Goal: Task Accomplishment & Management: Complete application form

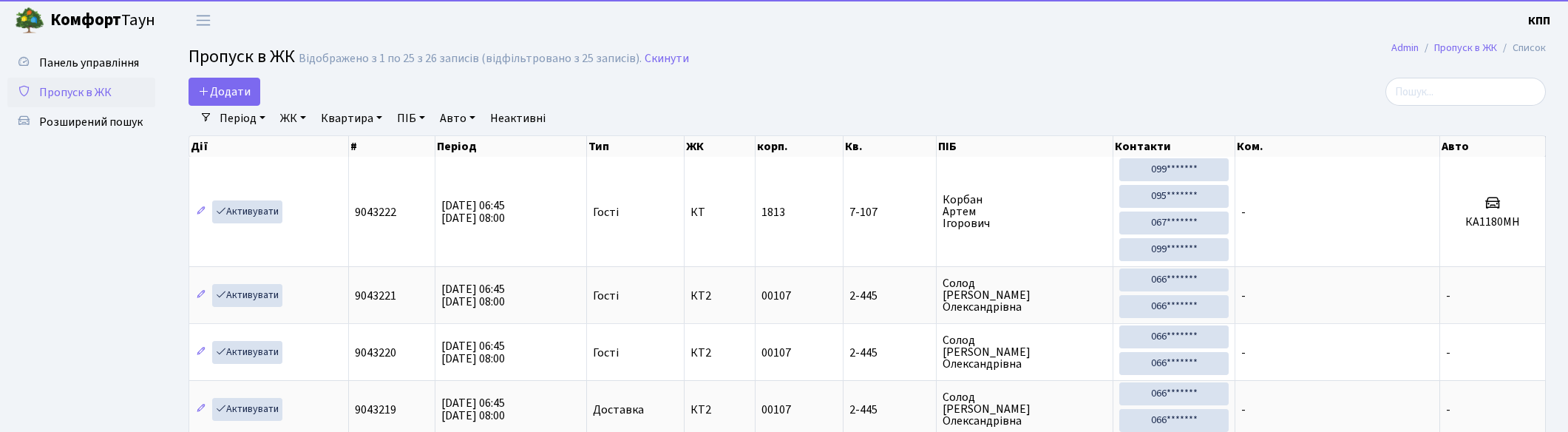
select select "25"
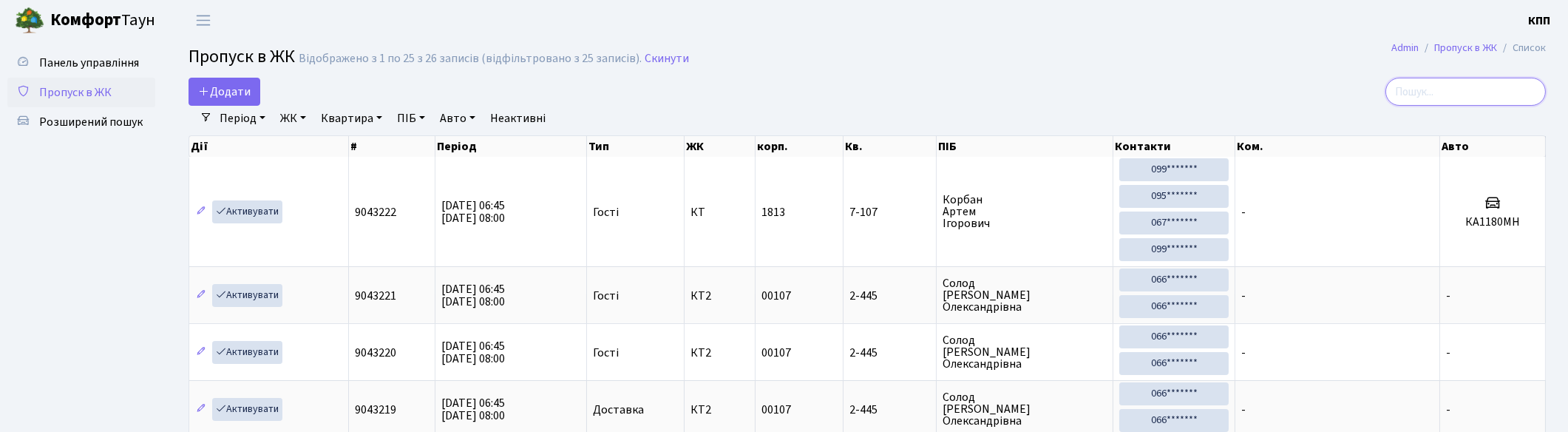
click at [1458, 93] on input "search" at bounding box center [1466, 91] width 161 height 28
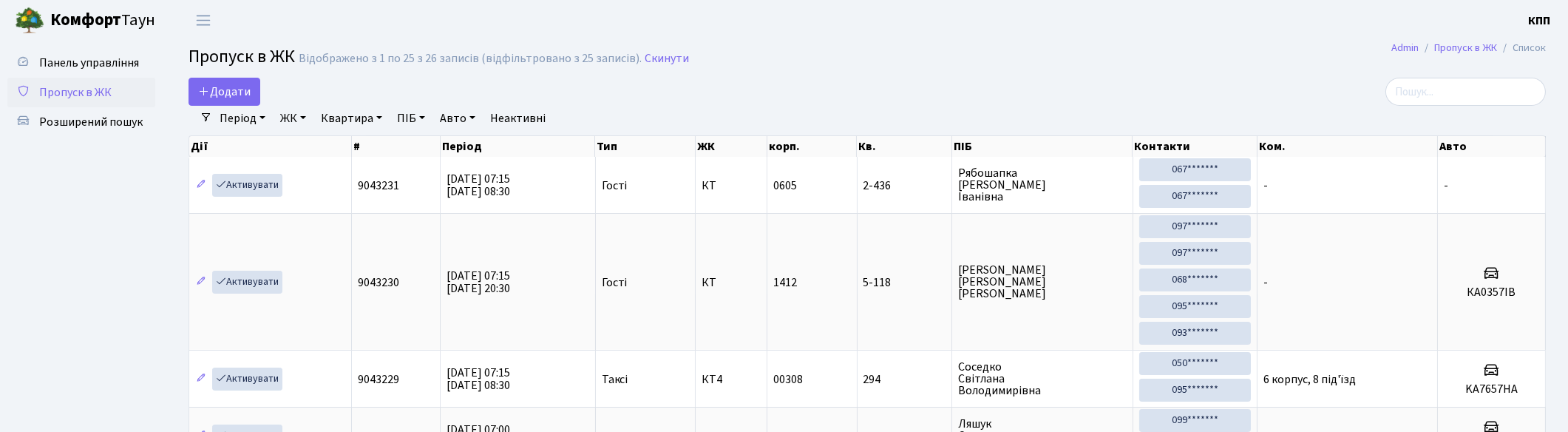
click at [1000, 71] on h2 "Пропуск в ЖК Відображено з 1 по 25 з 26 записів (відфільтровано з 25 записів). …" at bounding box center [867, 59] width 1358 height 25
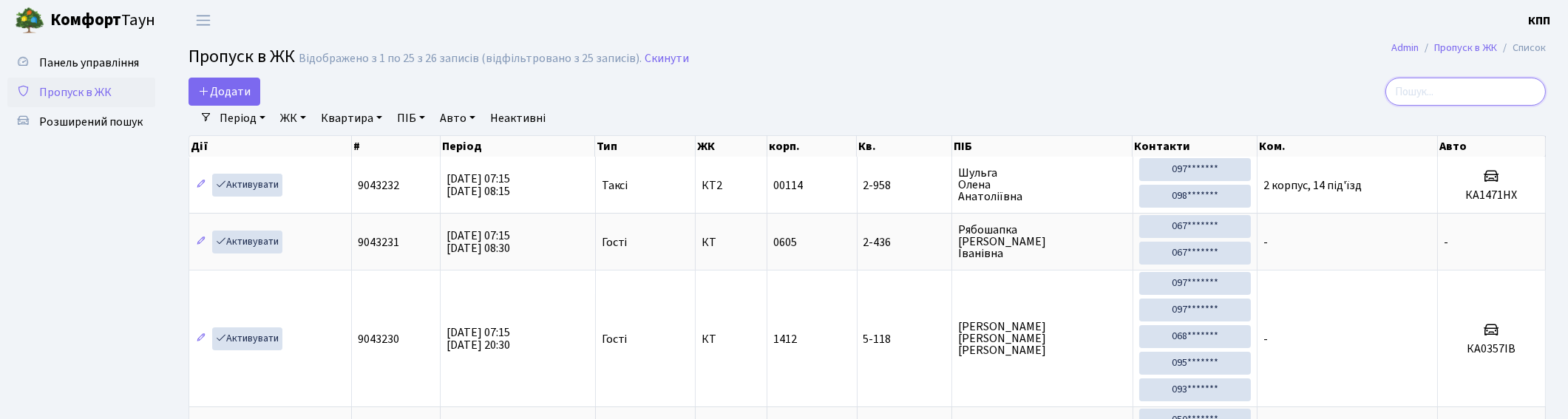
click at [1458, 96] on input "search" at bounding box center [1466, 91] width 161 height 28
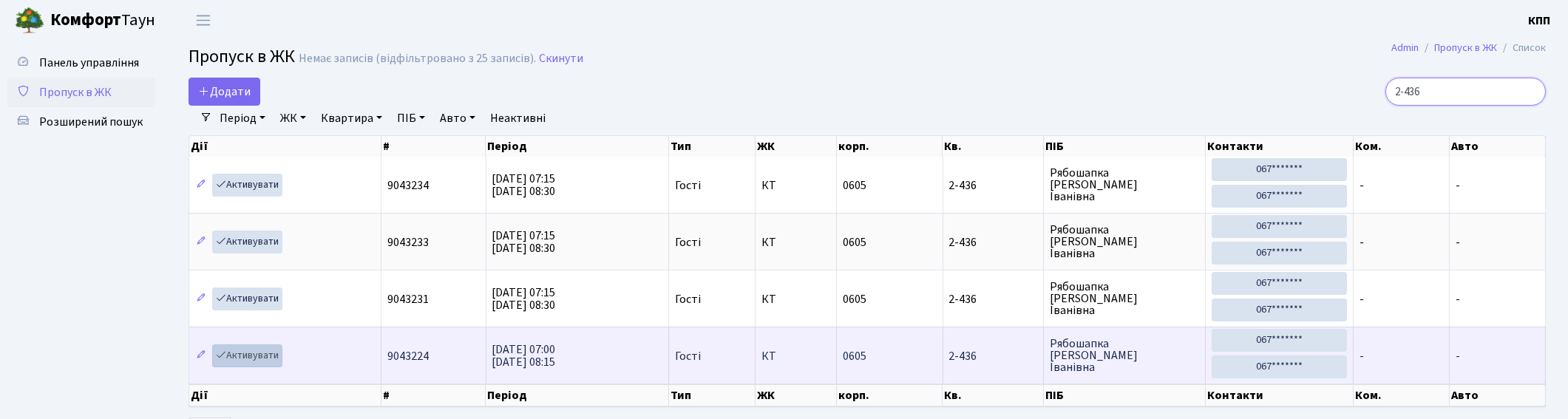
type input "2-436"
click at [248, 351] on link "Активувати" at bounding box center [247, 355] width 70 height 23
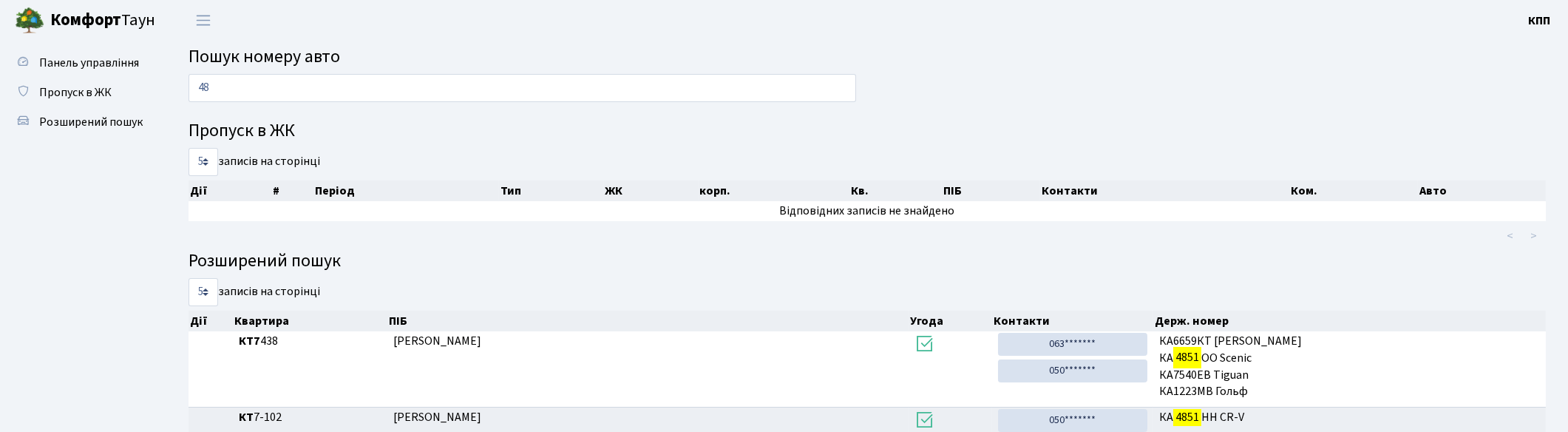
type input "4"
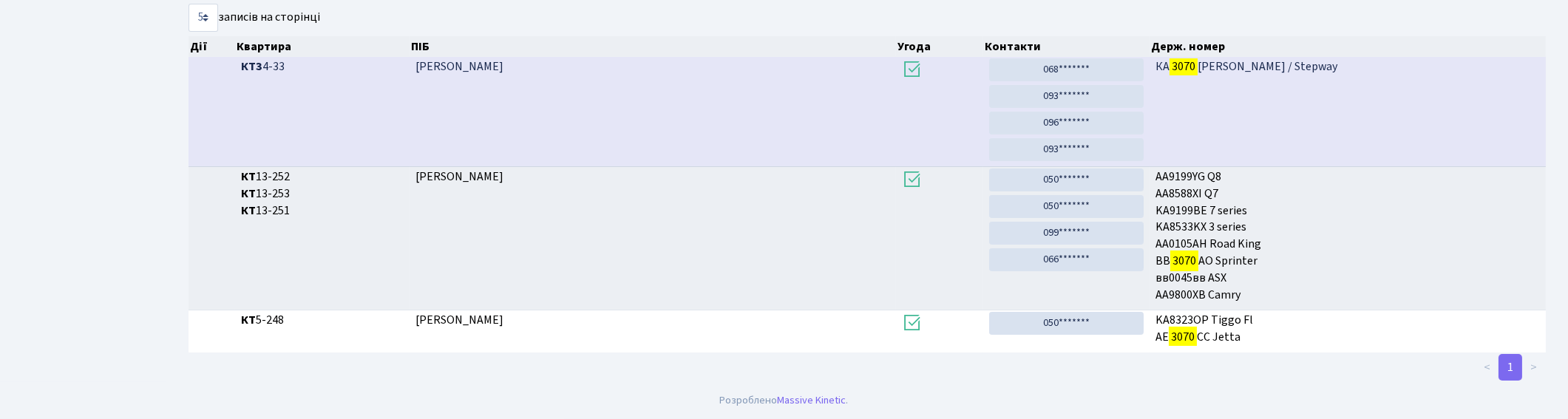
scroll to position [79, 0]
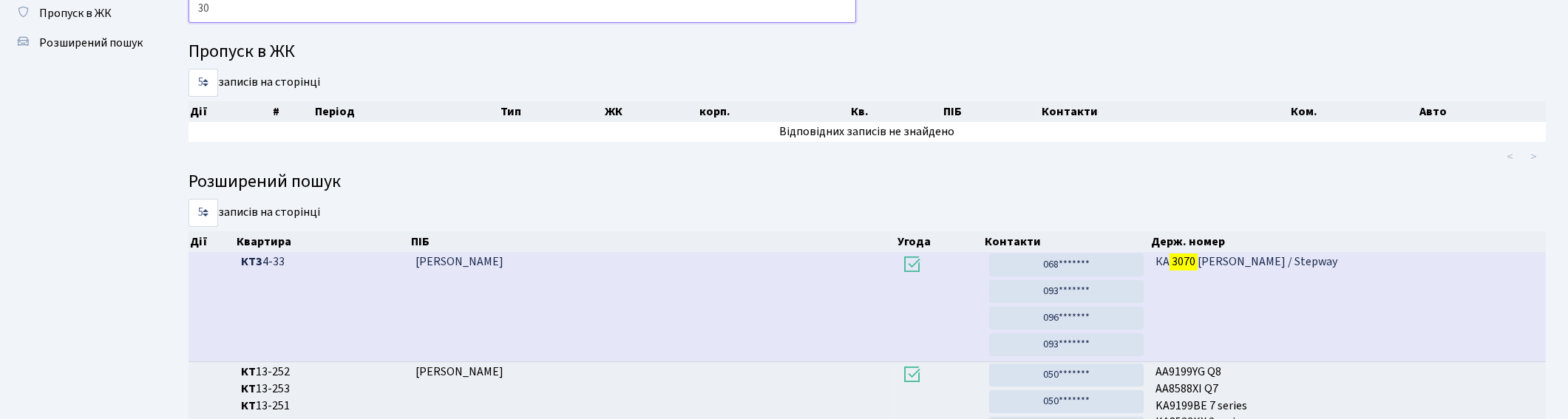
type input "3"
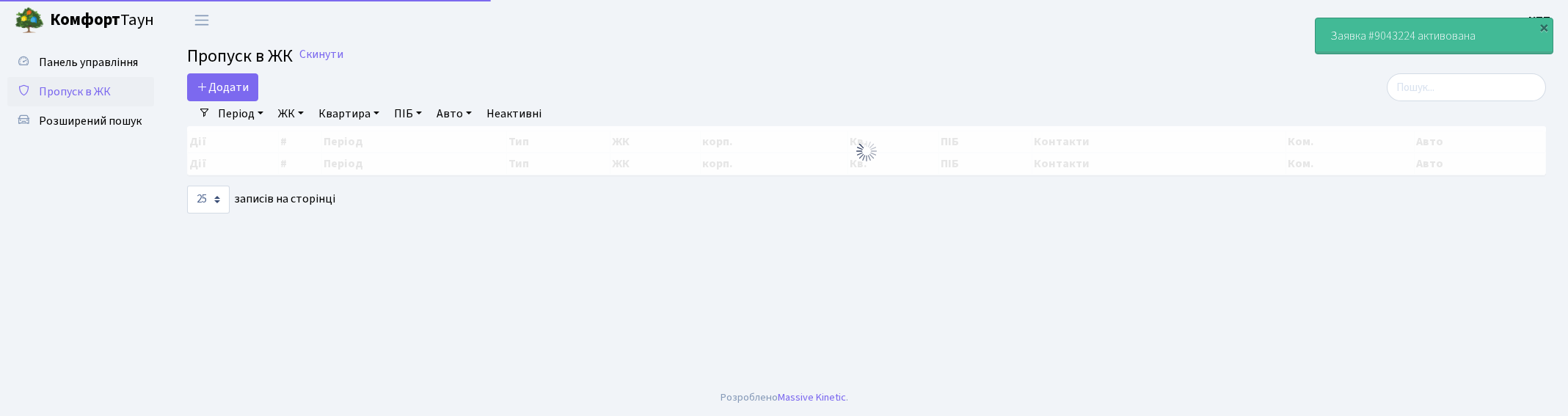
select select "25"
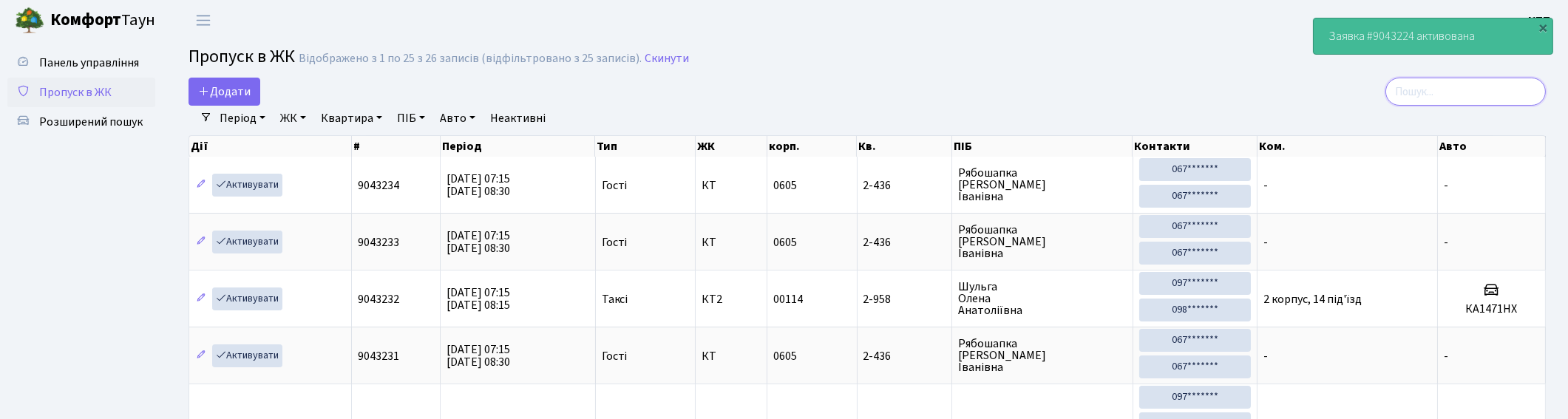
click at [1513, 89] on input "search" at bounding box center [1466, 91] width 161 height 28
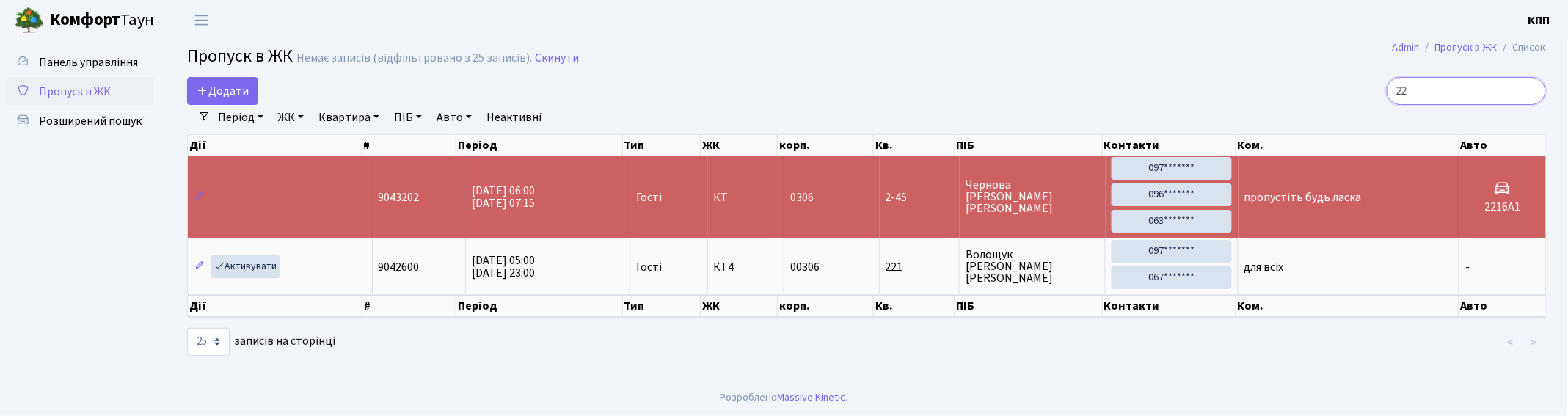
type input "2"
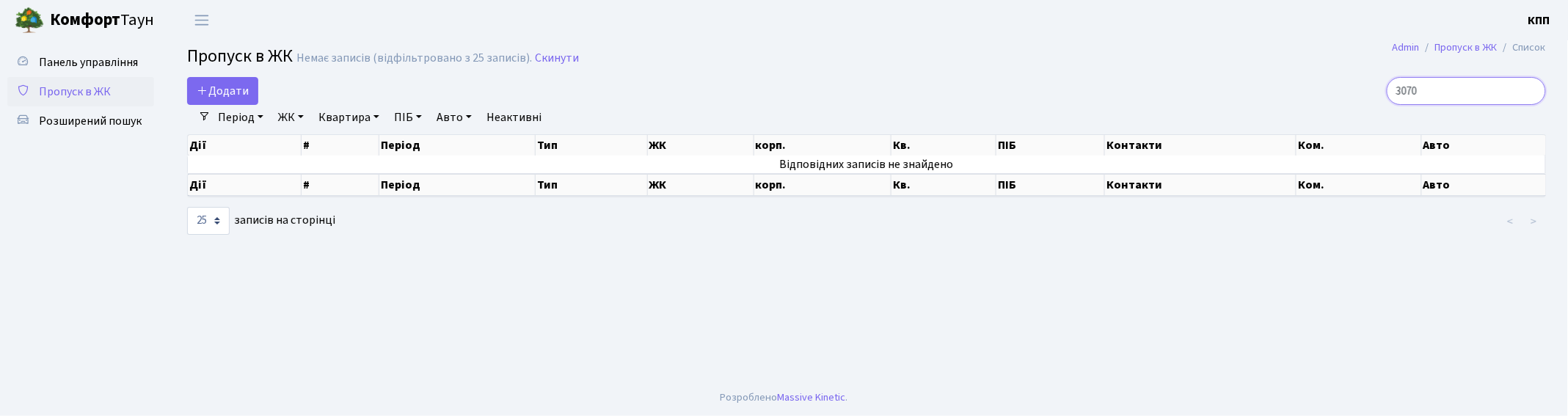
type input "3070"
click at [1530, 87] on input "3070" at bounding box center [1466, 91] width 160 height 28
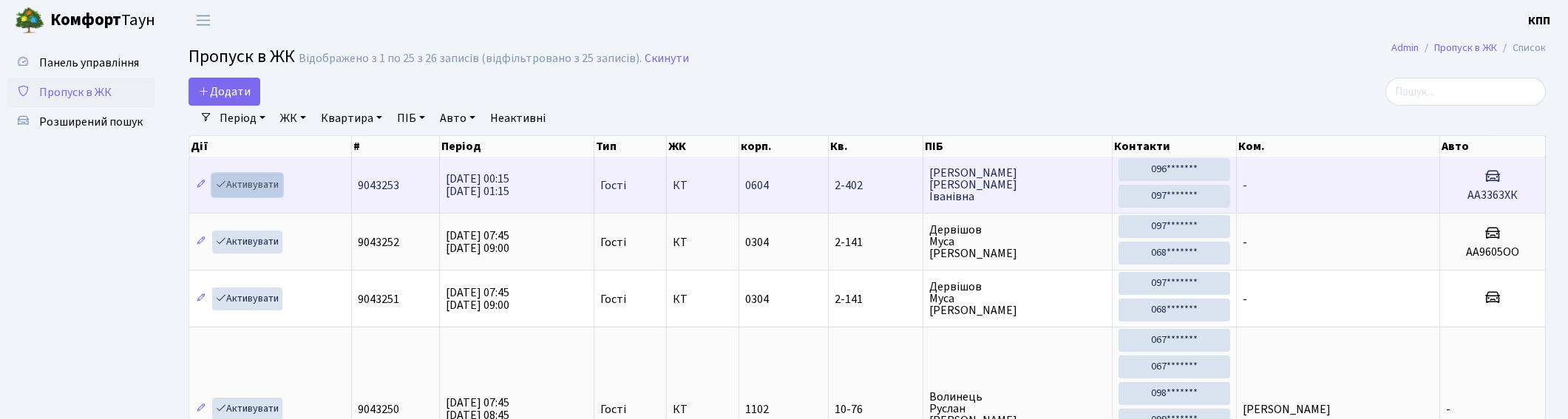
click at [244, 185] on link "Активувати" at bounding box center [247, 184] width 70 height 23
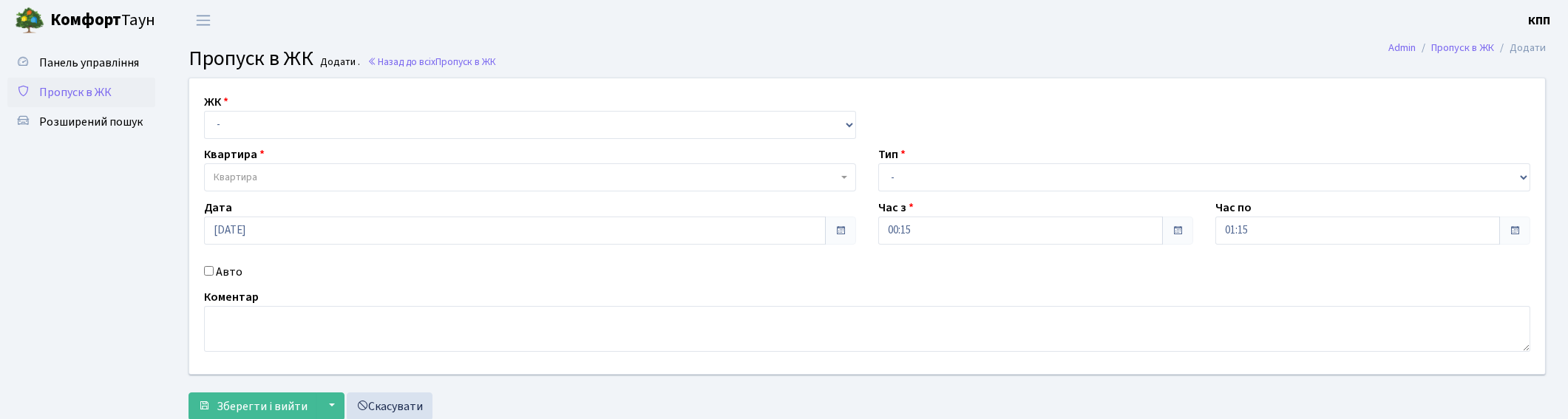
click at [208, 268] on input "Авто" at bounding box center [209, 271] width 9 height 9
checkbox input "true"
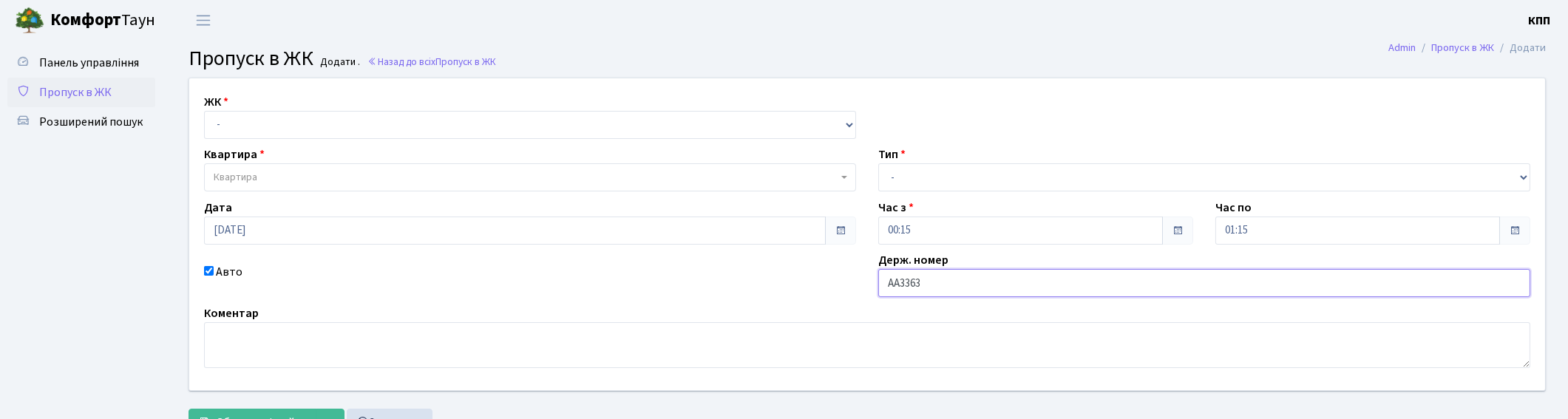
type input "АА3363ХК"
click at [908, 180] on select "- Доставка Таксі Гості Сервіс" at bounding box center [1204, 177] width 652 height 28
select select "3"
click at [878, 163] on select "- Доставка Таксі Гості Сервіс" at bounding box center [1204, 177] width 652 height 28
click at [265, 129] on select "- КТ, вул. Регенераторна, 4 КТ2, просп. Соборності, 17 КТ3, вул. Березнева, 16 …" at bounding box center [530, 125] width 652 height 28
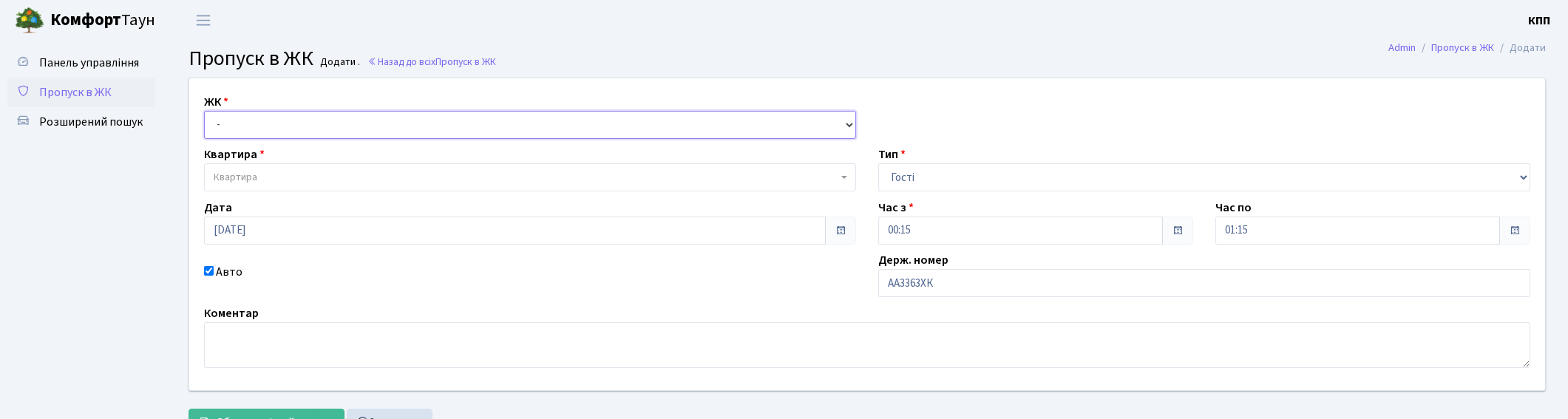
select select "271"
click at [204, 111] on select "- КТ, вул. Регенераторна, 4 КТ2, просп. Соборності, 17 КТ3, вул. Березнева, 16 …" at bounding box center [530, 125] width 652 height 28
select select
click at [274, 173] on span "Квартира" at bounding box center [526, 177] width 624 height 15
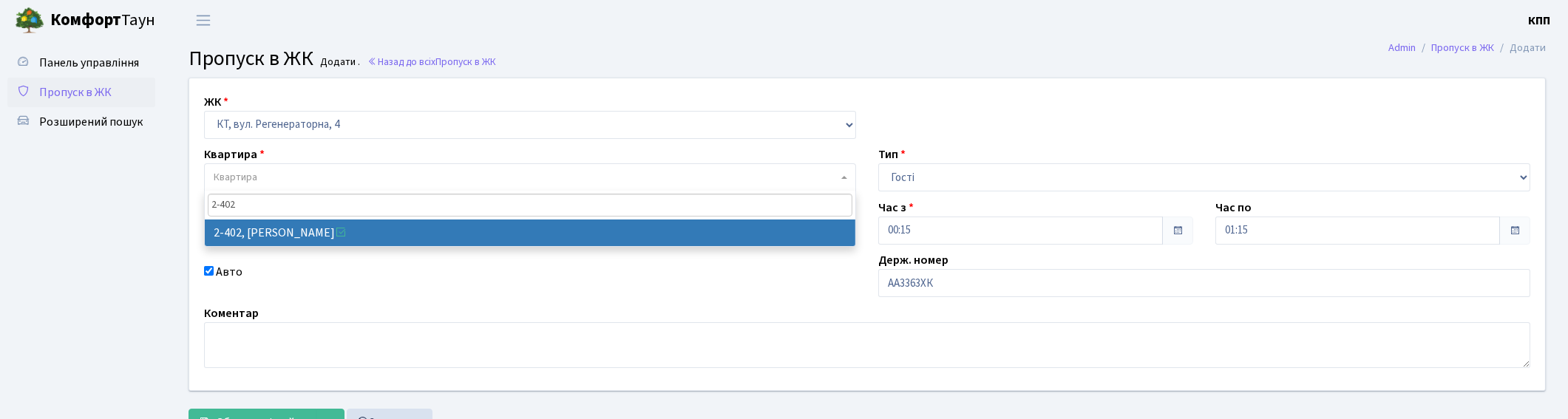
type input "2-402"
select select "1416"
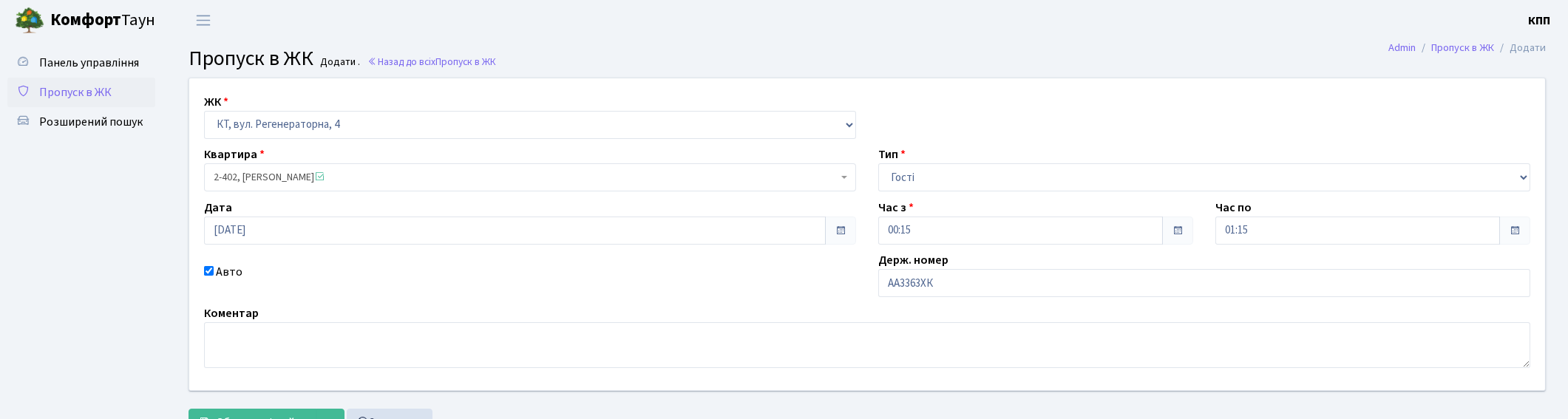
scroll to position [61, 0]
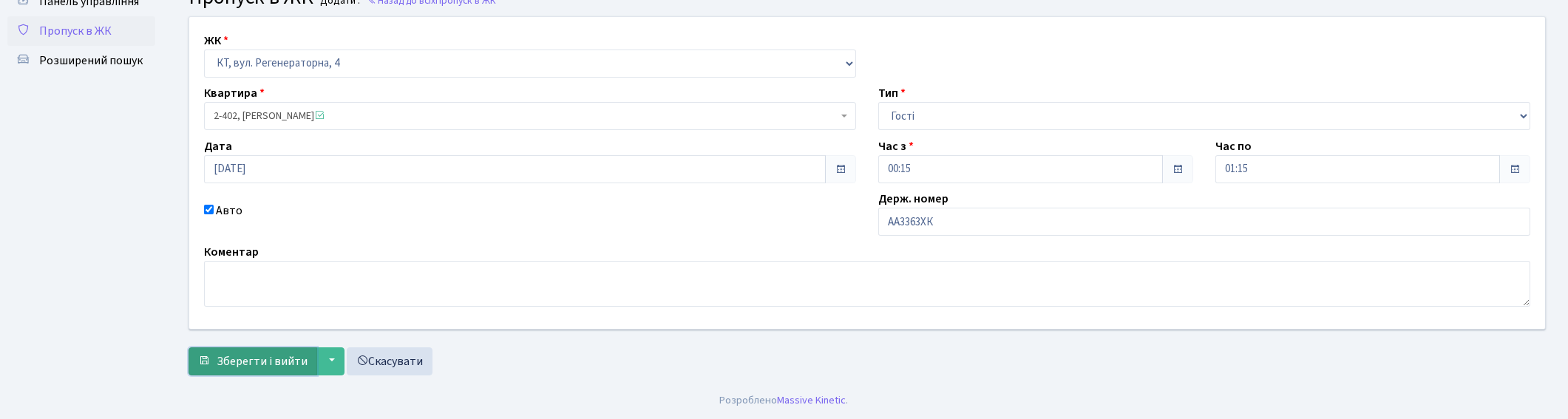
click at [259, 357] on span "Зберегти і вийти" at bounding box center [262, 361] width 91 height 17
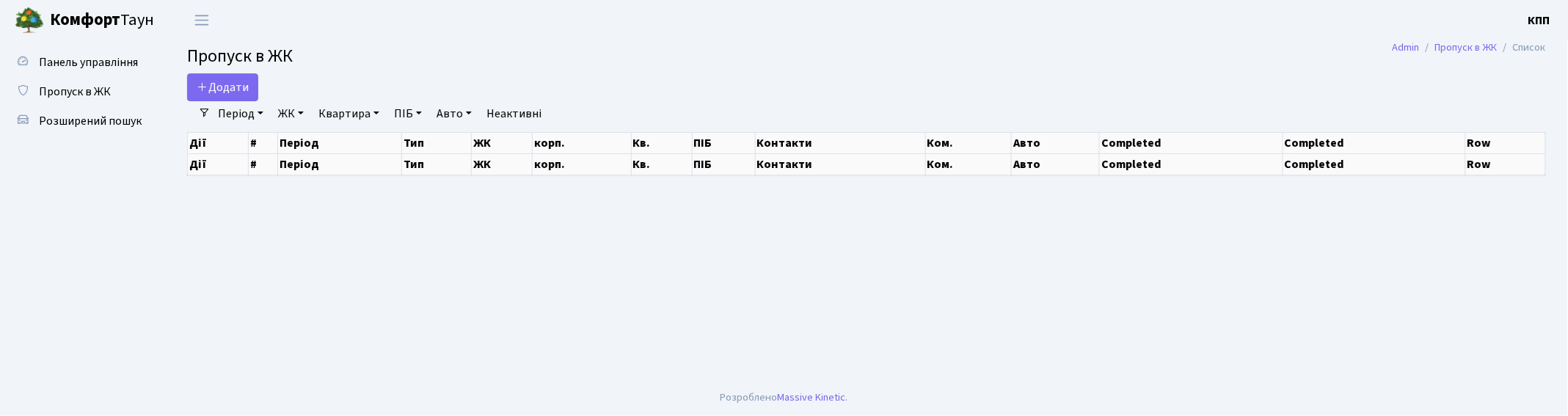
select select "25"
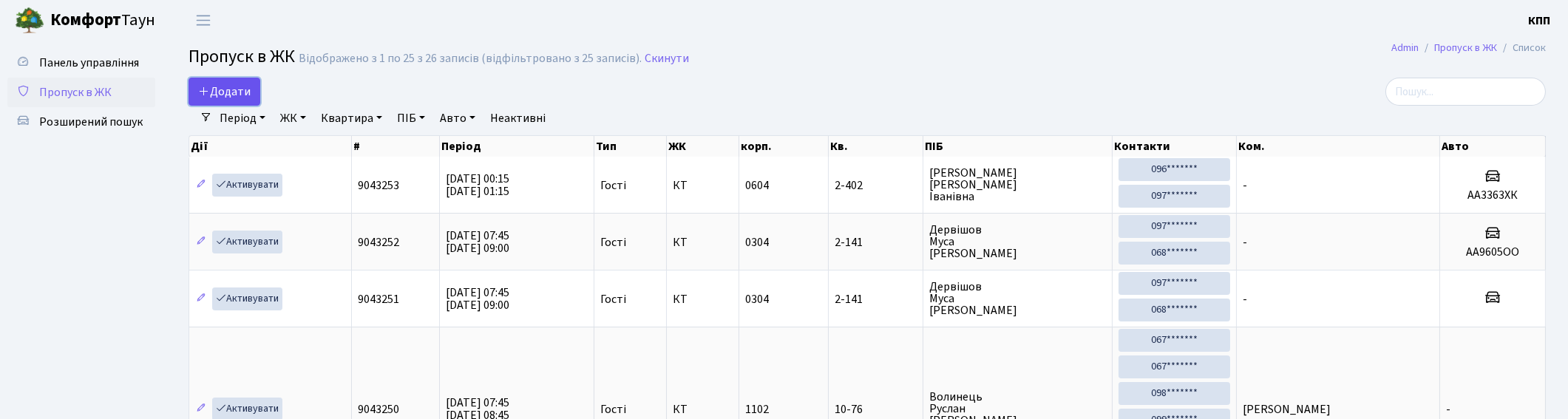
click at [232, 92] on span "Додати" at bounding box center [224, 91] width 53 height 17
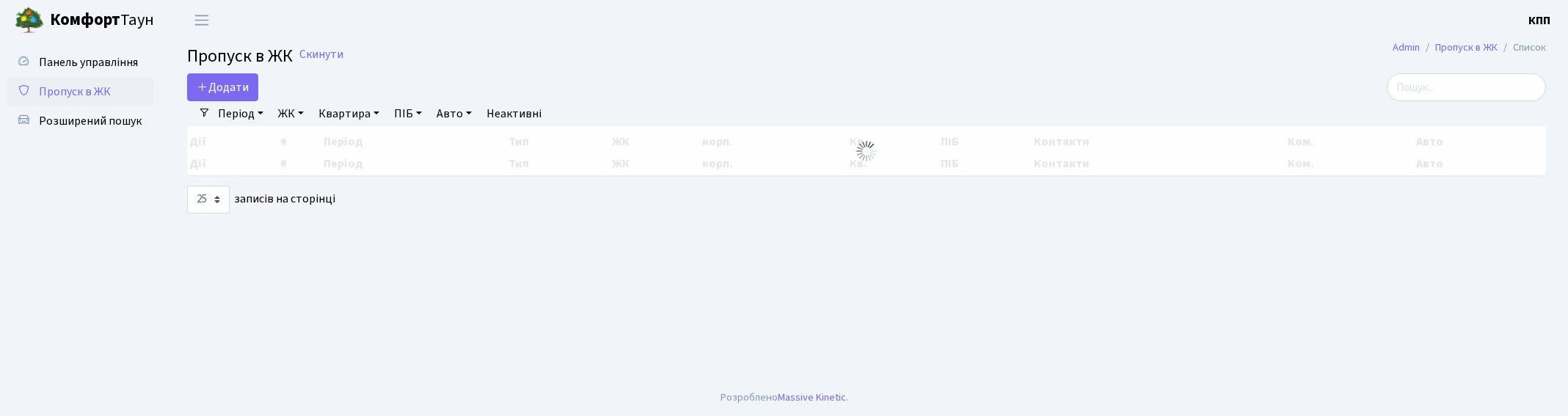
select select "25"
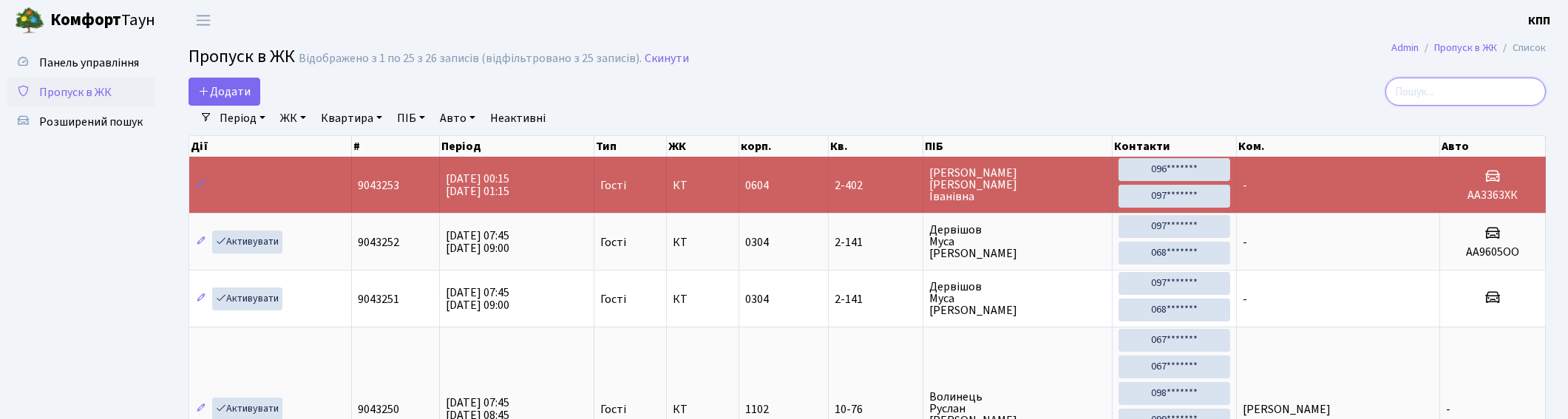
click at [1453, 92] on input "search" at bounding box center [1466, 91] width 161 height 28
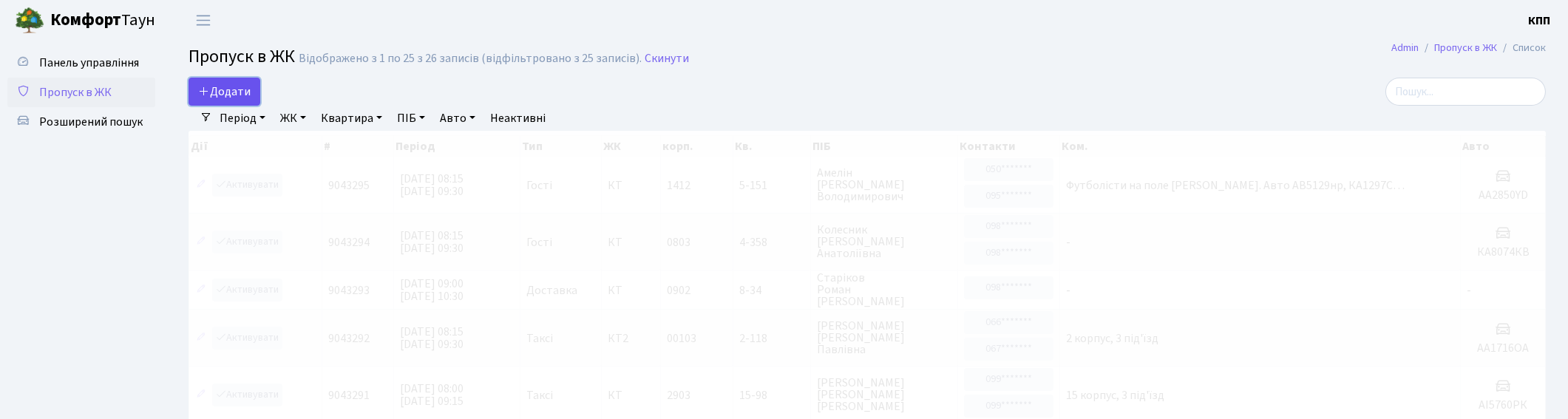
click at [213, 86] on span "Додати" at bounding box center [224, 91] width 53 height 17
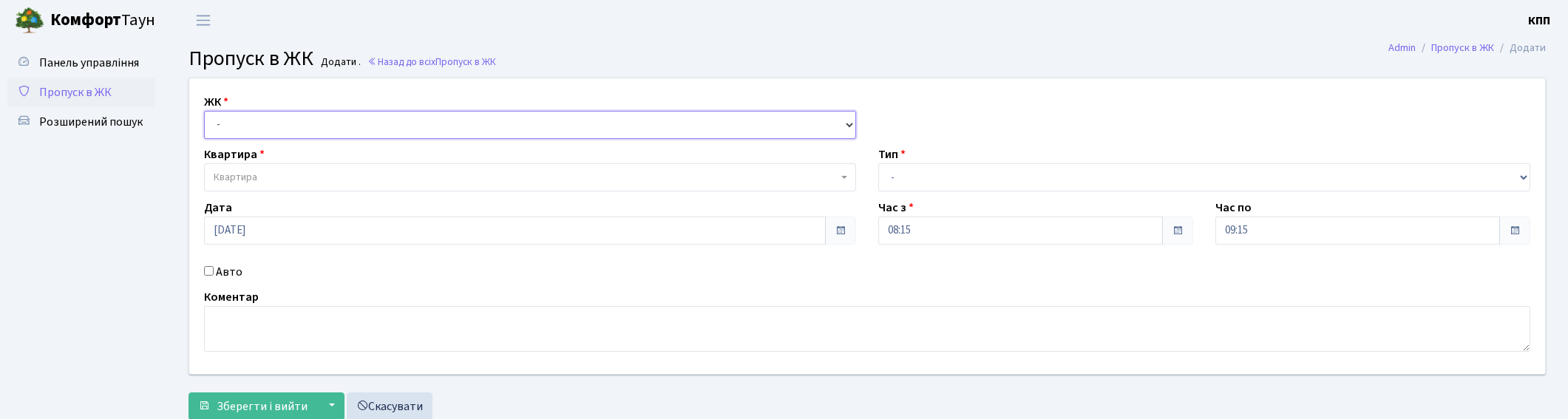
drag, startPoint x: 0, startPoint y: 0, endPoint x: 249, endPoint y: 134, distance: 282.8
click at [247, 124] on select "- КТ, вул. Регенераторна, 4 КТ2, просп. Соборності, 17 КТ3, вул. Березнева, 16 …" at bounding box center [530, 125] width 652 height 28
select select "271"
click at [204, 111] on select "- КТ, вул. Регенераторна, 4 КТ2, просп. Соборності, 17 КТ3, вул. Березнева, 16 …" at bounding box center [530, 125] width 652 height 28
select select
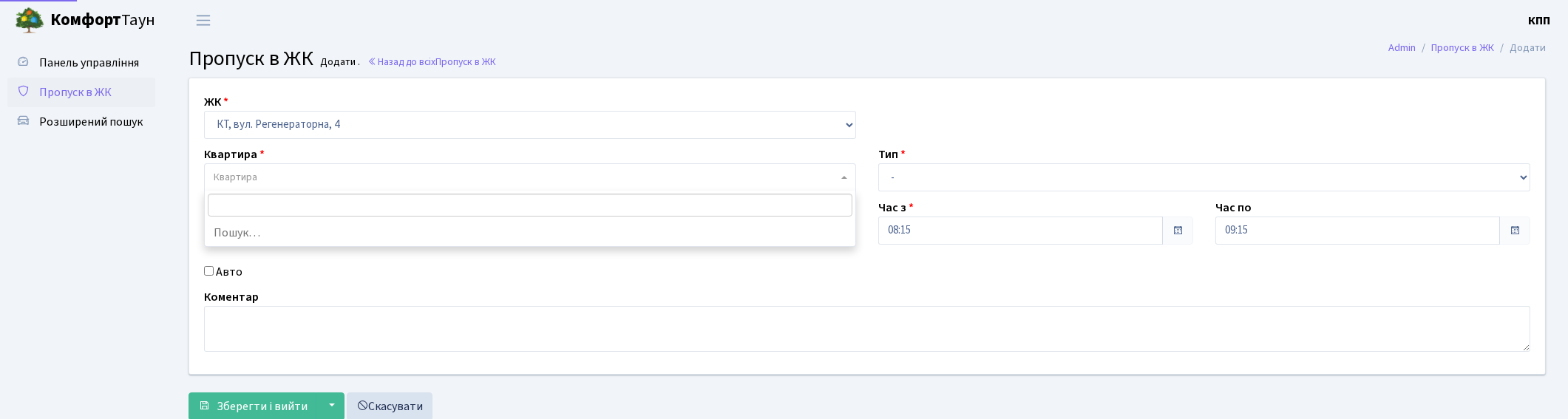
click at [267, 170] on span "Квартира" at bounding box center [526, 177] width 624 height 15
type input "1"
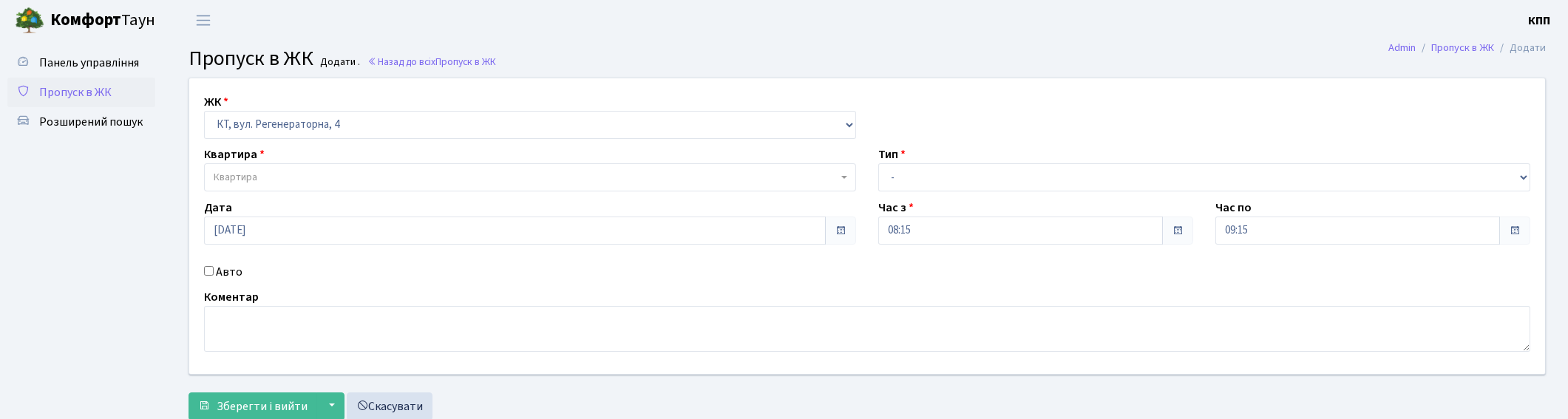
click at [128, 305] on ul "Панель управління Пропуск в ЖК Розширений пошук" at bounding box center [81, 234] width 148 height 372
click at [223, 277] on label "Авто" at bounding box center [229, 272] width 27 height 18
click at [214, 276] on input "Авто" at bounding box center [209, 271] width 9 height 9
checkbox input "true"
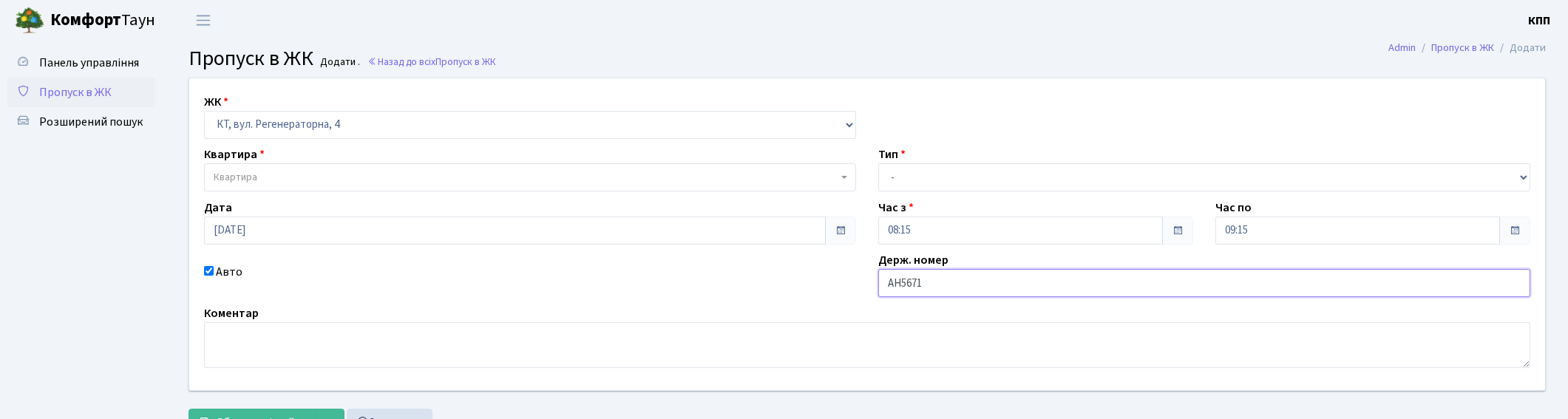
type input "АН5671ЕВ"
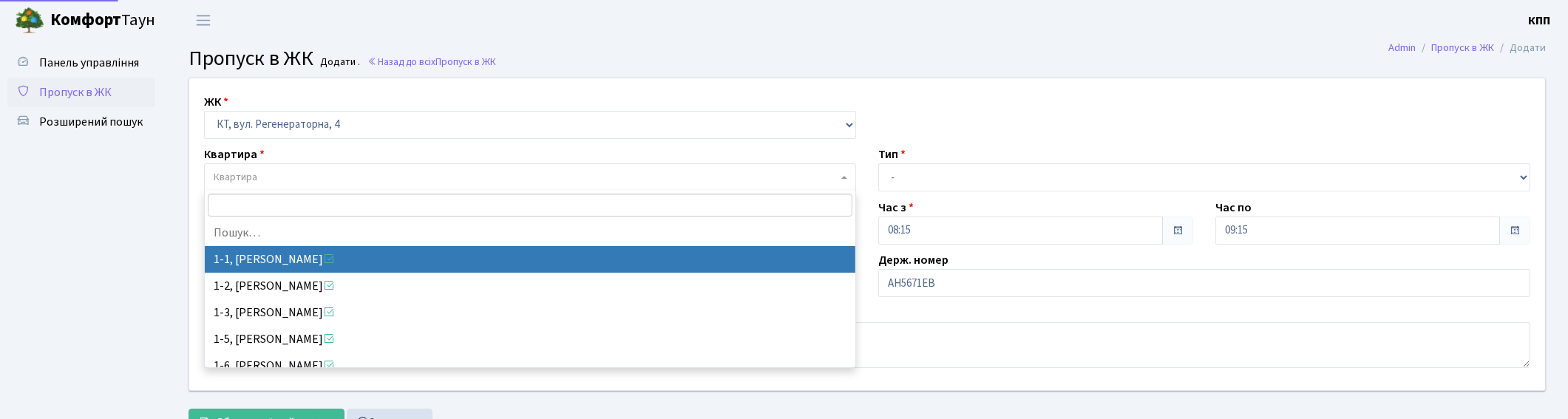
click at [512, 187] on span "Квартира" at bounding box center [530, 177] width 652 height 28
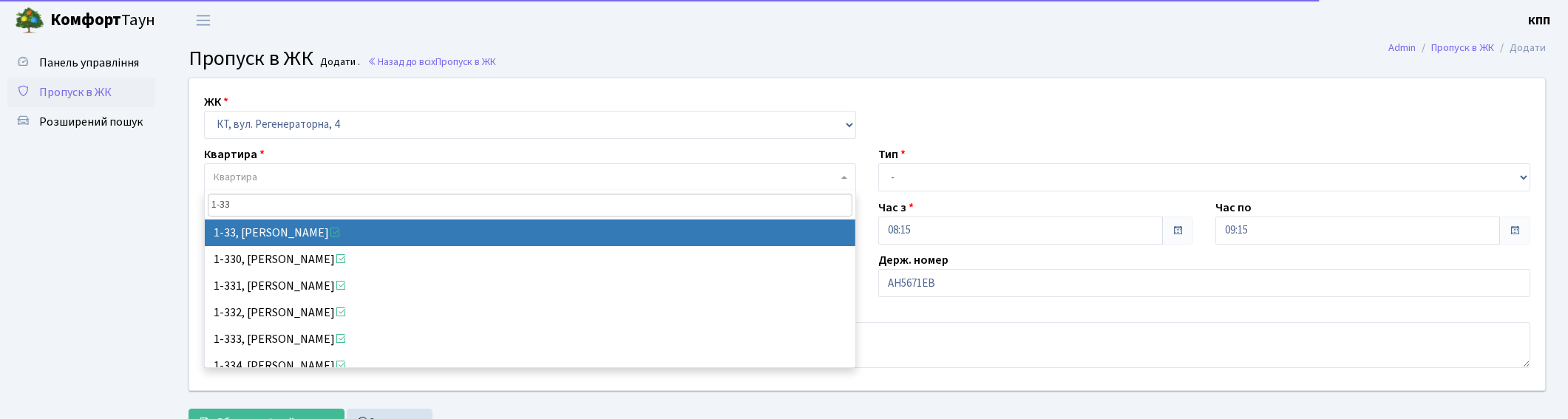
type input "1-33"
select select "33"
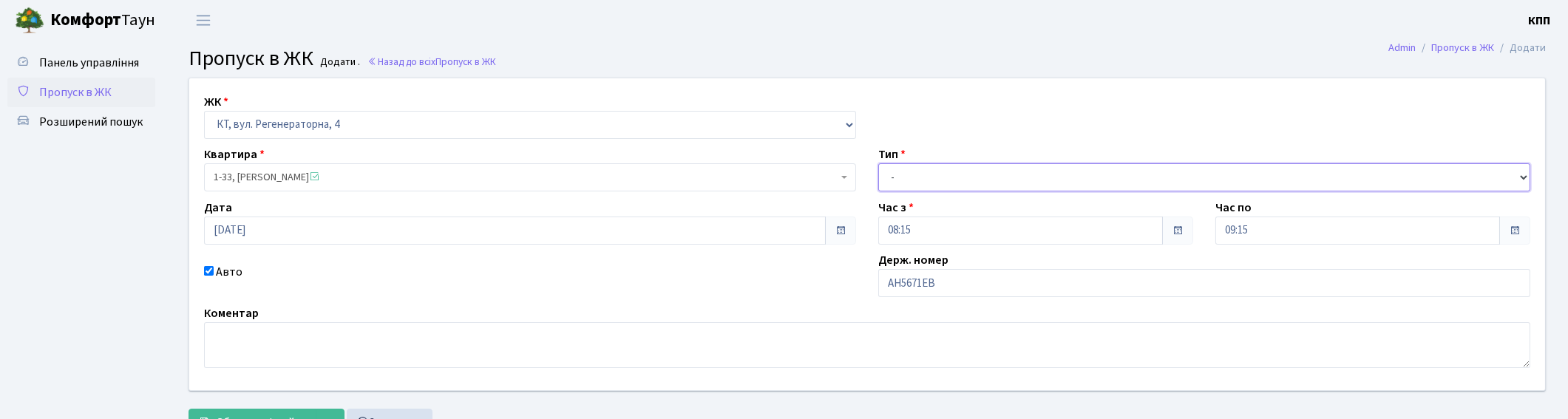
drag, startPoint x: 914, startPoint y: 180, endPoint x: 914, endPoint y: 188, distance: 8.0
click at [914, 180] on select "- Доставка Таксі Гості Сервіс" at bounding box center [1204, 177] width 652 height 28
select select "3"
click at [878, 163] on select "- Доставка Таксі Гості Сервіс" at bounding box center [1204, 177] width 652 height 28
click at [263, 410] on button "Зберегти і вийти" at bounding box center [252, 423] width 128 height 28
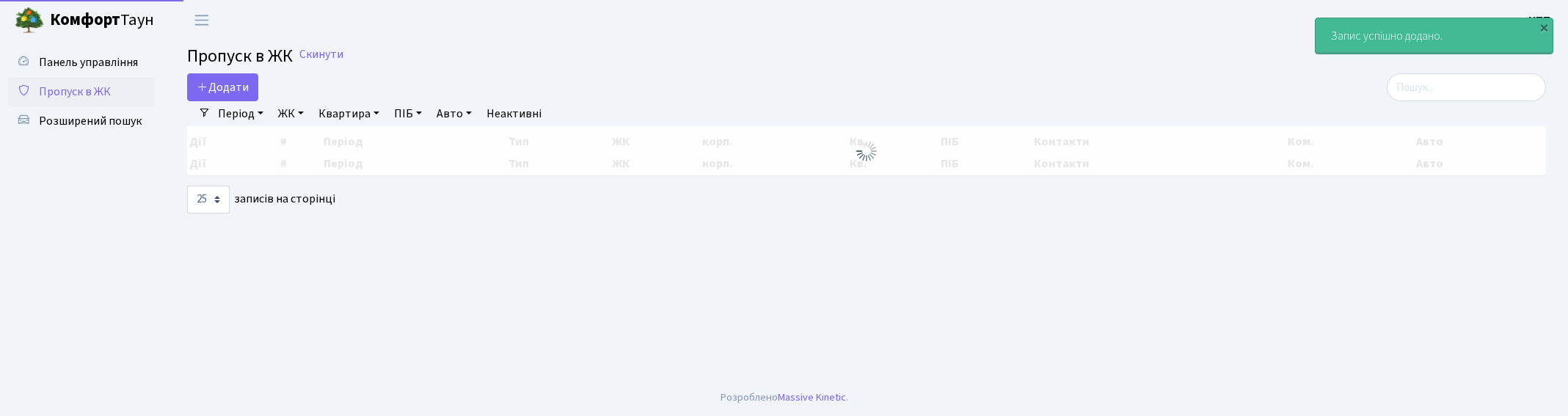
select select "25"
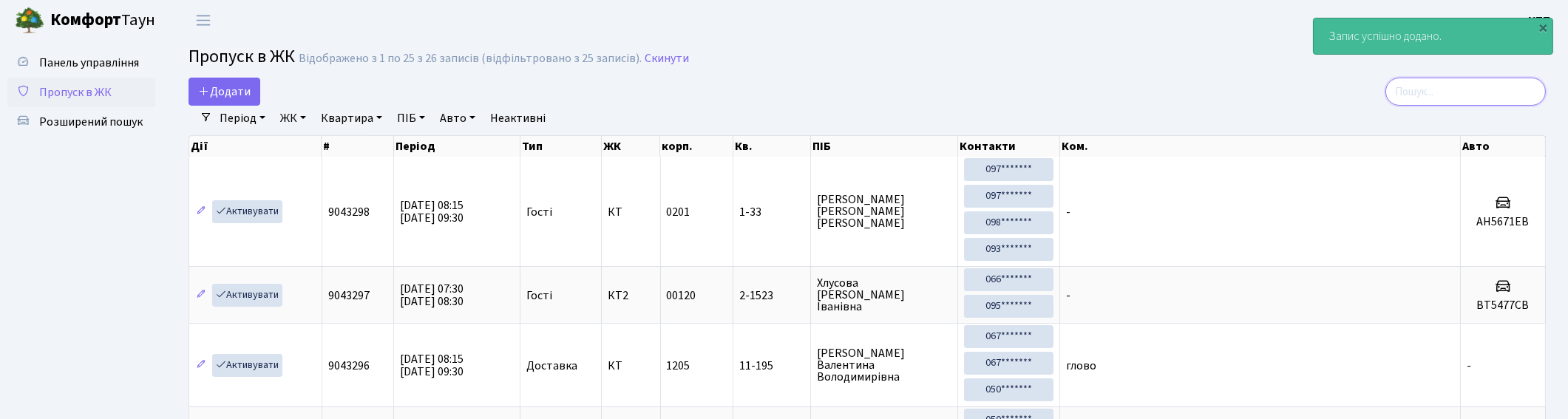
click at [1458, 87] on input "search" at bounding box center [1466, 91] width 161 height 28
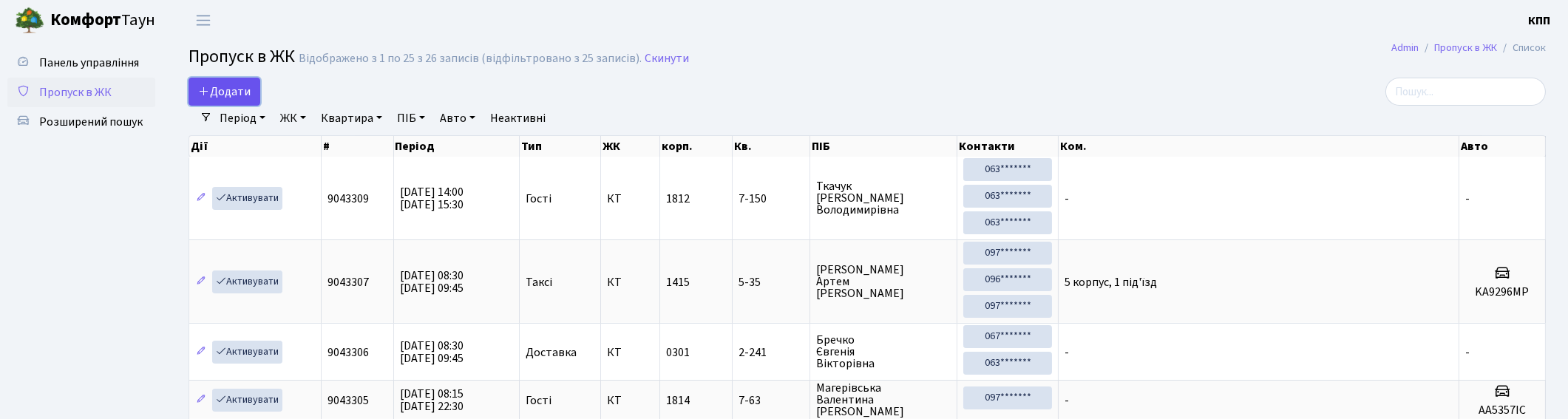
click at [238, 87] on span "Додати" at bounding box center [224, 91] width 53 height 17
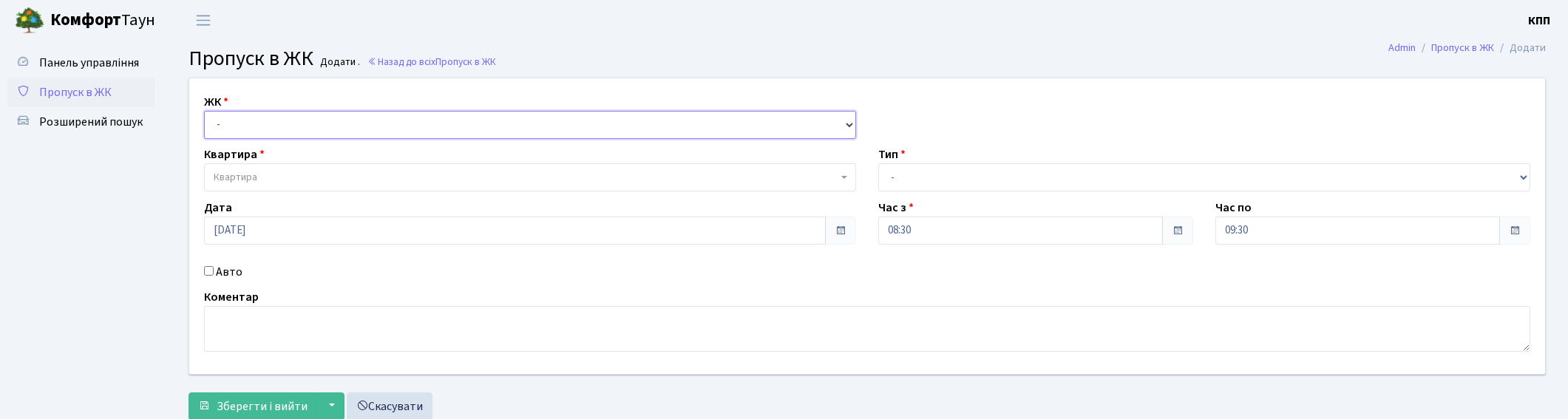
drag, startPoint x: 0, startPoint y: 0, endPoint x: 235, endPoint y: 134, distance: 270.5
click at [235, 128] on select "- КТ, вул. Регенераторна, 4 КТ2, просп. [STREET_ADDRESS] [STREET_ADDRESS] [PERS…" at bounding box center [530, 125] width 652 height 28
select select "271"
click at [204, 111] on select "- КТ, вул. Регенераторна, 4 КТ2, просп. [STREET_ADDRESS] [STREET_ADDRESS] [PERS…" at bounding box center [530, 125] width 652 height 28
select select
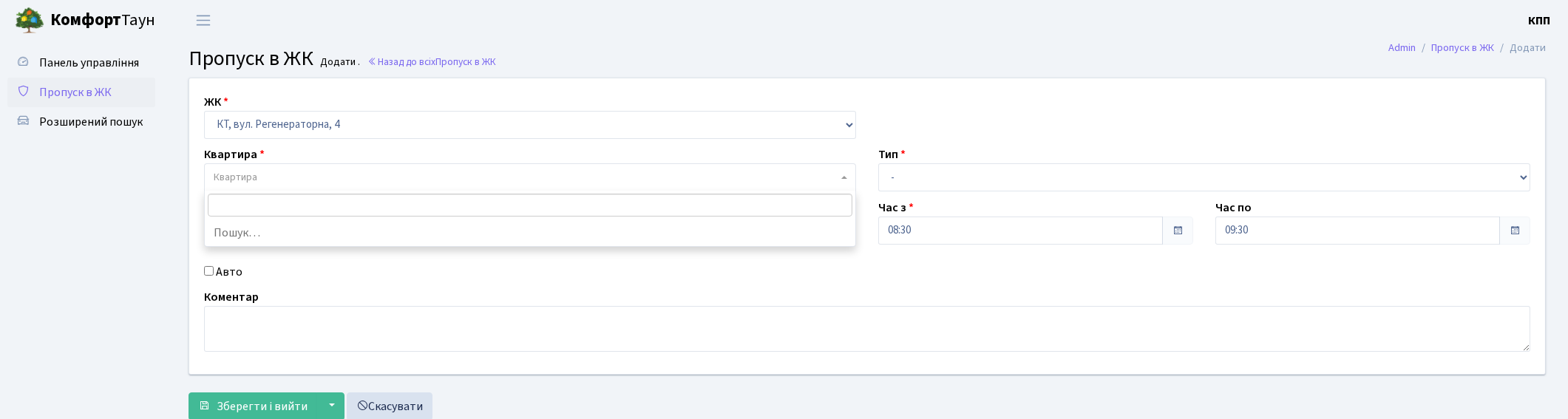
click at [252, 173] on span "Квартира" at bounding box center [235, 177] width 43 height 15
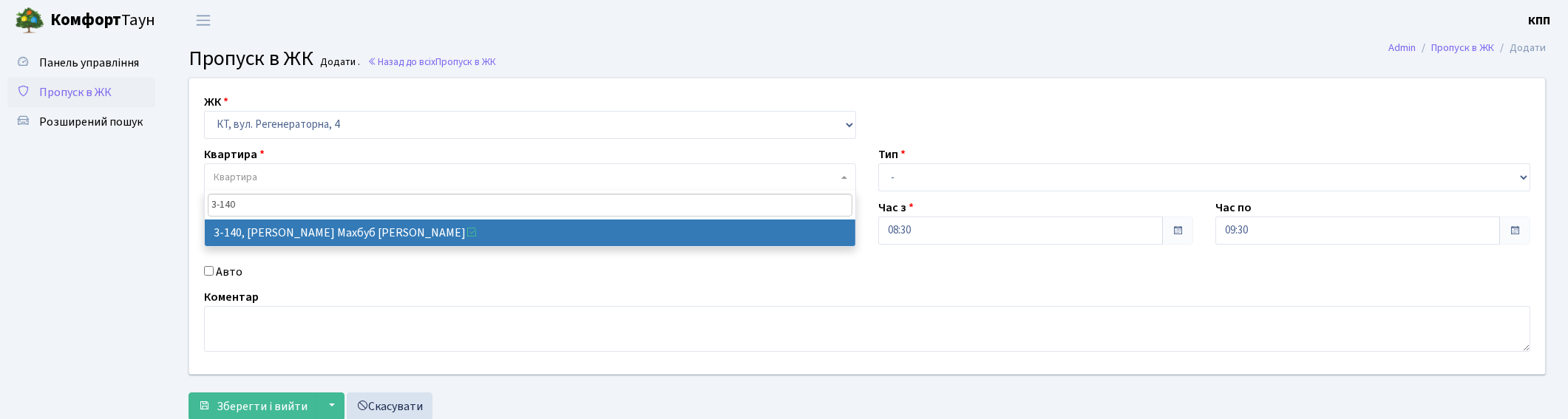
type input "3-140"
select select "807"
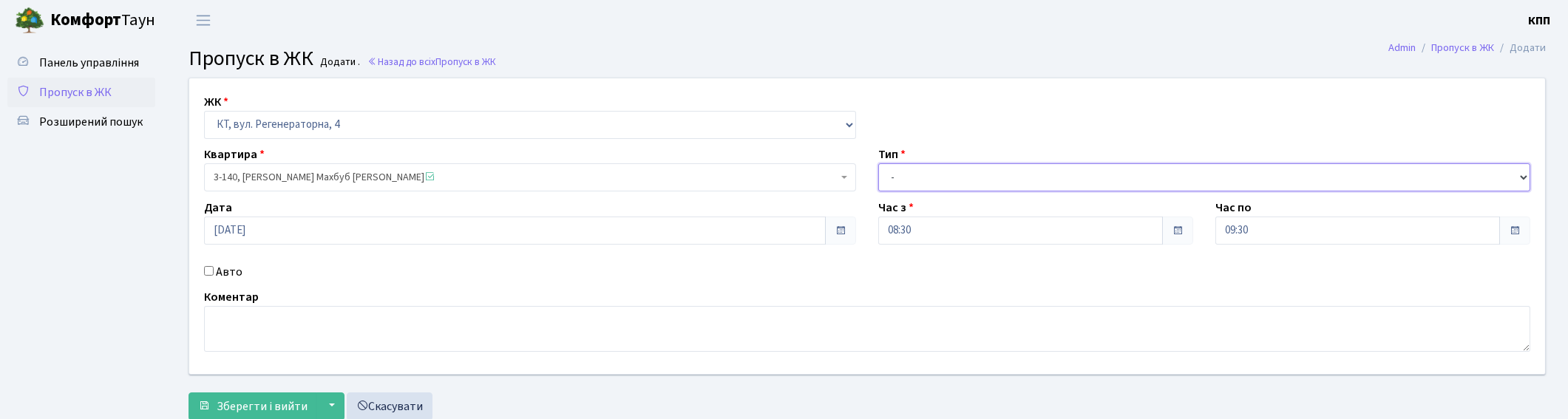
click at [907, 180] on select "- Доставка Таксі Гості Сервіс" at bounding box center [1204, 177] width 652 height 28
select select "3"
click at [878, 163] on select "- Доставка Таксі Гості Сервіс" at bounding box center [1204, 177] width 652 height 28
click at [238, 337] on textarea at bounding box center [867, 328] width 1326 height 46
type textarea "ВСІХХХ"
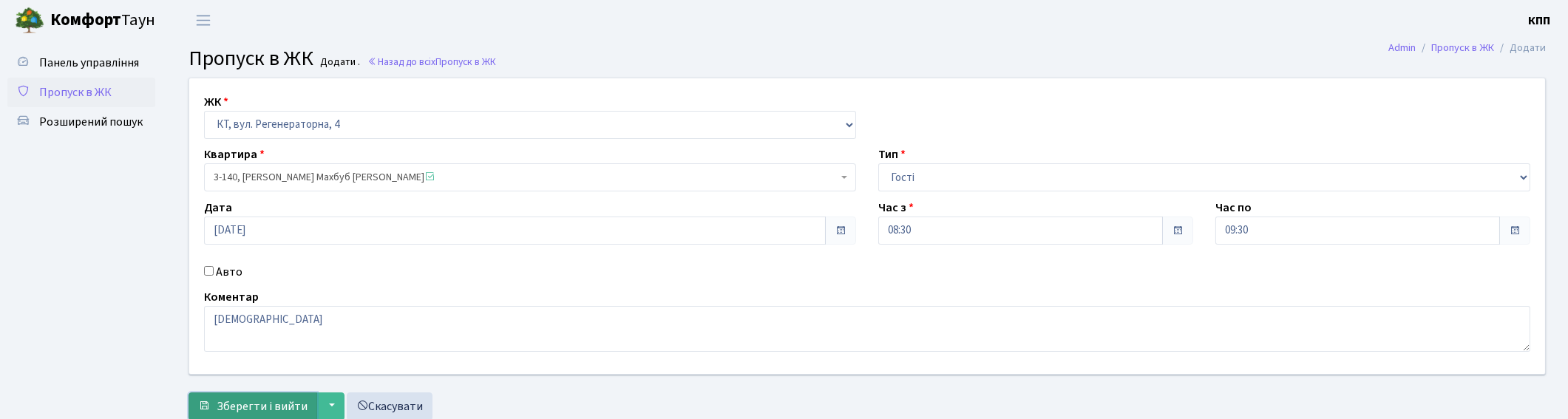
click at [259, 403] on span "Зберегти і вийти" at bounding box center [262, 406] width 91 height 17
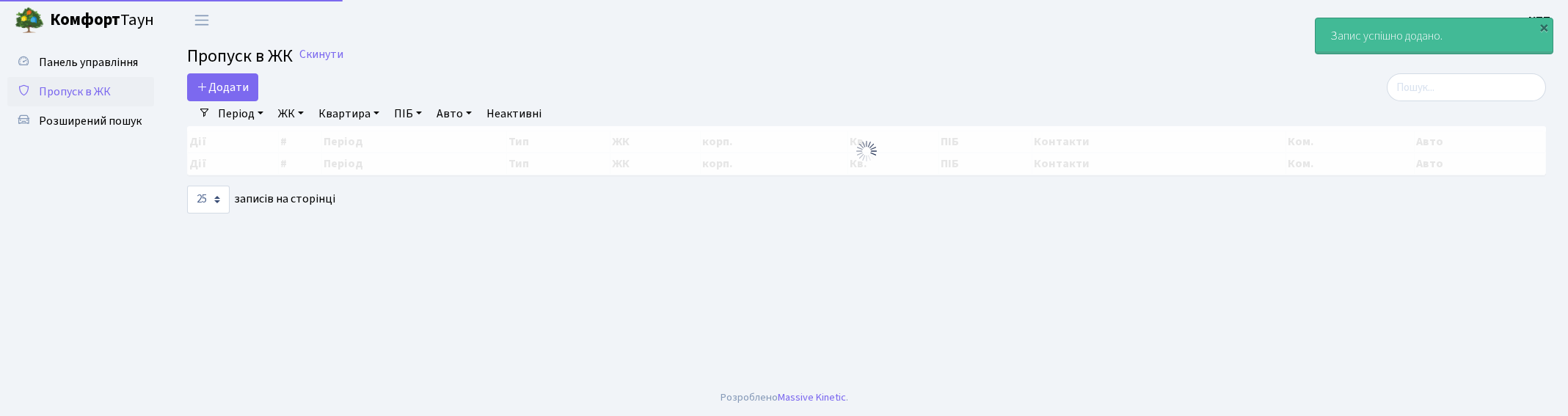
select select "25"
click at [1464, 93] on input "search" at bounding box center [1466, 88] width 160 height 28
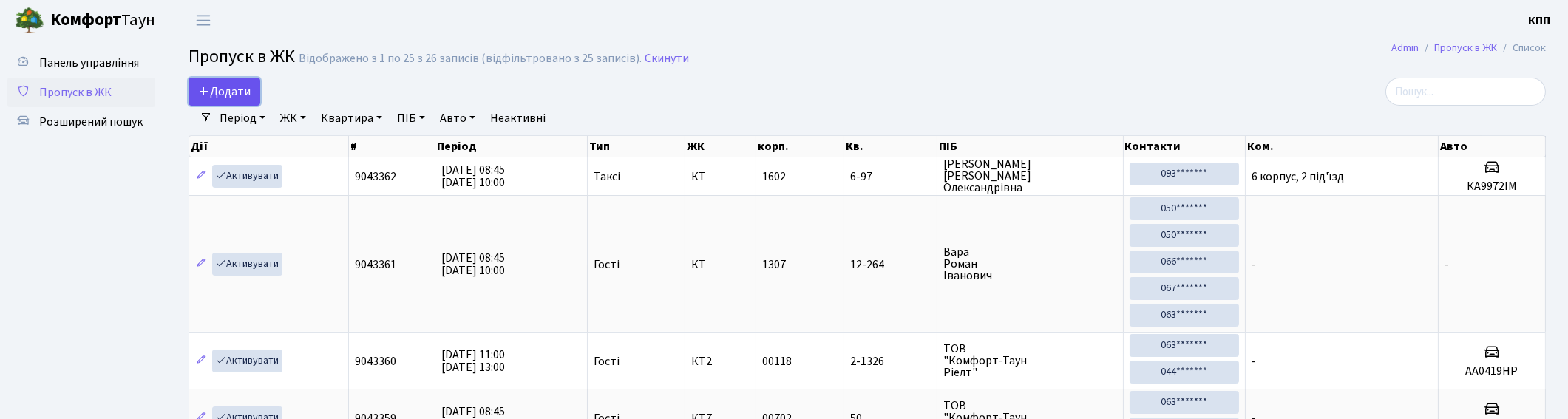
click at [218, 86] on span "Додати" at bounding box center [224, 91] width 53 height 17
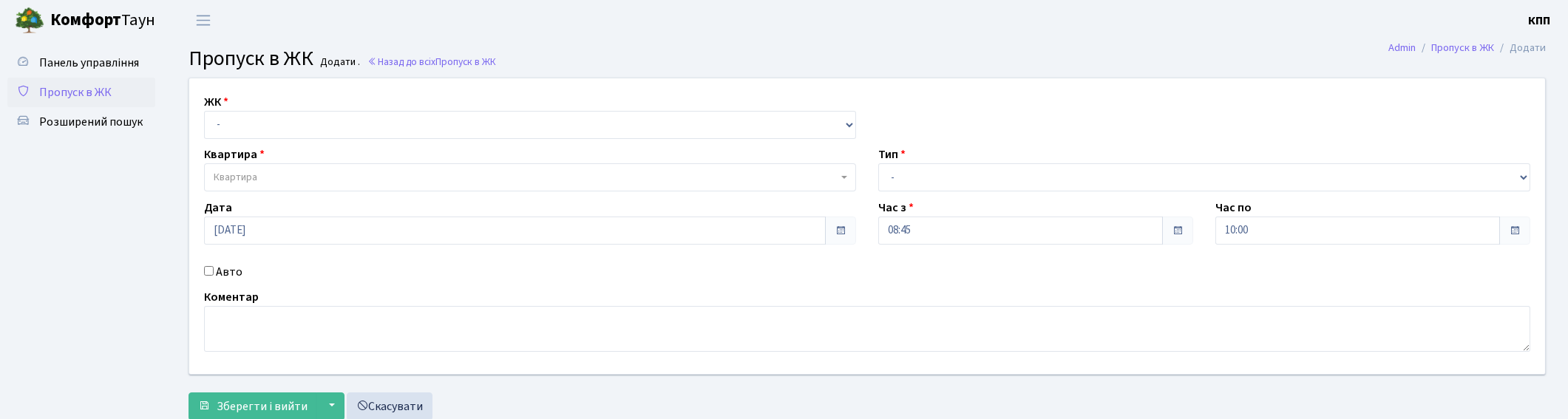
click at [264, 150] on div "Квартира Квартира" at bounding box center [530, 169] width 674 height 46
click at [269, 142] on div "ЖК - КТ, вул. Регенераторна, 4 КТ2, просп. [STREET_ADDRESS] [STREET_ADDRESS] [P…" at bounding box center [867, 225] width 1378 height 295
click at [276, 134] on select "- КТ, вул. Регенераторна, 4 КТ2, просп. [STREET_ADDRESS] [STREET_ADDRESS] [PERS…" at bounding box center [530, 125] width 652 height 28
select select "271"
click at [204, 111] on select "- КТ, вул. Регенераторна, 4 КТ2, просп. [STREET_ADDRESS] [STREET_ADDRESS] [PERS…" at bounding box center [530, 125] width 652 height 28
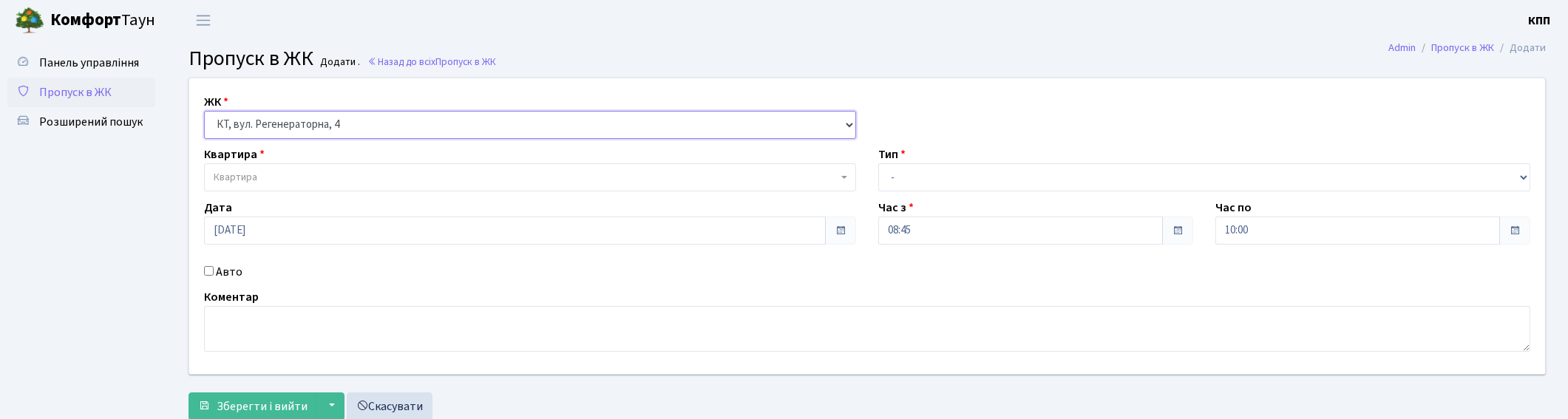
select select
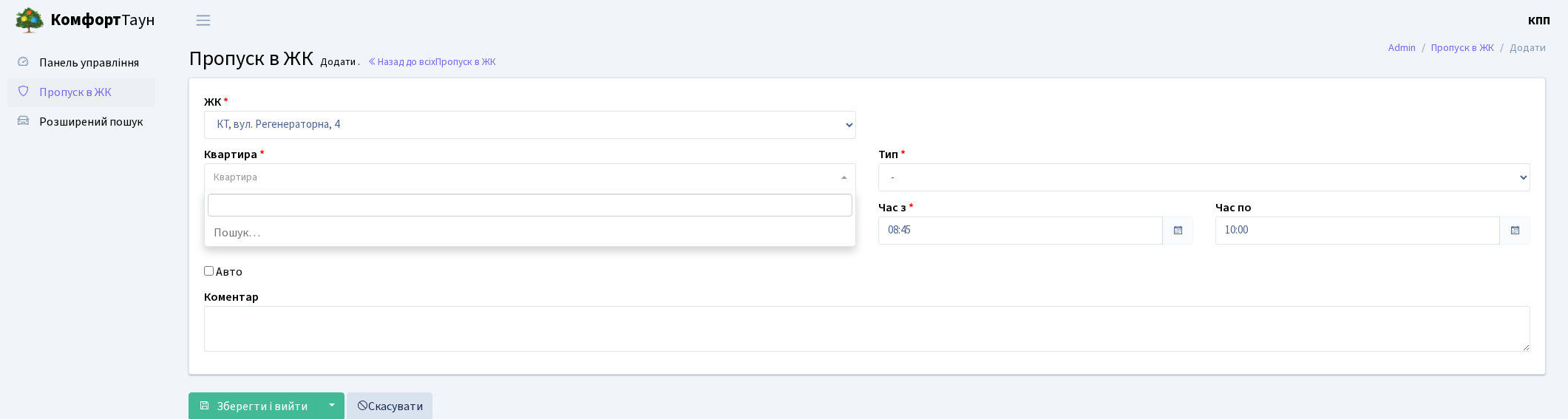
click at [284, 179] on span "Квартира" at bounding box center [526, 177] width 624 height 15
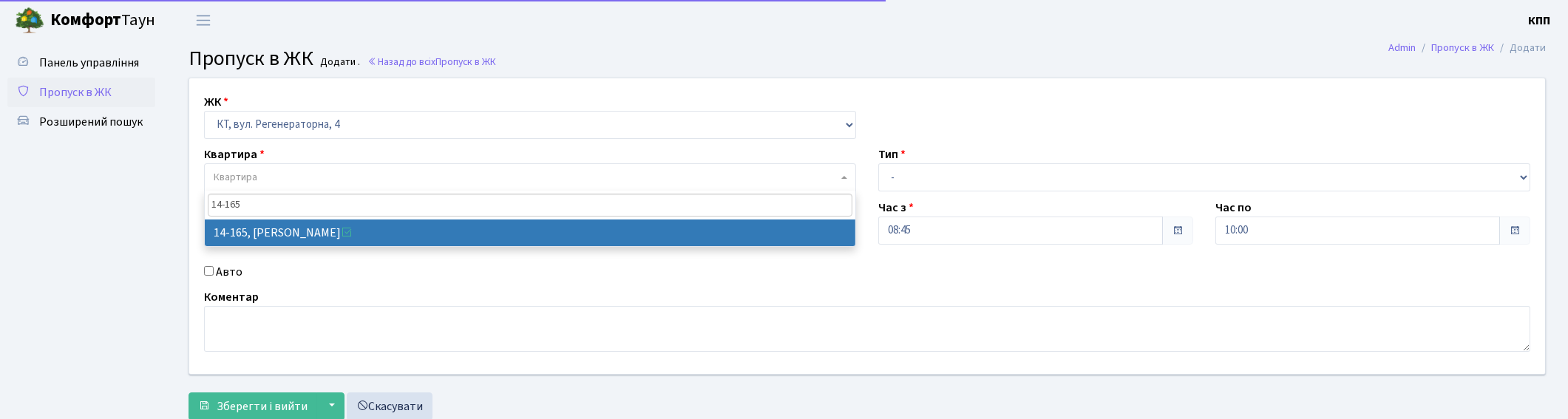
type input "14-165"
select select "7542"
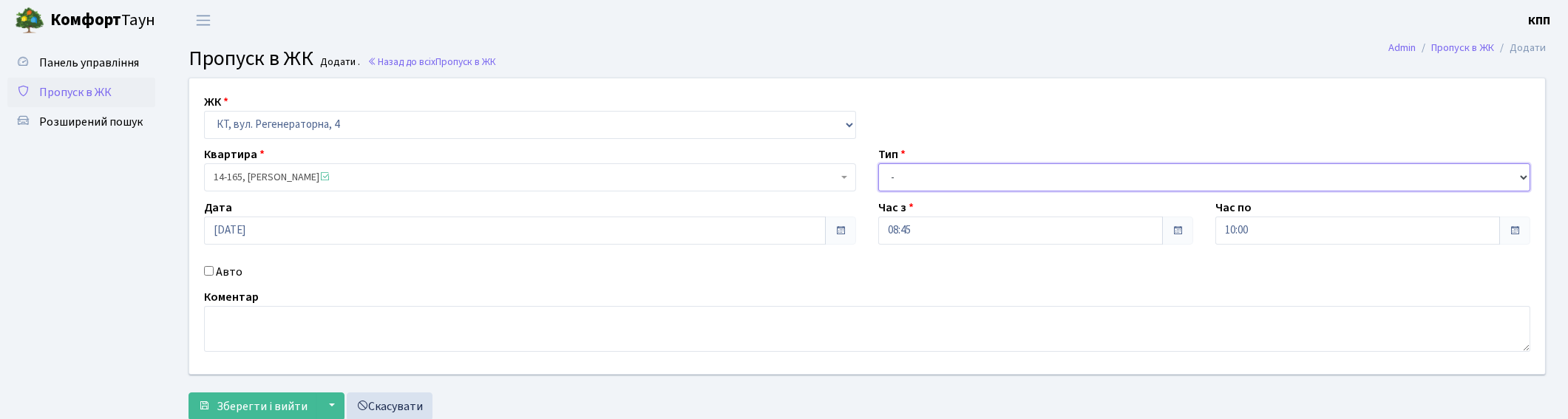
click at [945, 185] on select "- Доставка Таксі Гості Сервіс" at bounding box center [1204, 177] width 652 height 28
select select "3"
click at [878, 163] on select "- Доставка Таксі Гості Сервіс" at bounding box center [1204, 177] width 652 height 28
click at [343, 330] on textarea at bounding box center [867, 328] width 1326 height 46
type textarea "ВСІХХ"
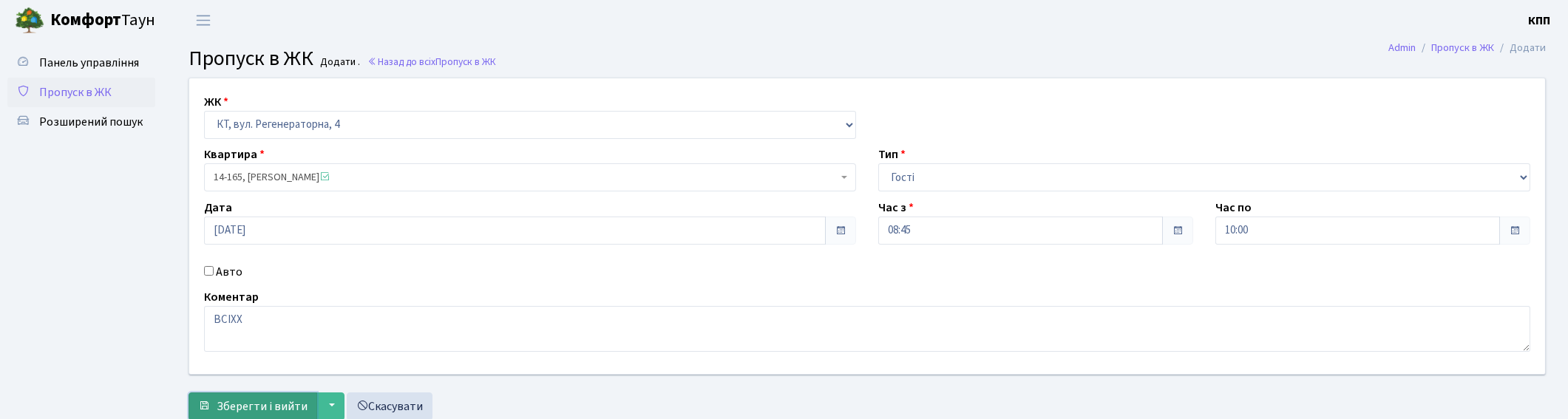
click at [275, 395] on button "Зберегти і вийти" at bounding box center [252, 406] width 128 height 28
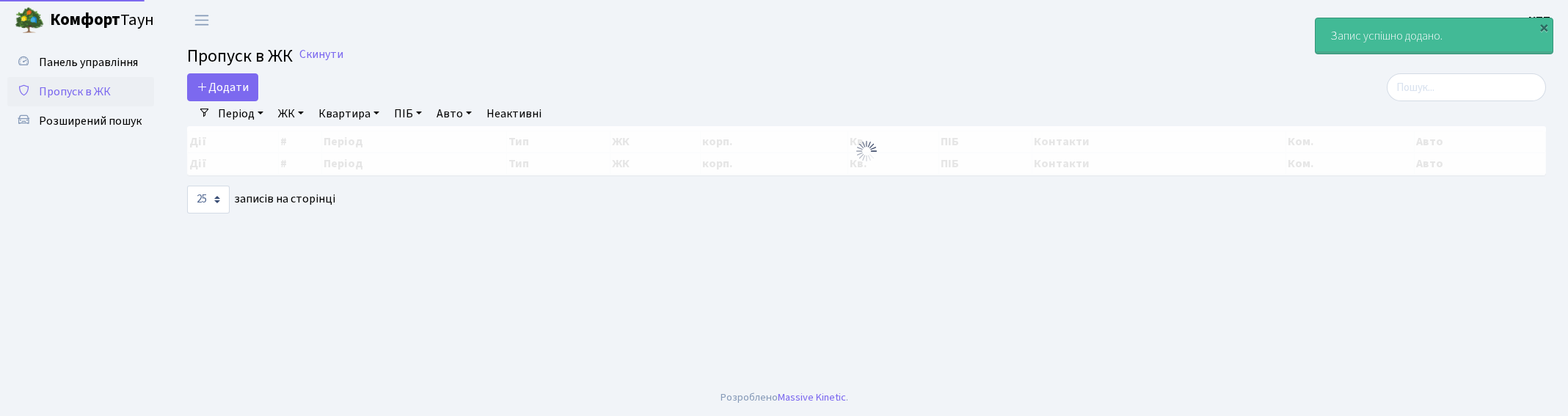
select select "25"
click at [1484, 104] on div "Період [DATE] - [DATE] ЖК - КТ, вул. Регенераторна, 4 КТ2, просп. [STREET_ADDRE…" at bounding box center [872, 113] width 1324 height 25
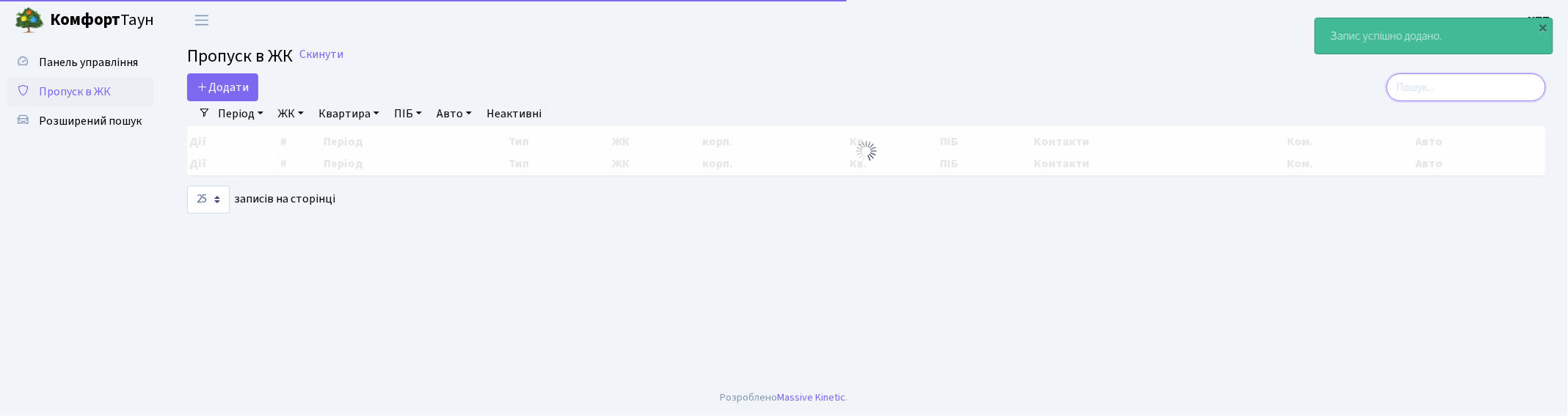
click at [1482, 99] on input "search" at bounding box center [1466, 88] width 160 height 28
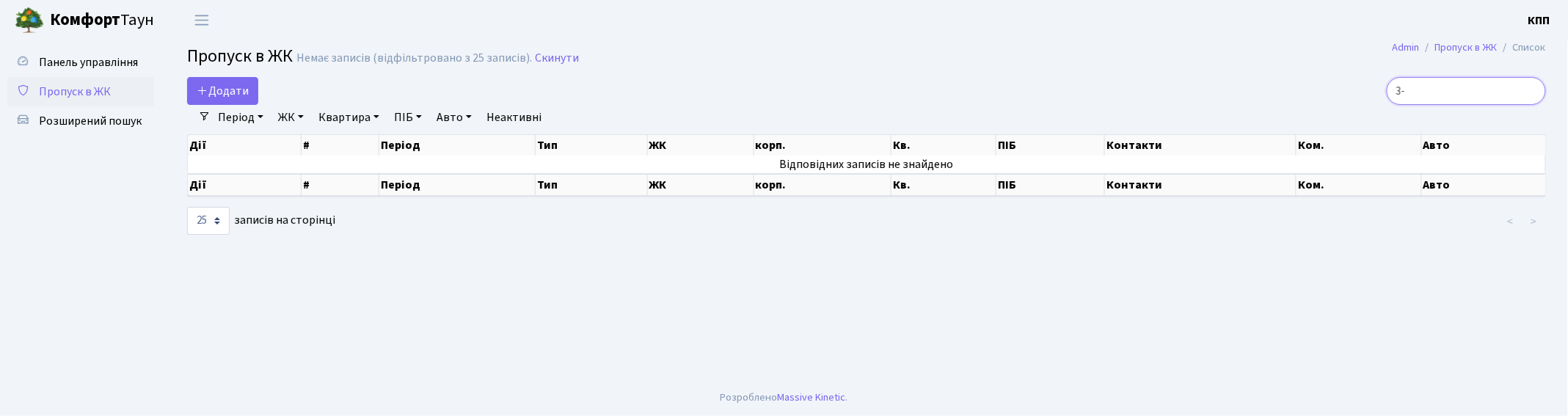
type input "3"
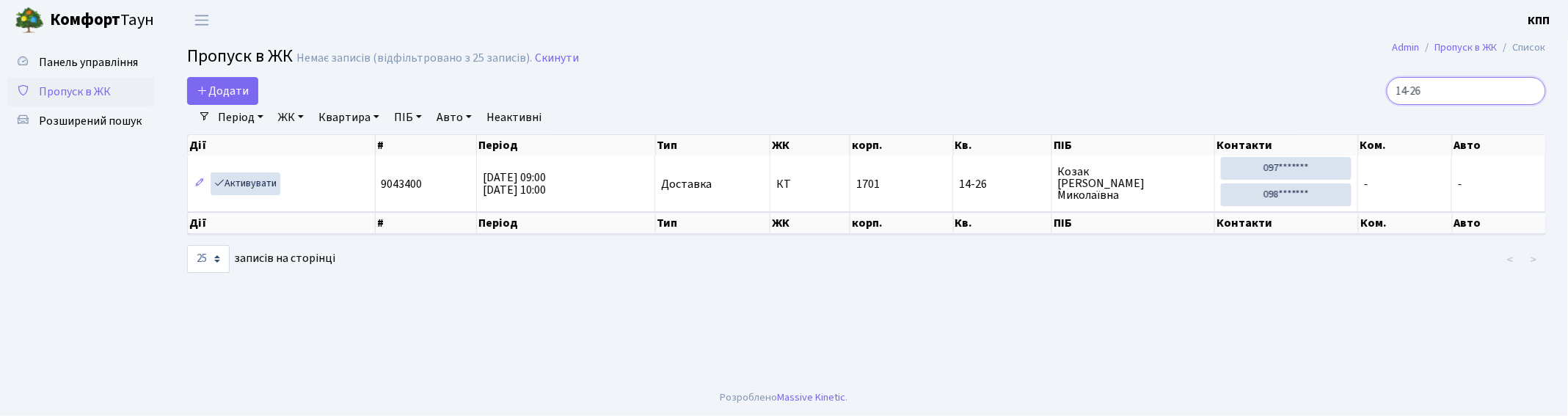
type input "14-26"
click at [239, 96] on span "Додати" at bounding box center [222, 91] width 52 height 16
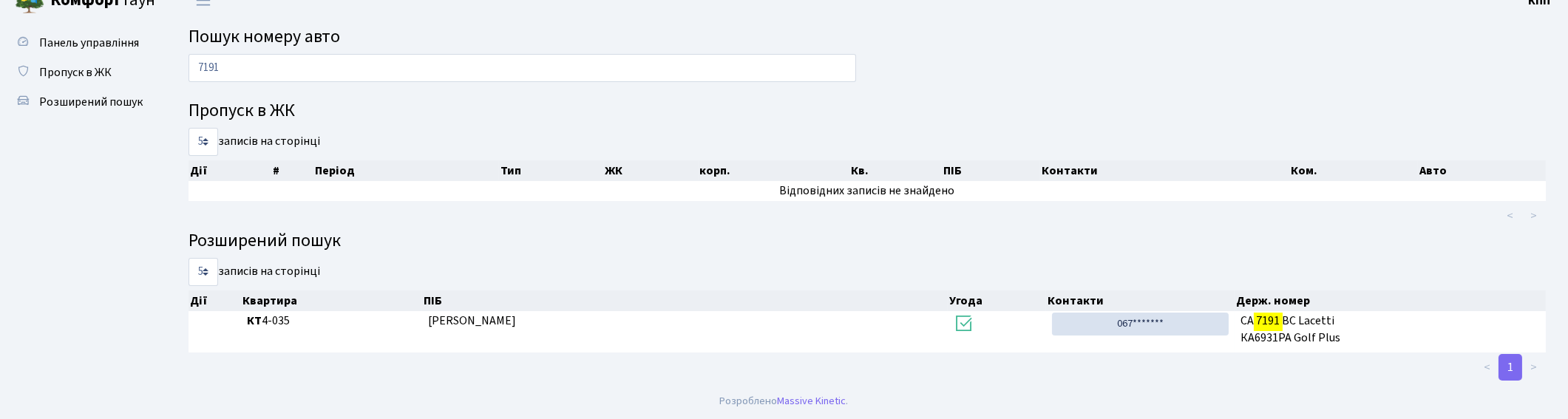
scroll to position [19, 0]
click at [514, 79] on input "7191" at bounding box center [522, 69] width 668 height 28
click at [522, 77] on input "7191" at bounding box center [522, 69] width 668 height 28
click at [527, 65] on input "7191" at bounding box center [522, 69] width 668 height 28
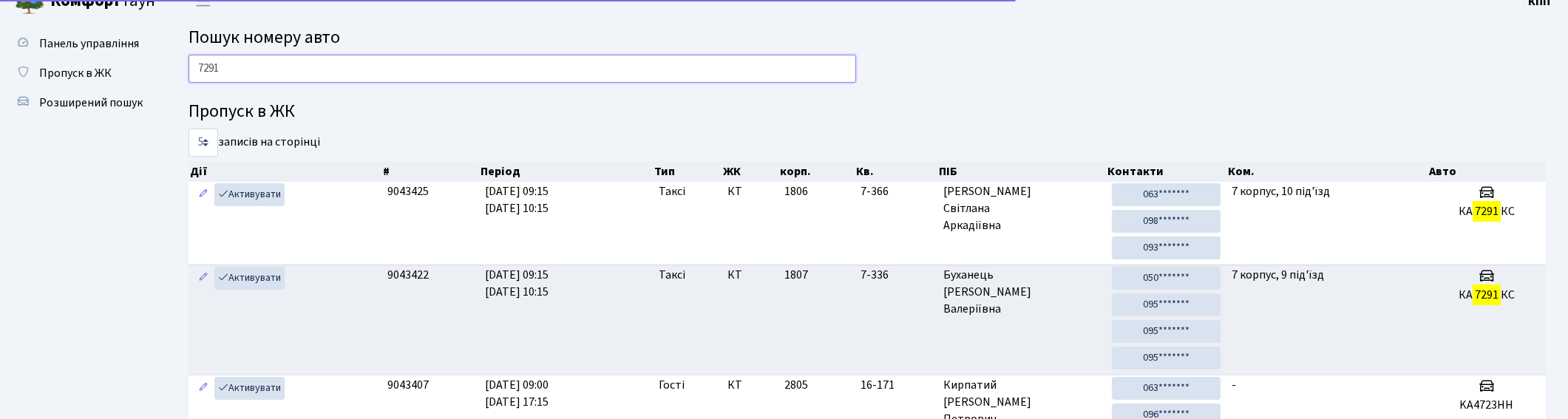
scroll to position [79, 0]
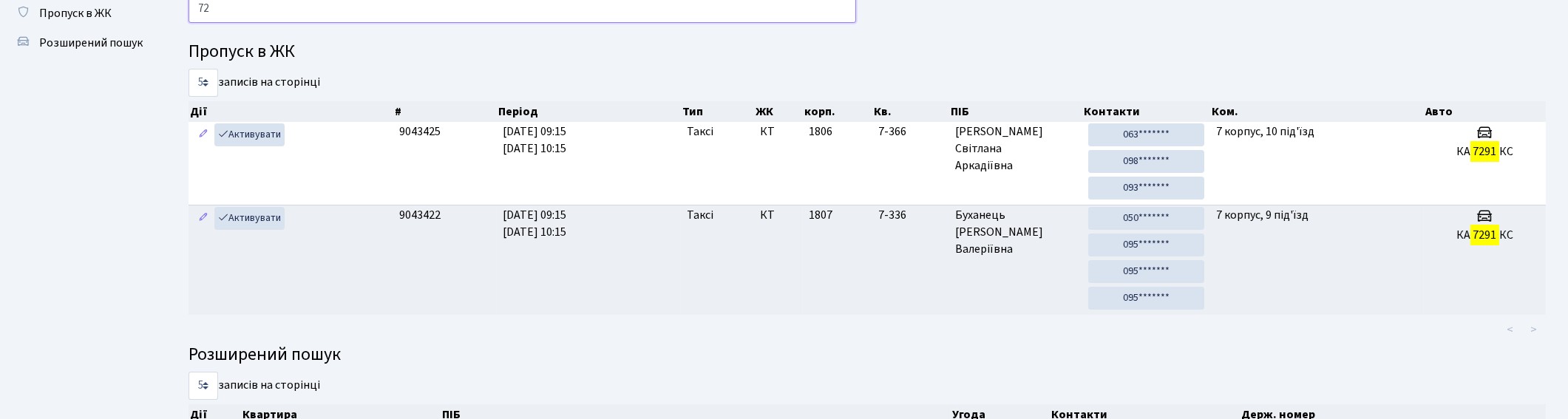
type input "7"
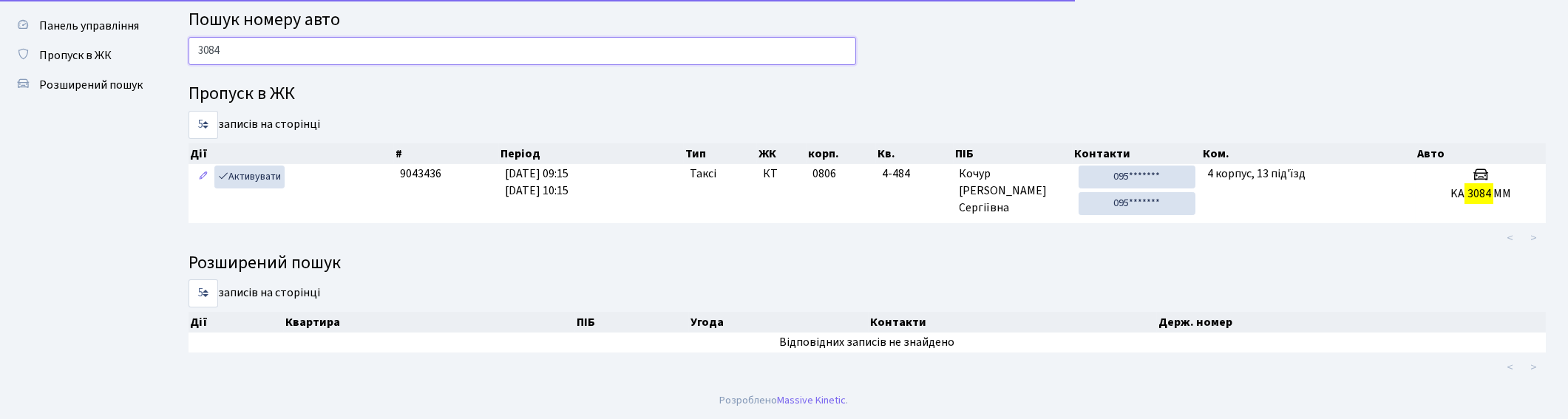
scroll to position [37, 0]
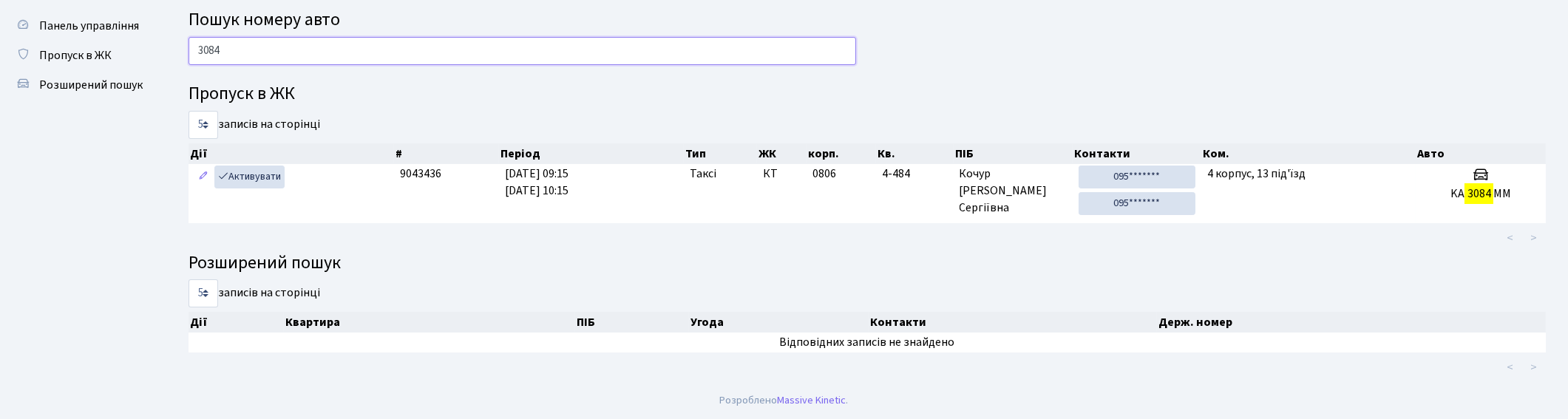
type input "3084"
click at [77, 65] on link "Пропуск в ЖК" at bounding box center [81, 56] width 148 height 30
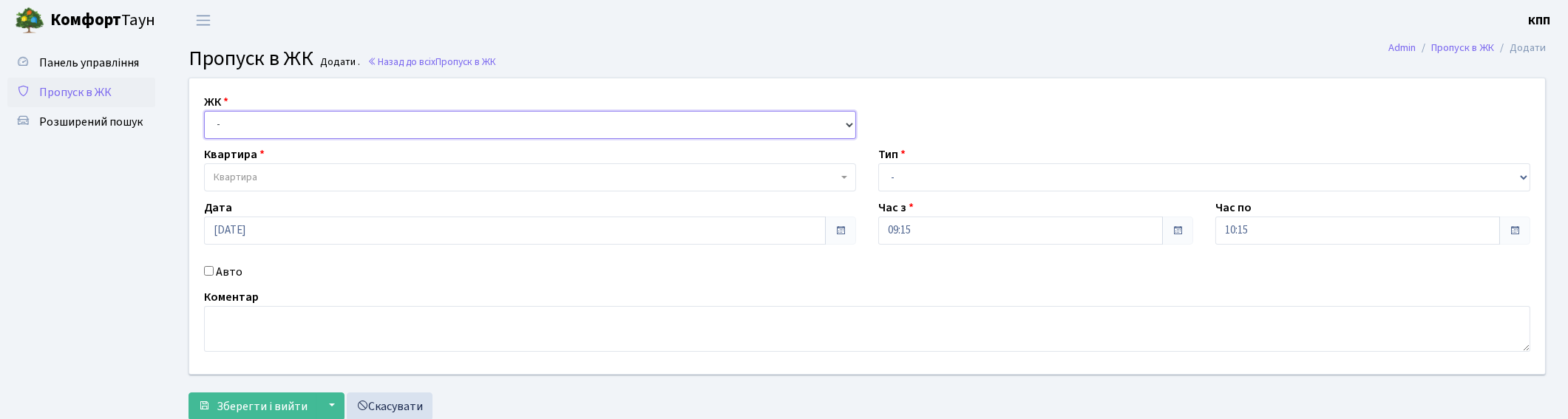
click at [294, 130] on select "- КТ, вул. Регенераторна, 4 КТ2, просп. [STREET_ADDRESS] [STREET_ADDRESS] [PERS…" at bounding box center [530, 125] width 652 height 28
select select "271"
click at [204, 111] on select "- КТ, вул. Регенераторна, 4 КТ2, просп. [STREET_ADDRESS] [STREET_ADDRESS] [PERS…" at bounding box center [530, 125] width 652 height 28
select select
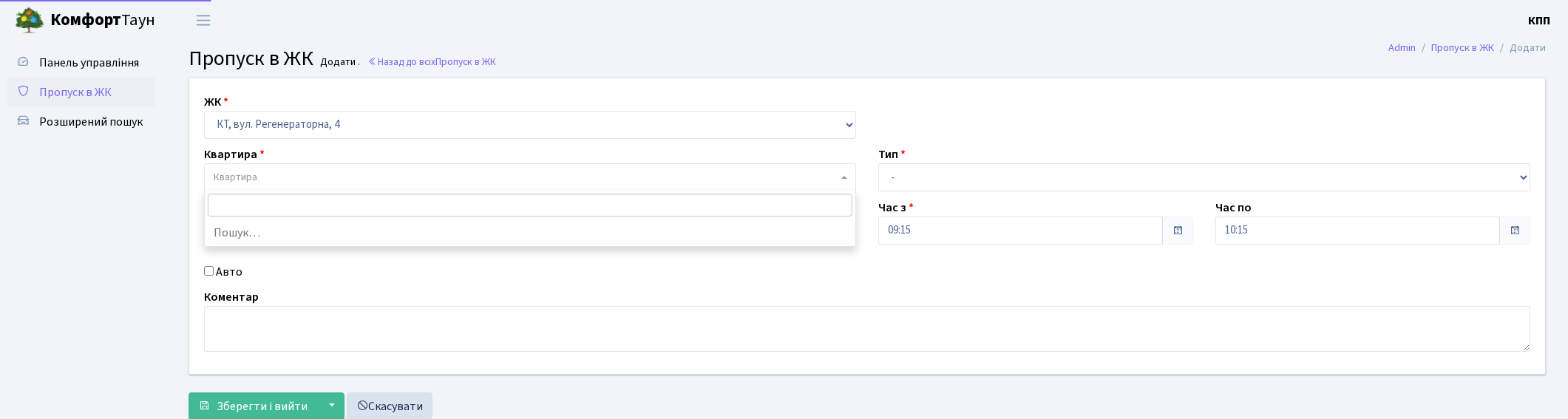
click at [355, 172] on span "Квартира" at bounding box center [526, 177] width 624 height 15
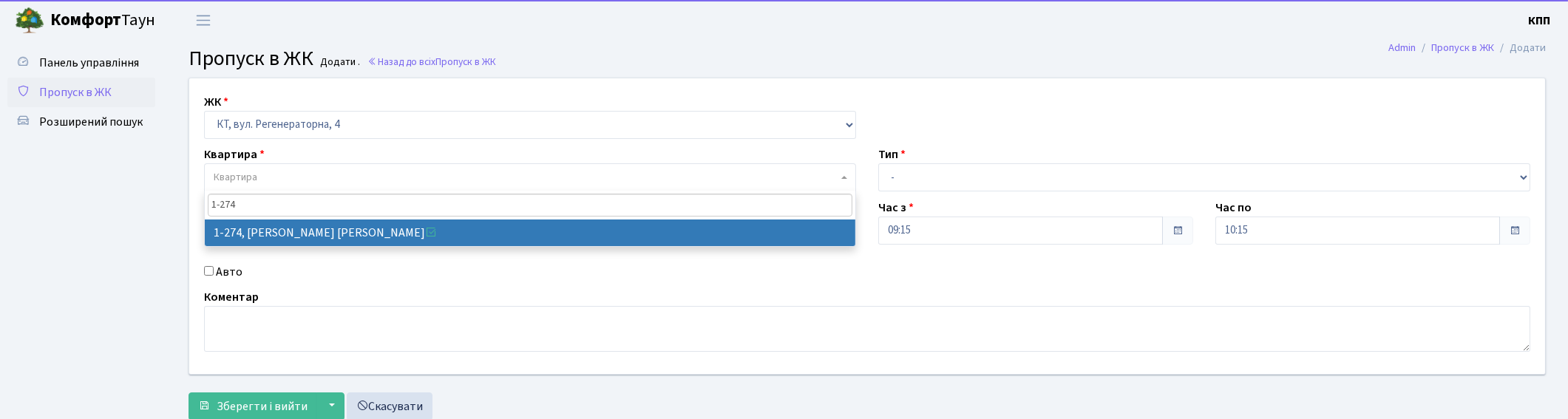
type input "1-274"
select select "274"
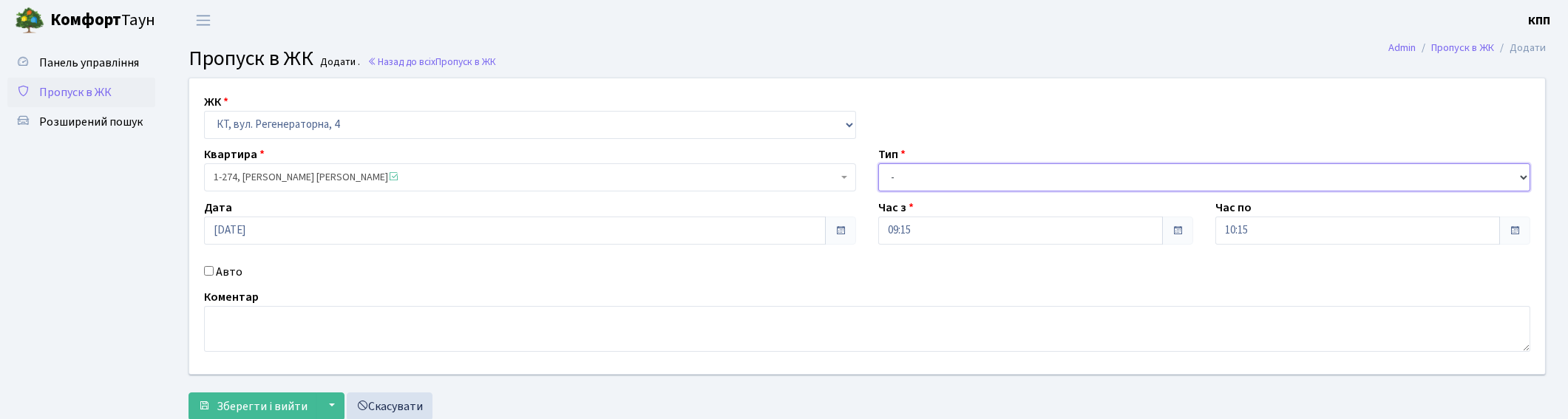
click at [981, 180] on select "- Доставка Таксі Гості Сервіс" at bounding box center [1204, 177] width 652 height 28
select select "3"
click at [878, 163] on select "- Доставка Таксі Гості Сервіс" at bounding box center [1204, 177] width 652 height 28
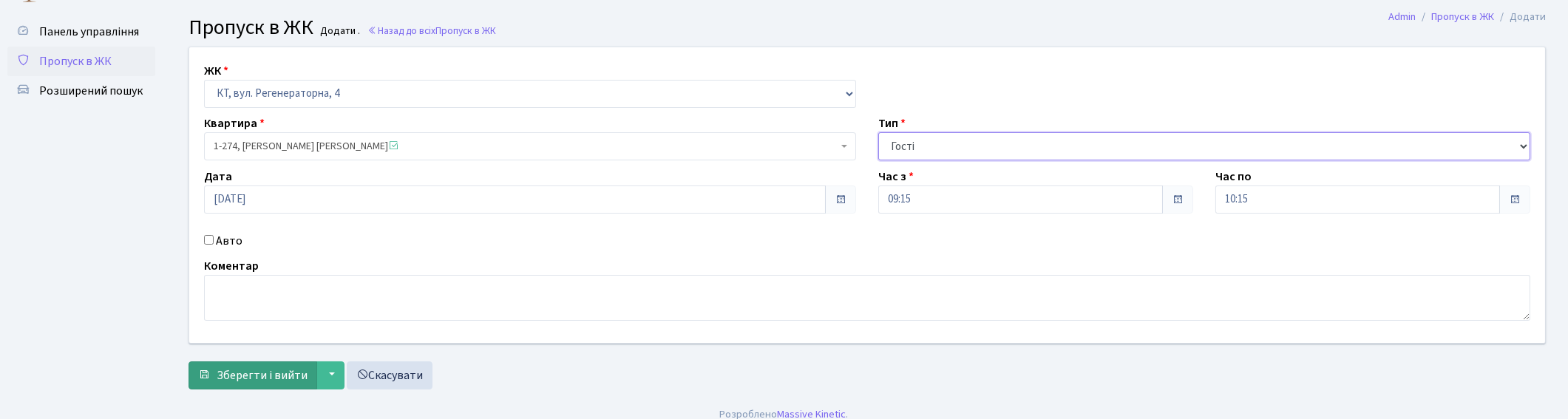
scroll to position [45, 0]
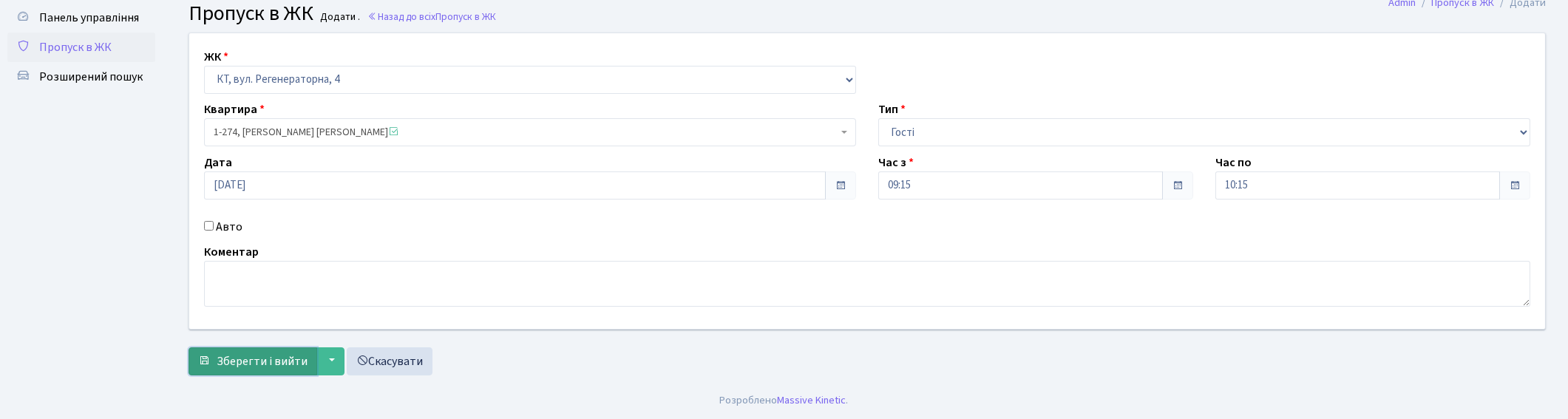
click at [248, 366] on span "Зберегти і вийти" at bounding box center [262, 361] width 91 height 17
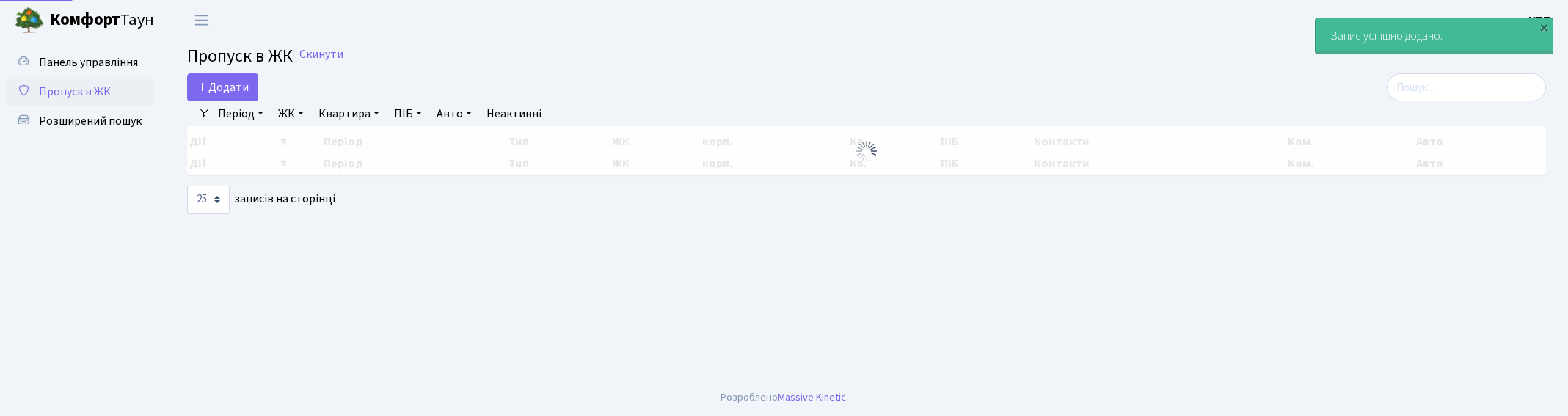
select select "25"
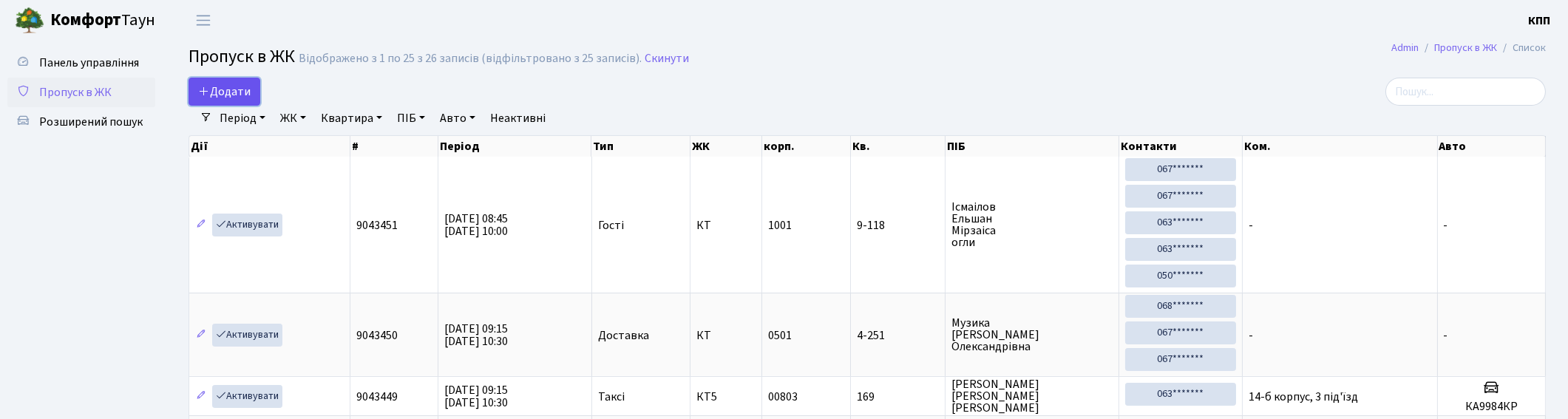
click at [220, 84] on span "Додати" at bounding box center [224, 91] width 53 height 17
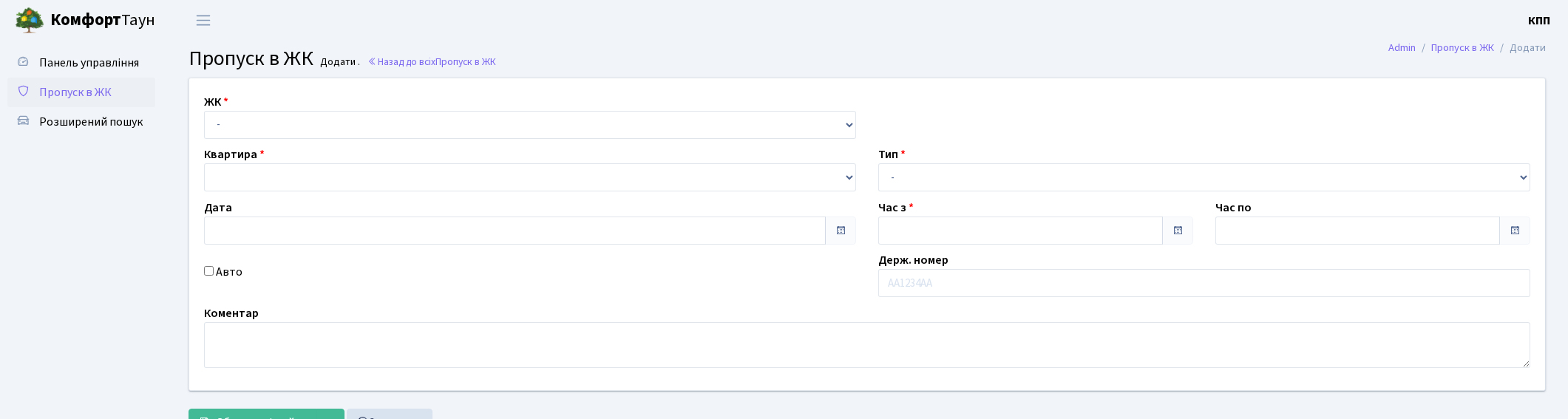
type input "[DATE]"
type input "09:15"
type input "10:30"
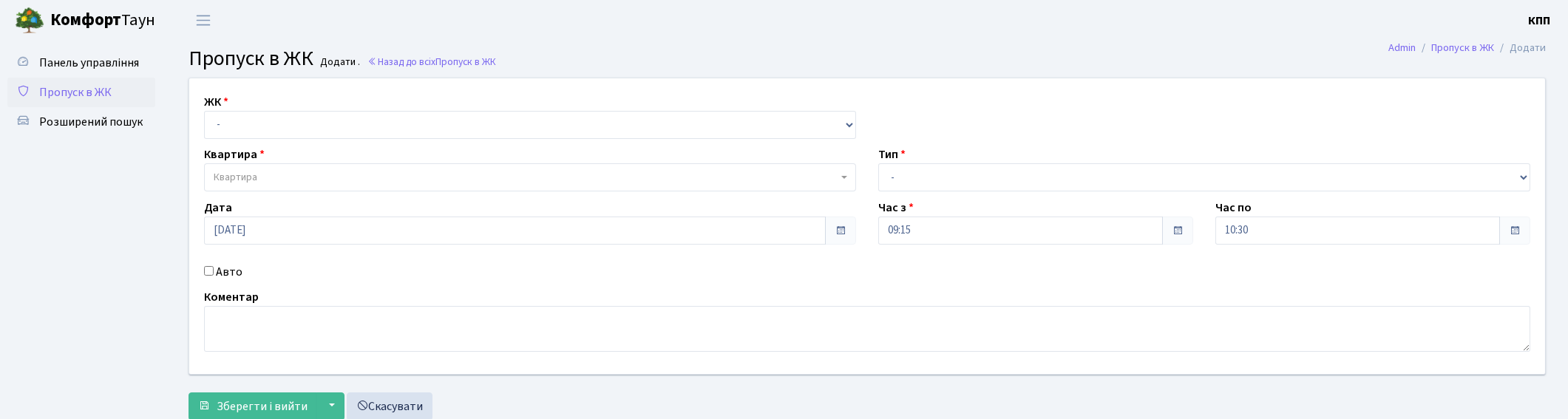
click at [220, 267] on label "Авто" at bounding box center [229, 272] width 27 height 18
click at [214, 267] on input "Авто" at bounding box center [209, 271] width 9 height 9
checkbox input "true"
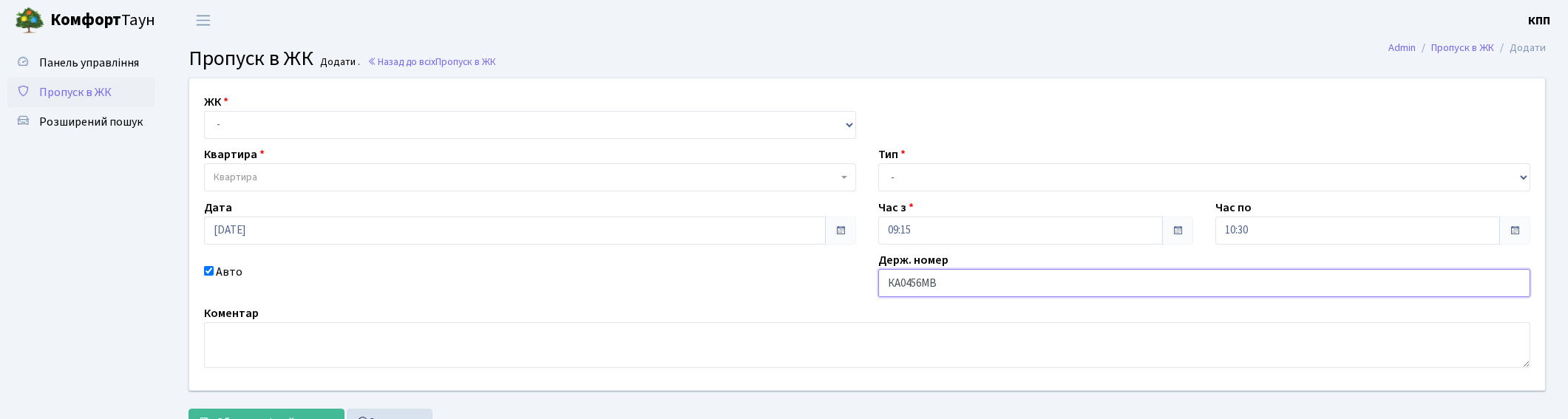
type input "КА0456МВ"
click at [1046, 178] on select "- Доставка Таксі Гості Сервіс" at bounding box center [1204, 177] width 652 height 28
select select "3"
click at [878, 163] on select "- Доставка Таксі Гості Сервіс" at bounding box center [1204, 177] width 652 height 28
click at [334, 133] on select "- КТ, вул. Регенераторна, 4 КТ2, просп. Соборності, 17 КТ3, вул. Березнева, 16 …" at bounding box center [530, 125] width 652 height 28
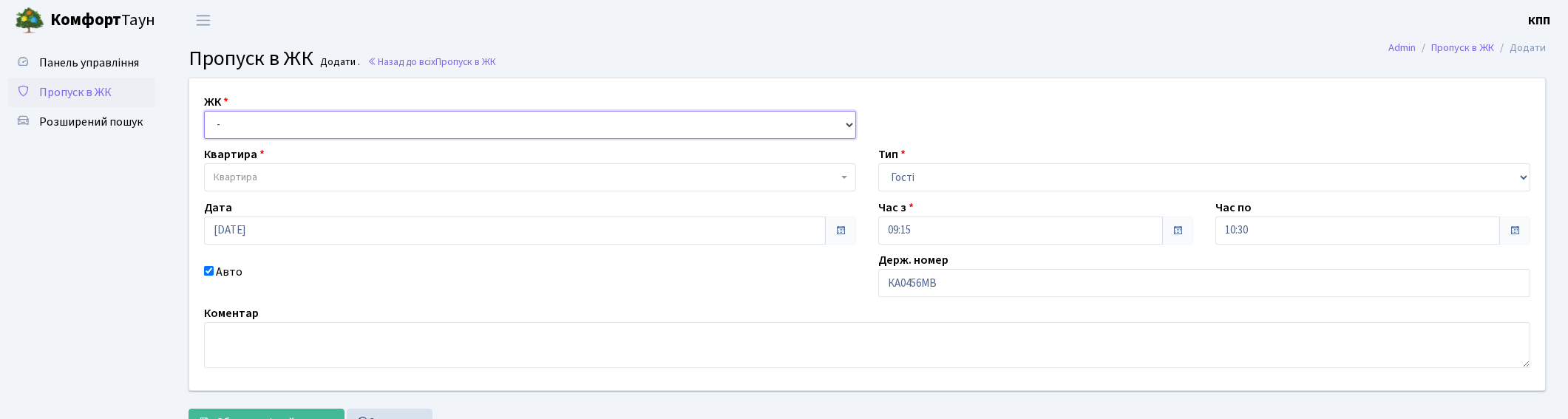
select select "271"
click at [204, 111] on select "- КТ, вул. Регенераторна, 4 КТ2, просп. [STREET_ADDRESS] [STREET_ADDRESS] [PERS…" at bounding box center [530, 125] width 652 height 28
select select
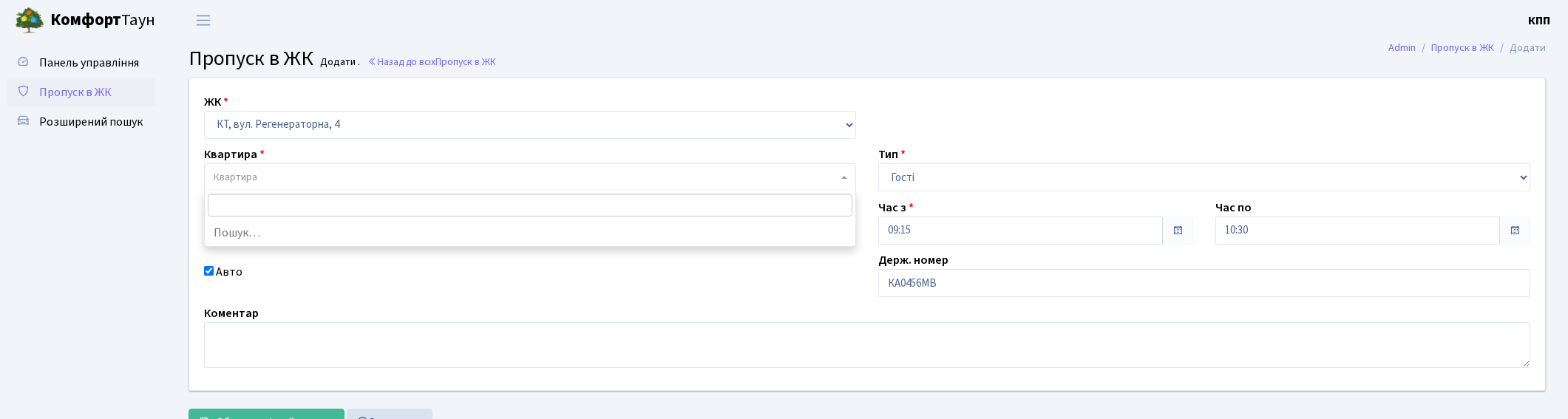
click at [267, 173] on span "Квартира" at bounding box center [526, 177] width 624 height 15
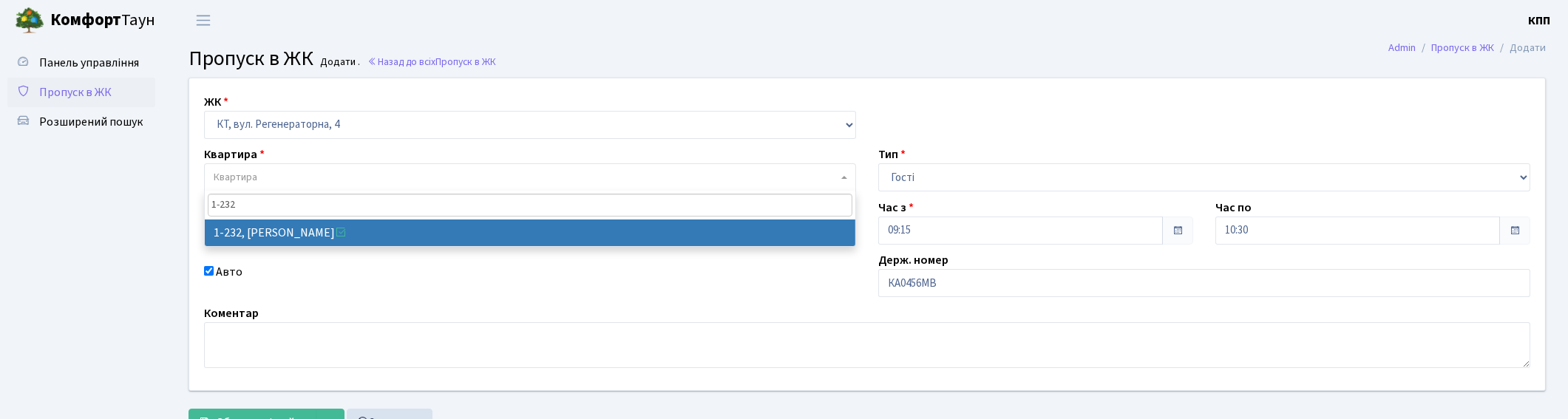
type input "1-232"
select select "232"
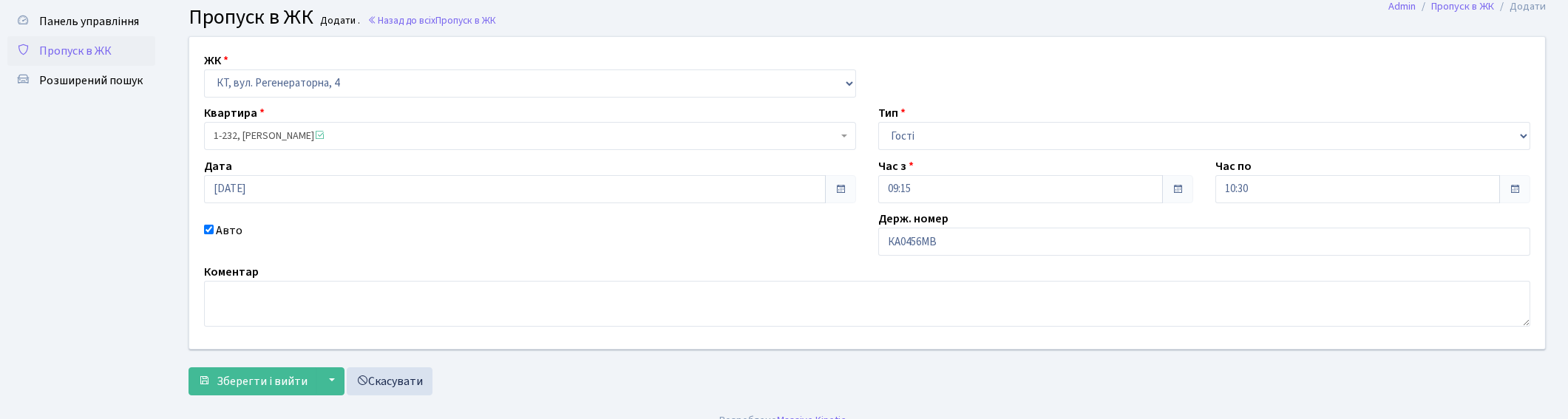
scroll to position [61, 0]
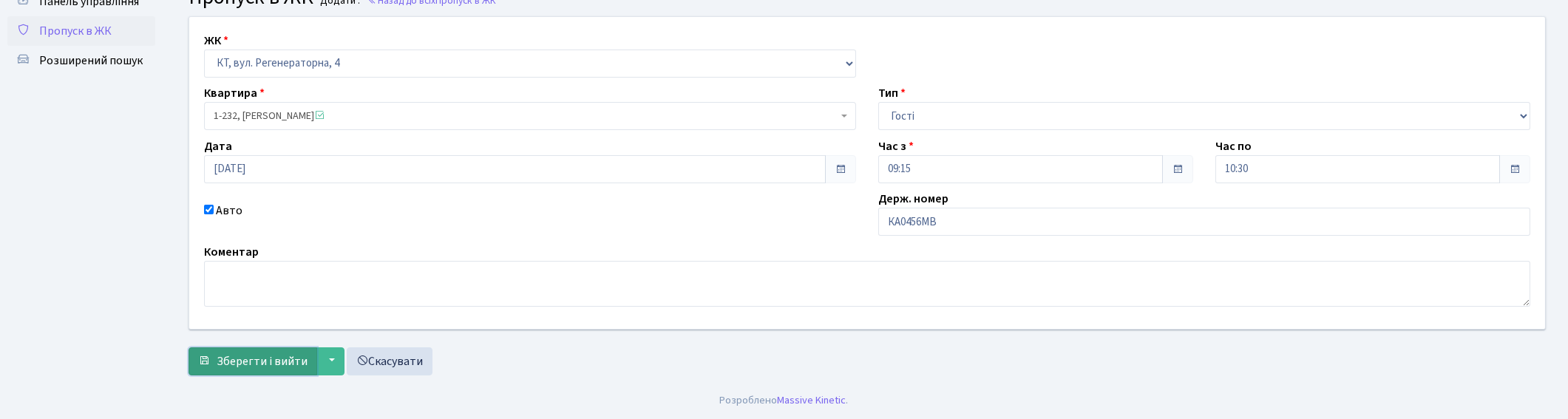
click at [234, 367] on span "Зберегти і вийти" at bounding box center [262, 361] width 91 height 17
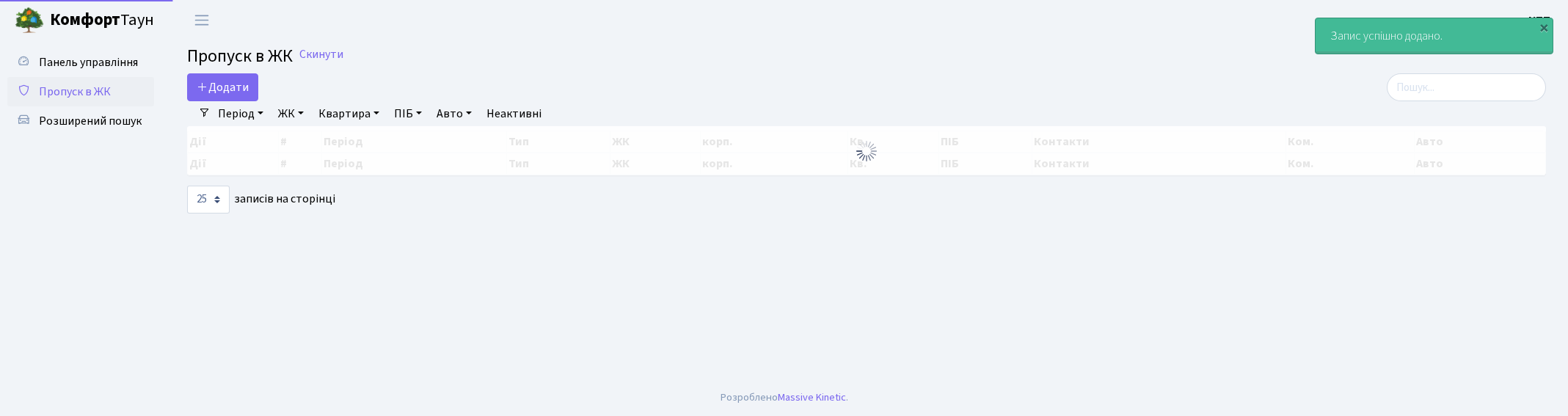
select select "25"
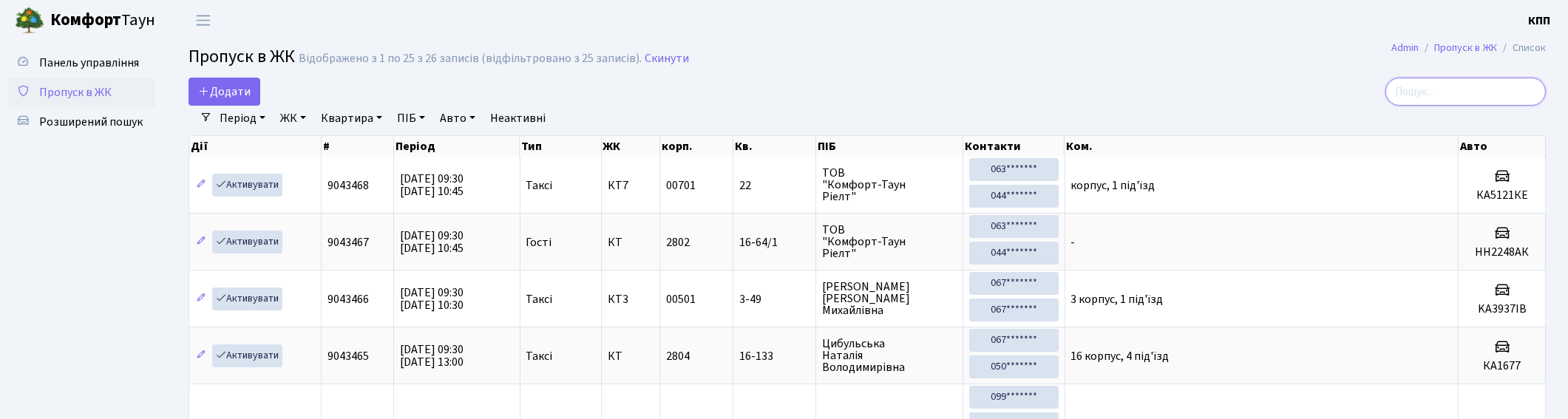
click at [1432, 95] on input "search" at bounding box center [1466, 91] width 161 height 28
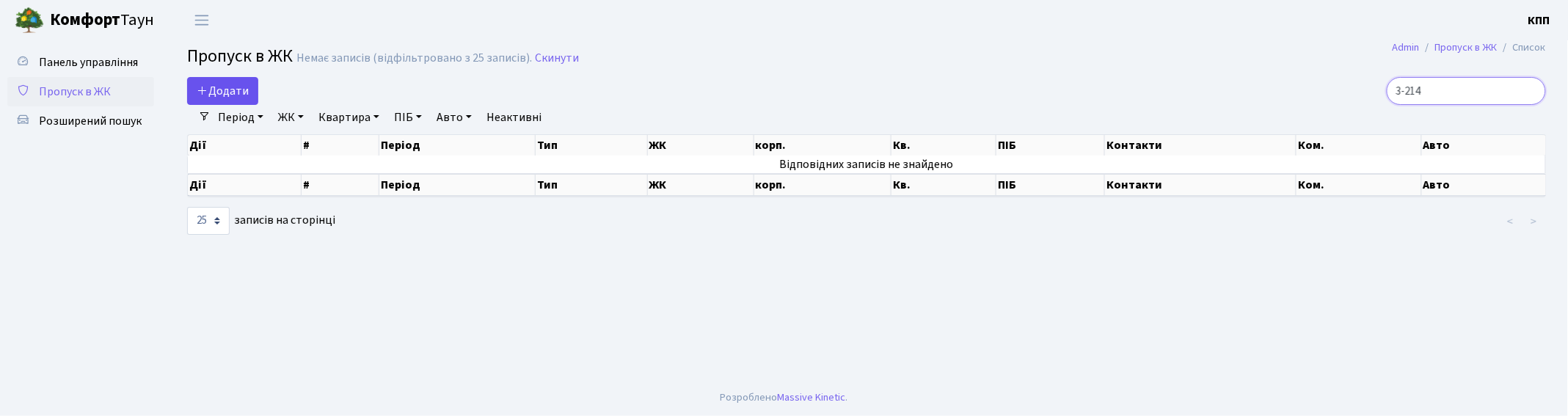
type input "3-214"
click at [223, 96] on span "Додати" at bounding box center [222, 91] width 52 height 16
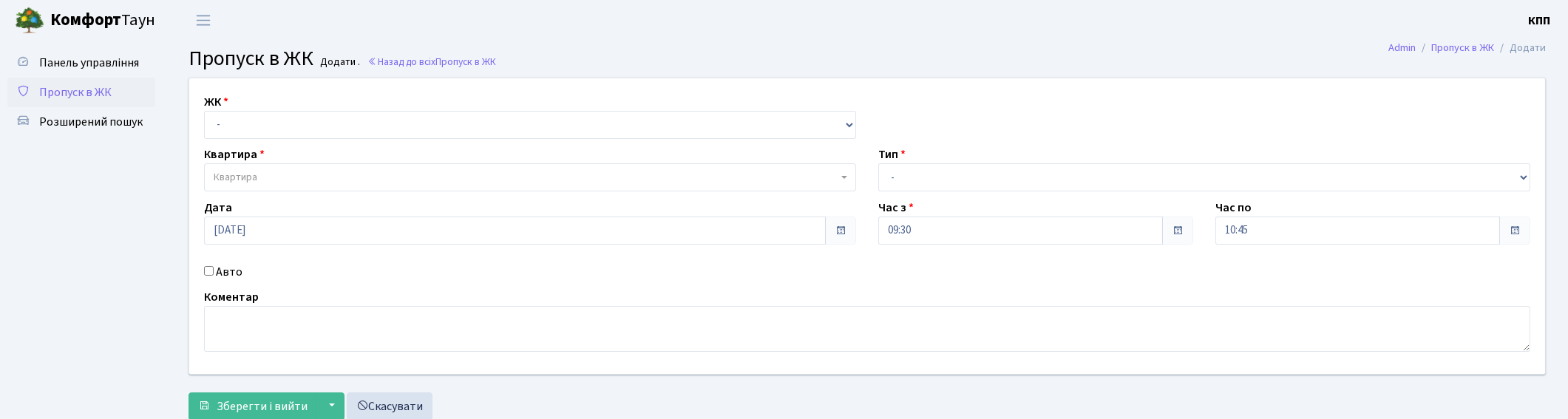
click at [217, 274] on label "Авто" at bounding box center [229, 272] width 27 height 18
click at [214, 274] on input "Авто" at bounding box center [209, 271] width 9 height 9
checkbox input "true"
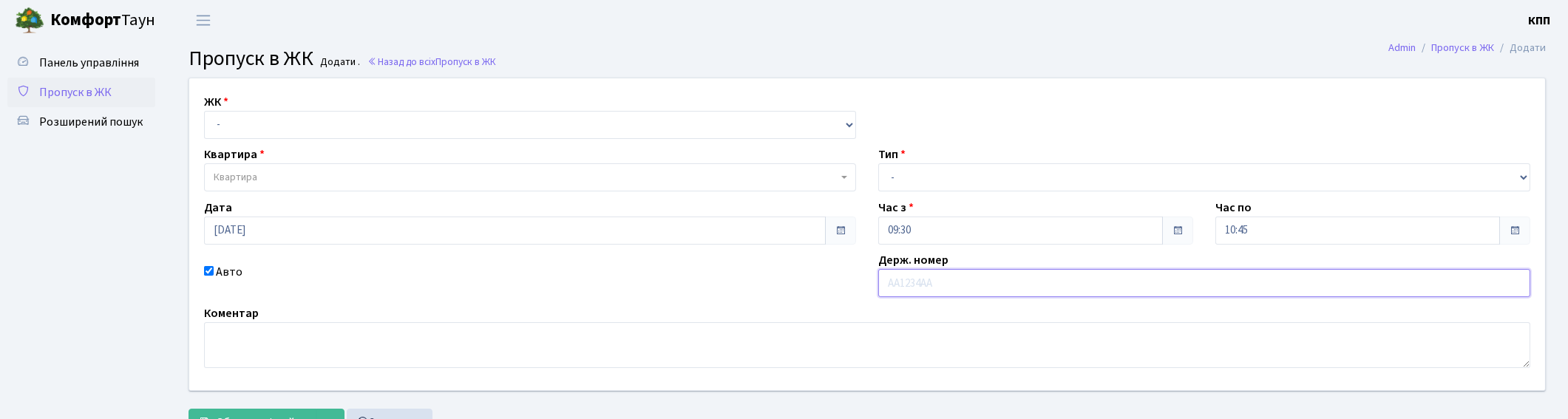
click at [922, 289] on input "text" at bounding box center [1204, 283] width 652 height 28
type input "КА7579МЕ"
click at [930, 187] on select "- Доставка Таксі Гості Сервіс" at bounding box center [1204, 177] width 652 height 28
select select "2"
click at [878, 163] on select "- Доставка Таксі Гості Сервіс" at bounding box center [1204, 177] width 652 height 28
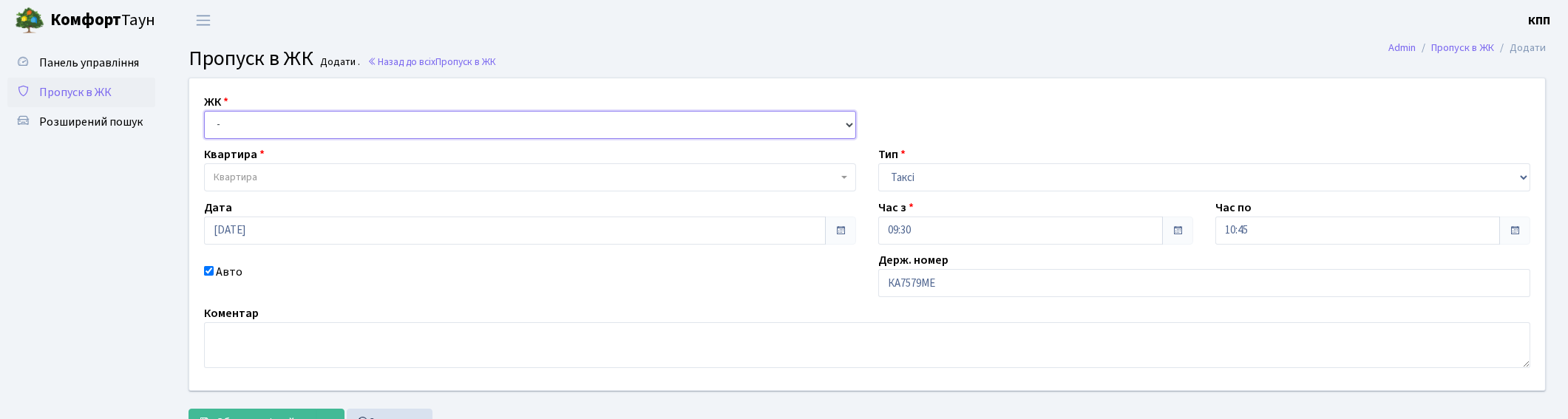
click at [361, 122] on select "- КТ, вул. Регенераторна, 4 КТ2, просп. [STREET_ADDRESS] [STREET_ADDRESS] [PERS…" at bounding box center [530, 125] width 652 height 28
select select "271"
click at [204, 111] on select "- КТ, вул. Регенераторна, 4 КТ2, просп. [STREET_ADDRESS] [STREET_ADDRESS] [PERS…" at bounding box center [530, 125] width 652 height 28
select select
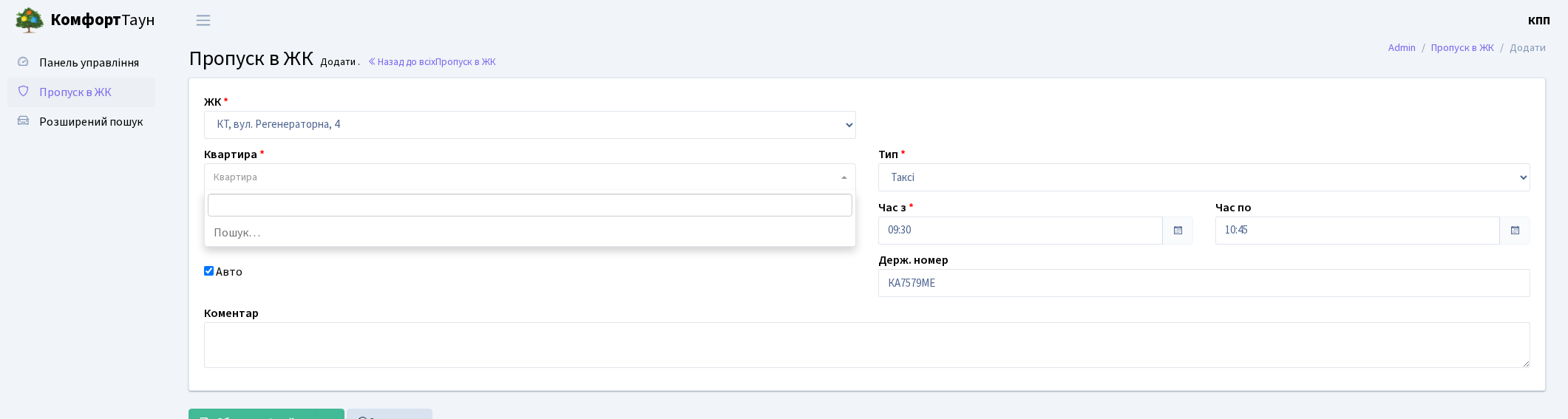
click at [341, 175] on span "Квартира" at bounding box center [526, 177] width 624 height 15
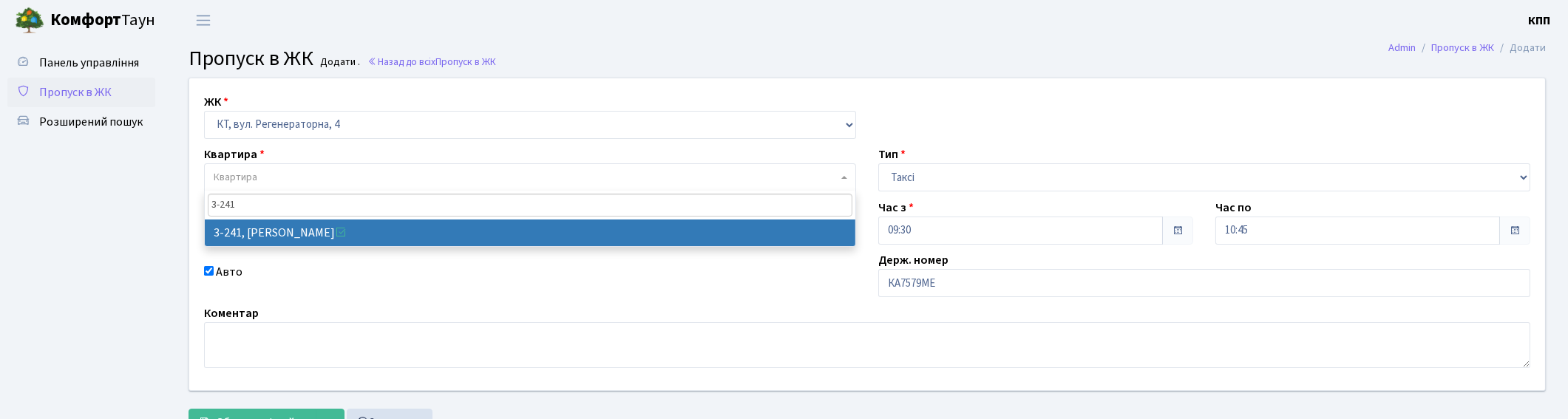
type input "3-241"
select select "742"
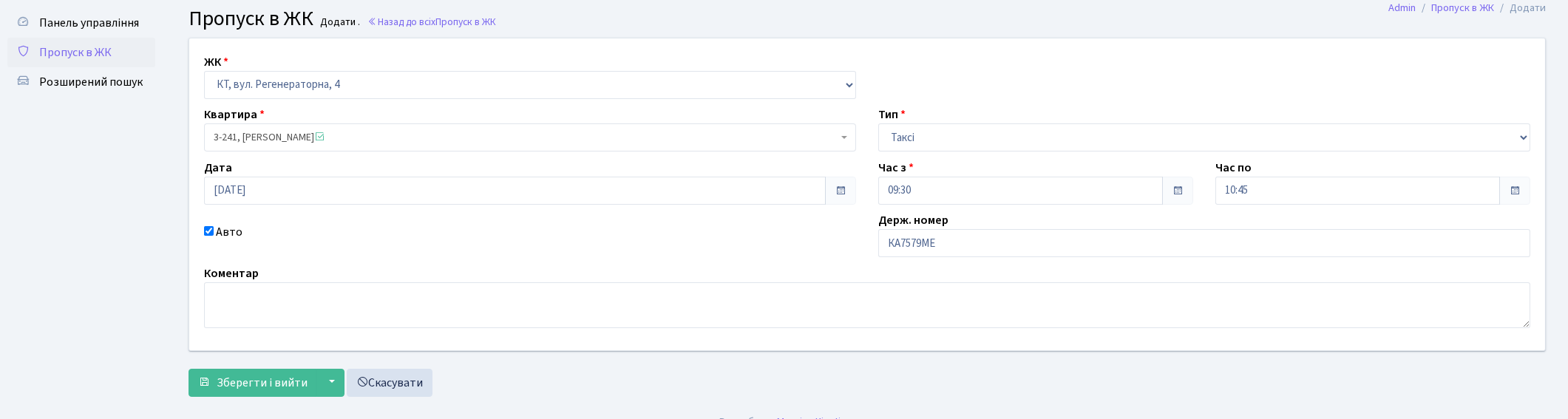
scroll to position [61, 0]
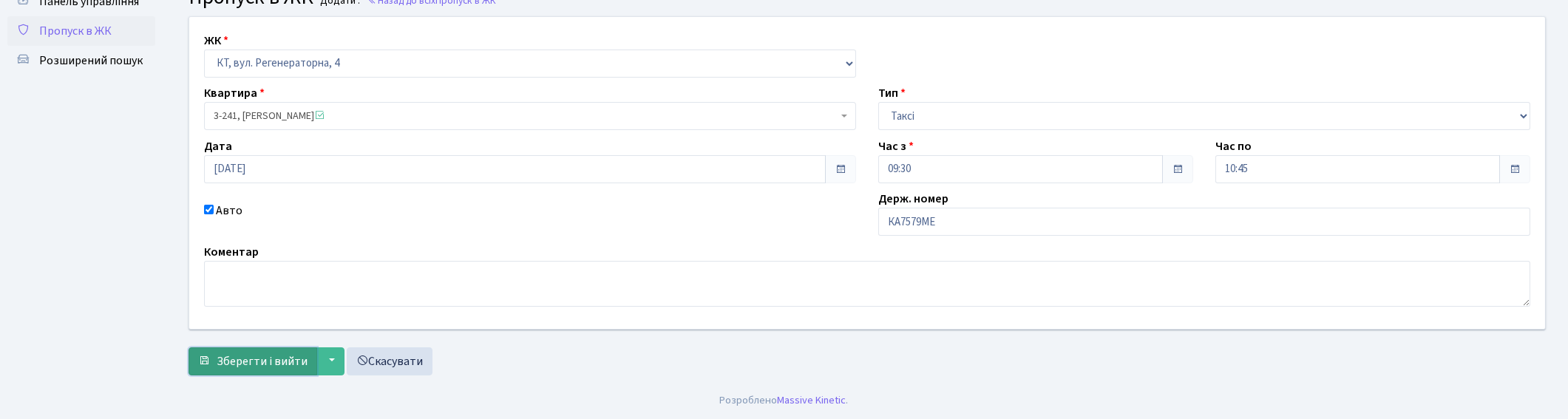
click at [274, 365] on span "Зберегти і вийти" at bounding box center [262, 361] width 91 height 17
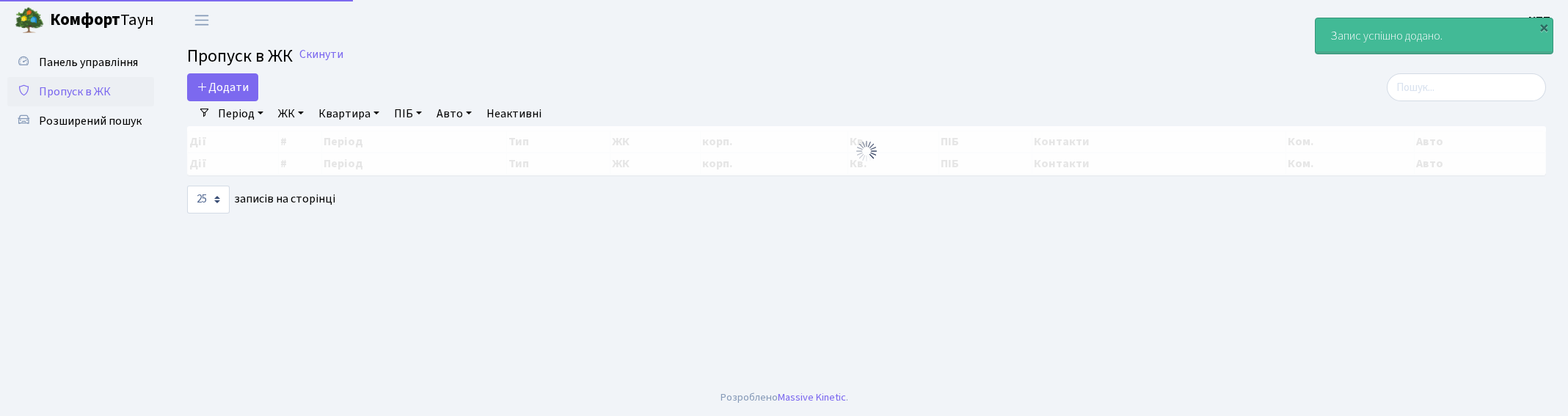
select select "25"
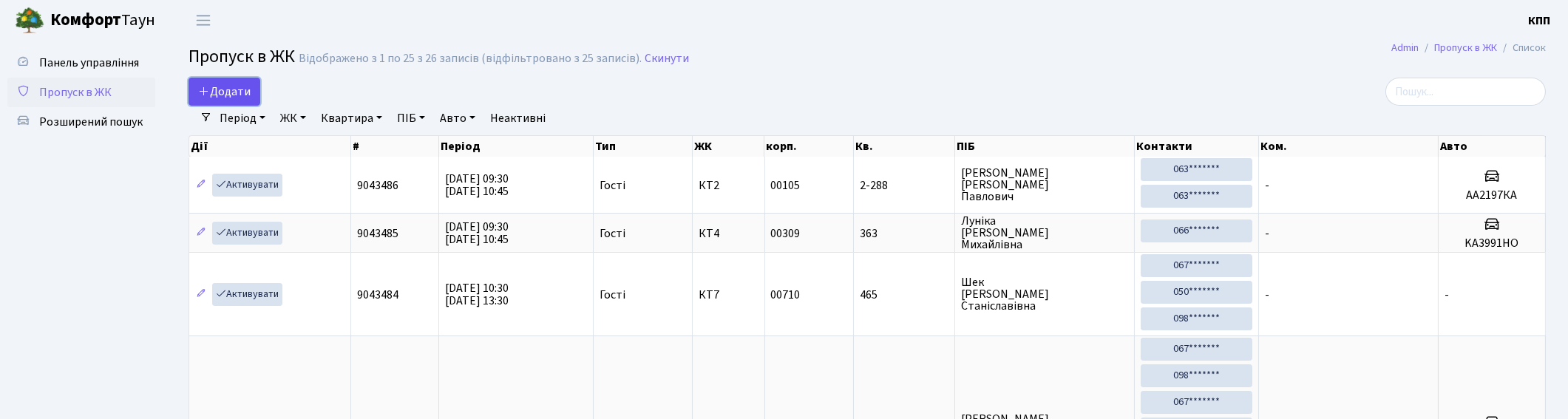
click at [207, 86] on icon at bounding box center [203, 91] width 12 height 12
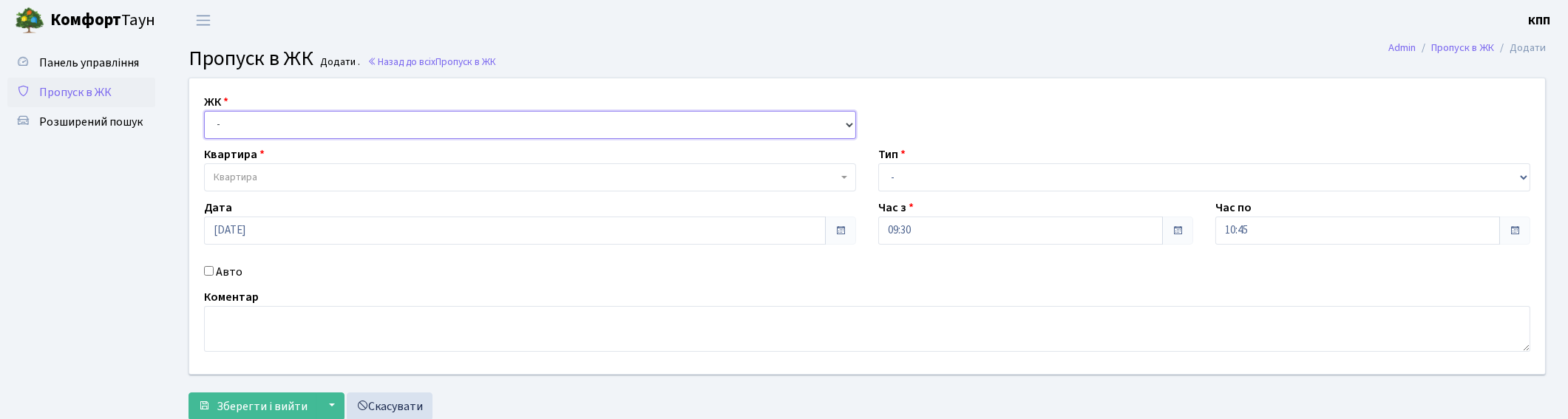
click at [407, 128] on select "- КТ, вул. Регенераторна, 4 КТ2, просп. [STREET_ADDRESS] [STREET_ADDRESS] [PERS…" at bounding box center [530, 125] width 652 height 28
select select "271"
click at [204, 111] on select "- КТ, вул. Регенераторна, 4 КТ2, просп. [STREET_ADDRESS] [STREET_ADDRESS] [PERS…" at bounding box center [530, 125] width 652 height 28
select select
click at [292, 172] on span "Квартира" at bounding box center [526, 177] width 624 height 15
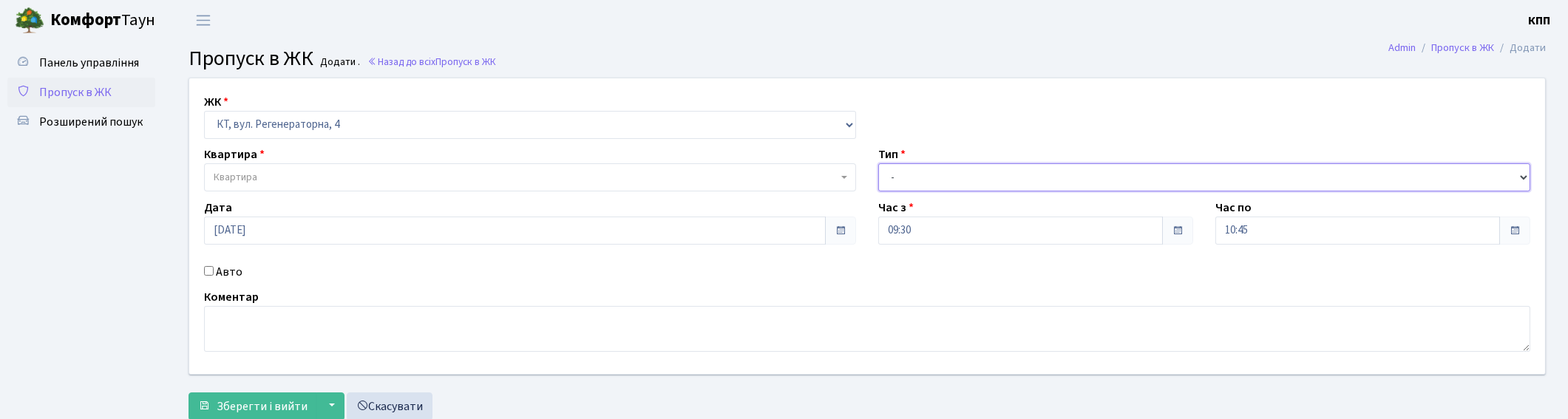
click at [929, 183] on select "- Доставка Таксі Гості Сервіс" at bounding box center [1204, 177] width 652 height 28
click at [878, 163] on select "- Доставка Таксі Гості Сервіс" at bounding box center [1204, 177] width 652 height 28
click at [940, 183] on select "- Доставка Таксі Гості Сервіс" at bounding box center [1204, 177] width 652 height 28
click at [878, 163] on select "- Доставка Таксі Гості Сервіс" at bounding box center [1204, 177] width 652 height 28
click at [1001, 178] on select "- Доставка Таксі Гості Сервіс" at bounding box center [1204, 177] width 652 height 28
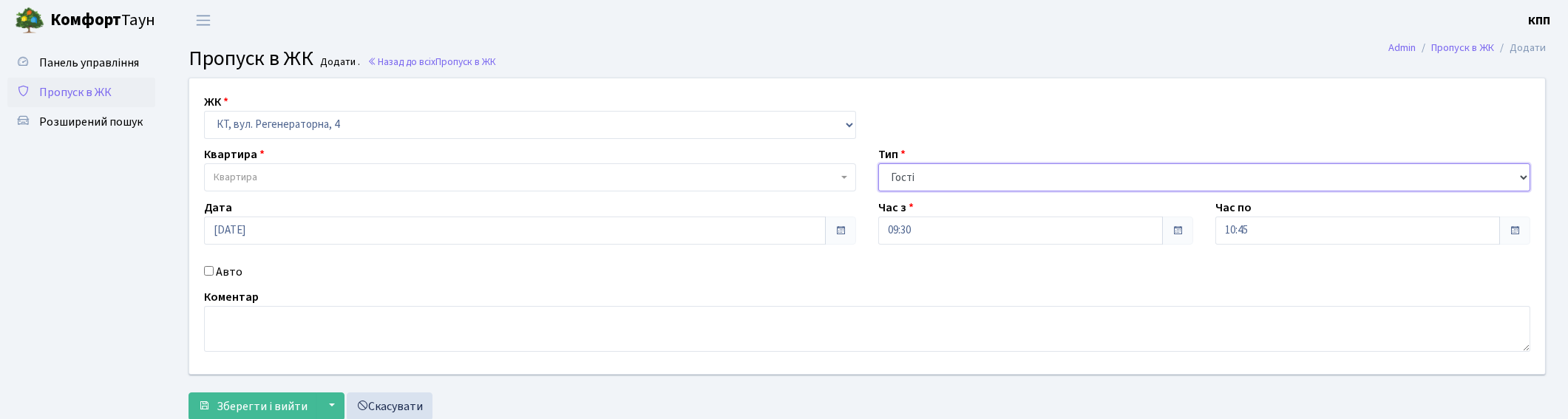
select select "18"
click at [878, 163] on select "- Доставка Таксі Гості Сервіс" at bounding box center [1204, 177] width 652 height 28
click at [619, 133] on select "- КТ, вул. Регенераторна, 4 КТ2, просп. Соборності, 17 КТ3, вул. Березнева, 16 …" at bounding box center [530, 125] width 652 height 28
click at [204, 111] on select "- КТ, вул. Регенераторна, 4 КТ2, просп. Соборності, 17 КТ3, вул. Березнева, 16 …" at bounding box center [530, 125] width 652 height 28
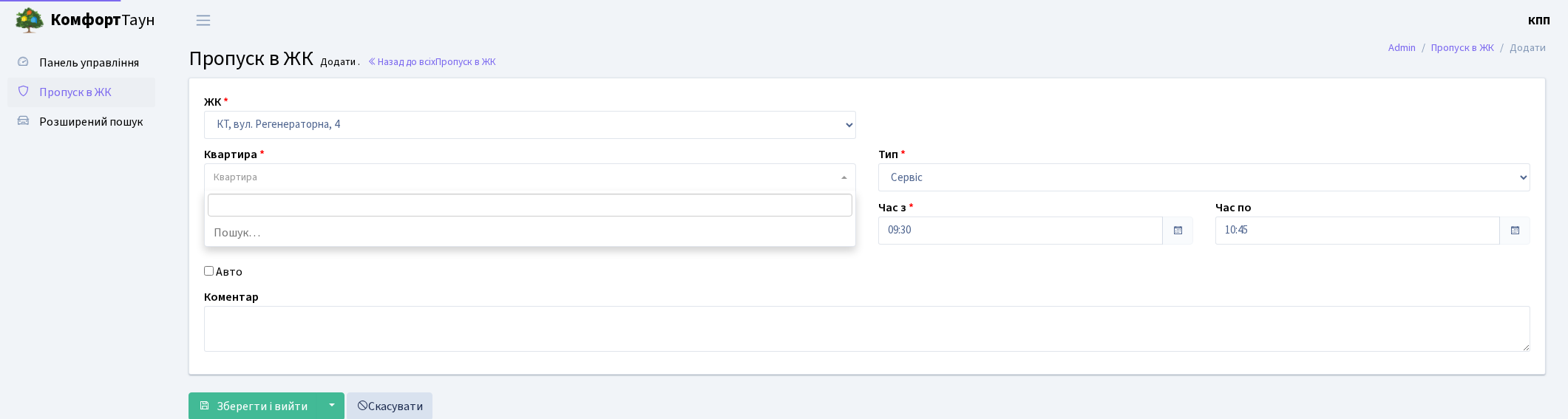
click at [550, 184] on span "Квартира" at bounding box center [526, 177] width 624 height 15
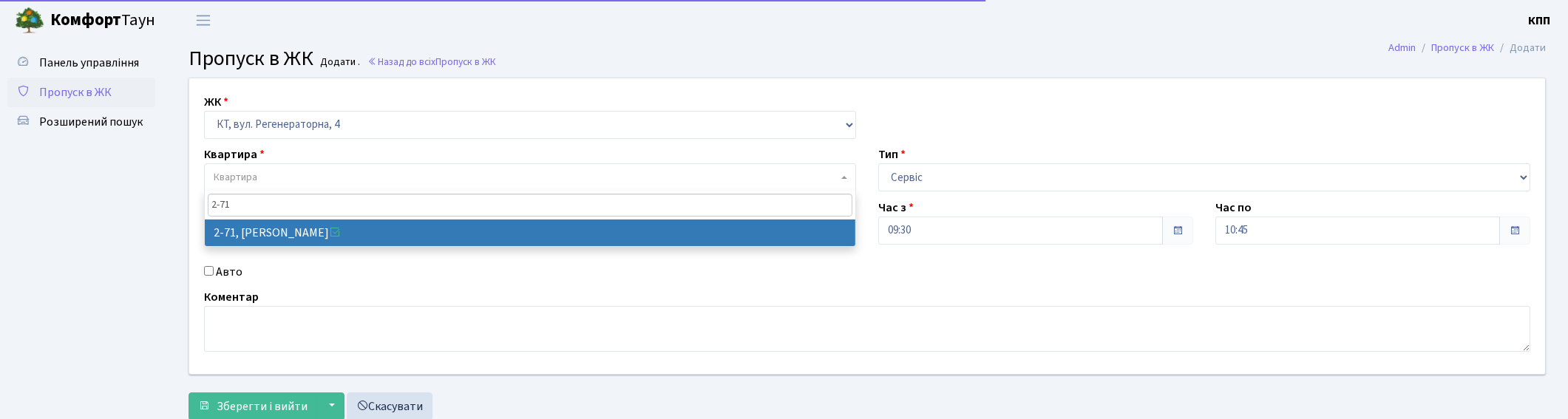
type input "2-71"
select select "640"
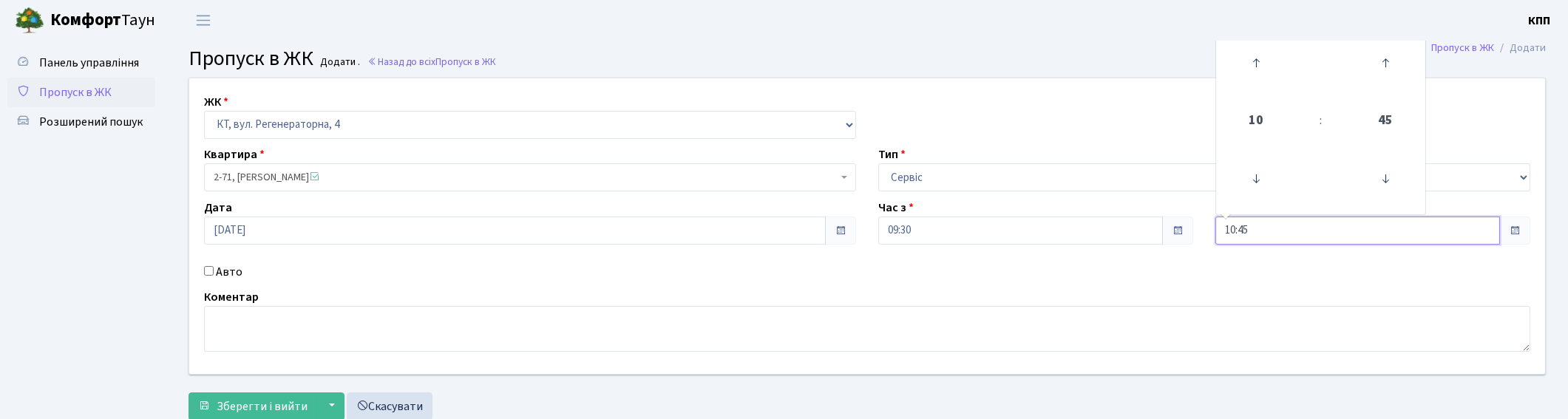
click at [1303, 226] on input "10:45" at bounding box center [1358, 231] width 285 height 28
click at [1257, 76] on icon at bounding box center [1256, 62] width 40 height 40
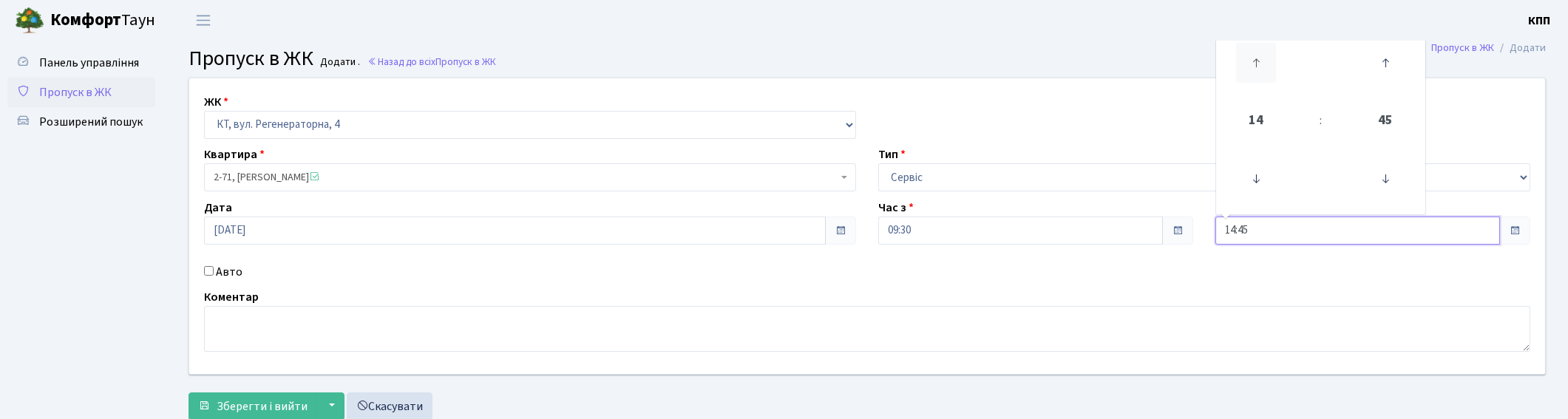
click at [1257, 76] on icon at bounding box center [1256, 62] width 40 height 40
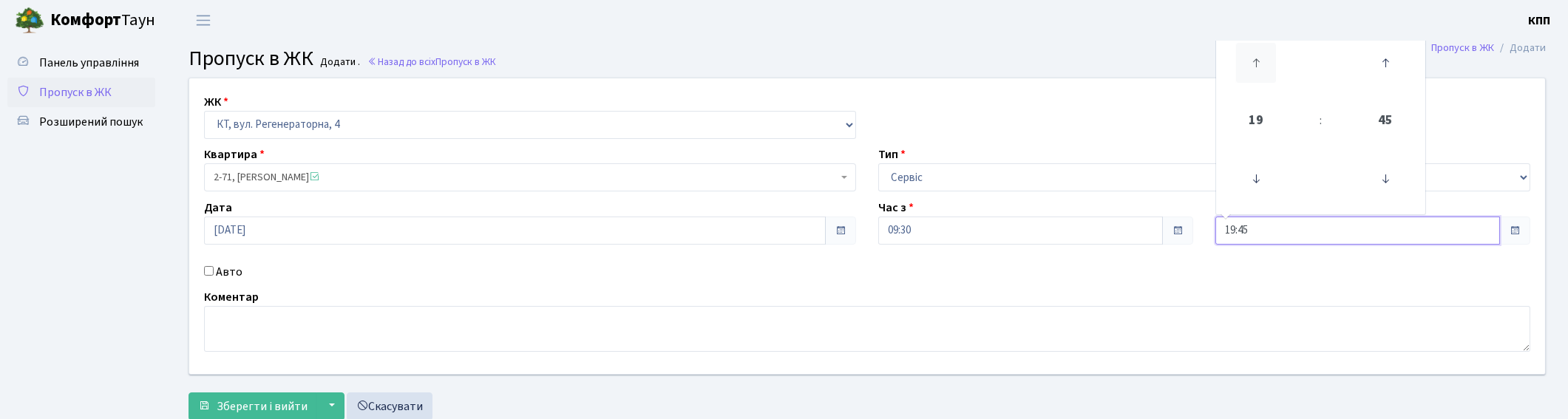
click at [1257, 76] on icon at bounding box center [1256, 62] width 40 height 40
type input "22:45"
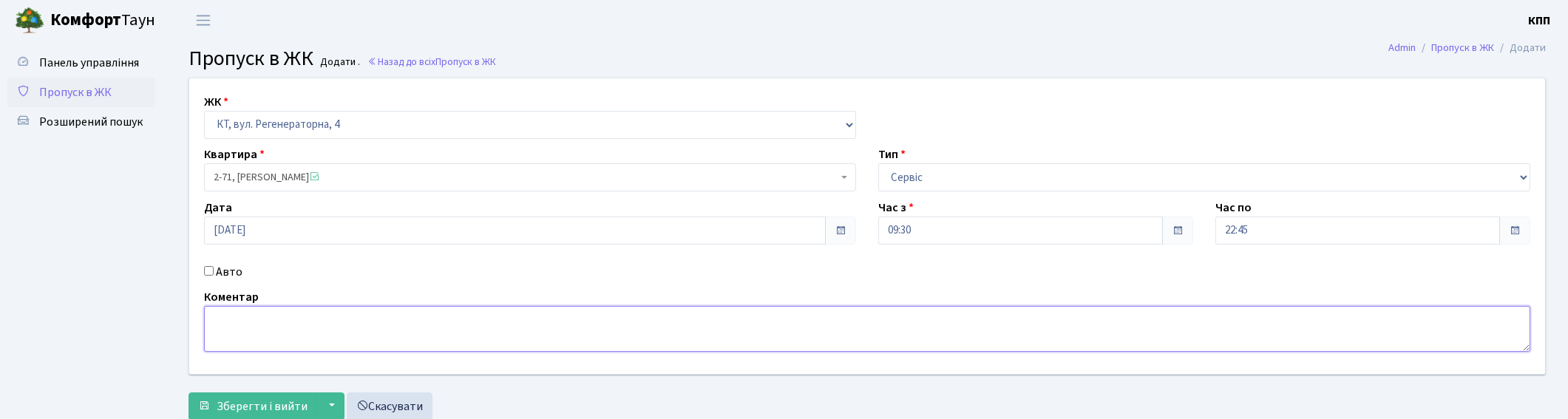
click at [464, 339] on textarea at bounding box center [867, 328] width 1326 height 46
type textarea "ВСИХ"
click at [259, 395] on button "Зберегти і вийти" at bounding box center [252, 406] width 128 height 28
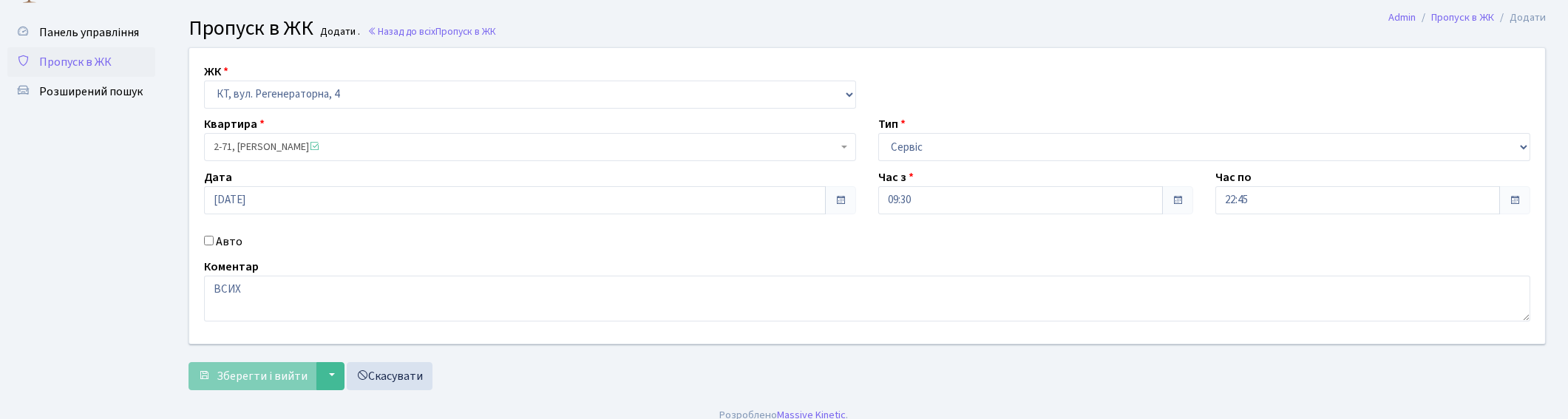
scroll to position [45, 0]
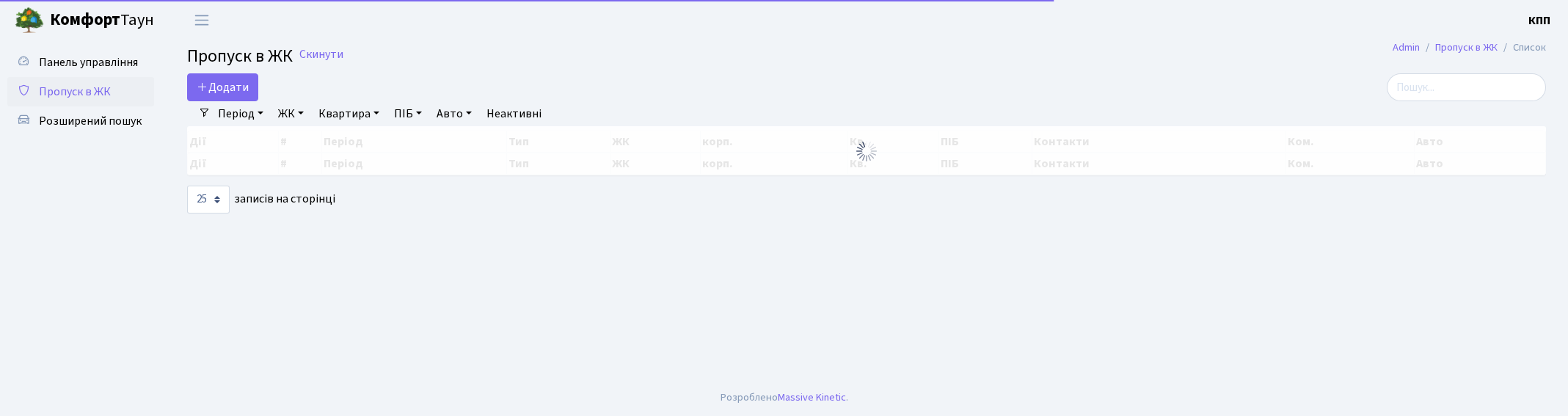
select select "25"
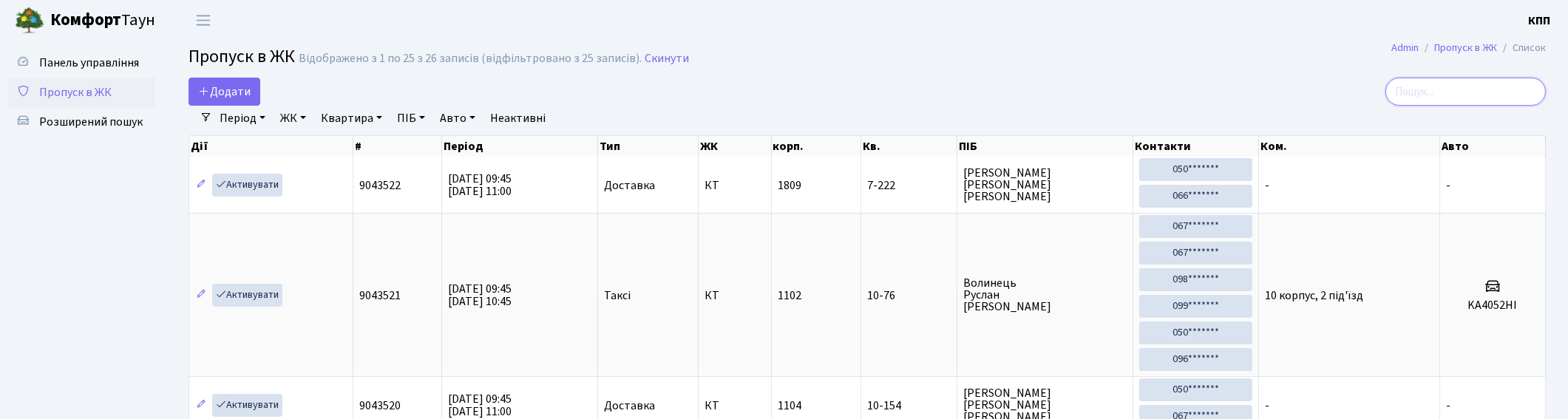
click at [1473, 86] on input "search" at bounding box center [1466, 91] width 161 height 28
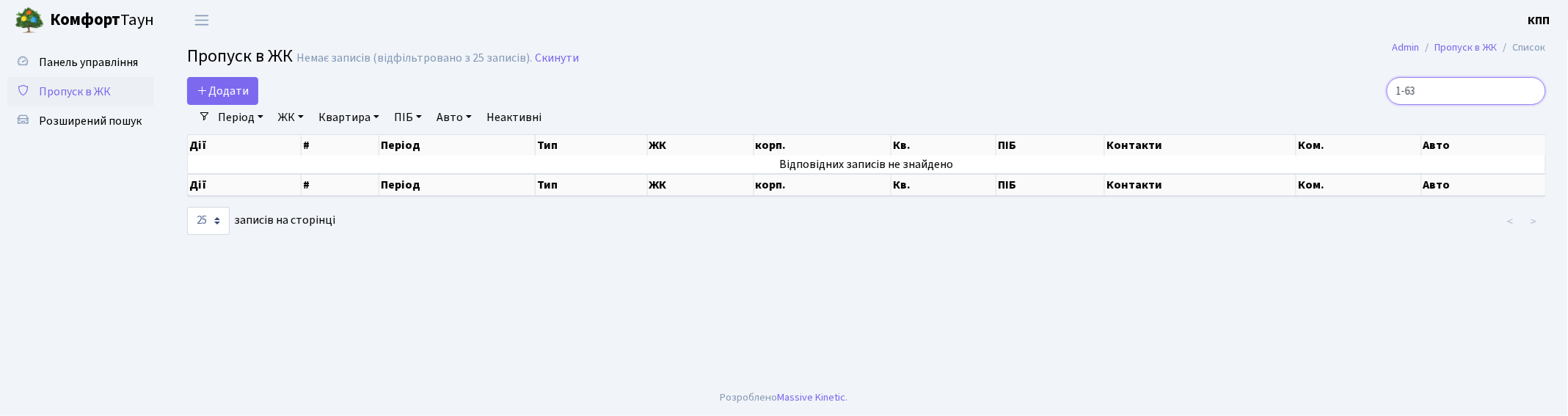
click at [1476, 89] on input "1-63" at bounding box center [1466, 91] width 160 height 28
type input "1"
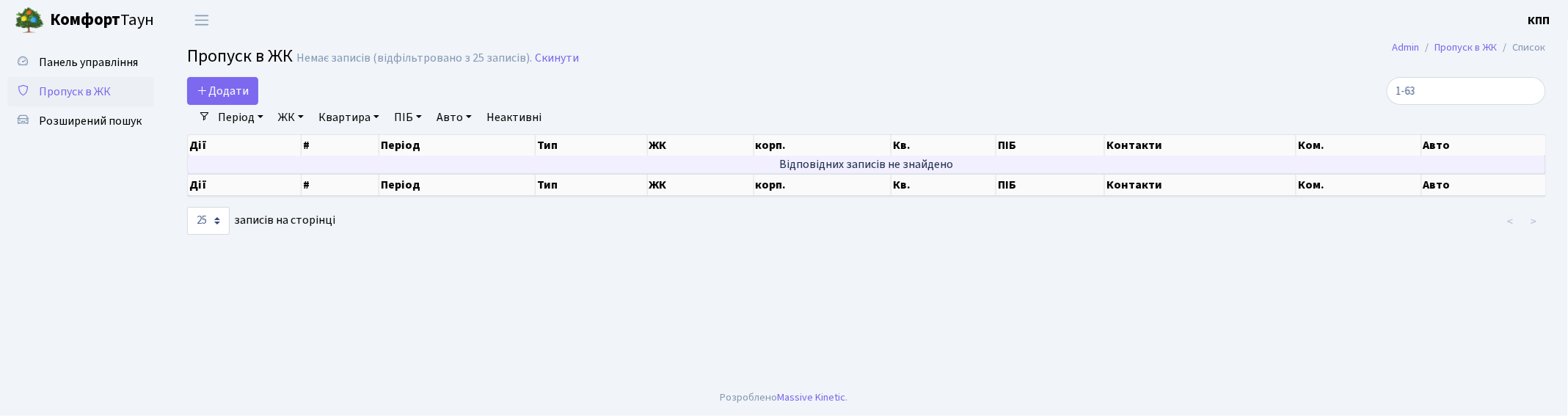
click at [956, 160] on td "Відповідних записів не знайдено" at bounding box center [867, 164] width 1358 height 18
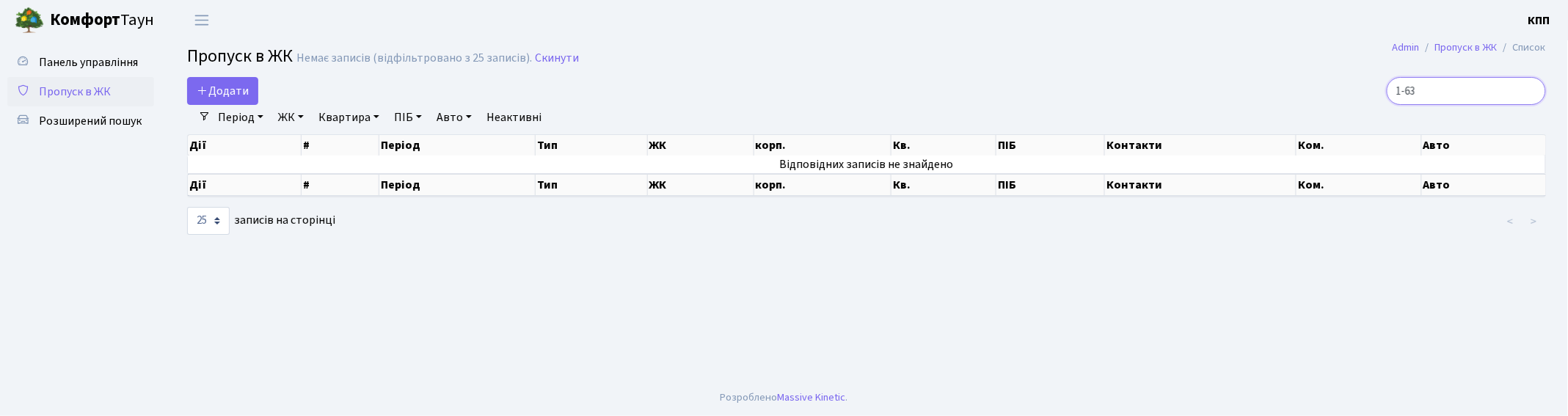
click at [1469, 89] on input "1-63" at bounding box center [1466, 91] width 160 height 28
type input "1"
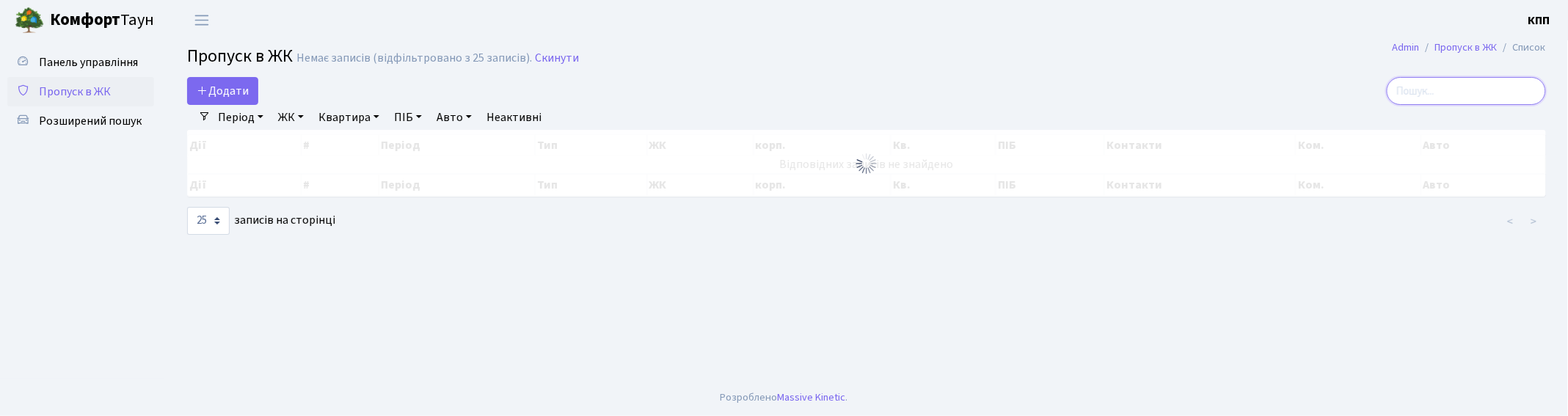
type input "6"
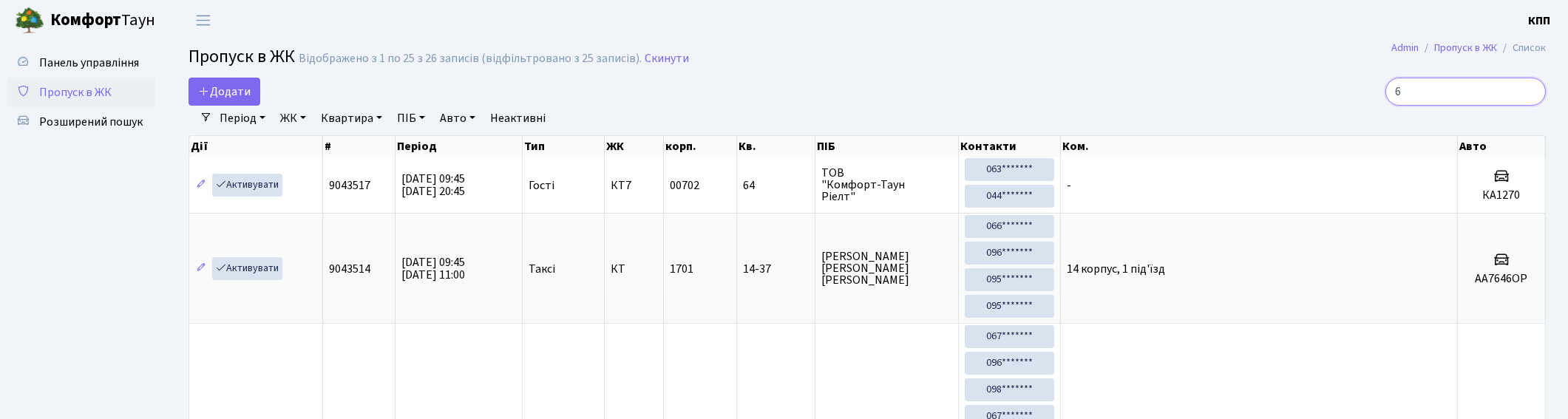
click at [1530, 89] on input "6" at bounding box center [1466, 91] width 161 height 28
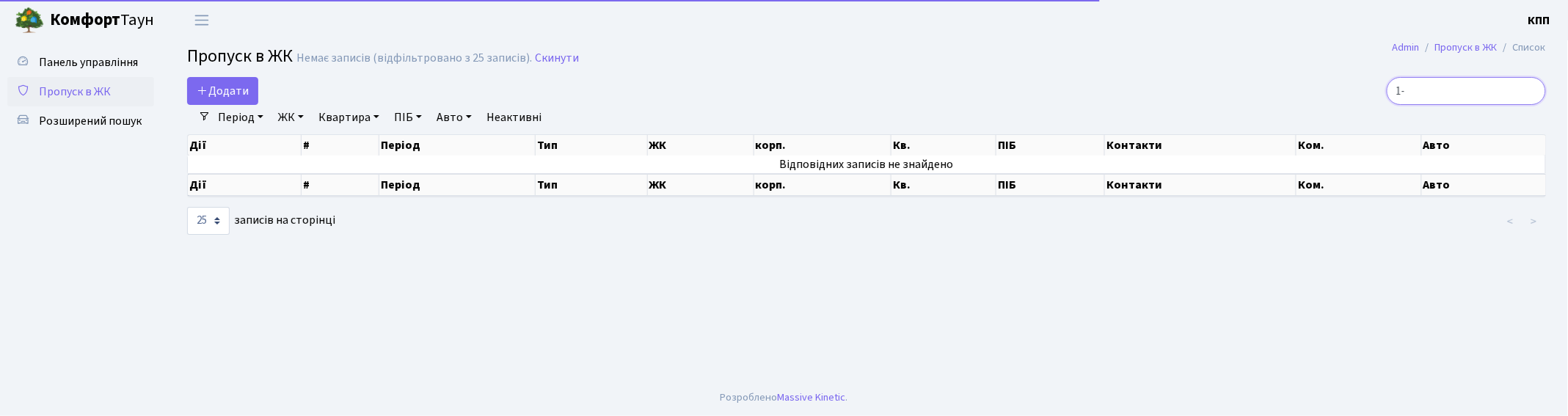
type input "1"
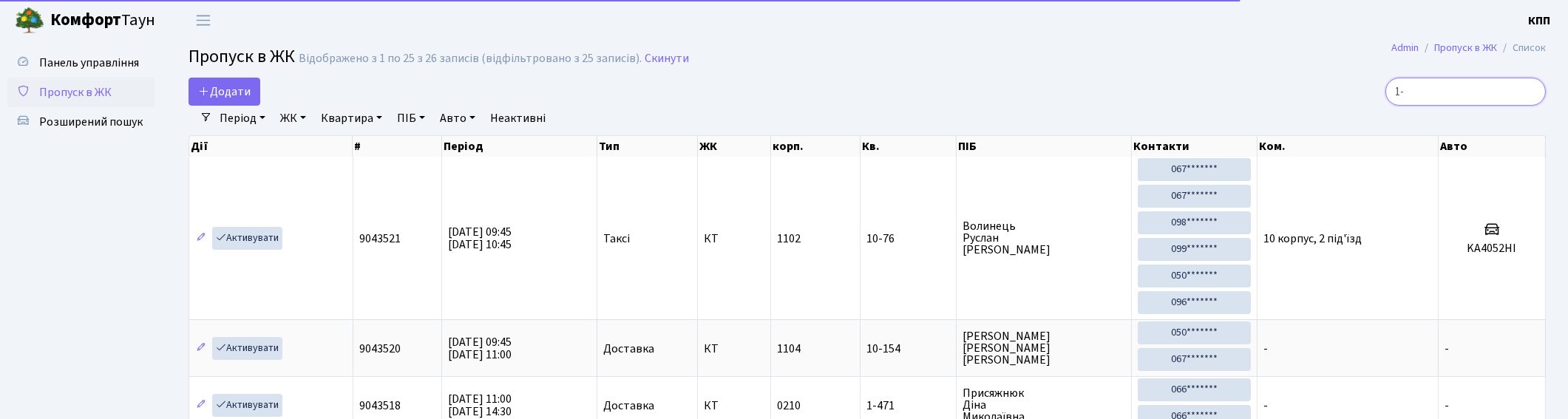
type input "1"
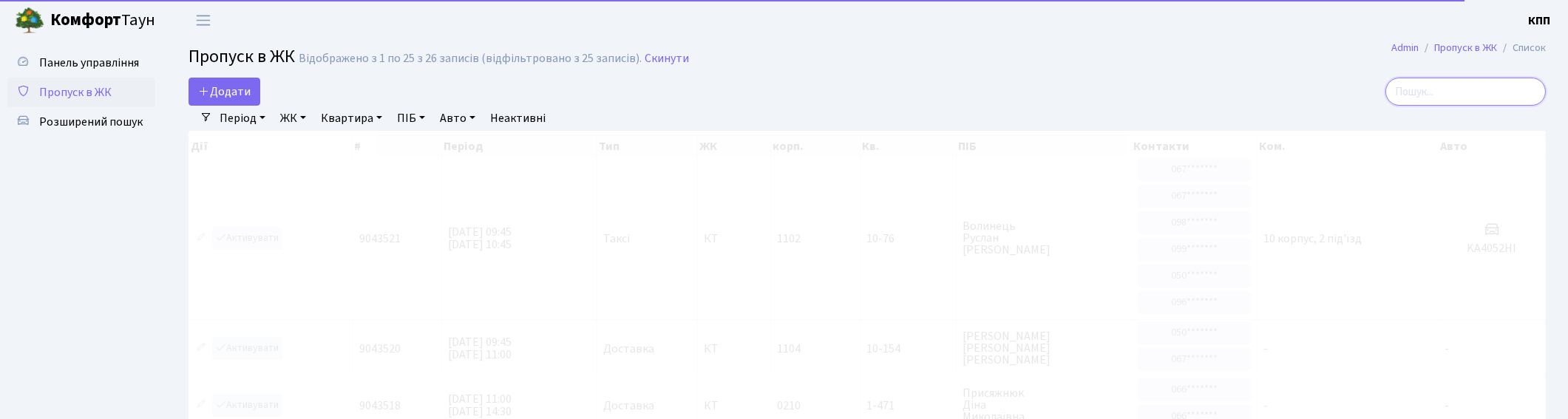
type input "6"
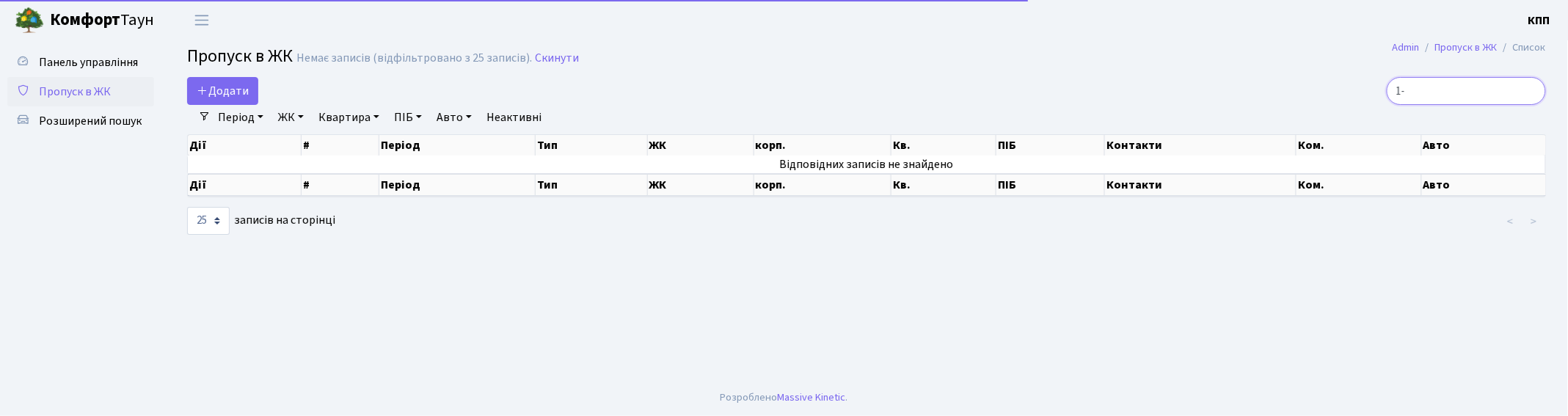
type input "1"
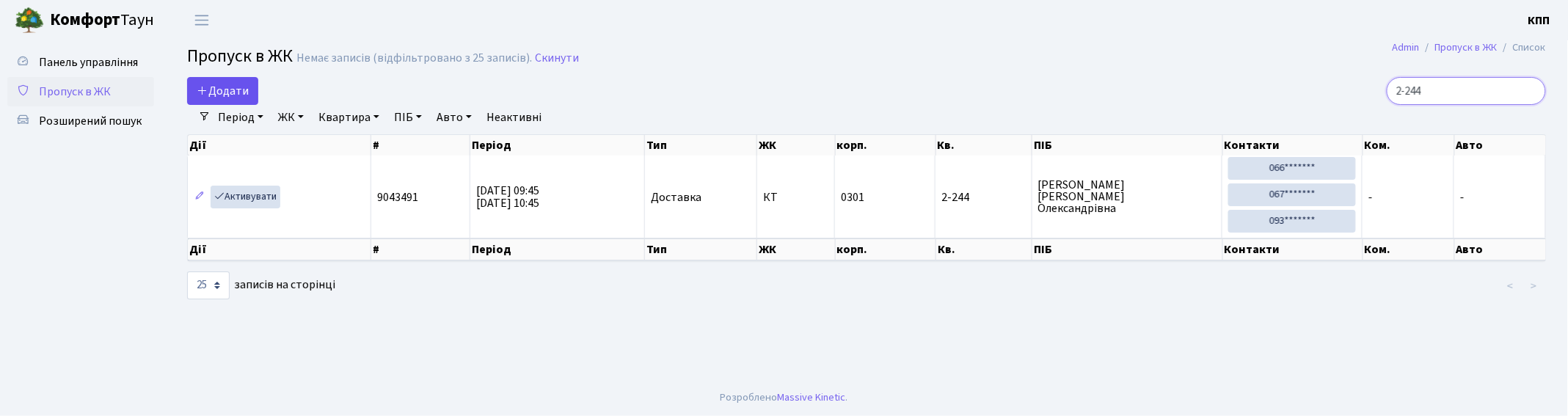
type input "2-244"
click at [218, 90] on span "Додати" at bounding box center [222, 91] width 52 height 16
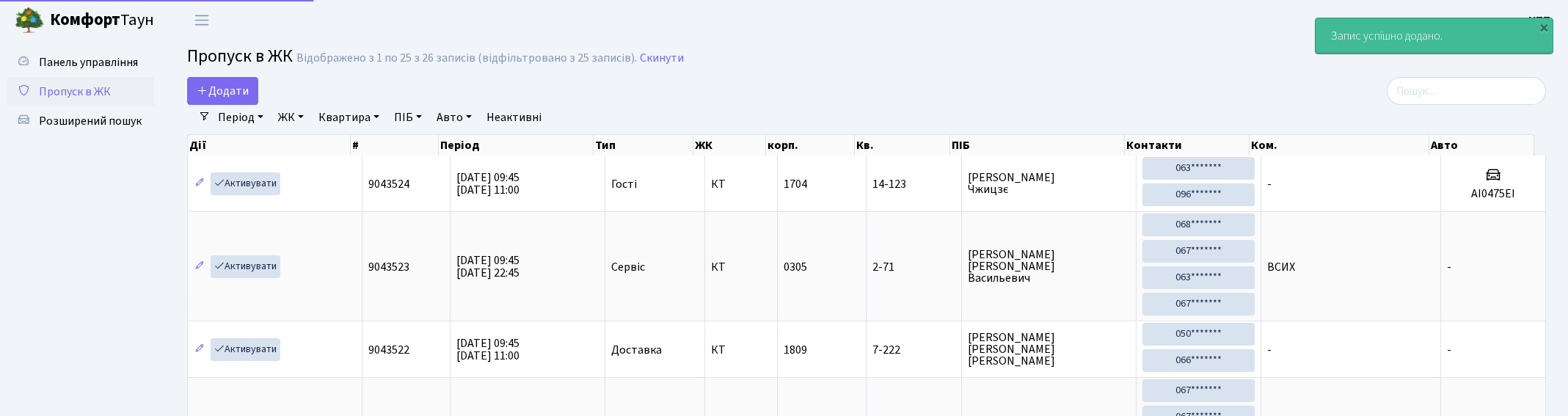
select select "25"
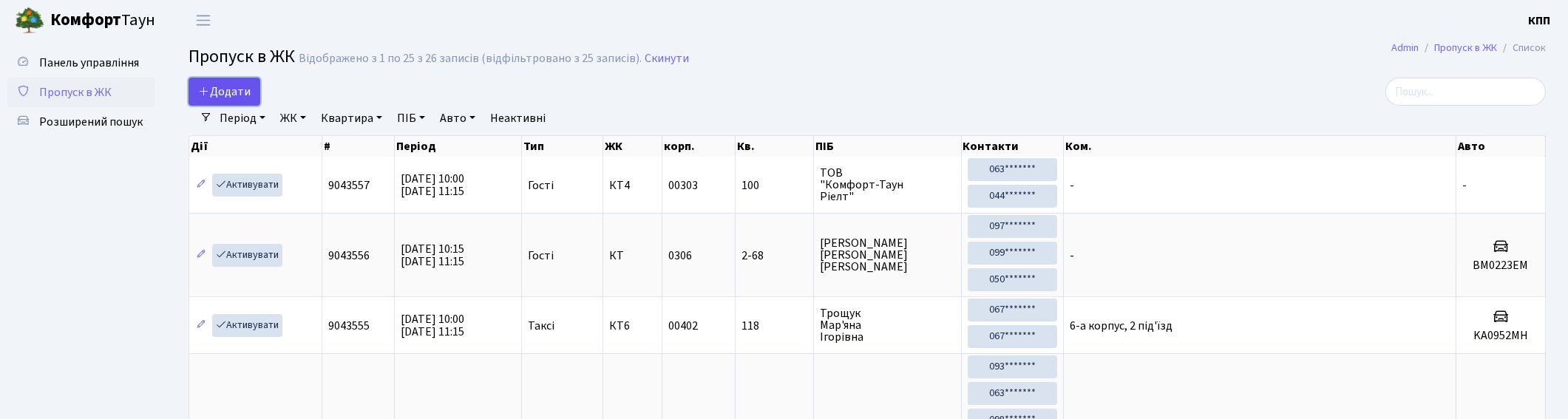
click at [231, 87] on span "Додати" at bounding box center [224, 91] width 53 height 17
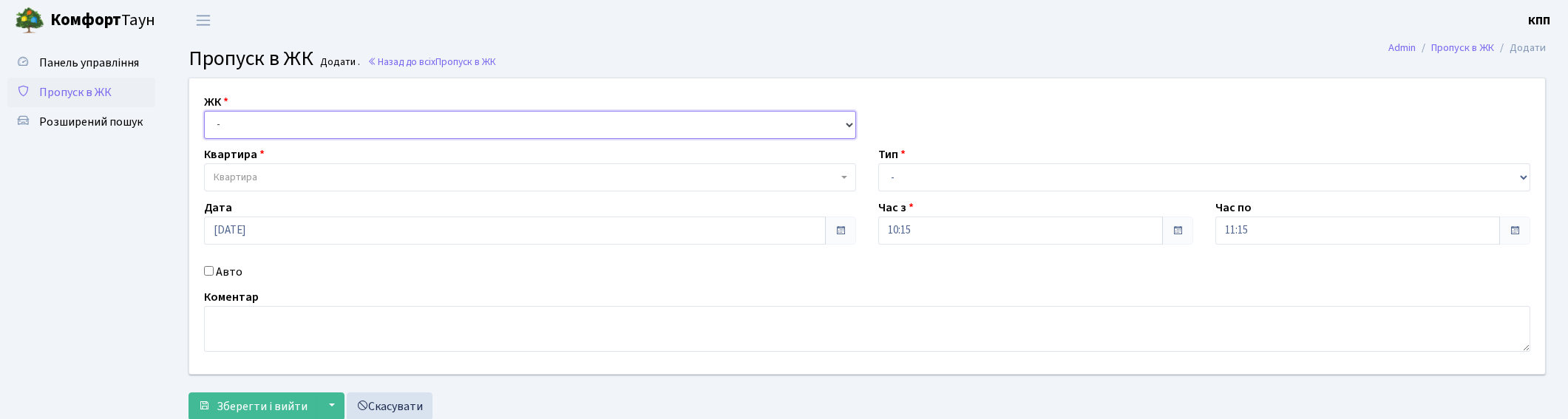
click at [530, 136] on select "- КТ, вул. Регенераторна, 4 КТ2, просп. [STREET_ADDRESS] [STREET_ADDRESS] [PERS…" at bounding box center [530, 125] width 652 height 28
click at [479, 343] on textarea at bounding box center [867, 328] width 1326 height 46
click at [223, 276] on label "Авто" at bounding box center [229, 272] width 27 height 18
click at [214, 276] on input "Авто" at bounding box center [209, 271] width 9 height 9
checkbox input "true"
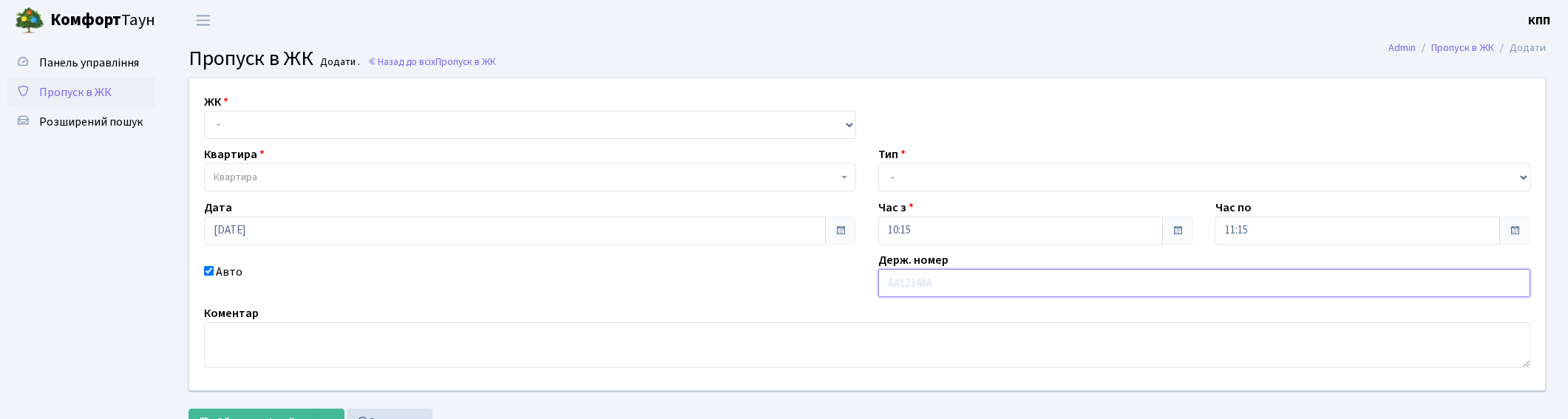
click at [912, 281] on input "text" at bounding box center [1204, 283] width 652 height 28
type input "ВМ0223ЕМ"
click at [966, 178] on select "- Доставка Таксі Гості Сервіс" at bounding box center [1204, 177] width 652 height 28
select select "3"
click at [878, 163] on select "- Доставка Таксі Гості Сервіс" at bounding box center [1204, 177] width 652 height 28
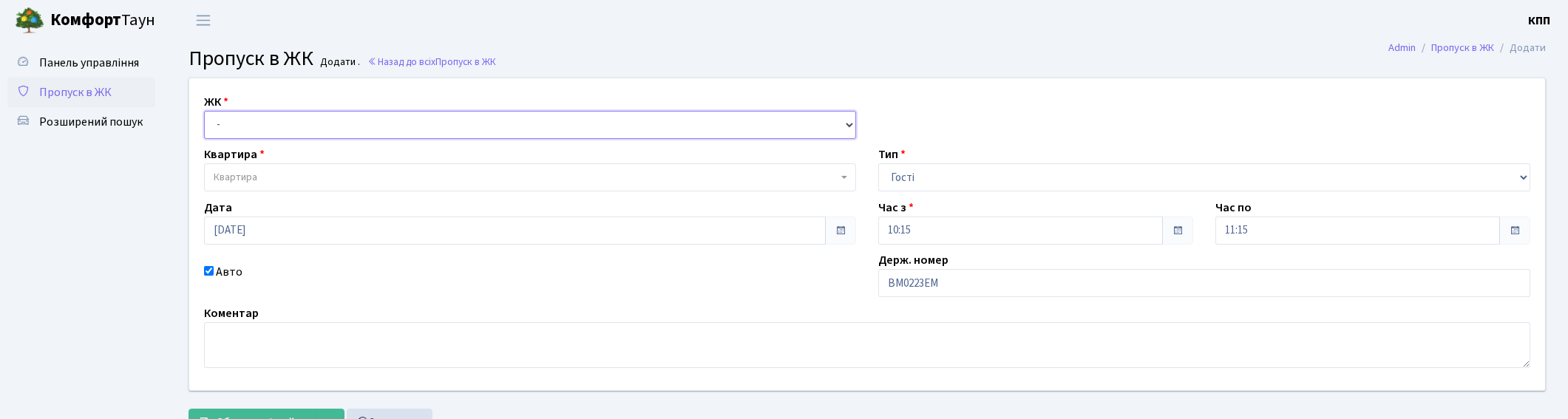
click at [326, 116] on select "- КТ, вул. Регенераторна, 4 КТ2, просп. Соборності, 17 КТ3, вул. Березнева, 16 …" at bounding box center [530, 125] width 652 height 28
select select "271"
click at [204, 111] on select "- КТ, вул. Регенераторна, 4 КТ2, просп. Соборності, 17 КТ3, вул. Березнева, 16 …" at bounding box center [530, 125] width 652 height 28
select select
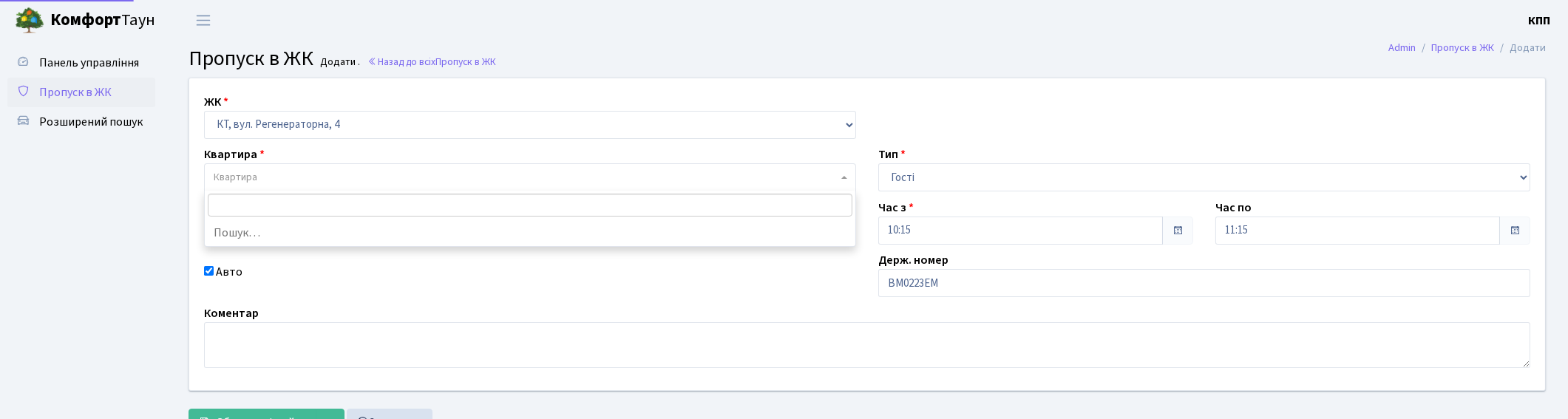
click at [271, 185] on span "Квартира" at bounding box center [530, 177] width 652 height 28
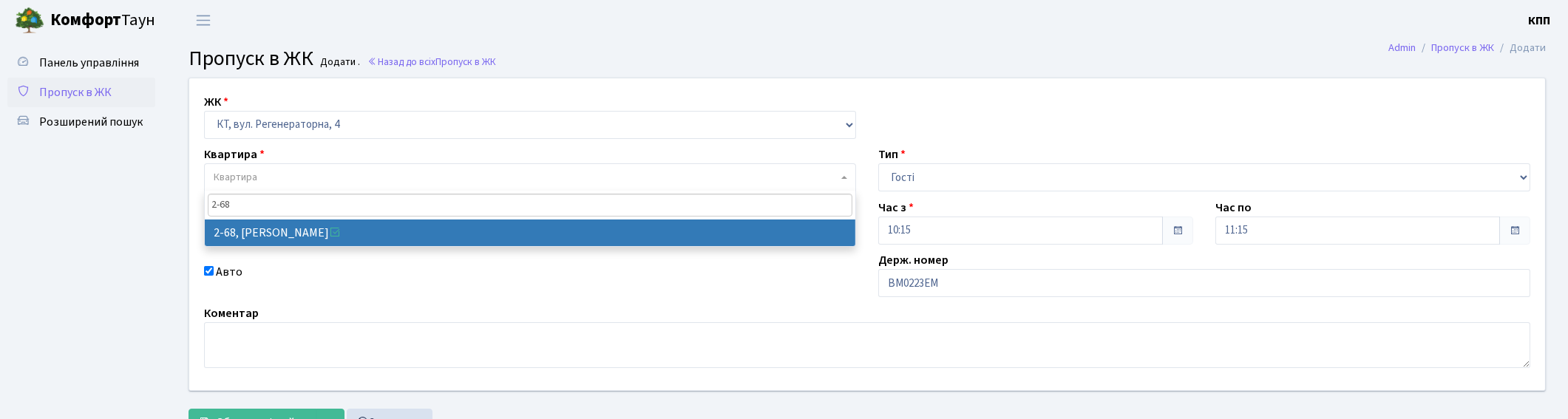
type input "2-68"
select select "695"
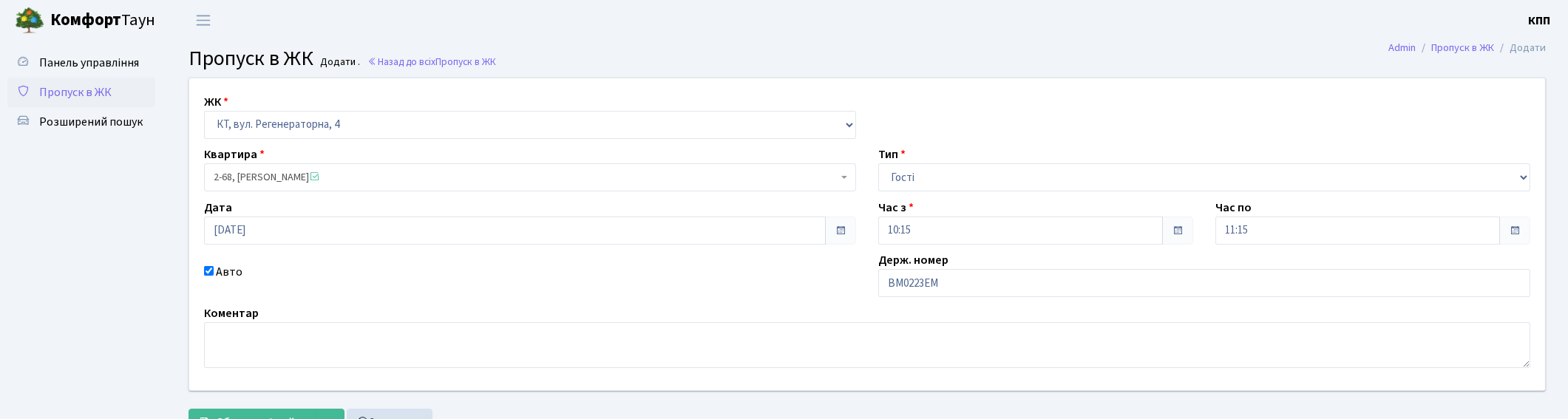
scroll to position [61, 0]
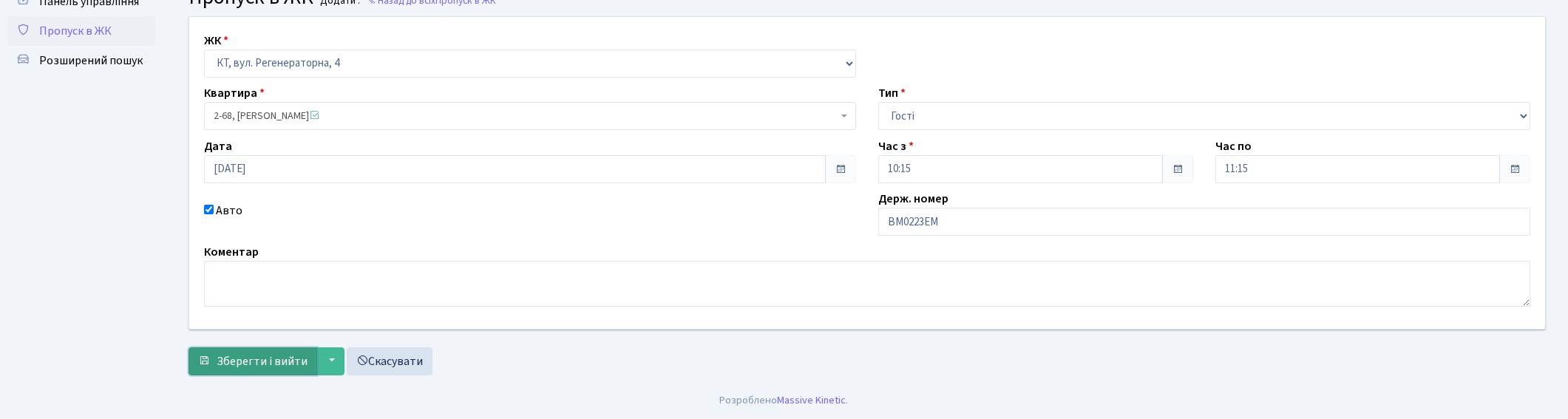
click at [271, 365] on span "Зберегти і вийти" at bounding box center [262, 361] width 91 height 17
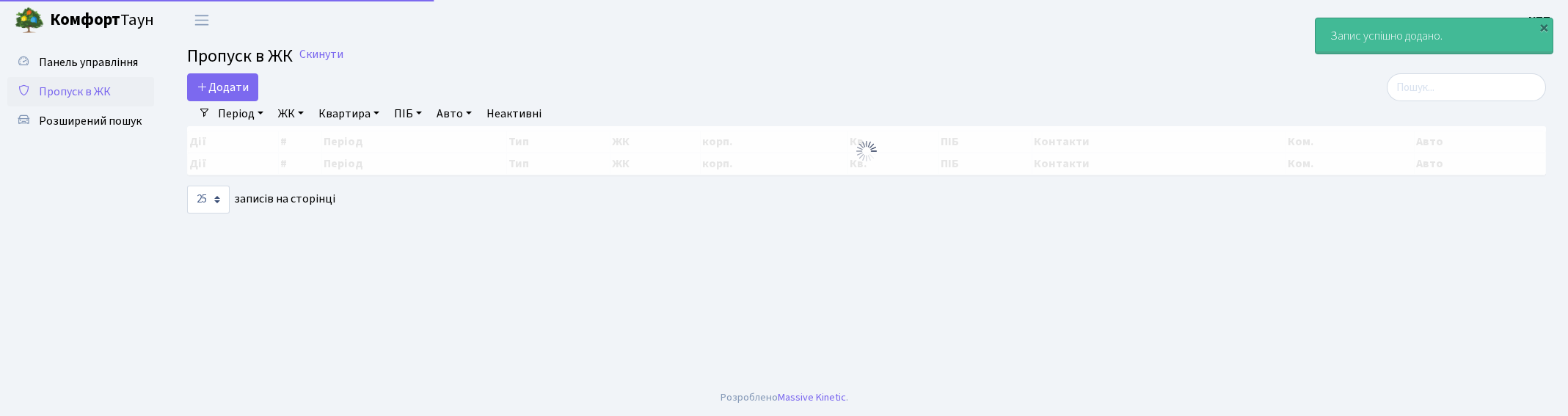
select select "25"
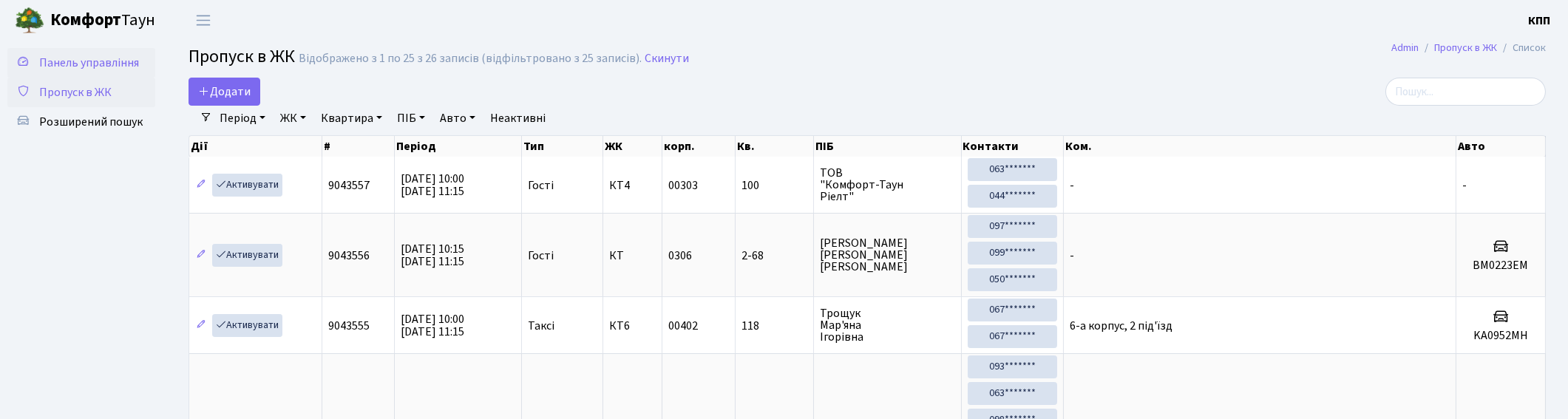
click at [69, 68] on span "Панель управління" at bounding box center [89, 62] width 100 height 17
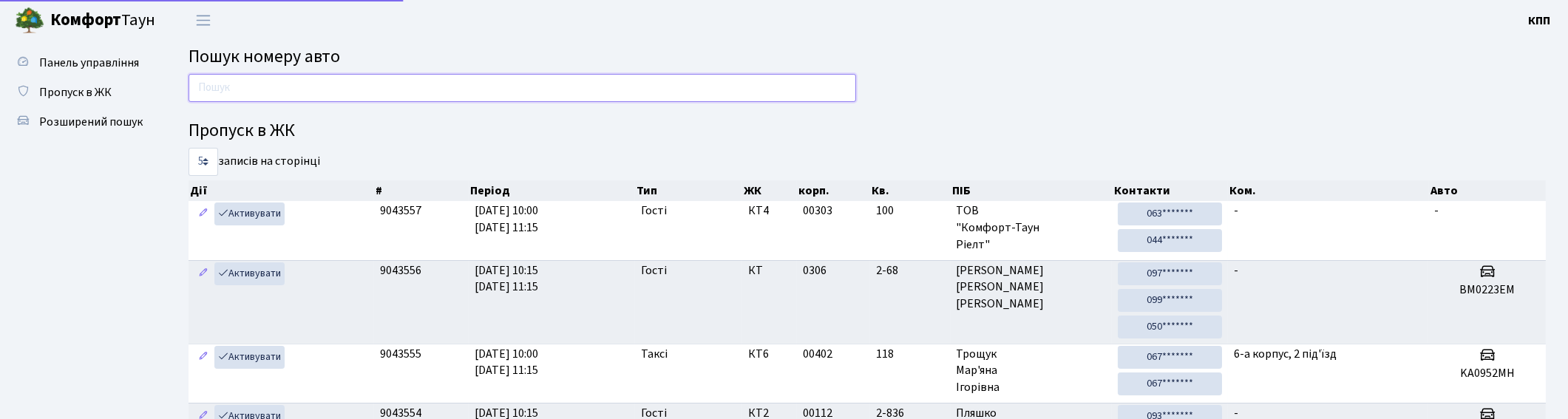
click at [314, 91] on input "text" at bounding box center [522, 88] width 668 height 28
type input "9"
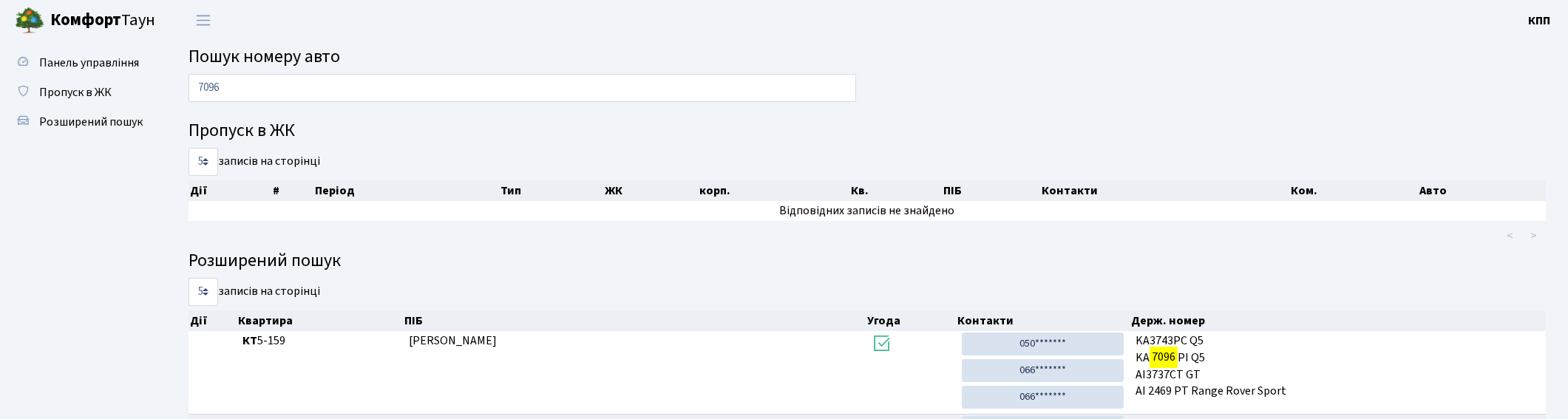
click at [438, 104] on div "7096" at bounding box center [522, 91] width 690 height 35
click at [438, 89] on input "7096" at bounding box center [522, 88] width 668 height 28
type input "7"
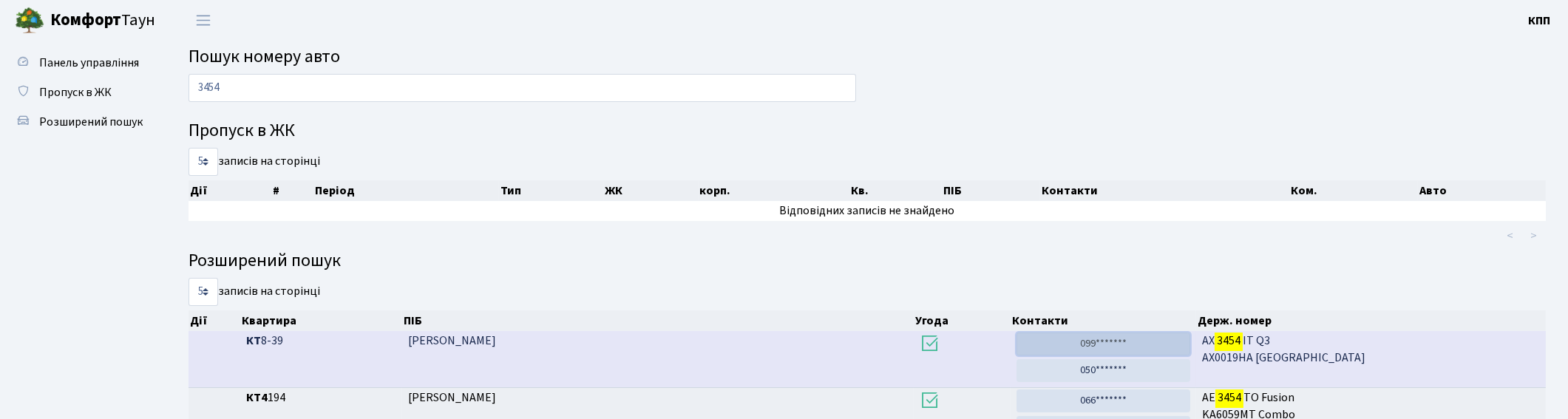
click at [1069, 343] on link "099*******" at bounding box center [1103, 343] width 173 height 23
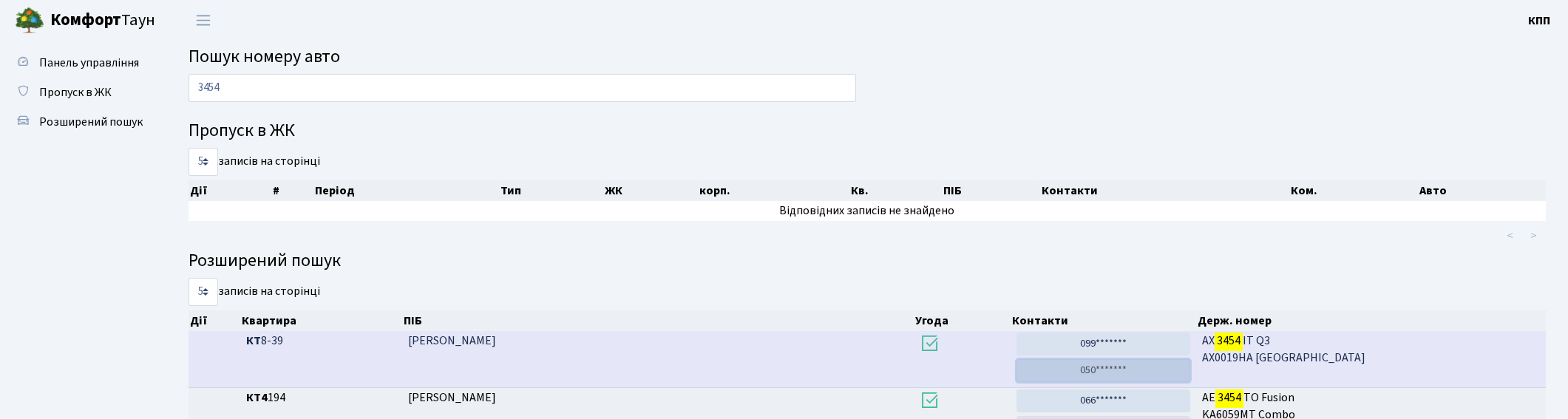
click at [1095, 373] on link "050*******" at bounding box center [1103, 370] width 173 height 23
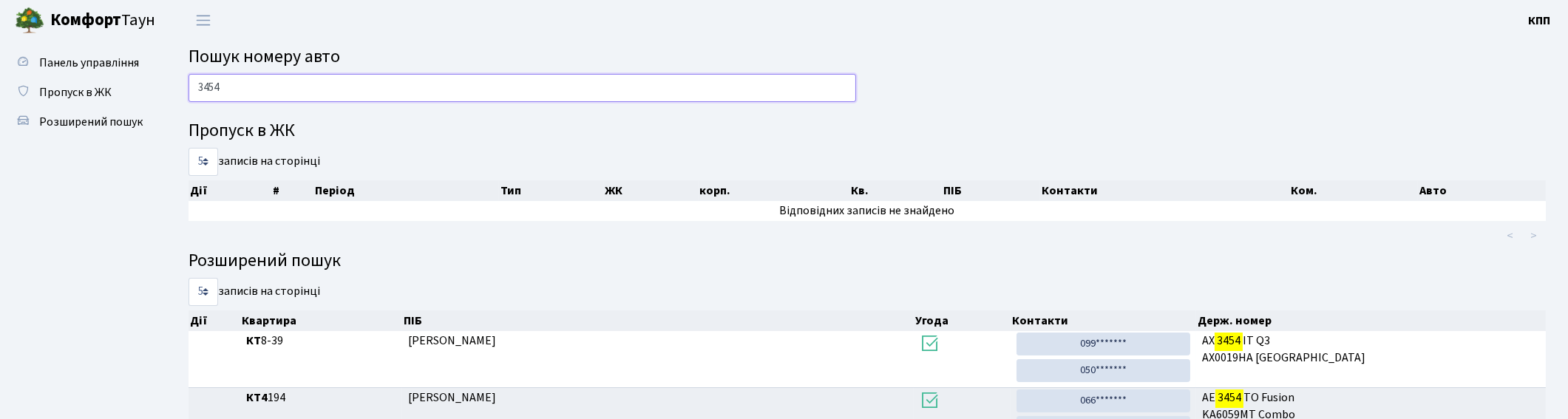
click at [824, 91] on input "3454" at bounding box center [522, 88] width 668 height 28
type input "3"
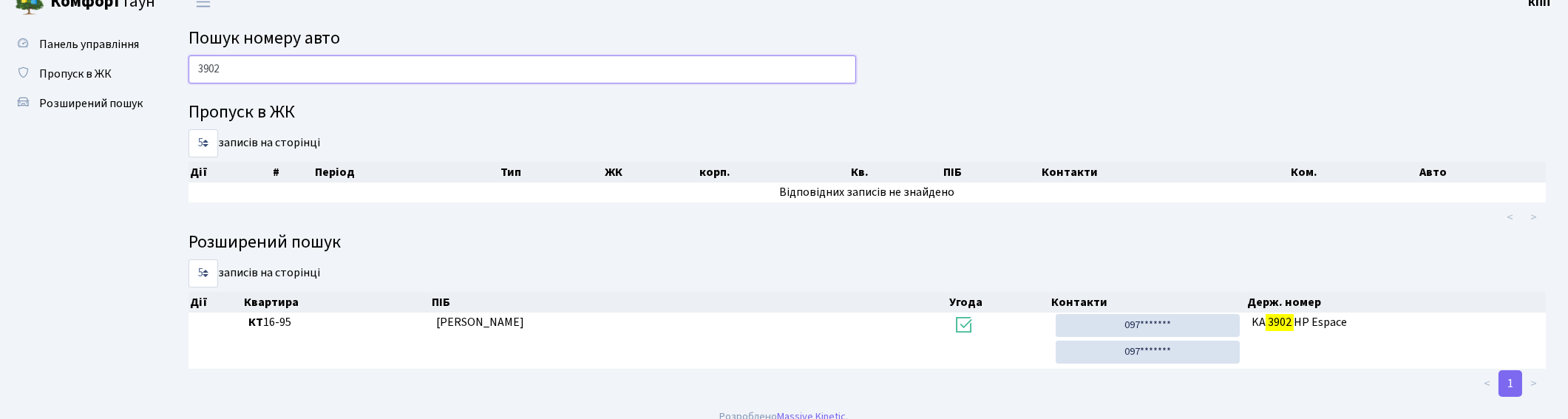
scroll to position [34, 0]
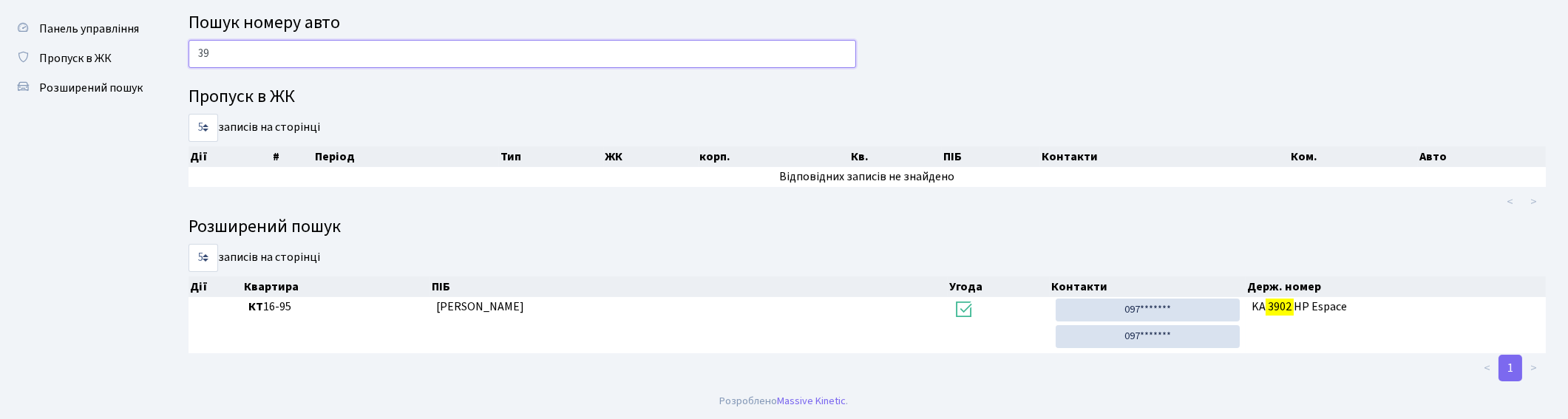
type input "3"
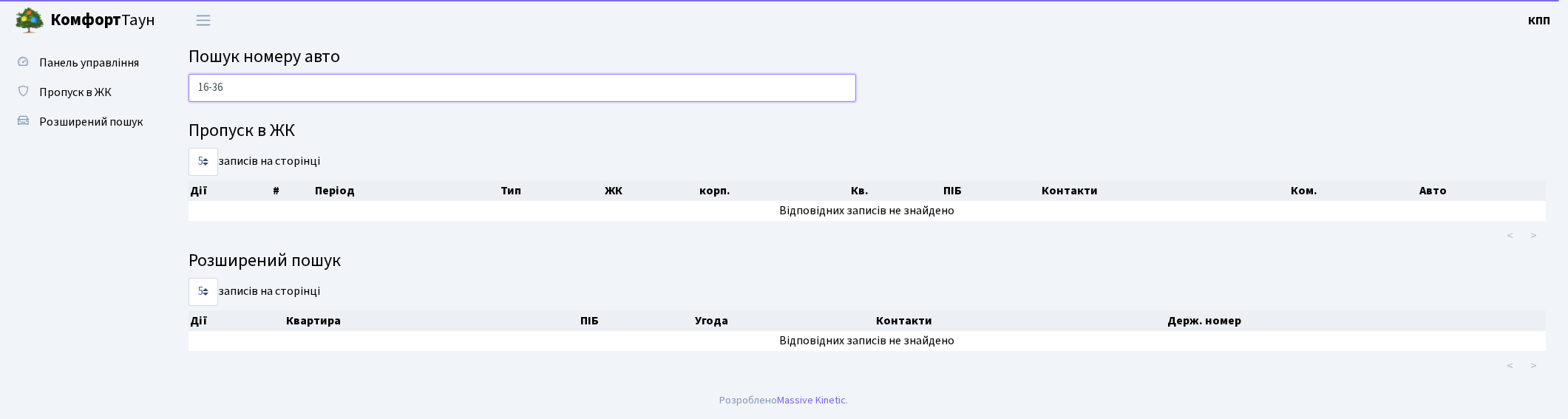
scroll to position [0, 0]
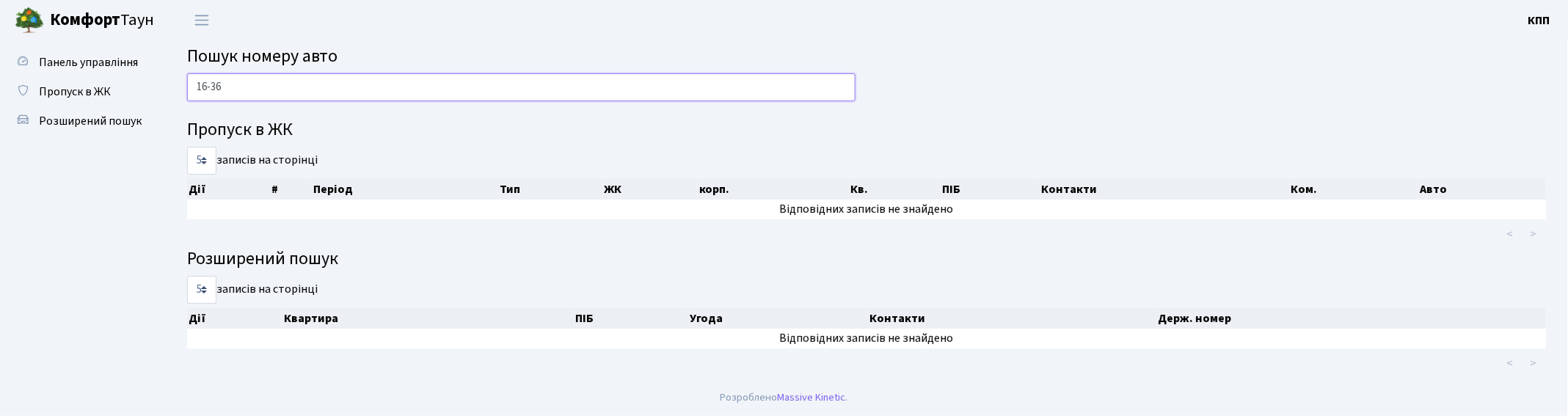
click at [215, 81] on input "16-36" at bounding box center [521, 88] width 668 height 28
click at [209, 81] on input "16-36" at bounding box center [521, 88] width 668 height 28
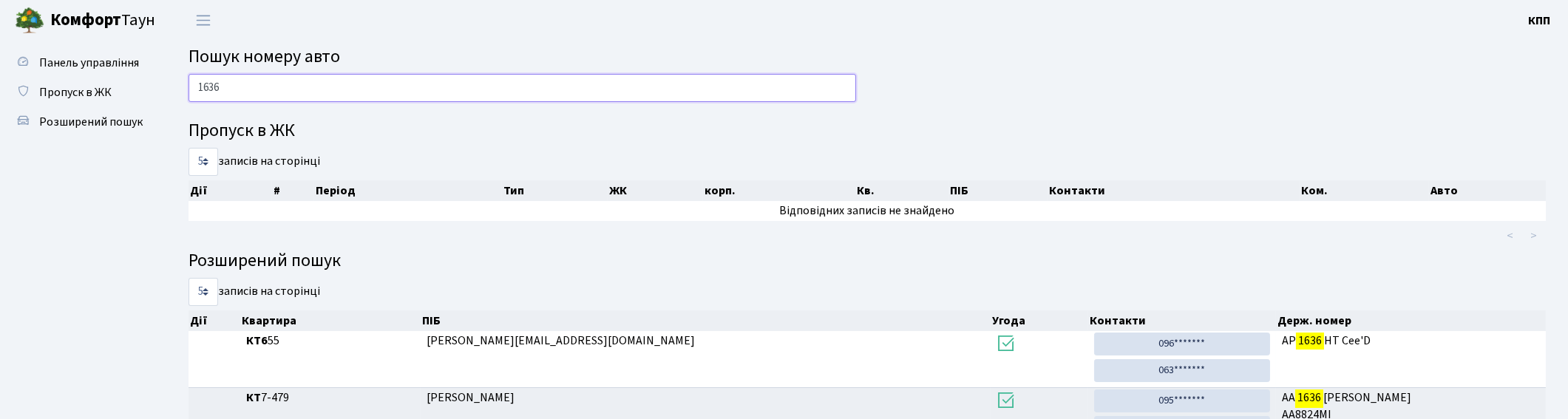
click at [593, 90] on input "1636" at bounding box center [522, 88] width 668 height 28
type input "1636"
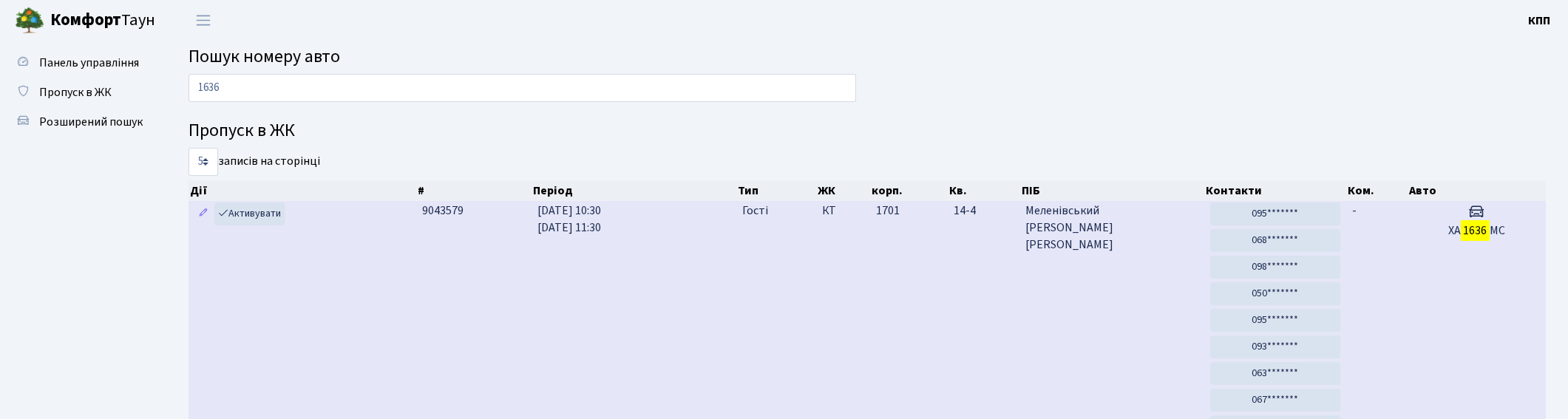
click at [1436, 236] on h5 "ХА 1636 МС" at bounding box center [1477, 231] width 126 height 14
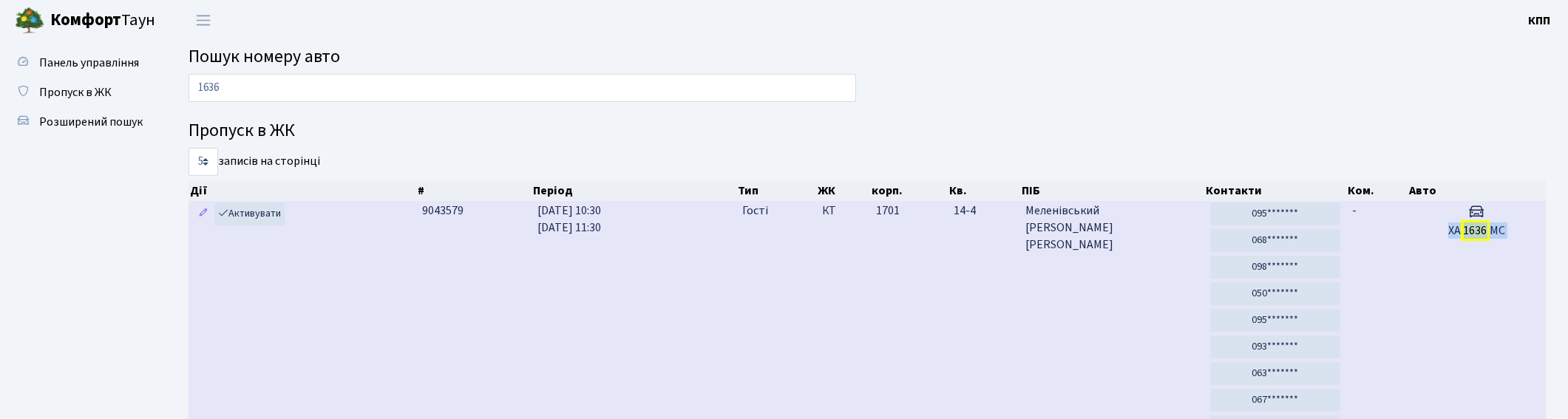
click at [1436, 236] on h5 "ХА 1636 МС" at bounding box center [1477, 231] width 126 height 14
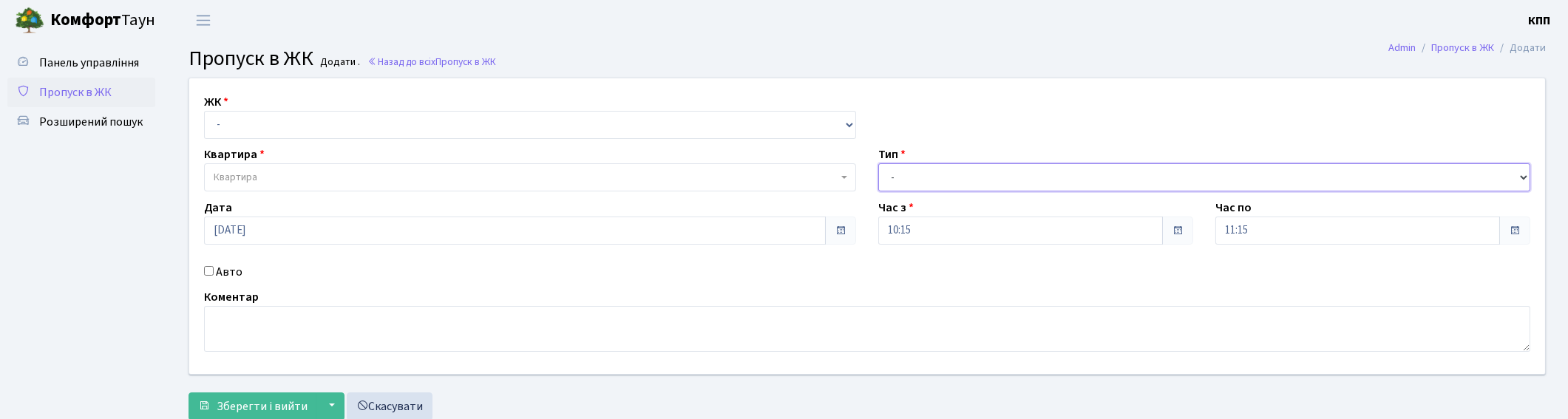
drag, startPoint x: 1037, startPoint y: 175, endPoint x: 1014, endPoint y: 187, distance: 25.9
click at [1037, 175] on select "- Доставка Таксі Гості Сервіс" at bounding box center [1204, 177] width 652 height 28
select select "3"
click at [878, 163] on select "- Доставка Таксі Гості Сервіс" at bounding box center [1204, 177] width 652 height 28
click at [1291, 232] on input "11:15" at bounding box center [1358, 231] width 285 height 28
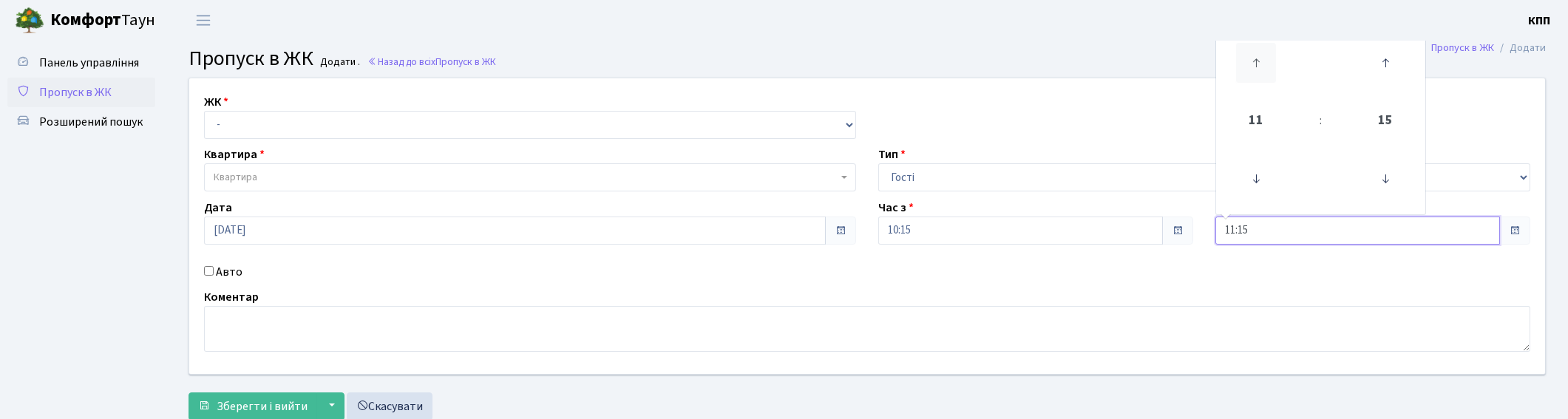
click at [1257, 70] on icon at bounding box center [1256, 62] width 40 height 40
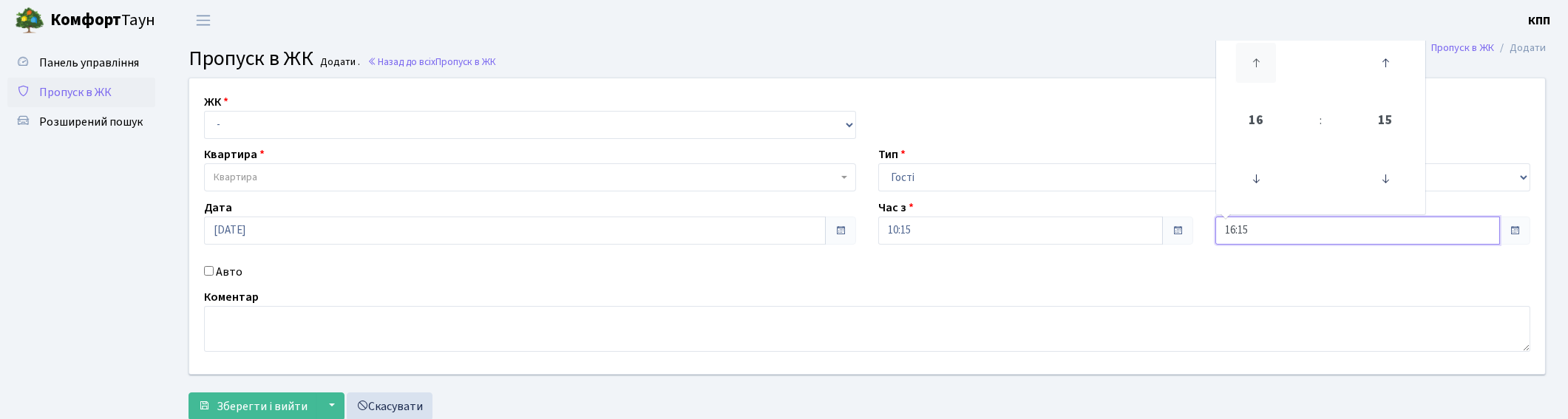
click at [1257, 70] on icon at bounding box center [1256, 62] width 40 height 40
type input "17:15"
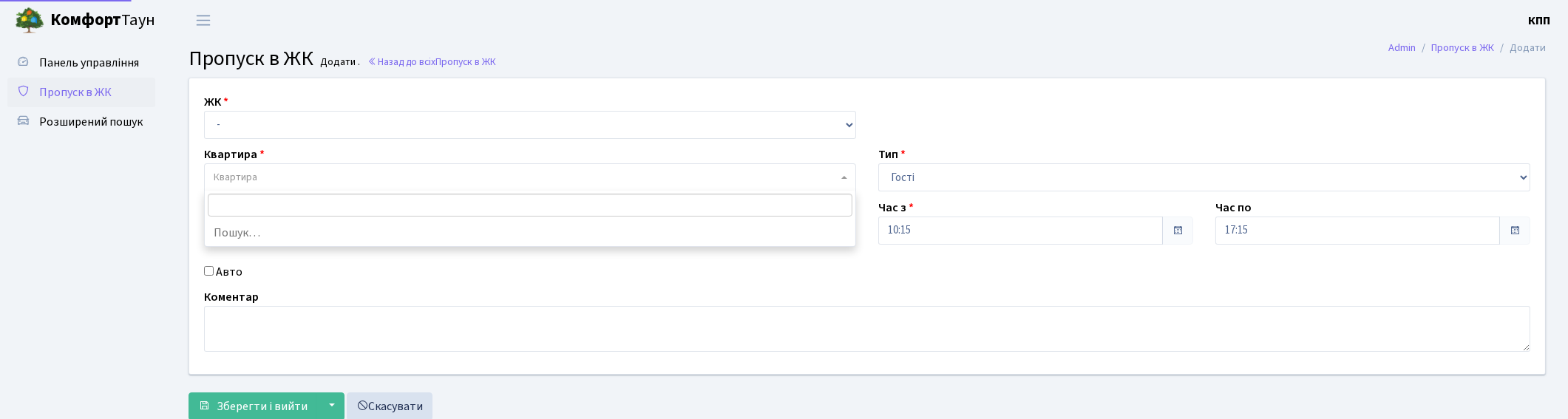
click at [434, 186] on span "Квартира" at bounding box center [530, 177] width 652 height 28
type input "2-68"
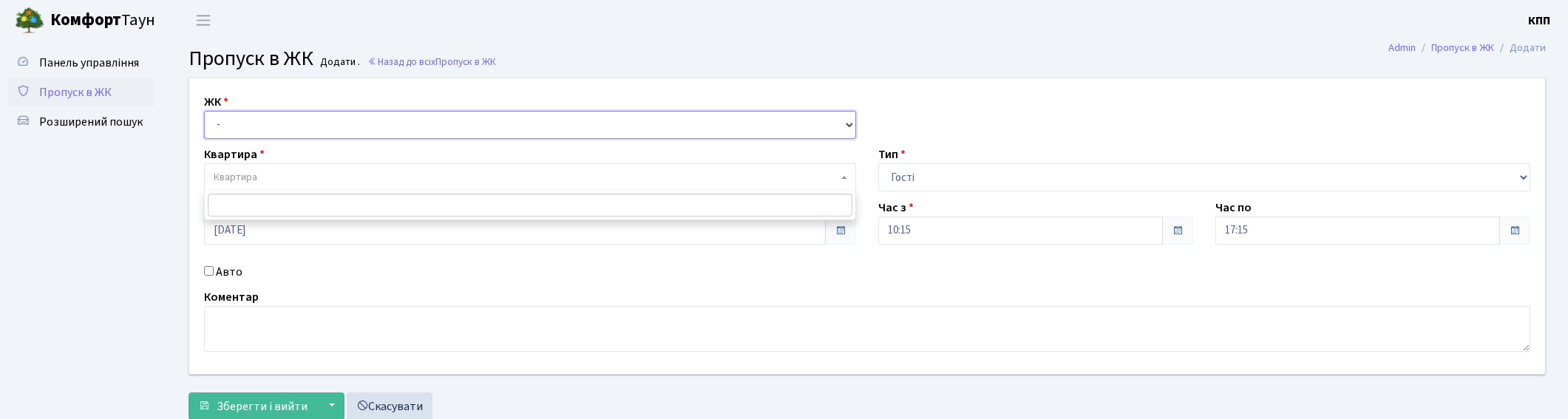
drag, startPoint x: 277, startPoint y: 118, endPoint x: 259, endPoint y: 127, distance: 20.1
click at [277, 118] on select "- КТ, вул. Регенераторна, 4 КТ2, просп. Соборності, 17 КТ3, вул. Березнева, 16 …" at bounding box center [530, 125] width 652 height 28
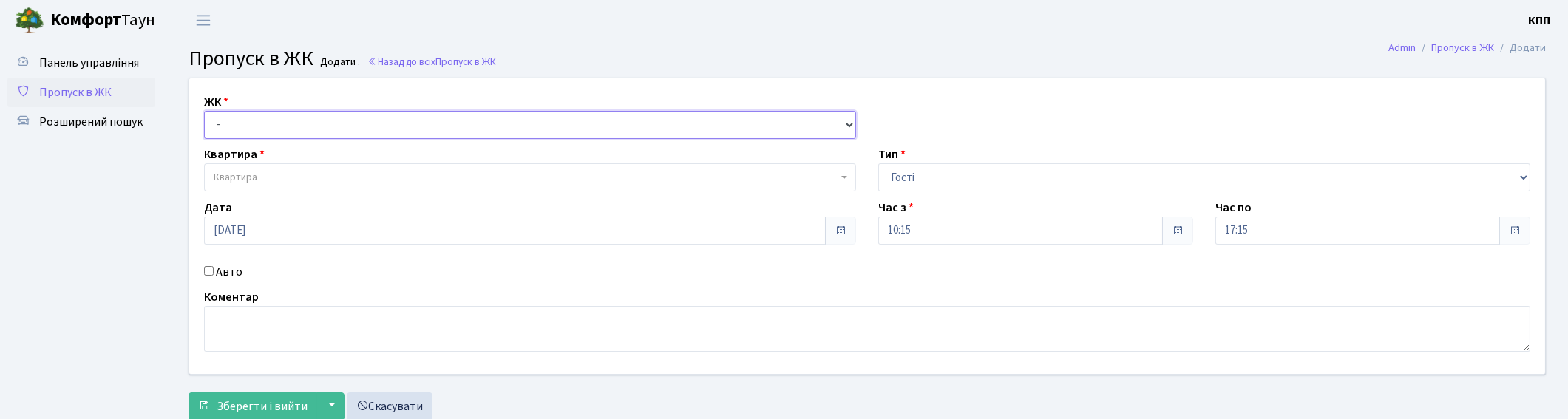
select select "271"
click at [204, 111] on select "- КТ, вул. Регенераторна, 4 КТ2, просп. Соборності, 17 КТ3, вул. Березнева, 16 …" at bounding box center [530, 125] width 652 height 28
select select
click at [243, 176] on span "Квартира" at bounding box center [235, 177] width 43 height 15
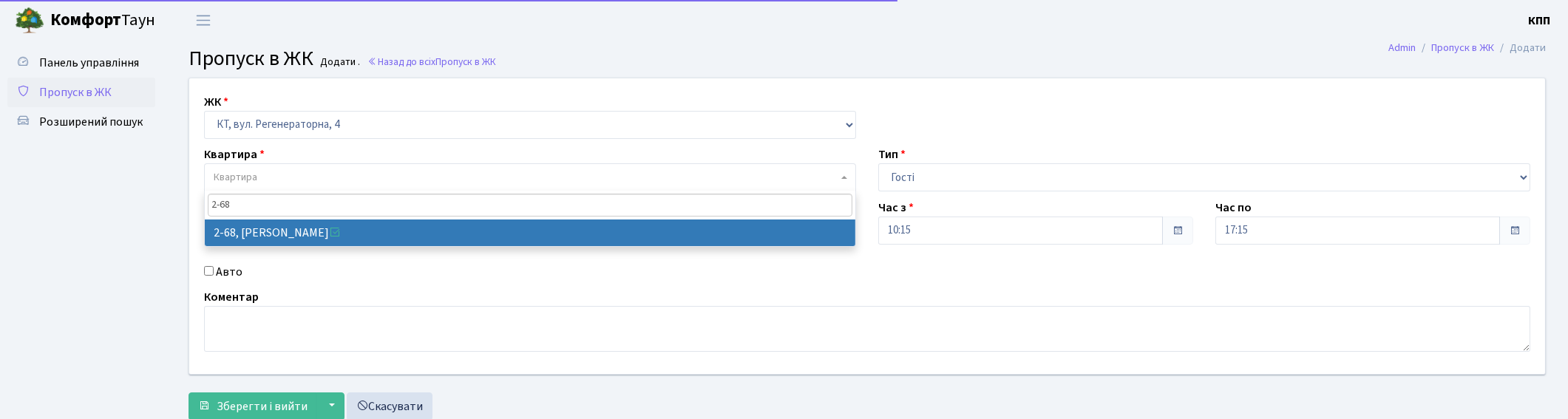
type input "2-68"
select select "695"
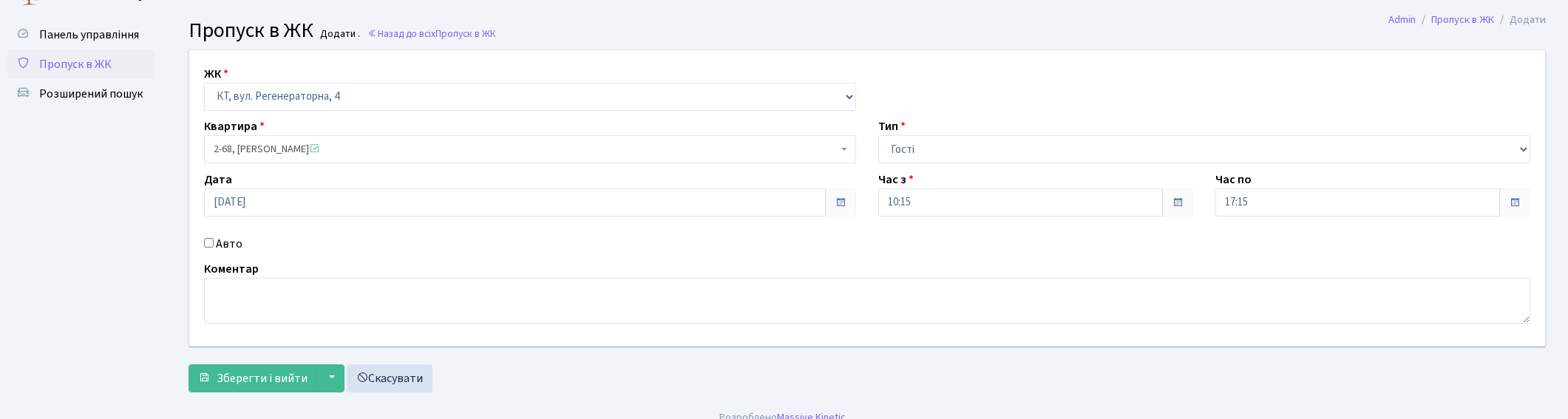
scroll to position [45, 0]
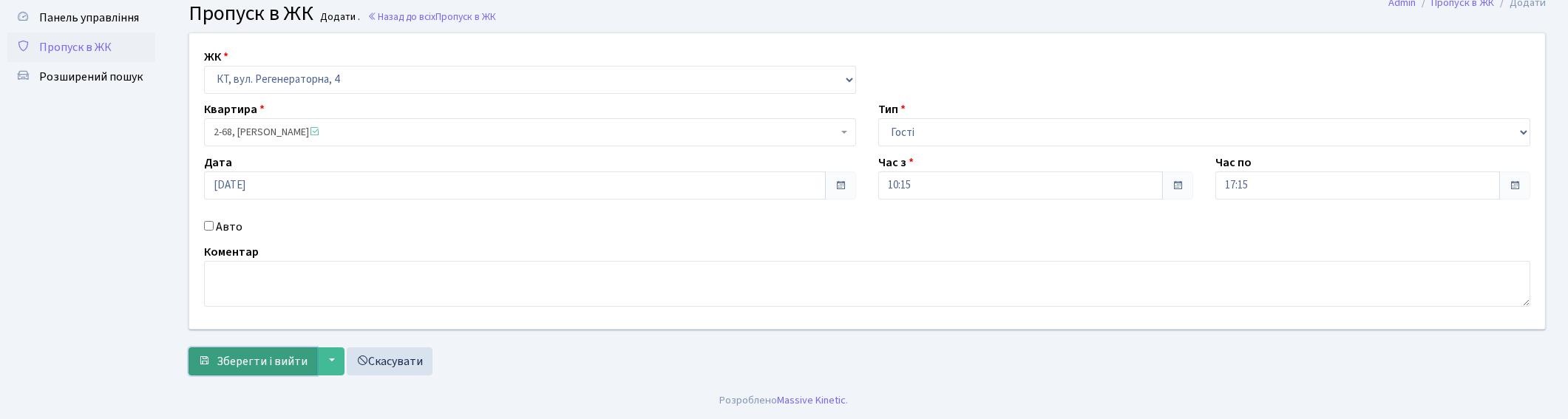
click at [244, 360] on span "Зберегти і вийти" at bounding box center [262, 361] width 91 height 17
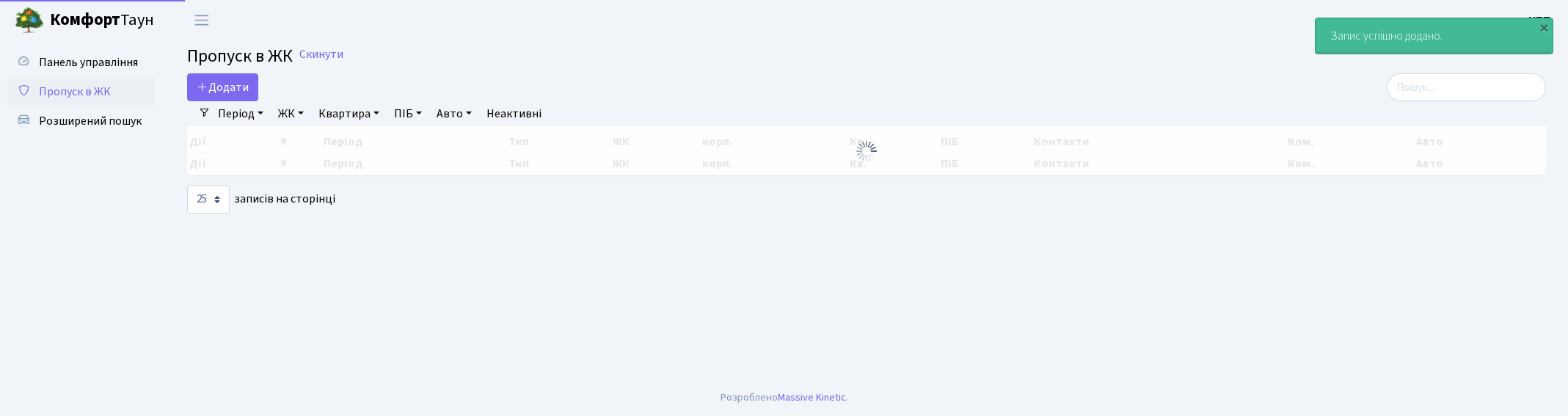
select select "25"
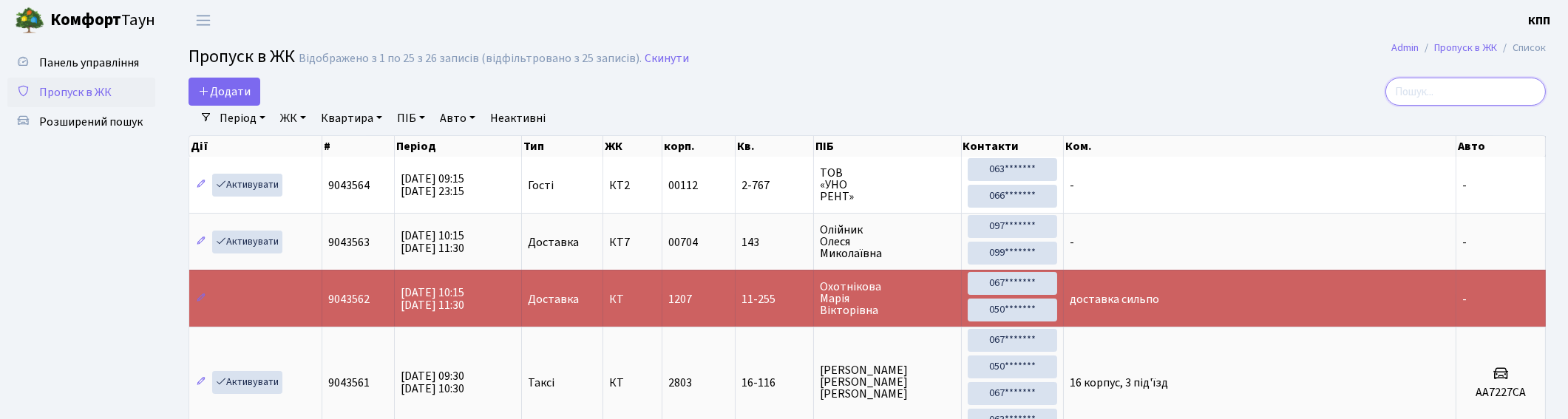
click at [1447, 87] on input "search" at bounding box center [1466, 91] width 161 height 28
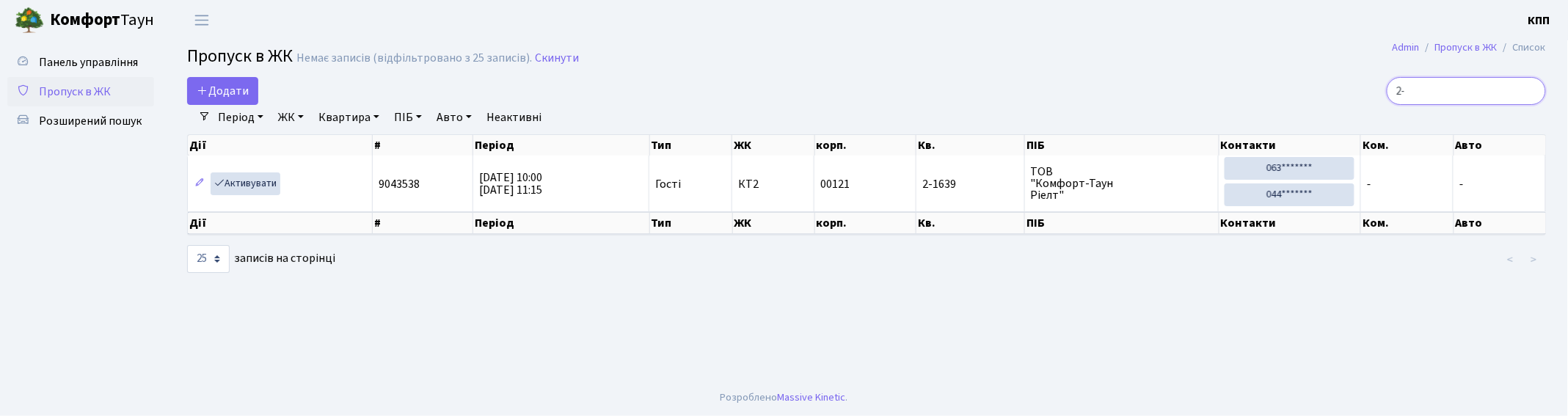
type input "2"
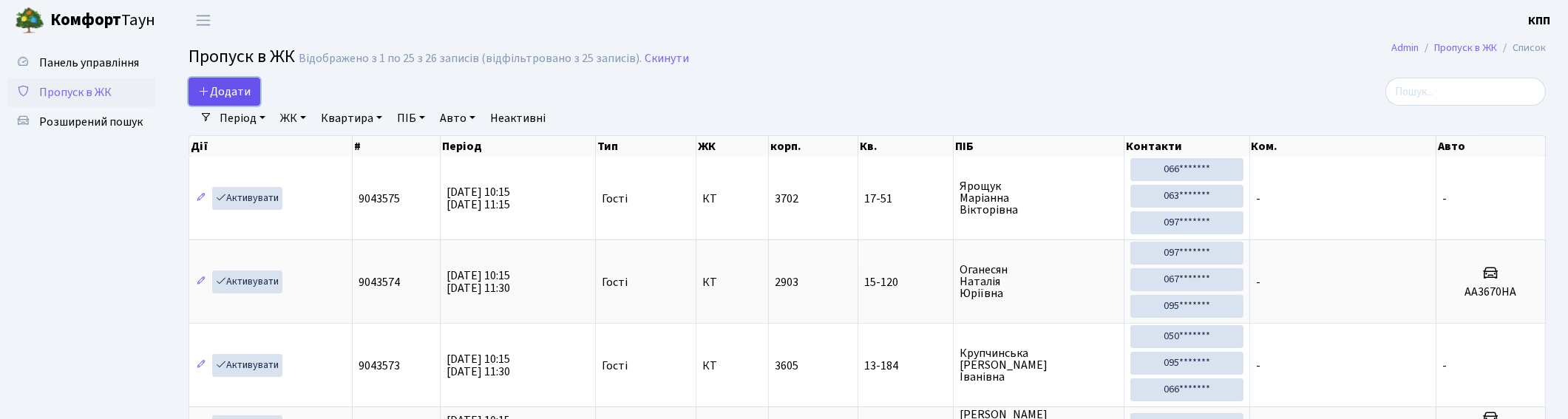
click at [225, 85] on span "Додати" at bounding box center [224, 91] width 53 height 17
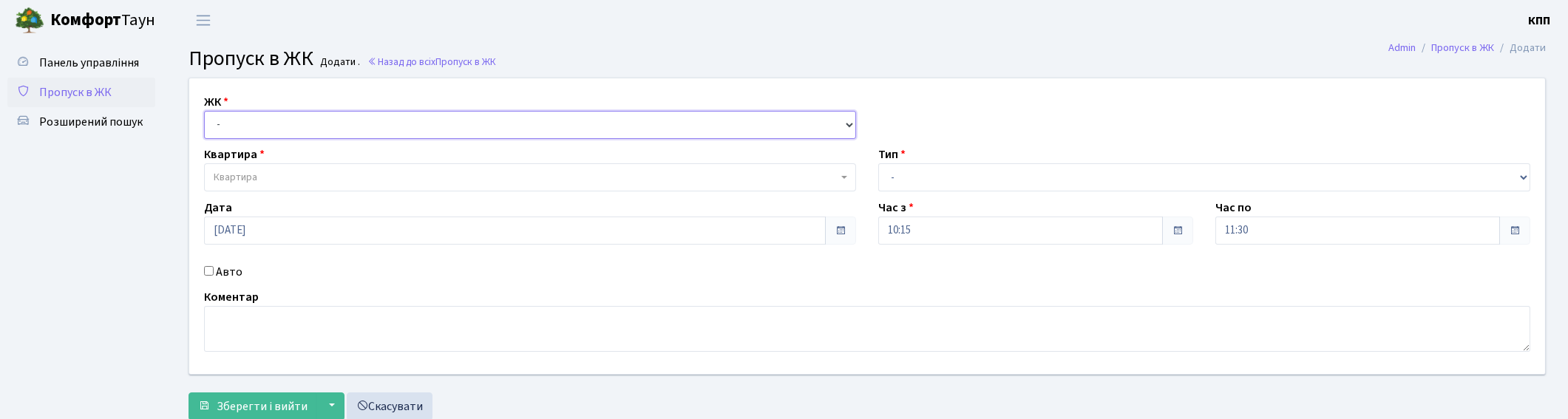
click at [266, 123] on select "- КТ, вул. Регенераторна, 4 КТ2, просп. [STREET_ADDRESS] [STREET_ADDRESS] [PERS…" at bounding box center [530, 125] width 652 height 28
select select "271"
click at [204, 111] on select "- КТ, вул. Регенераторна, 4 КТ2, просп. [STREET_ADDRESS] [STREET_ADDRESS] [PERS…" at bounding box center [530, 125] width 652 height 28
select select
click at [1035, 177] on select "- Доставка Таксі Гості Сервіс" at bounding box center [1204, 177] width 652 height 28
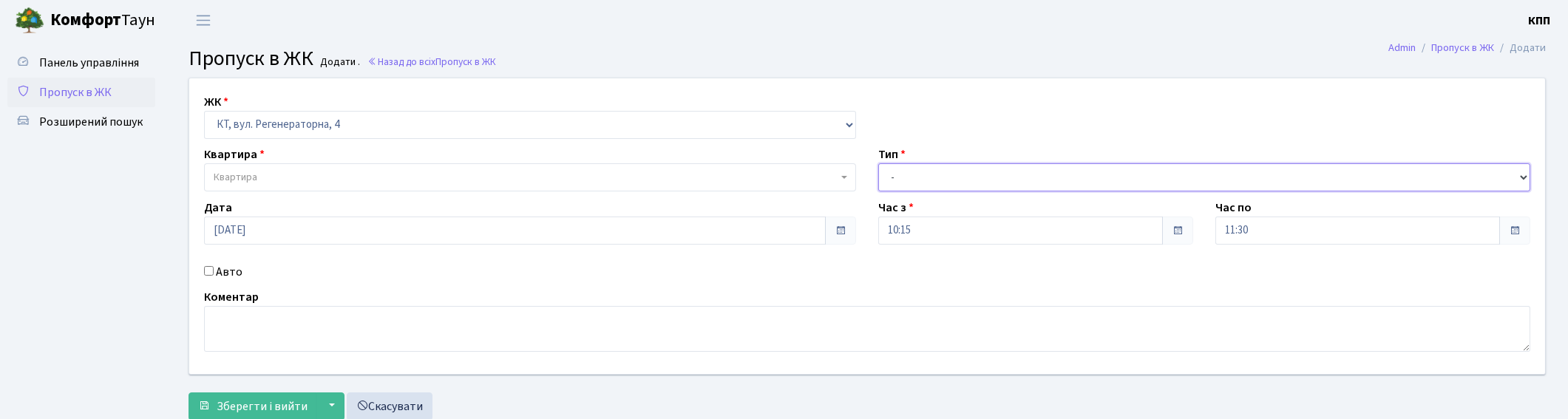
select select "3"
click at [878, 163] on select "- Доставка Таксі Гості Сервіс" at bounding box center [1204, 177] width 652 height 28
click at [292, 179] on span "Квартира" at bounding box center [526, 177] width 624 height 15
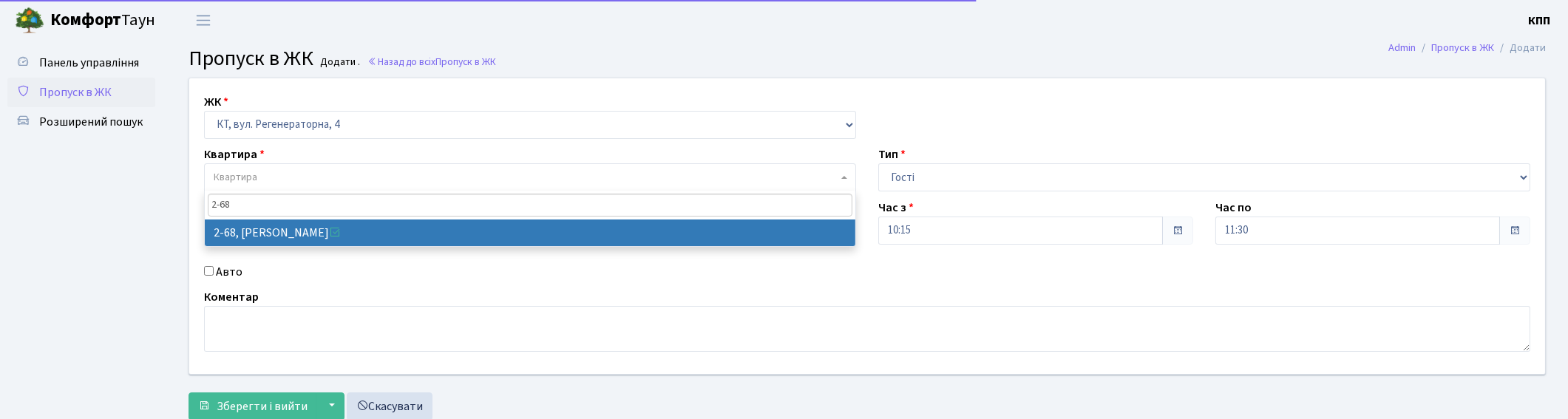
type input "2-68"
select select "695"
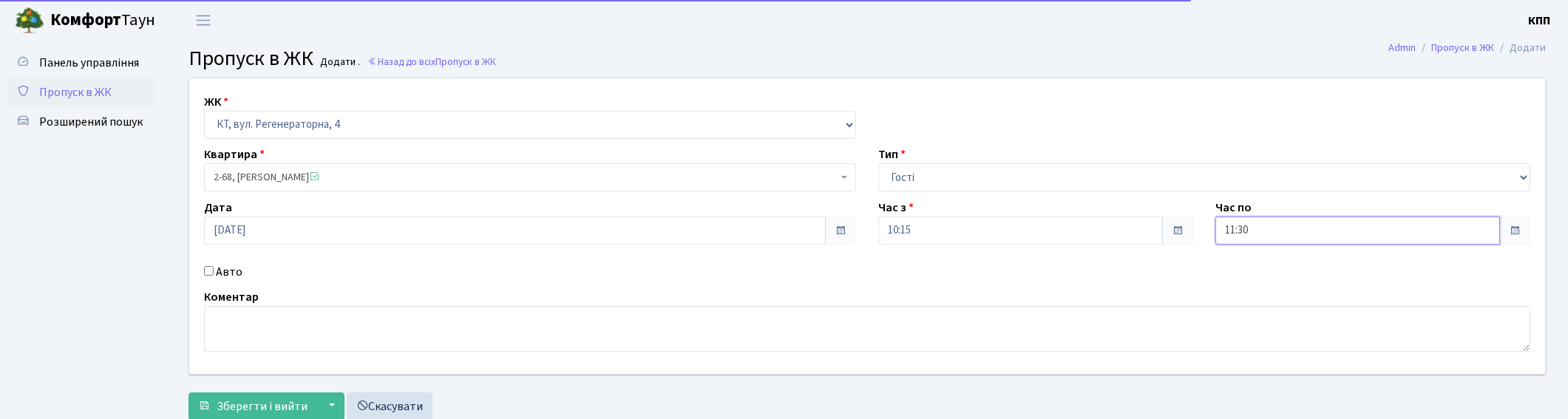
click at [1265, 238] on input "11:30" at bounding box center [1358, 231] width 285 height 28
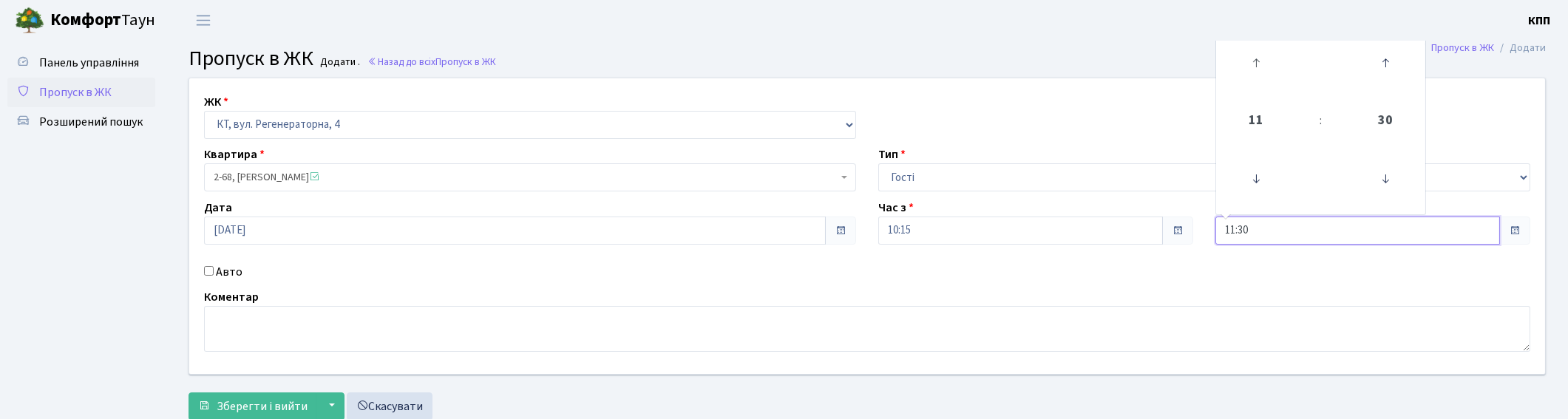
click at [1257, 87] on link at bounding box center [1256, 63] width 43 height 54
drag, startPoint x: 1257, startPoint y: 87, endPoint x: 1257, endPoint y: 65, distance: 22.0
click at [1257, 74] on link at bounding box center [1256, 63] width 43 height 54
click at [1257, 65] on icon at bounding box center [1256, 62] width 40 height 40
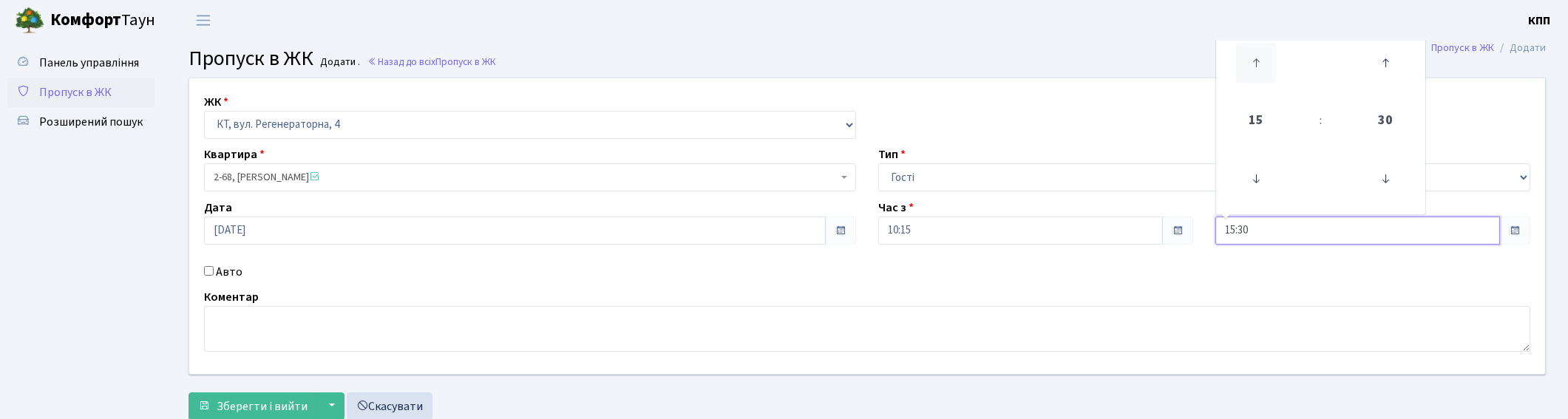
click at [1257, 65] on icon at bounding box center [1256, 62] width 40 height 40
type input "16:30"
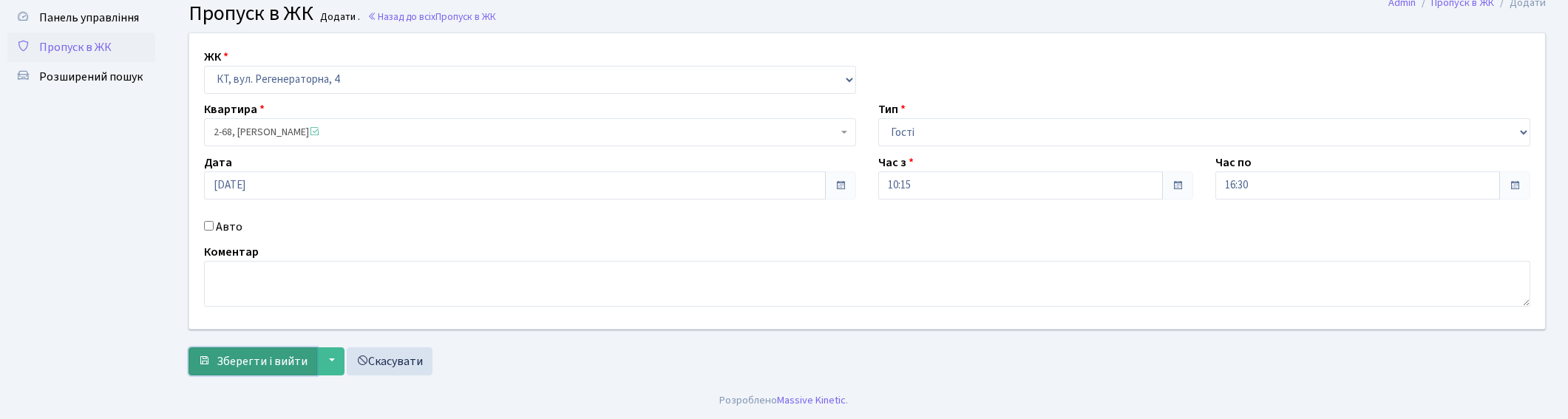
click at [233, 353] on span "Зберегти і вийти" at bounding box center [262, 361] width 91 height 17
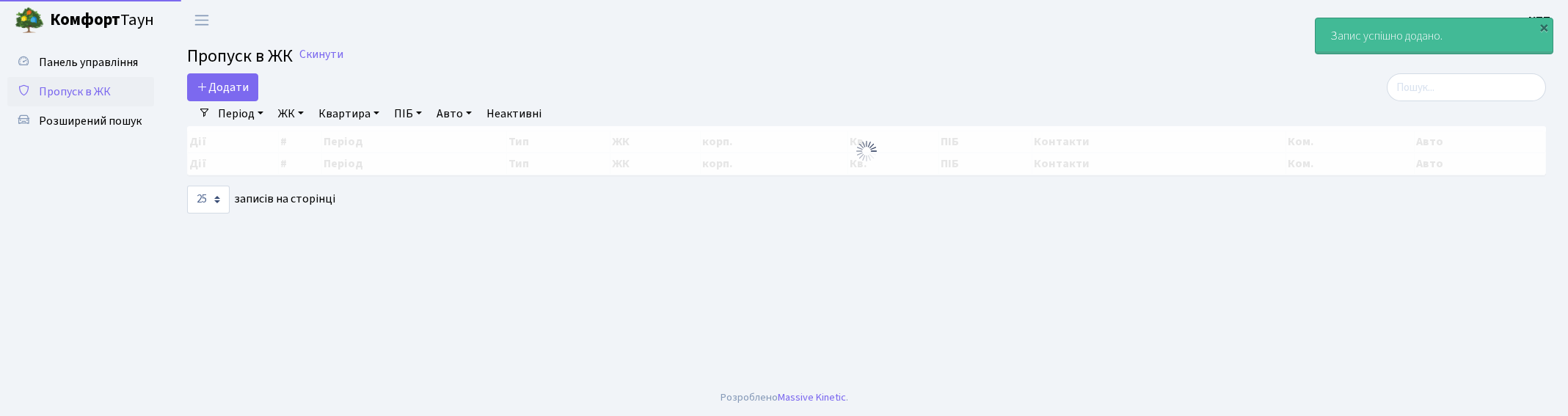
select select "25"
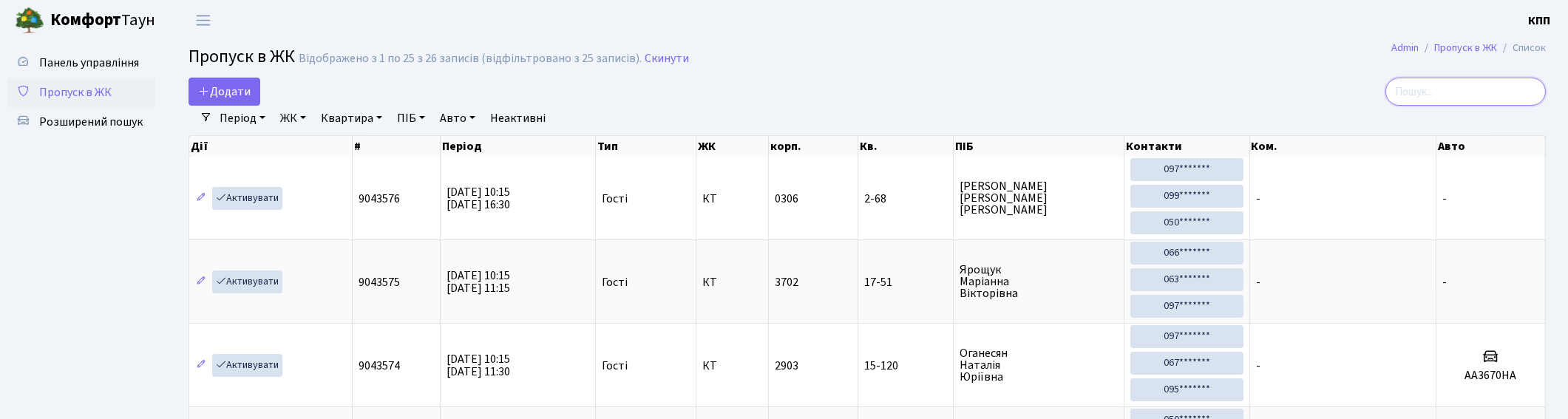
click at [1458, 99] on input "search" at bounding box center [1466, 91] width 161 height 28
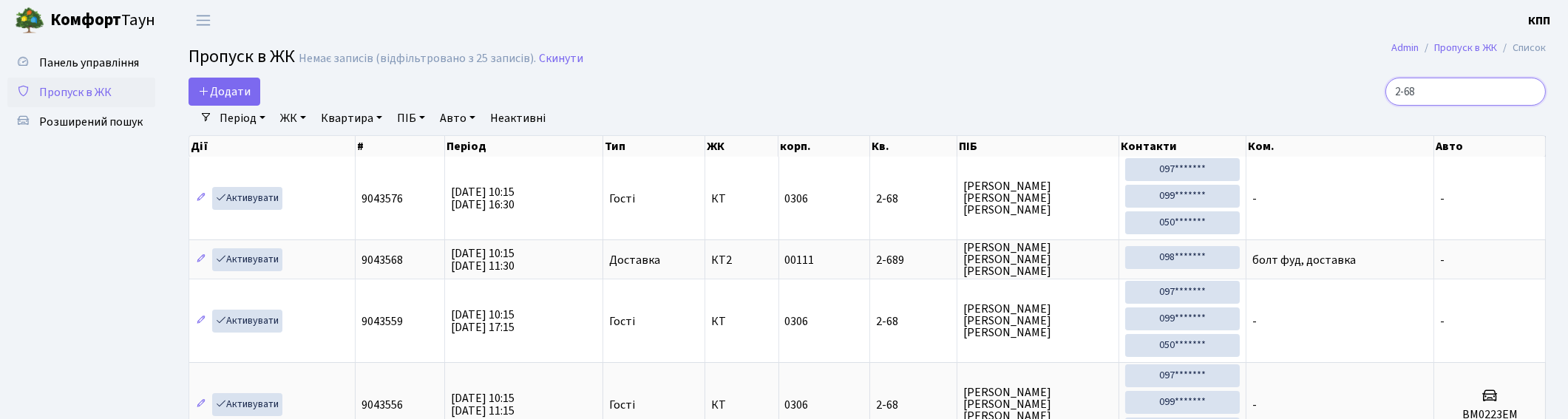
type input "2-68"
click at [1531, 97] on input "2-68" at bounding box center [1466, 91] width 161 height 28
click at [1528, 91] on input "2-68" at bounding box center [1466, 91] width 161 height 28
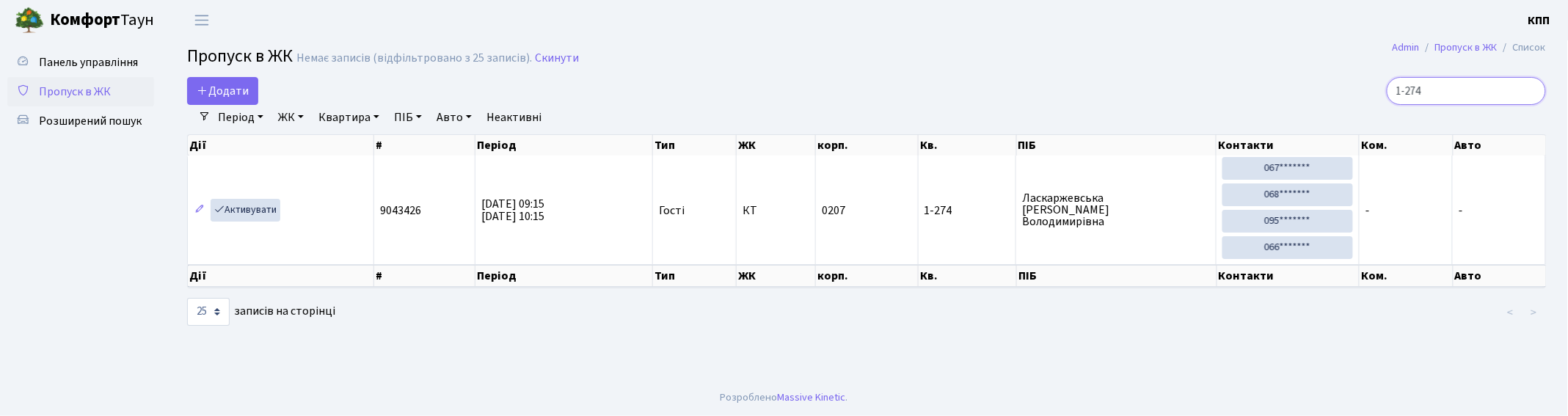
type input "1-274"
click at [229, 81] on link "Додати" at bounding box center [222, 91] width 71 height 28
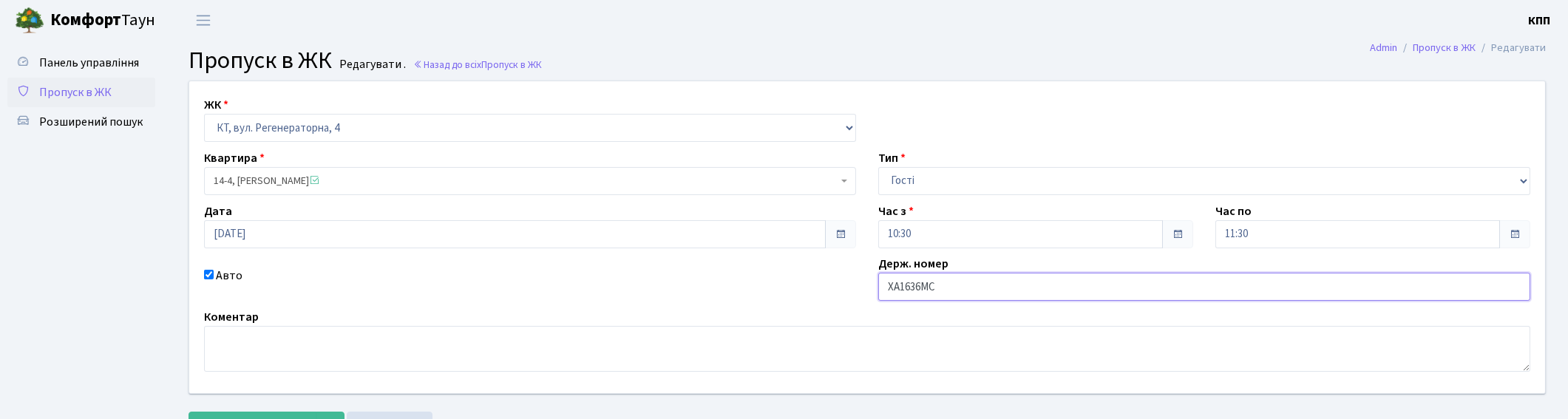
click at [892, 285] on input "ХА1636МС" at bounding box center [1204, 287] width 652 height 28
click at [892, 291] on input "А1636МС" at bounding box center [1204, 287] width 652 height 28
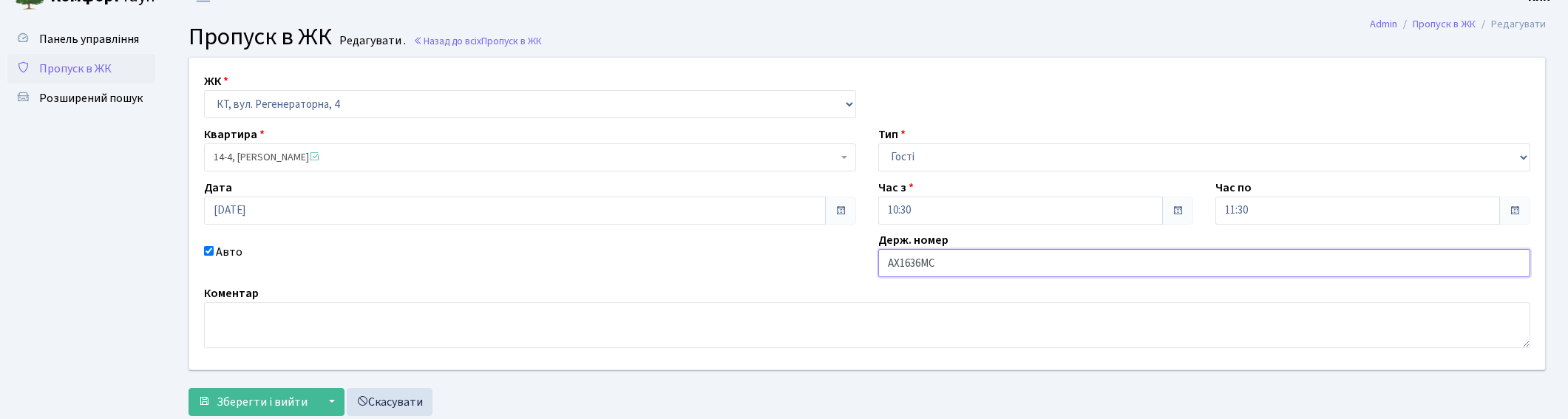
scroll to position [65, 0]
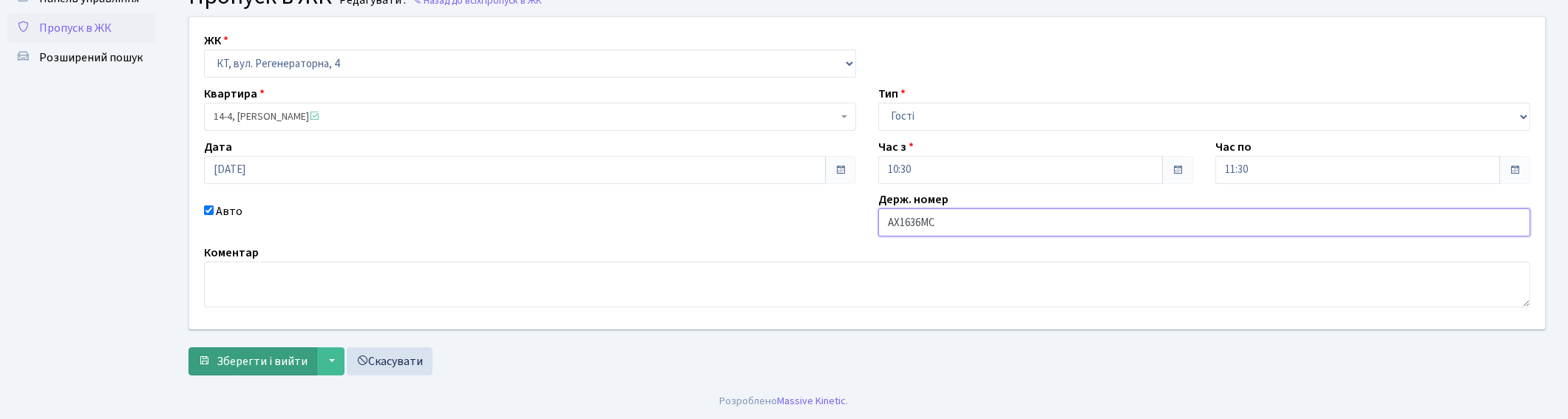
type input "АХ1636МС"
click at [238, 362] on span "Зберегти і вийти" at bounding box center [262, 361] width 91 height 17
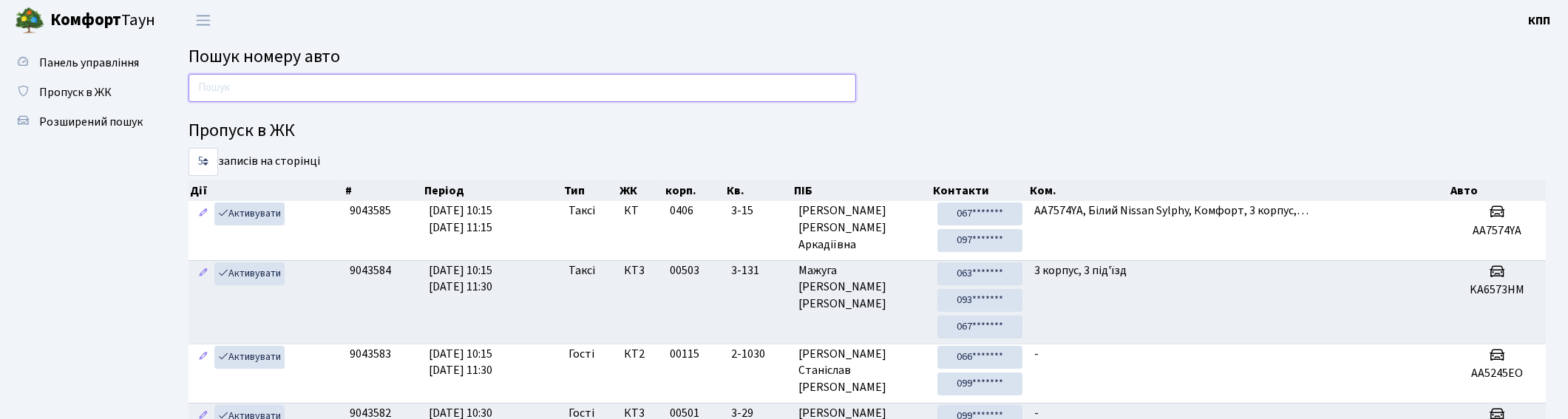
click at [536, 89] on input "text" at bounding box center [522, 88] width 668 height 28
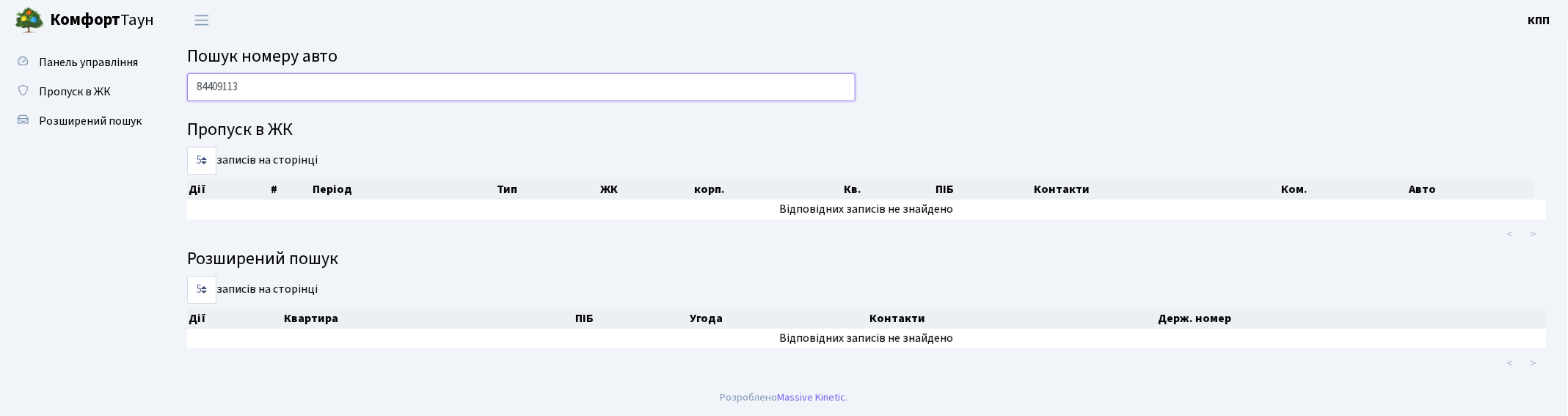
click at [216, 86] on input "84409113" at bounding box center [521, 88] width 668 height 28
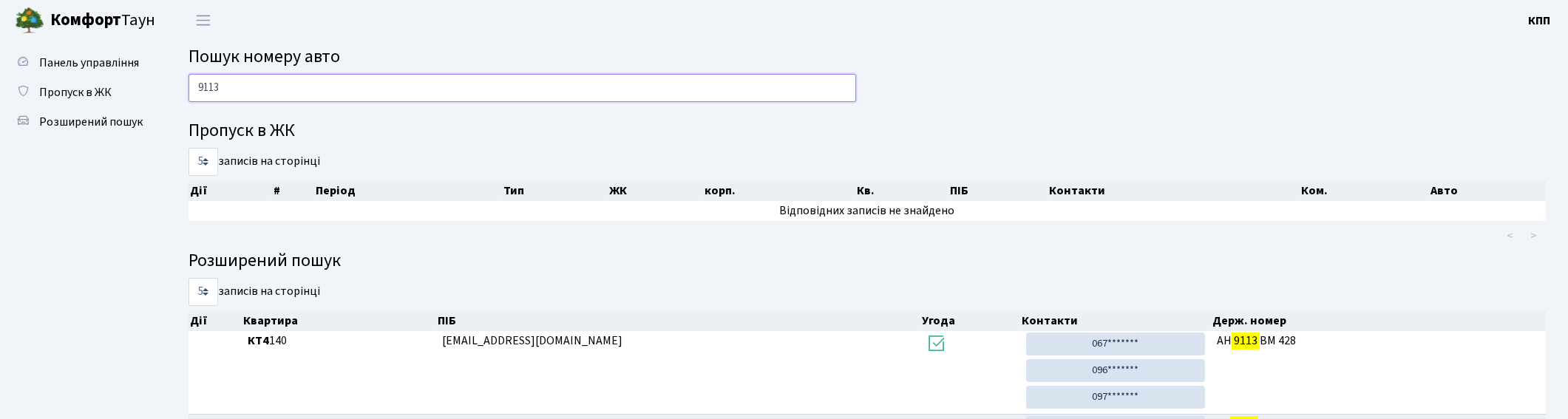
click at [307, 92] on input "9113" at bounding box center [522, 88] width 668 height 28
type input "9"
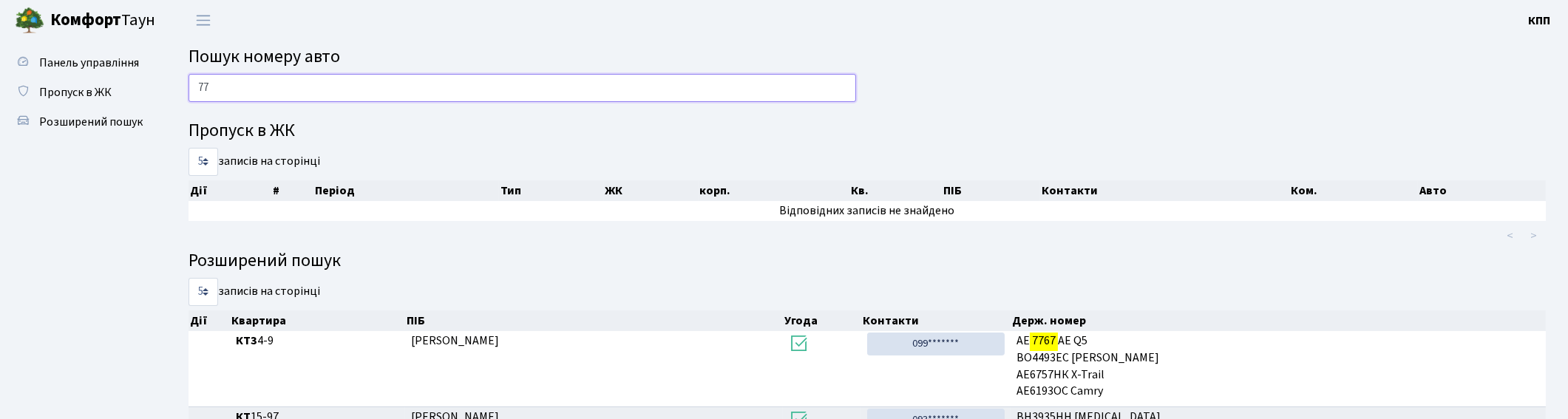
type input "7"
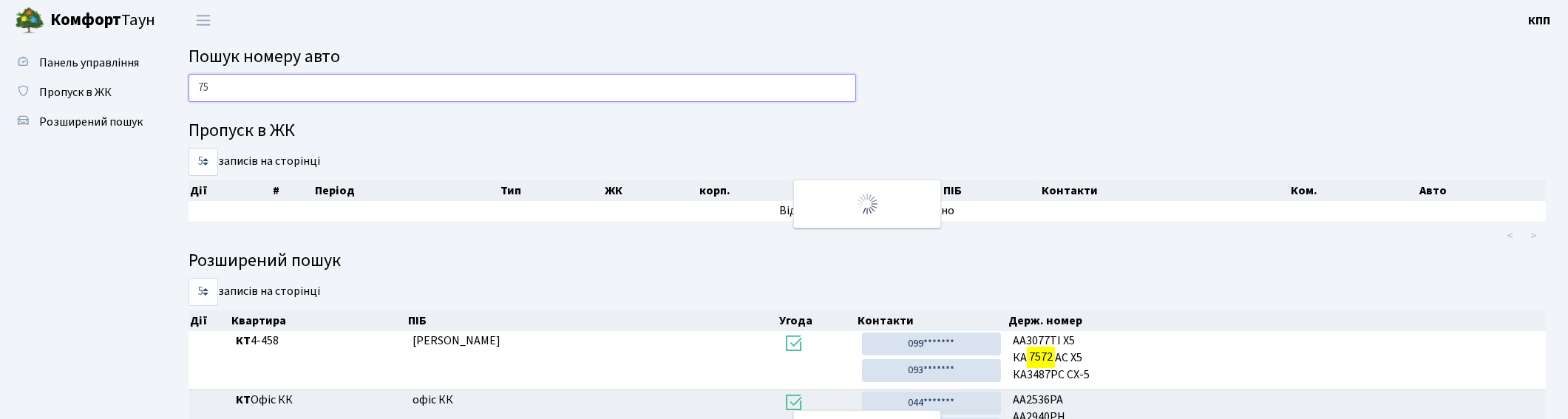
type input "7"
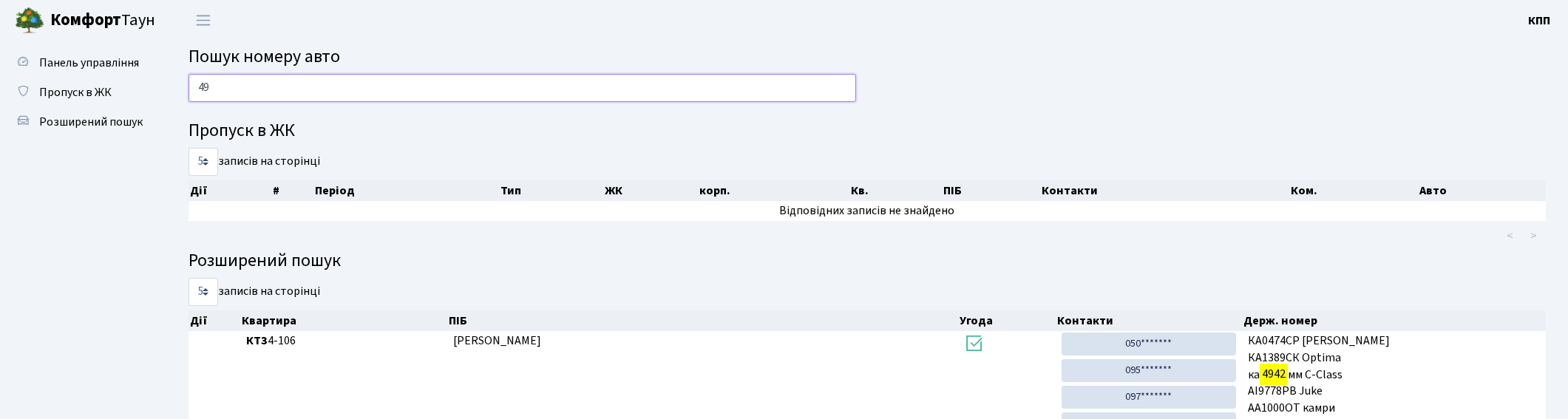
type input "4"
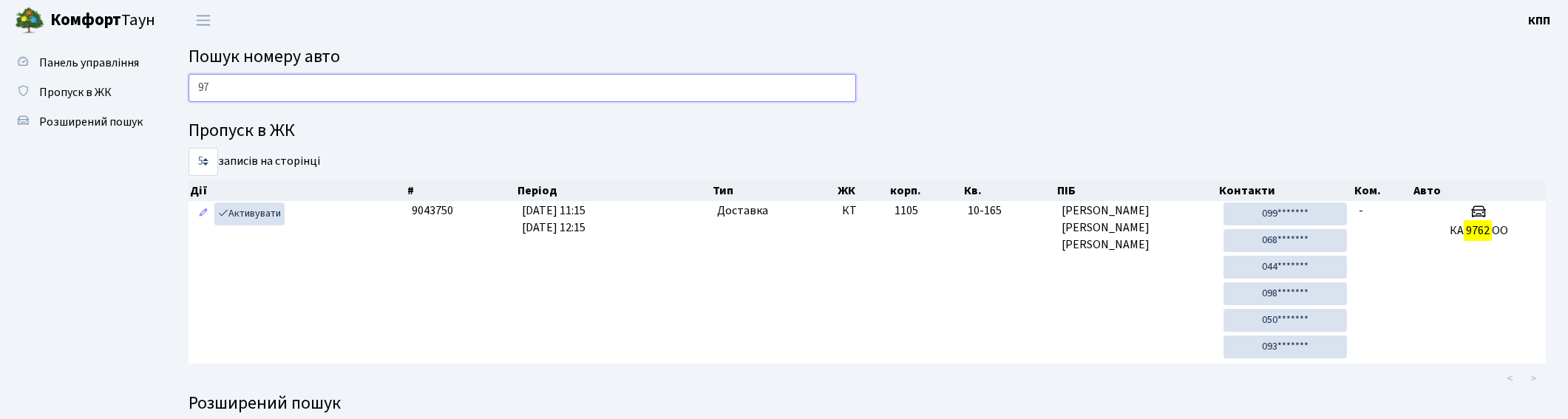
type input "9"
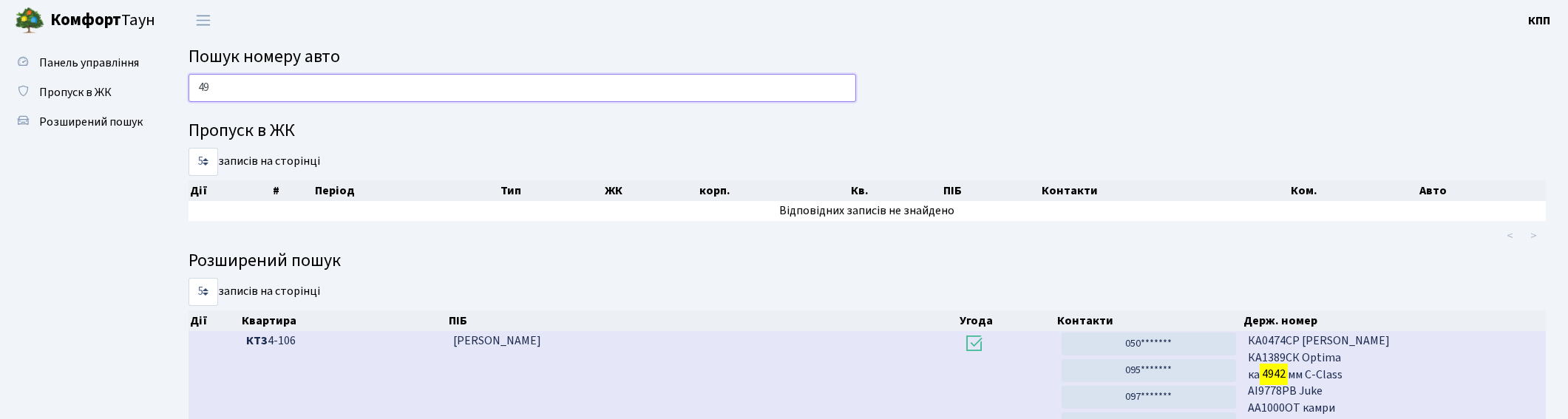
type input "4"
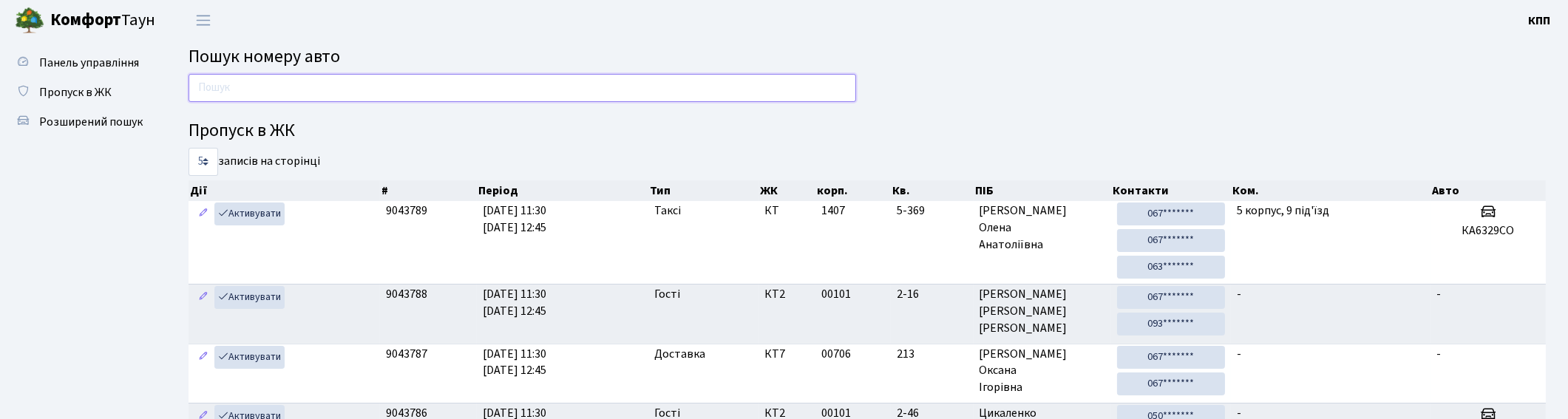
click at [319, 81] on input "text" at bounding box center [522, 88] width 668 height 28
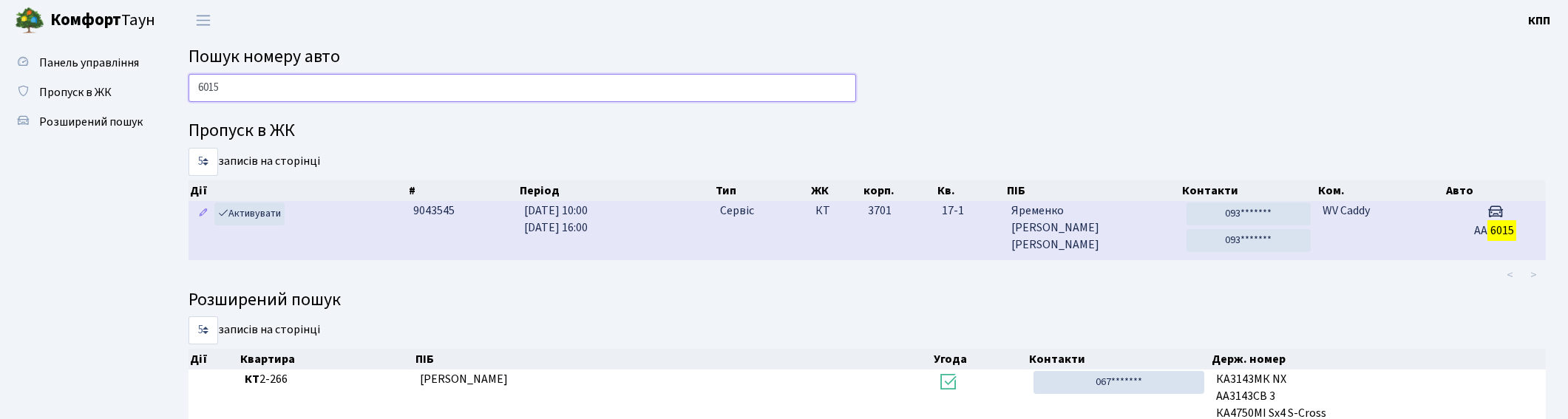
type input "6015"
click at [1115, 225] on span "Яременко Ігор Анатолійович" at bounding box center [1093, 228] width 163 height 51
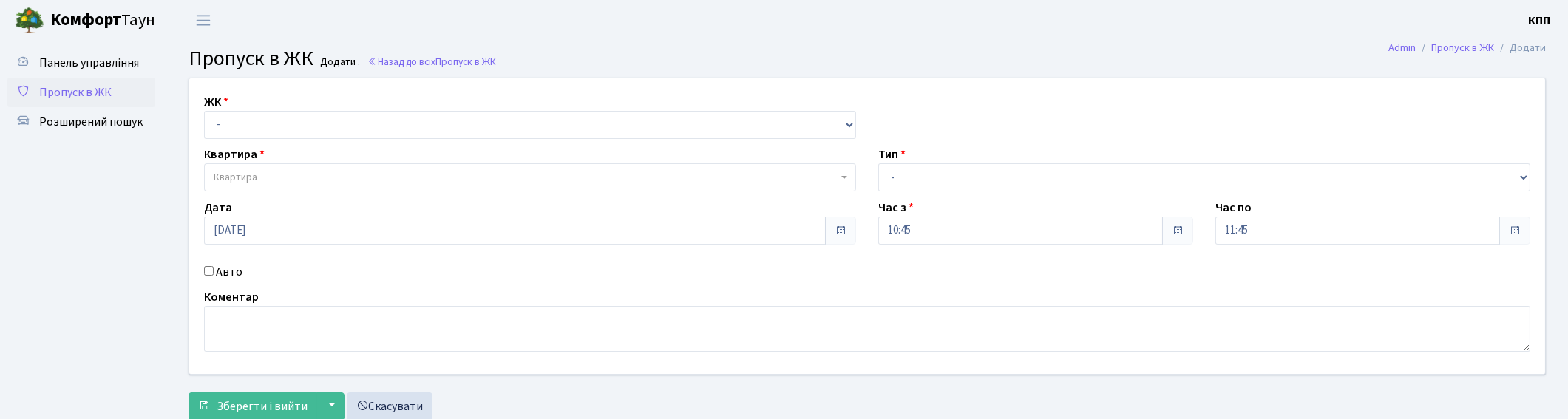
click at [222, 264] on label "Авто" at bounding box center [229, 272] width 27 height 18
click at [214, 266] on input "Авто" at bounding box center [209, 271] width 9 height 9
checkbox input "true"
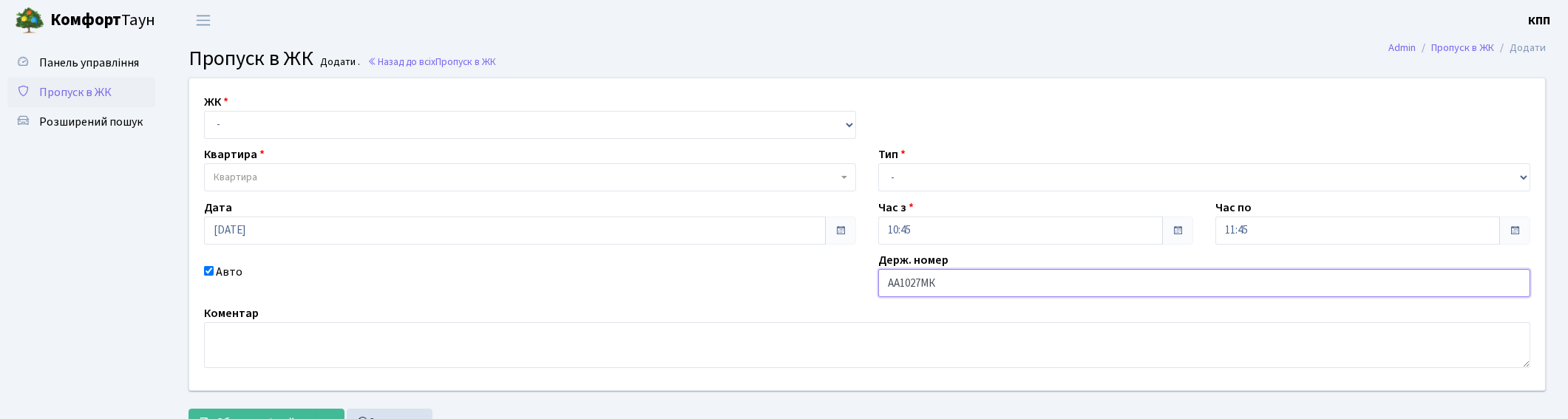
type input "АА1027МК"
click at [969, 182] on select "- Доставка Таксі Гості Сервіс" at bounding box center [1204, 177] width 652 height 28
select select "1"
click at [878, 163] on select "- Доставка Таксі Гості Сервіс" at bounding box center [1204, 177] width 652 height 28
click at [408, 108] on div "ЖК - КТ, вул. Регенераторна, 4 КТ2, просп. Соборності, 17 КТ3, вул. Березнева, …" at bounding box center [530, 116] width 674 height 46
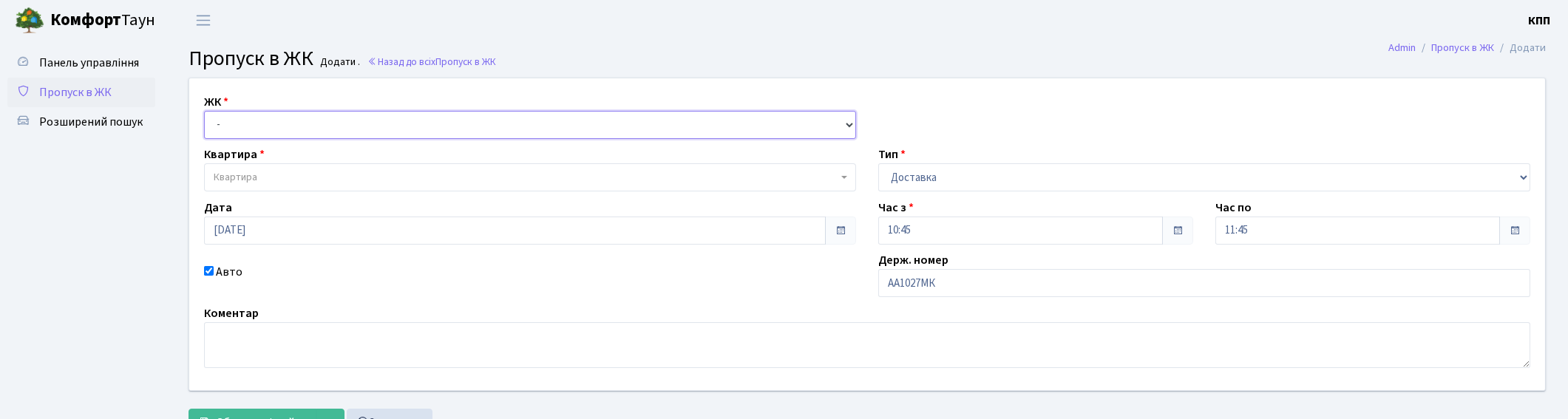
click at [396, 124] on select "- КТ, вул. Регенераторна, 4 КТ2, просп. Соборності, 17 КТ3, вул. Березнева, 16 …" at bounding box center [530, 125] width 652 height 28
select select "271"
click at [204, 111] on select "- КТ, вул. Регенераторна, 4 КТ2, просп. Соборності, 17 КТ3, вул. Березнева, 16 …" at bounding box center [530, 125] width 652 height 28
select select
click at [351, 161] on div "Квартира Квартира" at bounding box center [530, 169] width 674 height 46
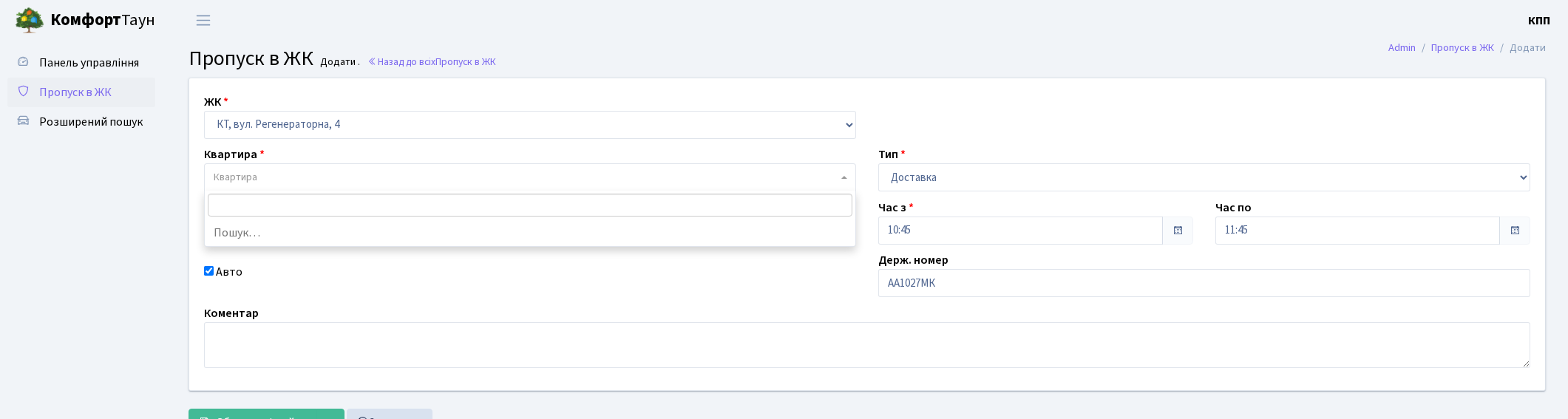
click at [345, 180] on span "Квартира" at bounding box center [526, 177] width 624 height 15
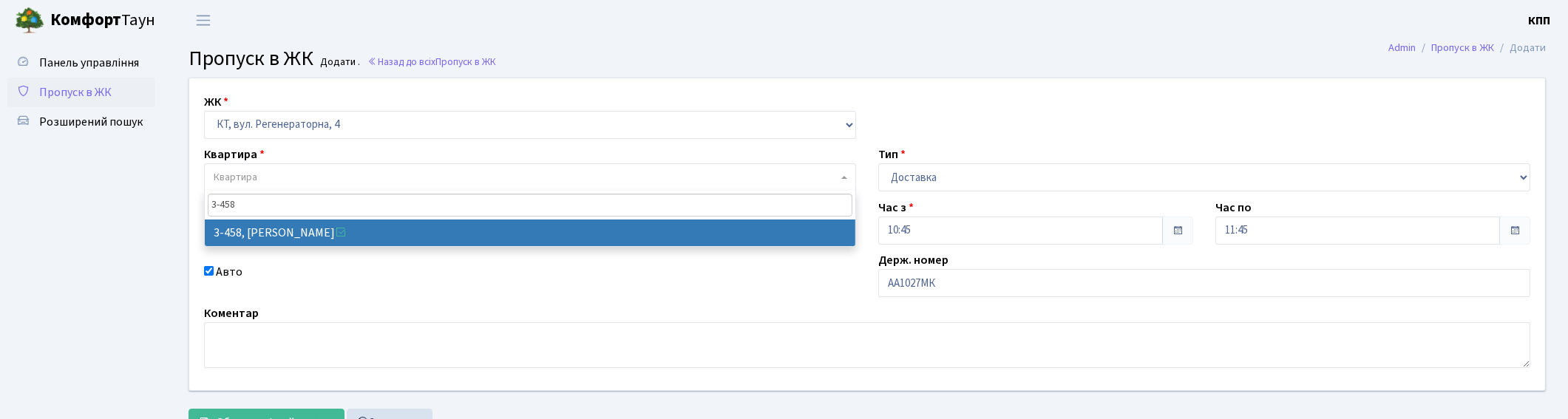
type input "3-458"
select select "1676"
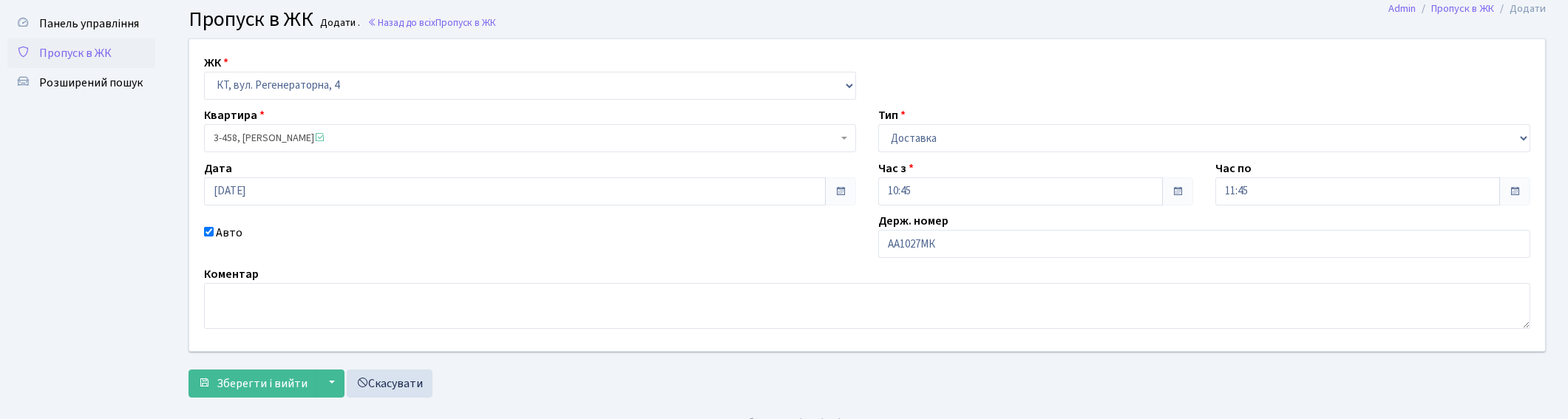
scroll to position [61, 0]
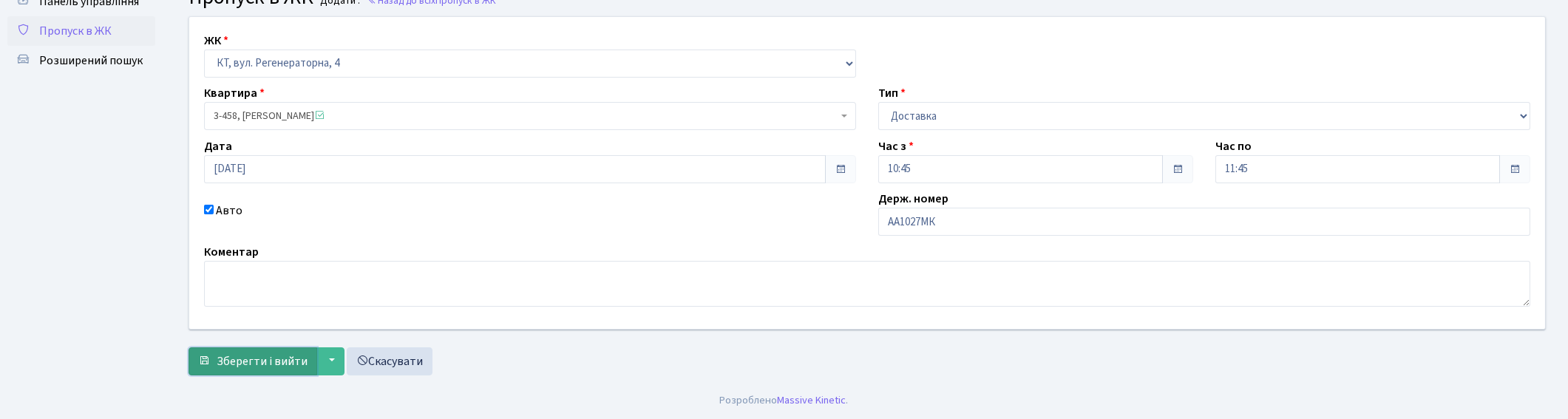
click at [284, 362] on span "Зберегти і вийти" at bounding box center [262, 361] width 91 height 17
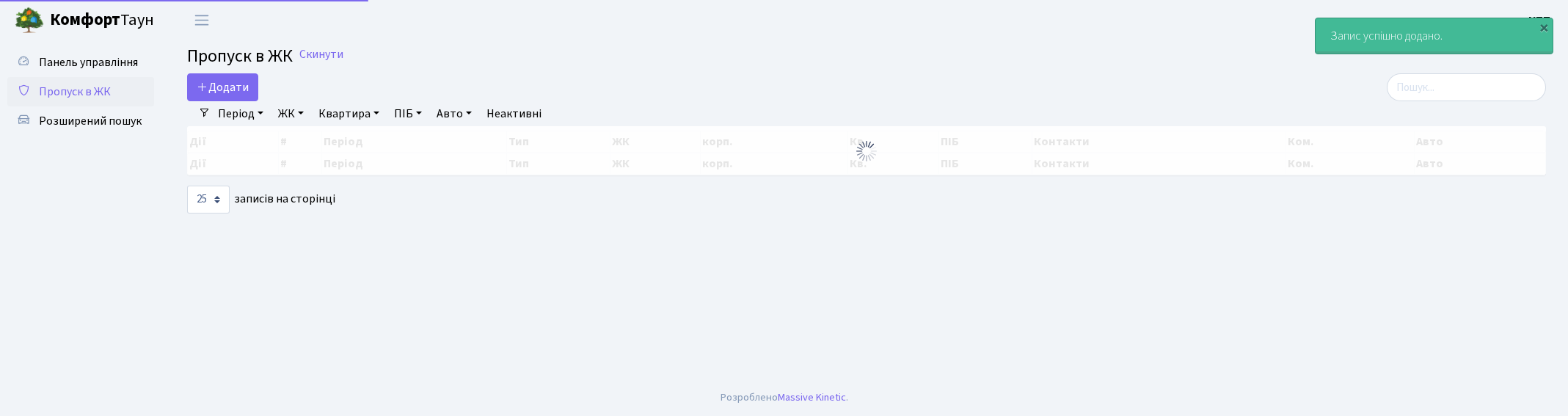
select select "25"
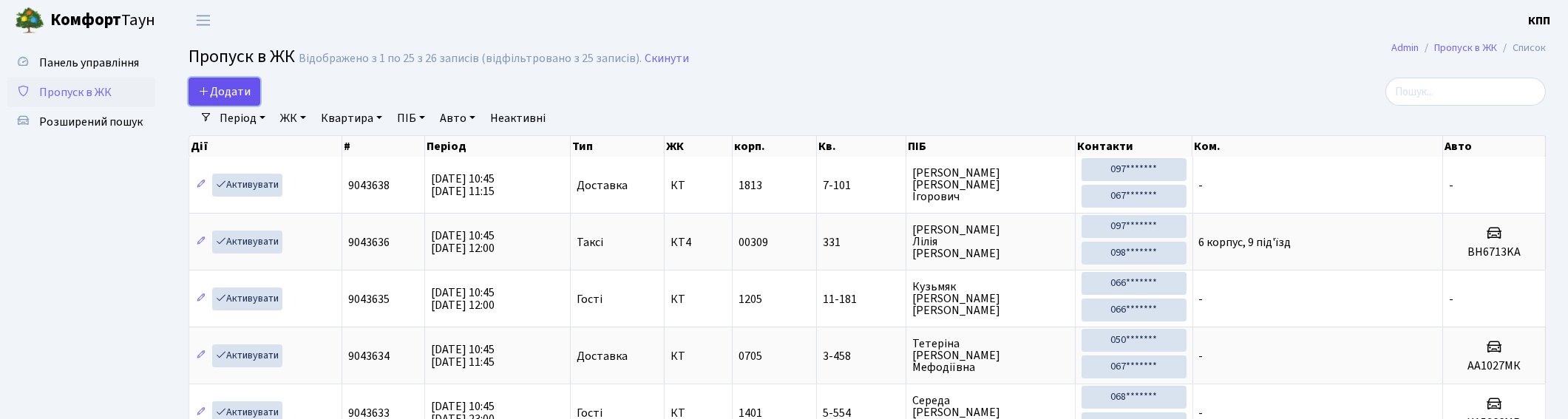
click at [233, 82] on link "Додати" at bounding box center [224, 91] width 72 height 28
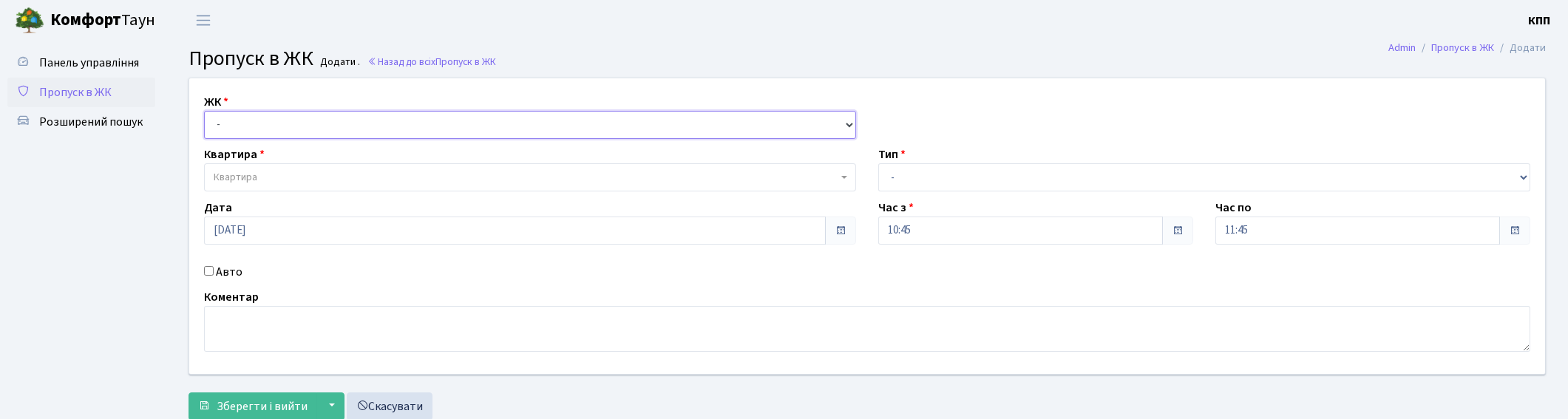
click at [307, 127] on select "- КТ, вул. Регенераторна, 4 КТ2, просп. Соборності, 17 КТ3, вул. Березнева, 16 …" at bounding box center [530, 125] width 652 height 28
click at [900, 172] on select "- Доставка Таксі Гості Сервіс" at bounding box center [1204, 177] width 652 height 28
select select "3"
click at [878, 163] on select "- Доставка Таксі Гості Сервіс" at bounding box center [1204, 177] width 652 height 28
click at [495, 121] on select "- КТ, вул. Регенераторна, 4 КТ2, просп. Соборності, 17 КТ3, вул. Березнева, 16 …" at bounding box center [530, 125] width 652 height 28
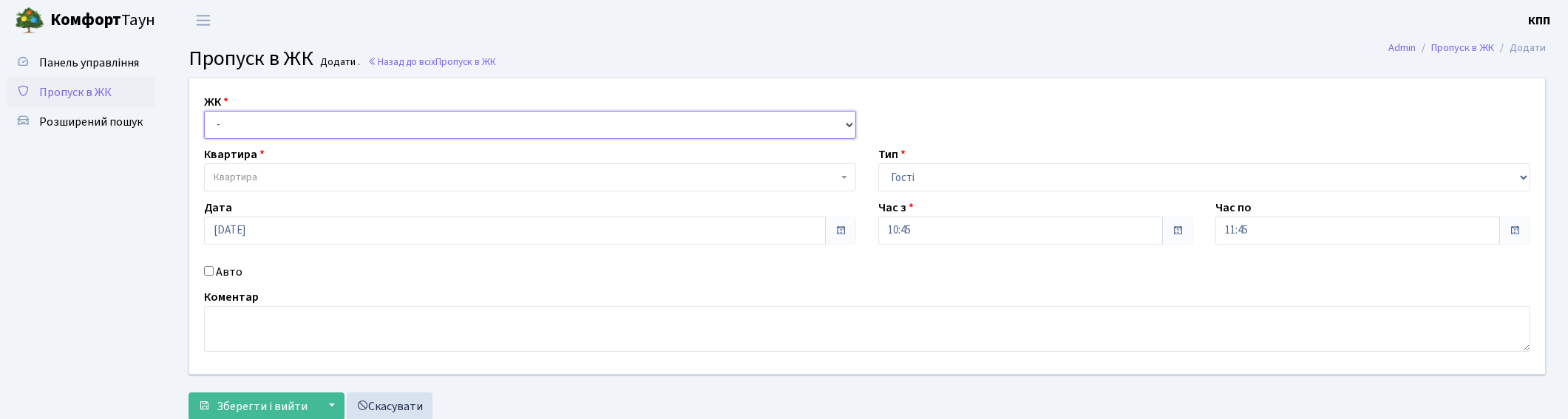
select select "271"
click at [204, 111] on select "- КТ, вул. Регенераторна, 4 КТ2, просп. [STREET_ADDRESS] [STREET_ADDRESS] [PERS…" at bounding box center [530, 125] width 652 height 28
select select
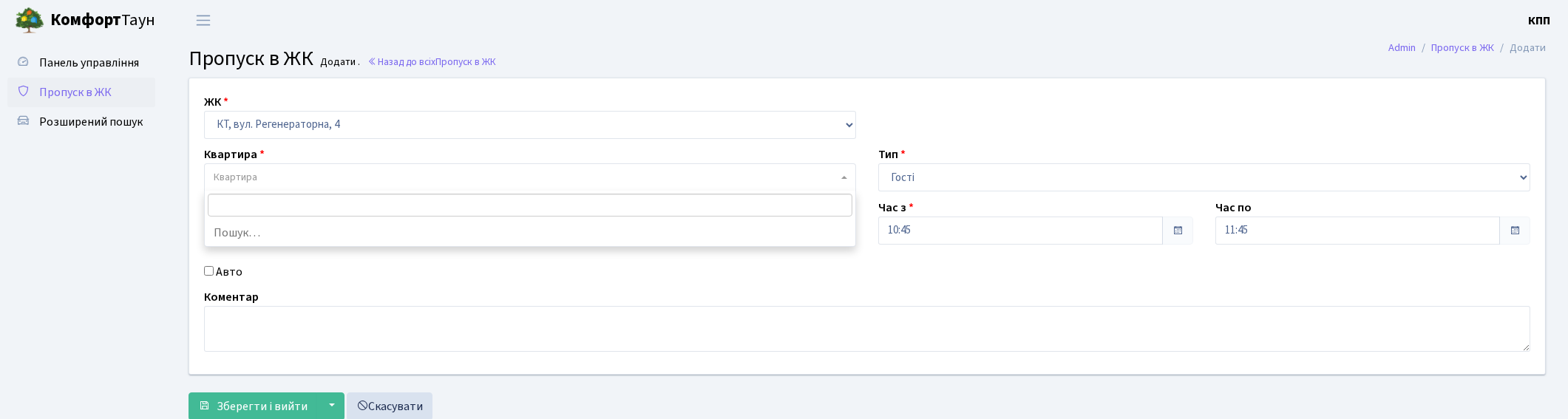
click at [393, 177] on span "Квартира" at bounding box center [526, 177] width 624 height 15
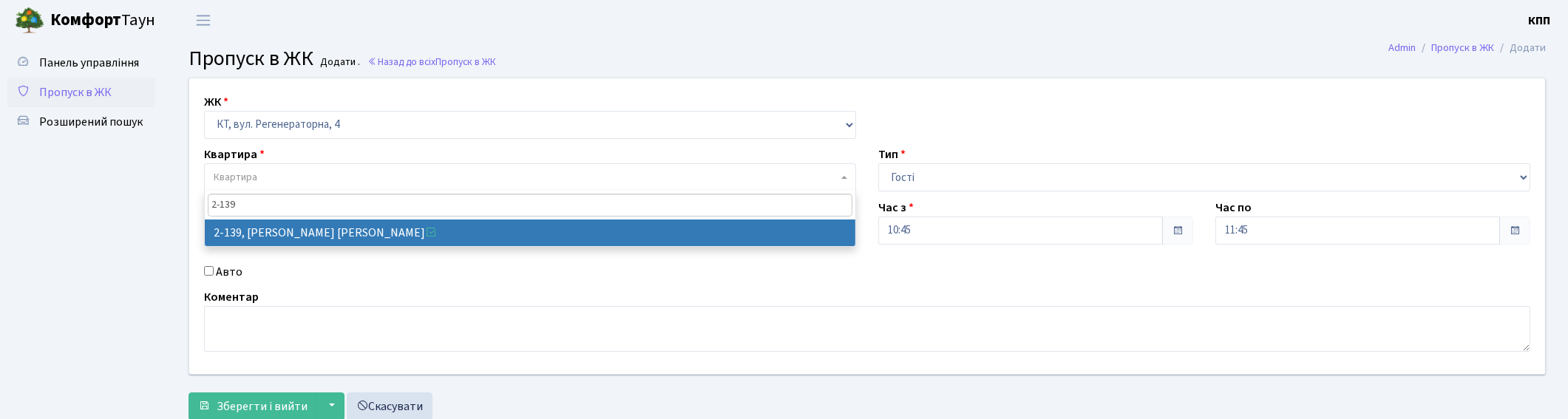
type input "2-139"
select select "629"
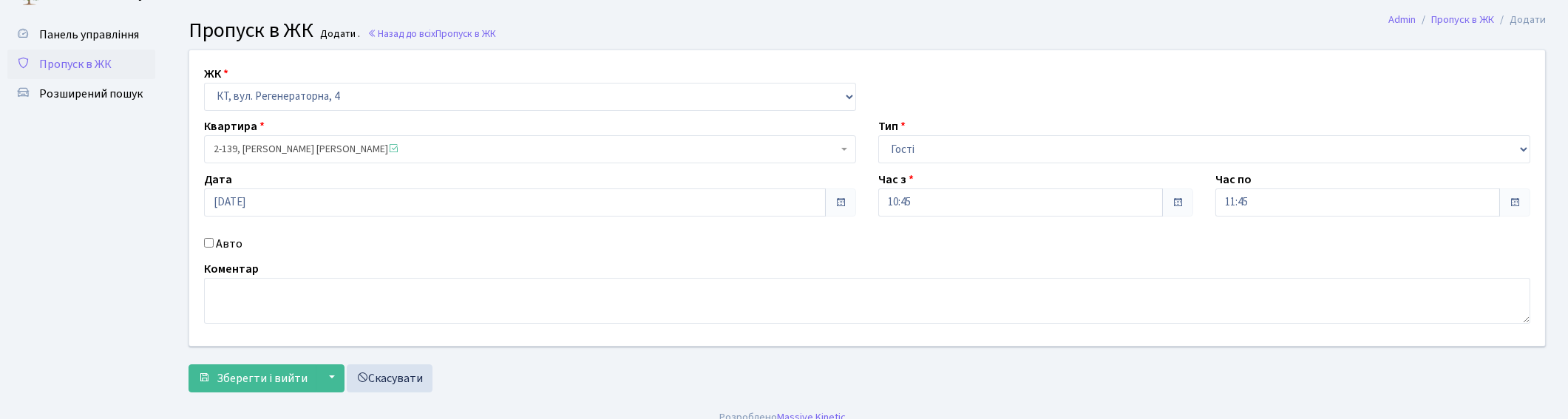
scroll to position [45, 0]
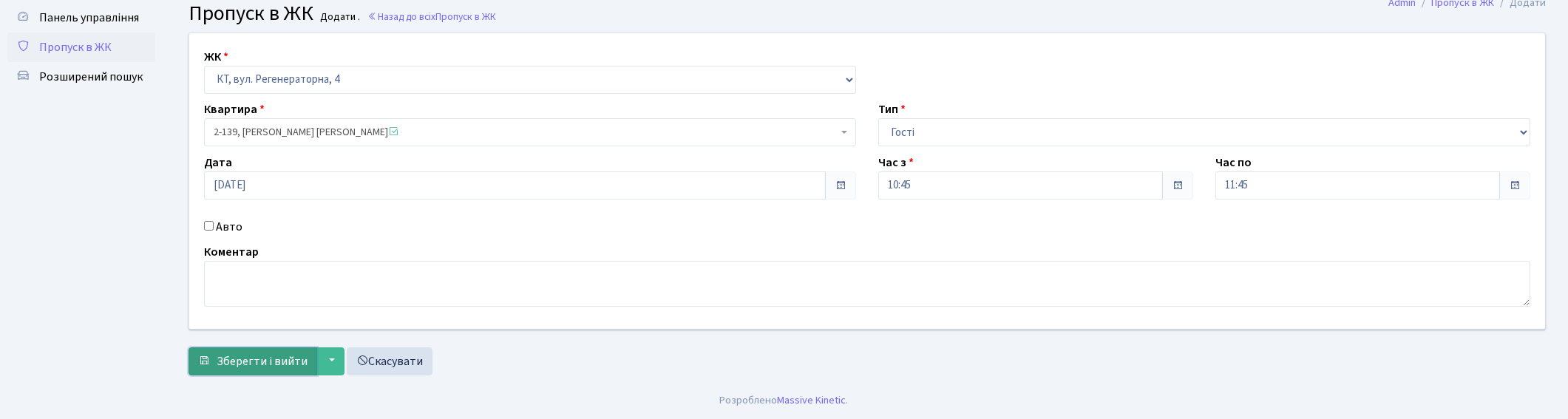
click at [245, 362] on span "Зберегти і вийти" at bounding box center [262, 361] width 91 height 17
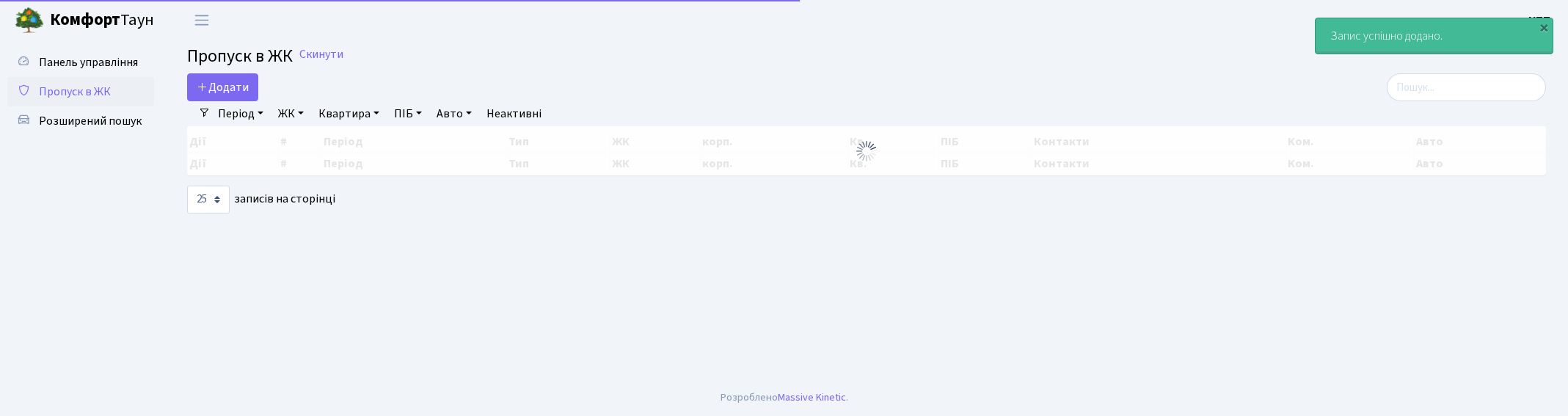
select select "25"
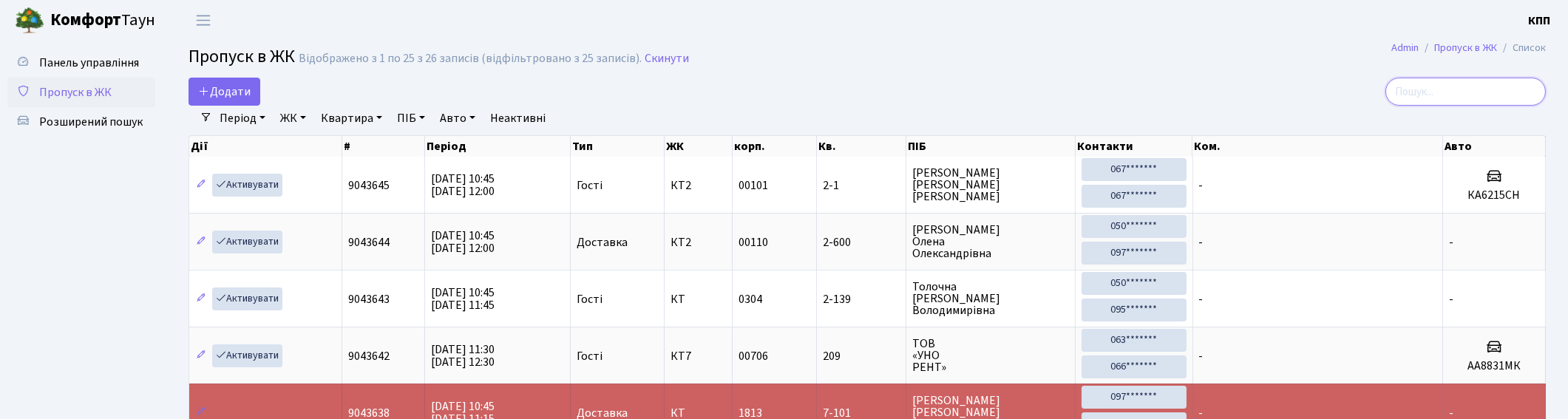
click at [1516, 84] on input "search" at bounding box center [1466, 91] width 161 height 28
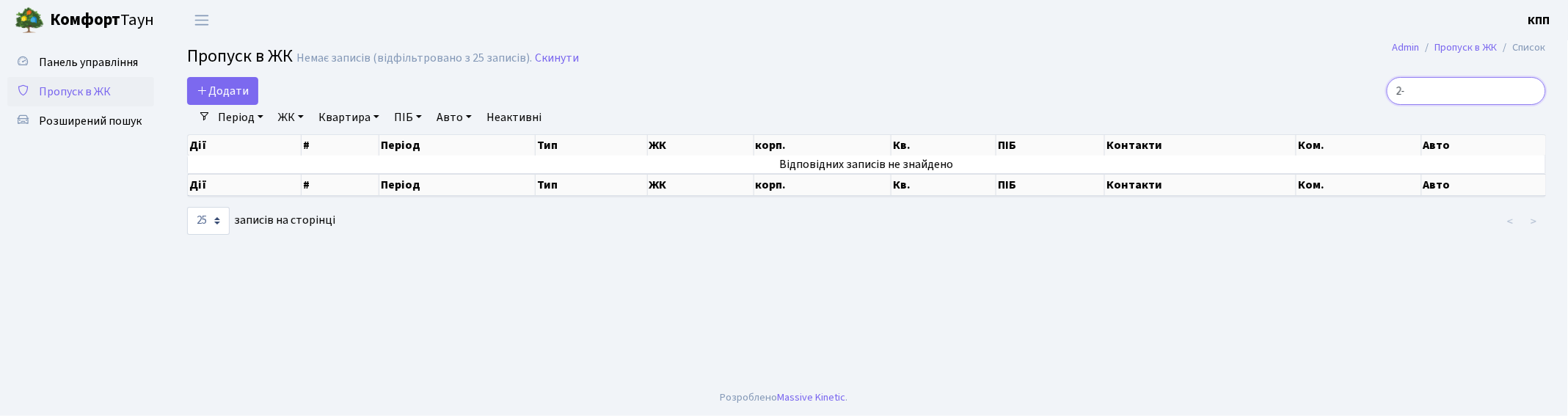
type input "2"
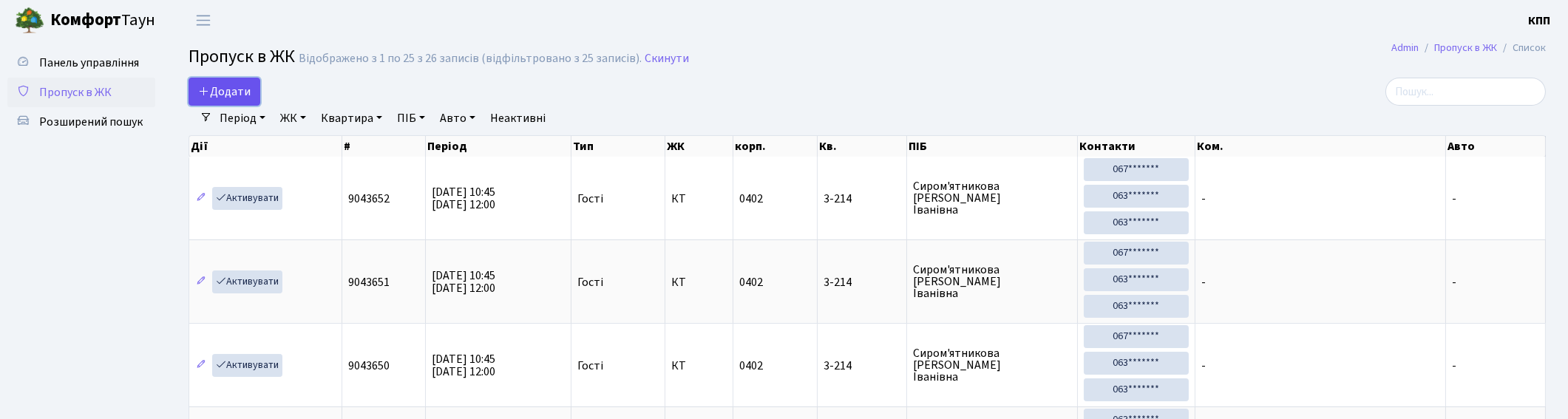
click at [230, 87] on span "Додати" at bounding box center [224, 91] width 53 height 17
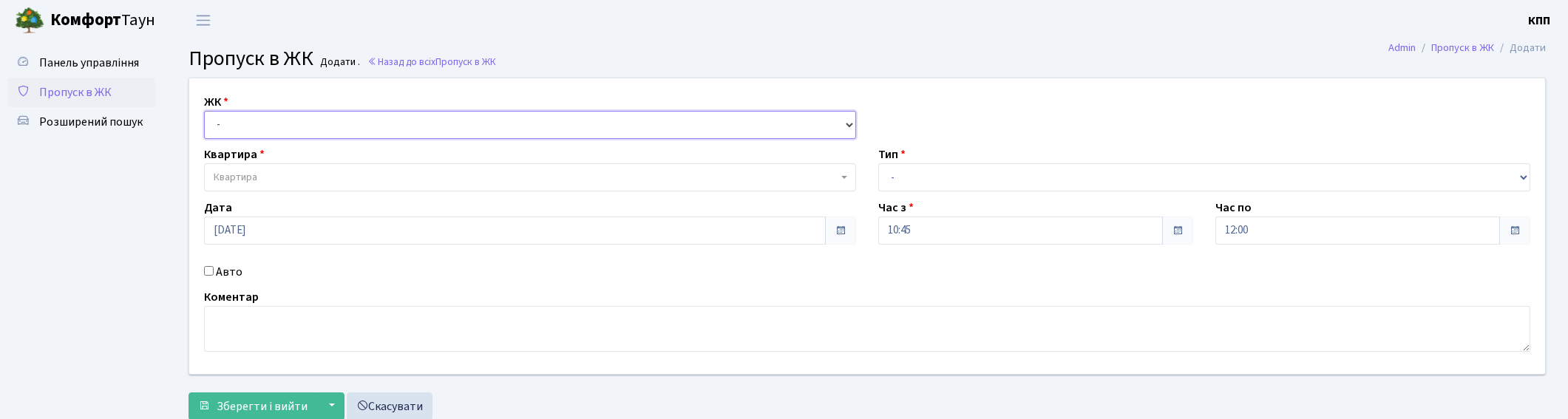
click at [298, 125] on select "- КТ, вул. Регенераторна, 4 КТ2, просп. [STREET_ADDRESS] [STREET_ADDRESS] [PERS…" at bounding box center [530, 125] width 652 height 28
select select "271"
click at [204, 111] on select "- КТ, вул. Регенераторна, 4 КТ2, просп. [STREET_ADDRESS] [STREET_ADDRESS] [PERS…" at bounding box center [530, 125] width 652 height 28
select select
click at [314, 184] on span "Квартира" at bounding box center [526, 177] width 624 height 15
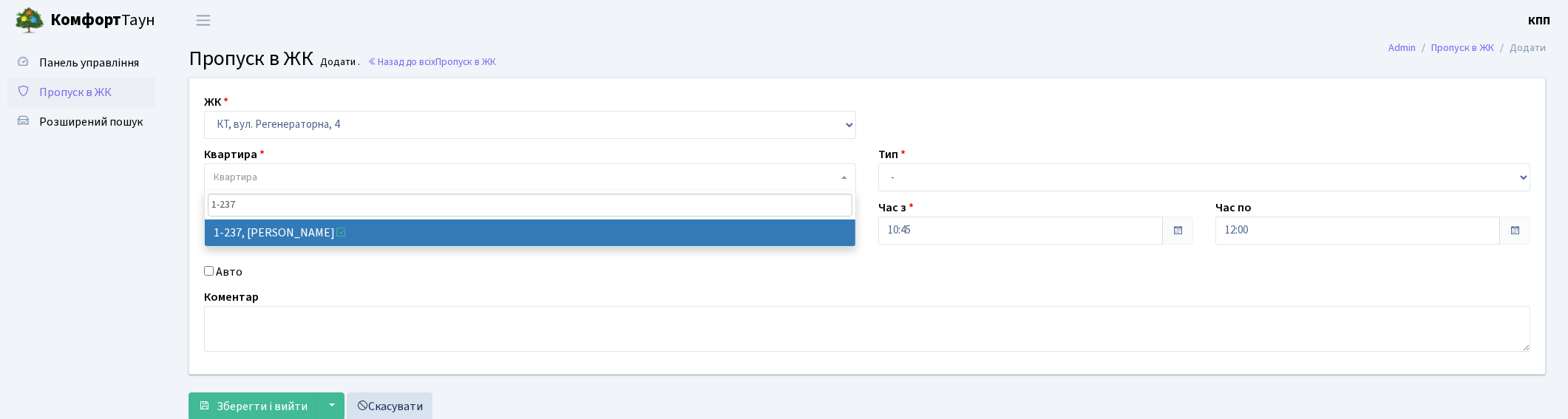
type input "1-237"
select select "237"
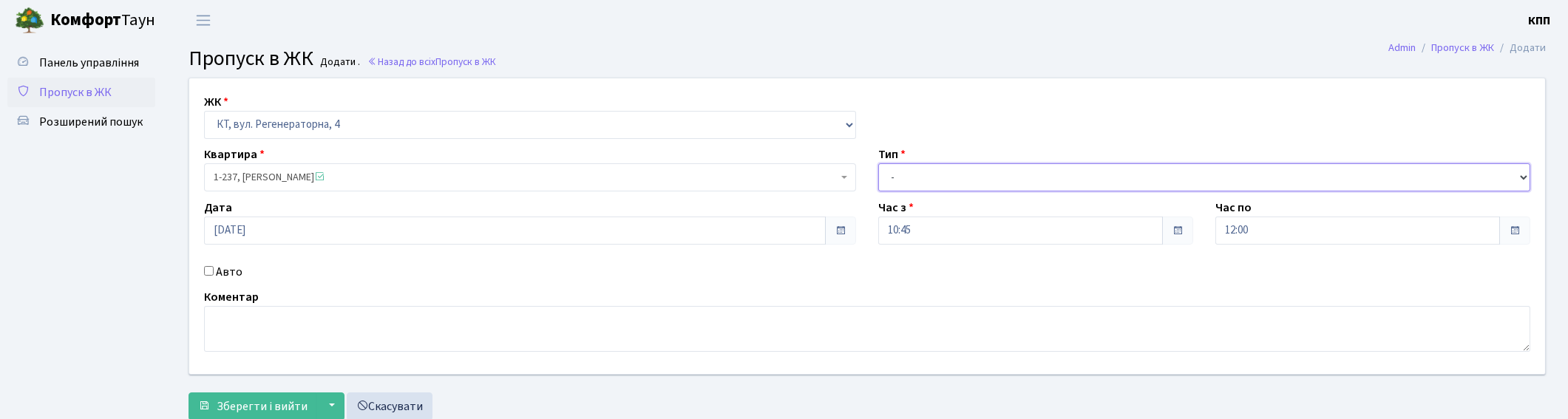
click at [900, 183] on select "- Доставка Таксі Гості Сервіс" at bounding box center [1204, 177] width 652 height 28
select select "1"
click at [878, 163] on select "- Доставка Таксі Гості Сервіс" at bounding box center [1204, 177] width 652 height 28
click at [299, 398] on span "Зберегти і вийти" at bounding box center [262, 406] width 91 height 17
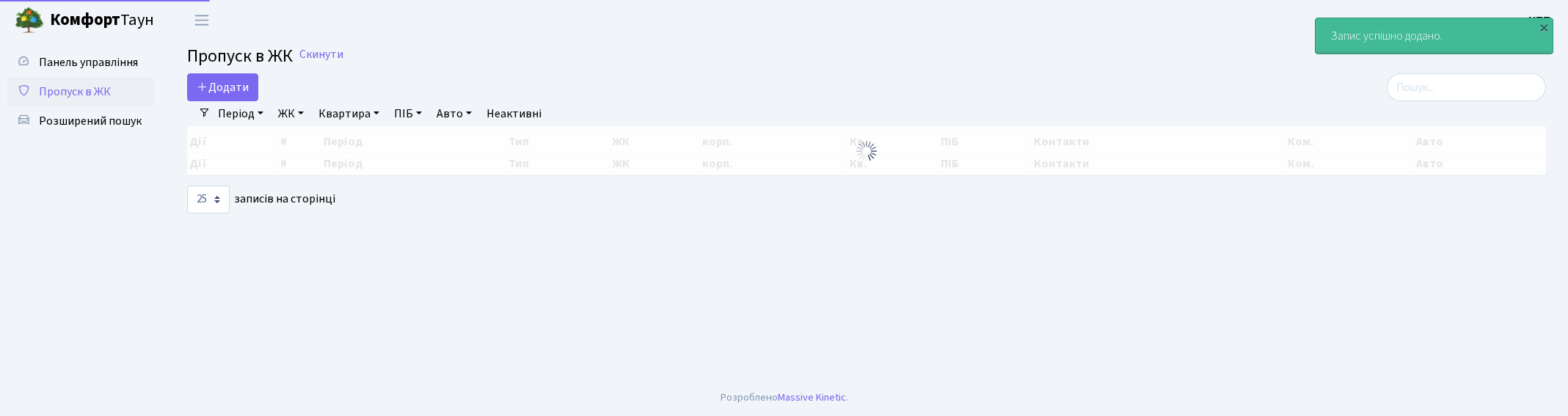
select select "25"
click at [1453, 81] on input "search" at bounding box center [1466, 88] width 160 height 28
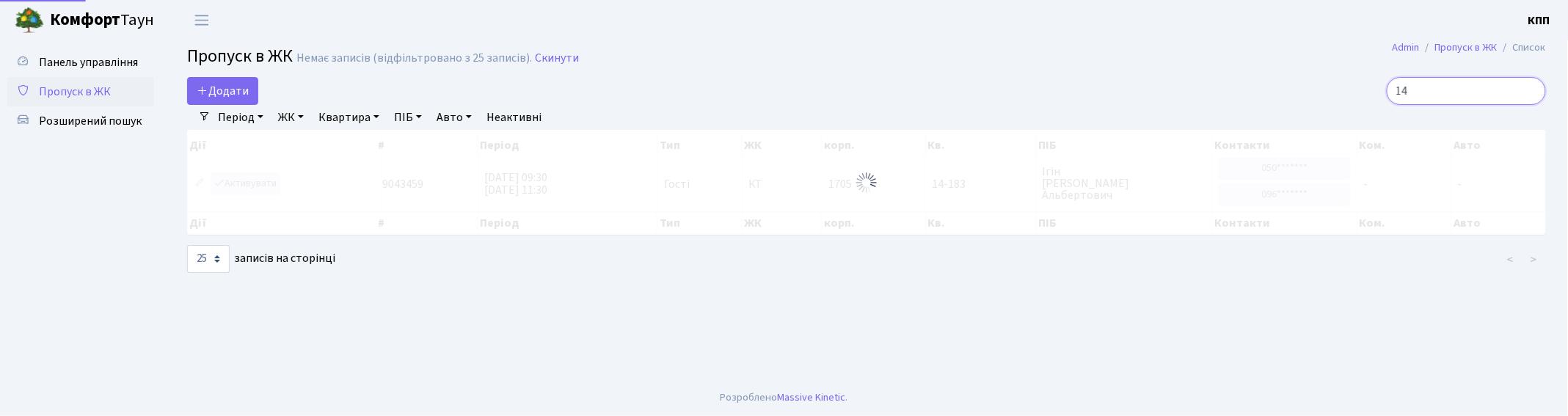
type input "1"
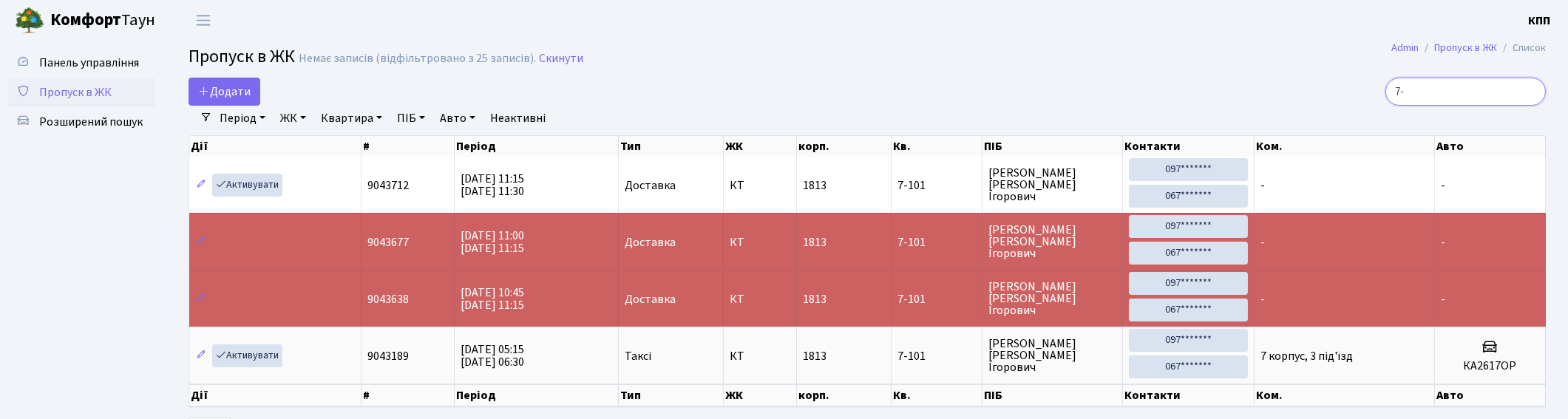
type input "7"
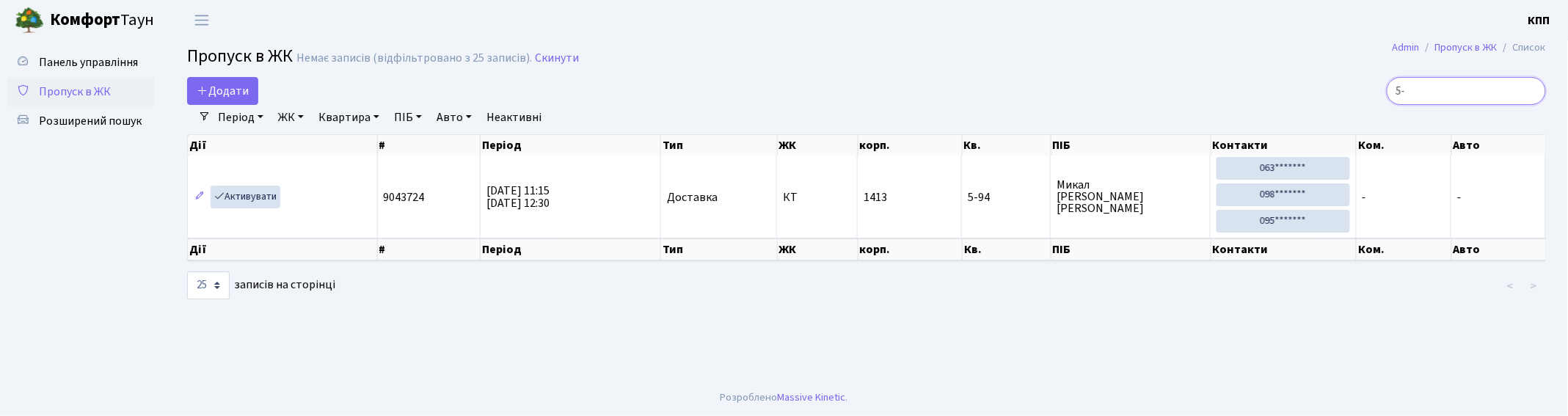
type input "5"
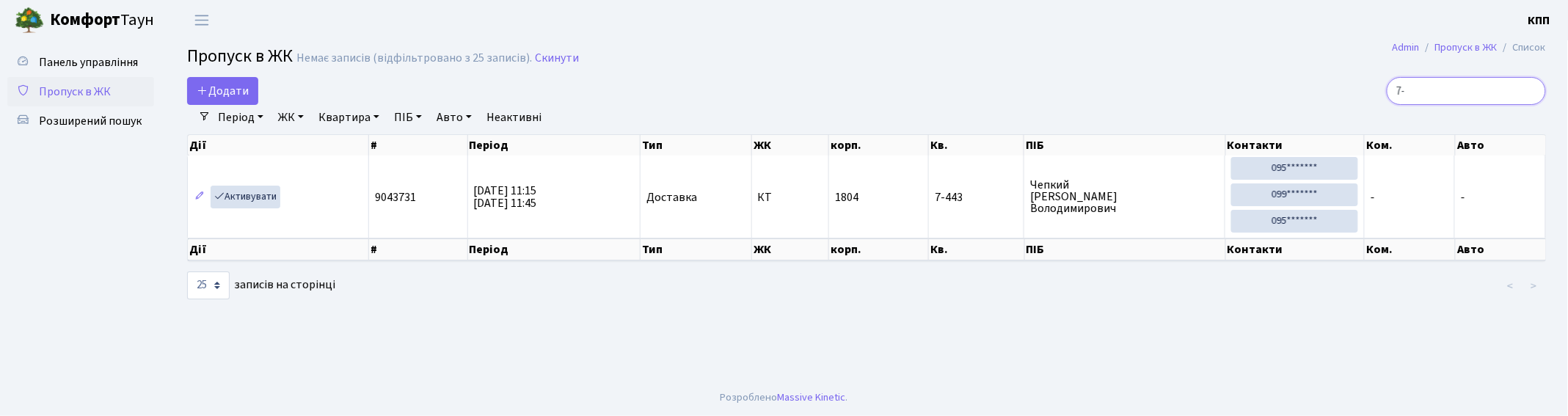
type input "7"
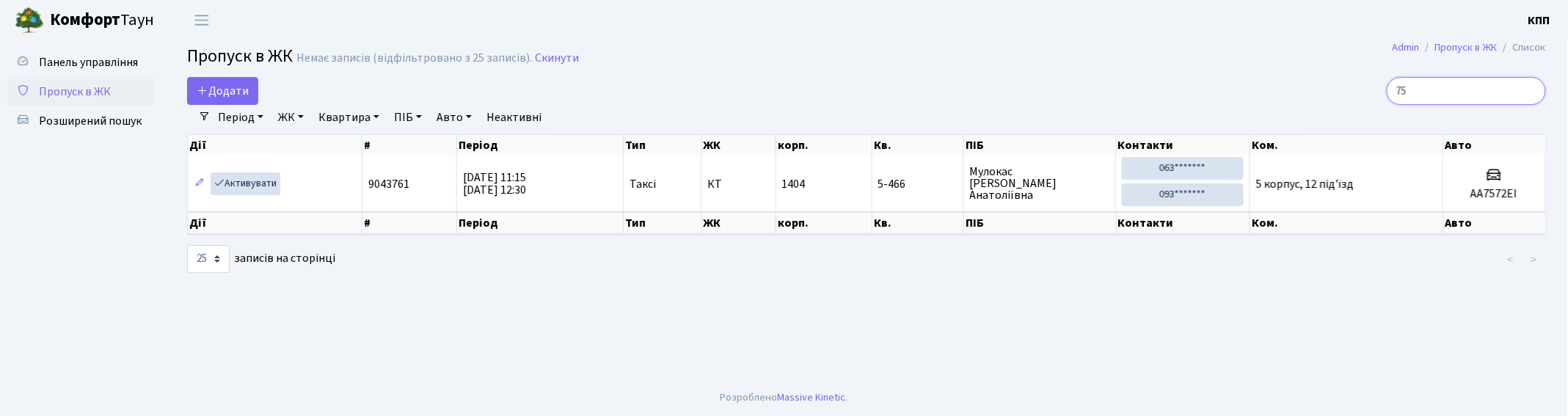
type input "7"
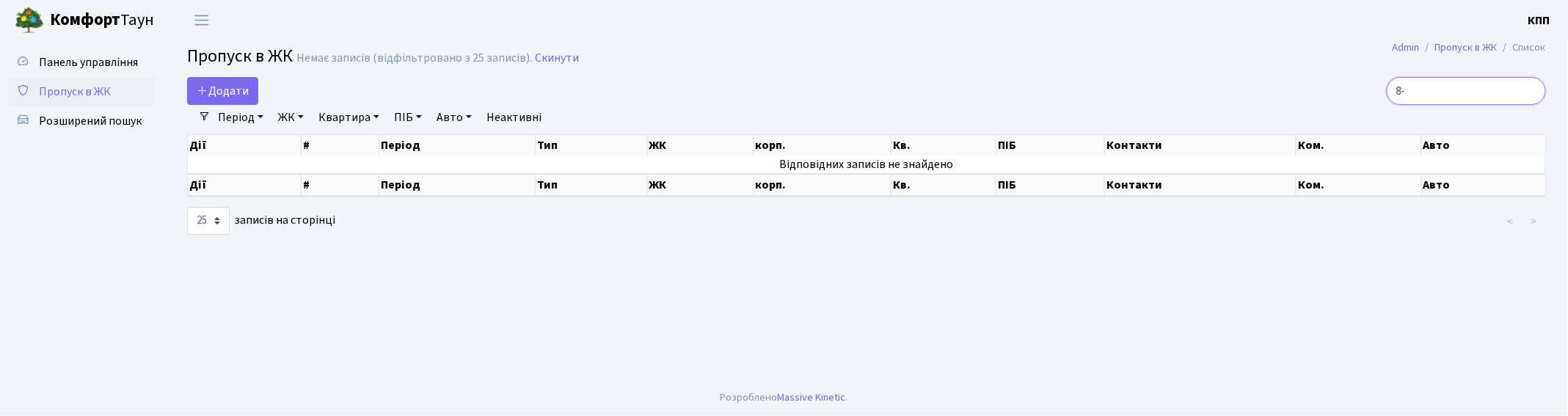
type input "8"
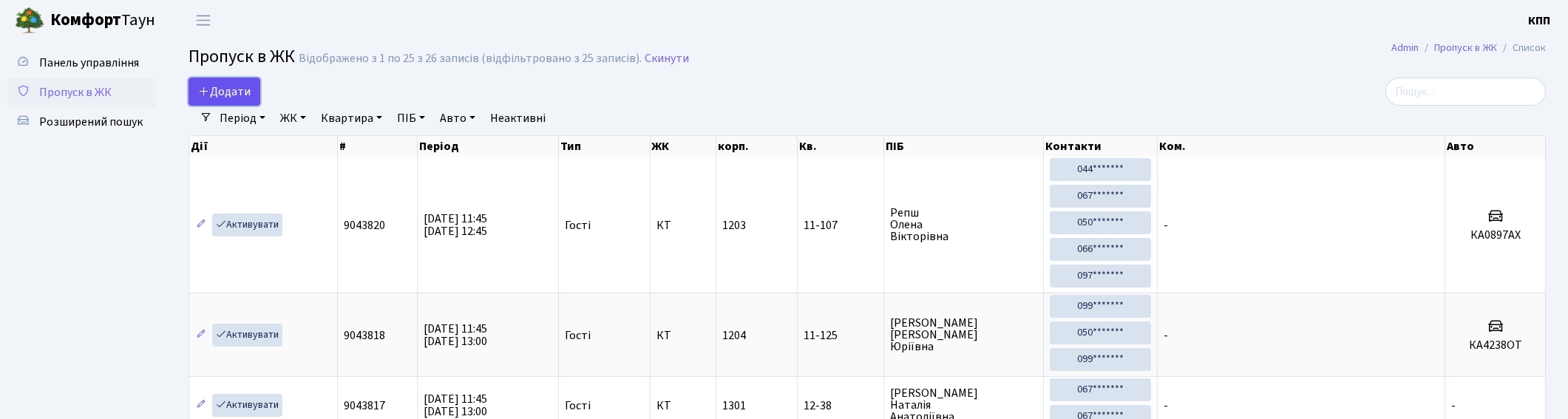
click at [230, 93] on span "Додати" at bounding box center [224, 91] width 53 height 17
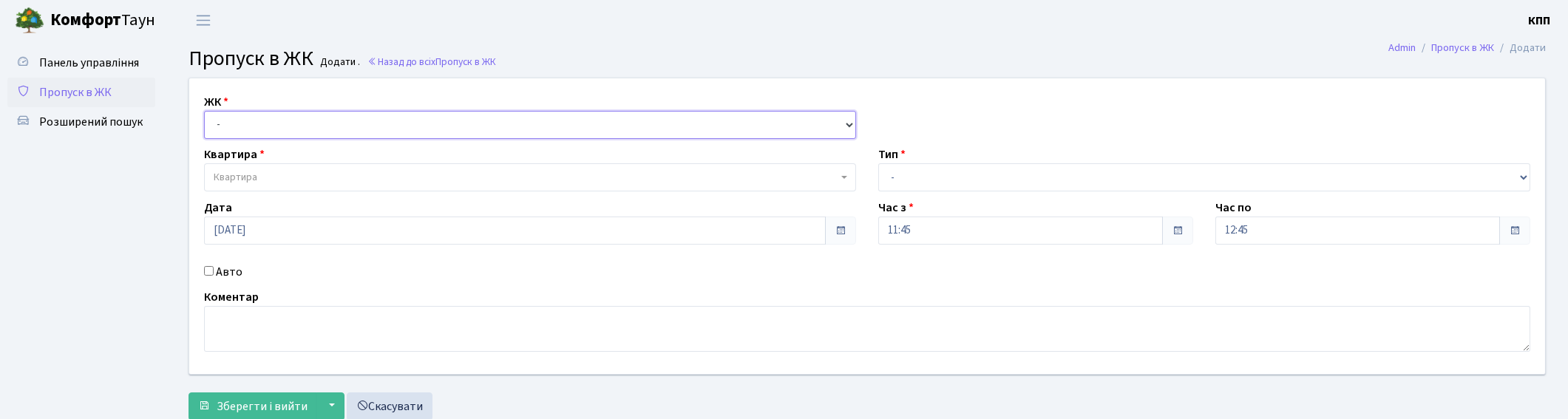
click at [338, 119] on select "- КТ, вул. Регенераторна, 4 КТ2, просп. [STREET_ADDRESS] [STREET_ADDRESS] [PERS…" at bounding box center [530, 125] width 652 height 28
select select "271"
click at [204, 111] on select "- КТ, вул. Регенераторна, 4 КТ2, просп. Соборності, 17 КТ3, вул. Березнева, 16 …" at bounding box center [530, 125] width 652 height 28
select select
click at [315, 160] on div "Квартира Квартира" at bounding box center [530, 169] width 674 height 46
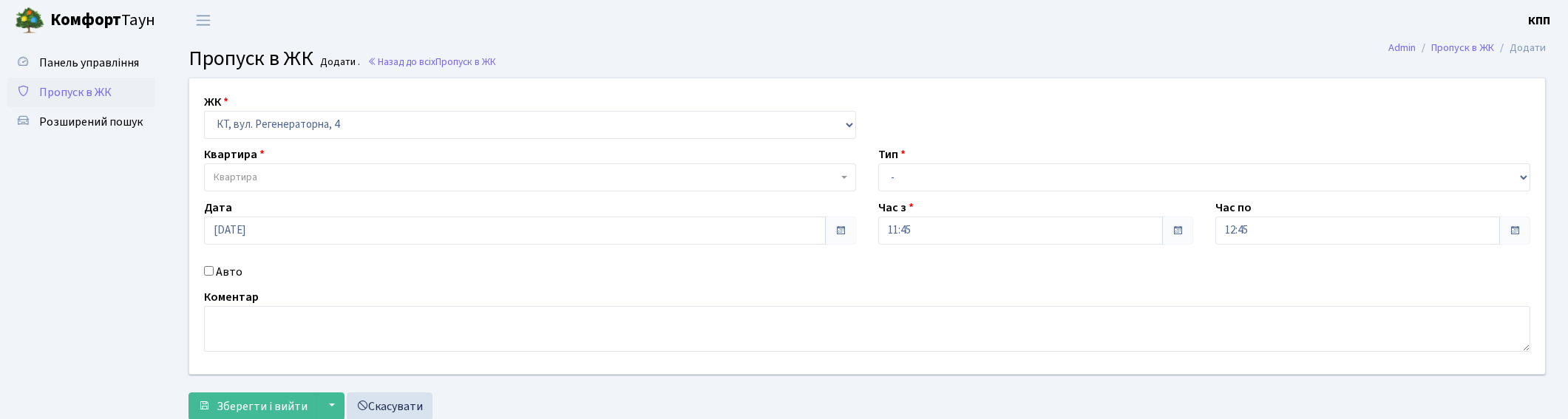
click at [302, 167] on span "Квартира" at bounding box center [530, 177] width 652 height 28
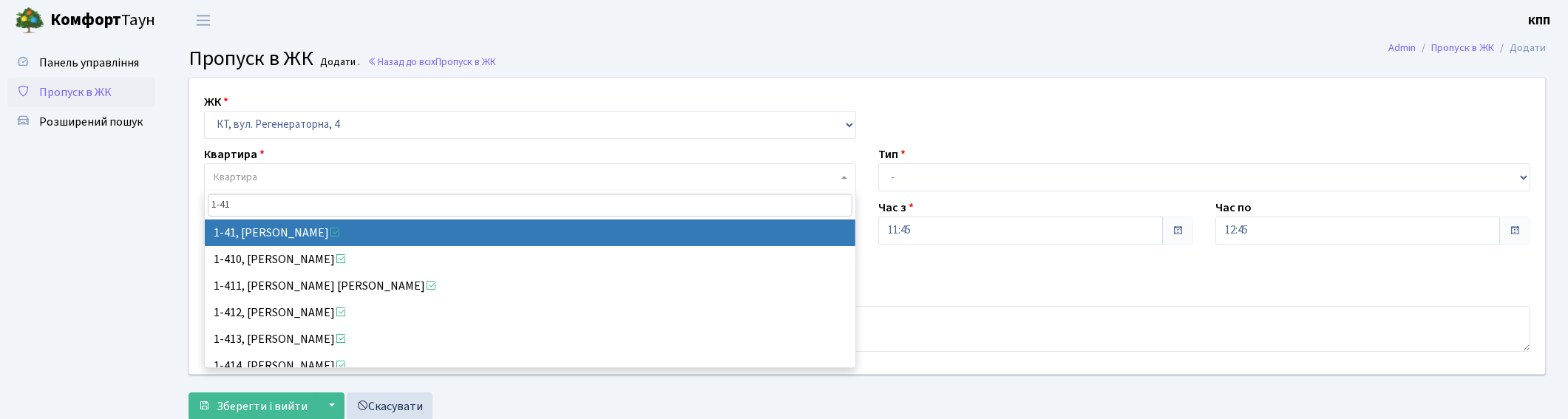
type input "1-41"
select select "41"
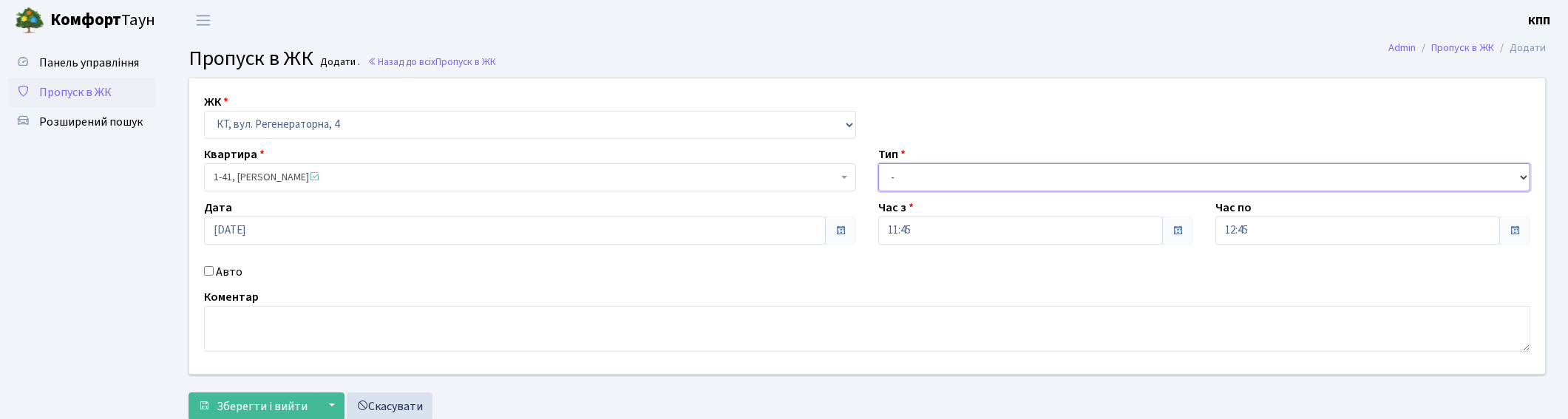
click at [1126, 181] on select "- Доставка Таксі Гості Сервіс" at bounding box center [1204, 177] width 652 height 28
select select "1"
click at [878, 163] on select "- Доставка Таксі Гості Сервіс" at bounding box center [1204, 177] width 652 height 28
click at [270, 400] on span "Зберегти і вийти" at bounding box center [262, 406] width 91 height 17
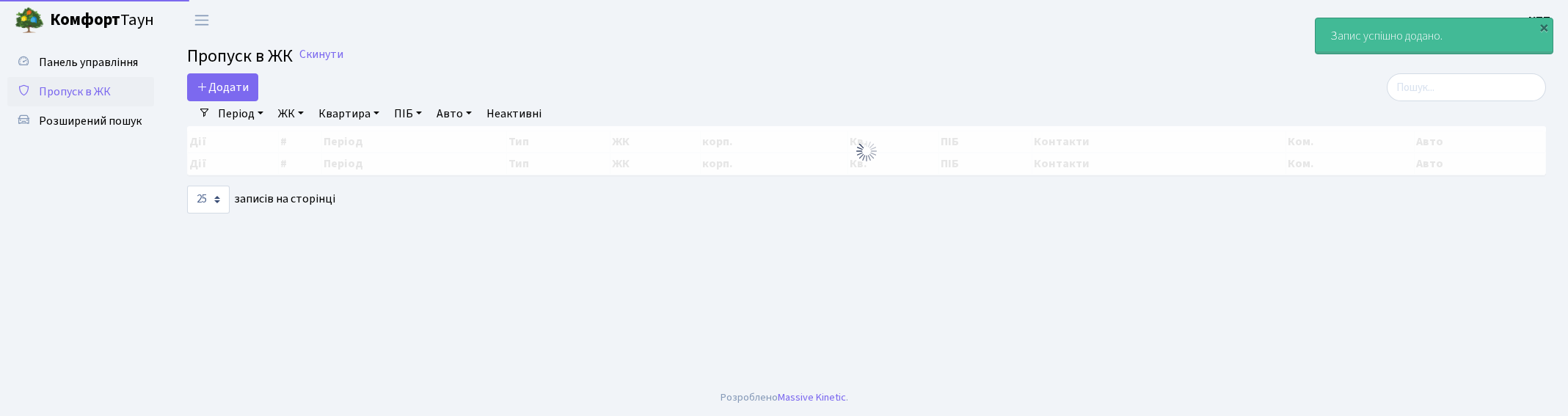
select select "25"
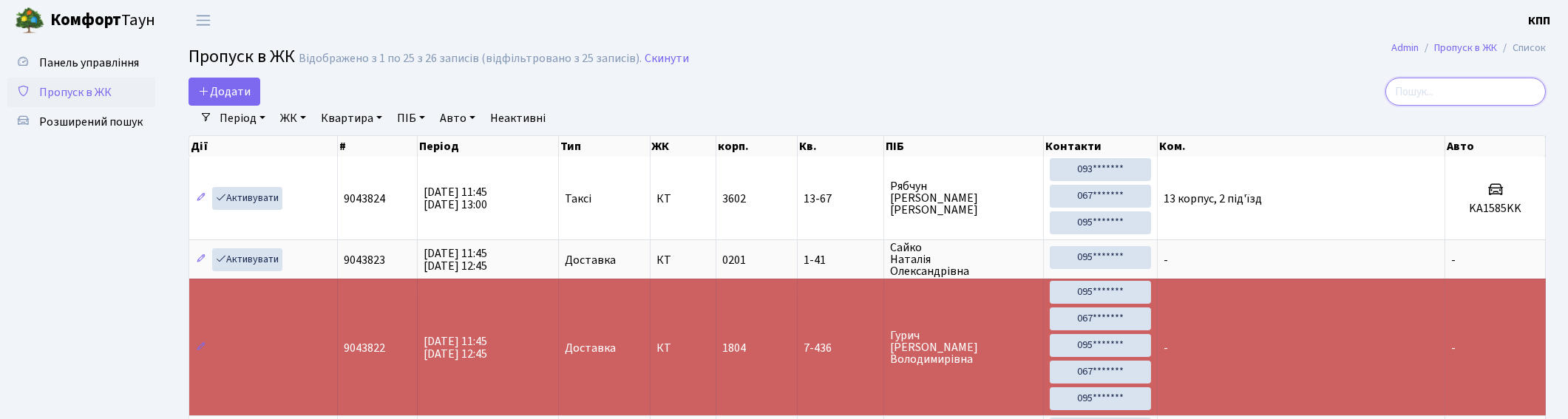
click at [1431, 92] on input "search" at bounding box center [1466, 91] width 161 height 28
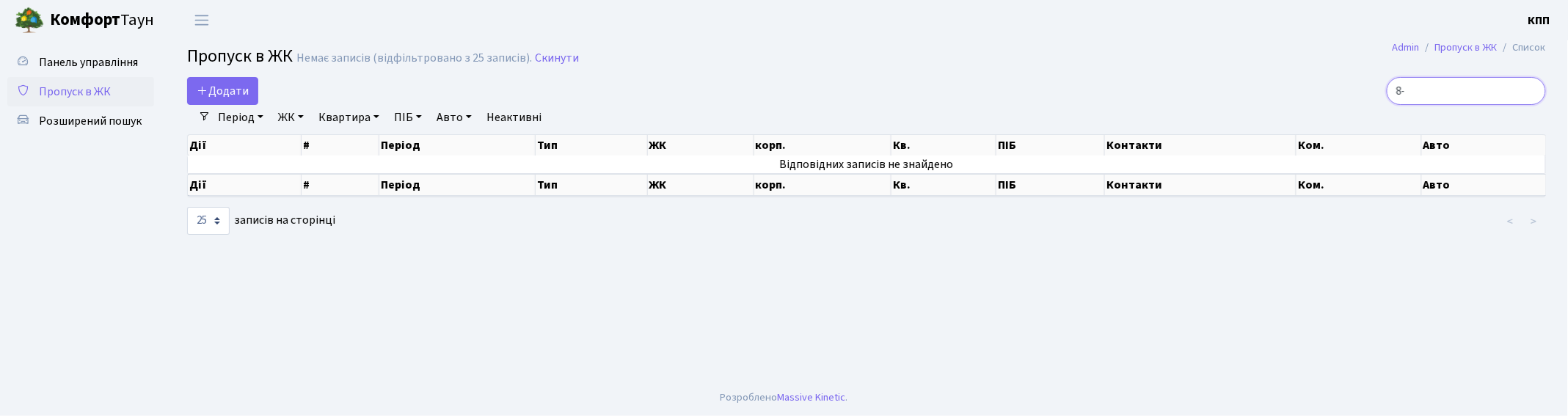
type input "8"
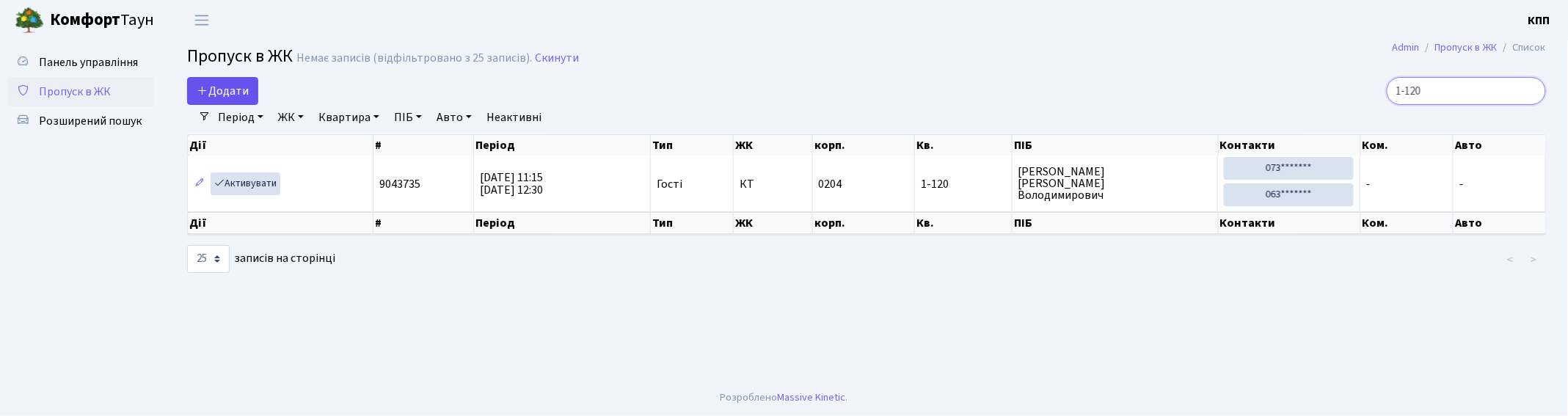
type input "1-120"
click at [221, 83] on span "Додати" at bounding box center [222, 91] width 52 height 16
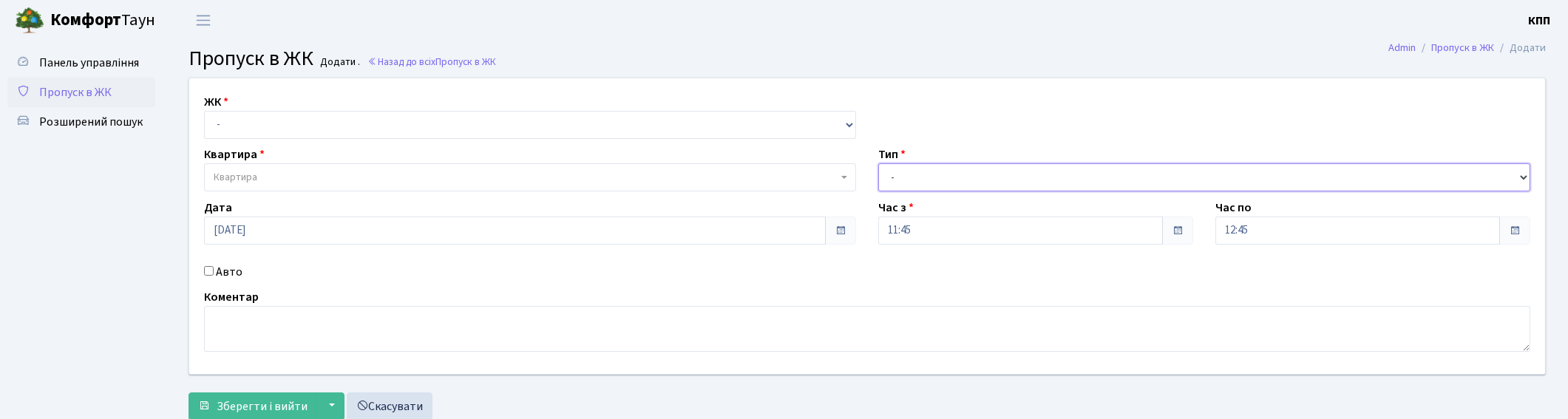
click at [1029, 176] on select "- Доставка Таксі Гості Сервіс" at bounding box center [1204, 177] width 652 height 28
select select "3"
click at [878, 163] on select "- Доставка Таксі Гості Сервіс" at bounding box center [1204, 177] width 652 height 28
click at [353, 125] on select "- КТ, вул. Регенераторна, 4 КТ2, просп. [STREET_ADDRESS] [STREET_ADDRESS] [PERS…" at bounding box center [530, 125] width 652 height 28
select select "271"
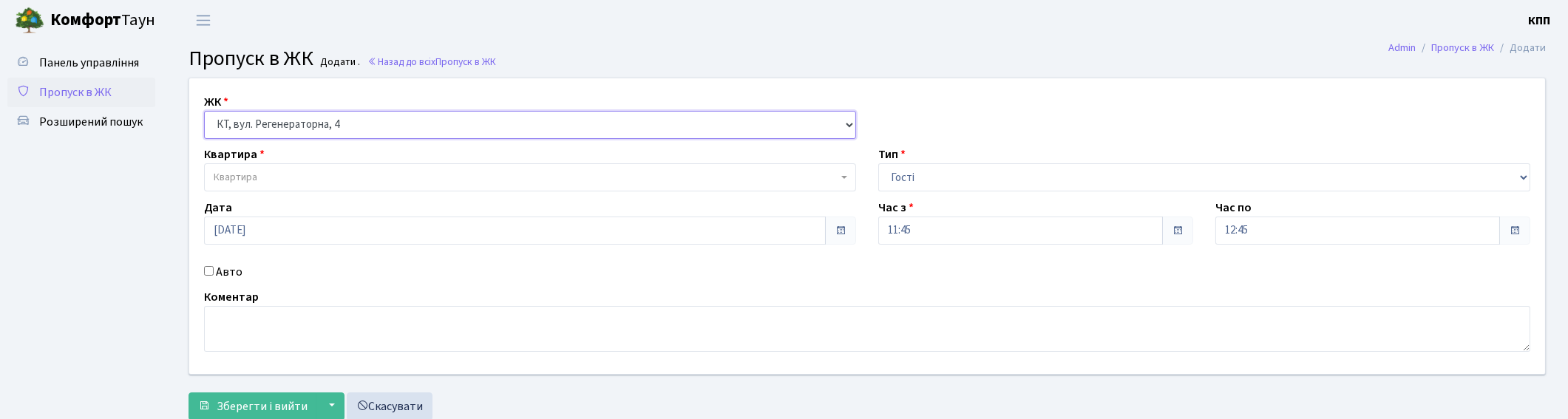
click at [204, 111] on select "- КТ, вул. Регенераторна, 4 КТ2, просп. [STREET_ADDRESS] [STREET_ADDRESS] [PERS…" at bounding box center [530, 125] width 652 height 28
select select
click at [307, 170] on span "Квартира" at bounding box center [526, 177] width 624 height 15
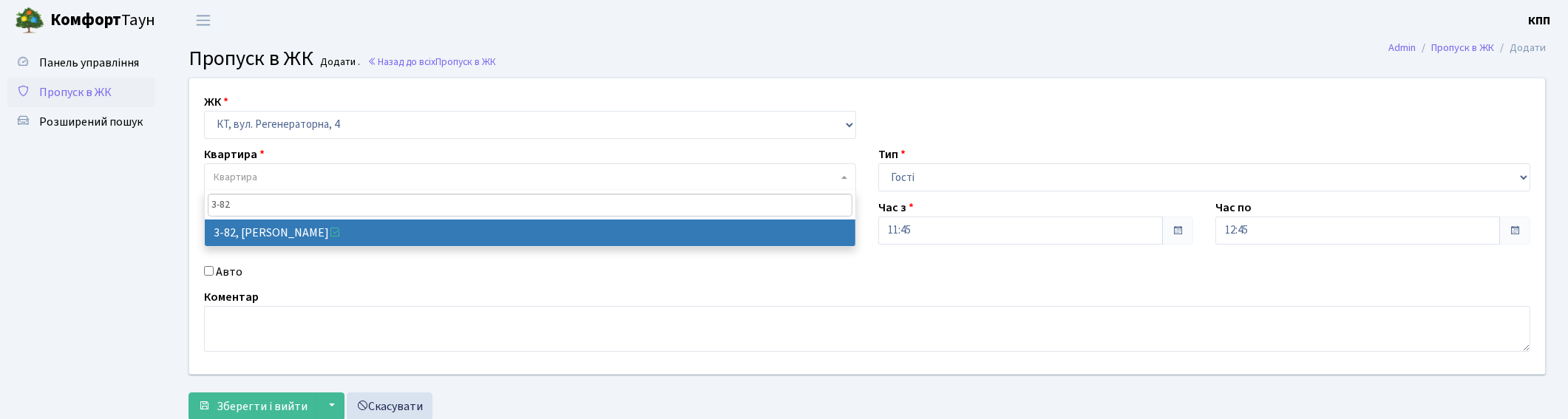
type input "3-82"
select select "891"
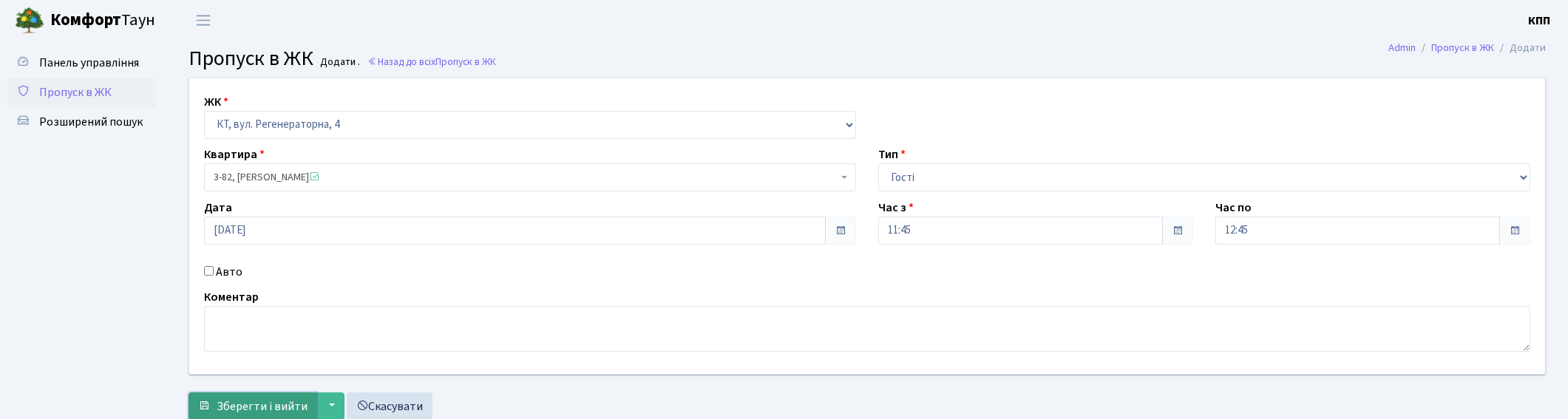
click at [267, 408] on span "Зберегти і вийти" at bounding box center [262, 406] width 91 height 17
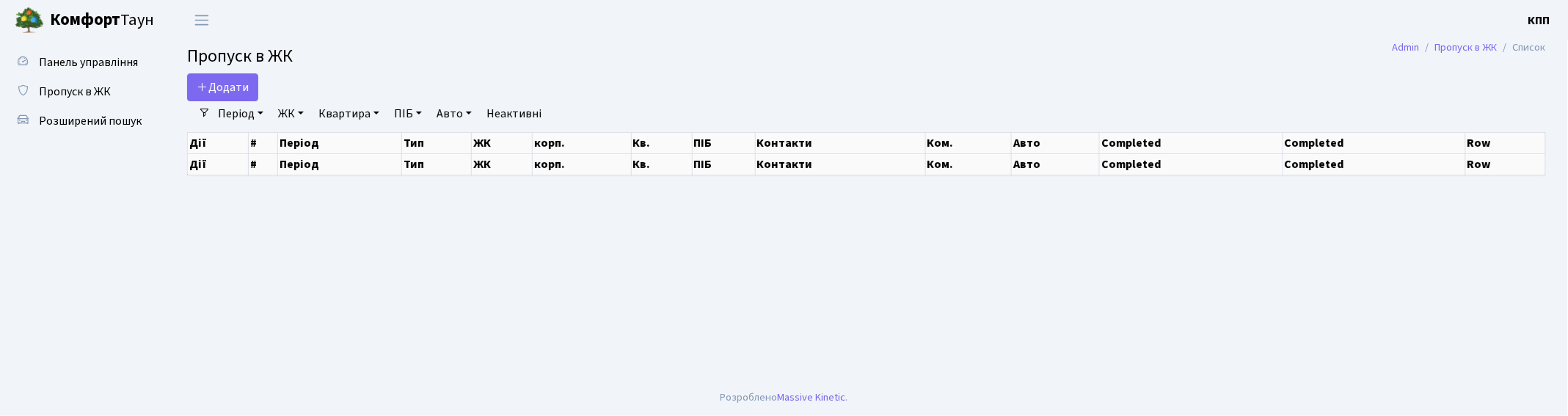
select select "25"
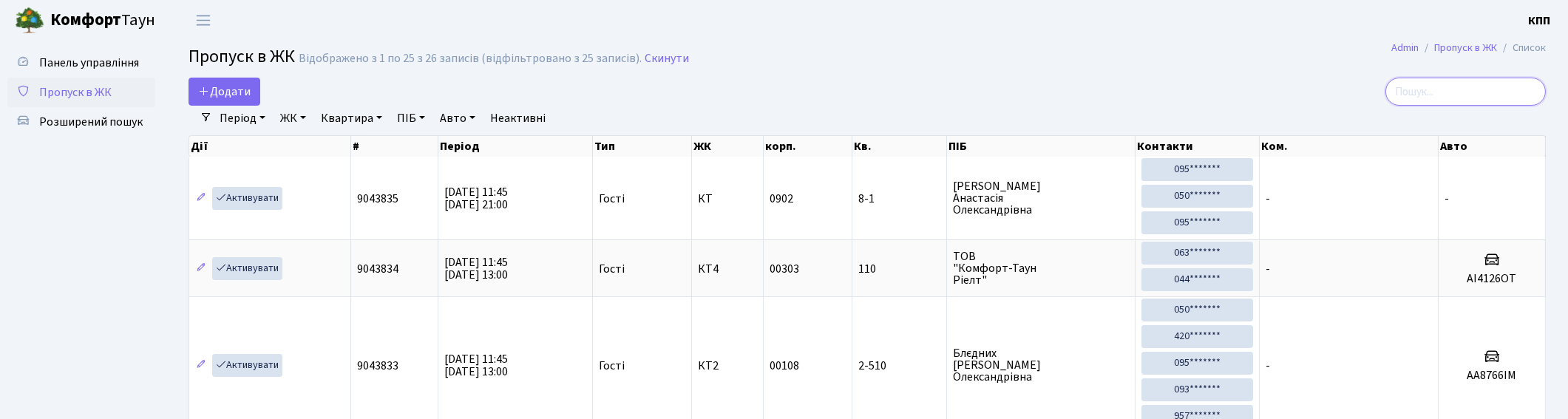
click at [1434, 83] on input "search" at bounding box center [1466, 91] width 161 height 28
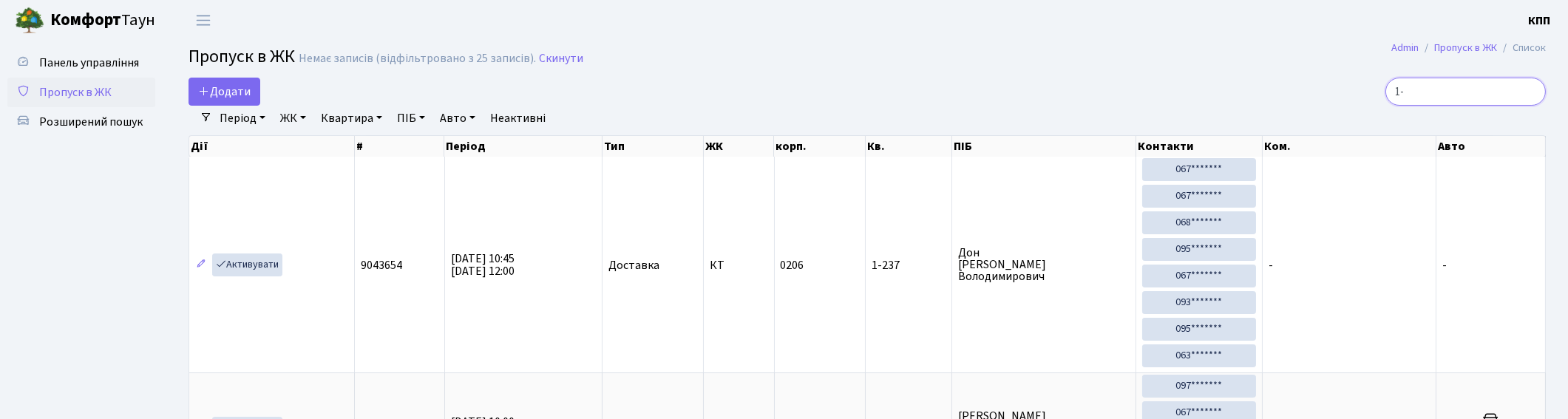
type input "1"
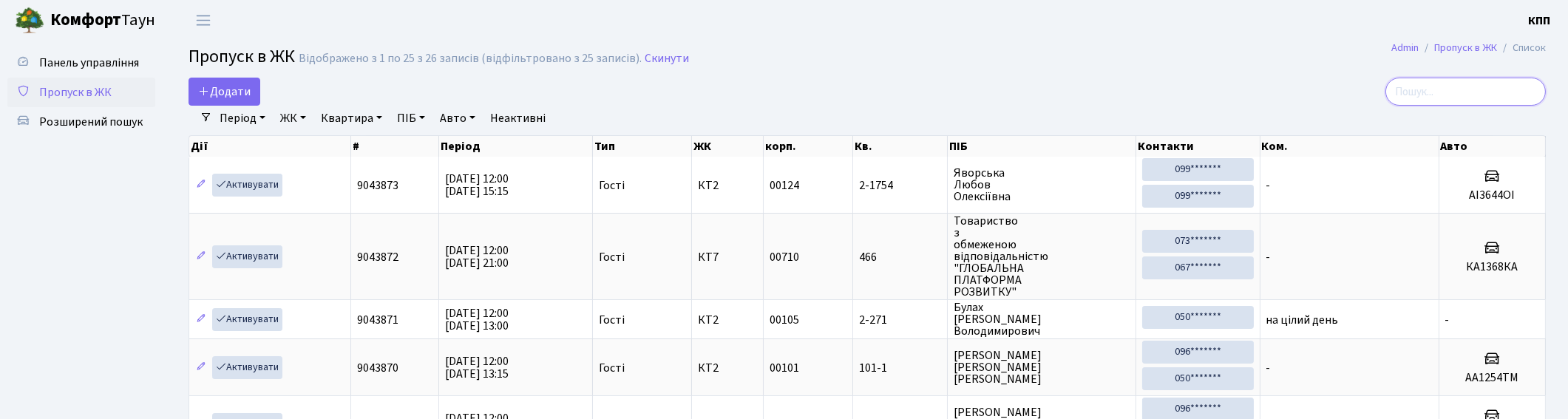
click at [1473, 87] on input "search" at bounding box center [1466, 91] width 161 height 28
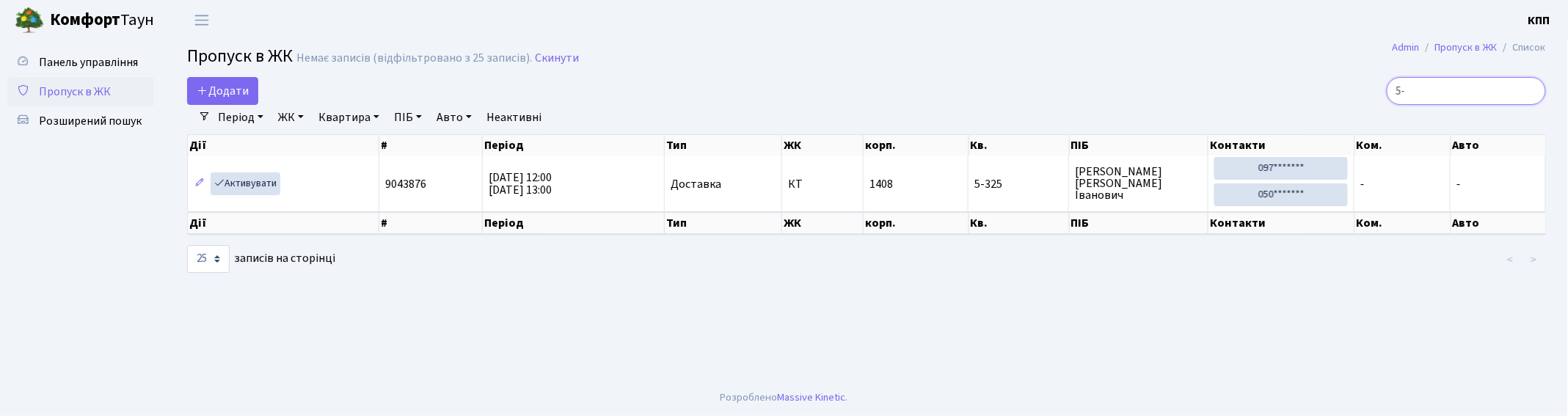
type input "5"
type input "2"
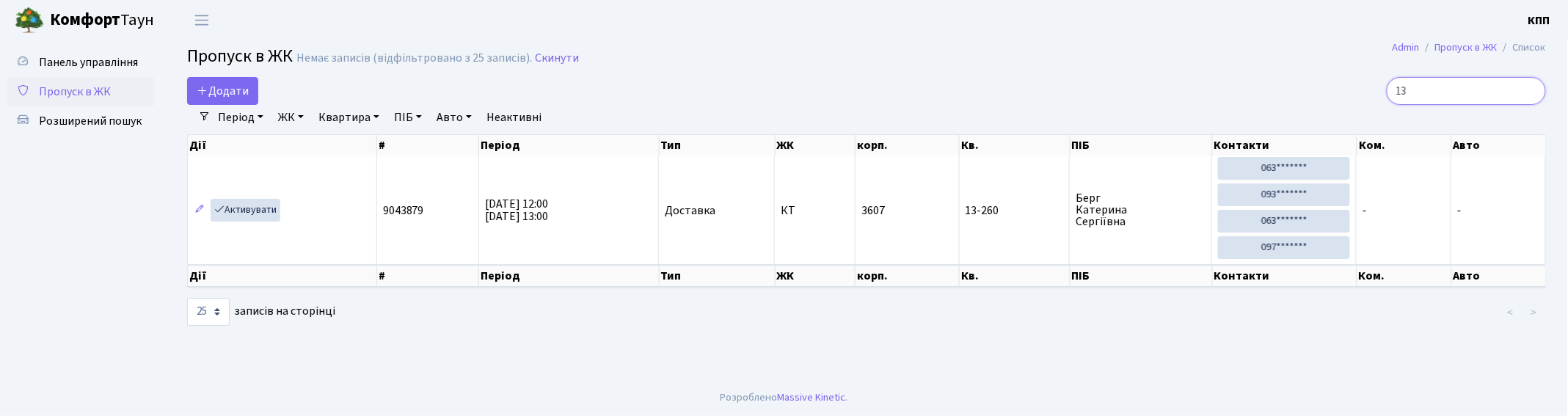
type input "1"
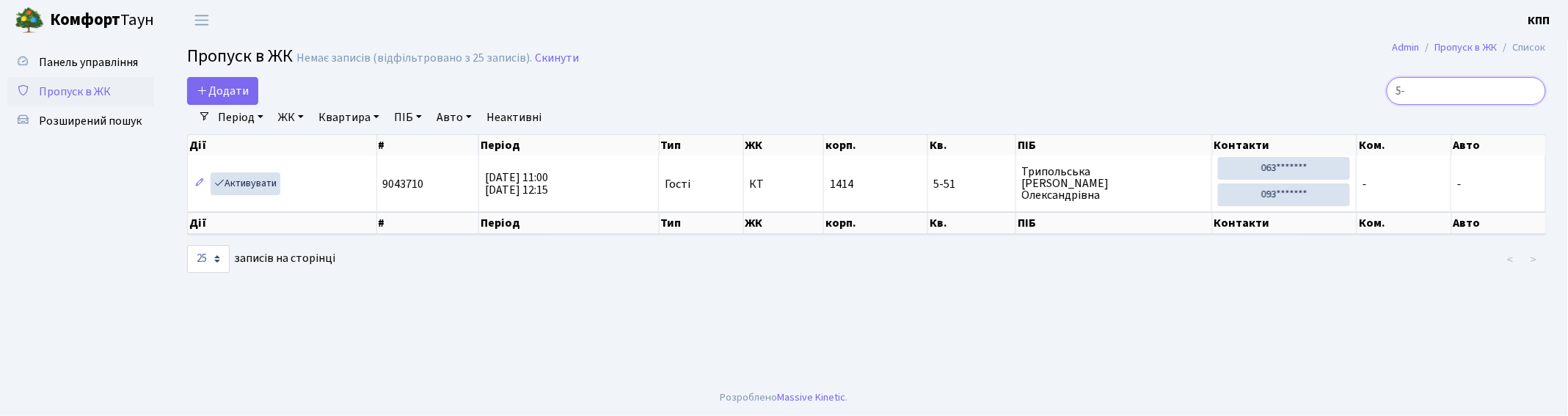
type input "5"
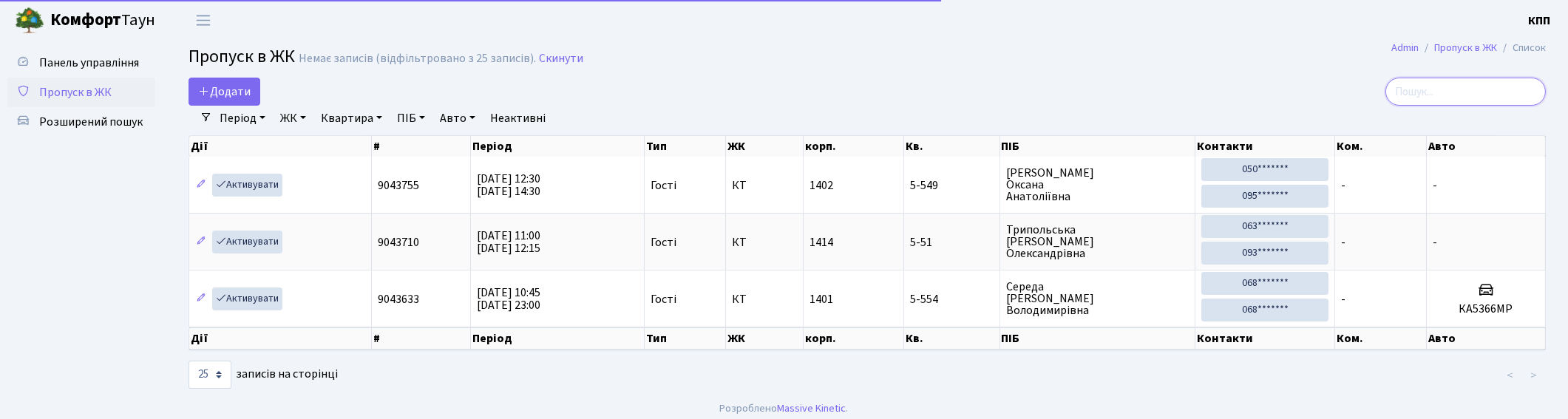
type input "4"
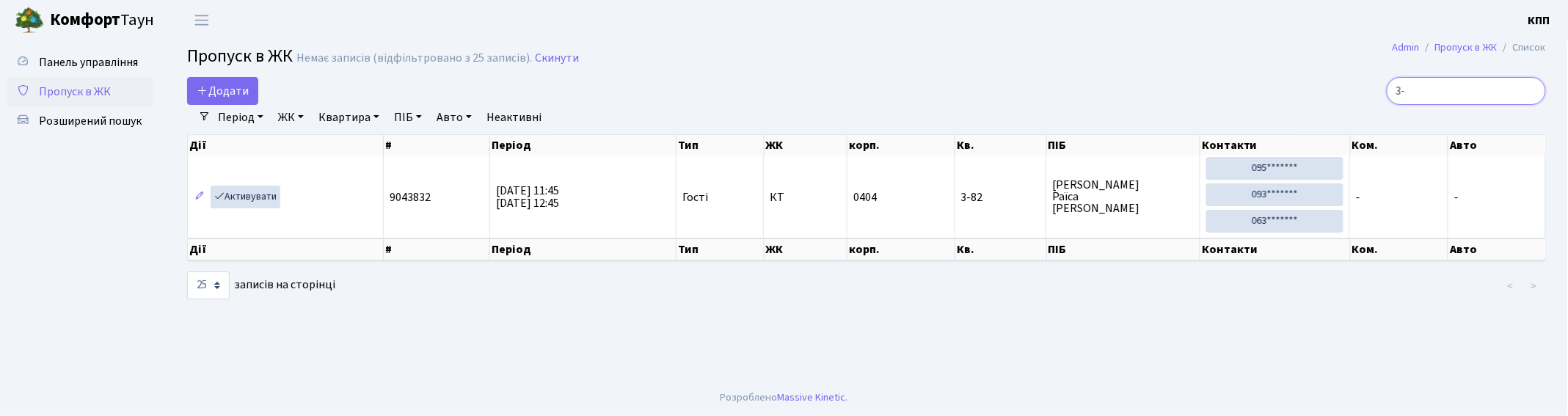
type input "3"
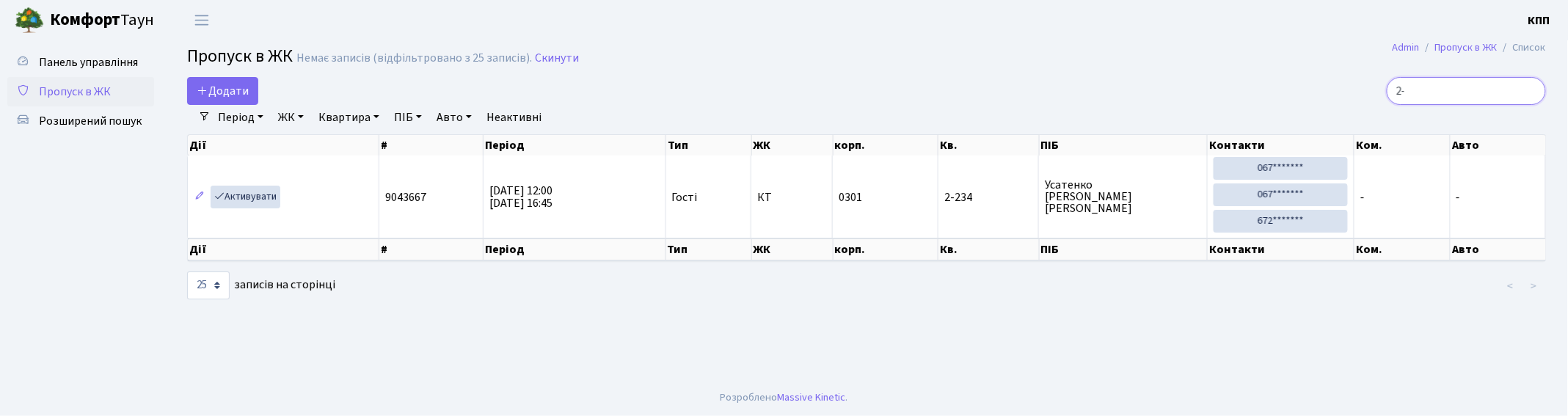
type input "2"
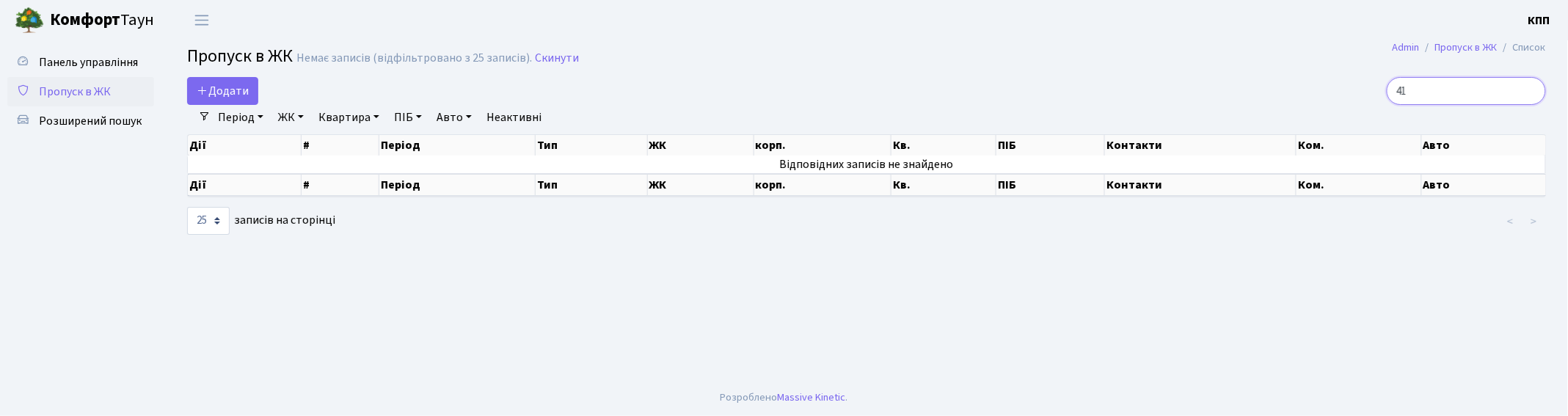
type input "4"
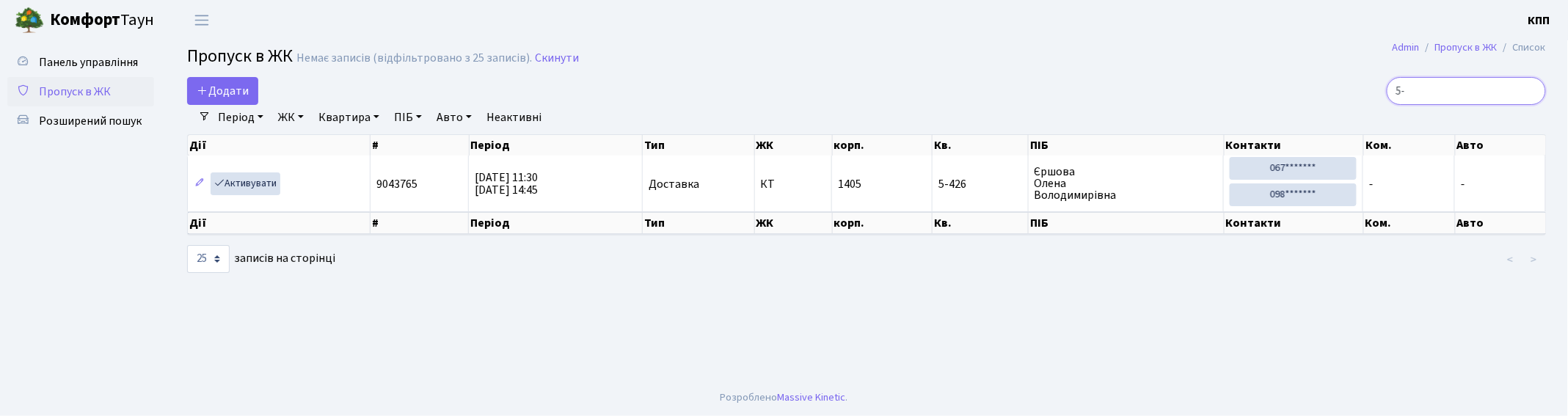
type input "5"
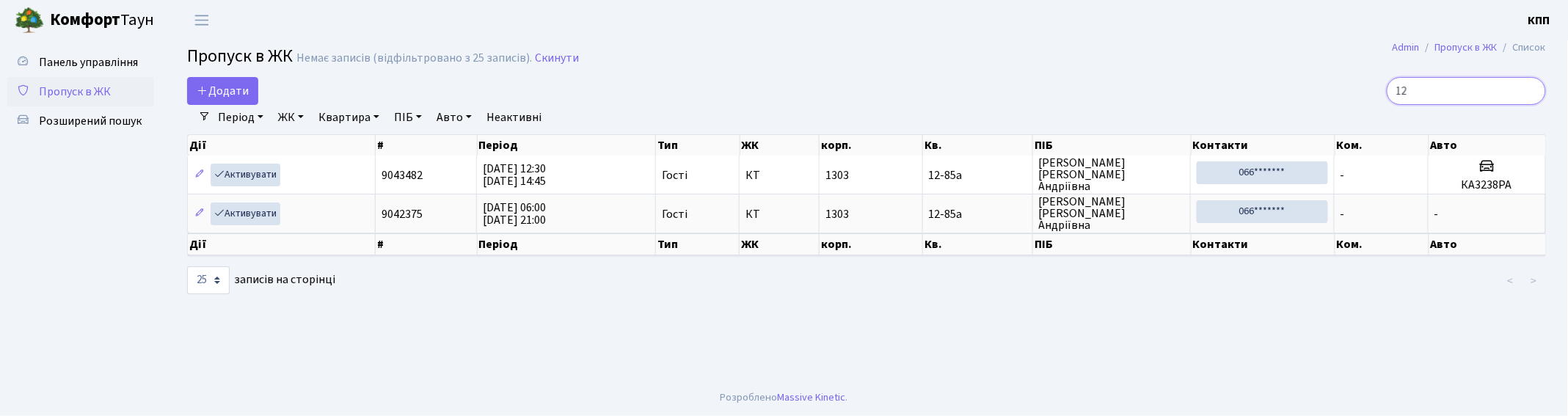
type input "1"
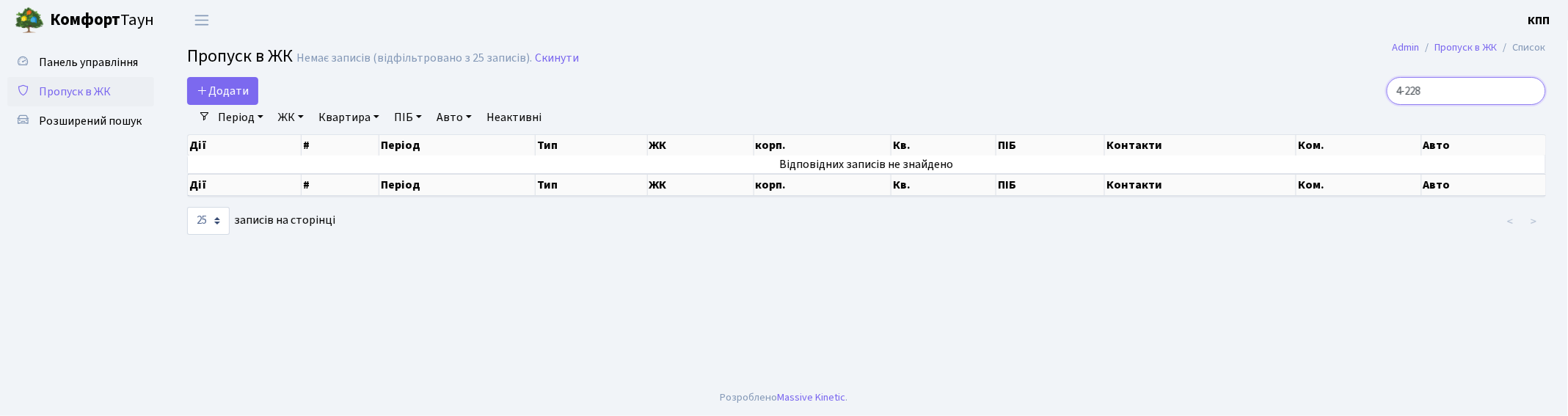
type input "4-228"
click at [1528, 90] on input "4-228" at bounding box center [1466, 91] width 160 height 28
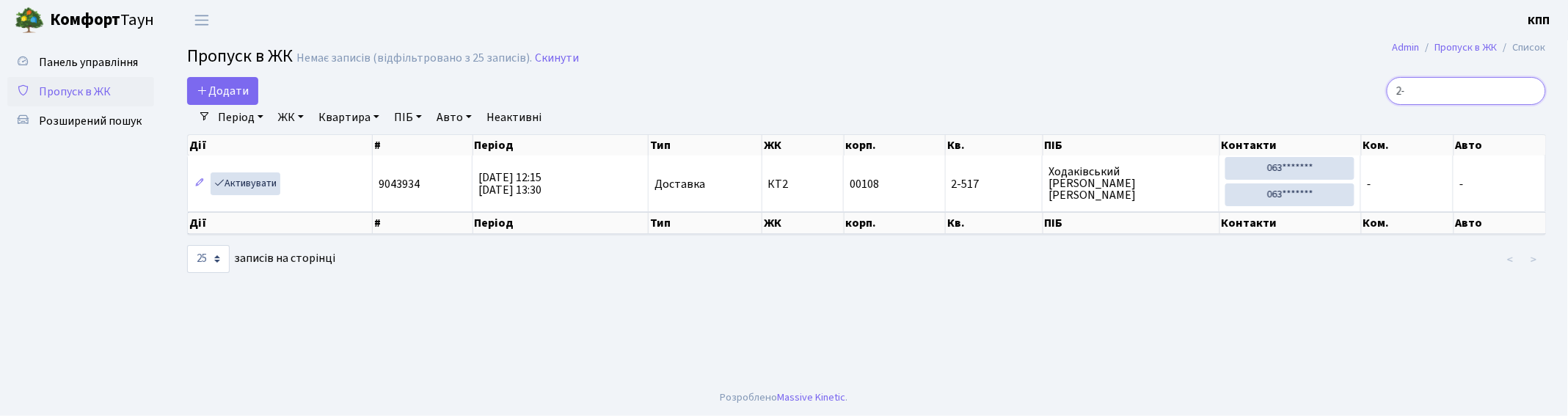
type input "2"
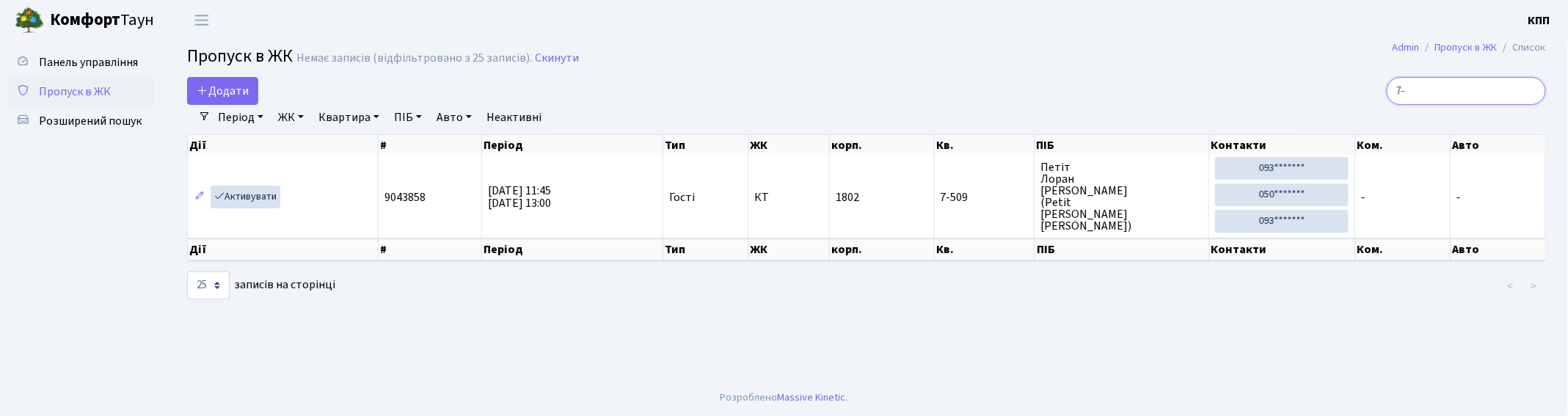
type input "7"
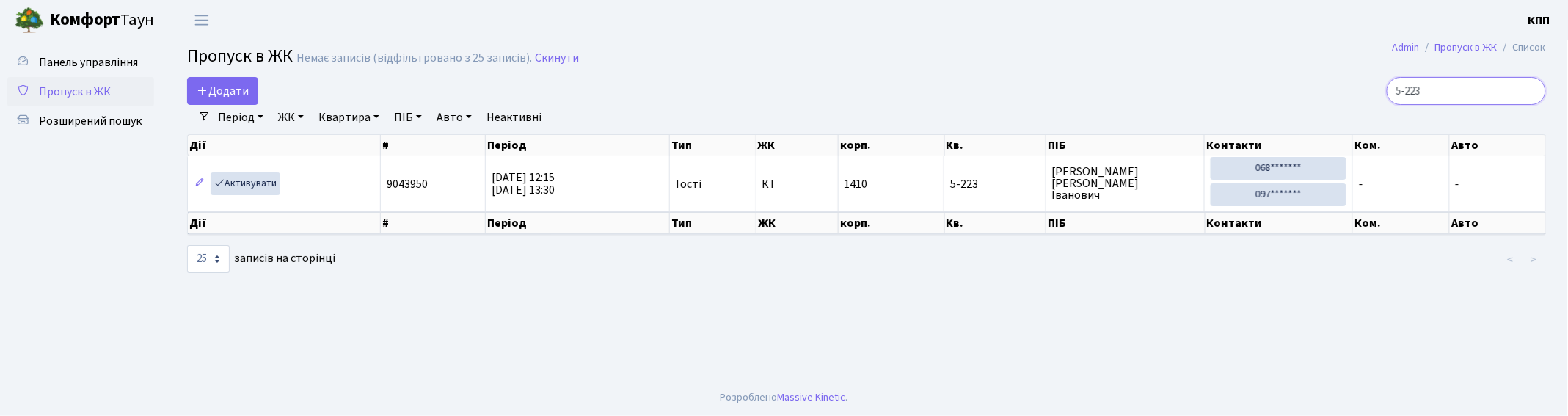
type input "5-223"
click at [214, 88] on span "Додати" at bounding box center [222, 91] width 52 height 16
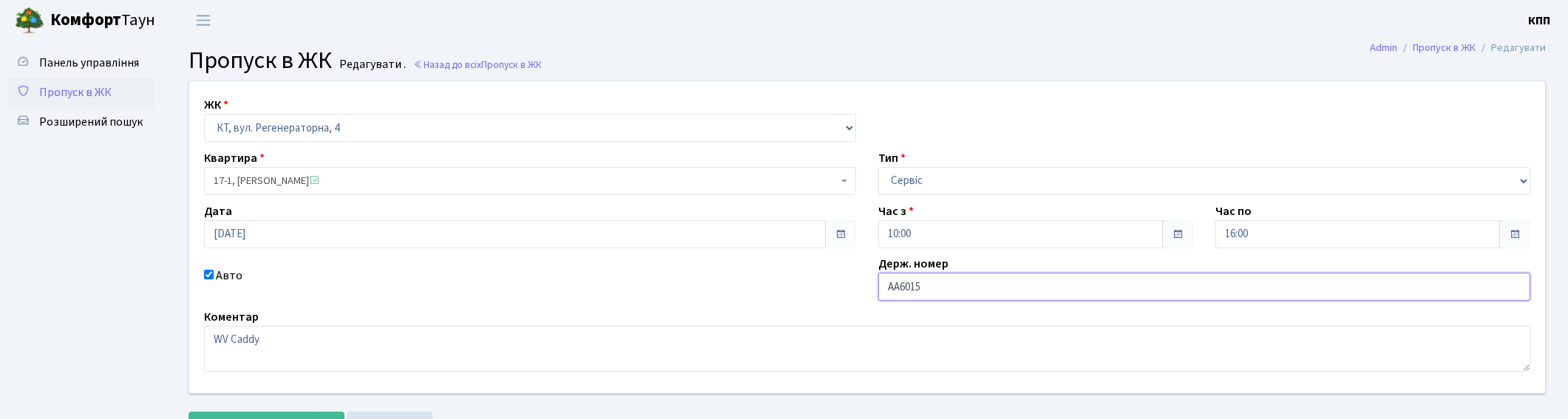
click at [1028, 291] on input "АА6015" at bounding box center [1204, 287] width 652 height 28
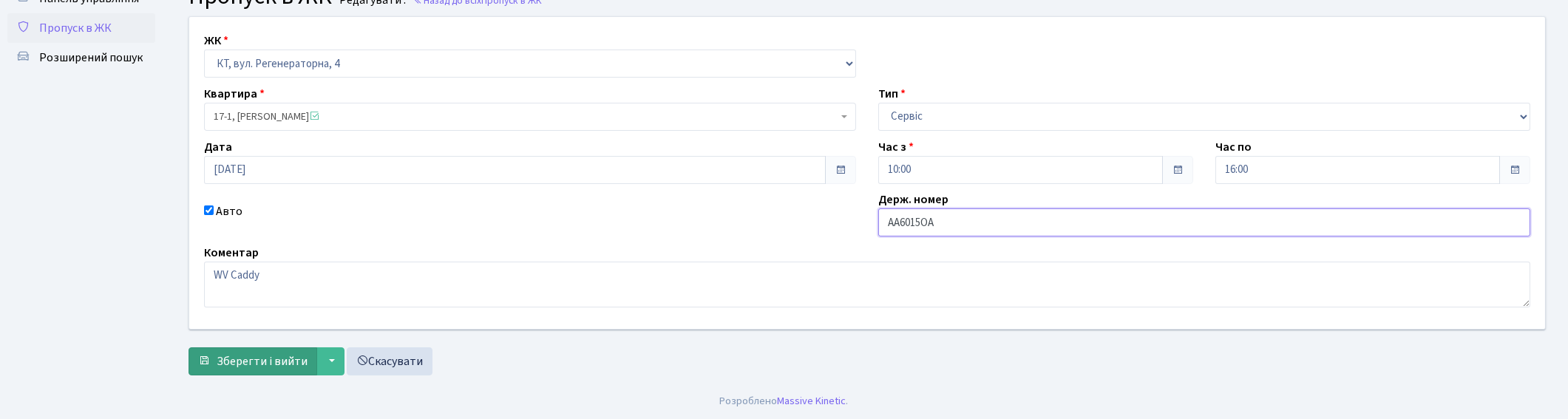
type input "АА6015ОА"
click at [222, 357] on span "Зберегти і вийти" at bounding box center [262, 361] width 91 height 17
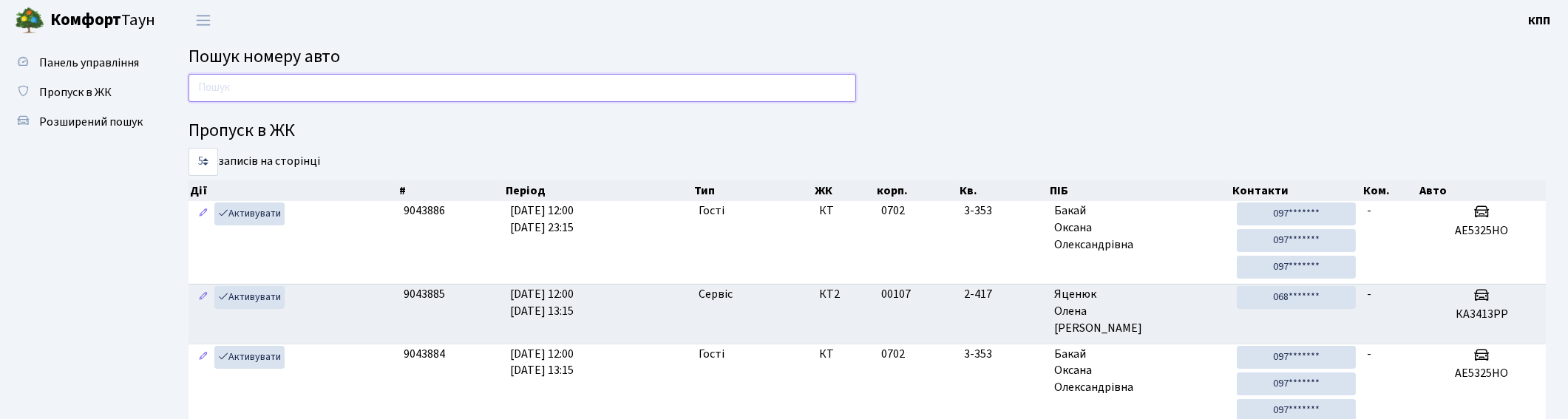
click at [395, 76] on input "text" at bounding box center [522, 88] width 668 height 28
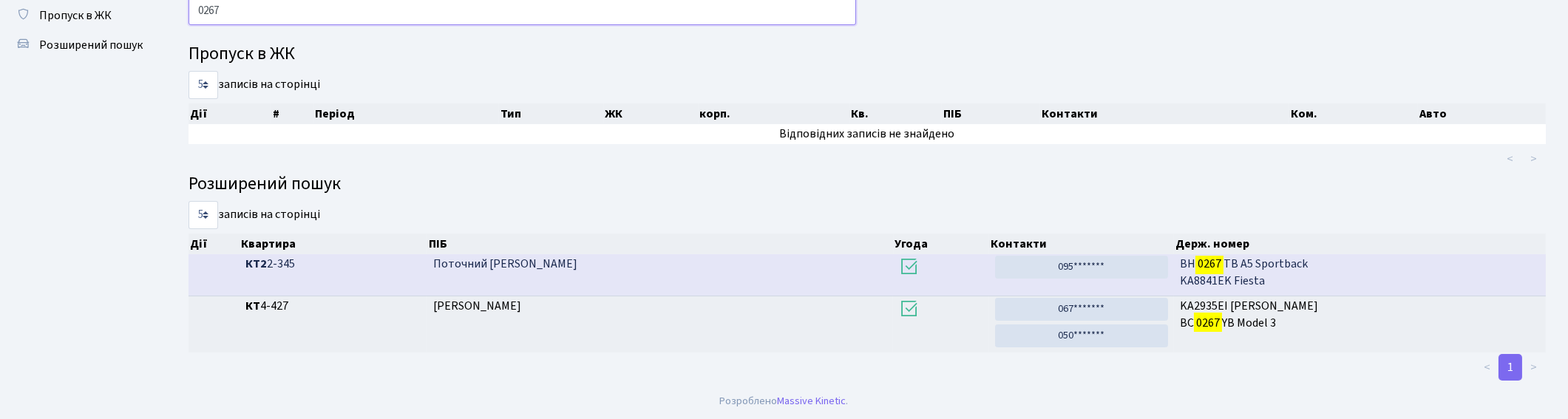
scroll to position [77, 0]
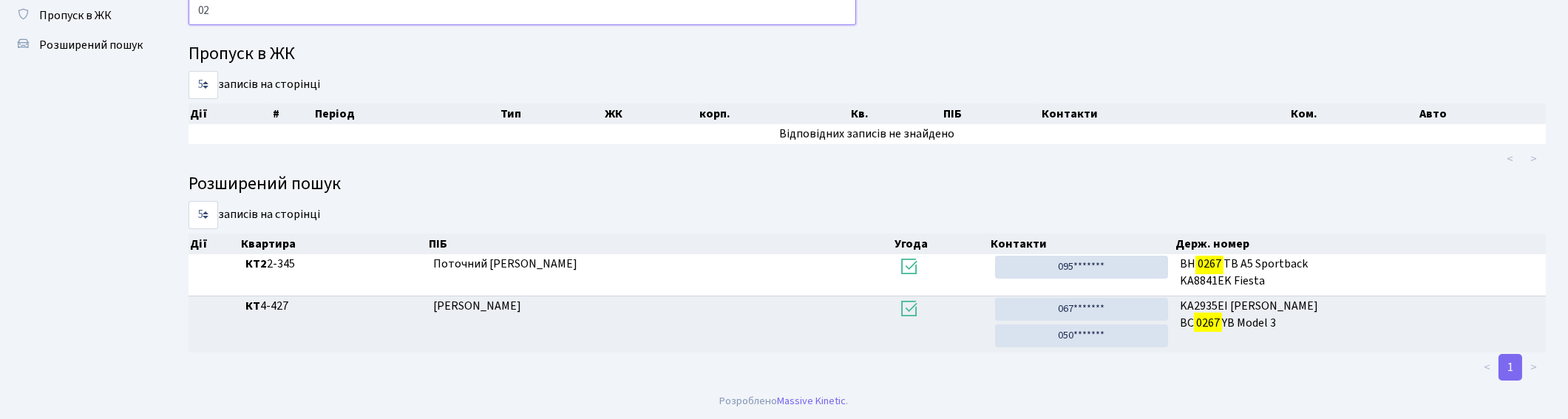
type input "0"
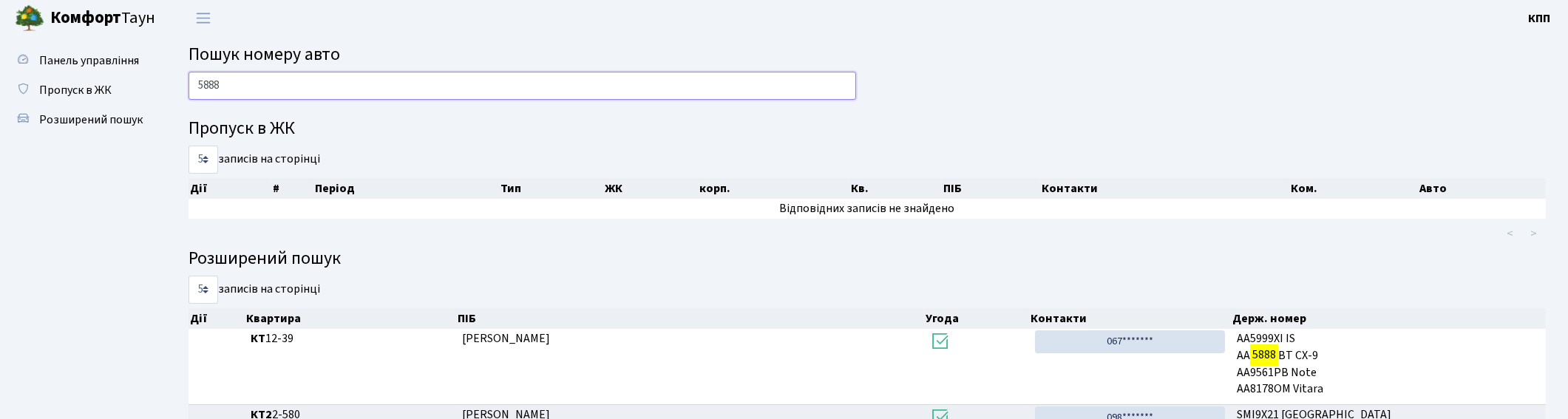
scroll to position [0, 0]
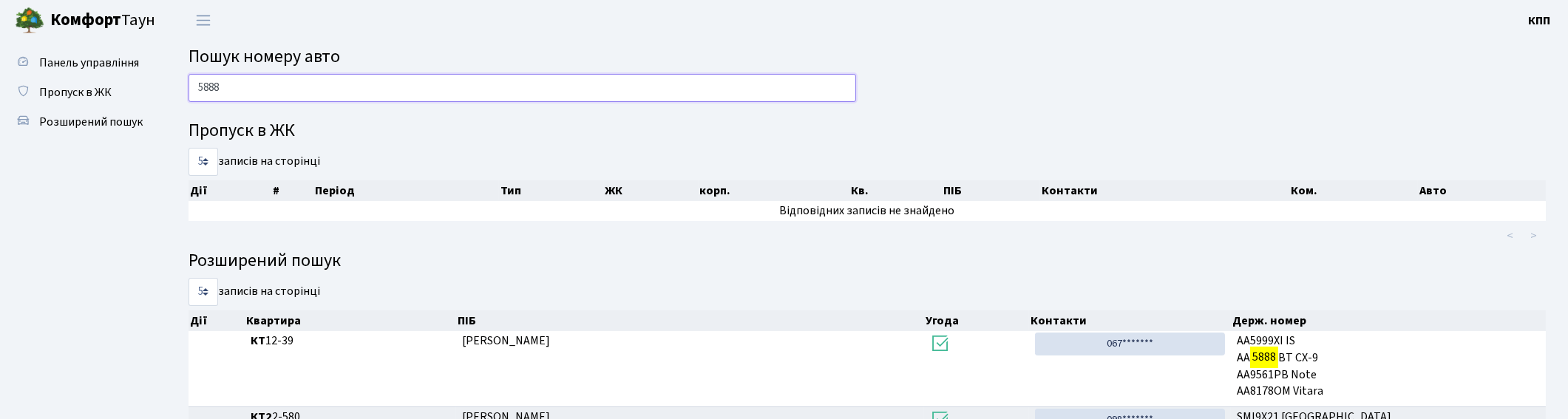
click at [343, 93] on input "5888" at bounding box center [522, 88] width 668 height 28
type input "5"
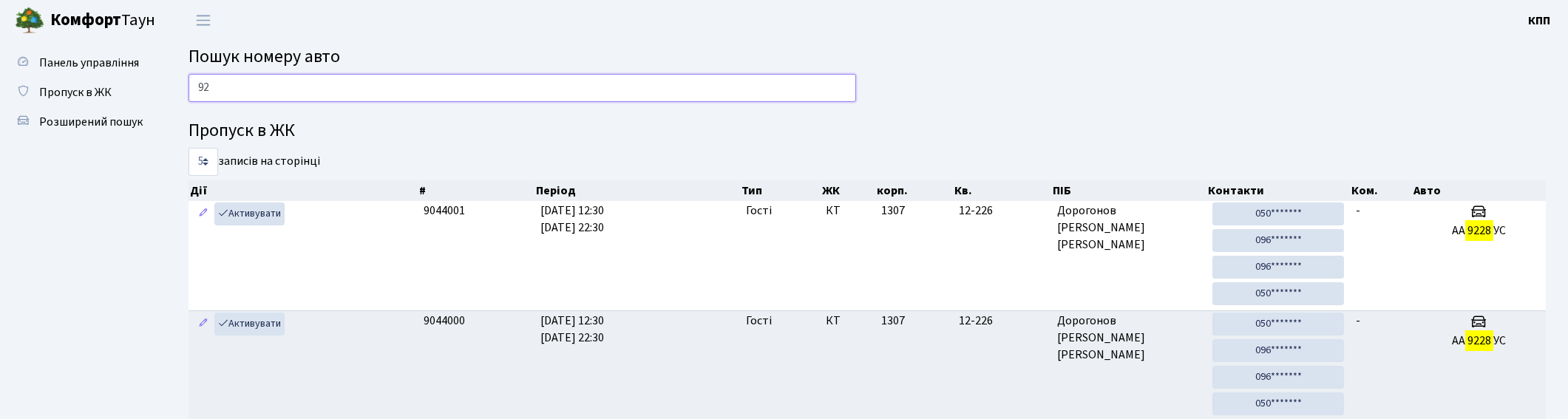
type input "9"
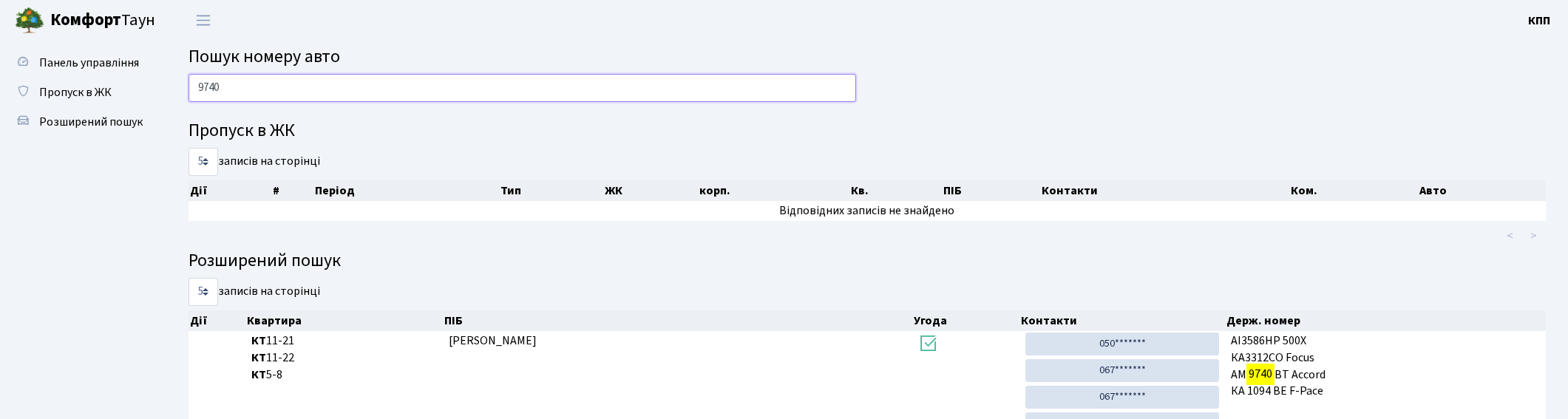
click at [618, 87] on input "9740" at bounding box center [522, 88] width 668 height 28
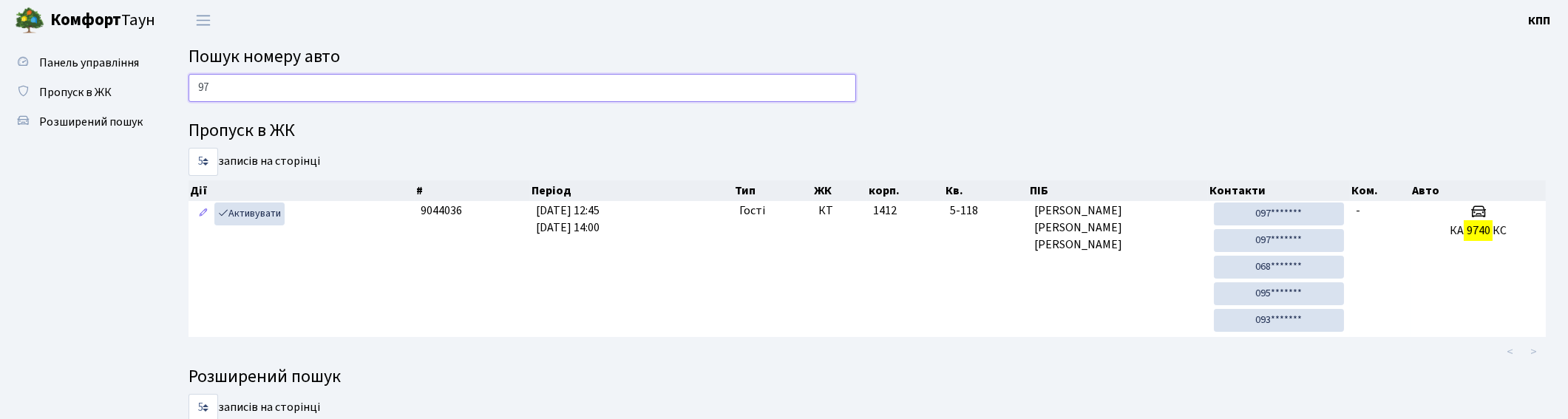
type input "9"
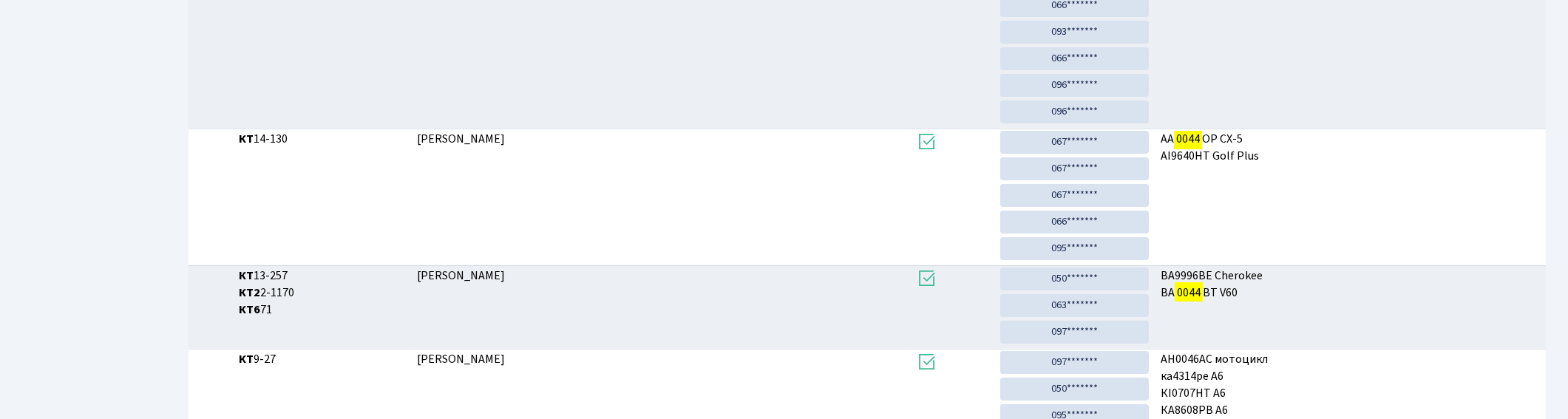
scroll to position [740, 0]
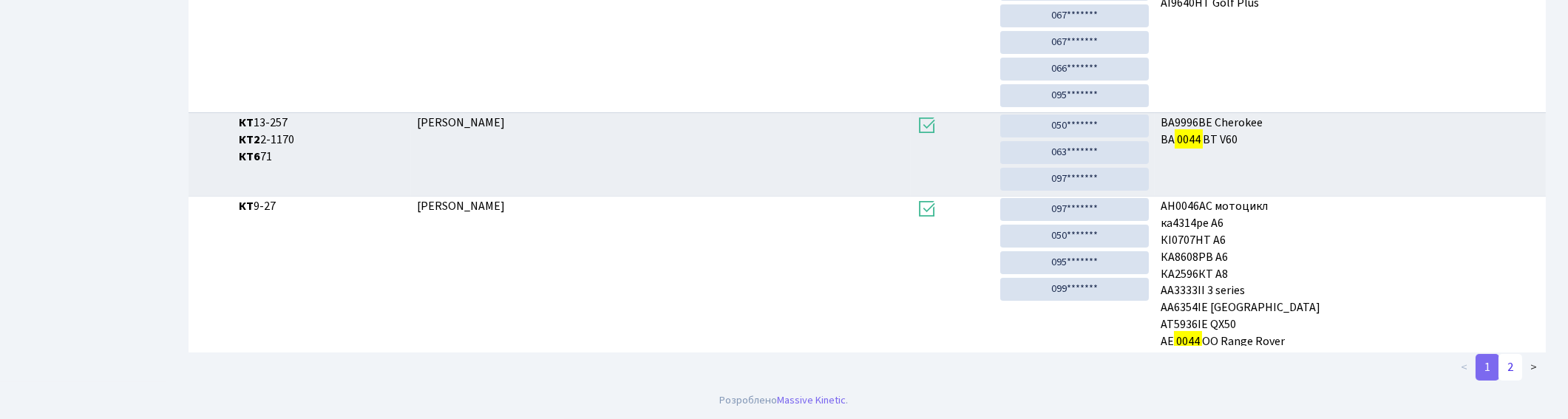
click at [1514, 371] on link "2" at bounding box center [1510, 367] width 24 height 27
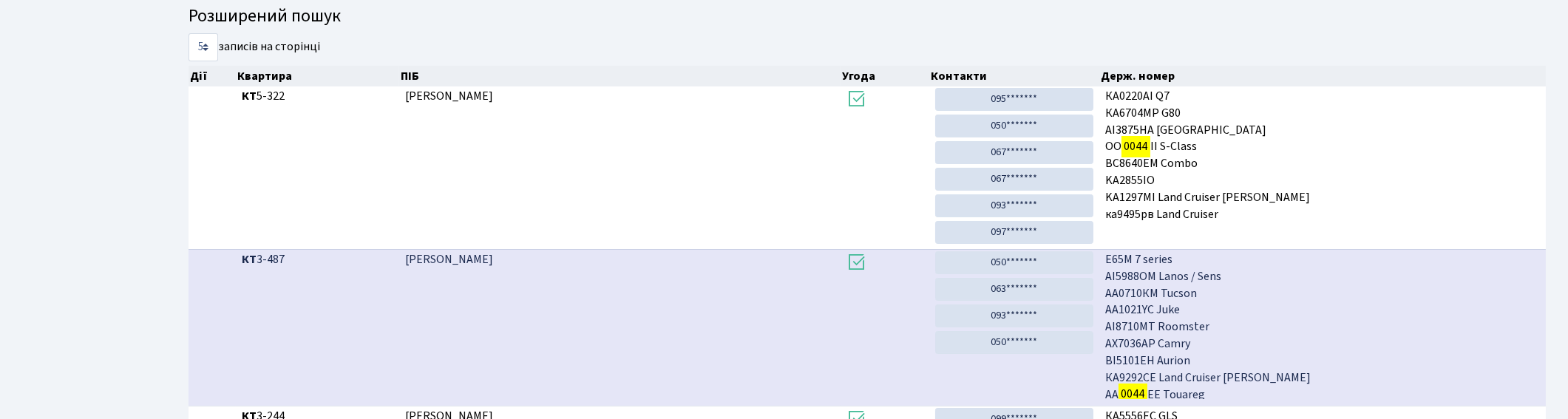
scroll to position [0, 0]
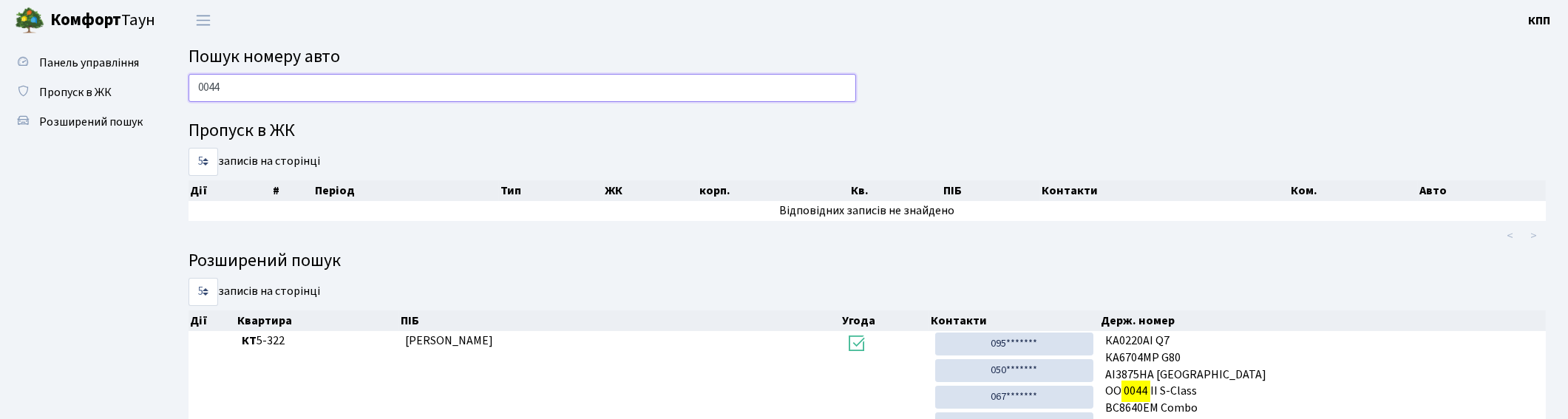
click at [363, 76] on input "0044" at bounding box center [522, 88] width 668 height 28
type input "0"
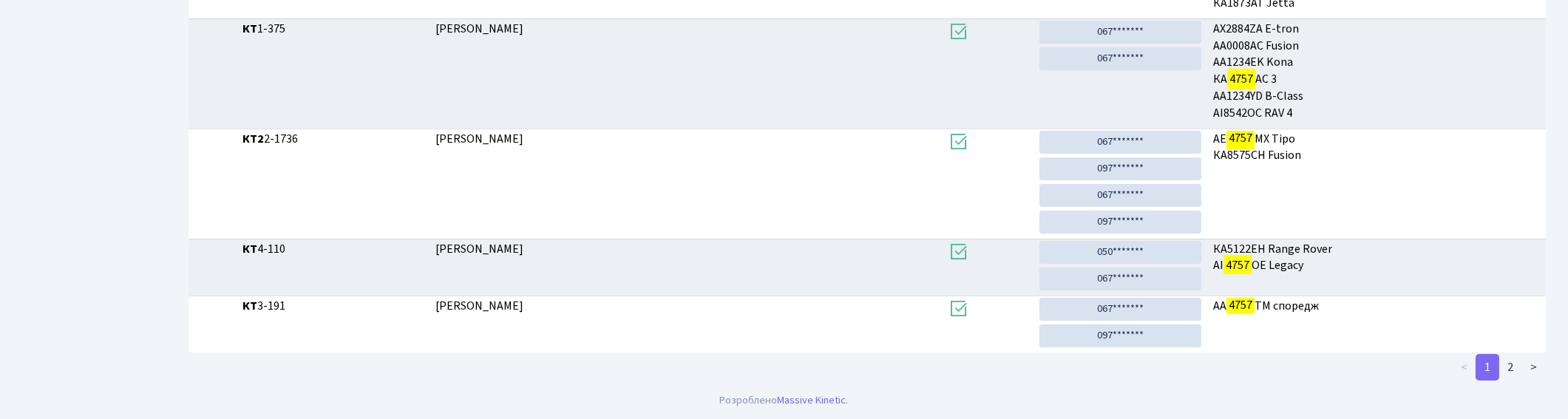
scroll to position [79, 0]
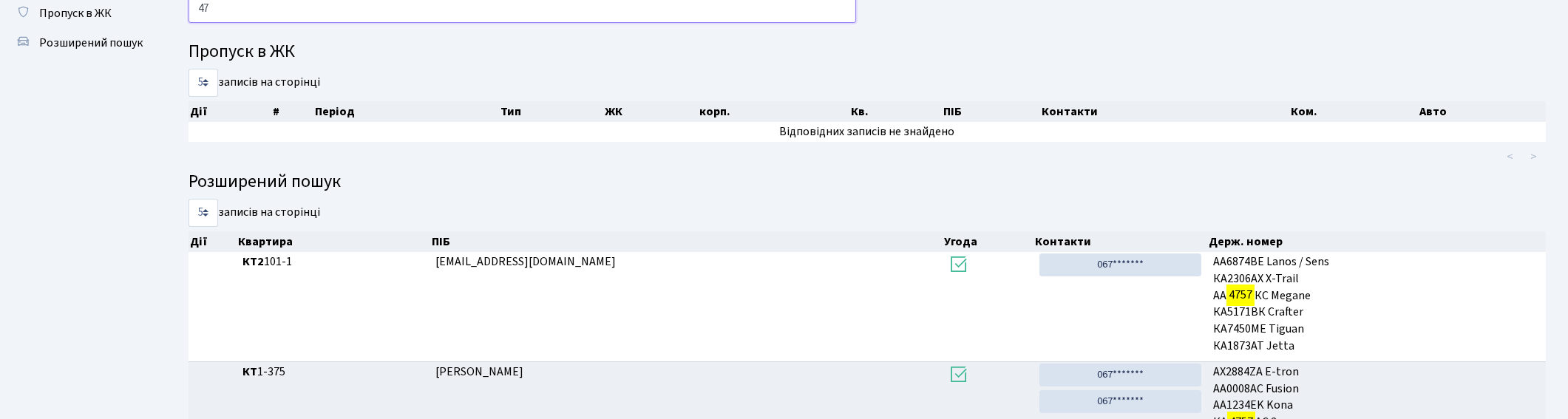
type input "4"
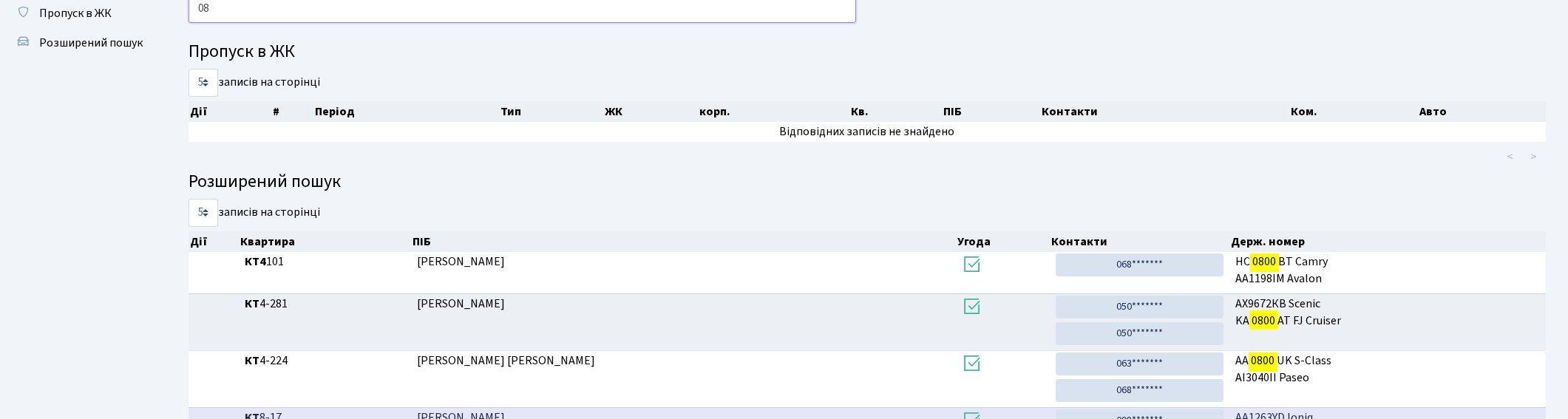
type input "0"
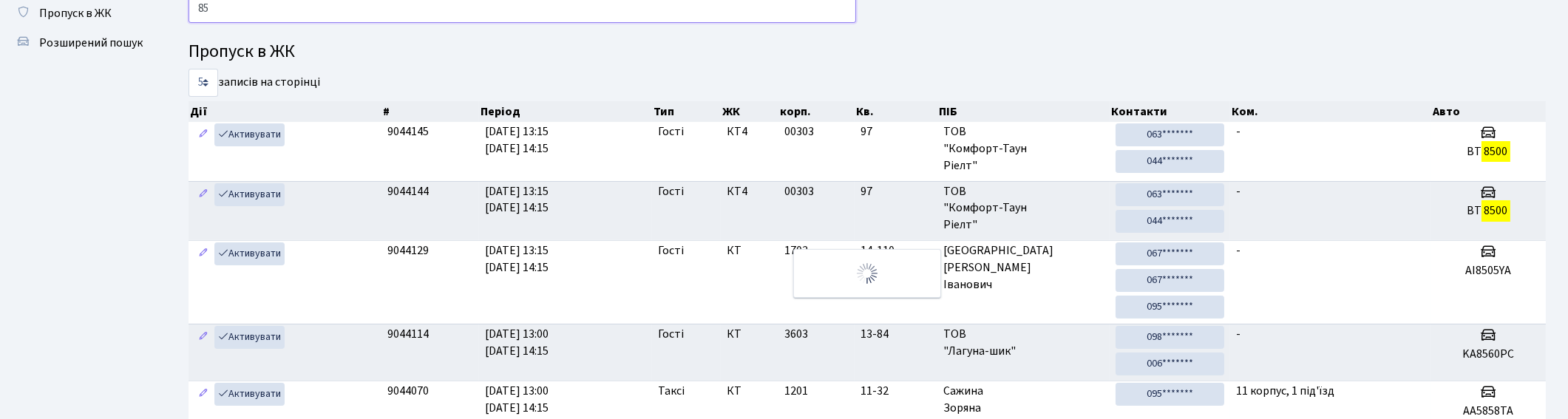
type input "8"
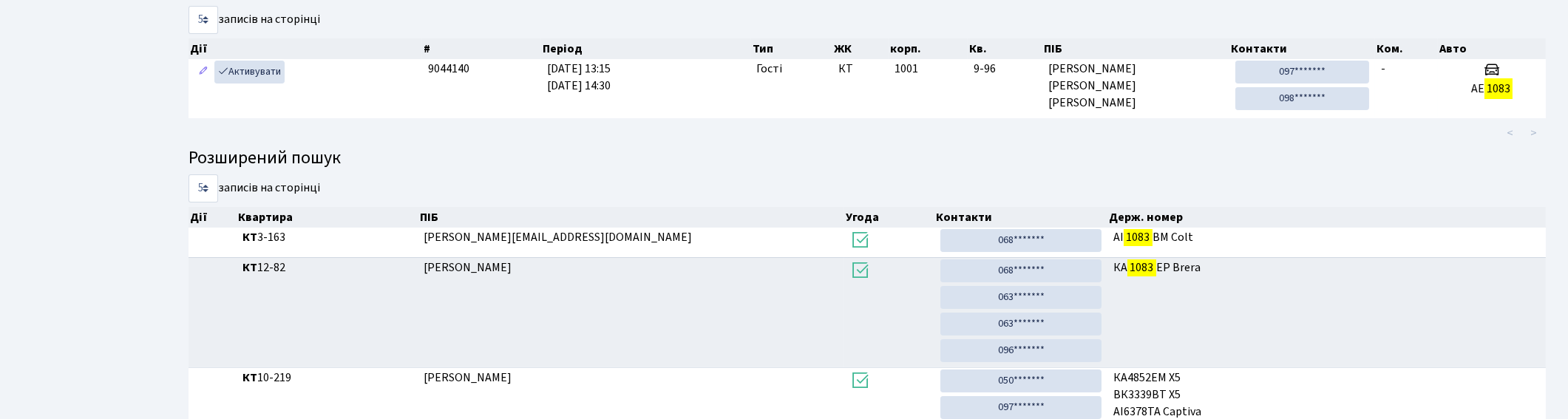
scroll to position [0, 0]
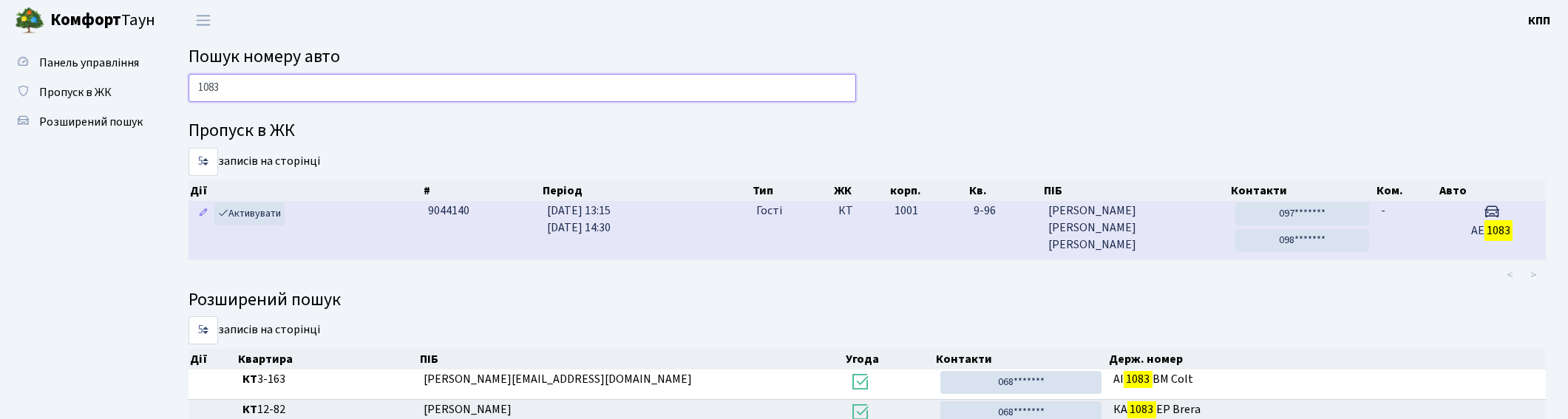
type input "1083"
click at [1156, 228] on span "Тетьянич Віталій Анатолійович" at bounding box center [1136, 228] width 175 height 51
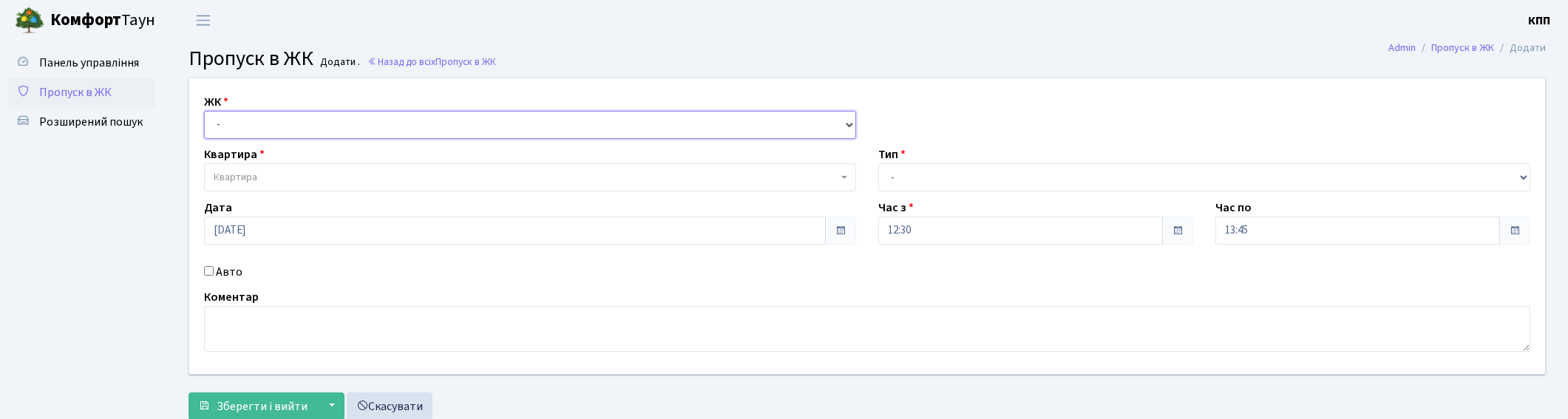
click at [402, 132] on select "- КТ, вул. Регенераторна, 4 КТ2, просп. Соборності, 17 КТ3, вул. Березнева, 16 …" at bounding box center [530, 125] width 652 height 28
select select "305"
click at [204, 111] on select "- КТ, вул. Регенераторна, 4 КТ2, просп. Соборності, 17 КТ3, вул. Березнева, 16 …" at bounding box center [530, 125] width 652 height 28
select select
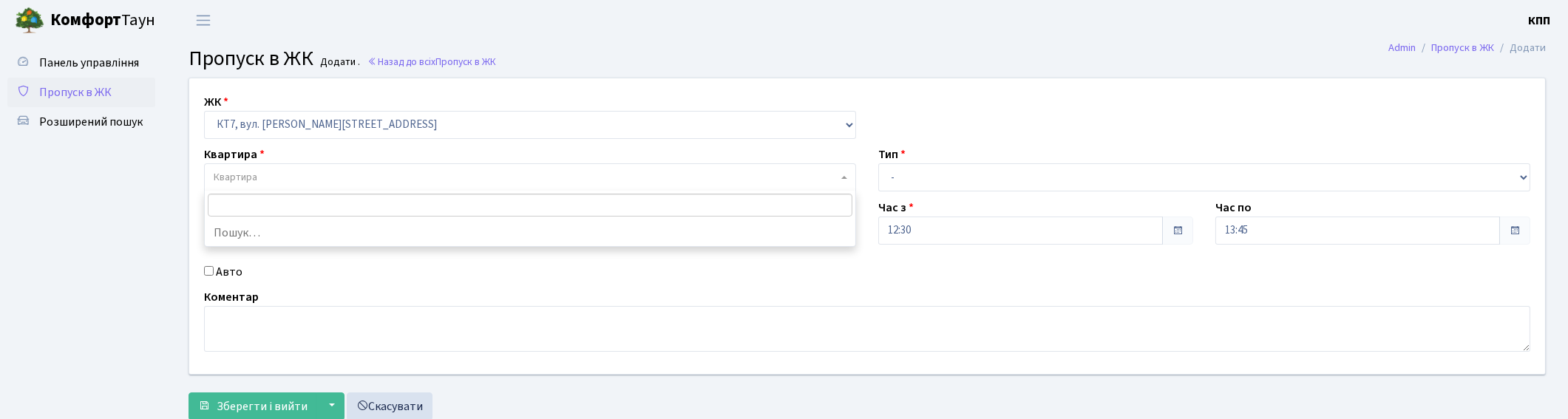
click at [330, 168] on span "Квартира" at bounding box center [530, 177] width 652 height 28
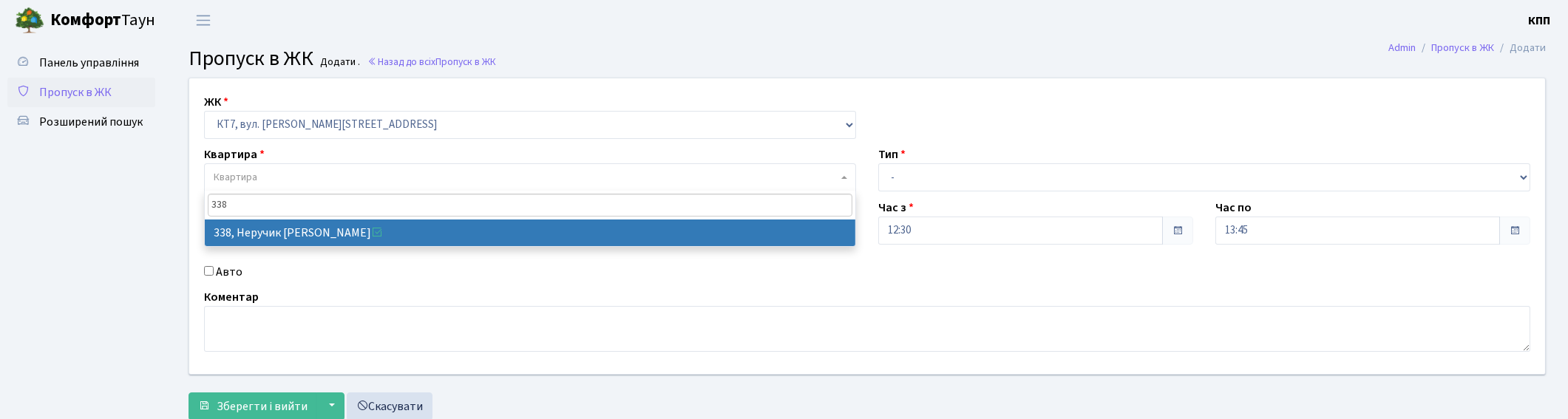
type input "338"
select select "18851"
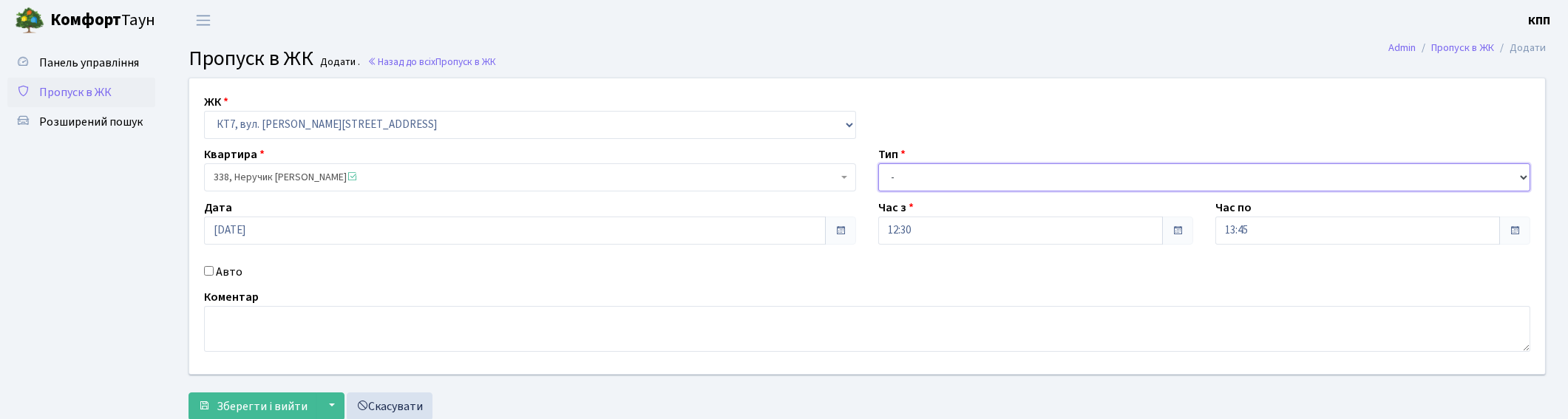
click at [933, 177] on select "- Доставка Таксі Гості Сервіс" at bounding box center [1204, 177] width 652 height 28
select select "3"
click at [878, 163] on select "- Доставка Таксі Гості Сервіс" at bounding box center [1204, 177] width 652 height 28
click at [1287, 232] on input "13:45" at bounding box center [1358, 231] width 285 height 28
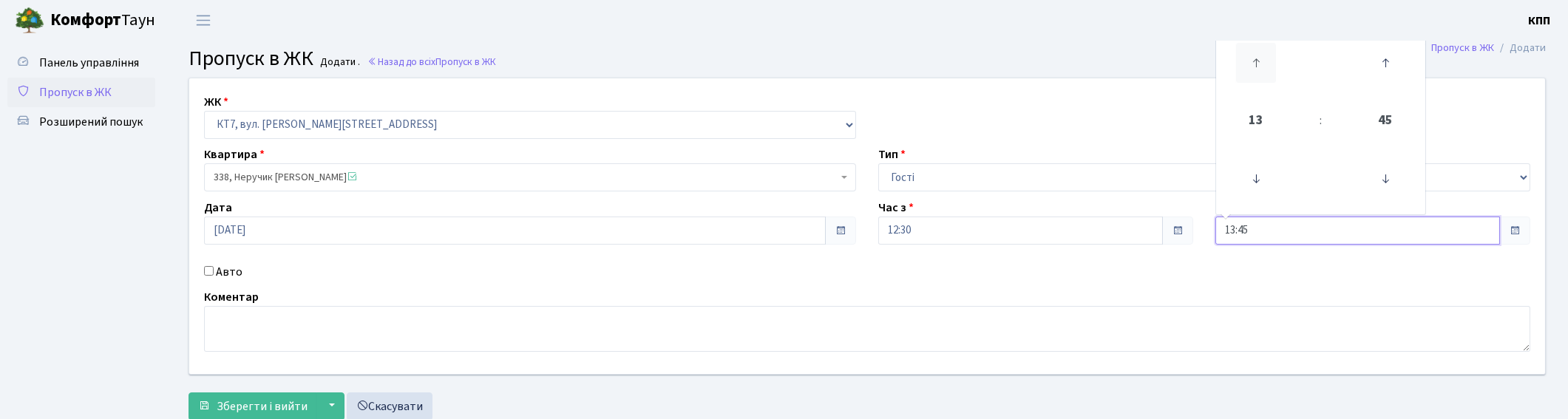
click at [1254, 70] on icon at bounding box center [1256, 62] width 40 height 40
type input "14:45"
click at [268, 396] on button "Зберегти і вийти" at bounding box center [252, 406] width 128 height 28
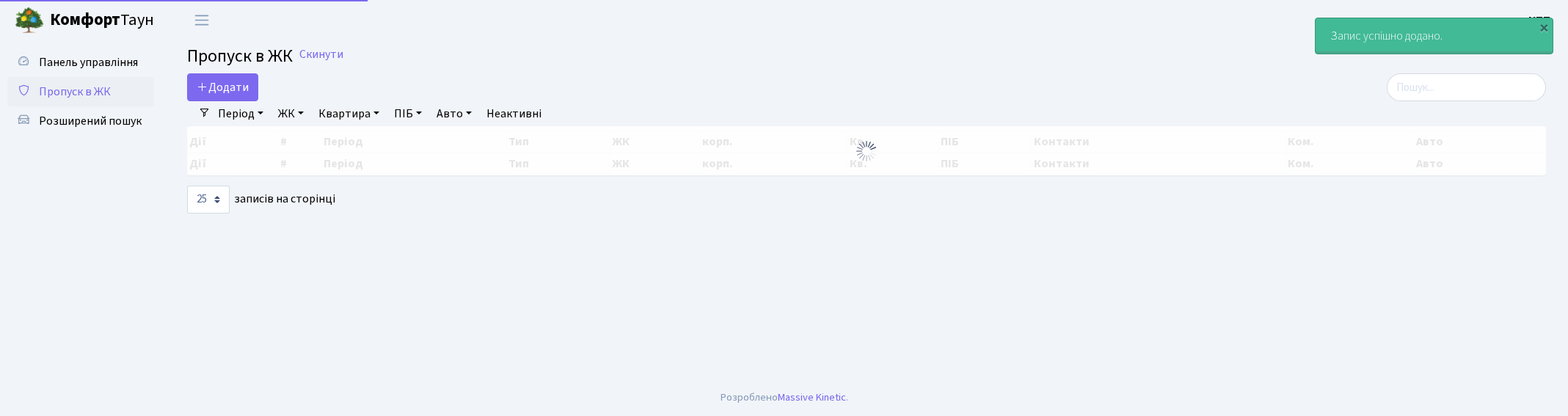
select select "25"
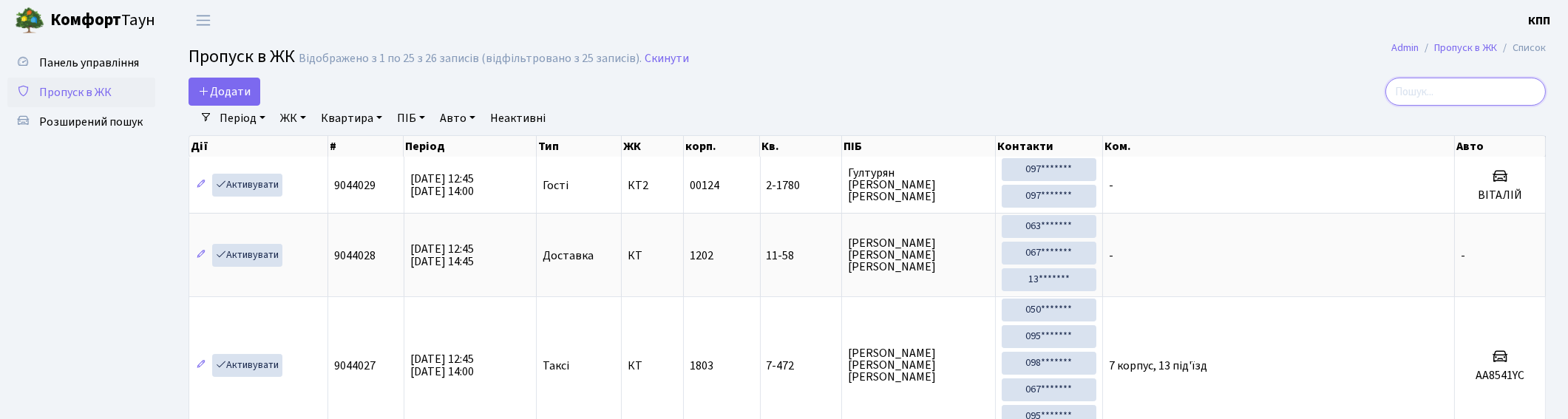
click at [1454, 89] on input "search" at bounding box center [1466, 91] width 161 height 28
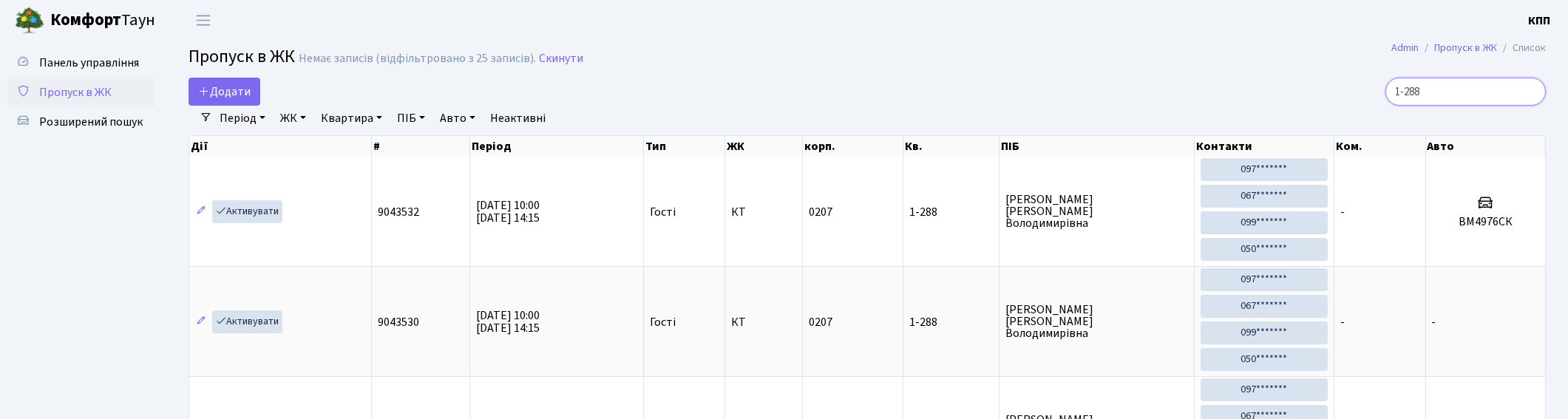
type input "1-288"
click at [241, 89] on span "Додати" at bounding box center [224, 91] width 53 height 17
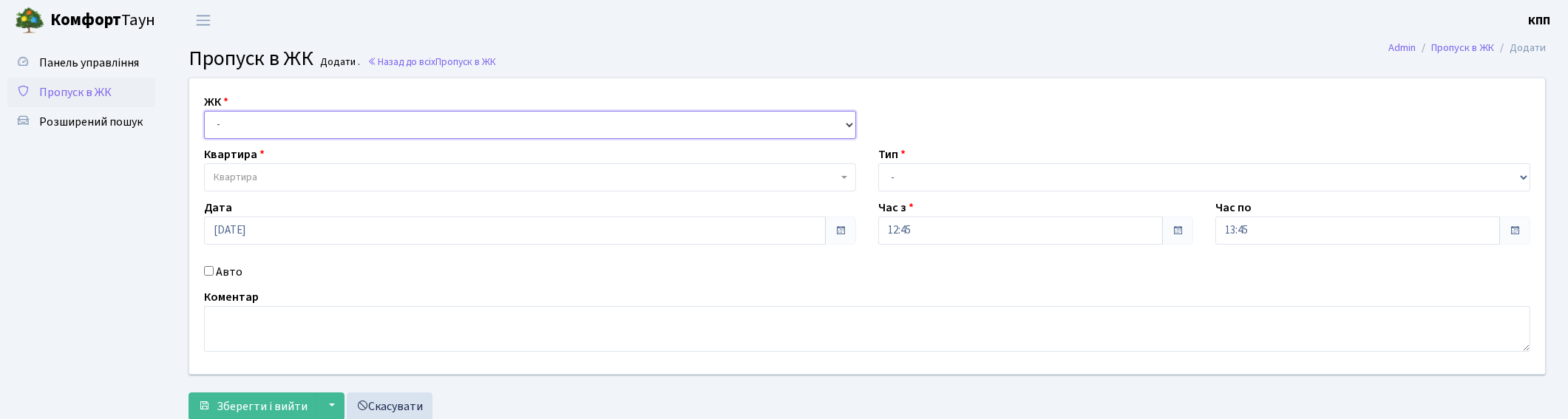
click at [289, 116] on select "- КТ, вул. Регенераторна, 4 КТ2, просп. [STREET_ADDRESS] [STREET_ADDRESS] [PERS…" at bounding box center [530, 125] width 652 height 28
select select "271"
click at [204, 111] on select "- КТ, вул. Регенераторна, 4 КТ2, просп. [STREET_ADDRESS] [STREET_ADDRESS] [PERS…" at bounding box center [530, 125] width 652 height 28
select select
click at [301, 196] on div "ЖК - КТ, вул. Регенераторна, 4 КТ2, просп. [STREET_ADDRESS] [STREET_ADDRESS] [P…" at bounding box center [867, 225] width 1378 height 295
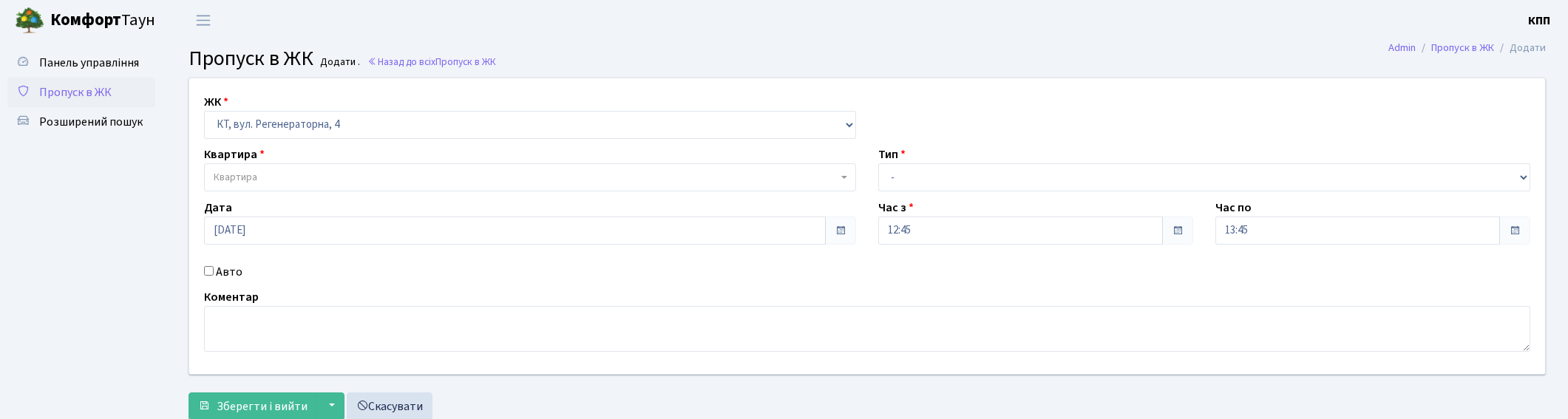
click at [311, 165] on span "Квартира" at bounding box center [530, 177] width 652 height 28
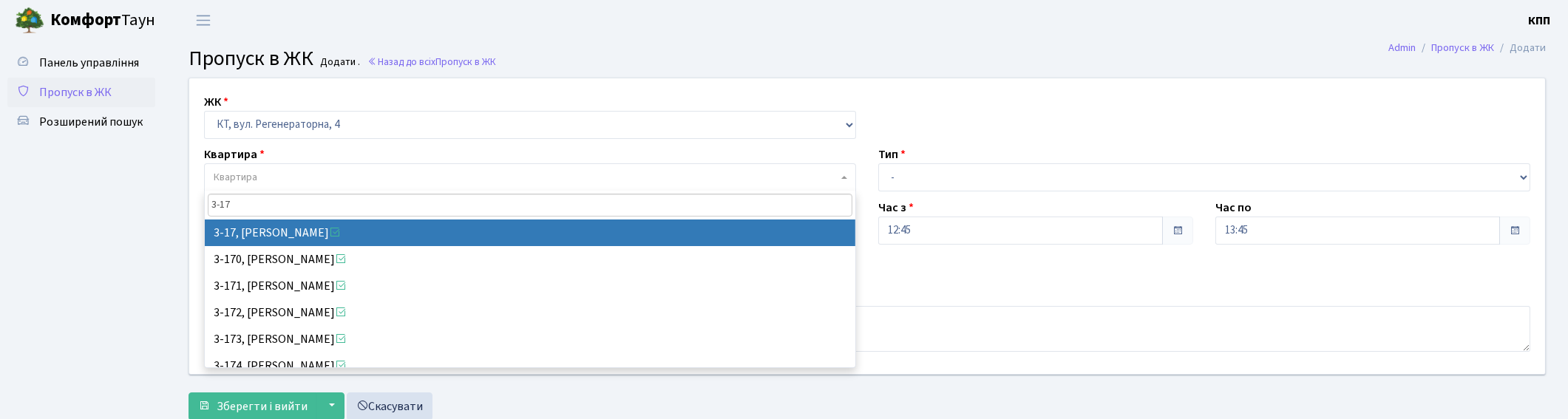
type input "3-17"
select select "988"
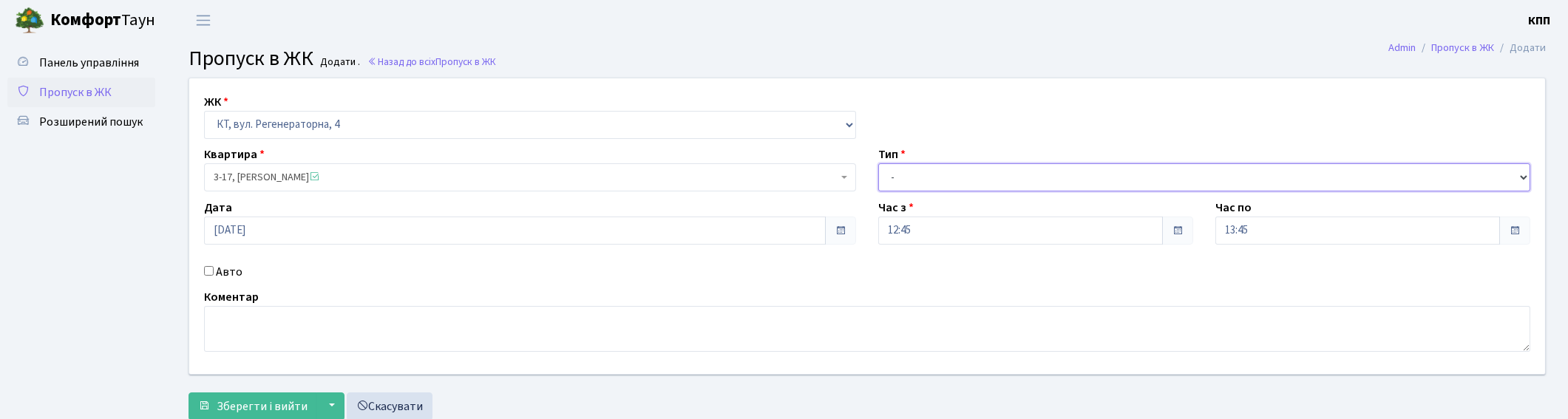
click at [1123, 179] on select "- Доставка Таксі Гості Сервіс" at bounding box center [1204, 177] width 652 height 28
select select "1"
click at [878, 163] on select "- Доставка Таксі Гості Сервіс" at bounding box center [1204, 177] width 652 height 28
click at [245, 395] on button "Зберегти і вийти" at bounding box center [252, 406] width 128 height 28
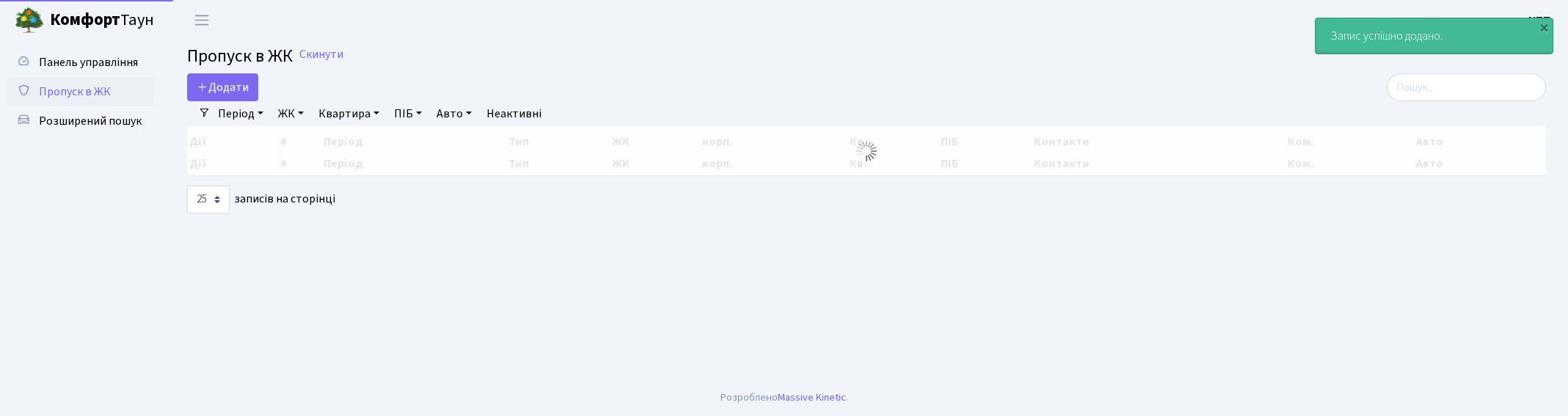
select select "25"
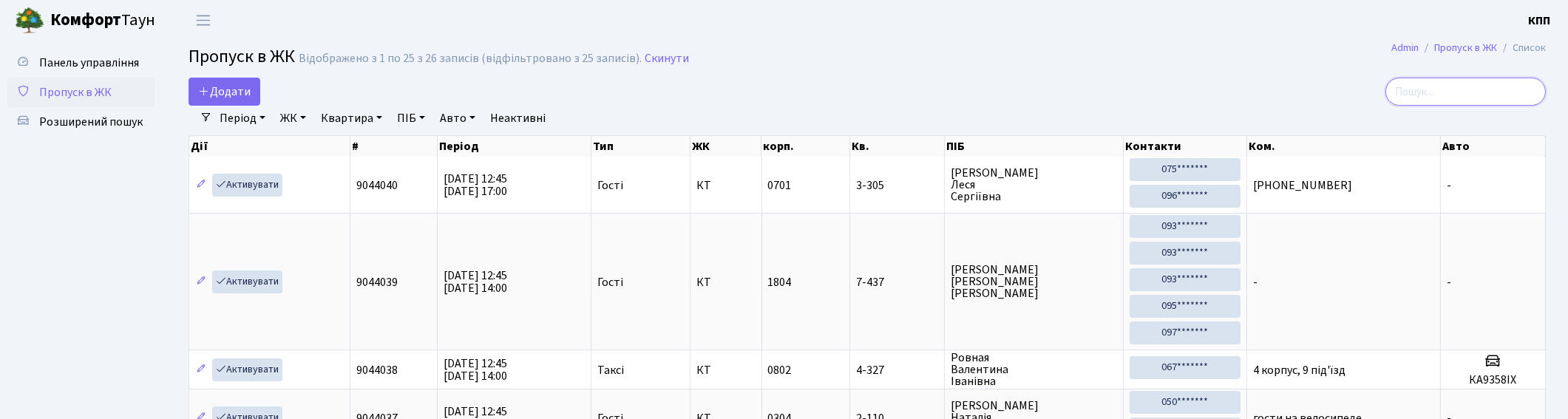
click at [1487, 90] on input "search" at bounding box center [1466, 91] width 161 height 28
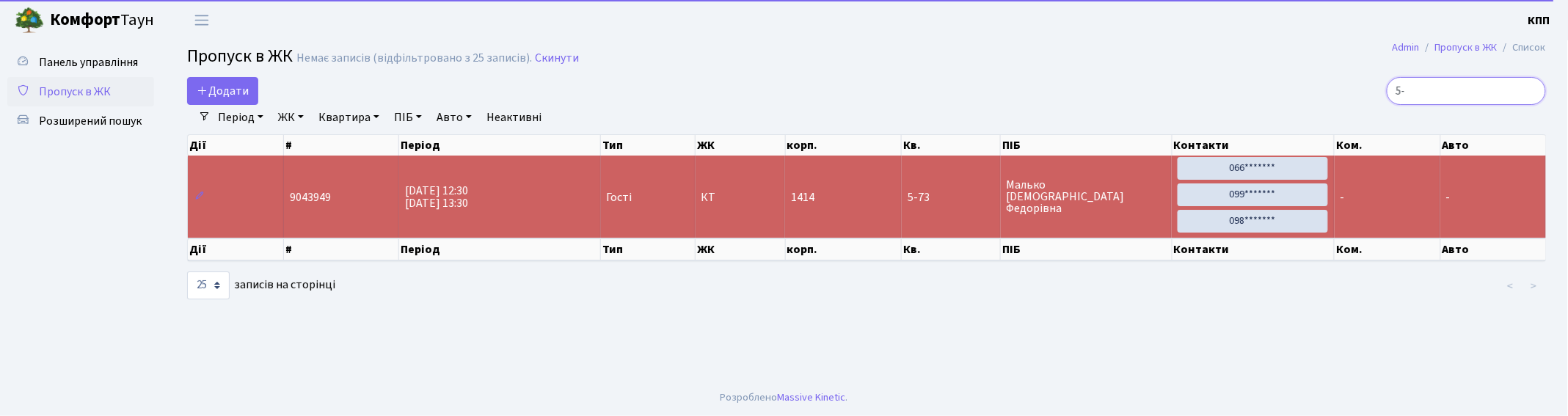
type input "5"
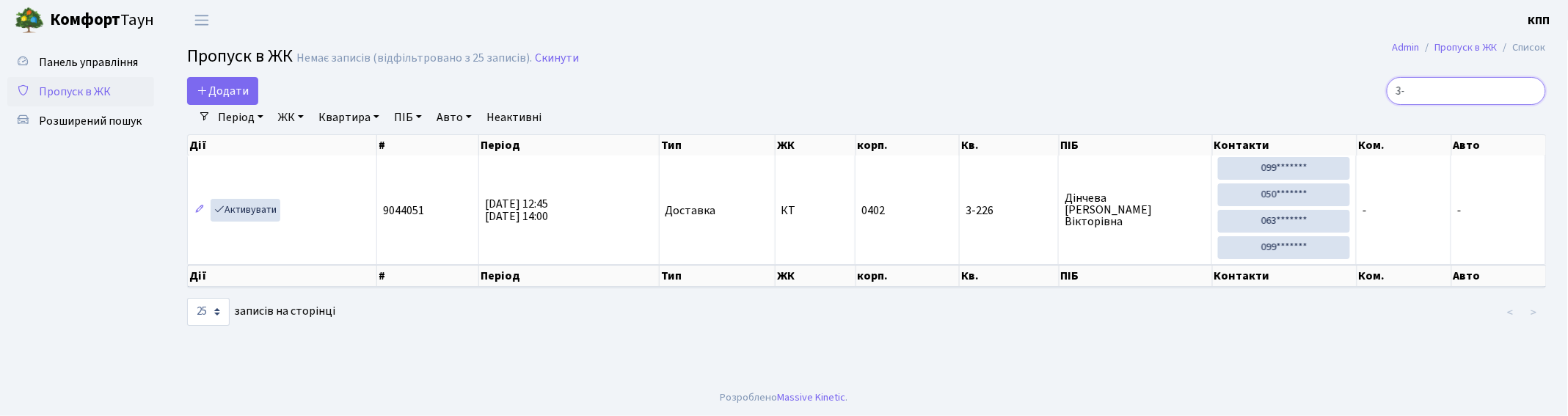
type input "3"
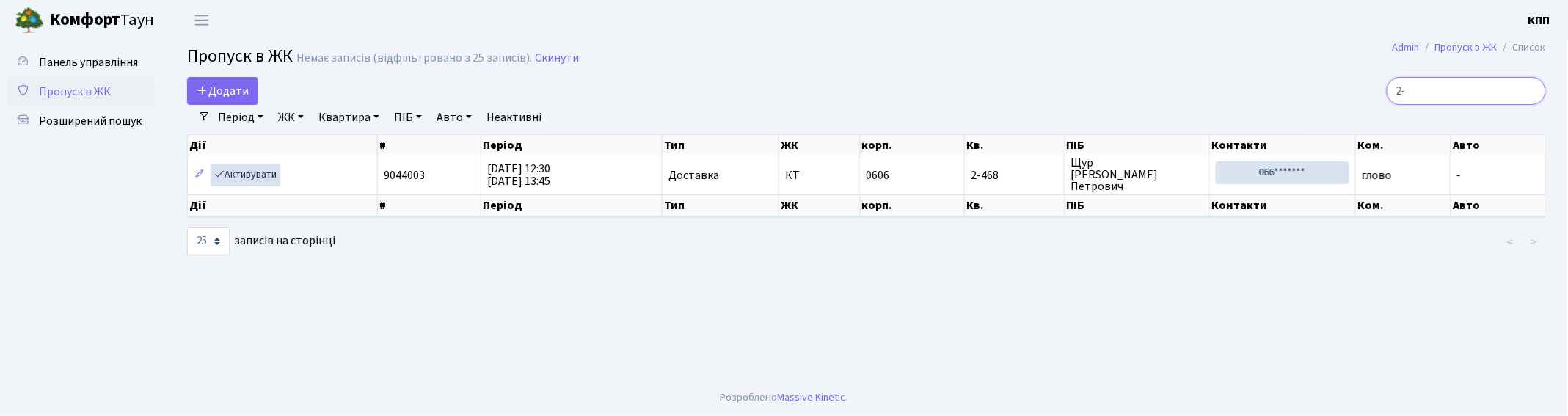
type input "2"
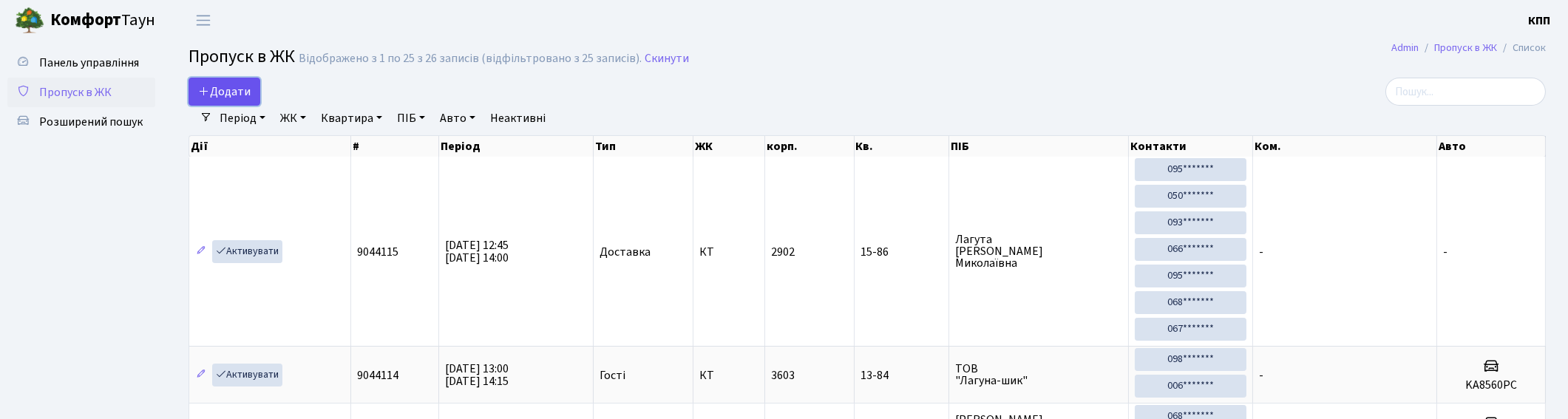
click at [220, 89] on span "Додати" at bounding box center [224, 91] width 53 height 17
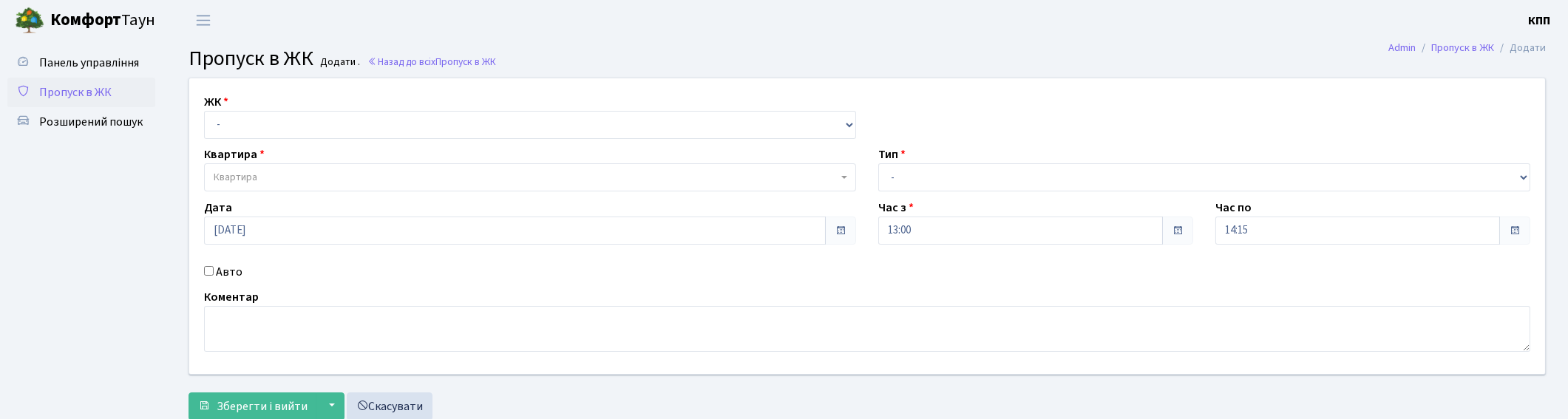
select select "271"
click at [204, 111] on select "- КТ, вул. Регенераторна, 4 КТ2, просп. Соборності, 17 КТ3, вул. Березнева, 16 …" at bounding box center [530, 125] width 652 height 28
select select
click at [318, 174] on span "Квартира" at bounding box center [526, 177] width 624 height 15
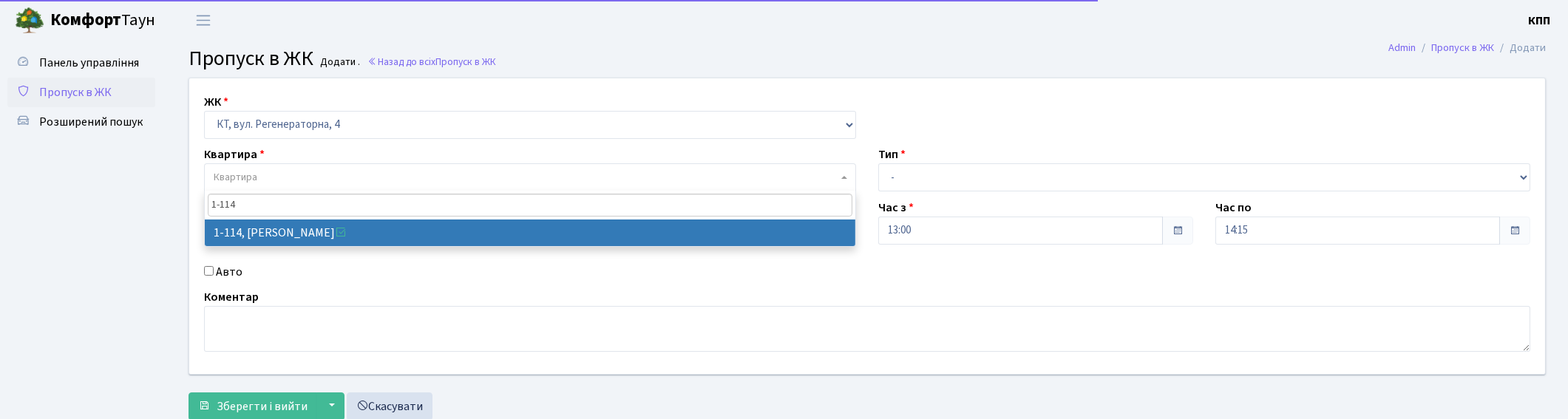
type input "1-114"
drag, startPoint x: 255, startPoint y: 220, endPoint x: 253, endPoint y: 235, distance: 15.1
select select "114"
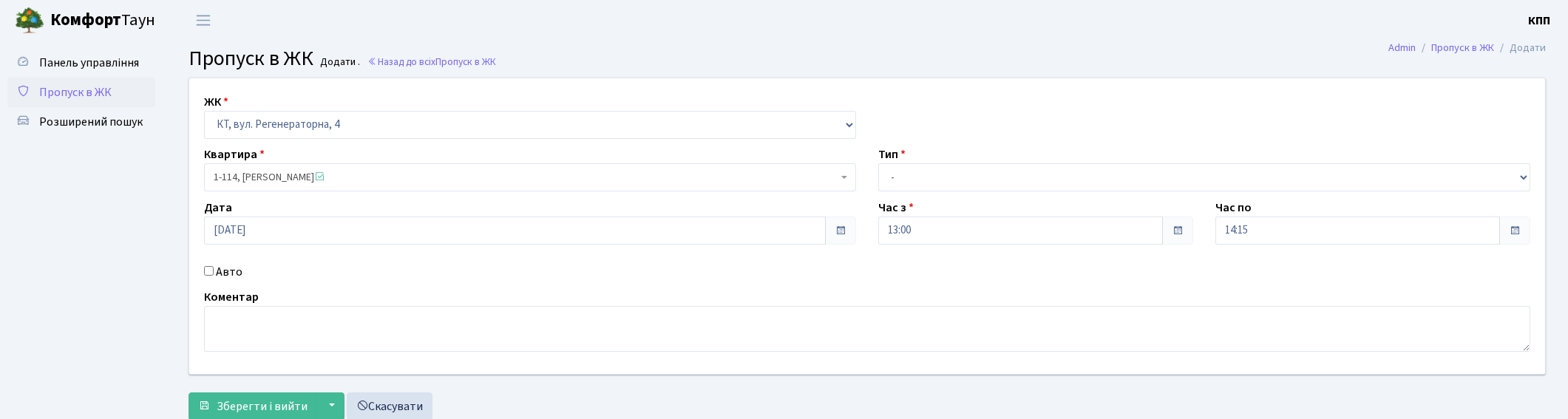
click at [228, 267] on label "Авто" at bounding box center [229, 272] width 27 height 18
click at [214, 267] on input "Авто" at bounding box center [209, 271] width 9 height 9
checkbox input "true"
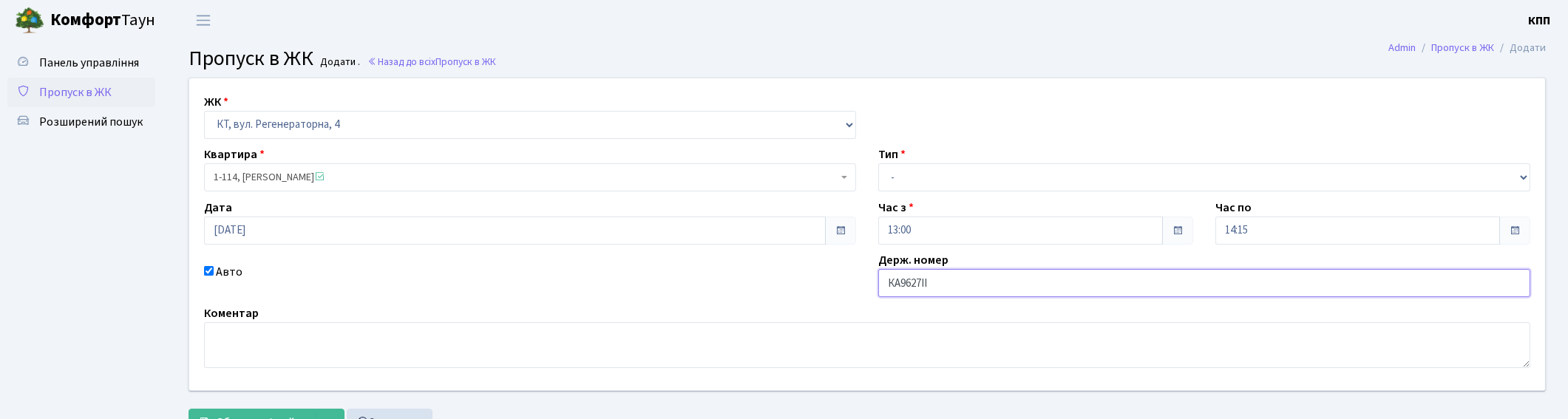
type input "КА9627ІІ"
click at [904, 184] on select "- Доставка Таксі Гості Сервіс" at bounding box center [1204, 177] width 652 height 28
select select "1"
click at [878, 163] on select "- Доставка Таксі Гості Сервіс" at bounding box center [1204, 177] width 652 height 28
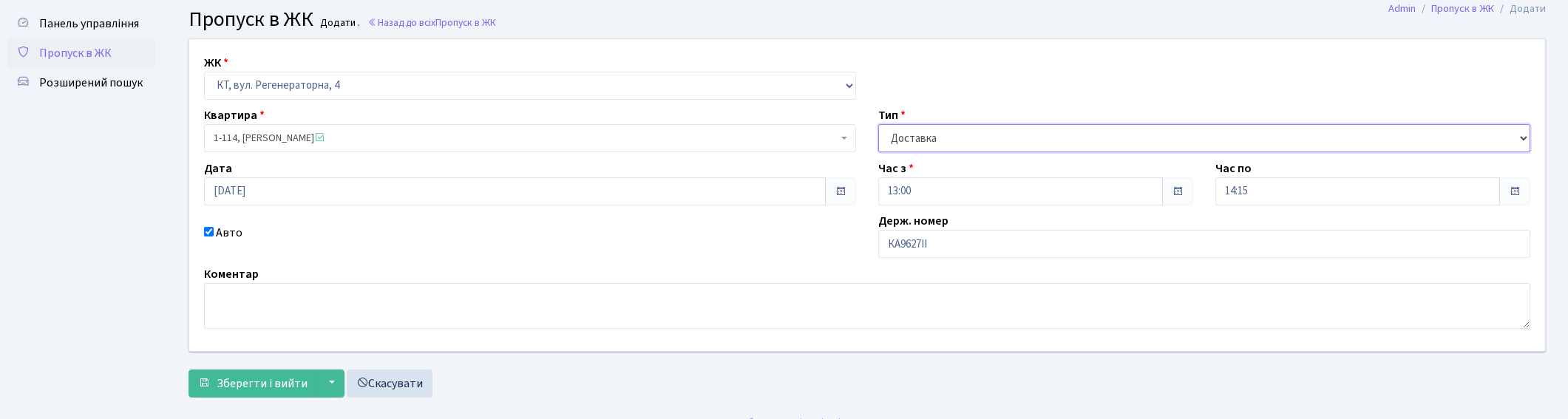
scroll to position [61, 0]
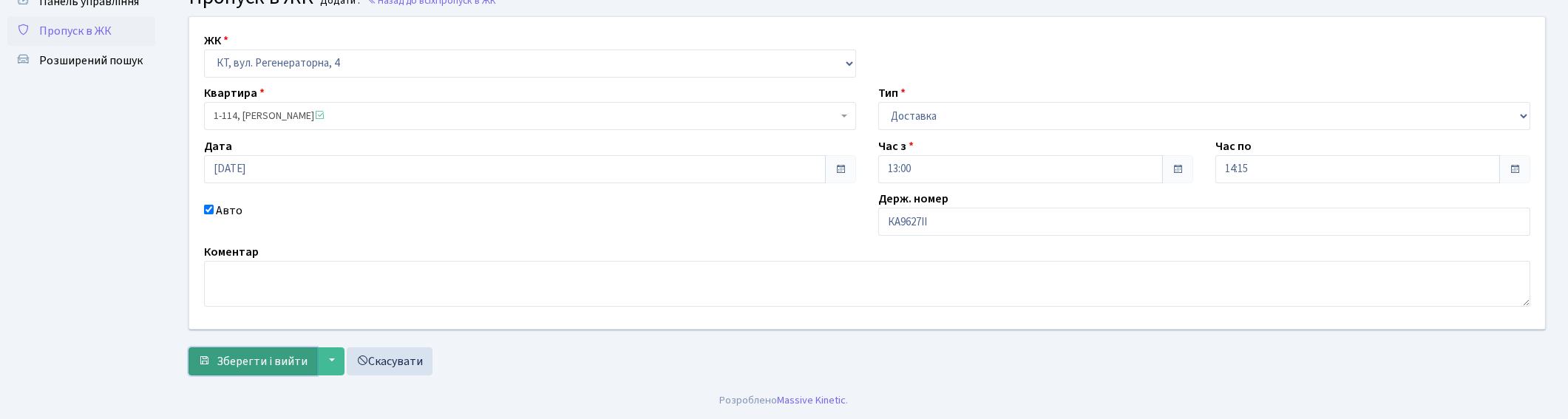
click at [285, 359] on span "Зберегти і вийти" at bounding box center [262, 361] width 91 height 17
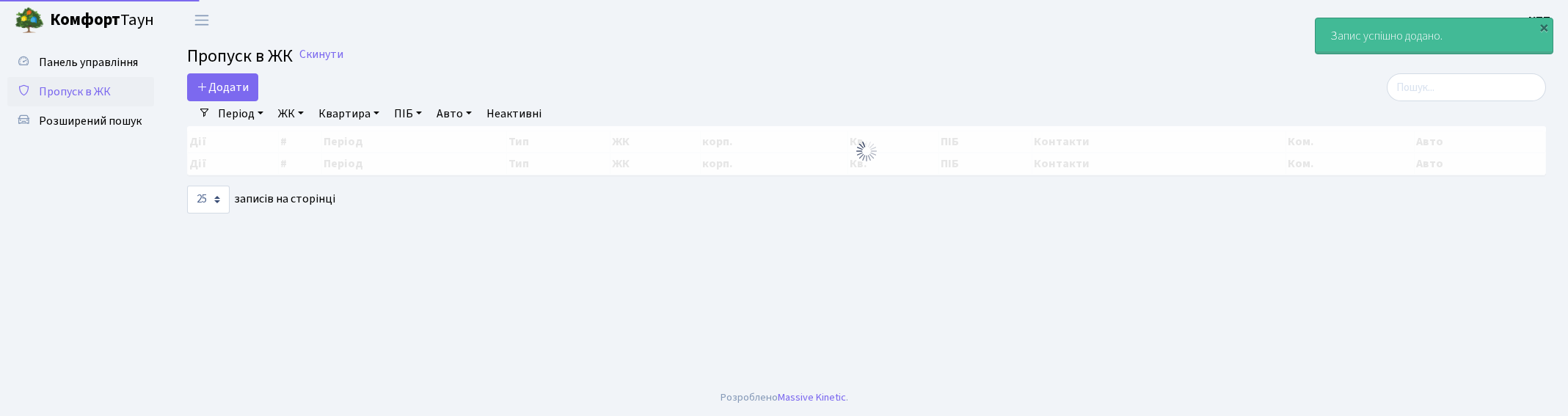
select select "25"
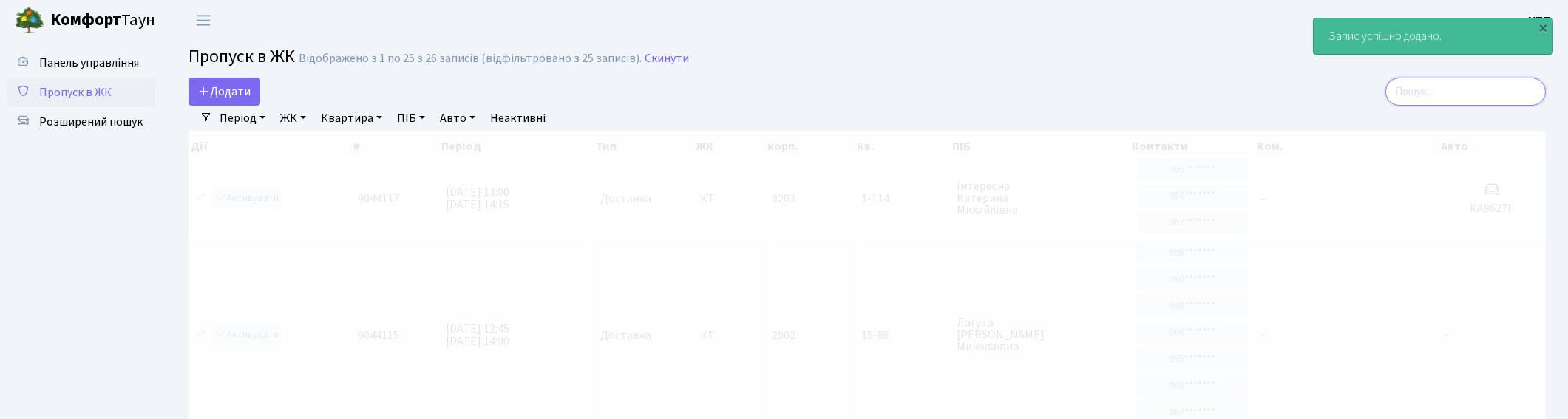
click at [1464, 91] on input "search" at bounding box center [1466, 91] width 161 height 28
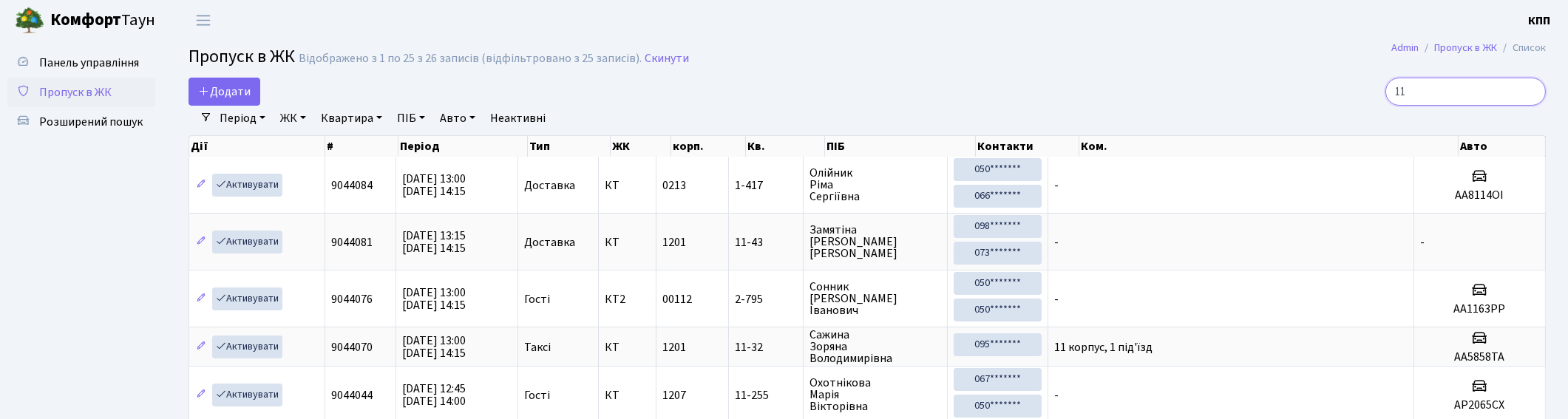
type input "1"
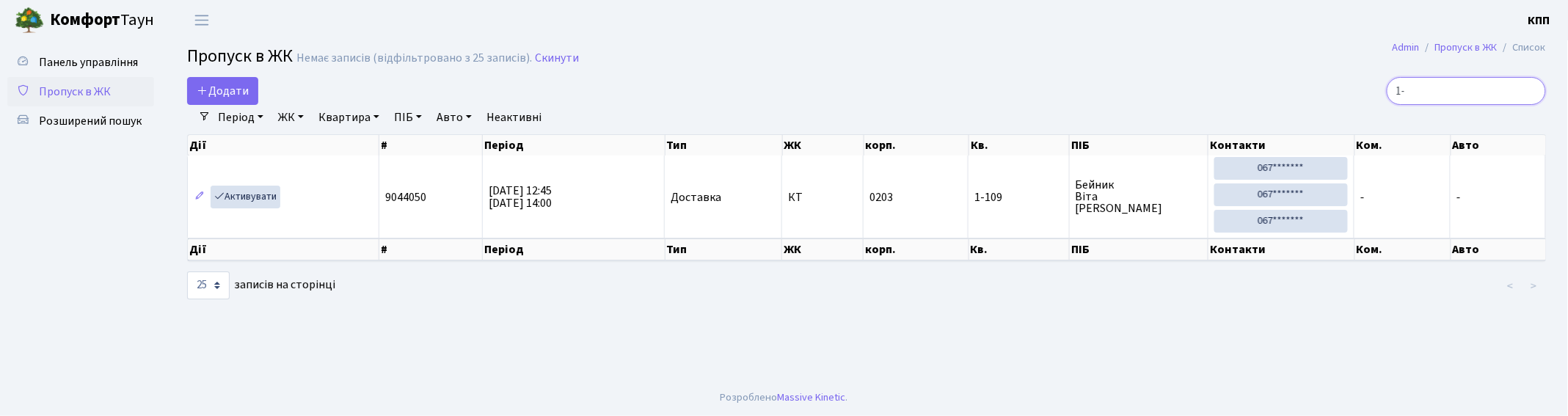
type input "1"
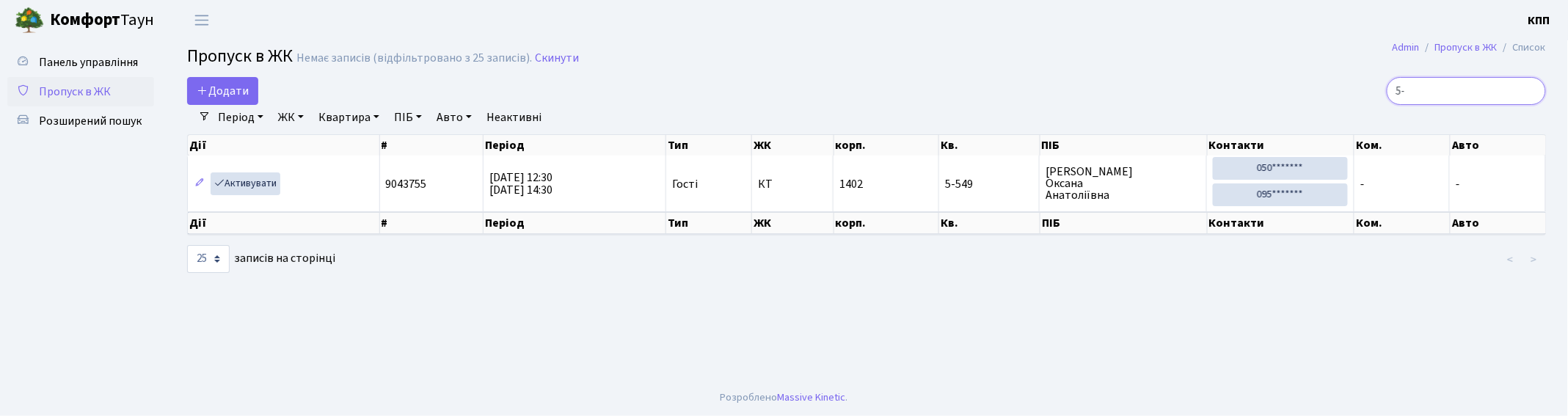
type input "5"
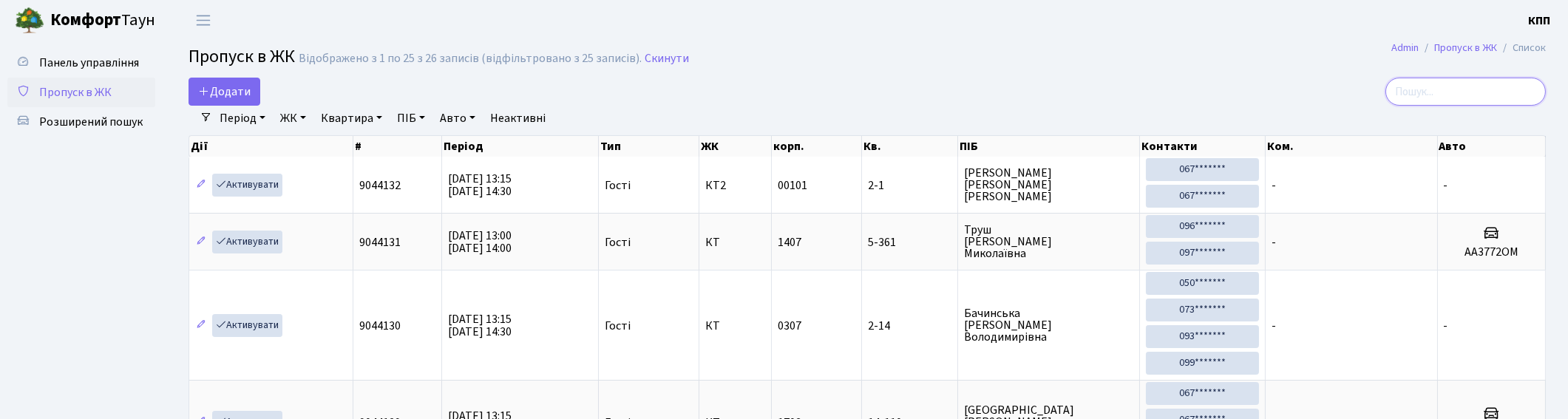
type input "2"
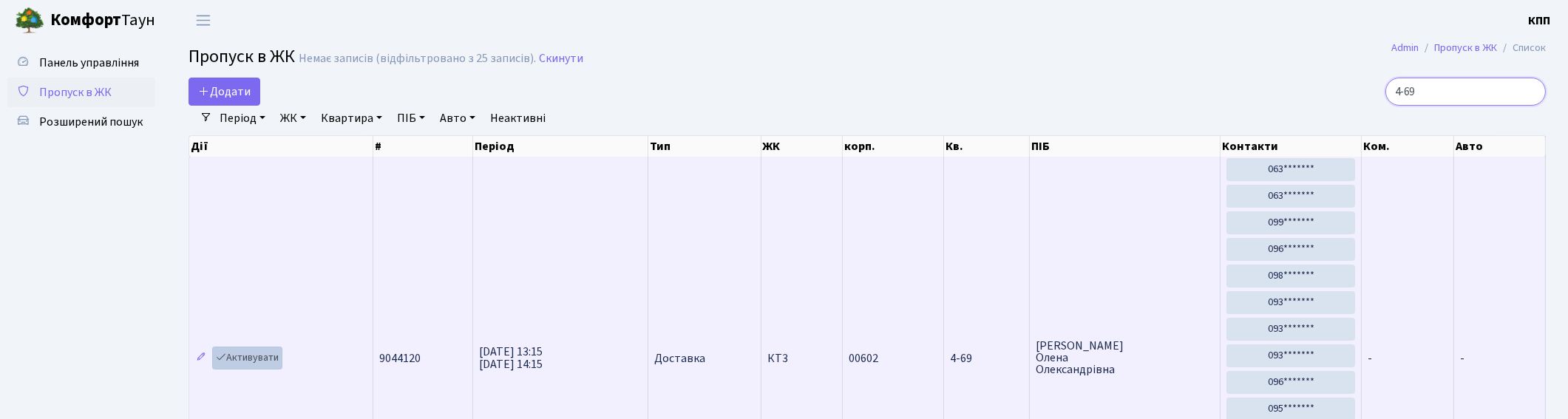
type input "4-69"
click at [274, 358] on link "Активувати" at bounding box center [247, 358] width 70 height 23
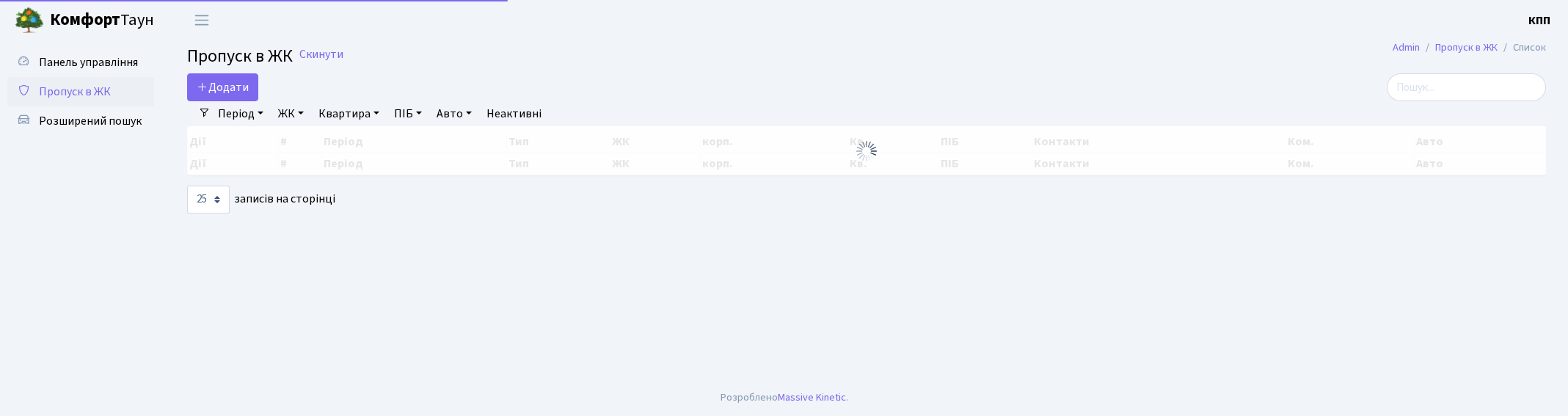
select select "25"
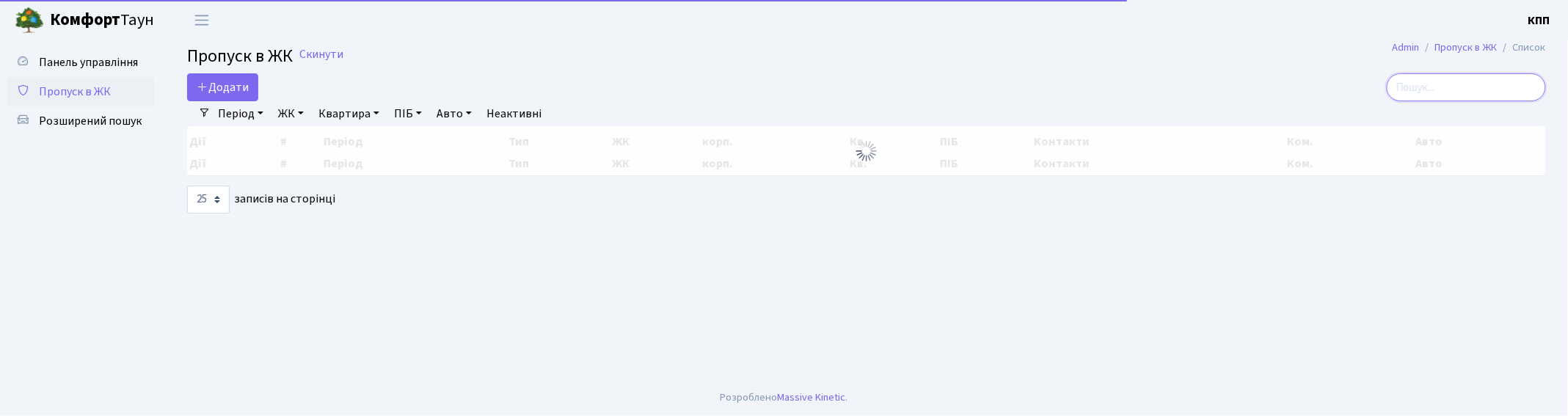
click at [1436, 96] on input "search" at bounding box center [1466, 88] width 160 height 28
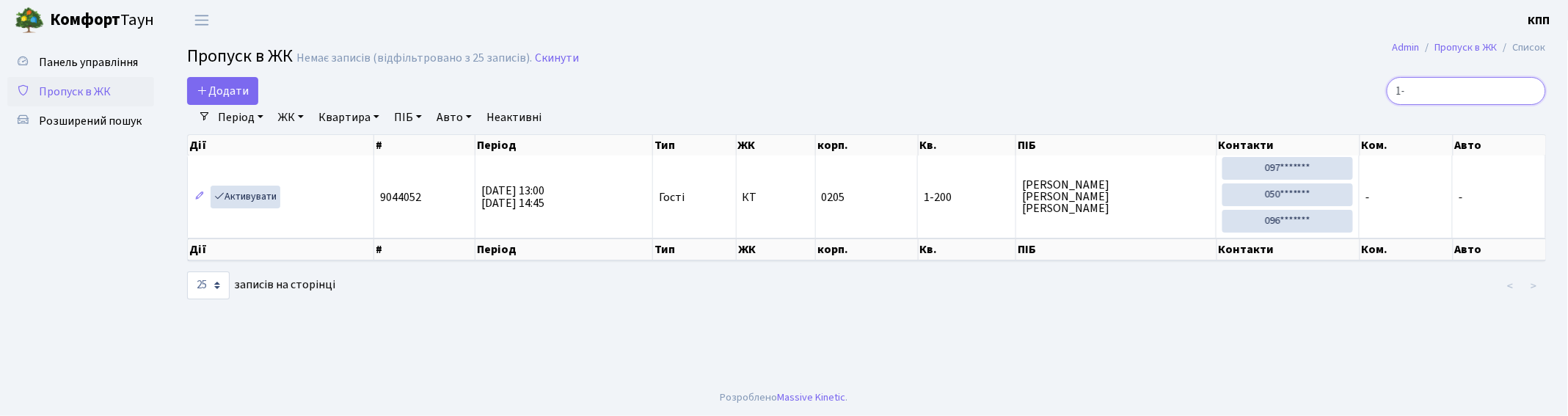
type input "1"
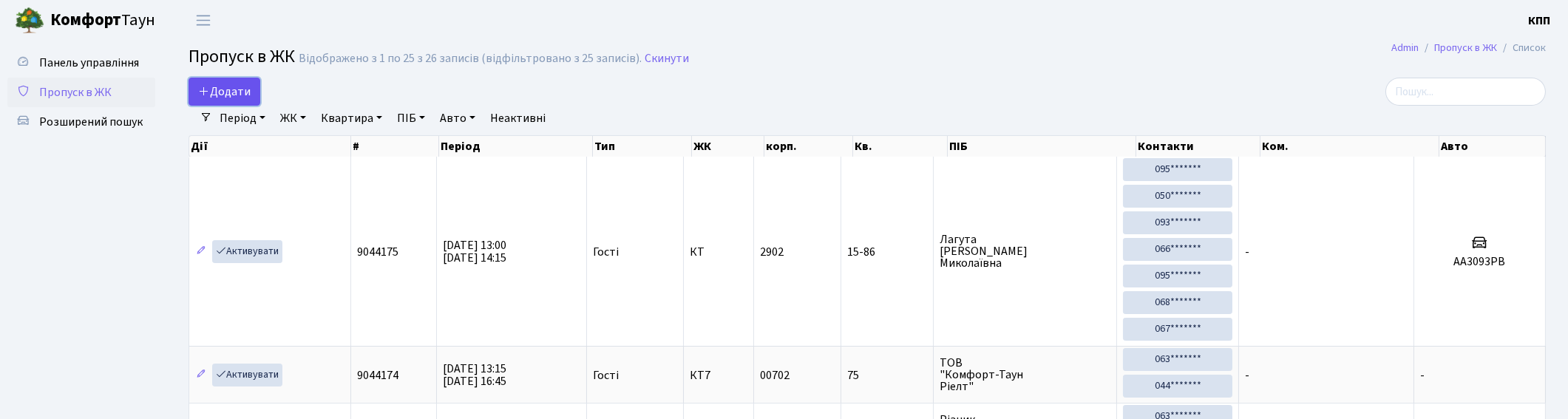
click at [210, 85] on span "Додати" at bounding box center [224, 91] width 53 height 17
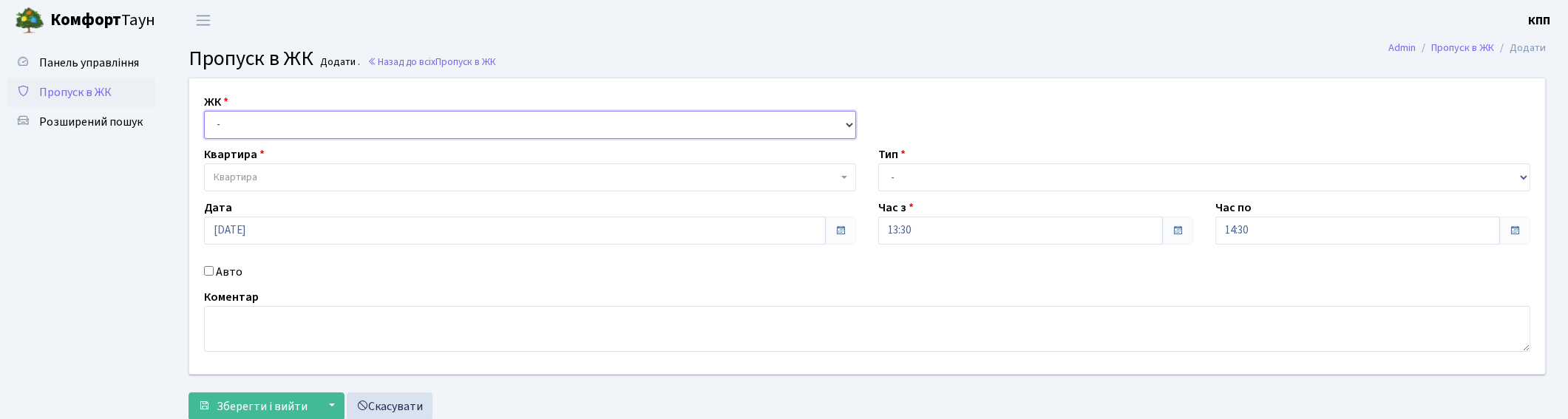
drag, startPoint x: 0, startPoint y: 0, endPoint x: 233, endPoint y: 124, distance: 263.9
click at [233, 124] on select "- КТ, вул. Регенераторна, 4 КТ2, просп. [STREET_ADDRESS] [STREET_ADDRESS] [PERS…" at bounding box center [530, 125] width 652 height 28
select select "271"
click at [204, 111] on select "- КТ, вул. Регенераторна, 4 КТ2, просп. Соборності, 17 КТ3, вул. Березнева, 16 …" at bounding box center [530, 125] width 652 height 28
select select
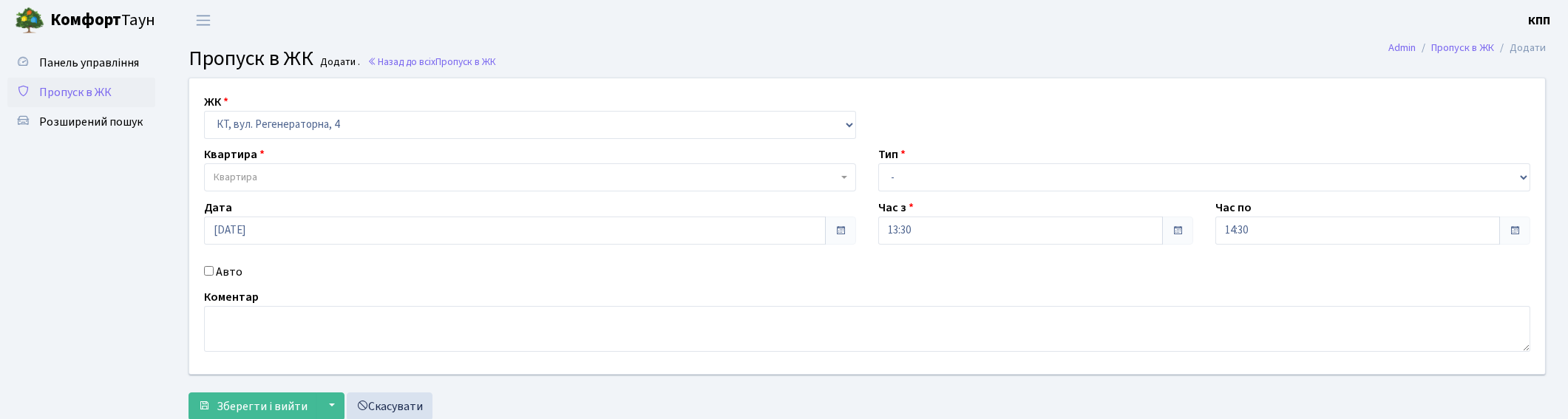
click at [257, 171] on span "Квартира" at bounding box center [526, 177] width 624 height 15
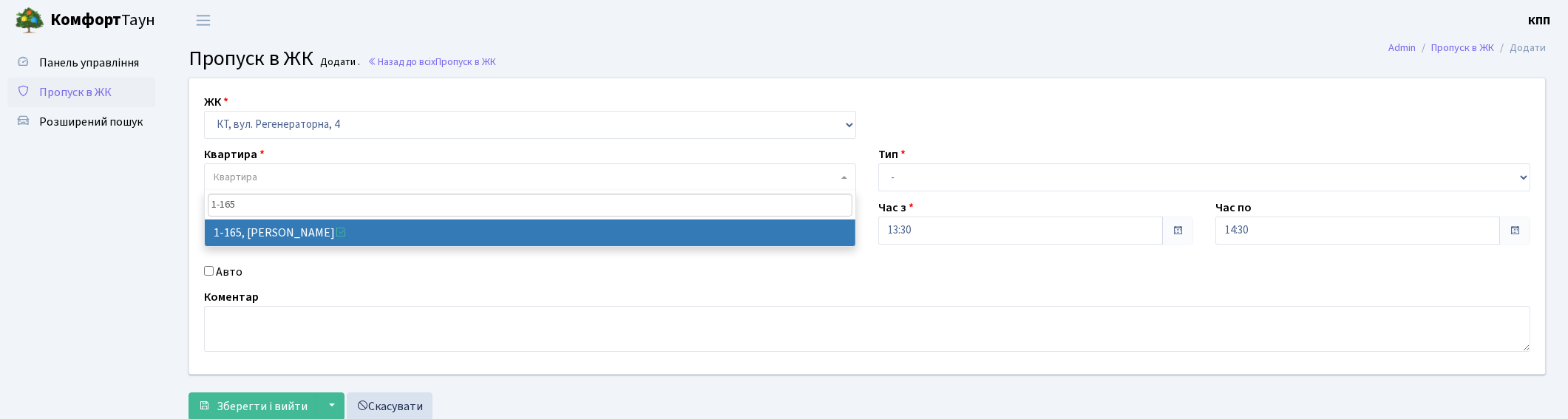
type input "1-165"
select select "165"
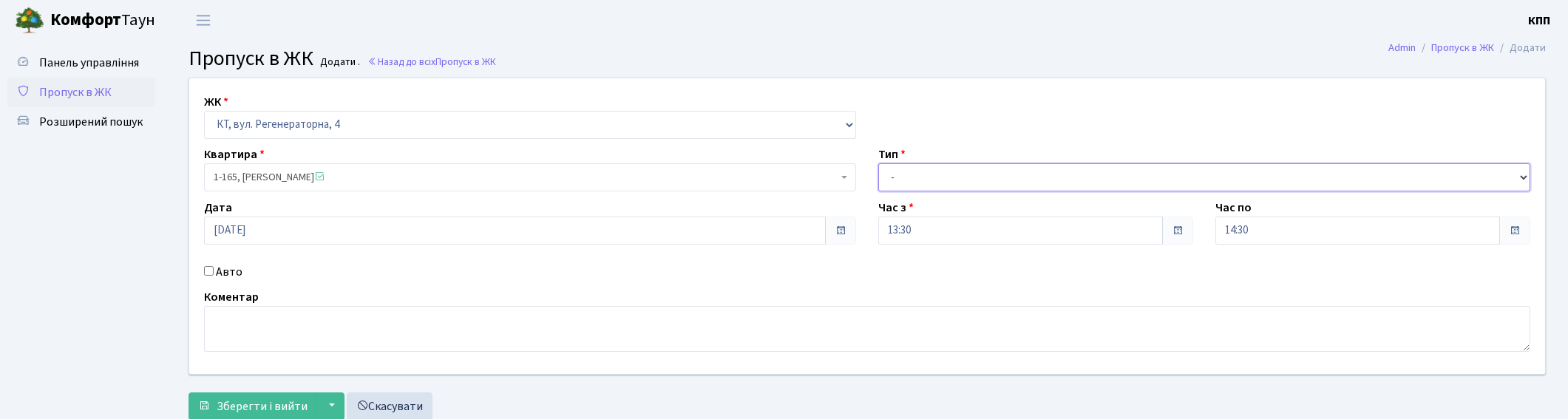
click at [932, 183] on select "- Доставка Таксі Гості Сервіс" at bounding box center [1204, 177] width 652 height 28
select select "3"
click at [878, 163] on select "- Доставка Таксі Гості Сервіс" at bounding box center [1204, 177] width 652 height 28
click at [270, 392] on button "Зберегти і вийти" at bounding box center [252, 406] width 128 height 28
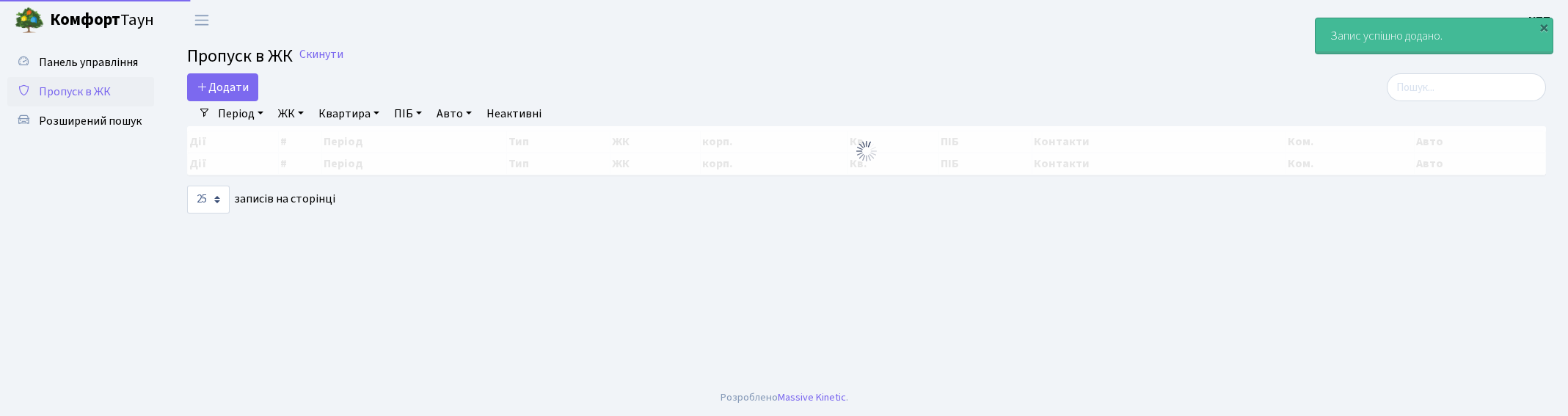
select select "25"
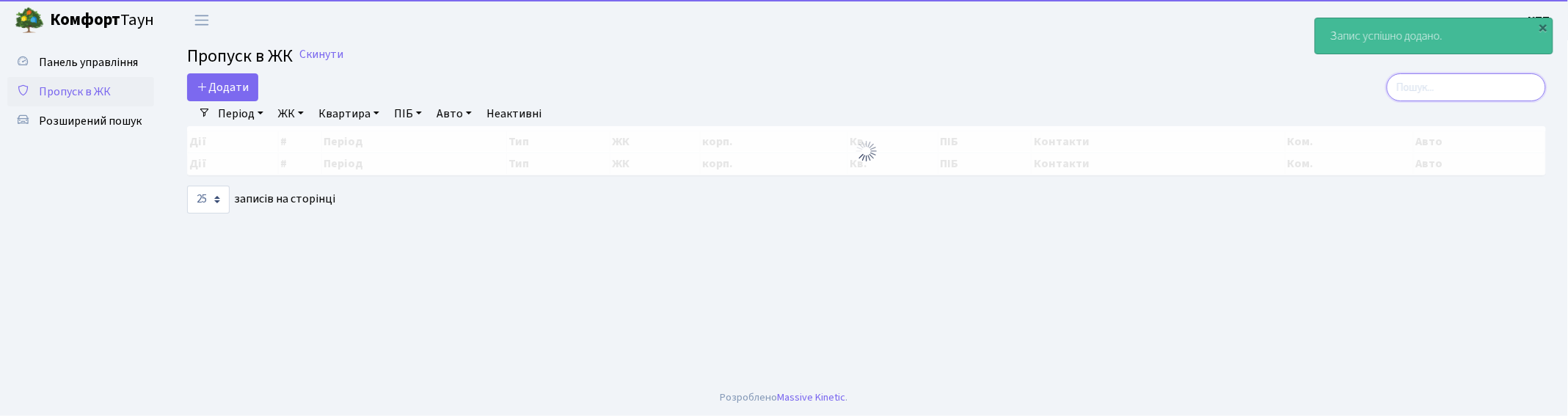
click at [1471, 91] on input "search" at bounding box center [1466, 88] width 160 height 28
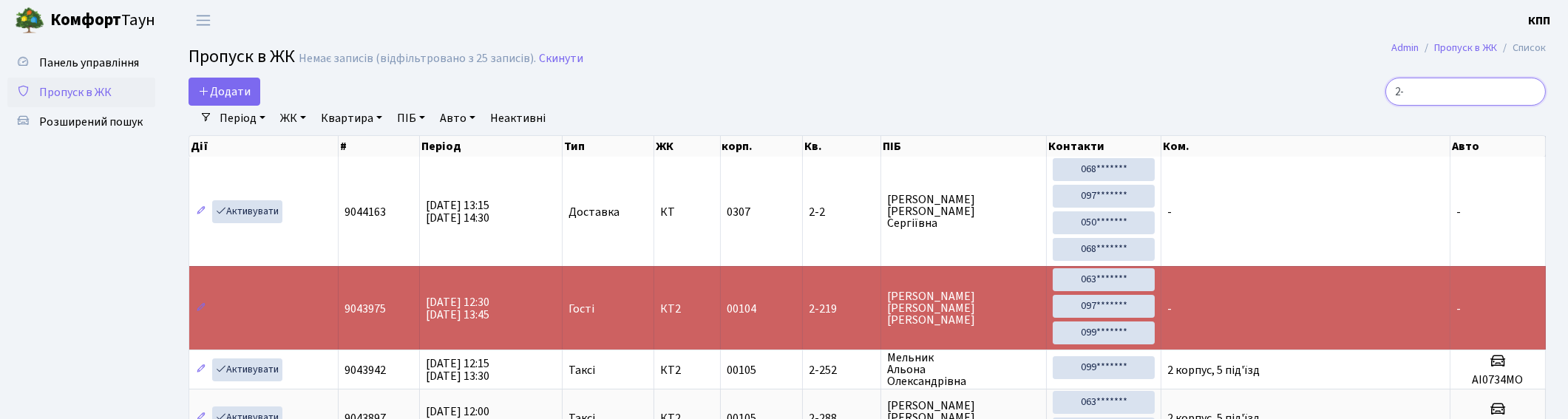
type input "2"
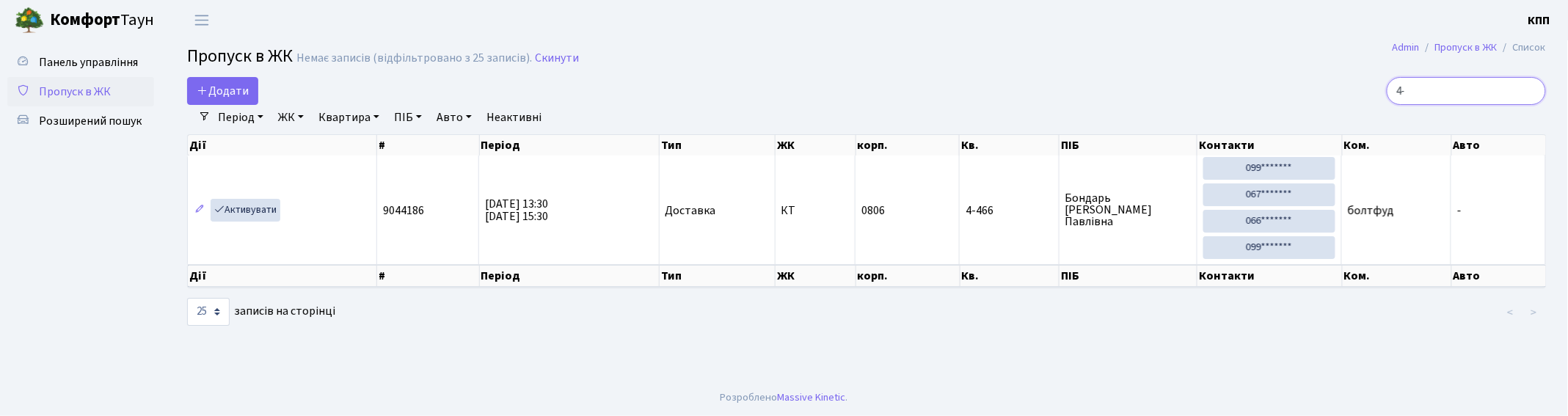
type input "4"
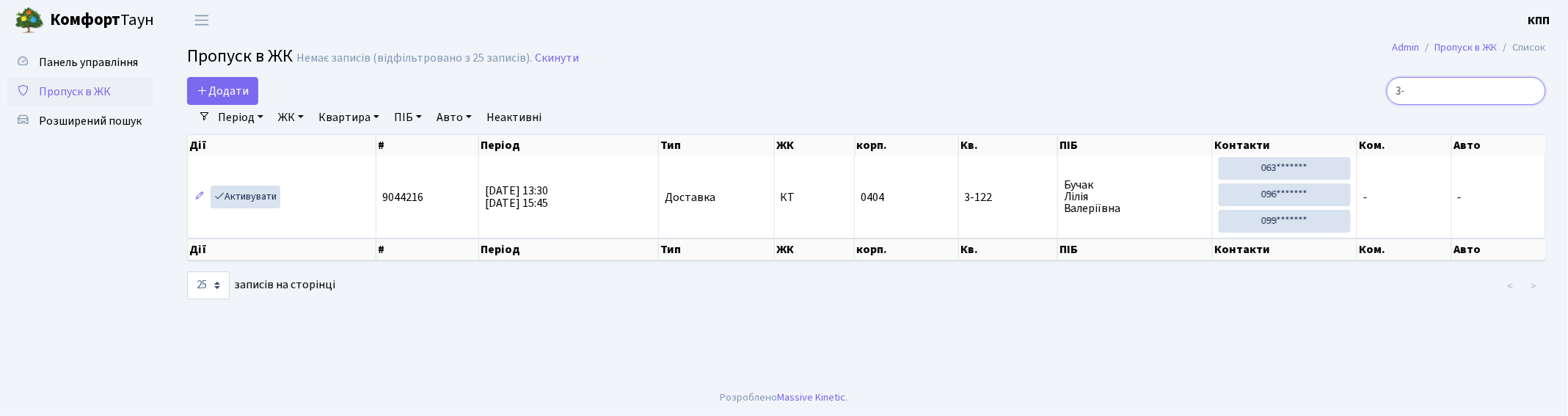
type input "3"
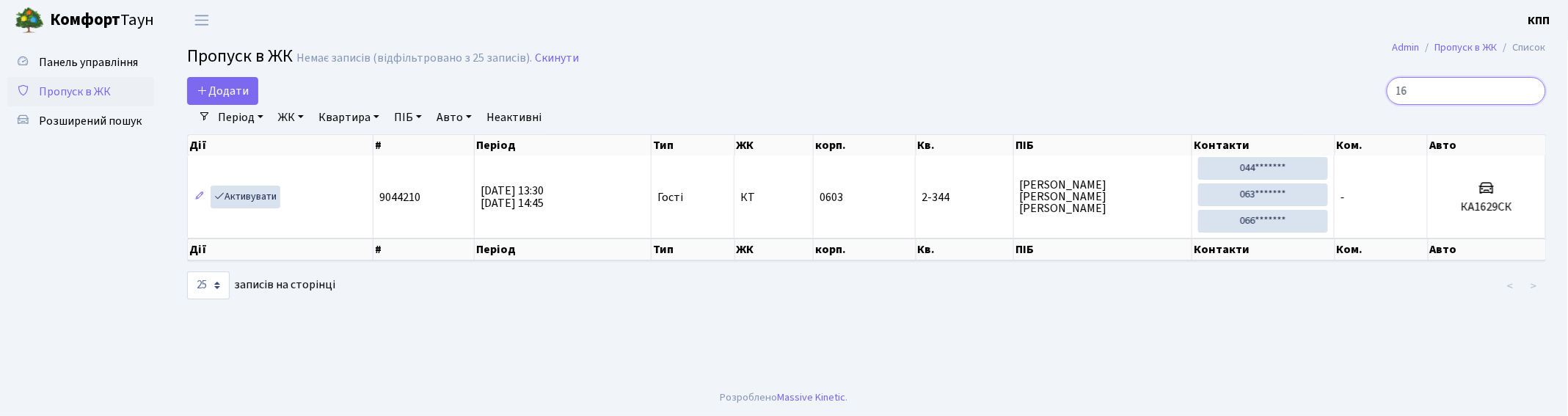
type input "1"
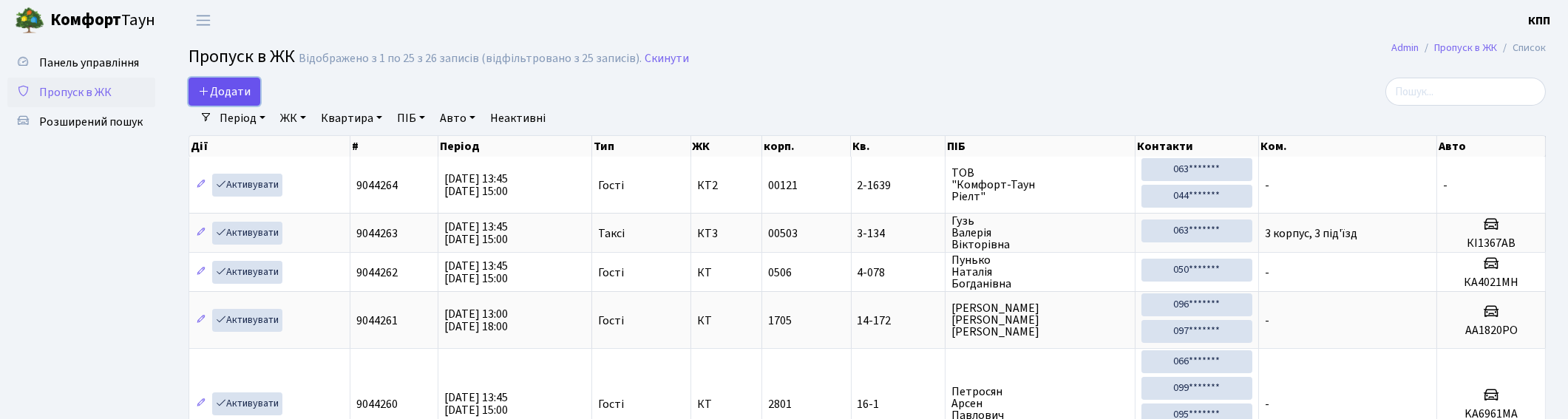
click at [212, 98] on span "Додати" at bounding box center [224, 91] width 53 height 17
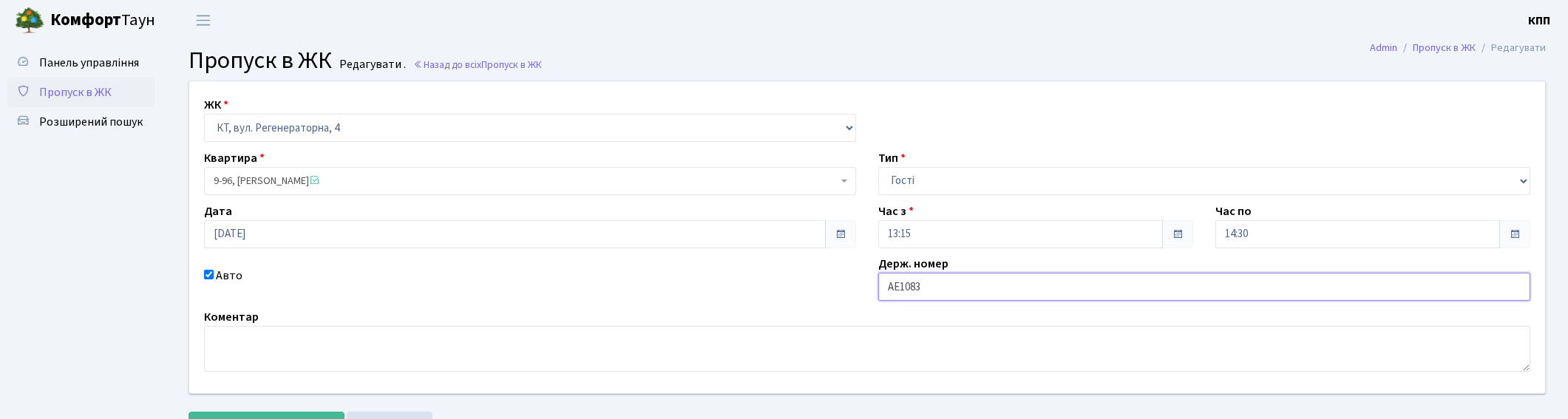
click at [1075, 287] on input "AE1083" at bounding box center [1204, 287] width 652 height 28
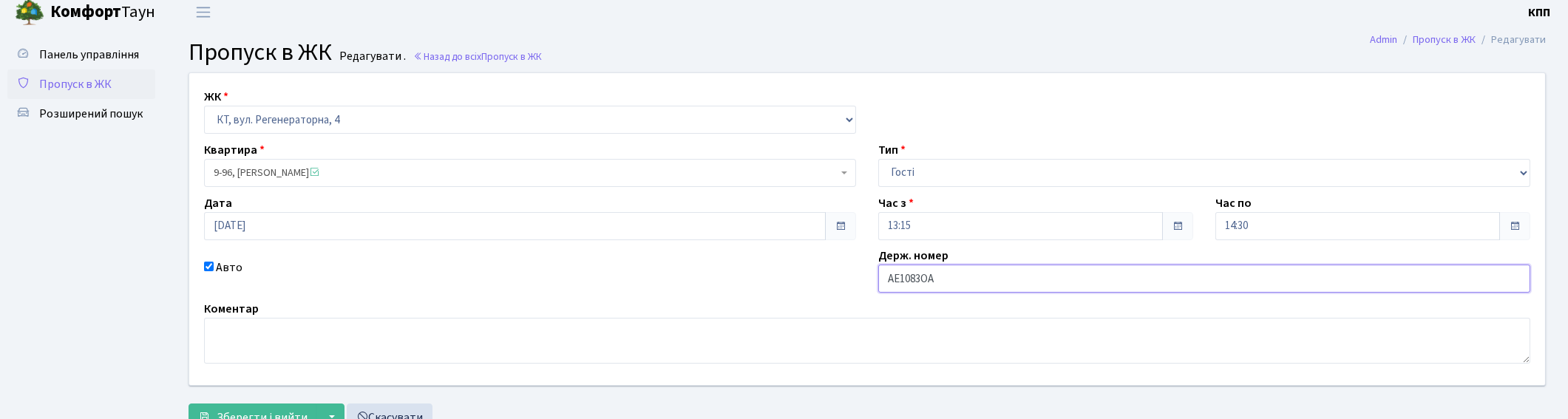
scroll to position [65, 0]
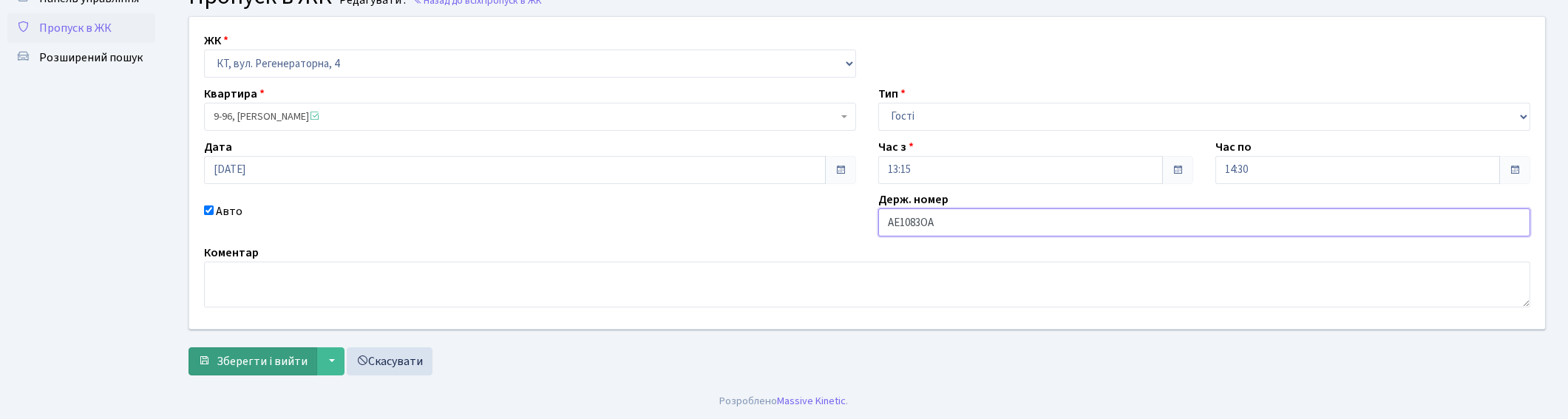
type input "AE1083ОА"
click at [232, 373] on button "Зберегти і вийти" at bounding box center [252, 362] width 128 height 28
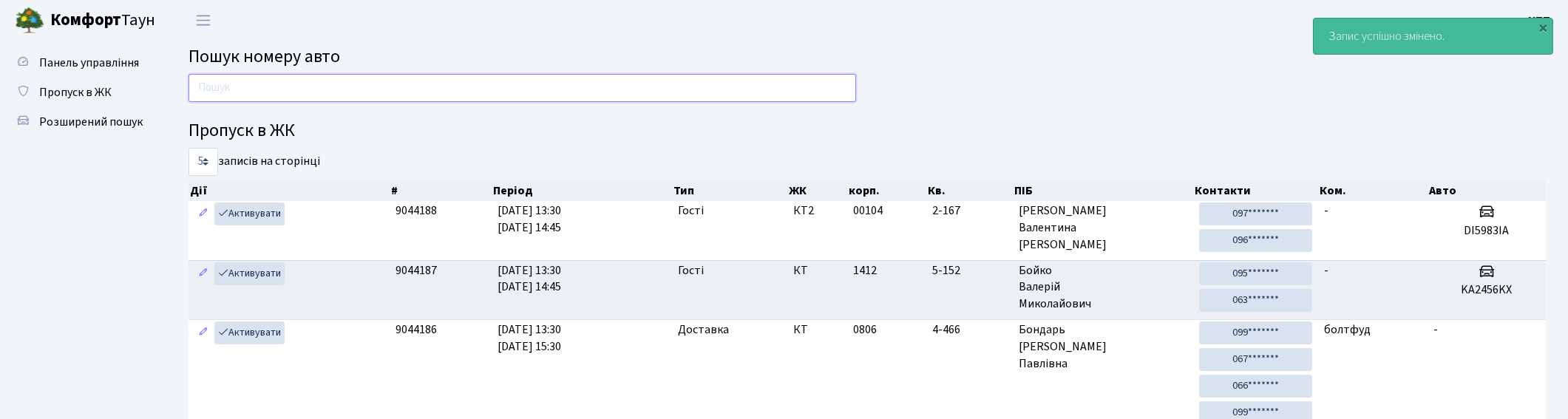
click at [769, 87] on input "text" at bounding box center [522, 88] width 668 height 28
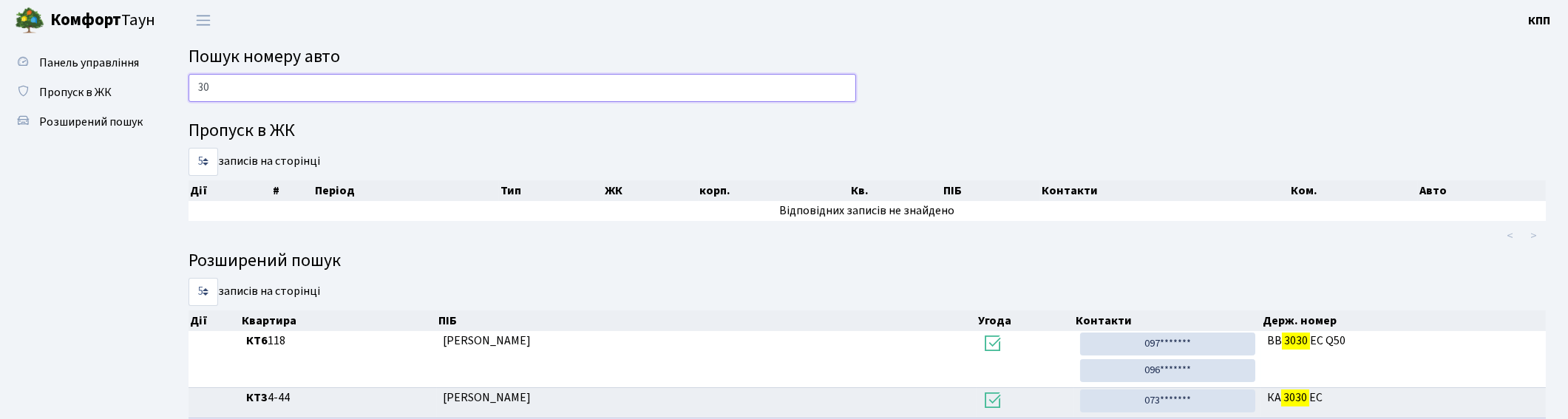
type input "3"
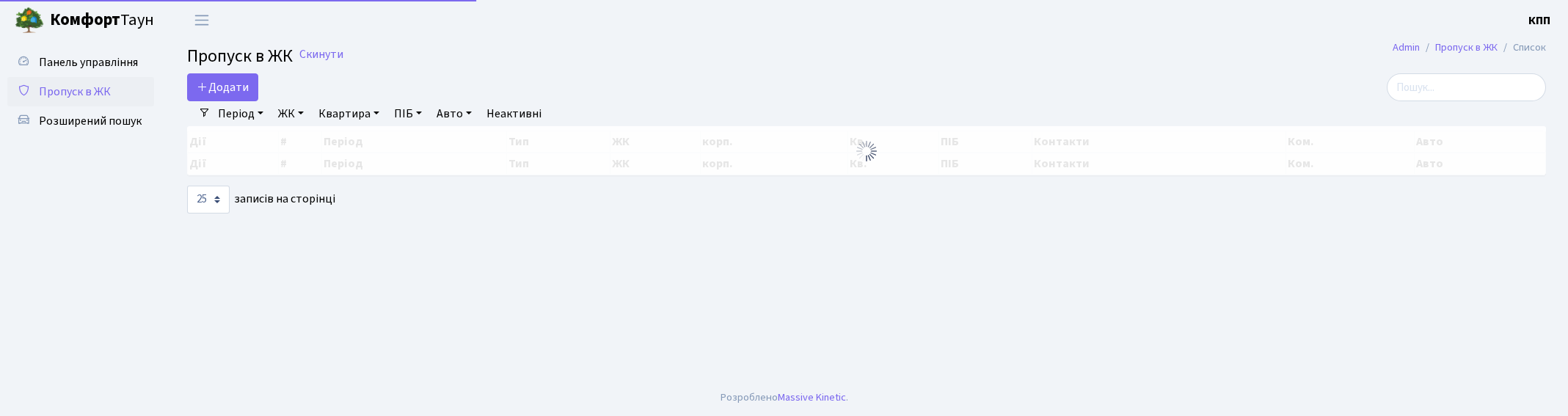
select select "25"
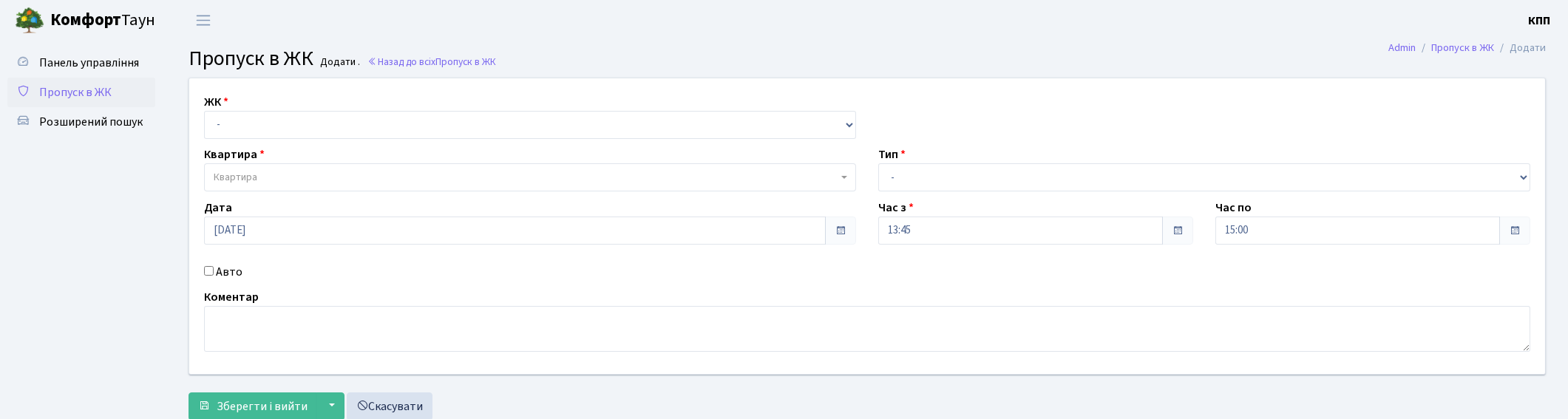
select select "271"
click at [204, 111] on select "- КТ, вул. Регенераторна, 4 КТ2, просп. Соборності, 17 КТ3, вул. Березнева, 16 …" at bounding box center [530, 125] width 652 height 28
select select
click at [292, 176] on span "Квартира" at bounding box center [526, 177] width 624 height 15
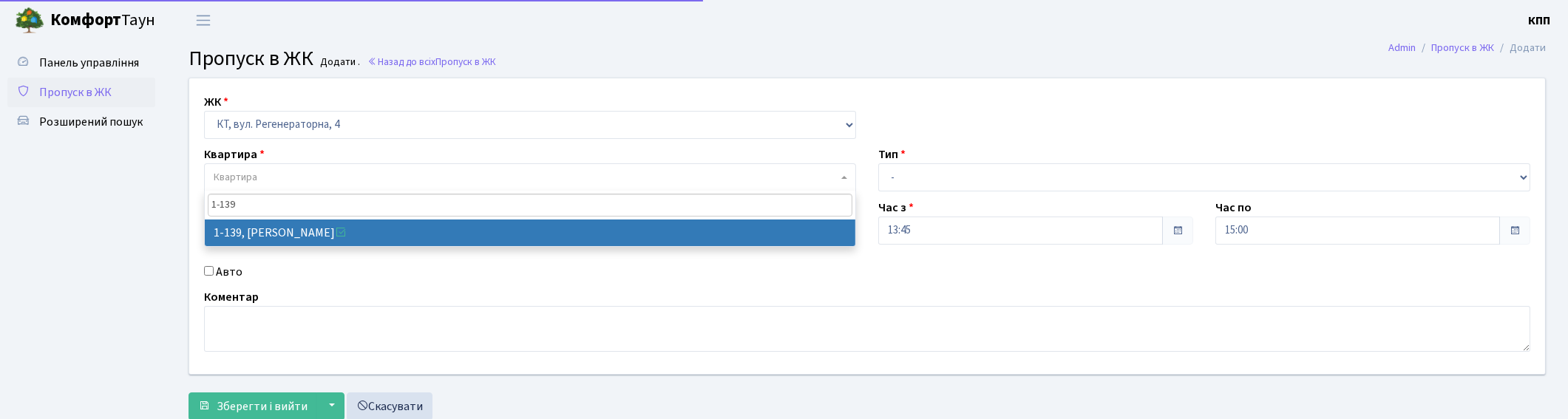
type input "1-139"
select select "139"
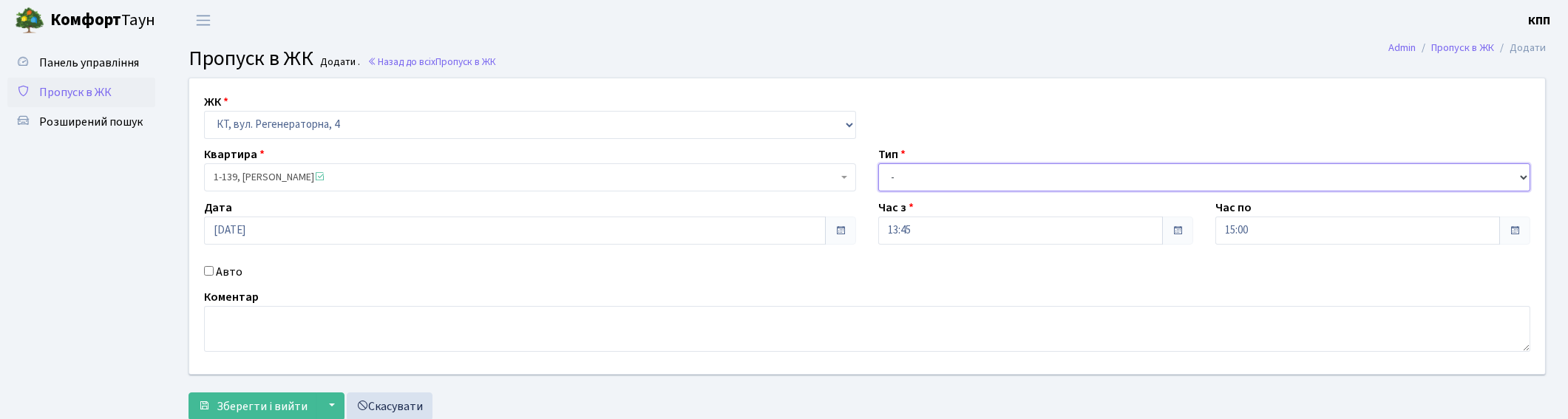
drag, startPoint x: 906, startPoint y: 179, endPoint x: 906, endPoint y: 189, distance: 10.0
click at [906, 179] on select "- Доставка Таксі Гості Сервіс" at bounding box center [1204, 177] width 652 height 28
select select "3"
click at [878, 163] on select "- Доставка Таксі Гості Сервіс" at bounding box center [1204, 177] width 652 height 28
click at [232, 340] on textarea at bounding box center [867, 328] width 1326 height 46
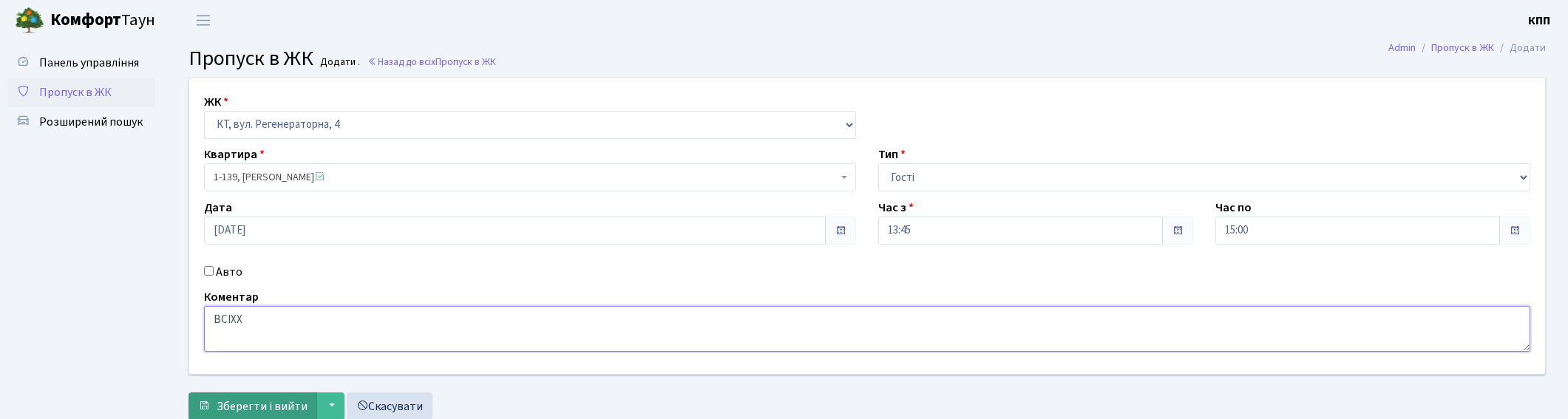
type textarea "ВСІХХ"
click at [234, 398] on span "Зберегти і вийти" at bounding box center [262, 406] width 91 height 17
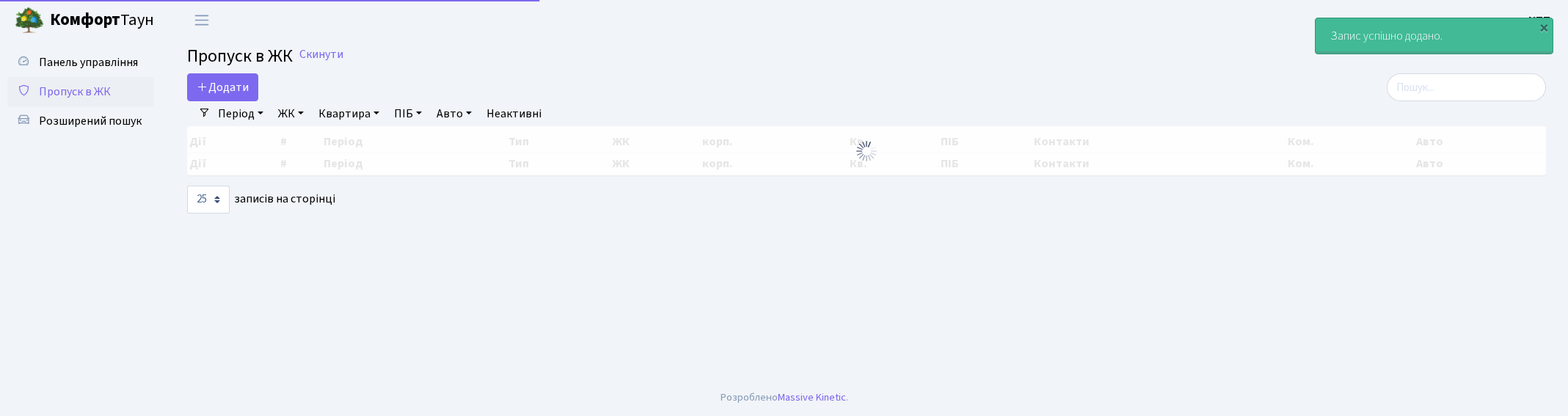
select select "25"
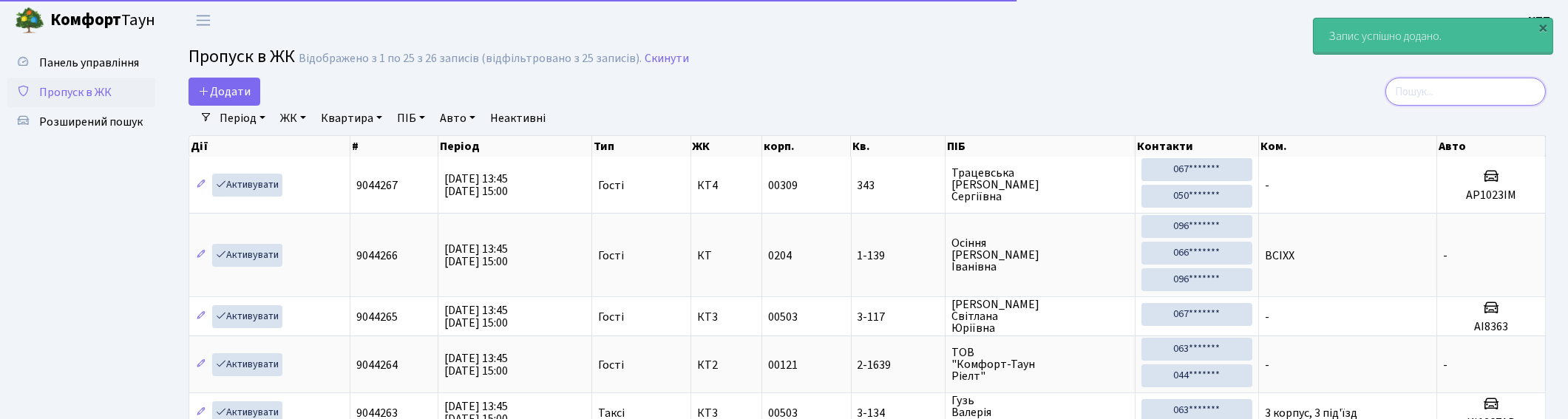
click at [1514, 98] on input "search" at bounding box center [1466, 91] width 161 height 28
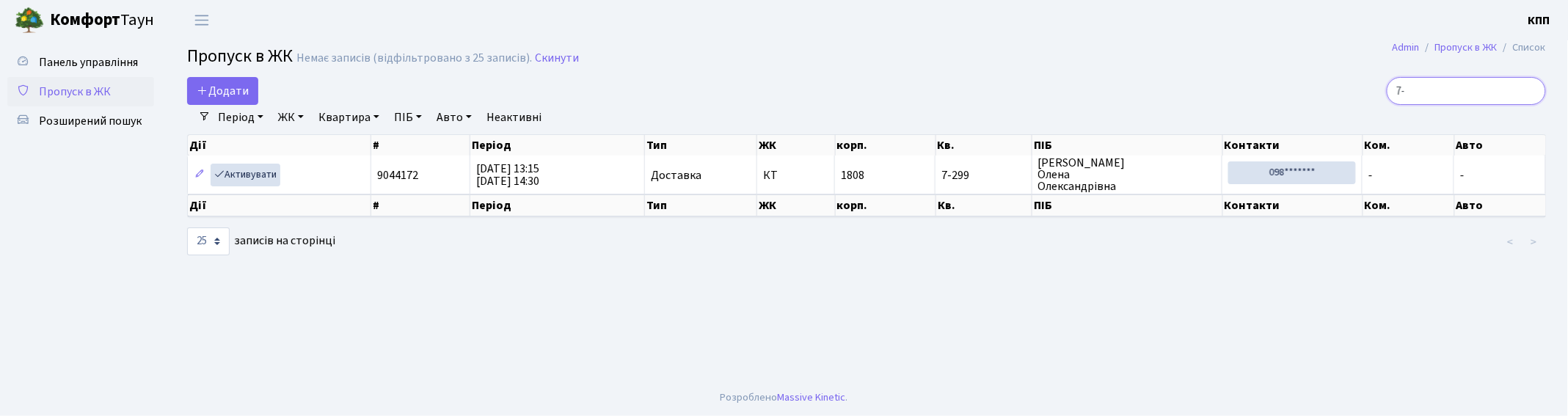
type input "7"
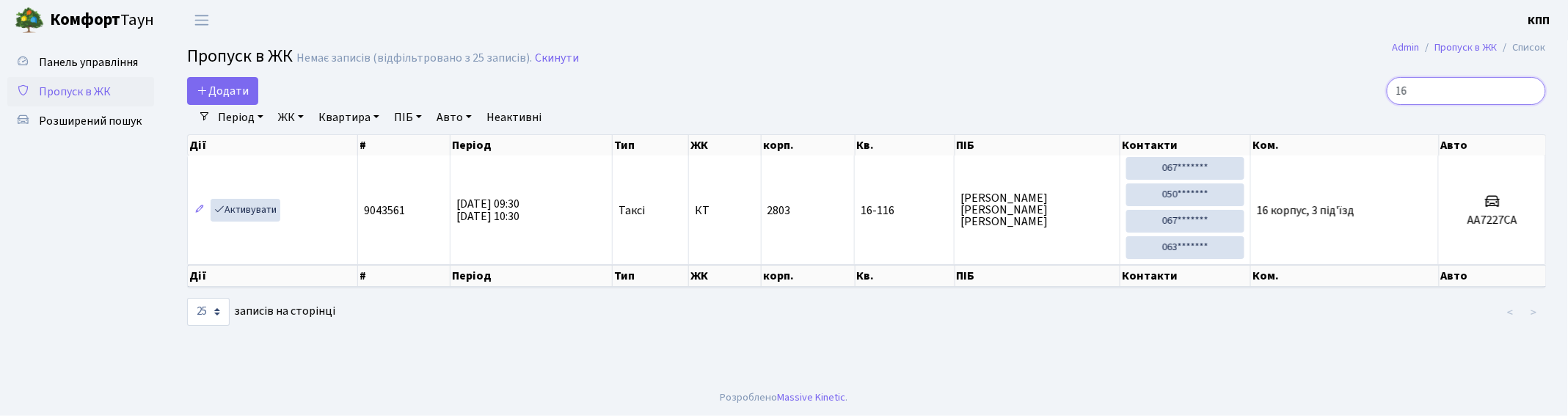
type input "1"
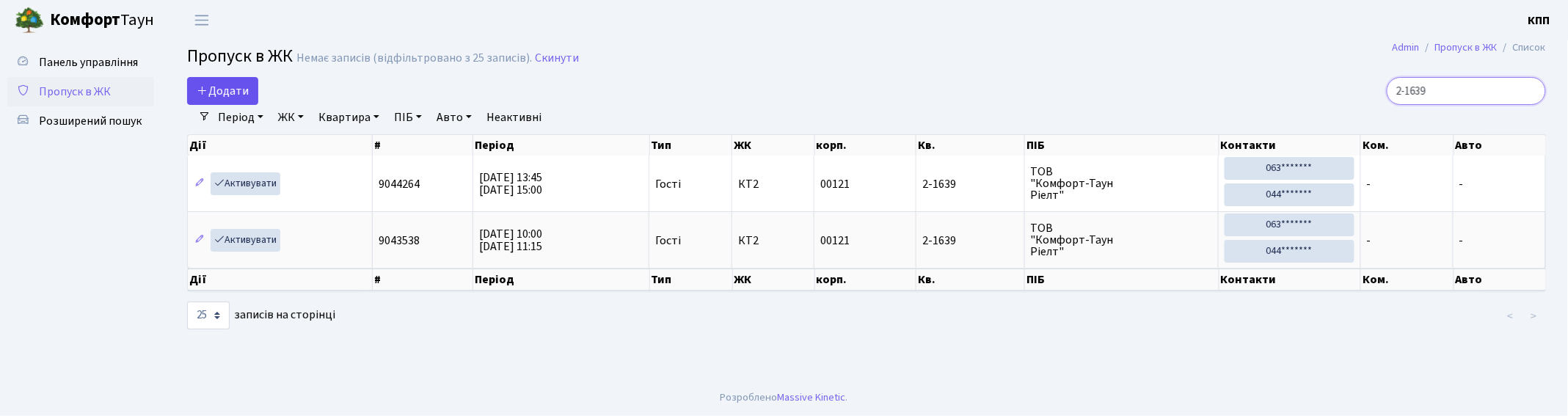
type input "2-1639"
click at [201, 84] on icon at bounding box center [202, 90] width 12 height 12
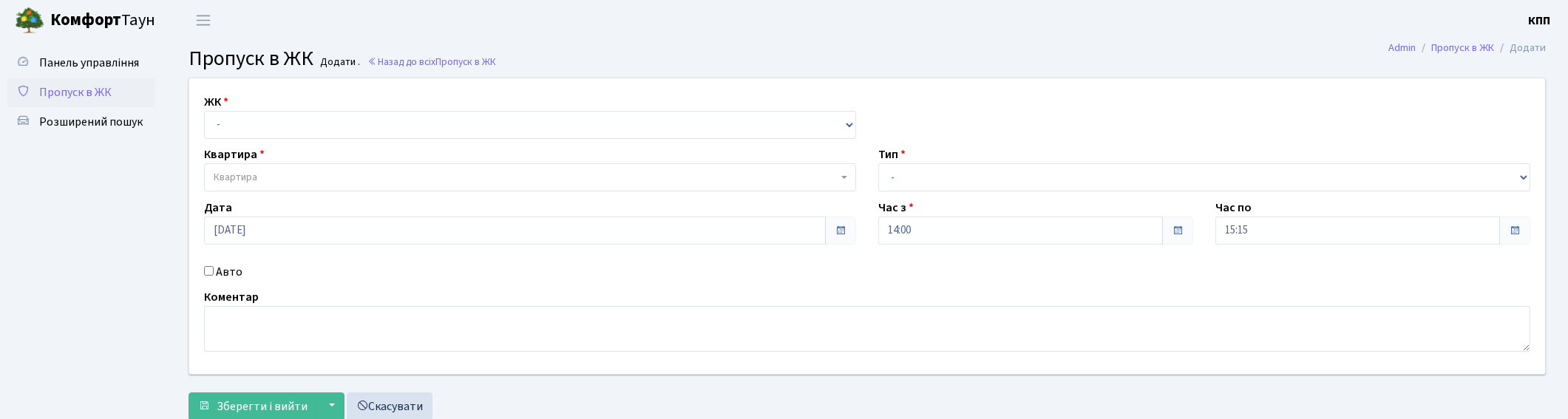
click at [209, 276] on div "Авто" at bounding box center [530, 272] width 674 height 18
click at [210, 271] on input "Авто" at bounding box center [209, 271] width 9 height 9
checkbox input "true"
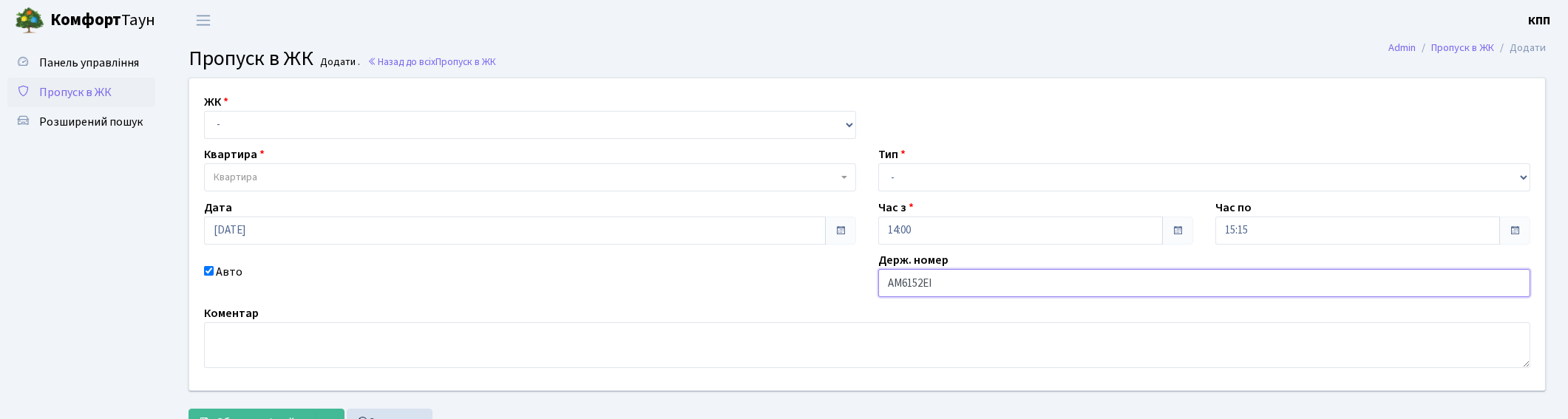
type input "АМ6152ЕІ"
click at [957, 177] on select "- Доставка Таксі Гості Сервіс" at bounding box center [1204, 177] width 652 height 28
select select "3"
click at [878, 163] on select "- Доставка Таксі Гості Сервіс" at bounding box center [1204, 177] width 652 height 28
click at [374, 121] on select "- КТ, вул. Регенераторна, 4 КТ2, просп. Соборності, 17 КТ3, вул. Березнева, 16 …" at bounding box center [530, 125] width 652 height 28
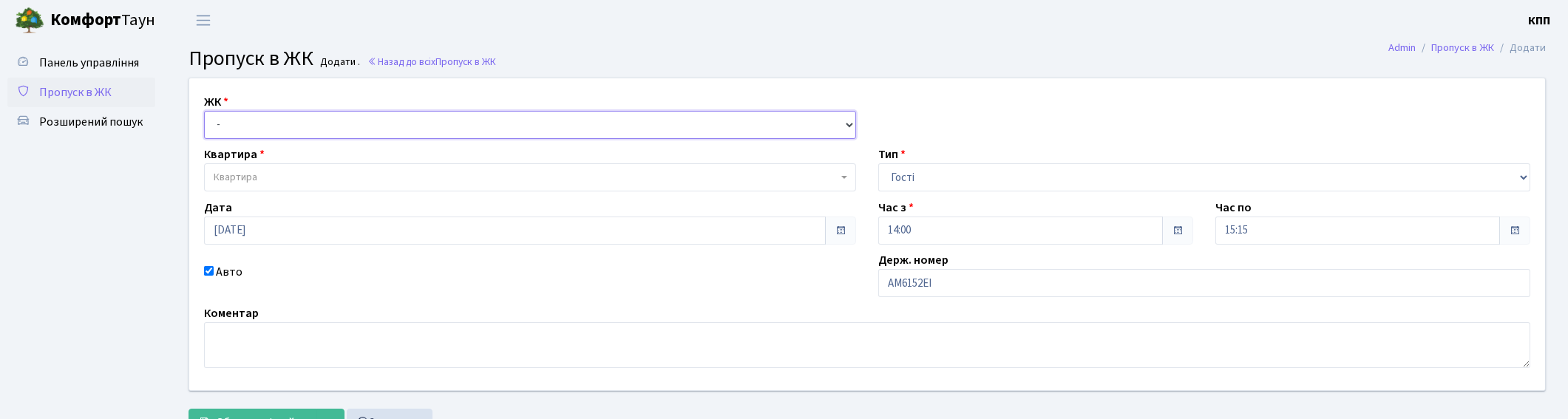
select select "271"
click at [204, 111] on select "- КТ, вул. Регенераторна, 4 КТ2, просп. Соборності, 17 КТ3, вул. Березнева, 16 …" at bounding box center [530, 125] width 652 height 28
select select
click at [353, 179] on span "Квартира" at bounding box center [526, 177] width 624 height 15
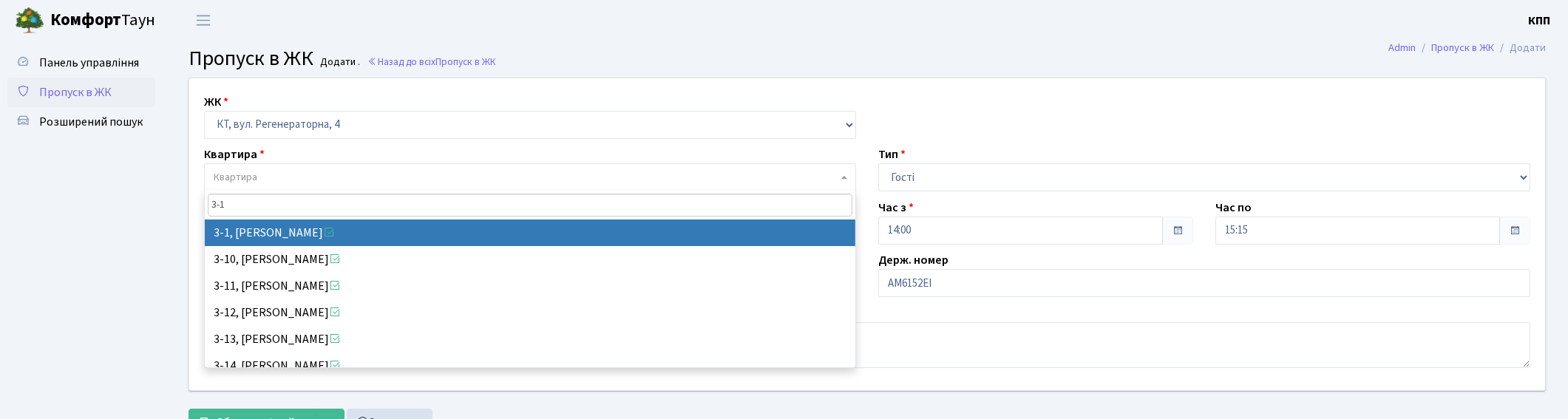
type input "3-1"
select select "972"
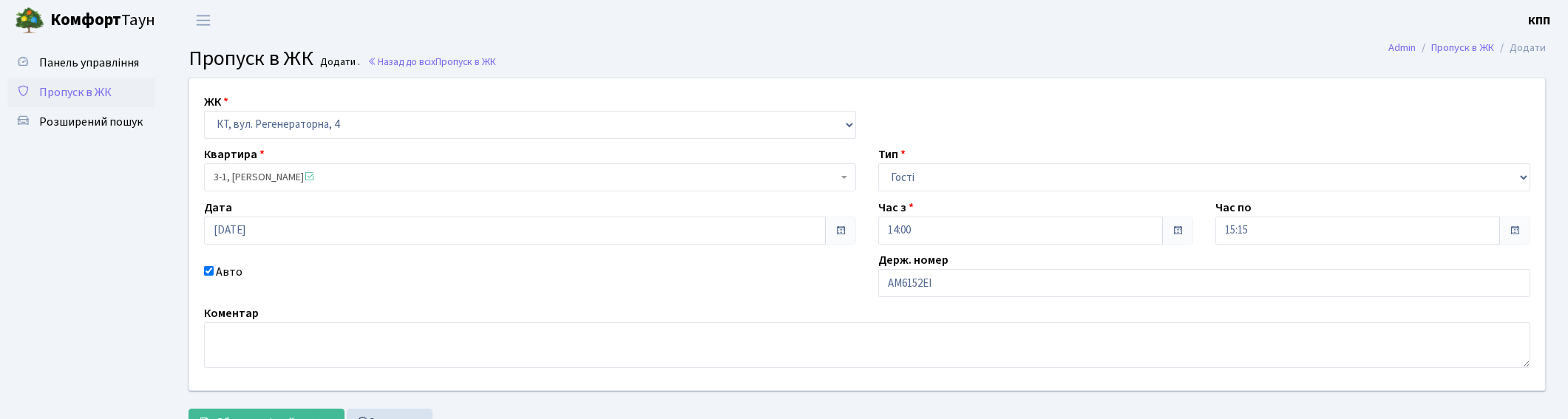
scroll to position [61, 0]
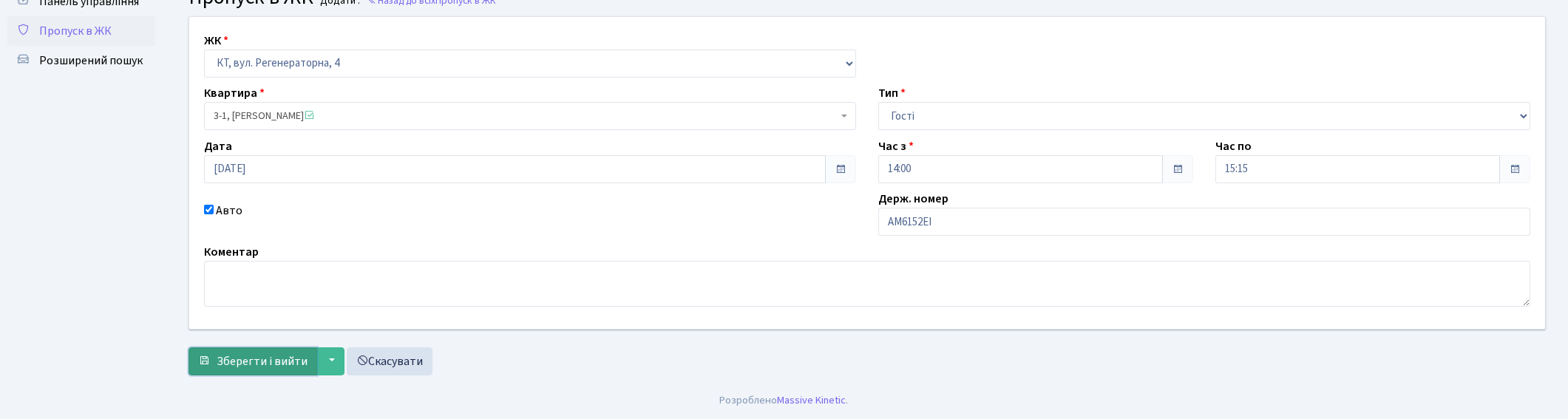
click at [254, 361] on span "Зберегти і вийти" at bounding box center [262, 361] width 91 height 17
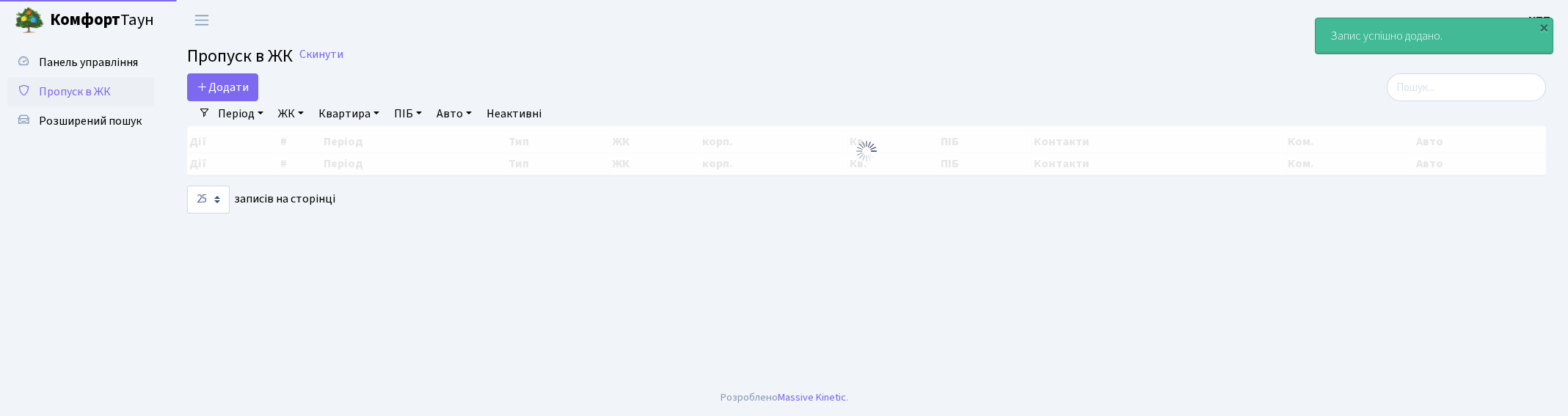
select select "25"
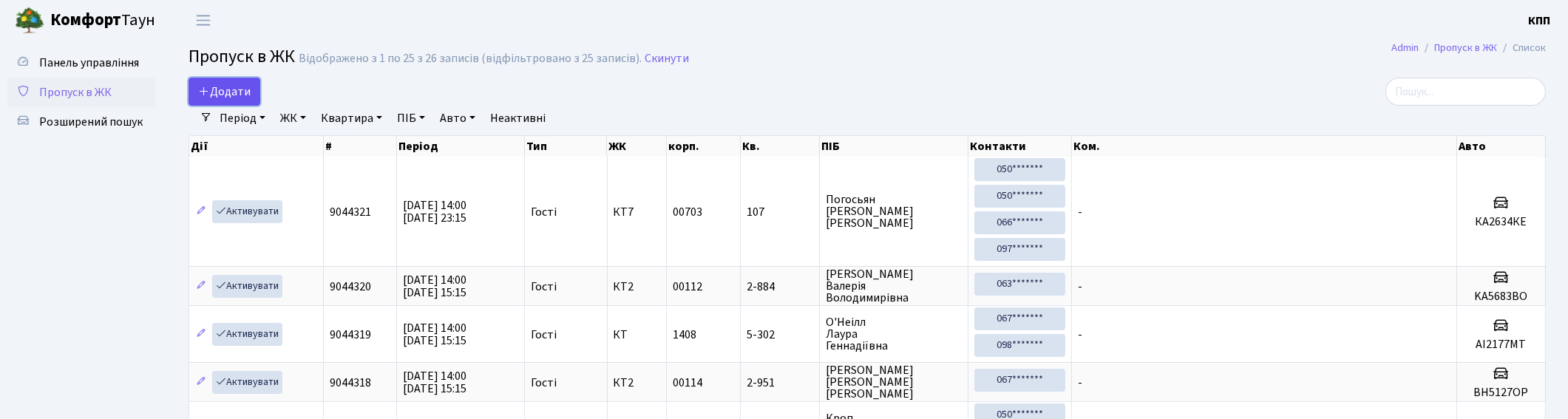
click at [228, 90] on span "Додати" at bounding box center [224, 91] width 53 height 17
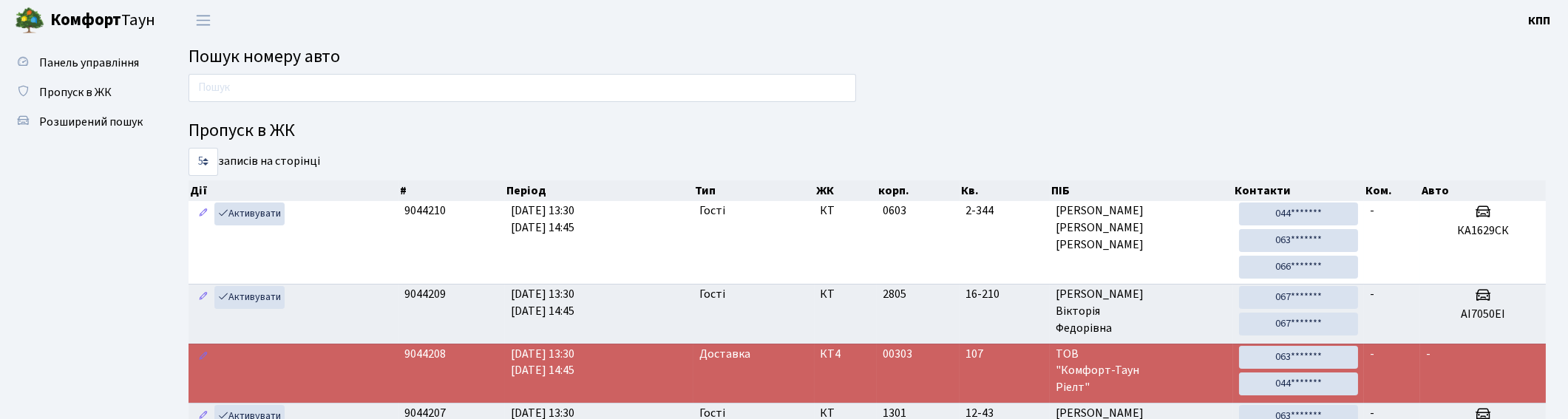
click at [259, 92] on input "text" at bounding box center [522, 88] width 668 height 28
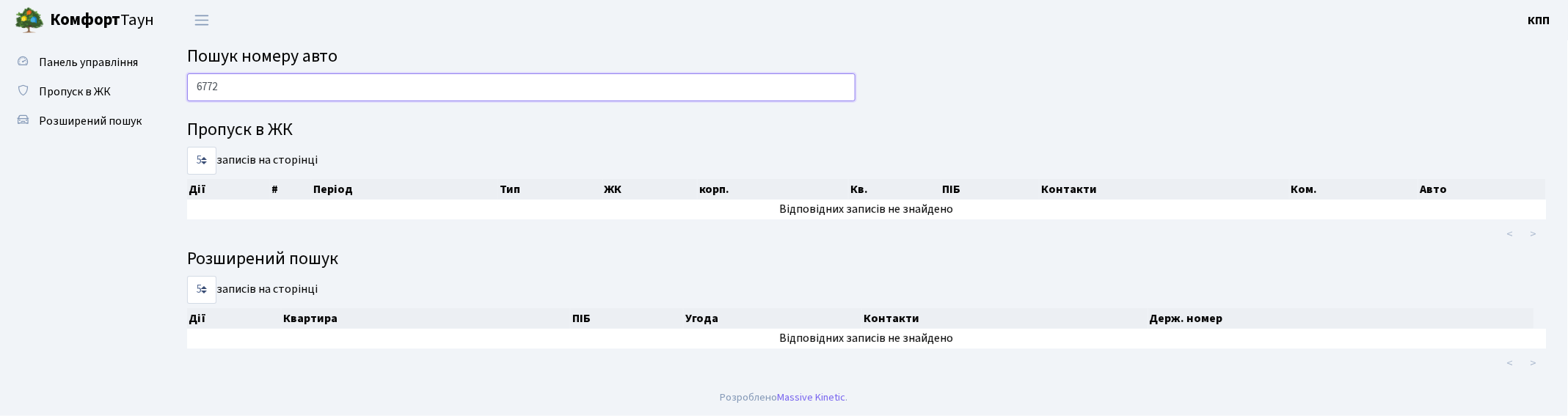
click at [390, 86] on input "6772" at bounding box center [521, 88] width 668 height 28
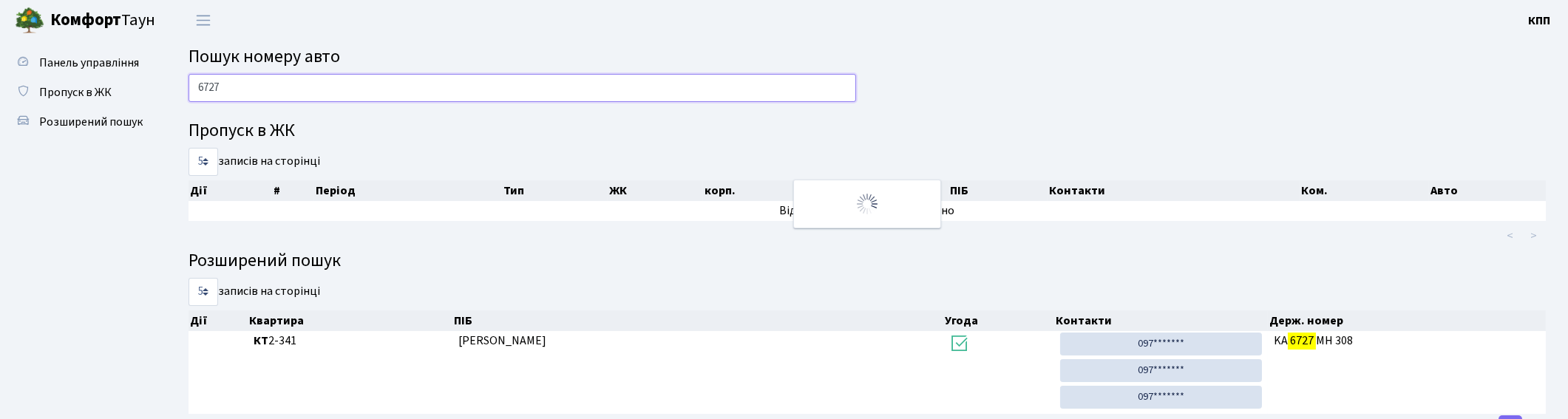
scroll to position [61, 0]
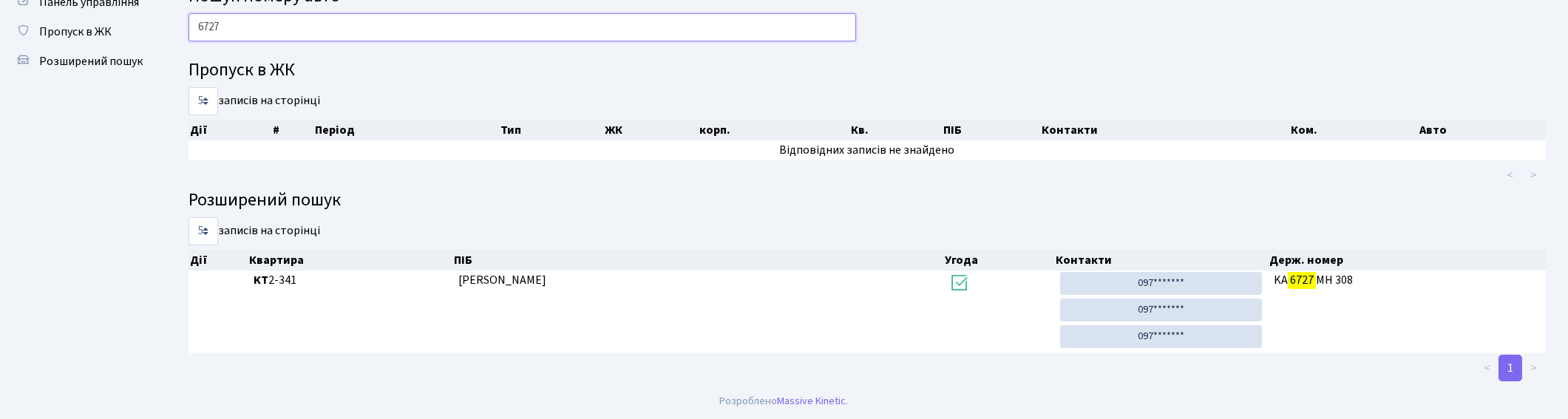
click at [331, 25] on input "6727" at bounding box center [522, 28] width 668 height 28
type input "6"
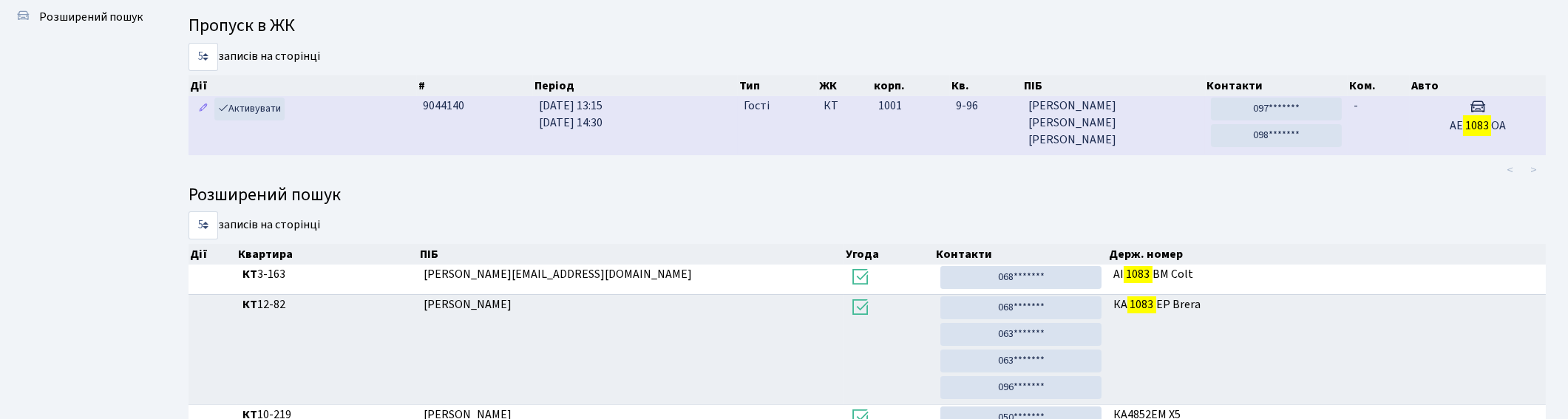
scroll to position [0, 0]
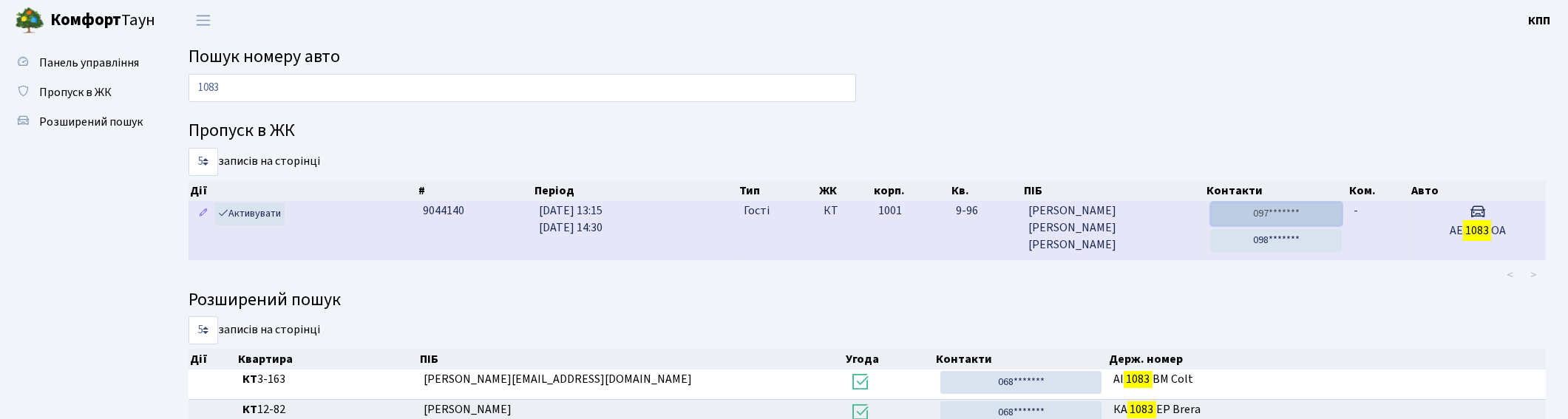
click at [1257, 217] on link "097*******" at bounding box center [1276, 213] width 131 height 23
click at [1291, 239] on link "098*******" at bounding box center [1276, 240] width 131 height 23
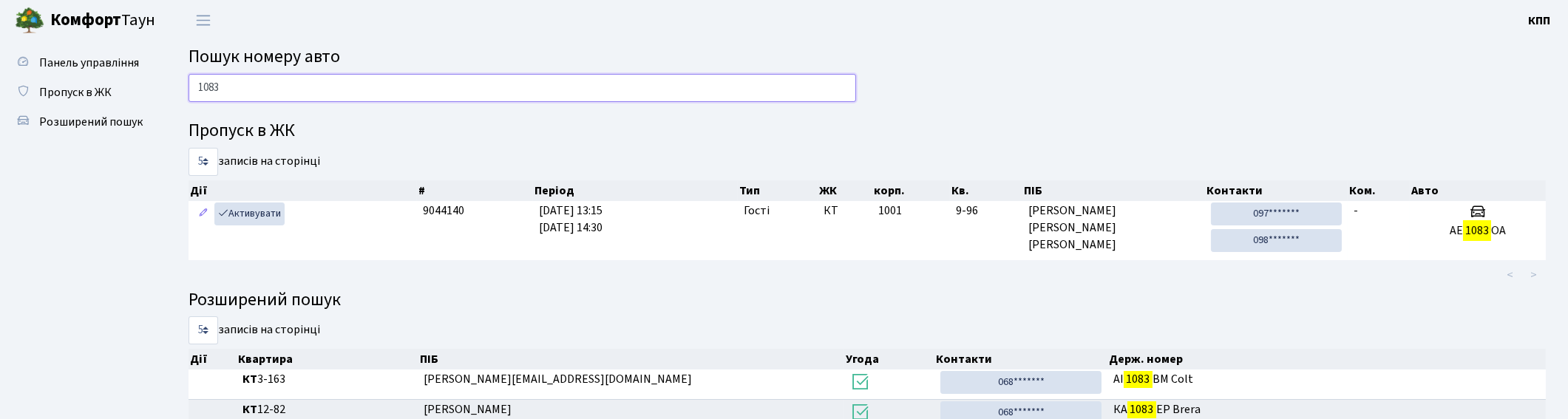
click at [306, 87] on input "1083" at bounding box center [522, 88] width 668 height 28
type input "1"
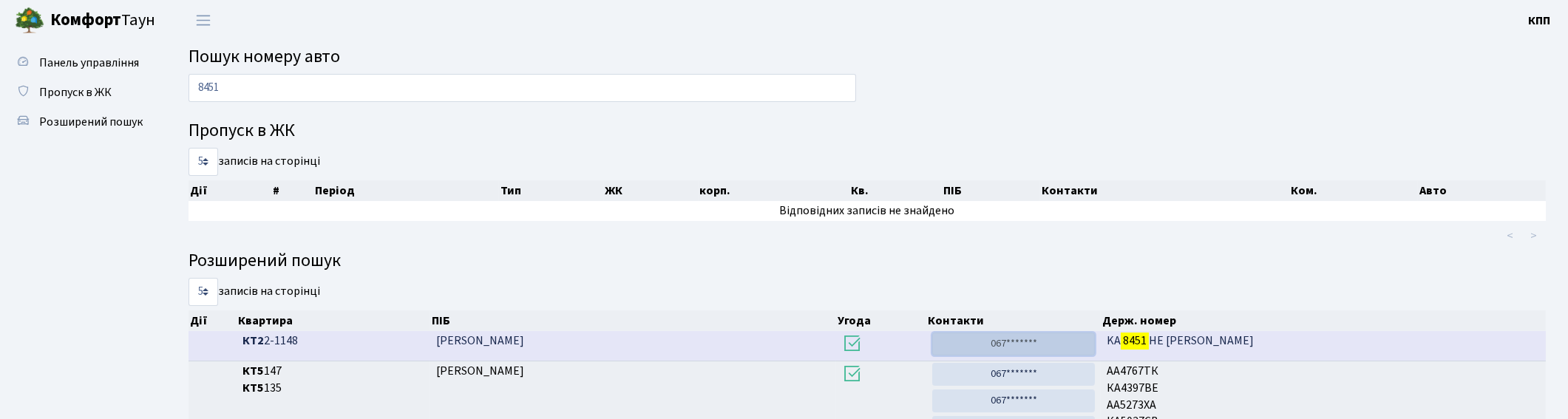
click at [1054, 344] on link "067*******" at bounding box center [1013, 343] width 162 height 23
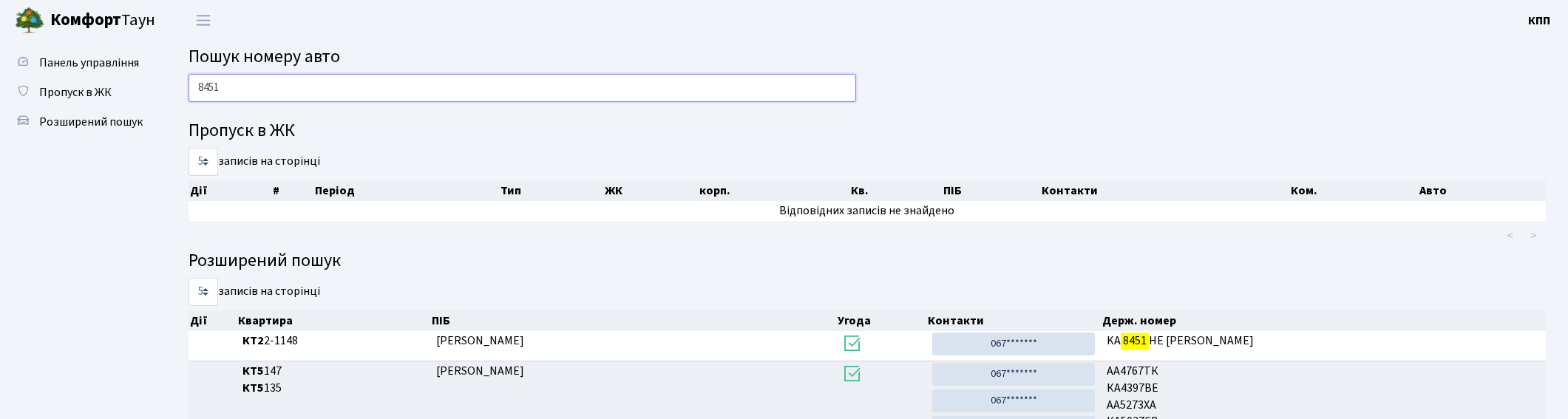
click at [385, 85] on input "8451" at bounding box center [522, 88] width 668 height 28
type input "8"
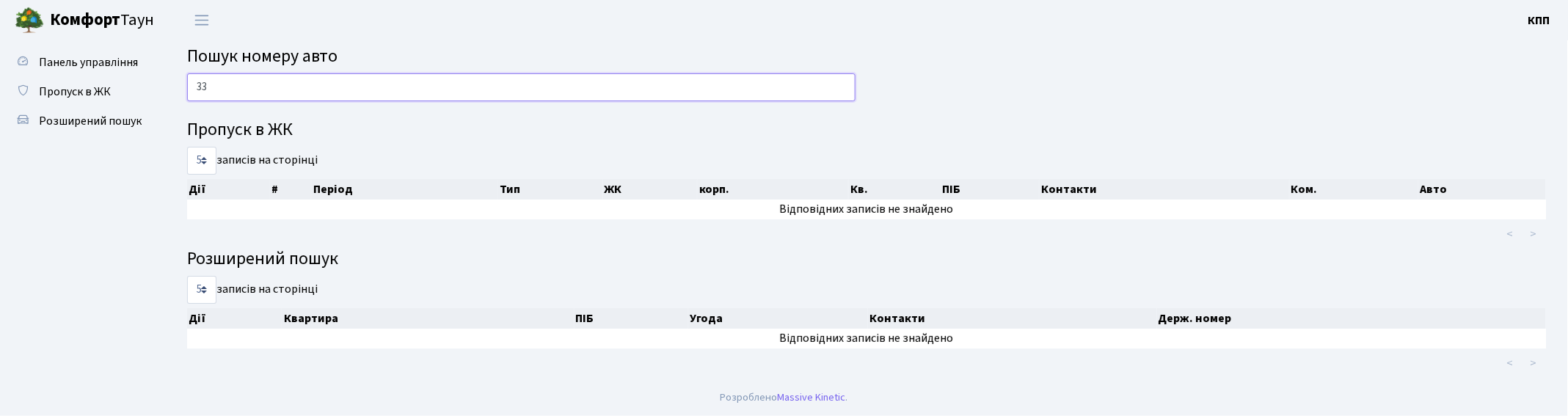
type input "3"
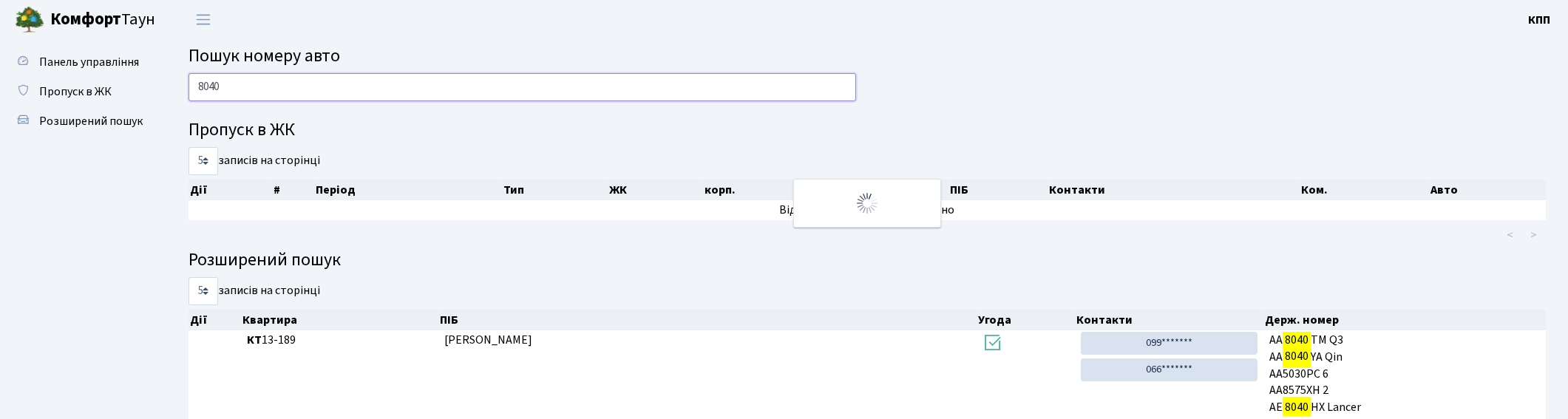
scroll to position [70, 0]
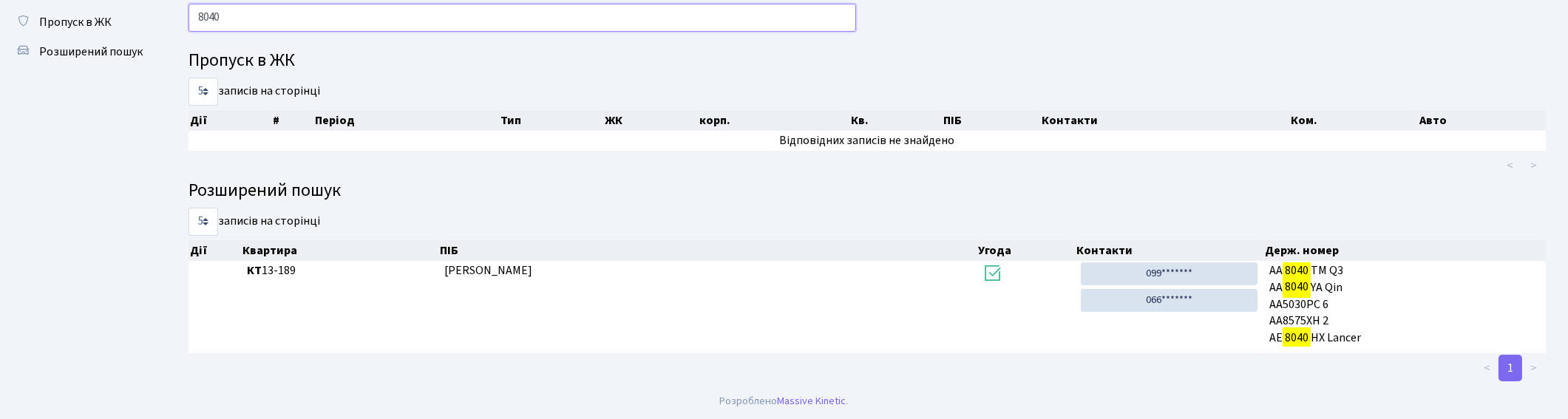
click at [256, 30] on input "8040" at bounding box center [522, 18] width 668 height 28
type input "8"
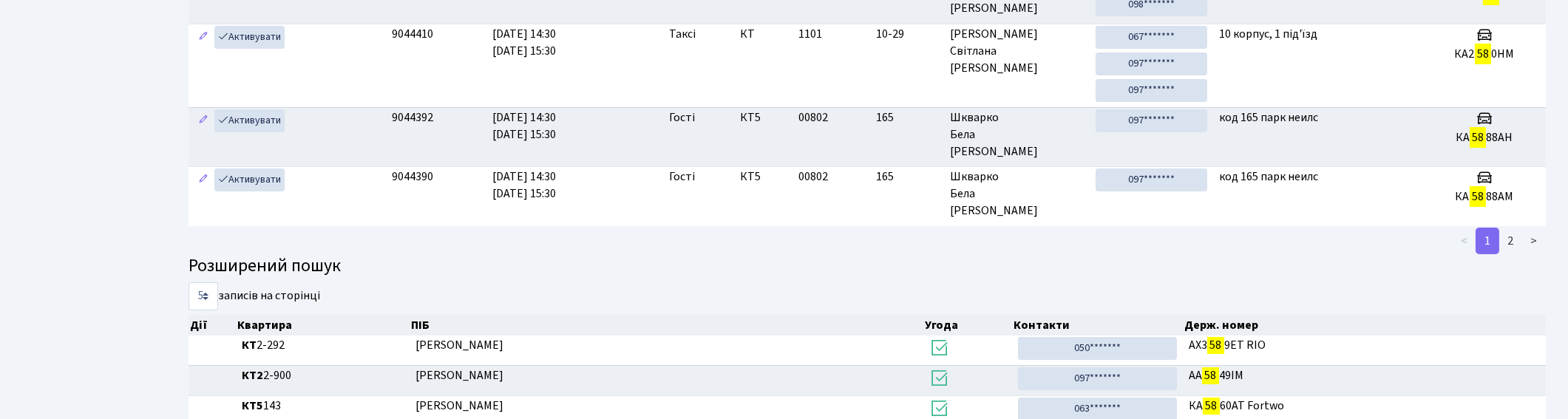
scroll to position [316, 0]
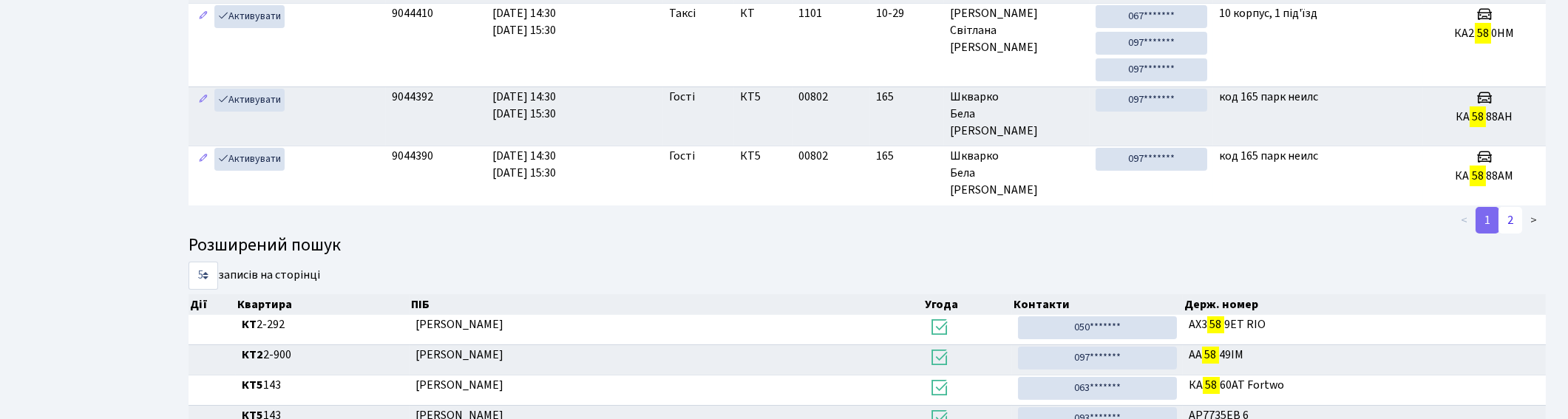
click at [1518, 224] on link "2" at bounding box center [1510, 221] width 24 height 27
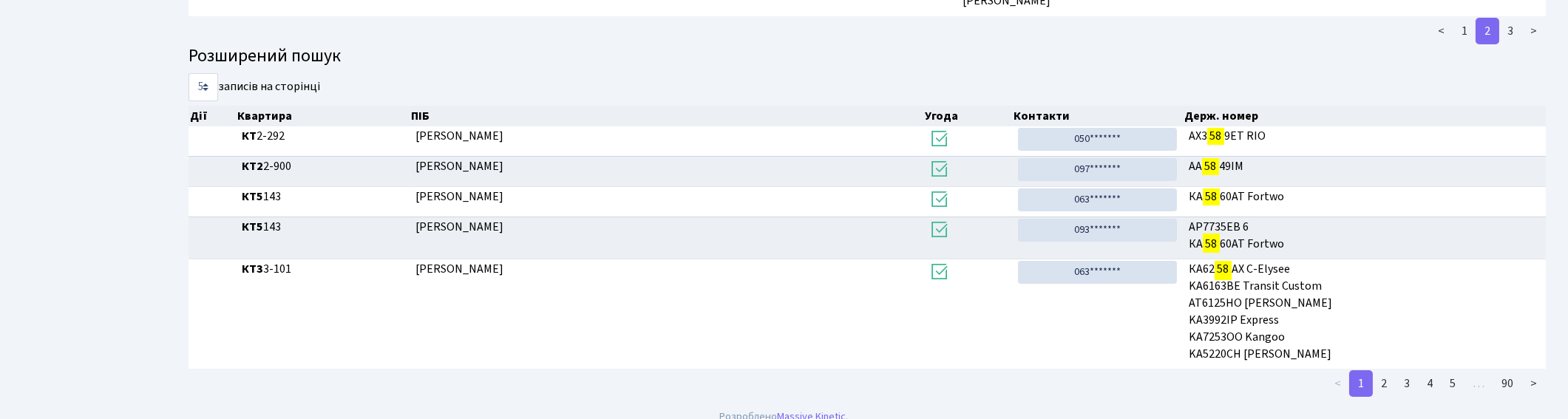
scroll to position [2, 0]
click at [1385, 384] on link "2" at bounding box center [1384, 384] width 24 height 27
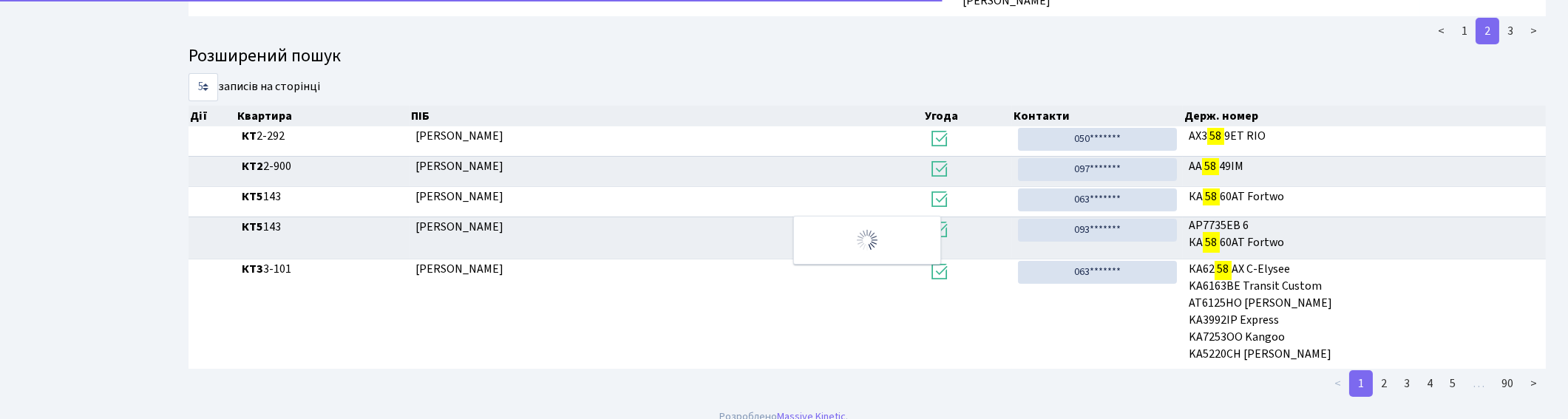
scroll to position [458, 0]
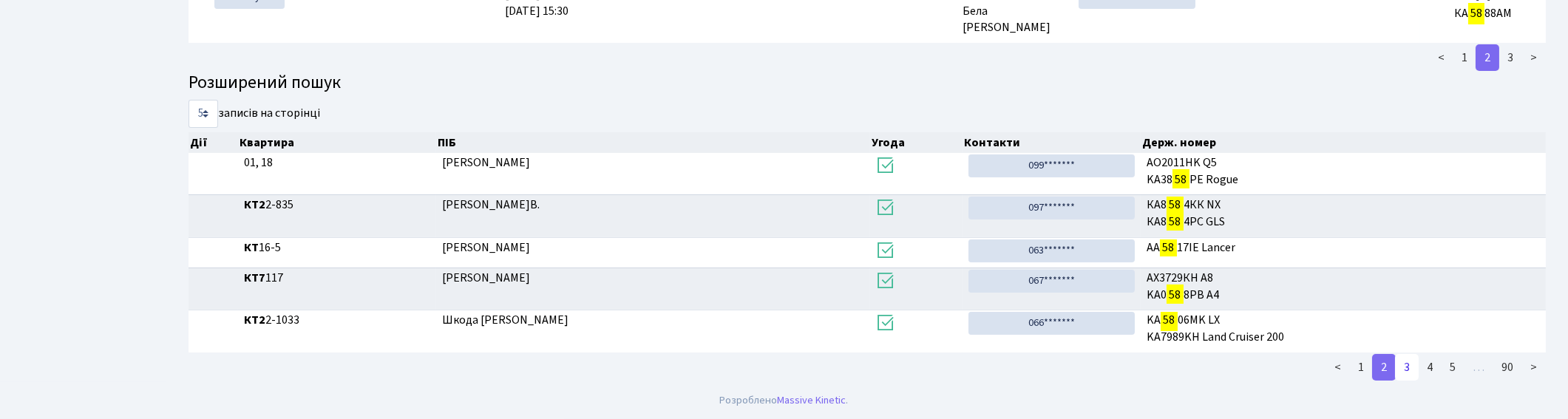
click at [1410, 366] on link "3" at bounding box center [1407, 367] width 24 height 27
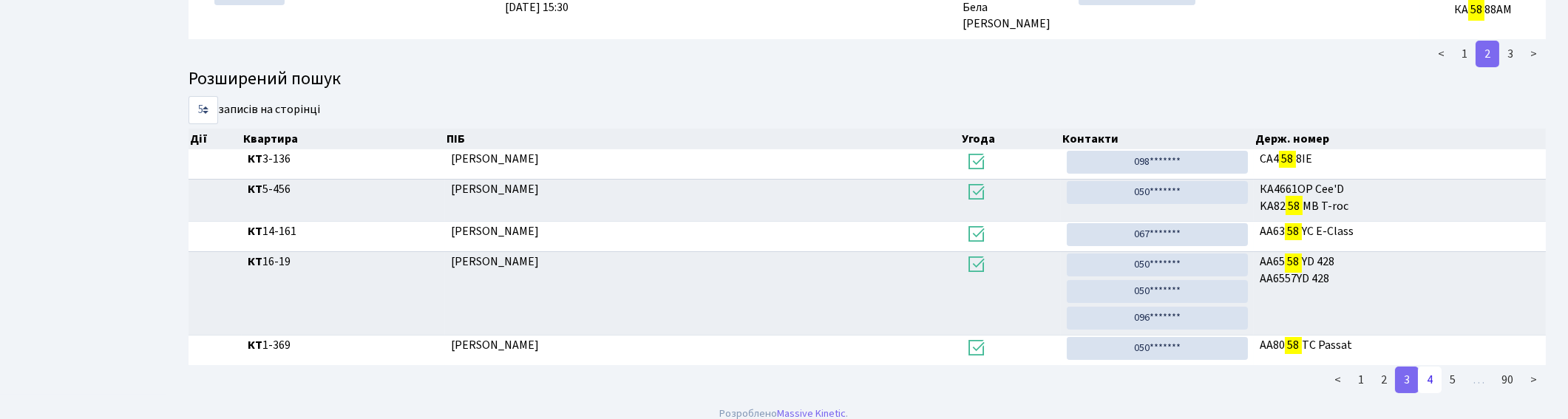
click at [1435, 378] on link "4" at bounding box center [1430, 380] width 24 height 27
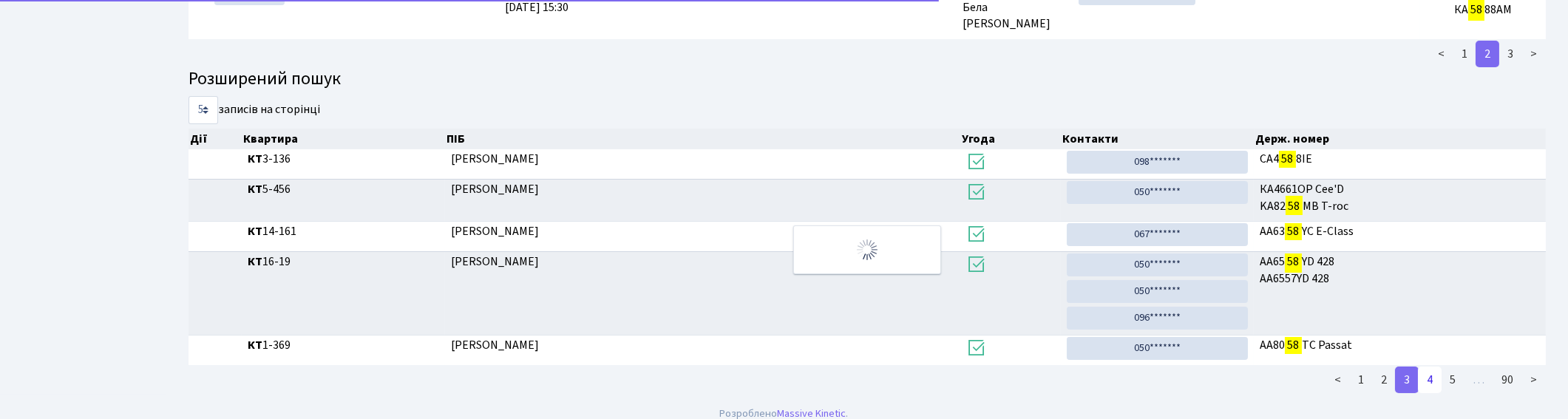
scroll to position [573, 0]
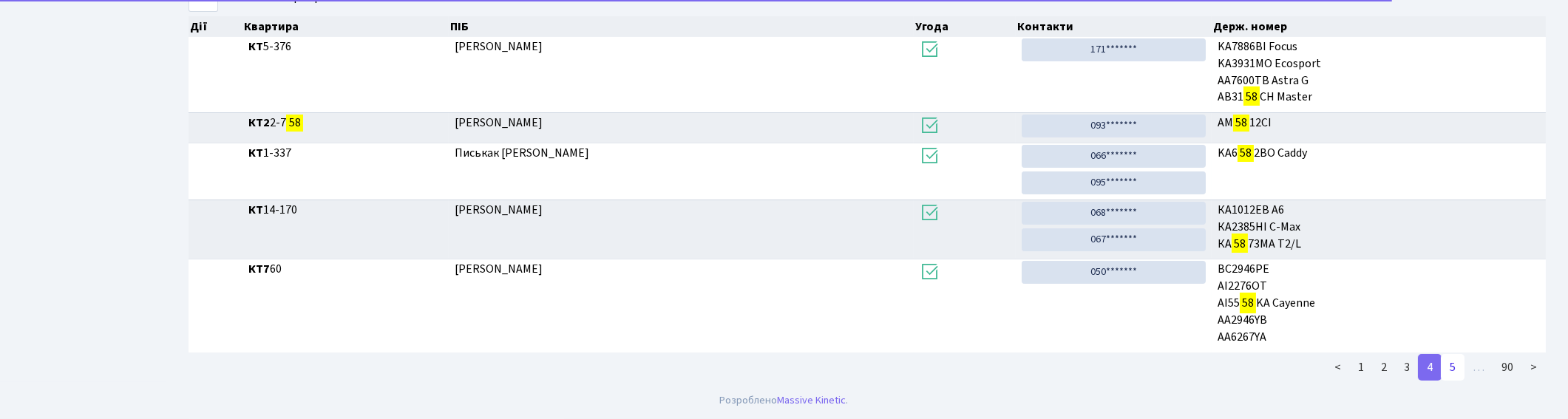
click at [1449, 364] on link "5" at bounding box center [1453, 367] width 24 height 27
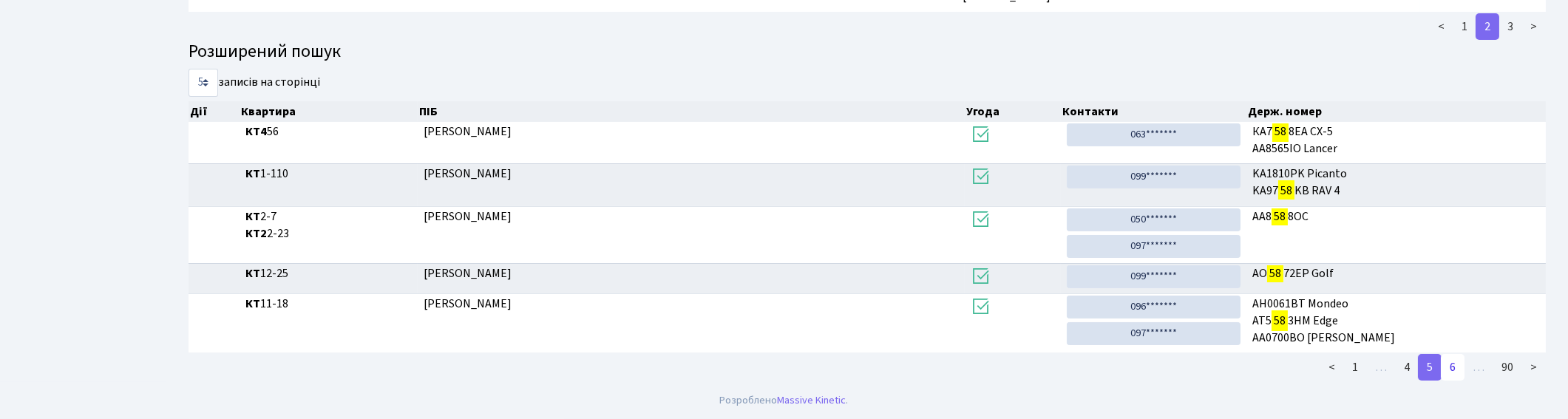
click at [1450, 364] on link "6" at bounding box center [1453, 367] width 24 height 27
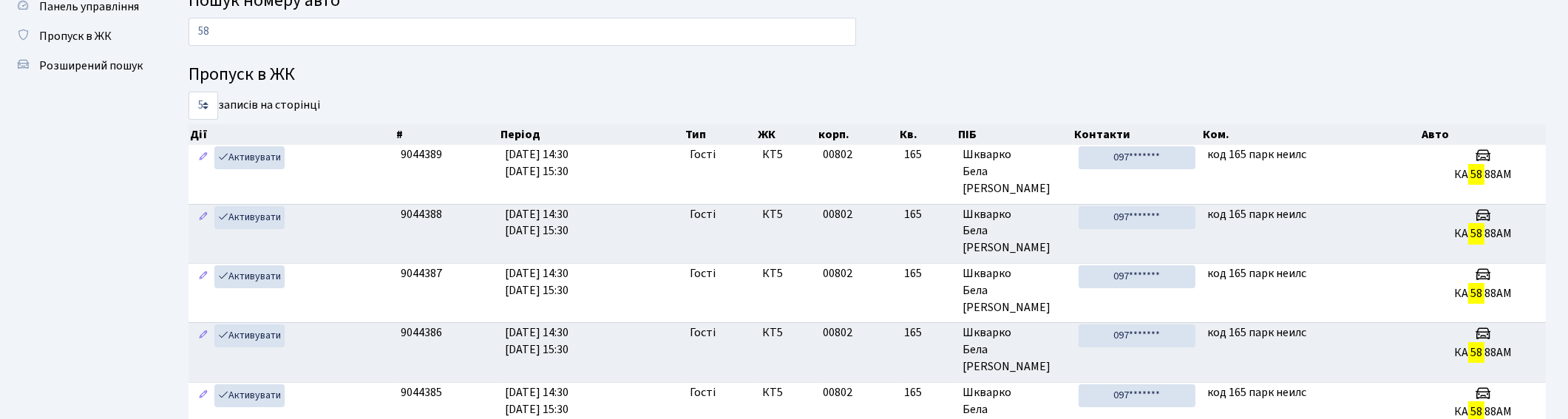
scroll to position [0, 0]
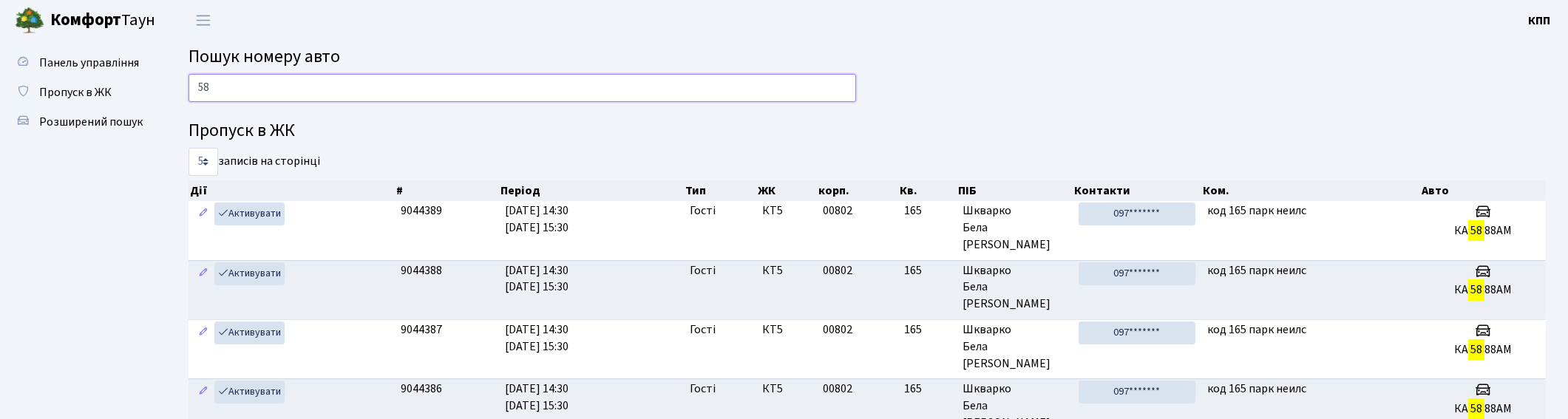
drag, startPoint x: 351, startPoint y: 76, endPoint x: 348, endPoint y: 83, distance: 7.6
click at [351, 76] on input "58" at bounding box center [522, 88] width 668 height 28
type input "5"
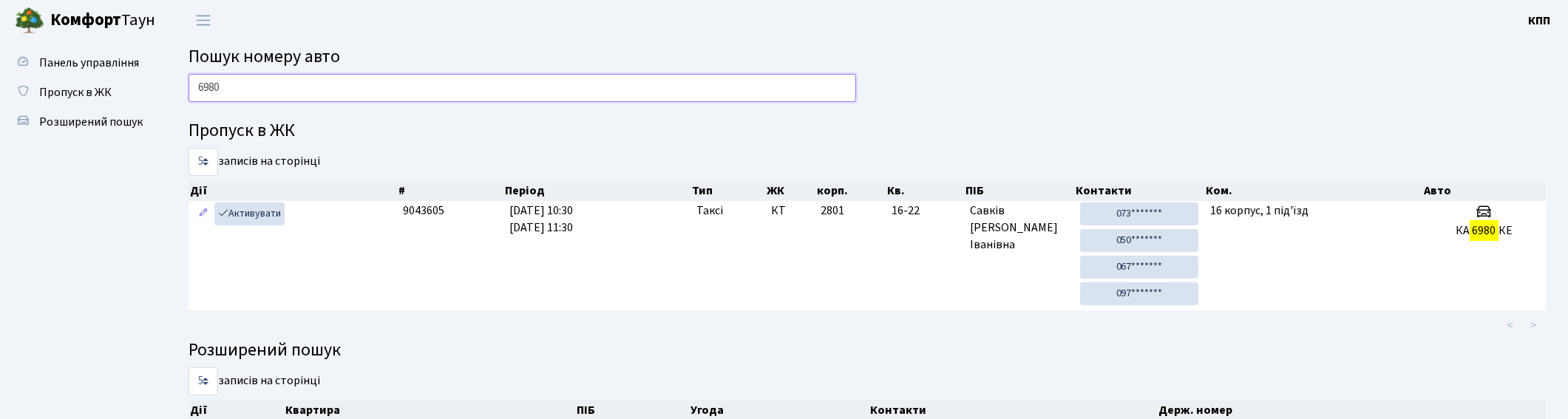
click at [304, 96] on input "6980" at bounding box center [522, 88] width 668 height 28
type input "6"
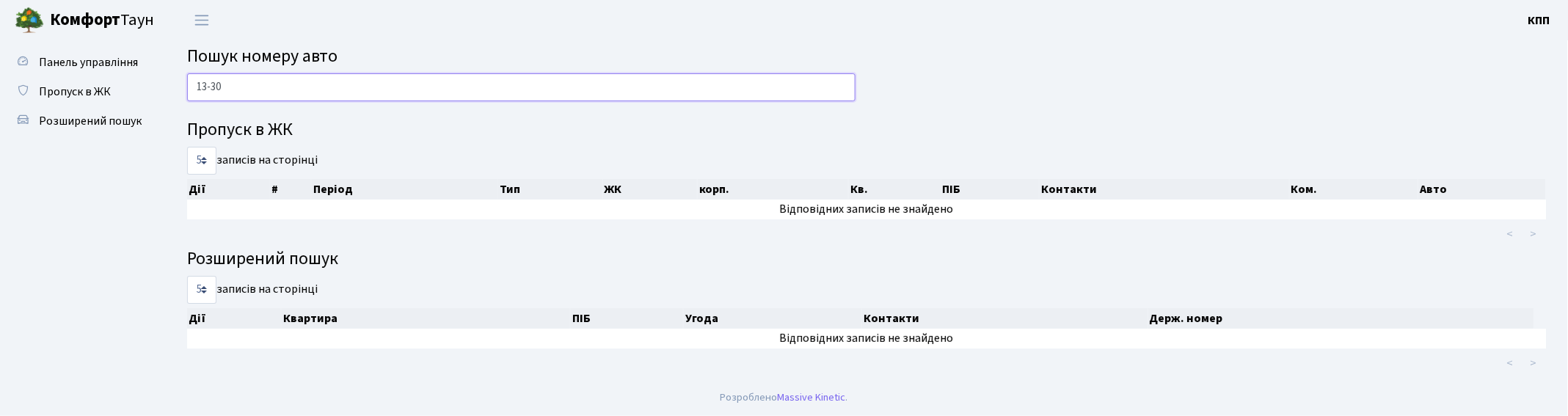
click at [210, 86] on input "13-30" at bounding box center [521, 88] width 668 height 28
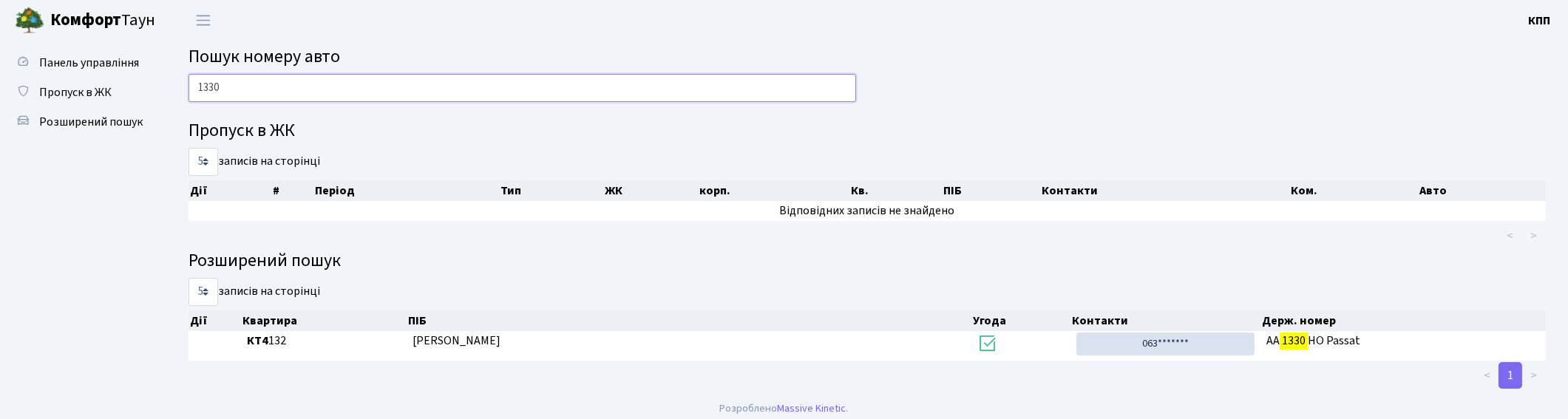
type input "1330"
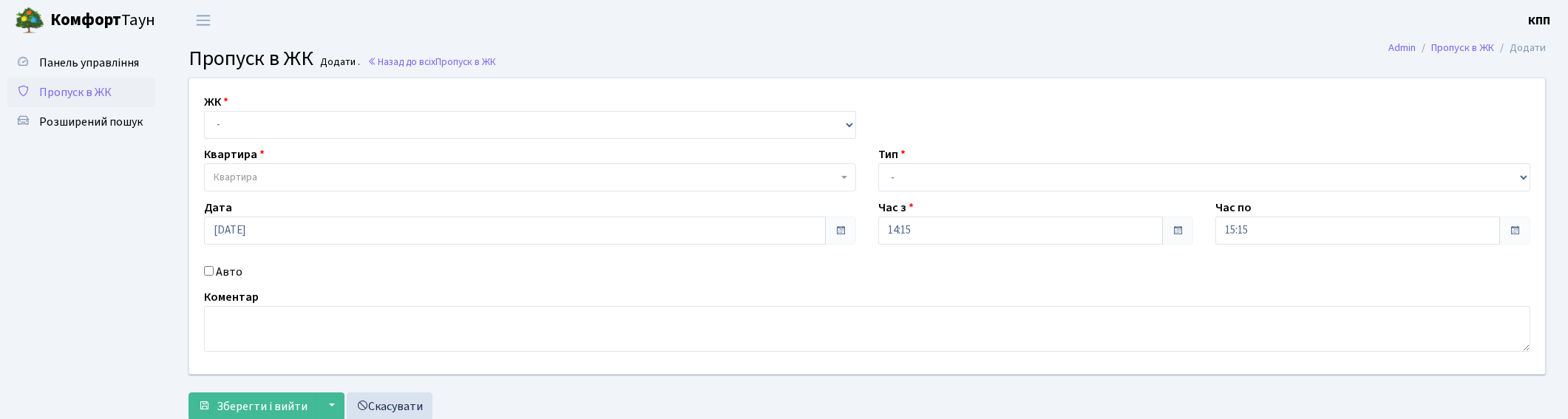
click at [222, 271] on label "Авто" at bounding box center [229, 272] width 27 height 18
click at [214, 271] on input "Авто" at bounding box center [209, 271] width 9 height 9
checkbox input "true"
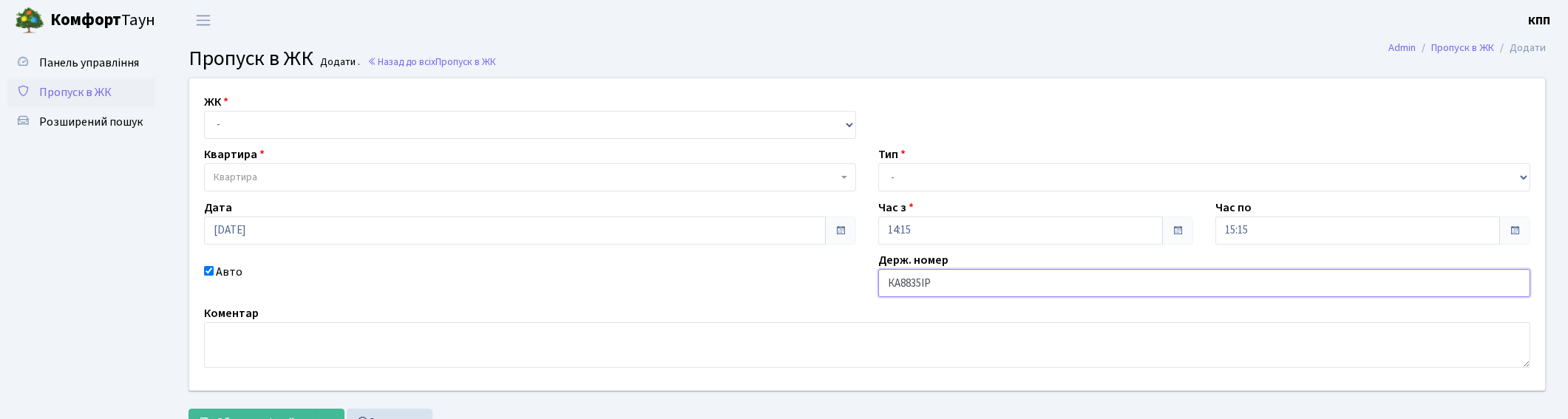
type input "КА8835ІР"
click at [959, 176] on select "- Доставка Таксі Гості Сервіс" at bounding box center [1204, 177] width 652 height 28
select select "3"
click at [878, 163] on select "- Доставка Таксі Гості Сервіс" at bounding box center [1204, 177] width 652 height 28
click at [364, 138] on div "ЖК - КТ, вул. Регенераторна, 4 КТ2, просп. Соборності, 17 КТ3, вул. Березнева, …" at bounding box center [867, 234] width 1378 height 312
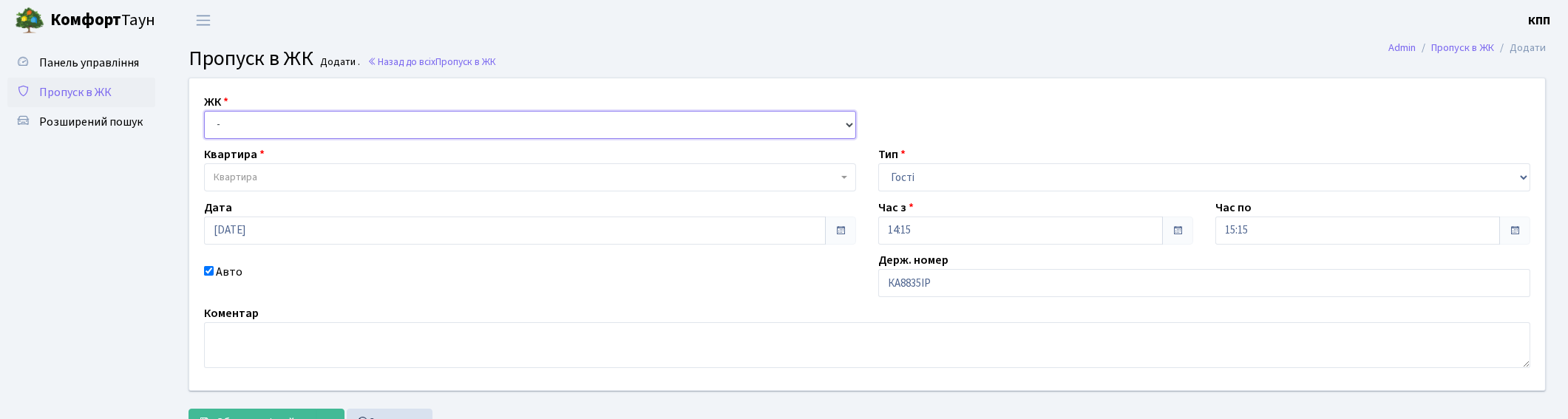
drag, startPoint x: 370, startPoint y: 126, endPoint x: 365, endPoint y: 136, distance: 11.2
click at [370, 126] on select "- КТ, вул. Регенераторна, 4 КТ2, просп. [STREET_ADDRESS] [STREET_ADDRESS] [PERS…" at bounding box center [530, 125] width 652 height 28
select select "271"
click at [204, 111] on select "- КТ, вул. Регенераторна, 4 КТ2, просп. [STREET_ADDRESS] [STREET_ADDRESS] [PERS…" at bounding box center [530, 125] width 652 height 28
select select
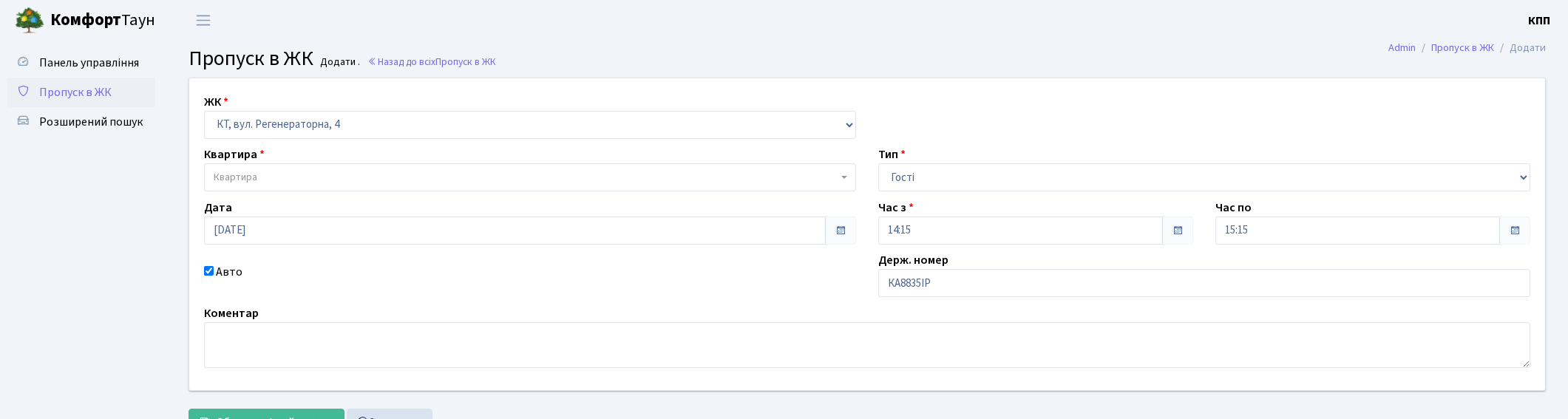
click at [370, 164] on span "Квартира" at bounding box center [530, 177] width 652 height 28
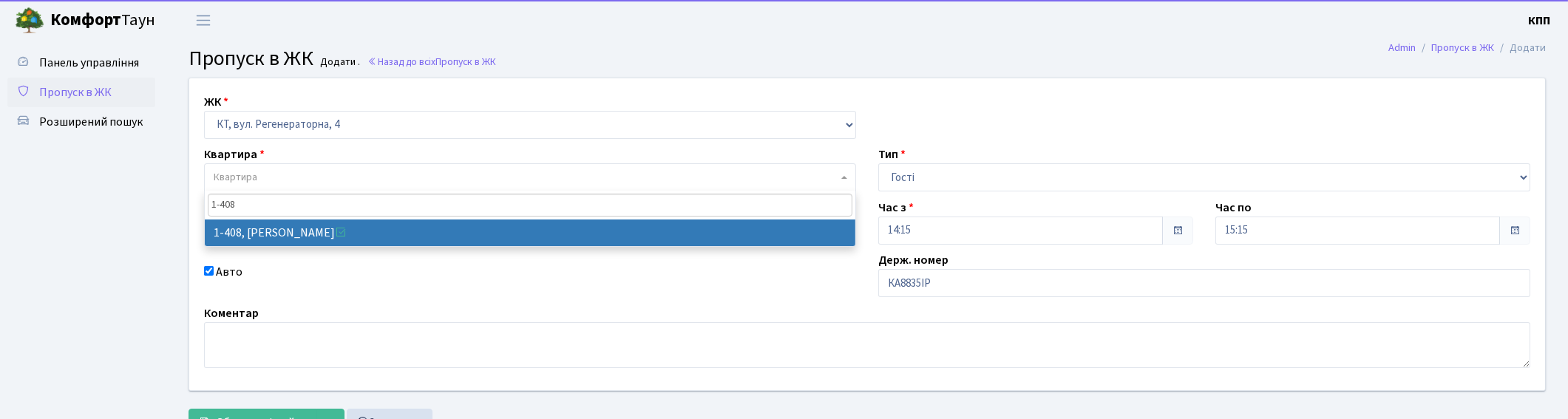
type input "1-408"
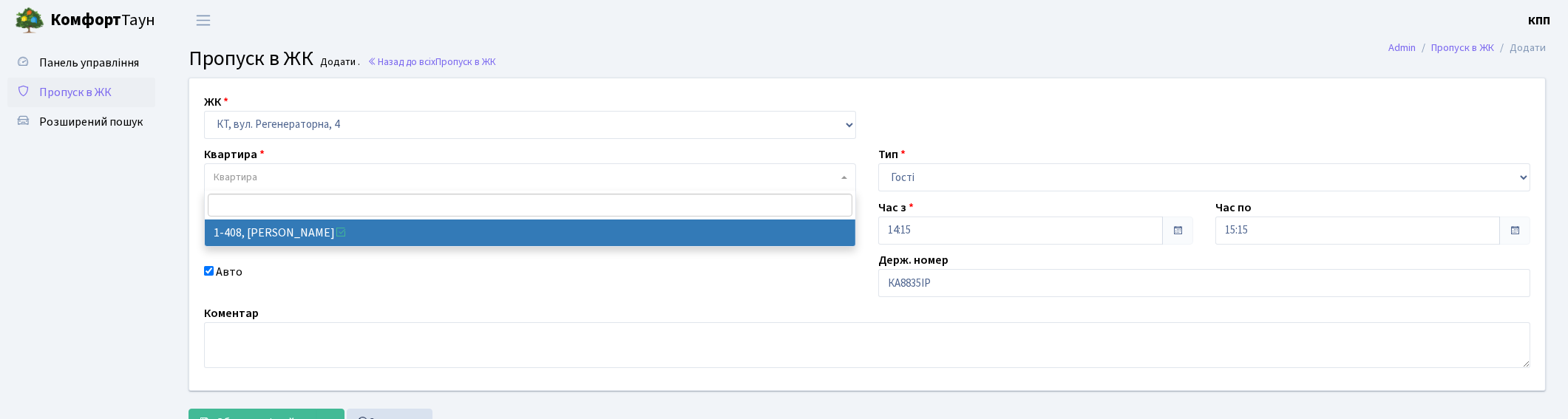
select select "459"
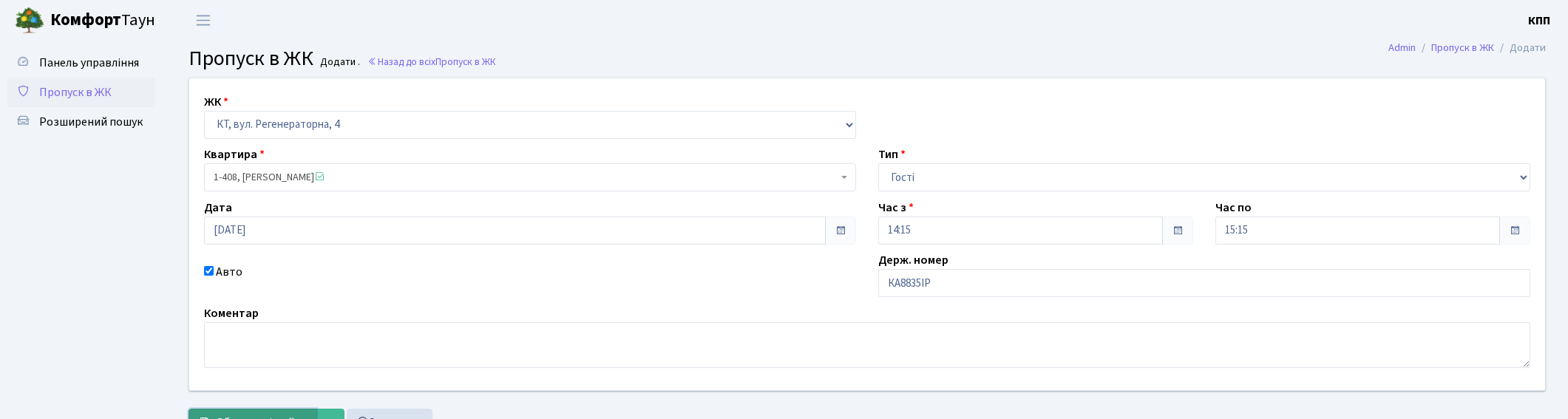
click at [231, 409] on button "Зберегти і вийти" at bounding box center [252, 423] width 128 height 28
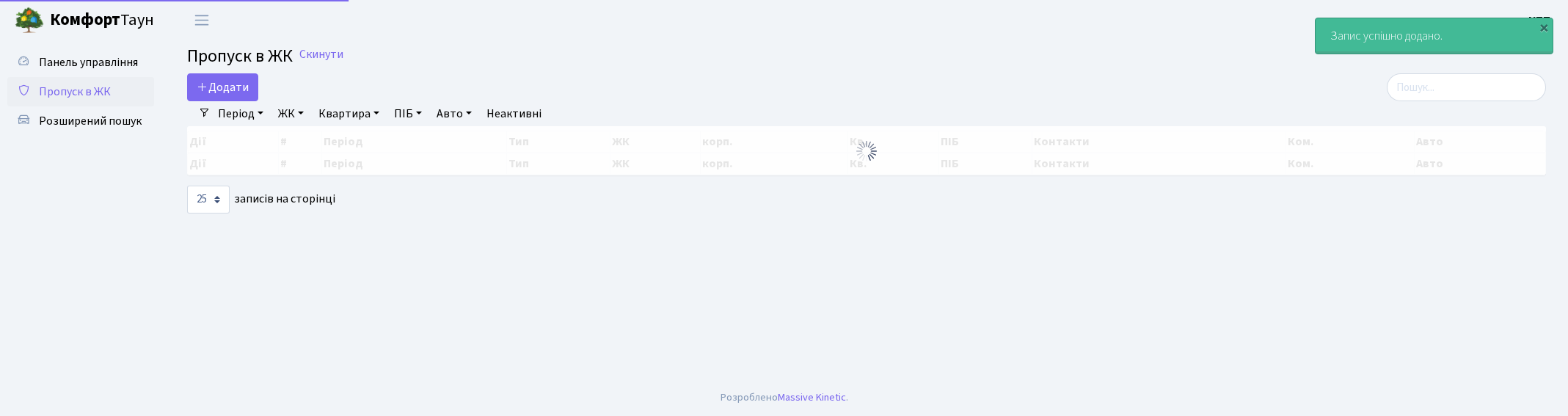
select select "25"
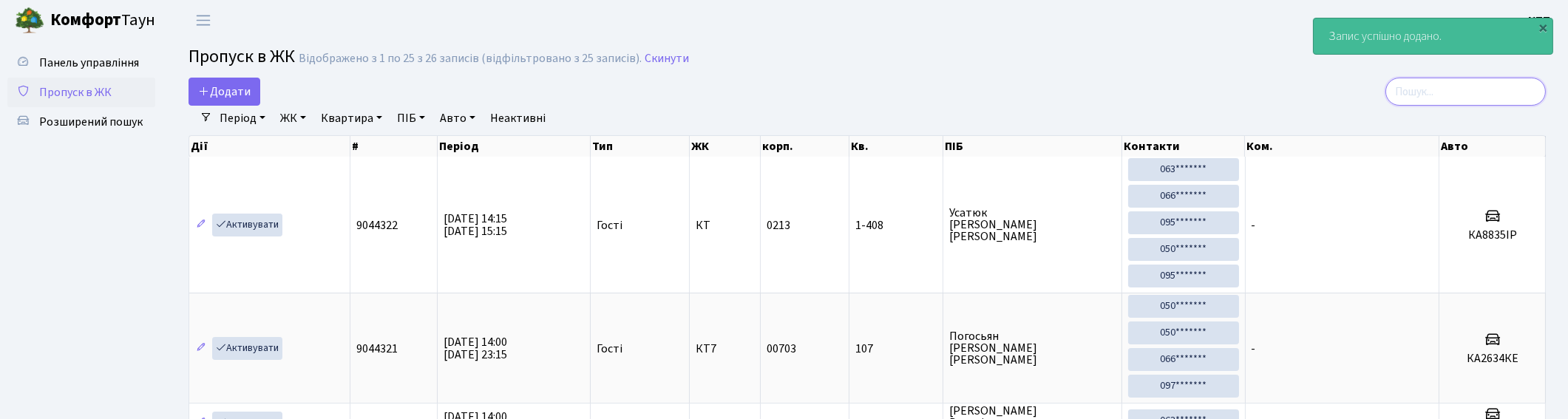
click at [1454, 91] on input "search" at bounding box center [1466, 91] width 161 height 28
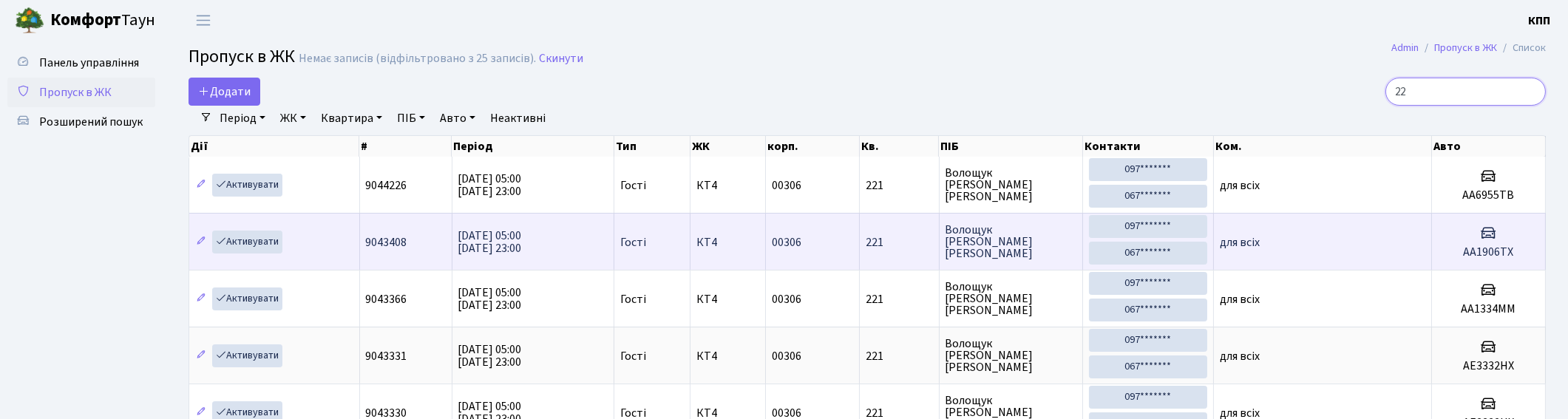
type input "2"
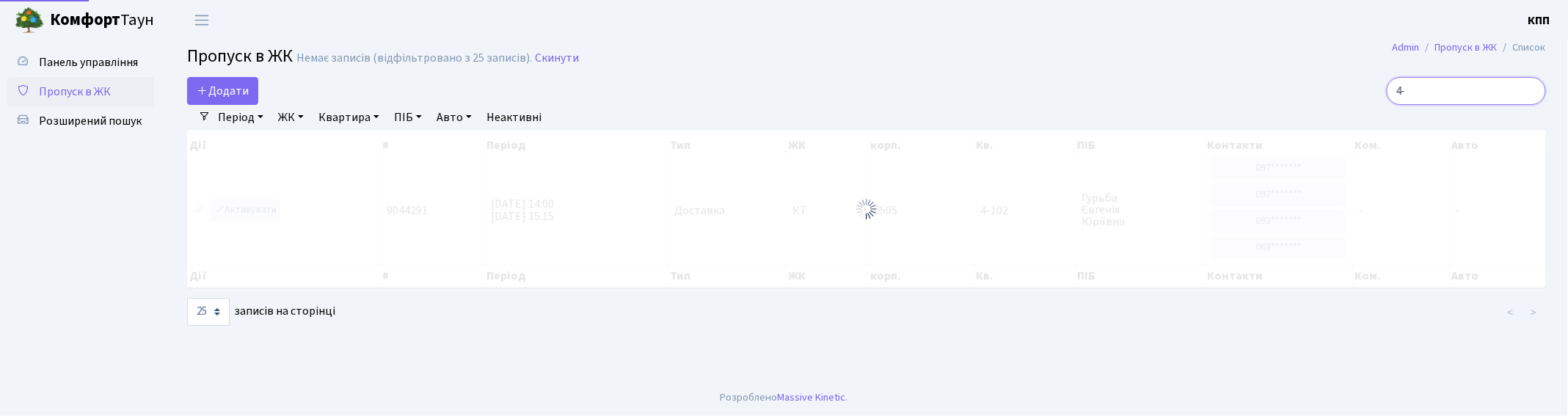
type input "4"
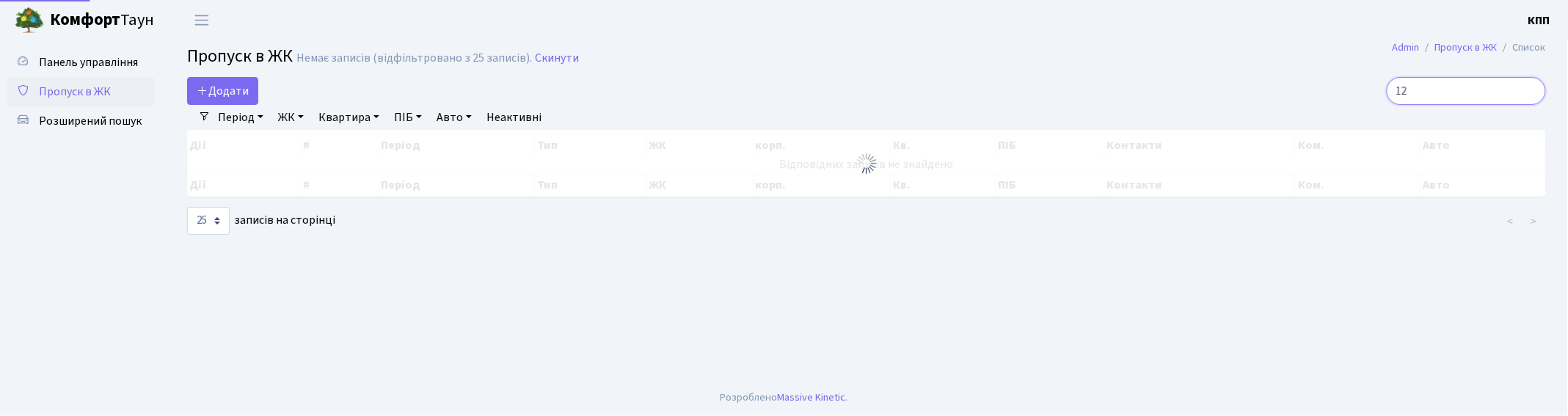
type input "1"
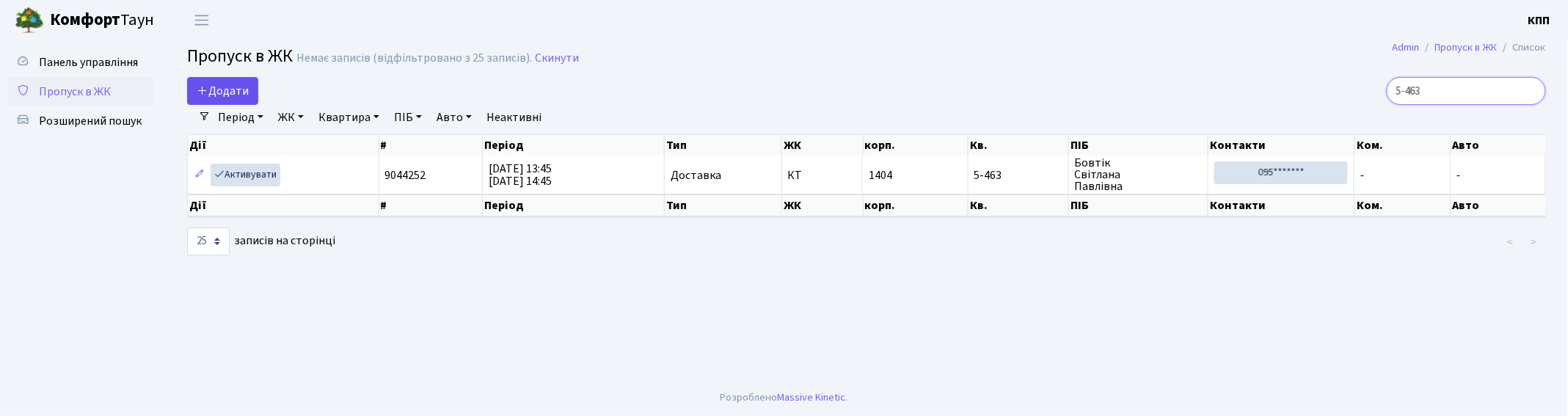
type input "5-463"
click at [241, 84] on span "Додати" at bounding box center [222, 91] width 52 height 16
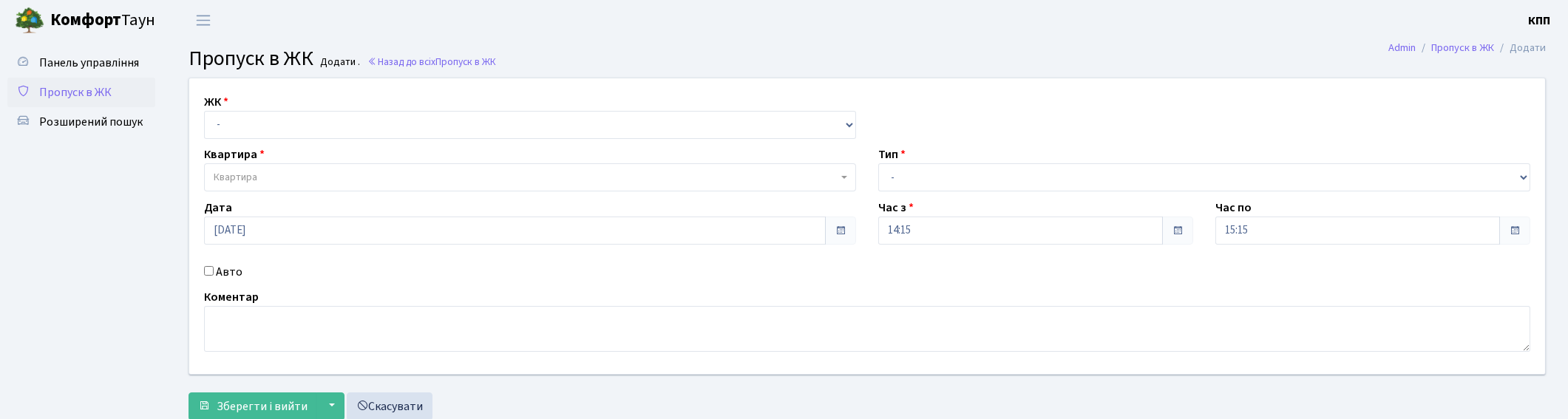
click at [232, 273] on label "Авто" at bounding box center [229, 272] width 27 height 18
click at [214, 273] on input "Авто" at bounding box center [209, 271] width 9 height 9
checkbox input "true"
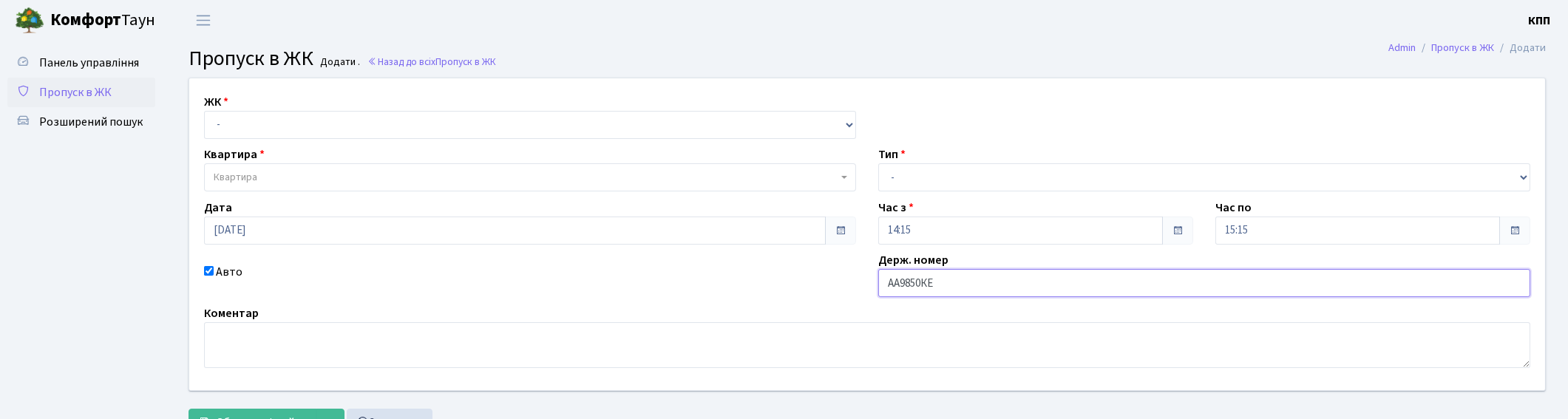
type input "АА9850КЕ"
click at [55, 92] on span "Пропуск в ЖК" at bounding box center [76, 92] width 73 height 17
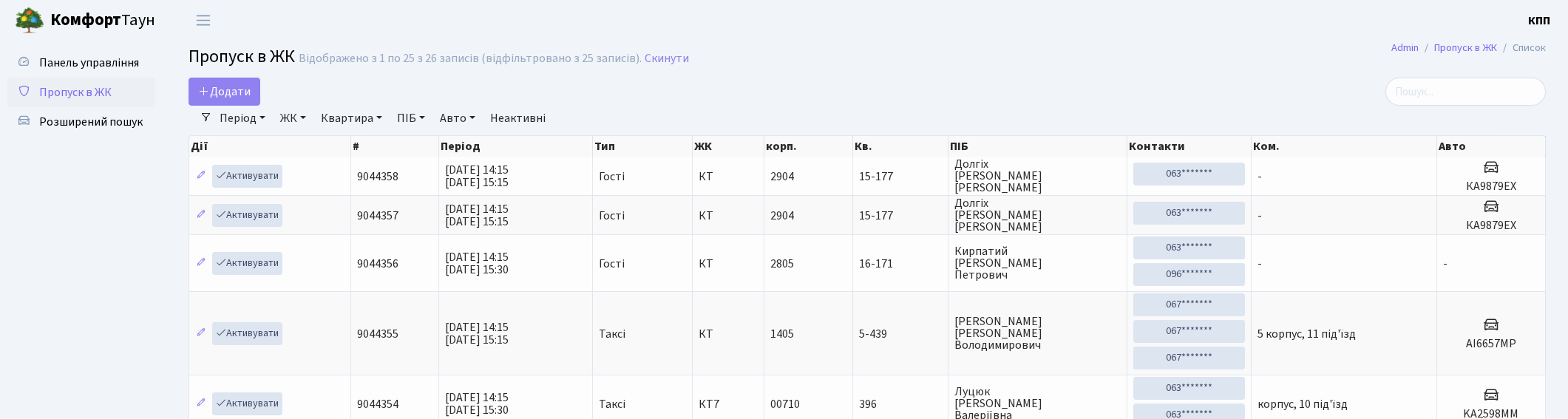
select select "25"
click at [1460, 91] on input "search" at bounding box center [1466, 91] width 161 height 28
click at [1483, 86] on input "search" at bounding box center [1466, 91] width 161 height 28
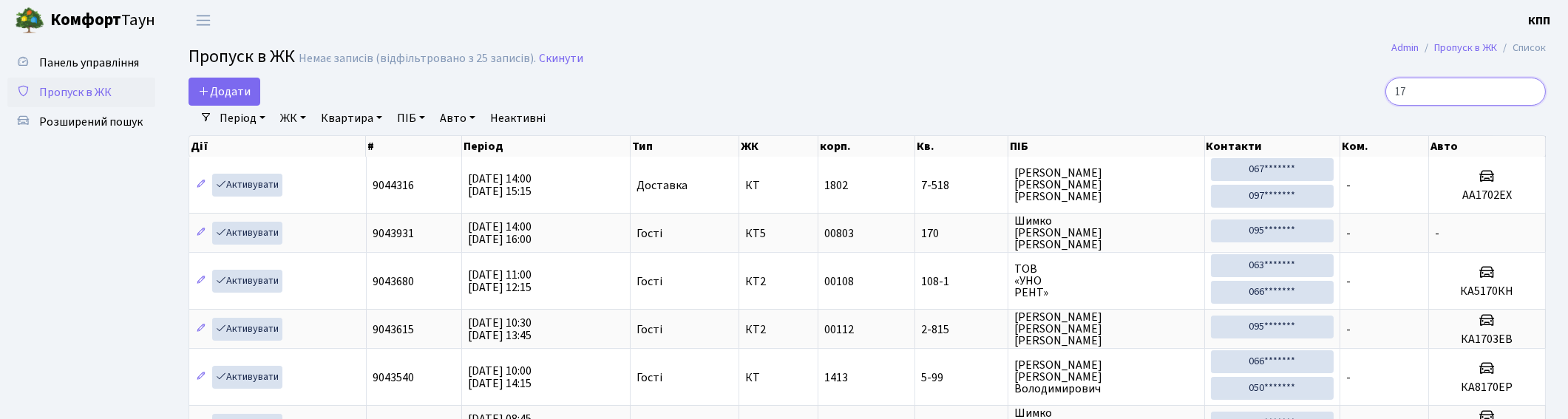
type input "1"
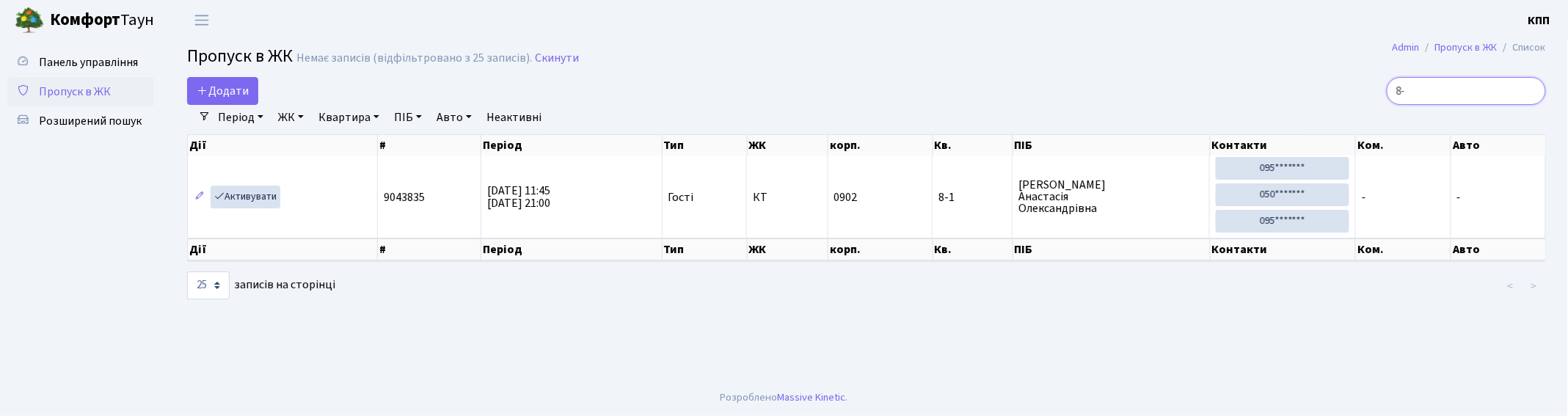
type input "8"
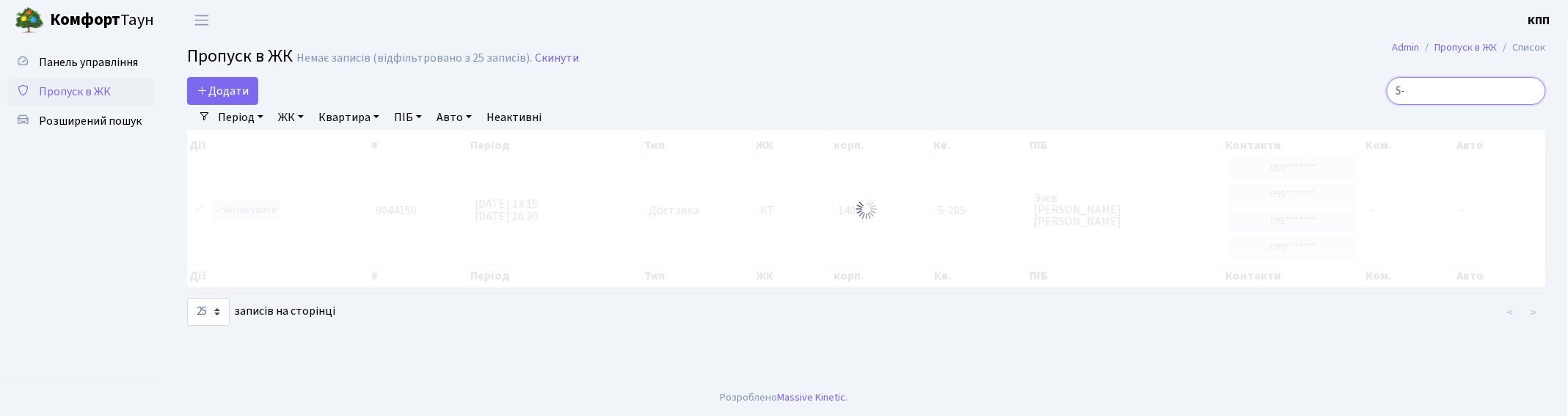
type input "5"
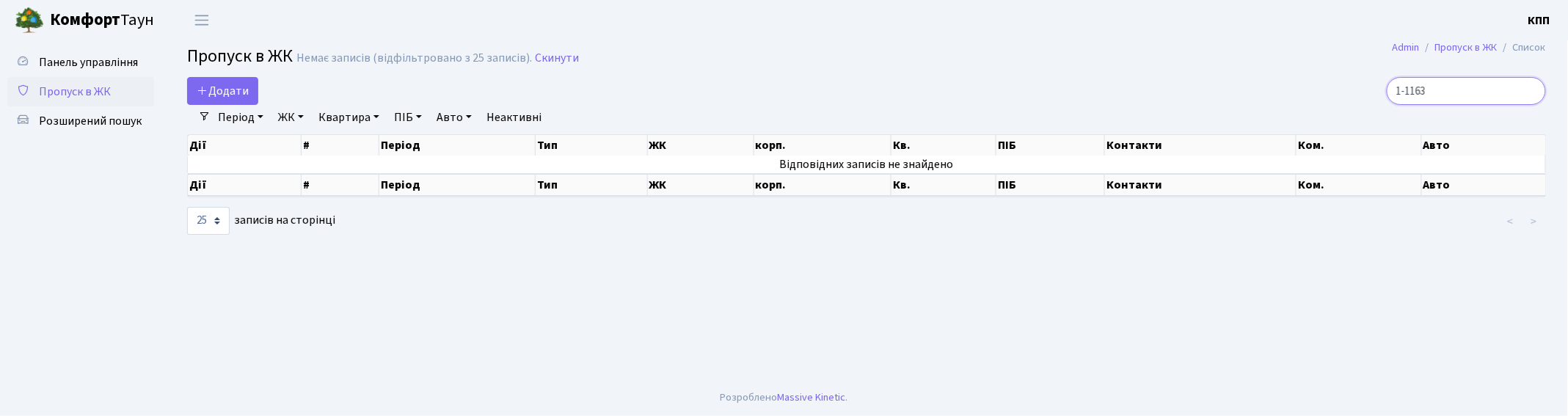
click at [1422, 85] on input "1-1163" at bounding box center [1466, 91] width 160 height 28
click at [1427, 91] on input "1-1163" at bounding box center [1466, 91] width 160 height 28
click at [1422, 88] on input "1-1163" at bounding box center [1466, 91] width 160 height 28
click at [1425, 88] on input "1-1163" at bounding box center [1466, 91] width 160 height 28
click at [1424, 88] on input "11163" at bounding box center [1466, 91] width 160 height 28
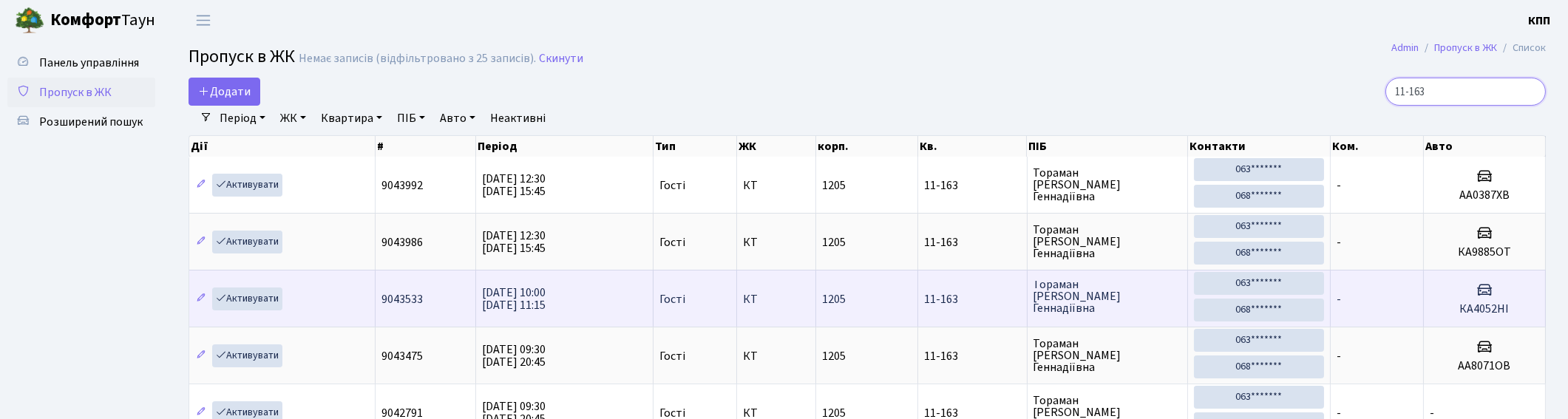
scroll to position [82, 0]
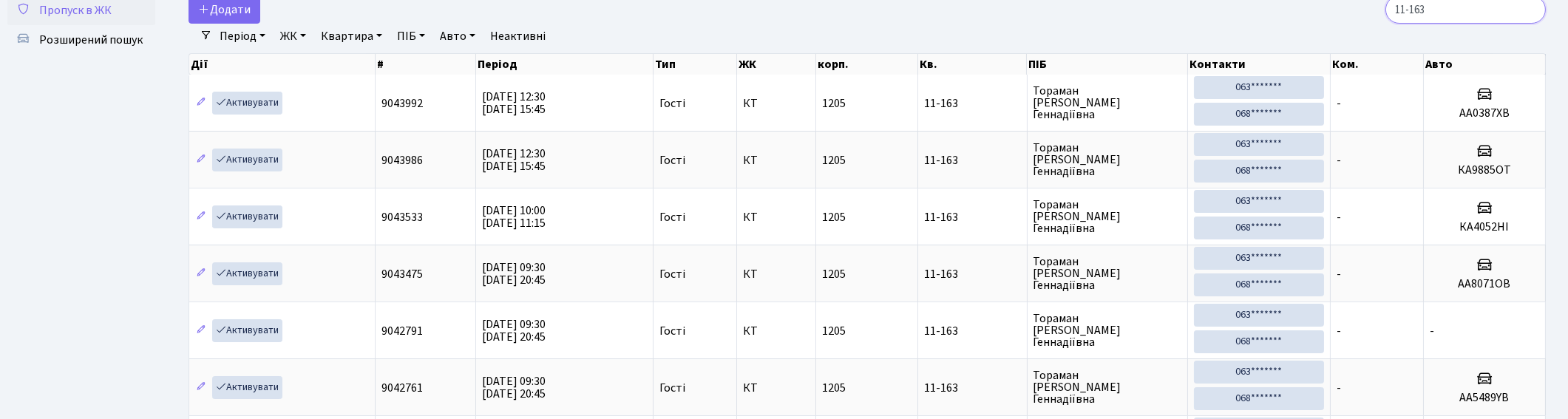
type input "11-163"
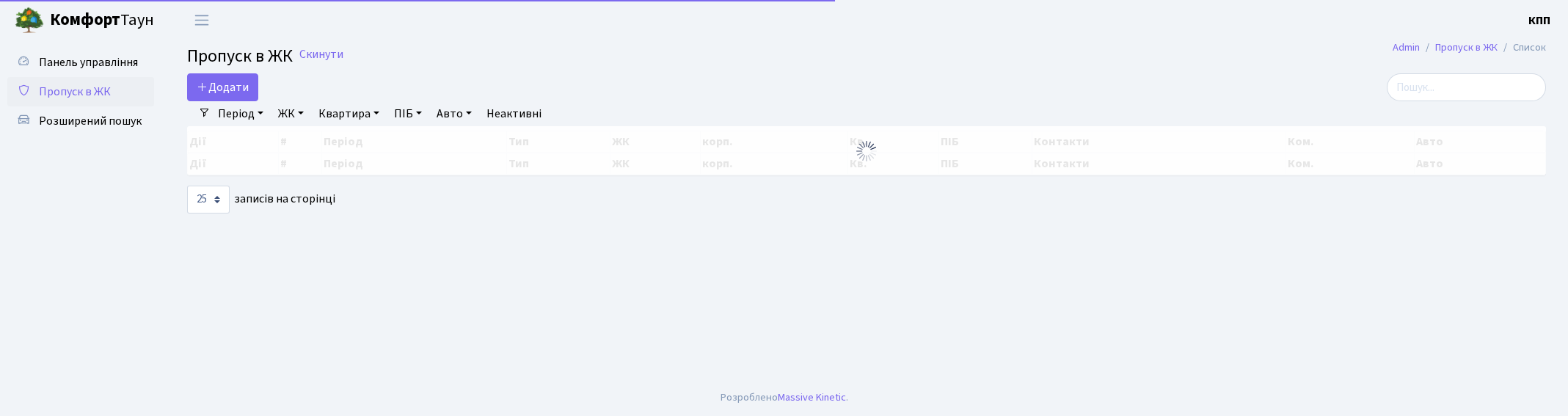
select select "25"
click at [1446, 97] on input "search" at bounding box center [1466, 88] width 160 height 28
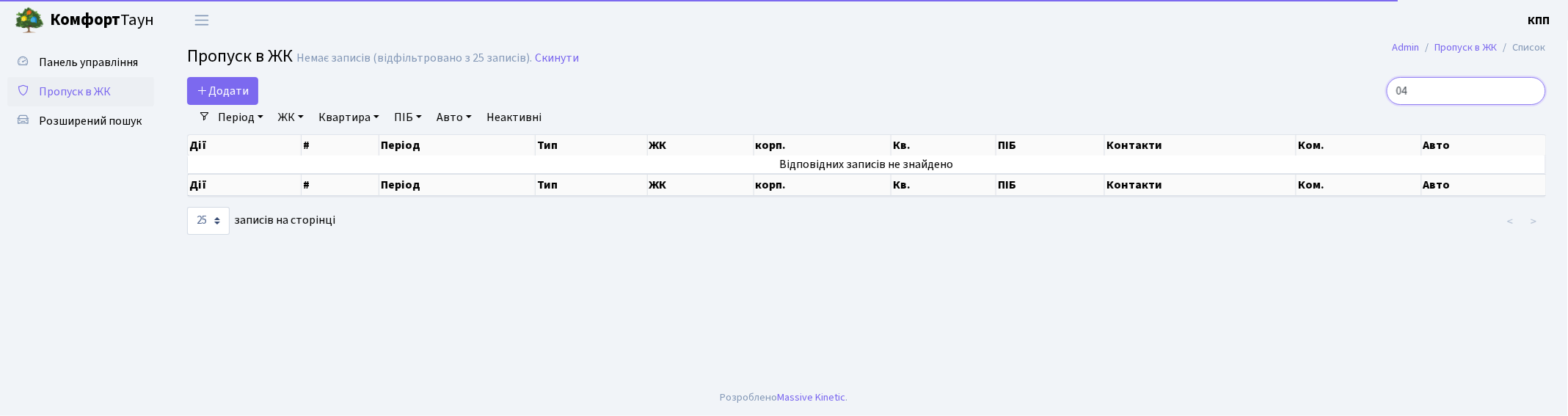
type input "0"
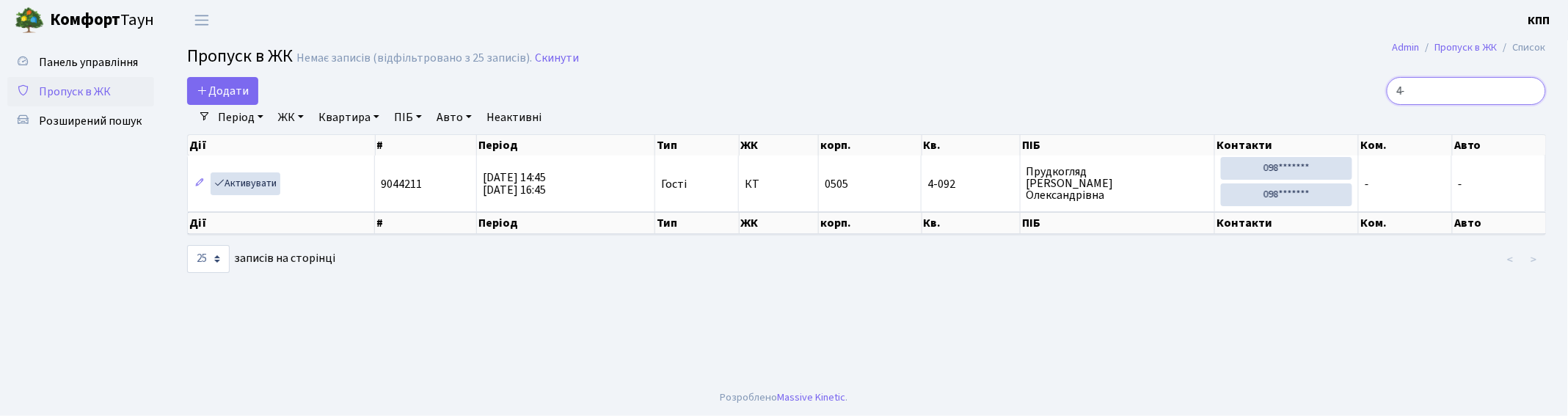
type input "4"
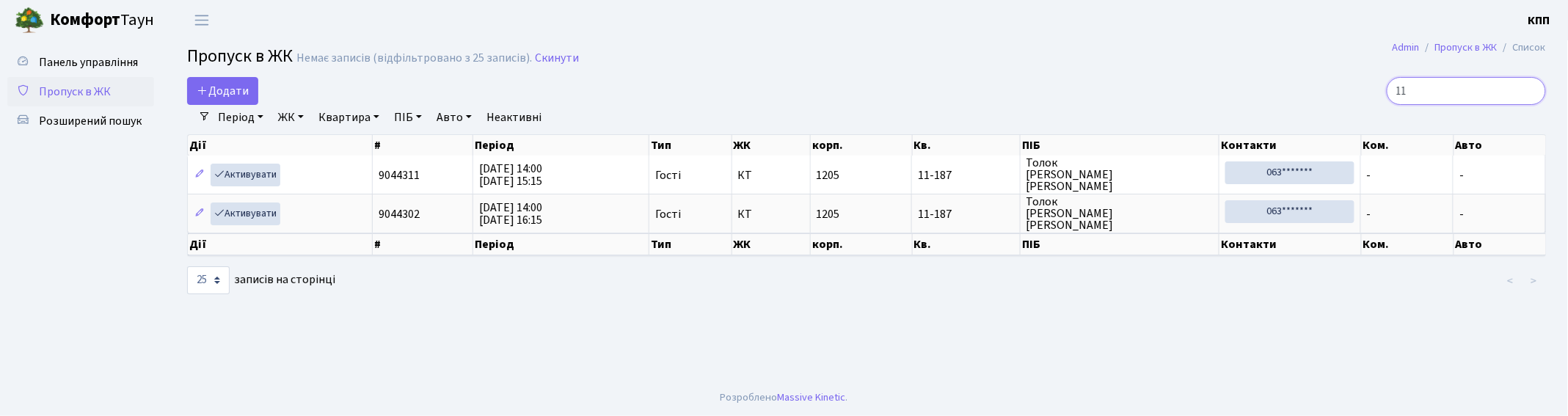
type input "1"
type input "2"
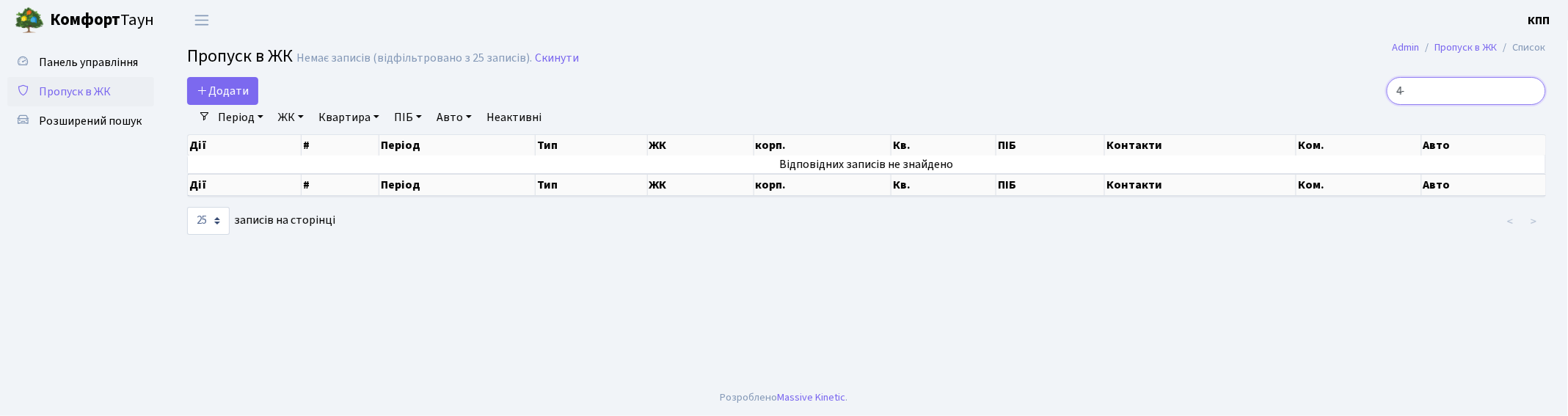
type input "4"
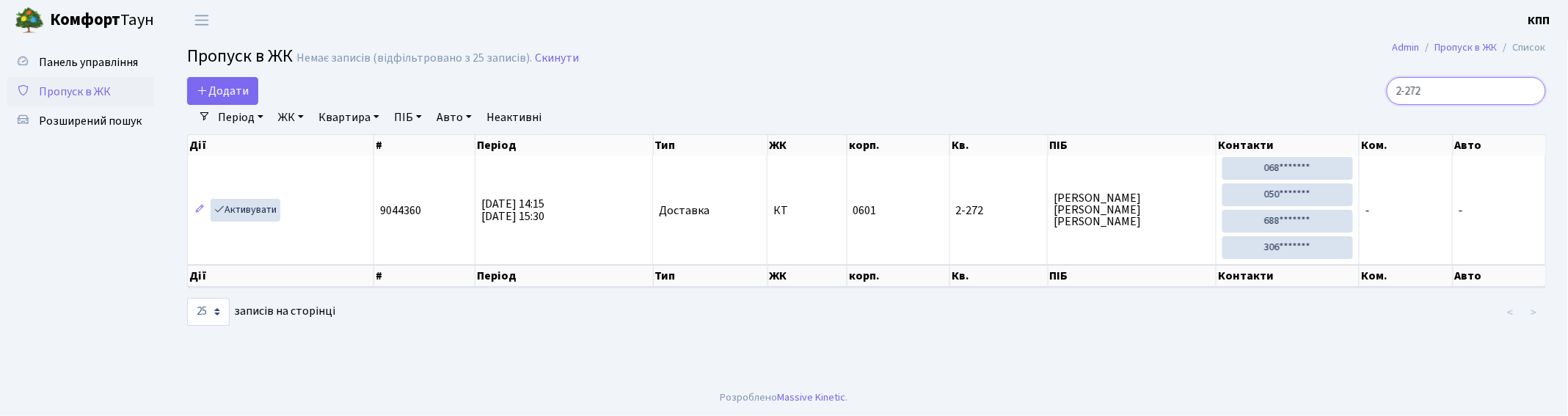
type input "2-272"
click at [1471, 89] on input "2-272" at bounding box center [1466, 91] width 160 height 28
click at [1527, 91] on input "2-272" at bounding box center [1466, 91] width 160 height 28
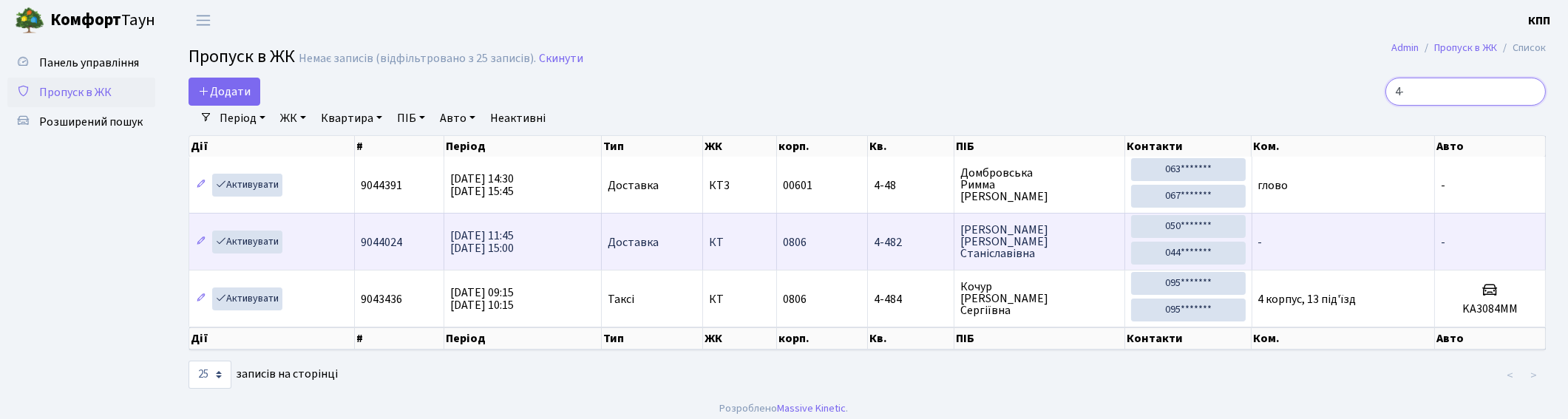
type input "4"
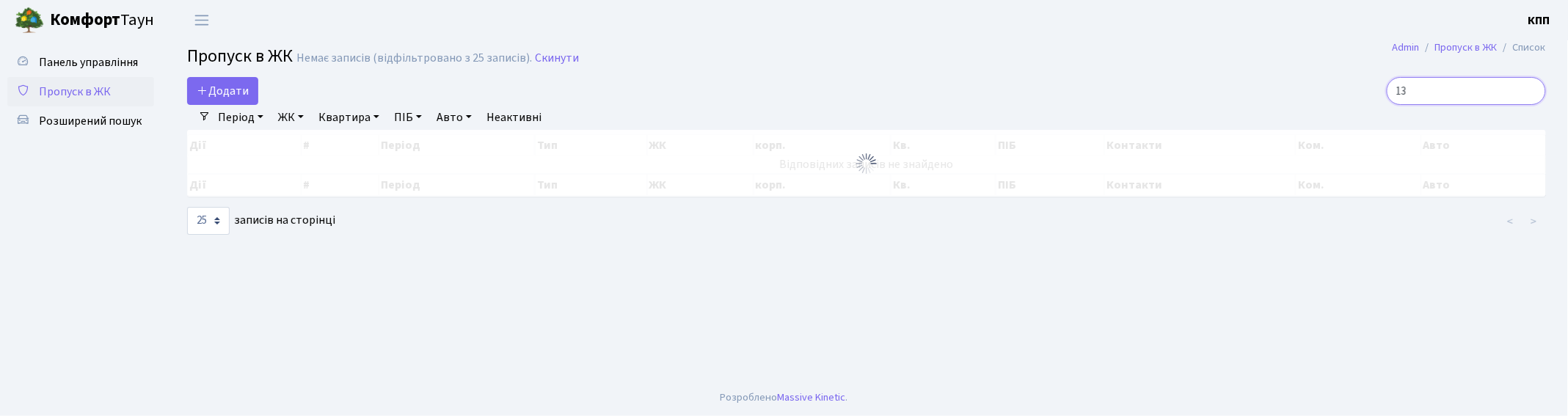
type input "1"
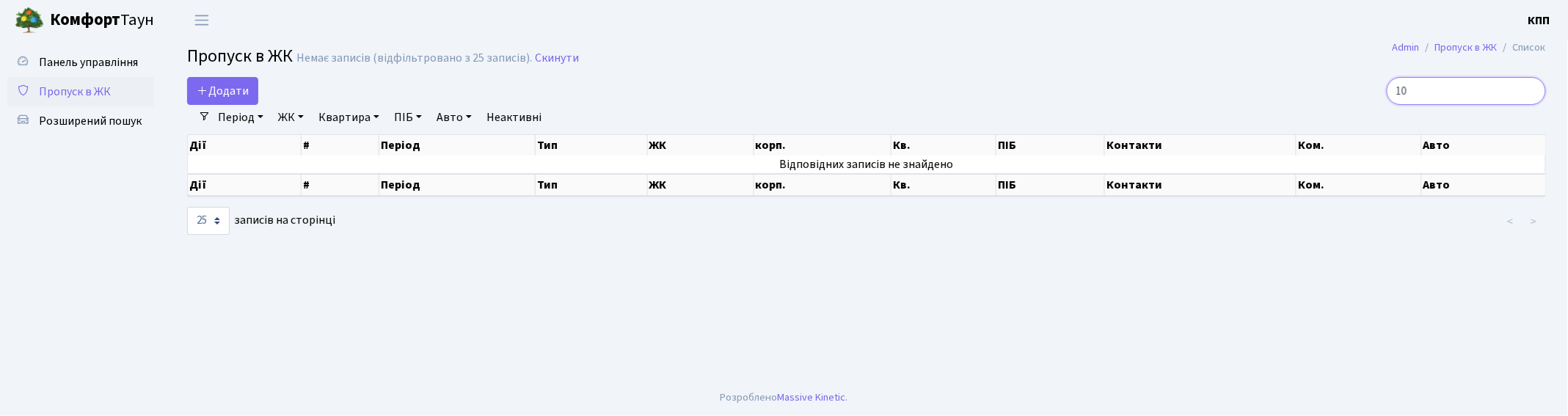
type input "1"
click at [1430, 88] on input "10011" at bounding box center [1466, 91] width 160 height 28
click at [1428, 85] on input "10111" at bounding box center [1466, 91] width 160 height 28
click at [1426, 84] on input "10111" at bounding box center [1466, 91] width 160 height 28
click at [1447, 88] on input "10111" at bounding box center [1466, 91] width 160 height 28
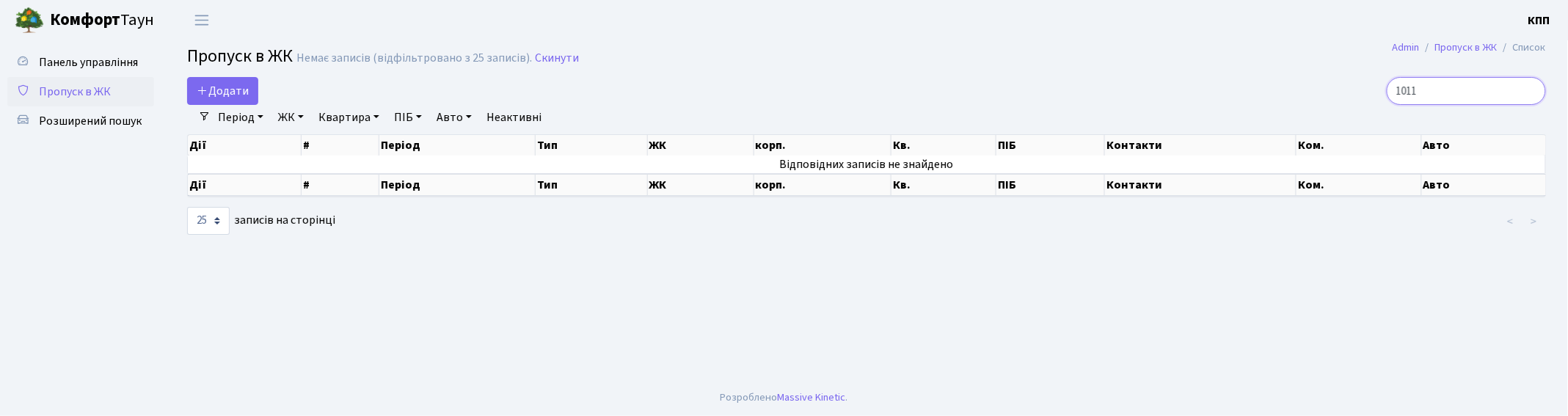
click at [1426, 91] on input "1011" at bounding box center [1466, 91] width 160 height 28
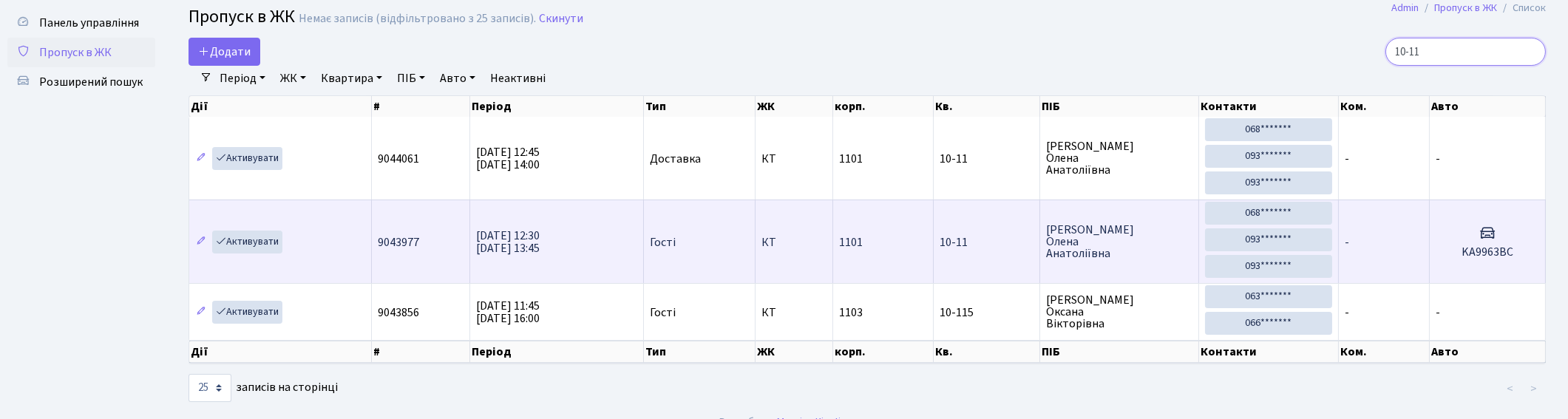
scroll to position [62, 0]
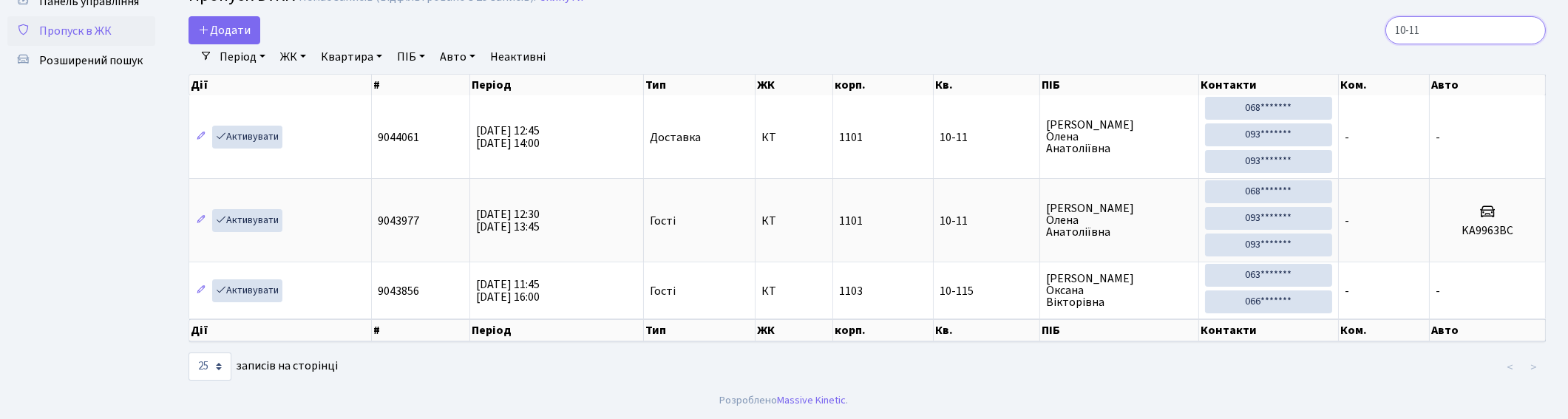
type input "10-11"
click at [1532, 32] on input "10-11" at bounding box center [1466, 31] width 161 height 28
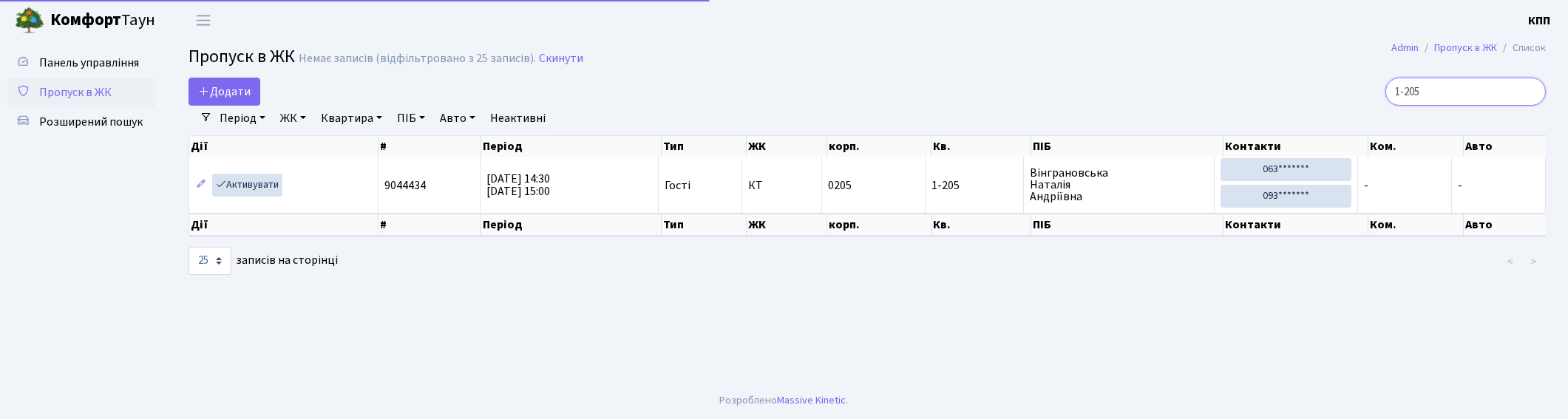
scroll to position [0, 0]
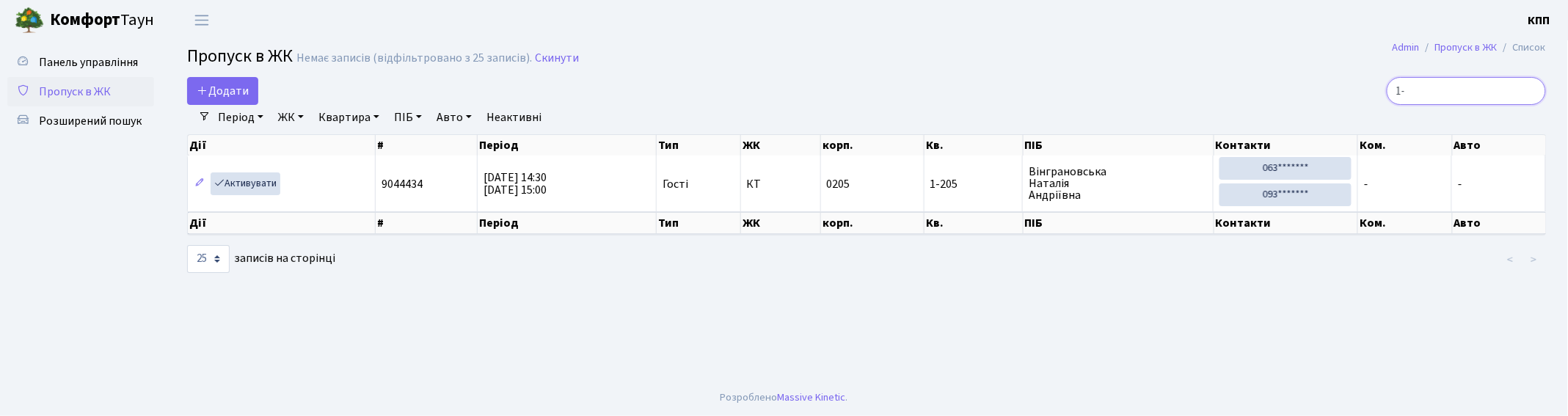
type input "1"
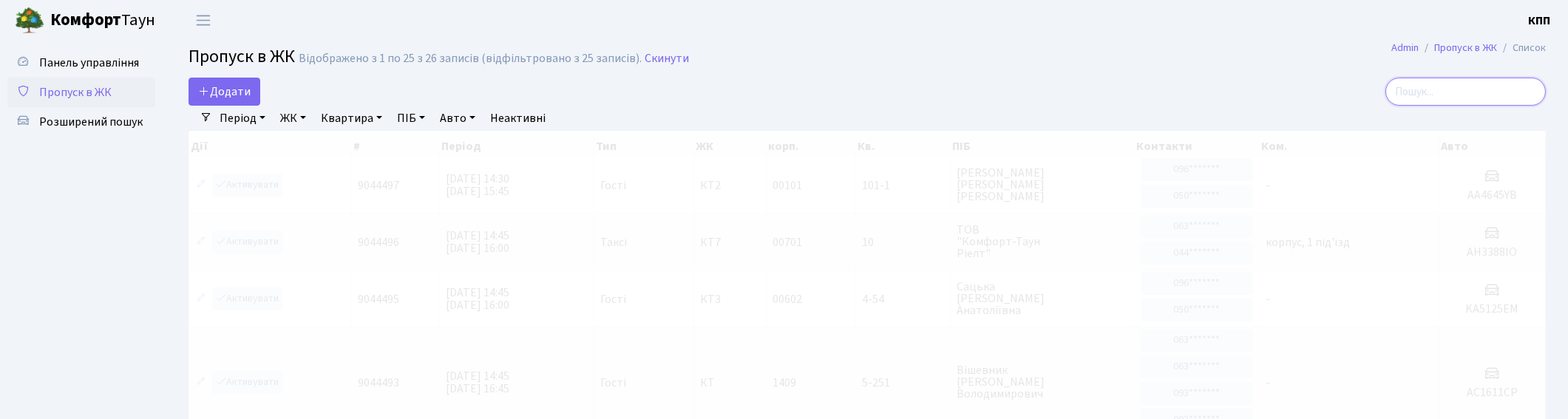
type input "5"
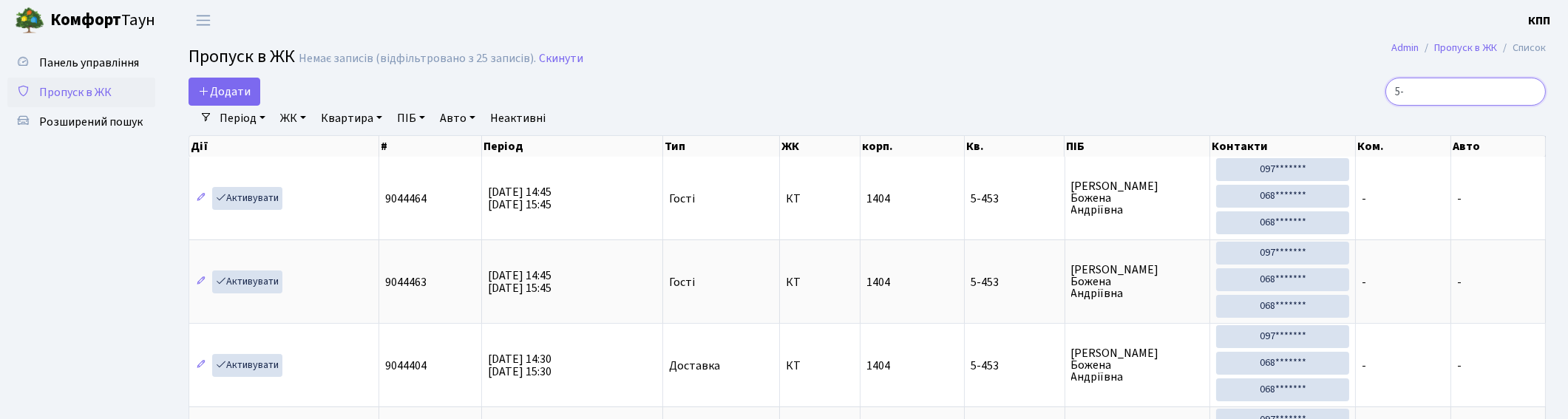
type input "5"
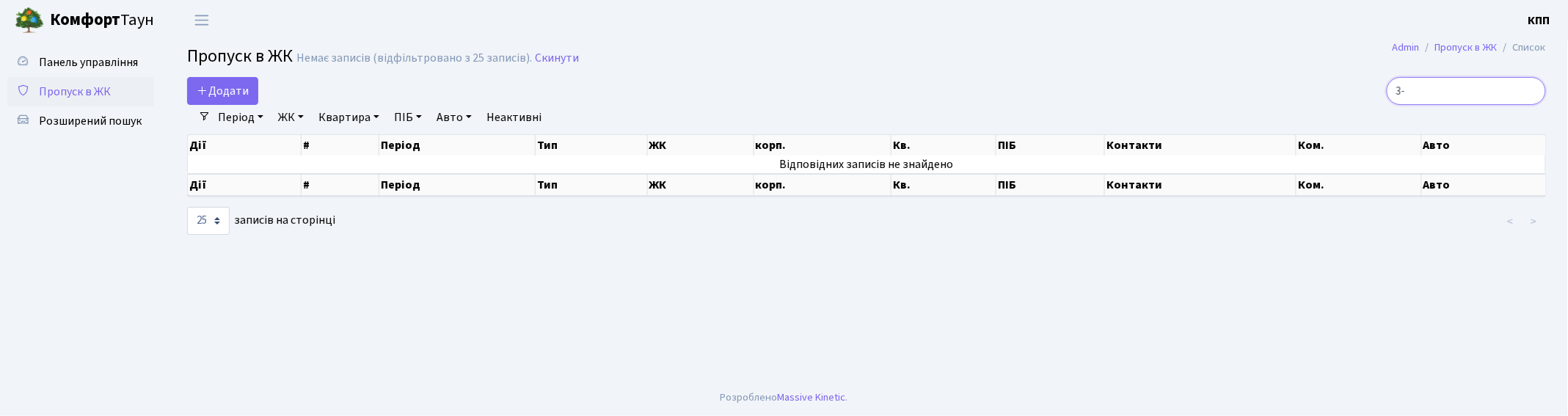
type input "3"
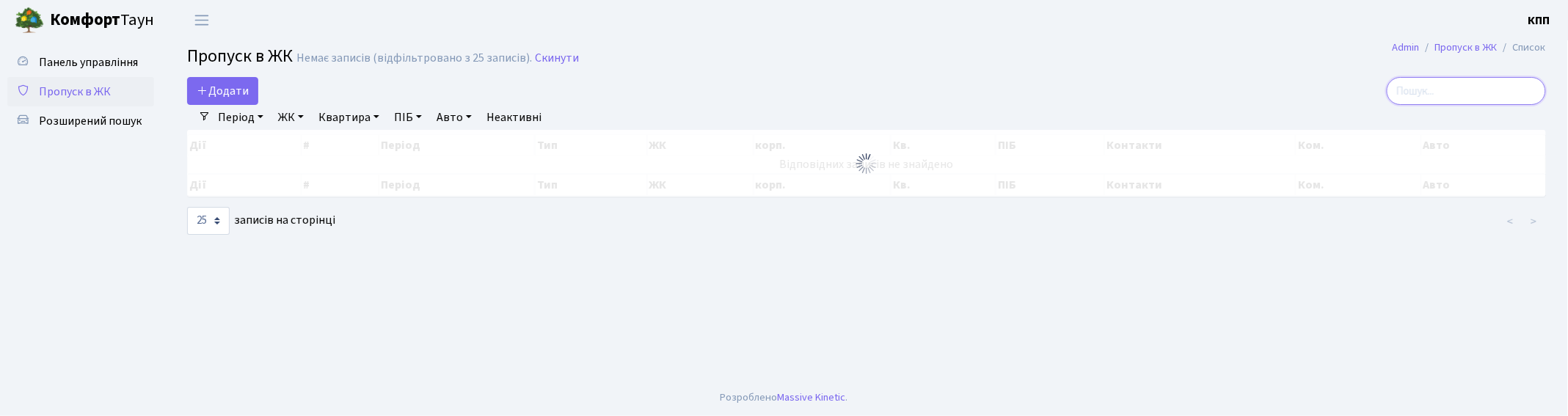
type input "1"
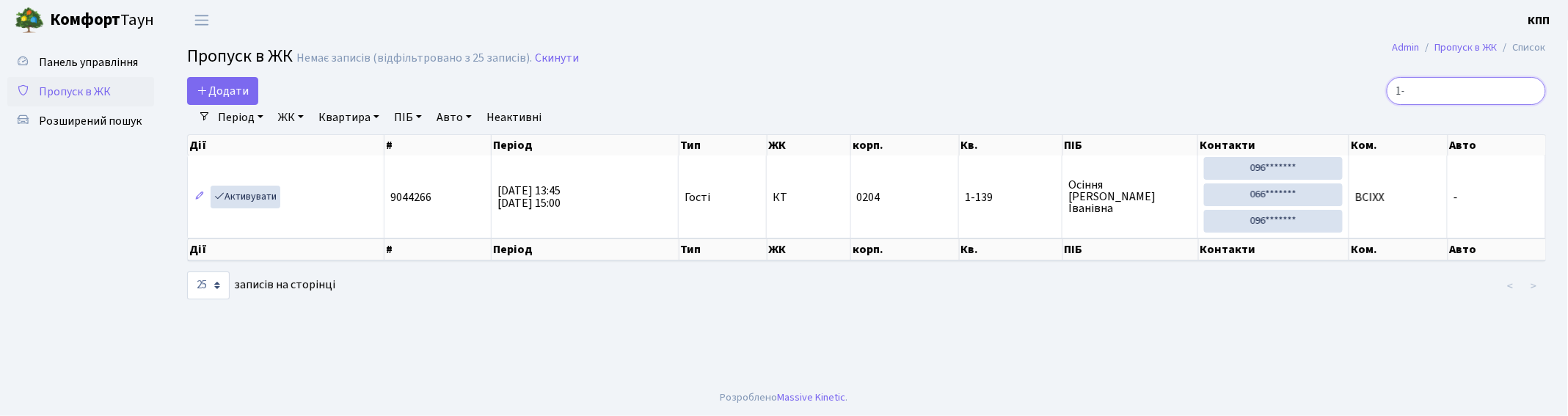
type input "1"
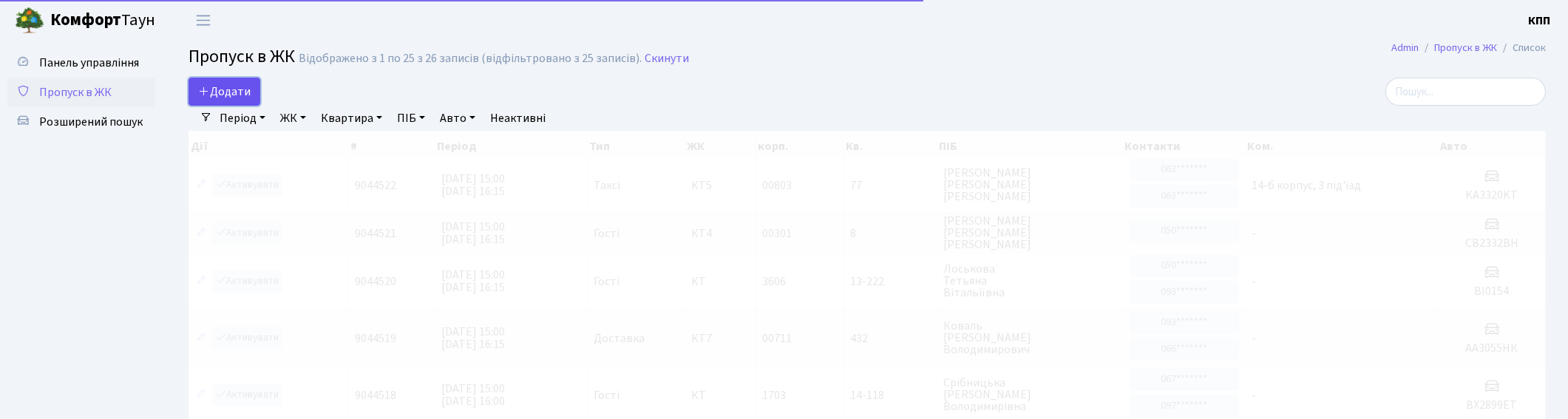
click at [227, 87] on span "Додати" at bounding box center [224, 91] width 53 height 17
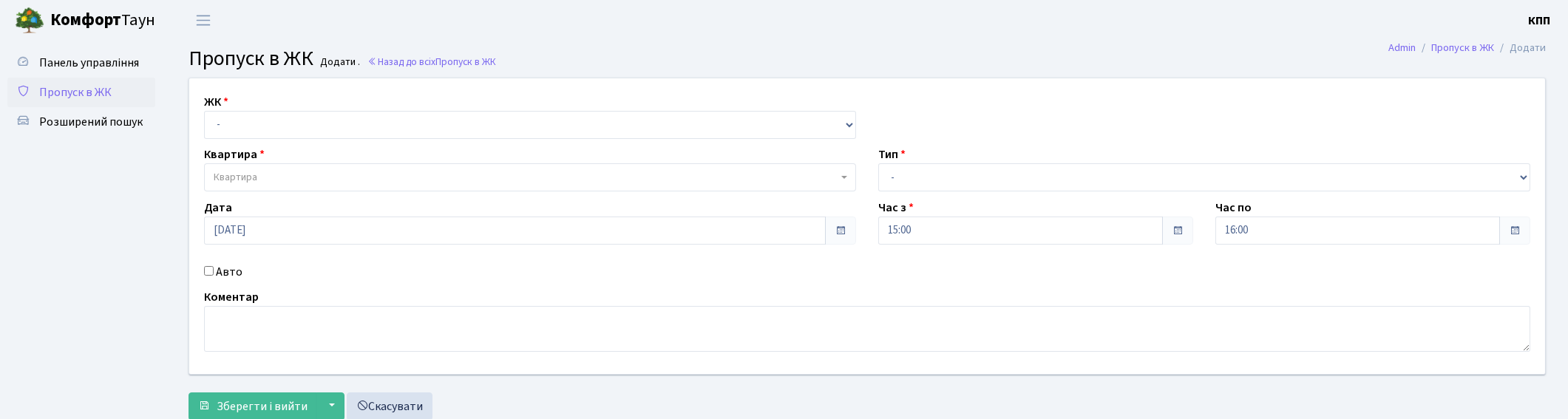
select select "271"
click at [204, 111] on select "- КТ, вул. Регенераторна, 4 КТ2, просп. [STREET_ADDRESS] [STREET_ADDRESS] [PERS…" at bounding box center [530, 125] width 652 height 28
select select
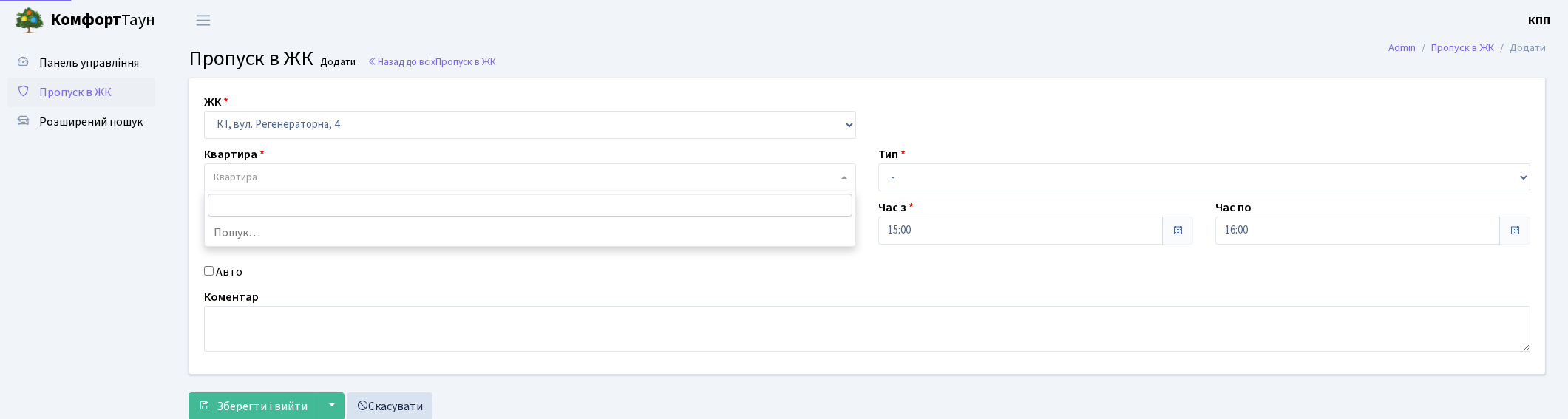
click at [290, 177] on span "Квартира" at bounding box center [526, 177] width 624 height 15
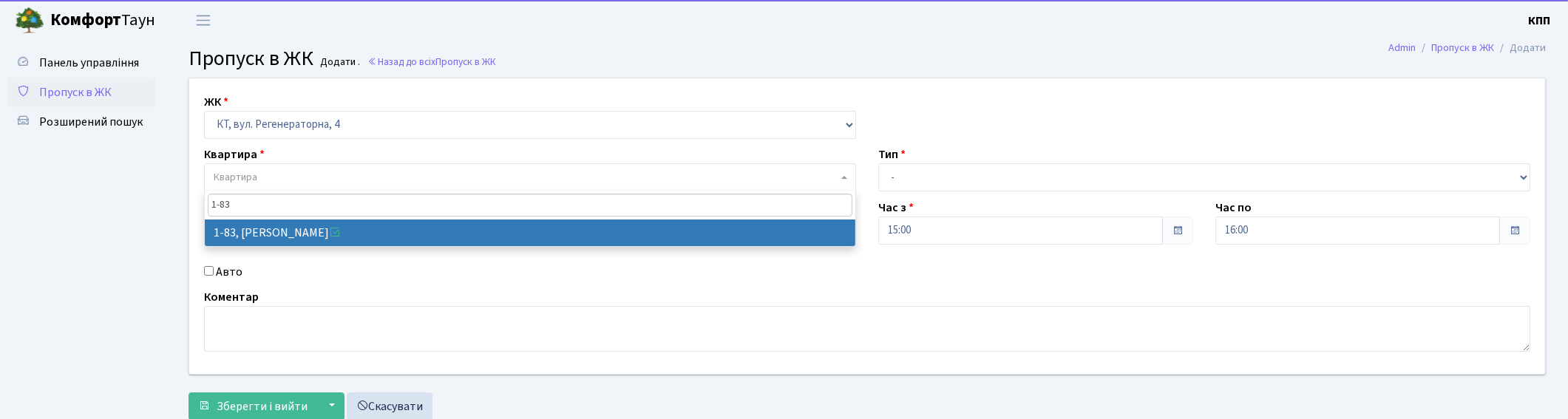
type input "1-83"
select select "83"
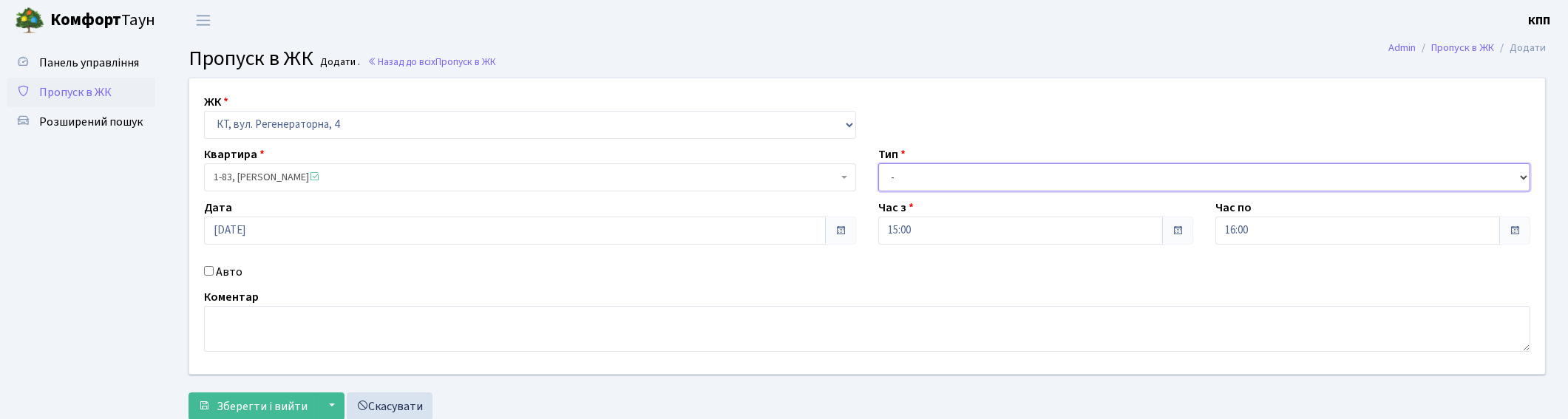
click at [903, 187] on select "- Доставка Таксі Гості Сервіс" at bounding box center [1204, 177] width 652 height 28
select select "3"
click at [878, 163] on select "- Доставка Таксі Гості Сервіс" at bounding box center [1204, 177] width 652 height 28
click at [233, 279] on label "Авто" at bounding box center [229, 272] width 27 height 18
click at [214, 276] on input "Авто" at bounding box center [209, 271] width 9 height 9
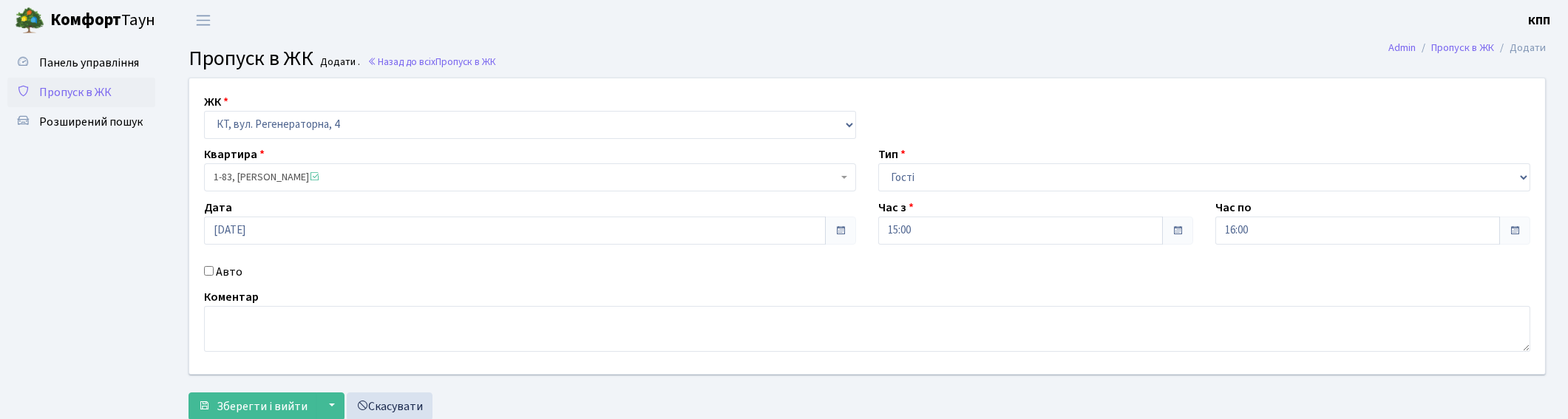
checkbox input "true"
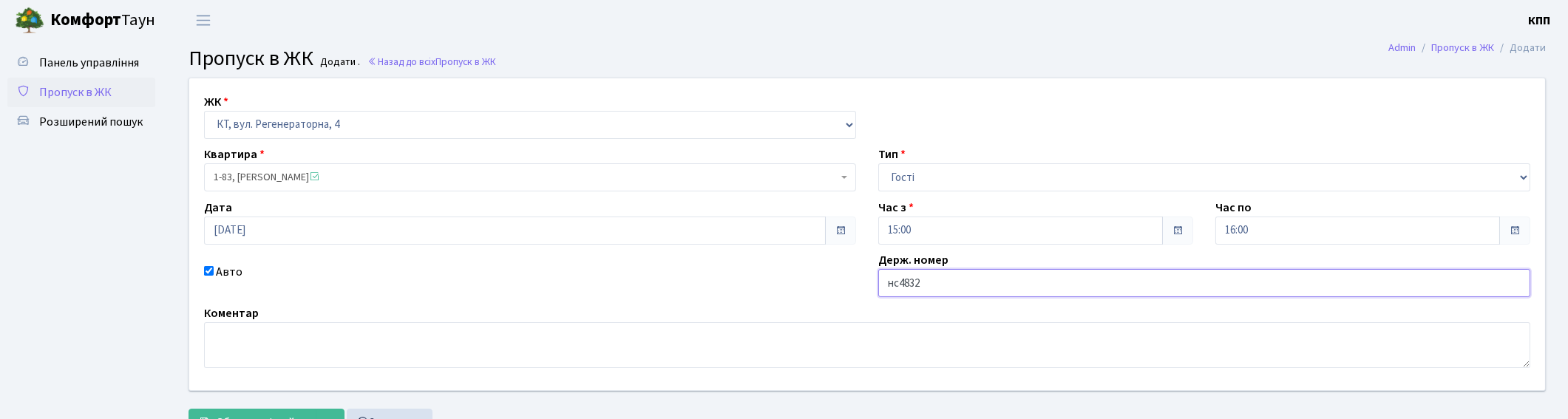
type input "НС4832"
click at [224, 407] on form "ЖК - КТ, вул. Регенераторна, 4 КТ2, просп. Соборності, 17 КТ3, вул. Березнева, …" at bounding box center [867, 257] width 1358 height 359
click at [225, 409] on button "Зберегти і вийти" at bounding box center [252, 423] width 128 height 28
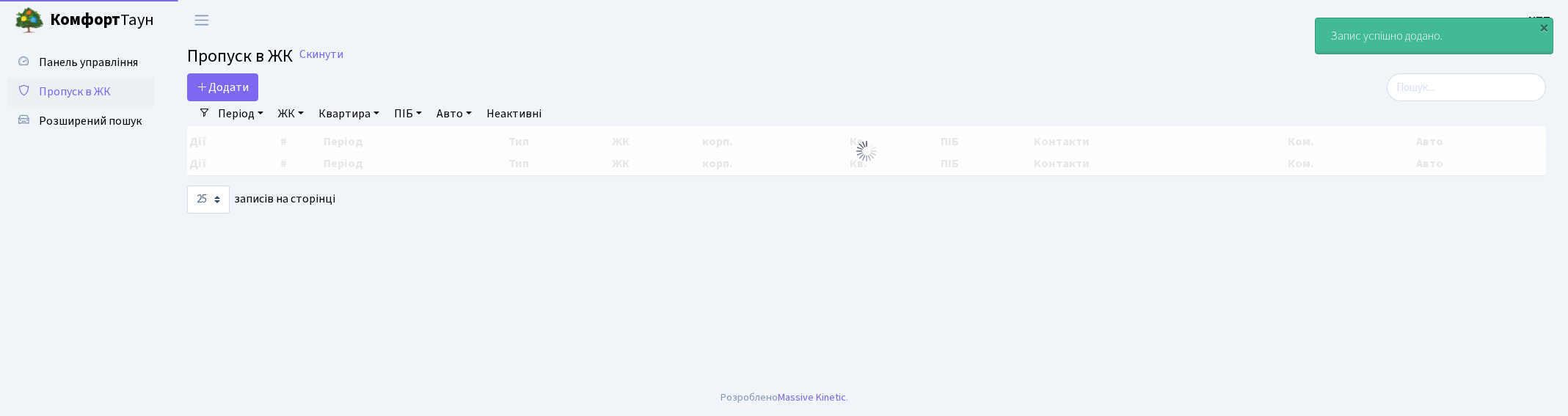
select select "25"
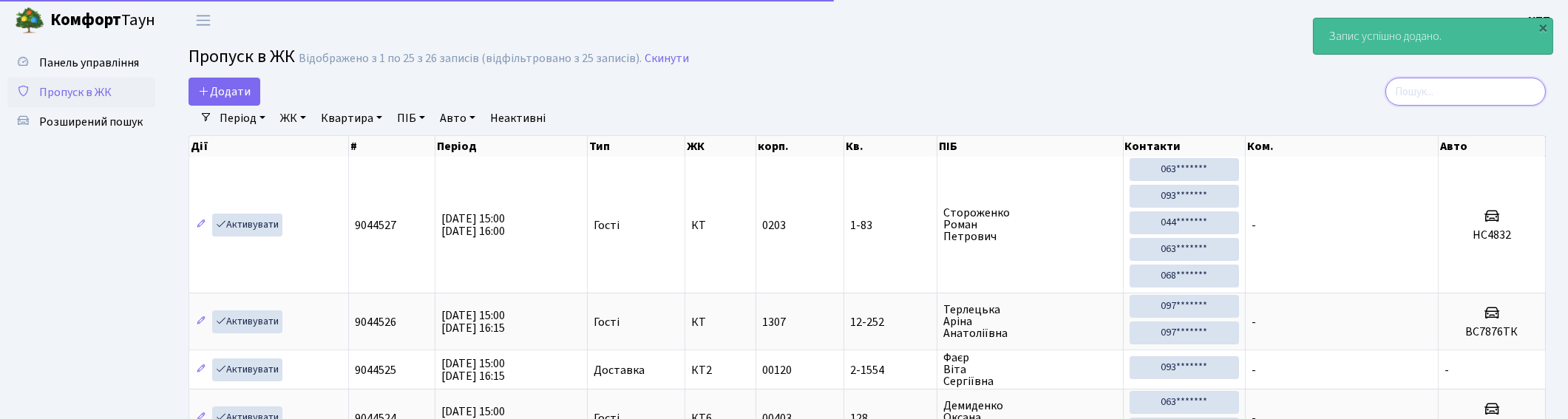
click at [1406, 85] on input "search" at bounding box center [1466, 91] width 161 height 28
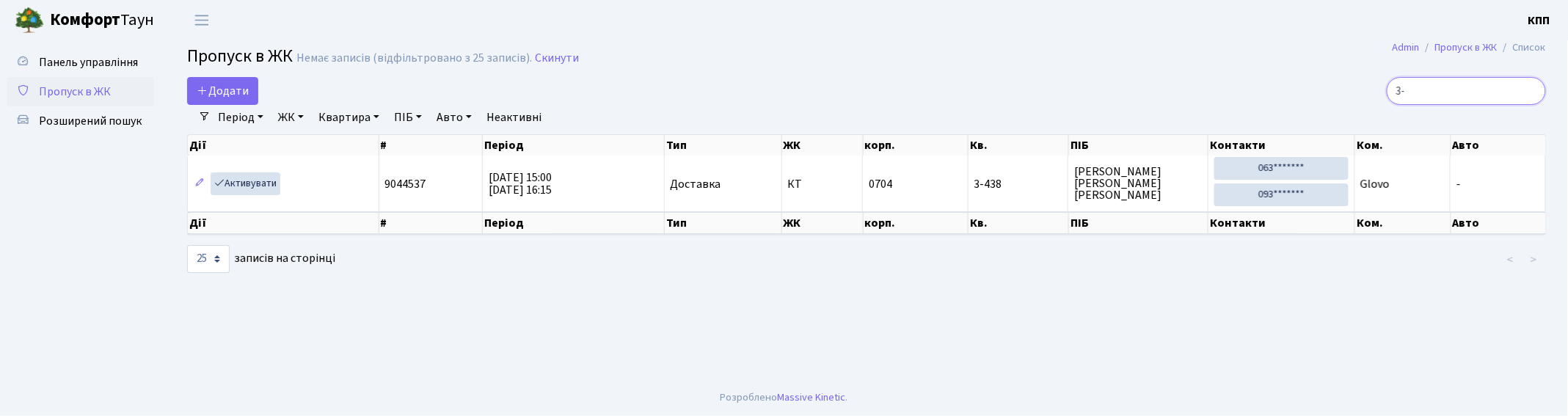
type input "3"
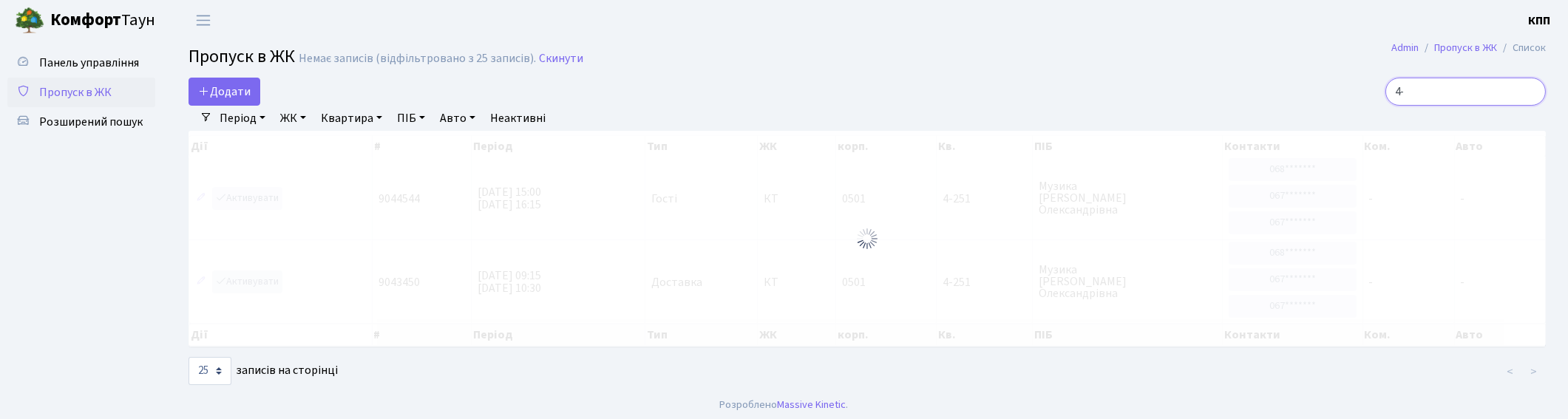
type input "4"
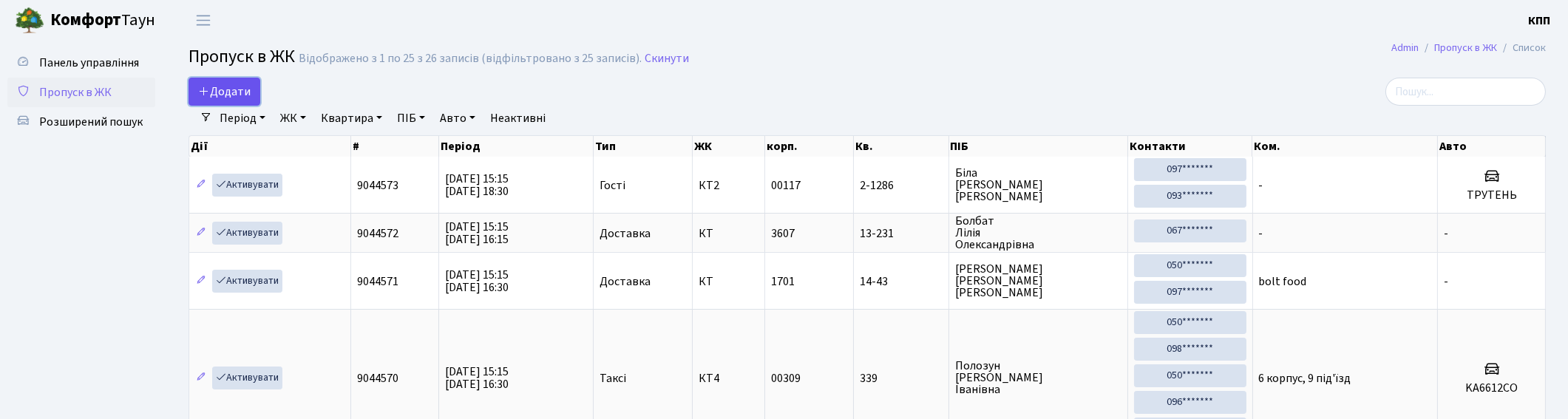
click at [228, 92] on span "Додати" at bounding box center [224, 91] width 53 height 17
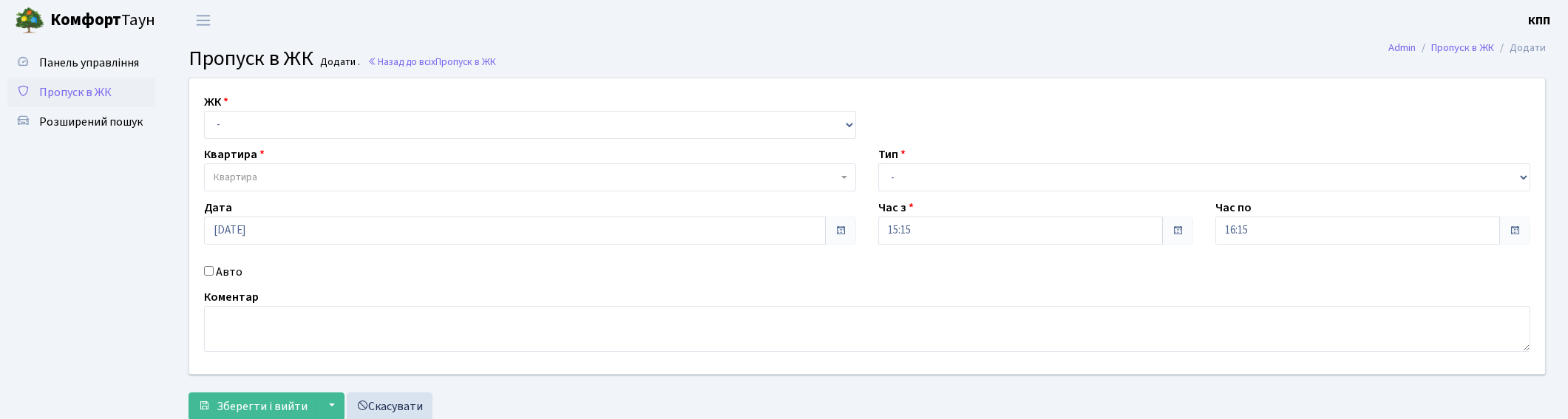
select select "271"
click at [204, 111] on select "- КТ, вул. Регенераторна, 4 КТ2, просп. Соборності, 17 КТ3, вул. Березнева, 16 …" at bounding box center [530, 125] width 652 height 28
select select
click at [234, 261] on div "ЖК - КТ, вул. Регенераторна, 4 КТ2, просп. Соборності, 17 КТ3, вул. Березнева, …" at bounding box center [867, 225] width 1378 height 295
click at [233, 273] on label "Авто" at bounding box center [229, 272] width 27 height 18
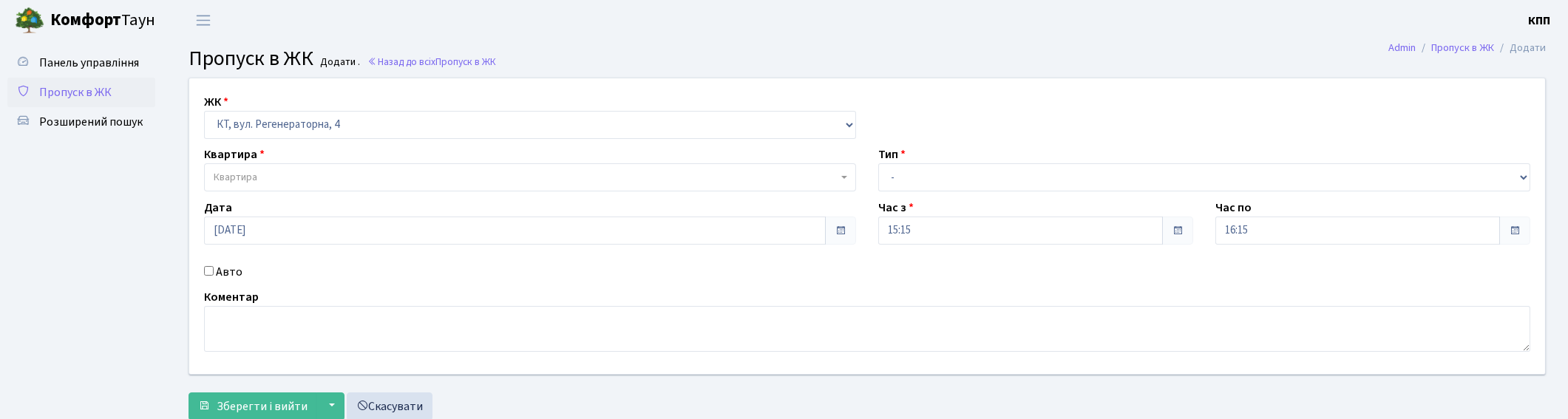
click at [214, 273] on input "Авто" at bounding box center [209, 271] width 9 height 9
checkbox input "true"
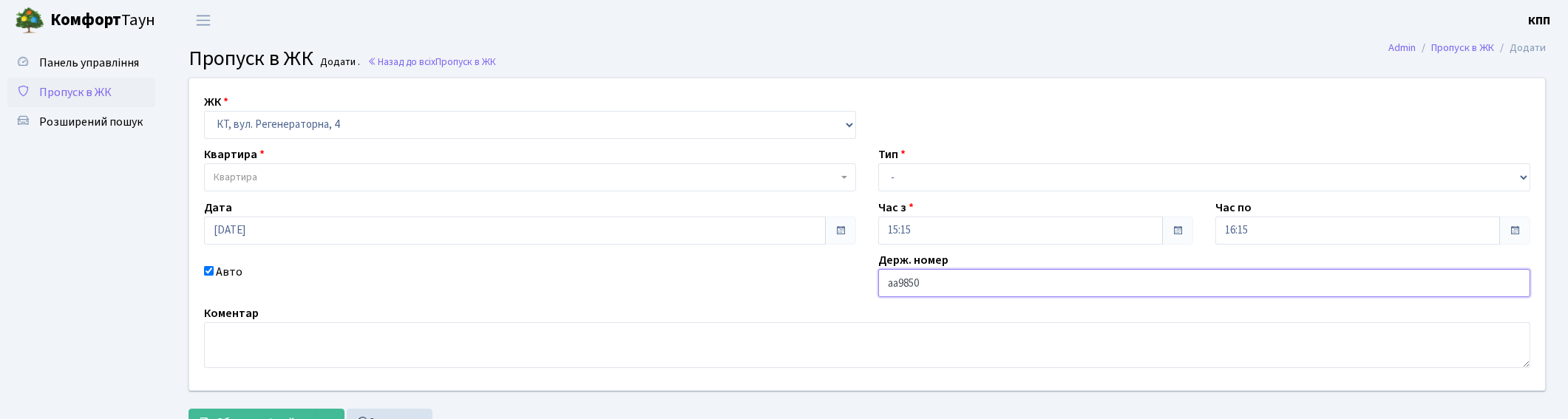
type input "АА9850КЕ"
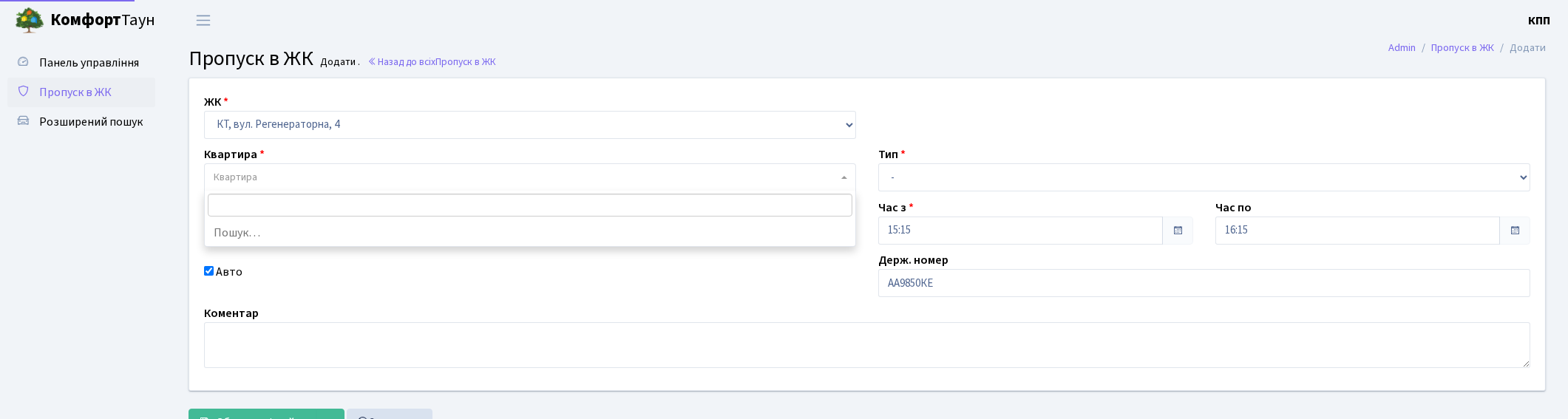
click at [349, 187] on span "Квартира" at bounding box center [530, 177] width 652 height 28
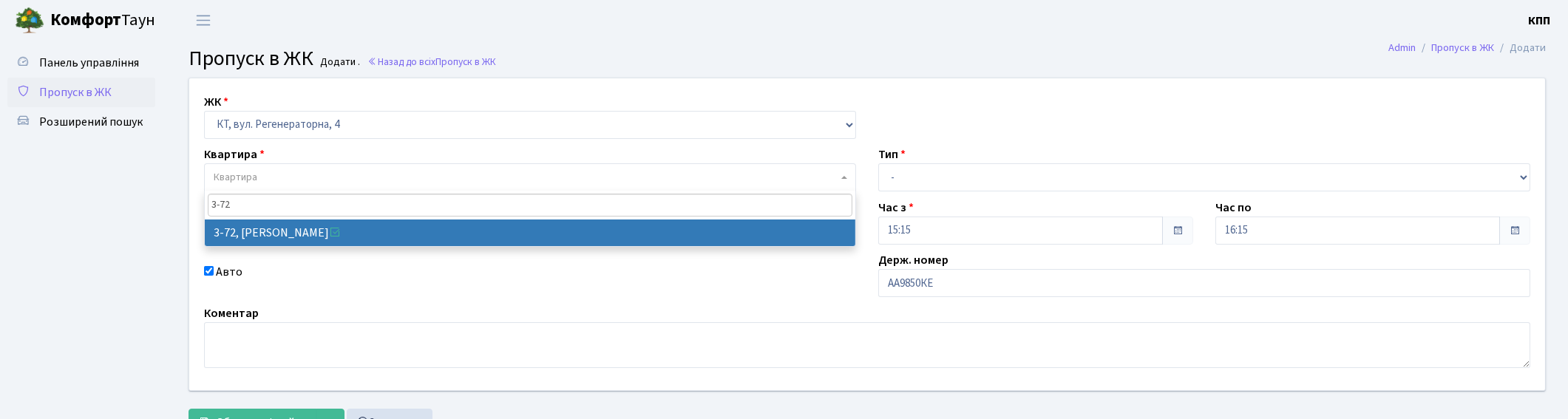
type input "3-72"
select select "881"
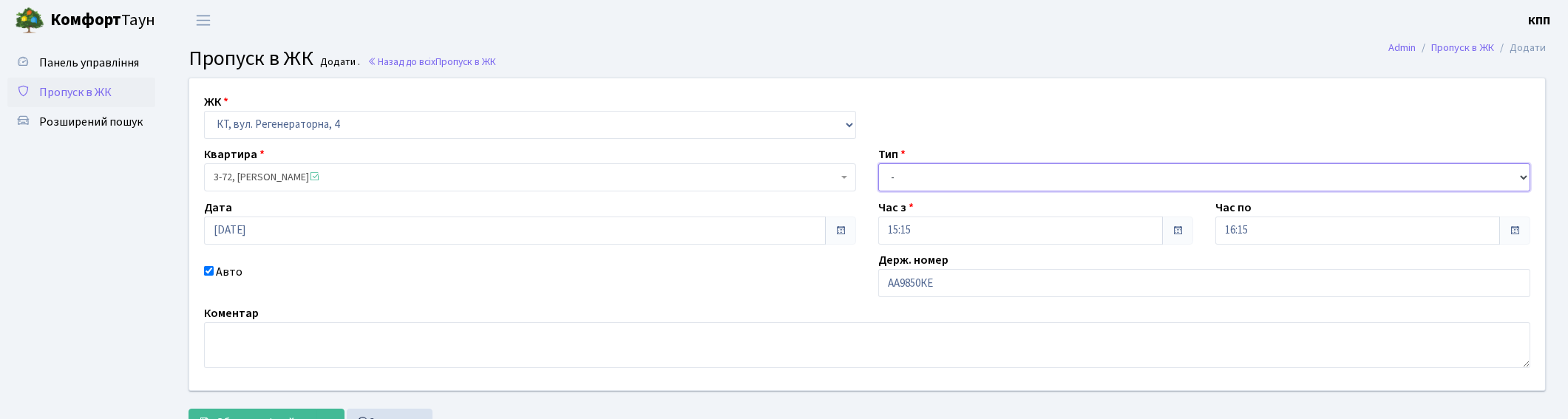
drag, startPoint x: 926, startPoint y: 169, endPoint x: 922, endPoint y: 190, distance: 21.4
click at [926, 169] on select "- Доставка Таксі Гості Сервіс" at bounding box center [1204, 177] width 652 height 28
select select "2"
click at [878, 163] on select "- Доставка Таксі Гості Сервіс" at bounding box center [1204, 177] width 652 height 28
click at [271, 410] on button "Зберегти і вийти" at bounding box center [252, 423] width 128 height 28
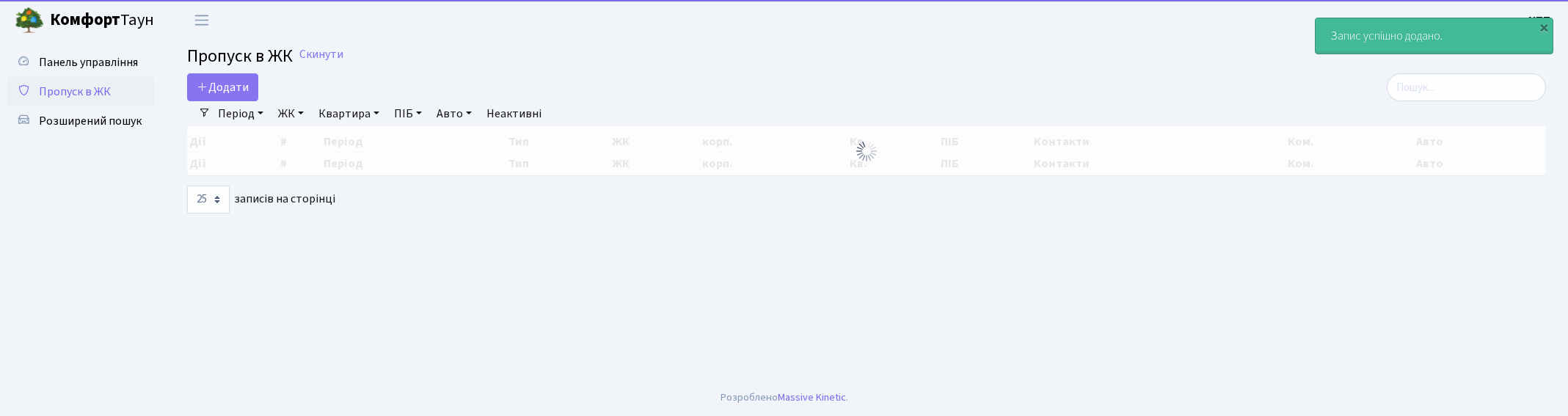
select select "25"
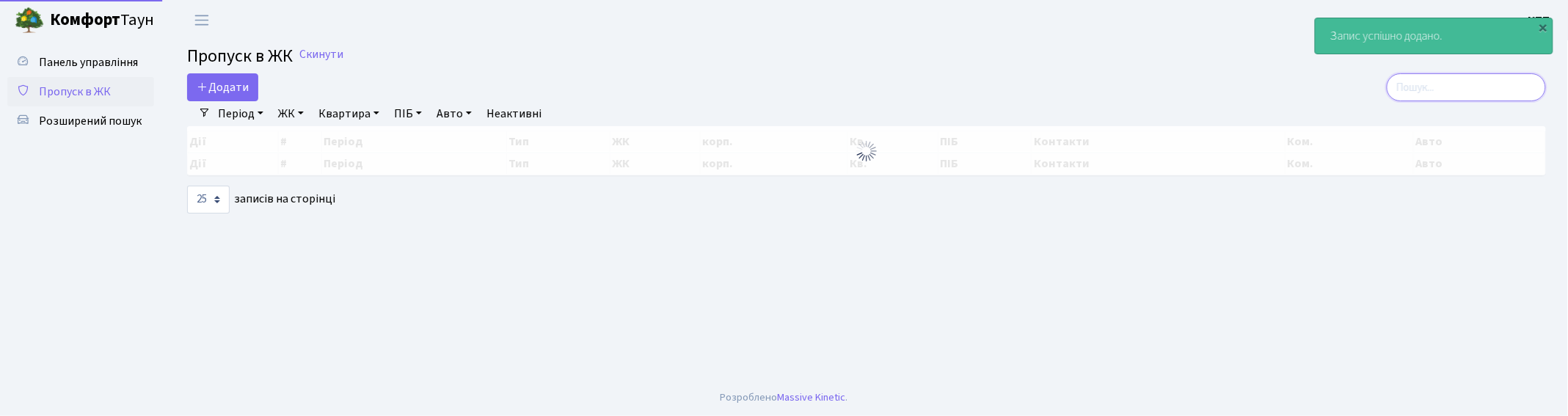
click at [1416, 89] on input "search" at bounding box center [1466, 88] width 160 height 28
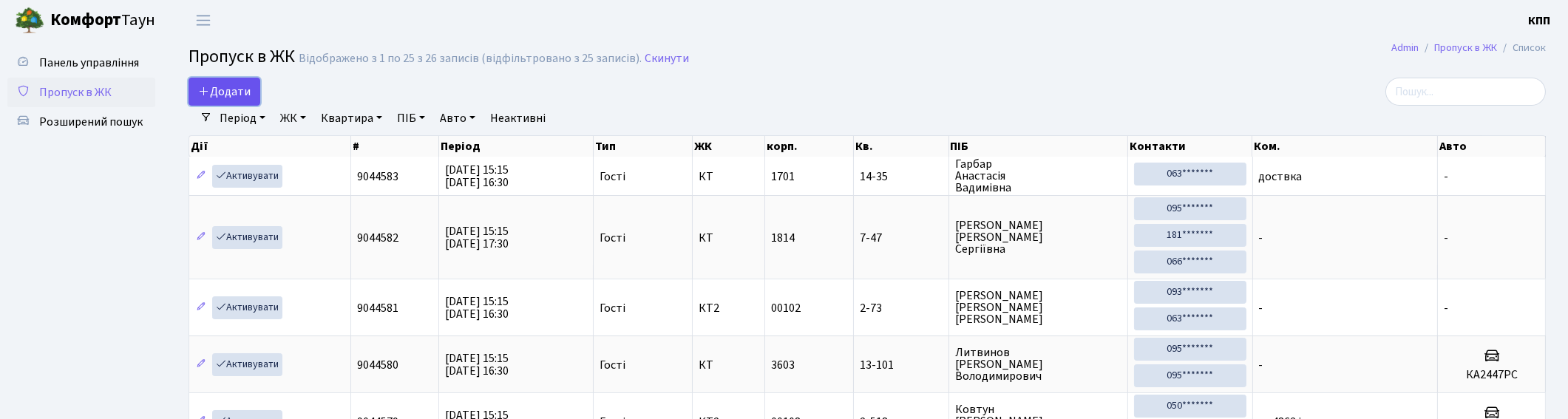
click at [223, 85] on span "Додати" at bounding box center [224, 91] width 53 height 17
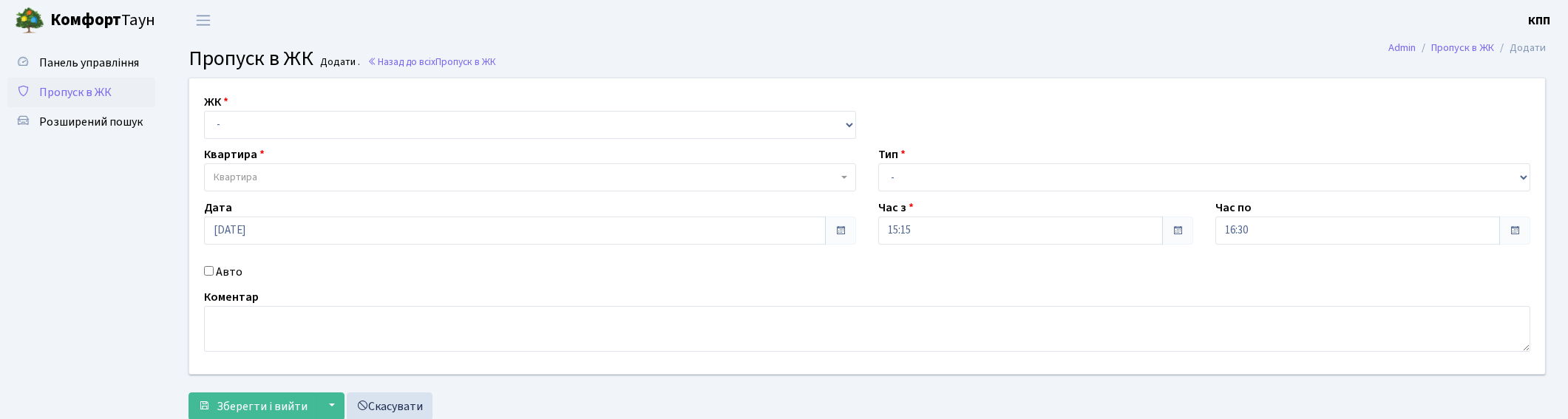
select select "271"
click at [204, 111] on select "- КТ, вул. Регенераторна, 4 КТ2, просп. Соборності, 17 КТ3, вул. Березнева, 16 …" at bounding box center [530, 125] width 652 height 28
select select
click at [220, 172] on span "Квартира" at bounding box center [235, 177] width 43 height 15
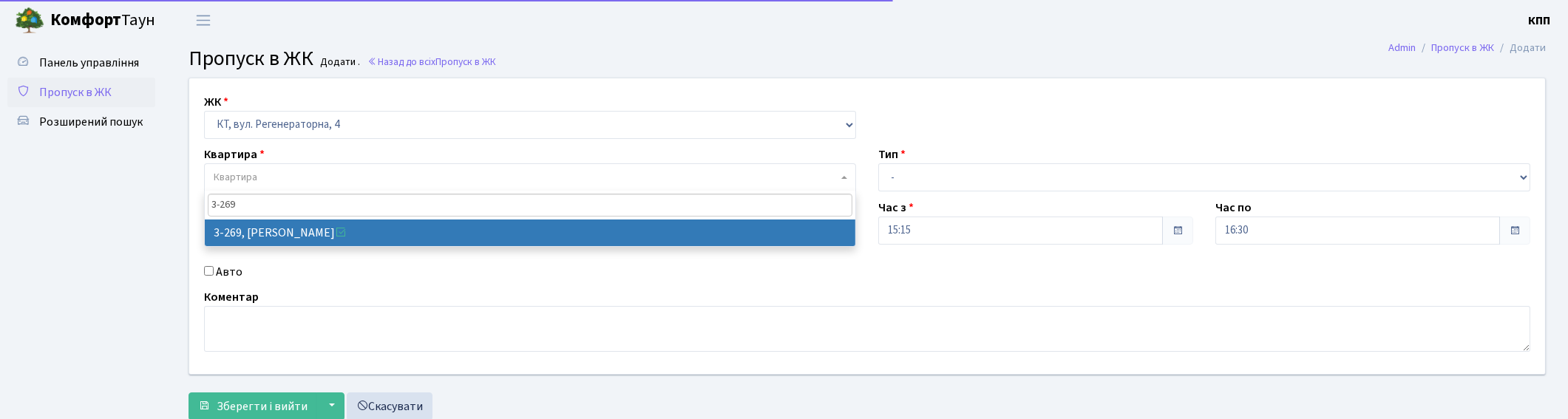
type input "3-269"
select select "762"
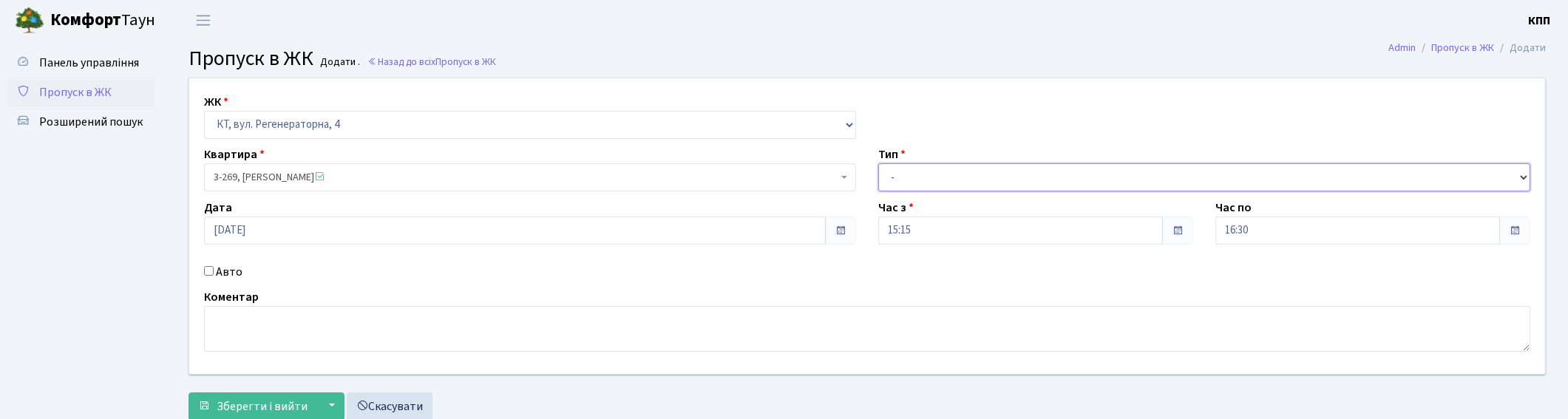
drag, startPoint x: 989, startPoint y: 178, endPoint x: 981, endPoint y: 188, distance: 12.8
click at [989, 178] on select "- Доставка Таксі Гості Сервіс" at bounding box center [1204, 177] width 652 height 28
select select "3"
click at [878, 163] on select "- Доставка Таксі Гості Сервіс" at bounding box center [1204, 177] width 652 height 28
click at [255, 402] on span "Зберегти і вийти" at bounding box center [262, 406] width 91 height 17
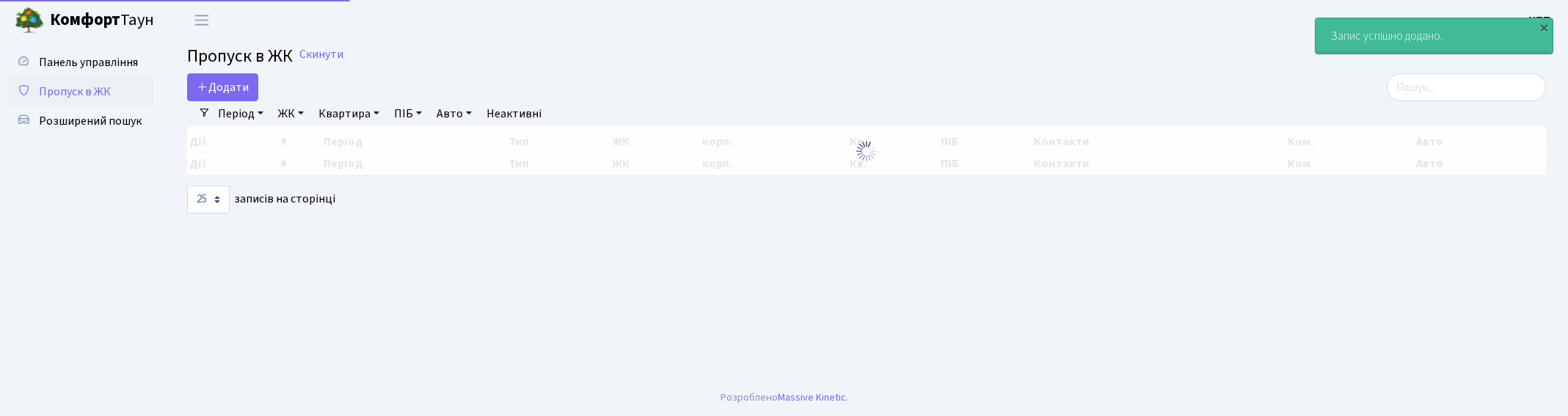
select select "25"
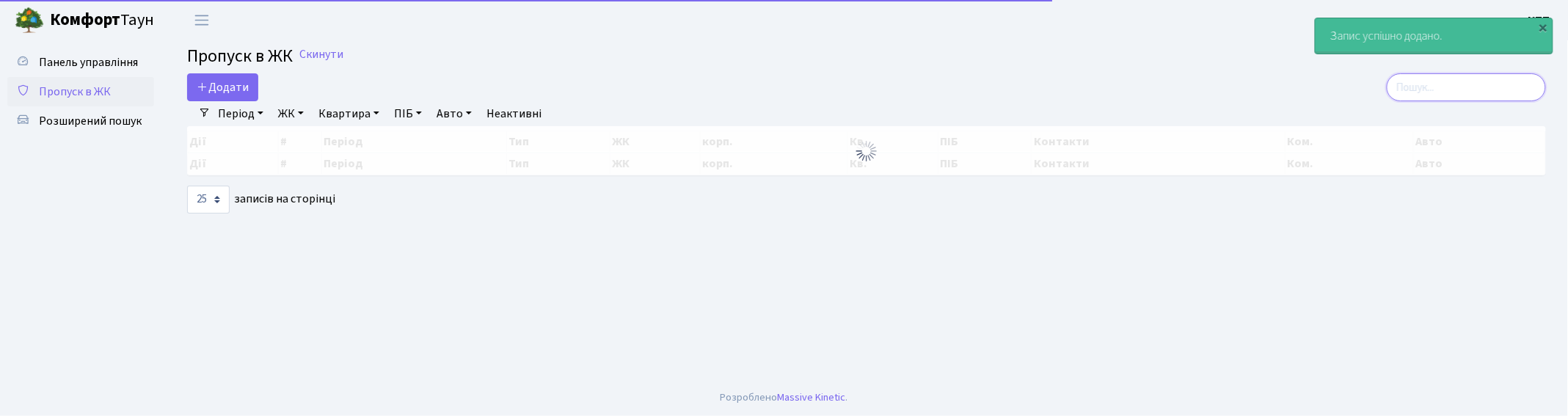
click at [1428, 98] on input "search" at bounding box center [1466, 88] width 160 height 28
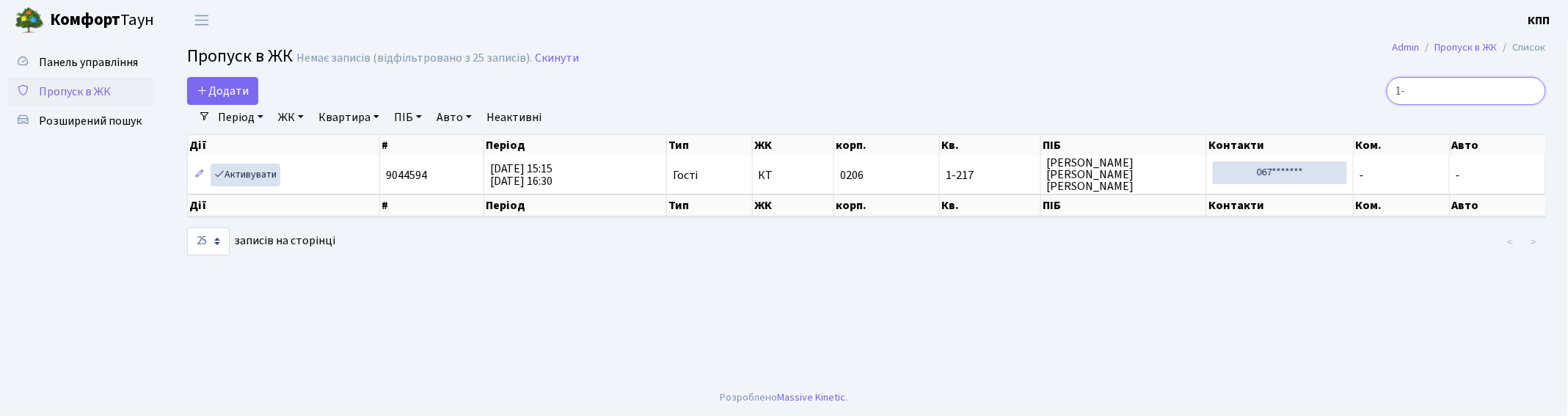
type input "1"
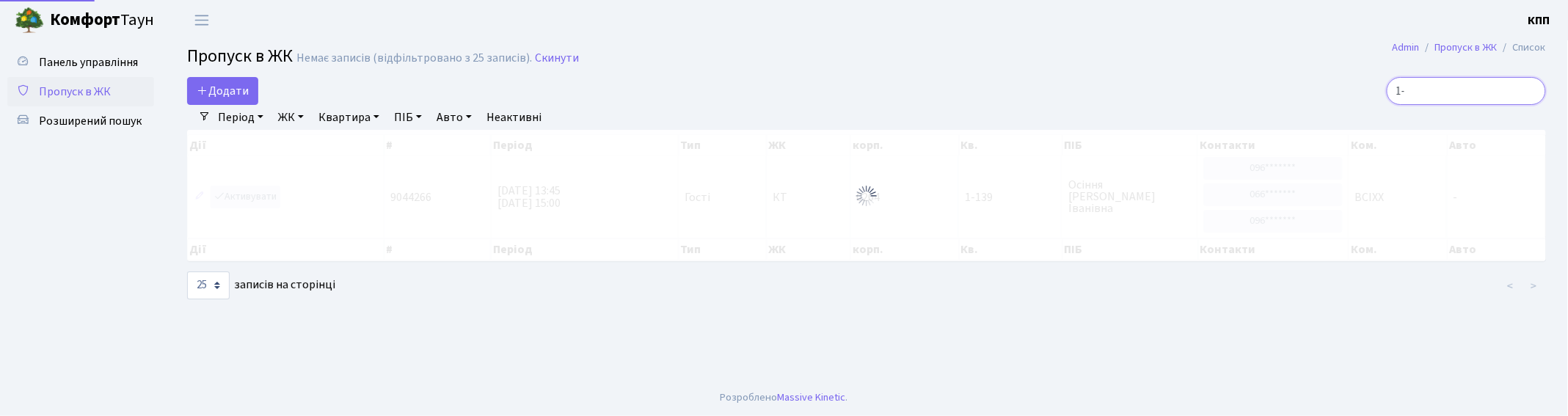
type input "1"
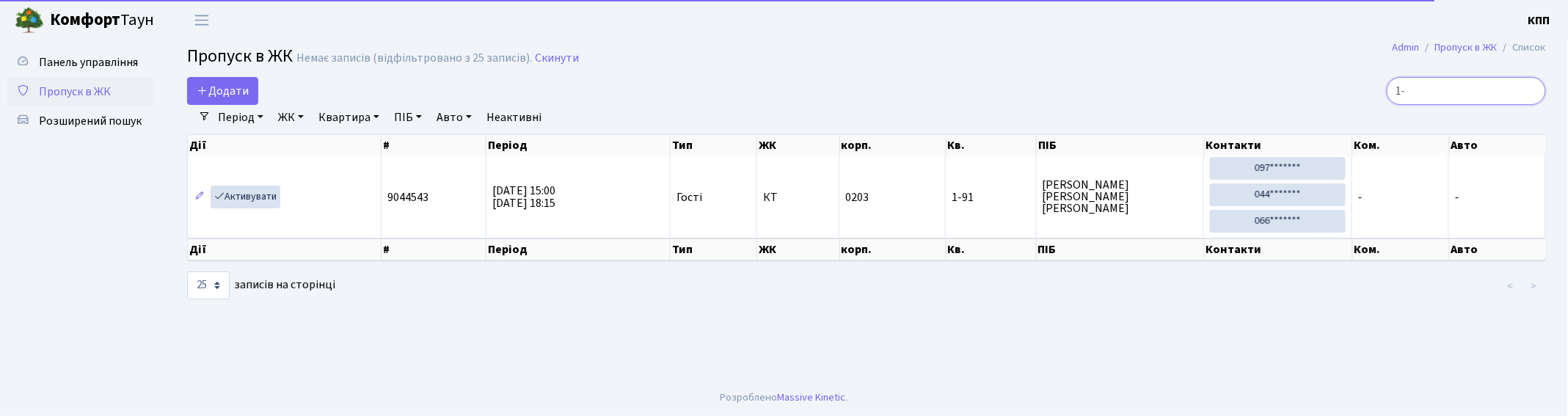
type input "1"
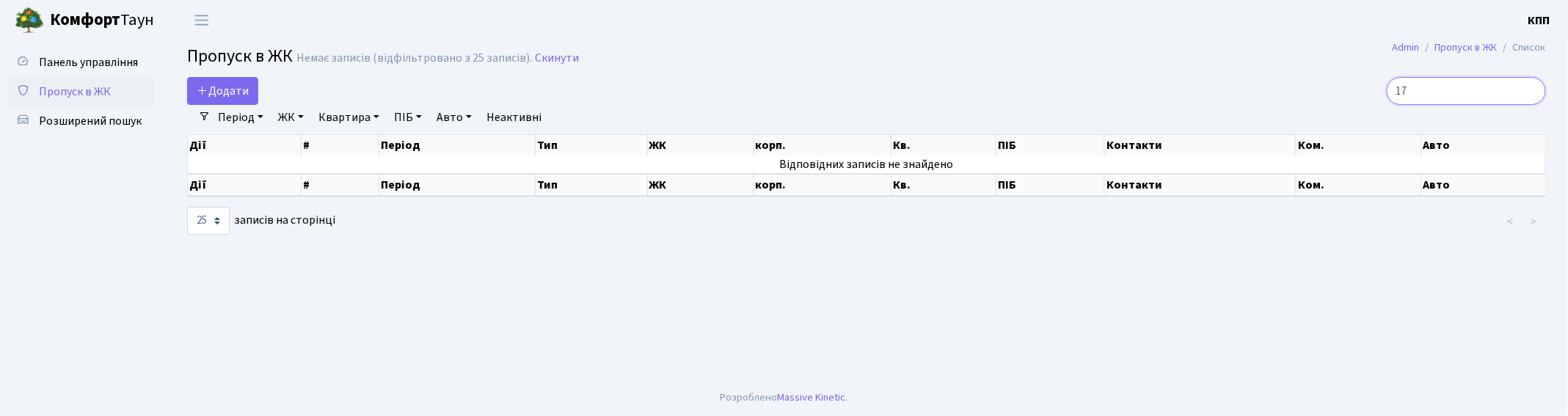
type input "1"
type input "2"
type input "1"
type input "2"
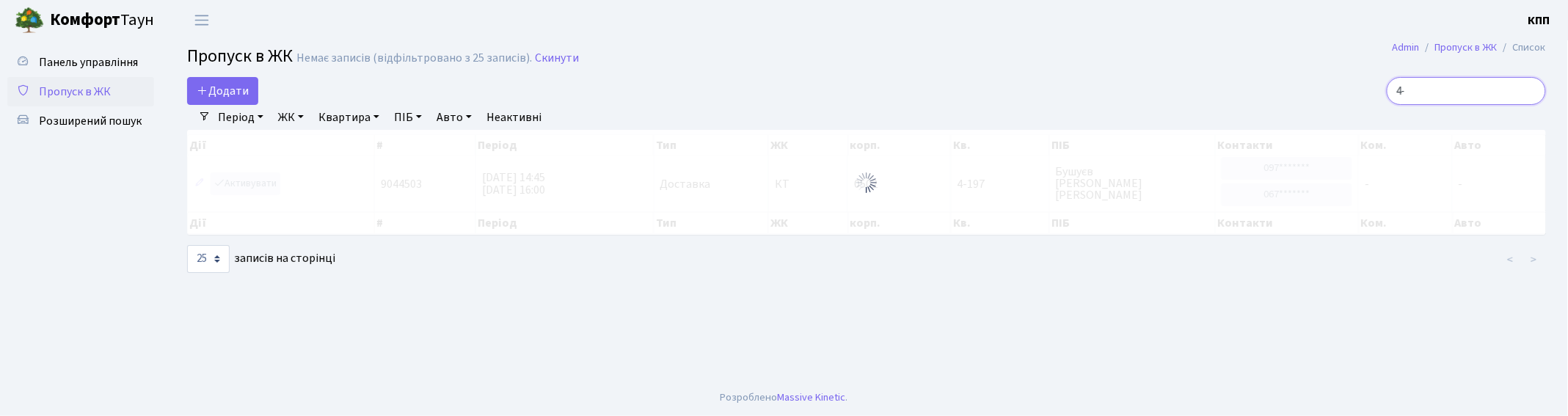
type input "4"
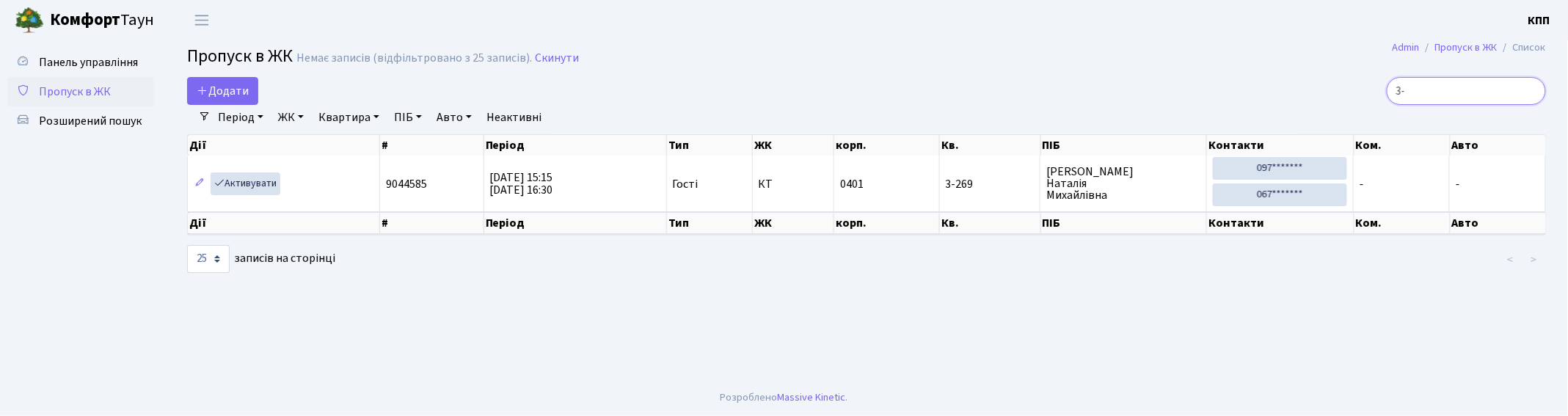
type input "3"
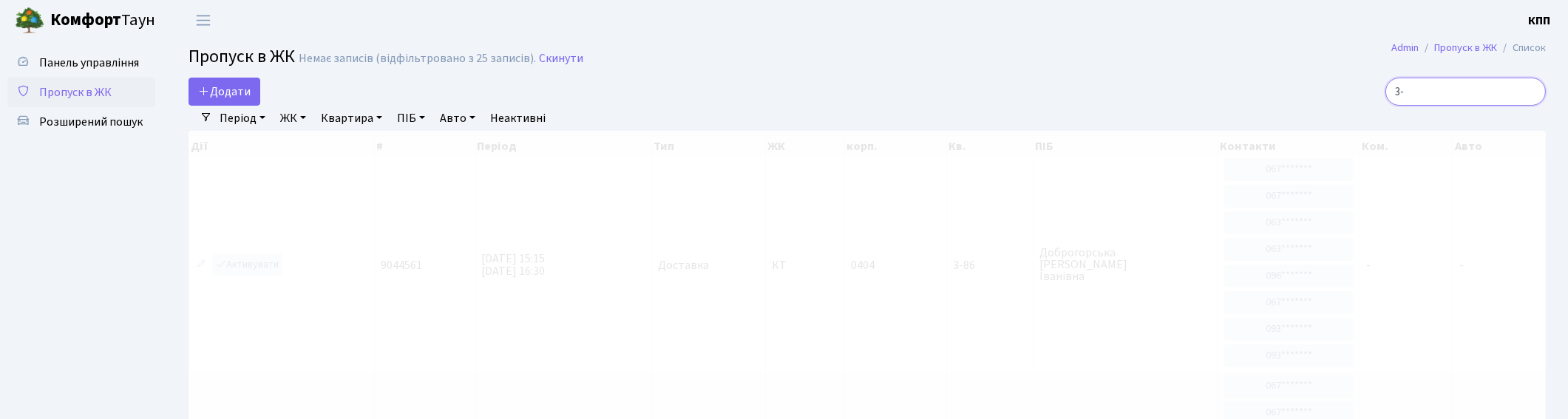
type input "3"
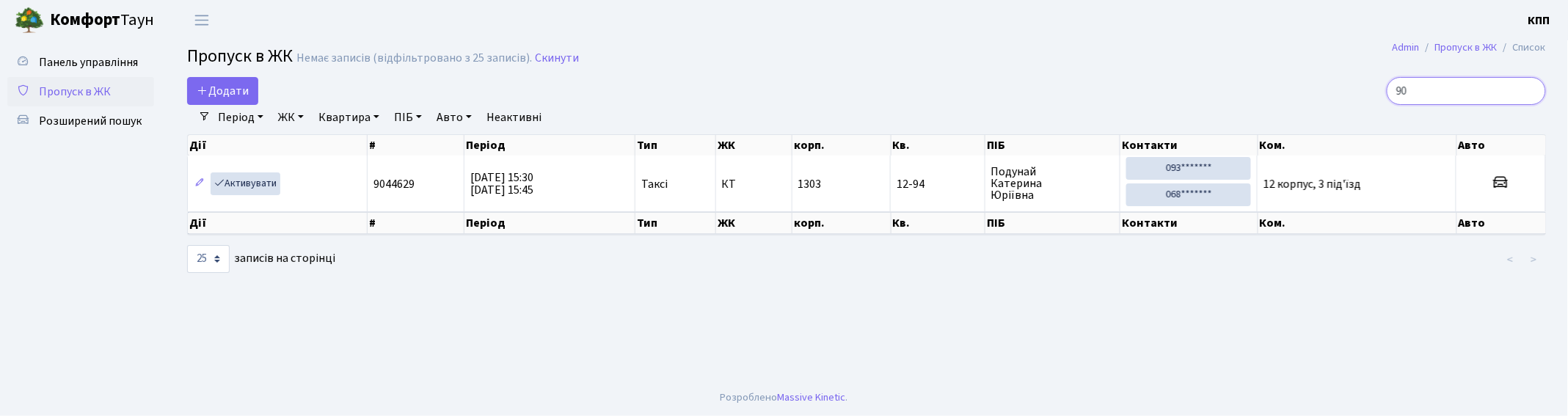
type input "9"
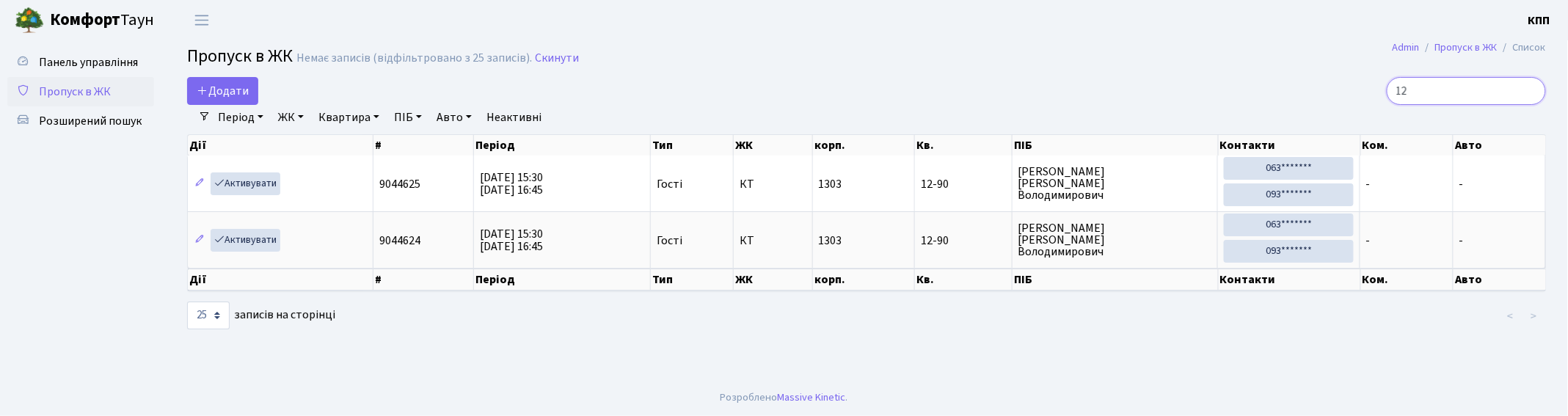
type input "1"
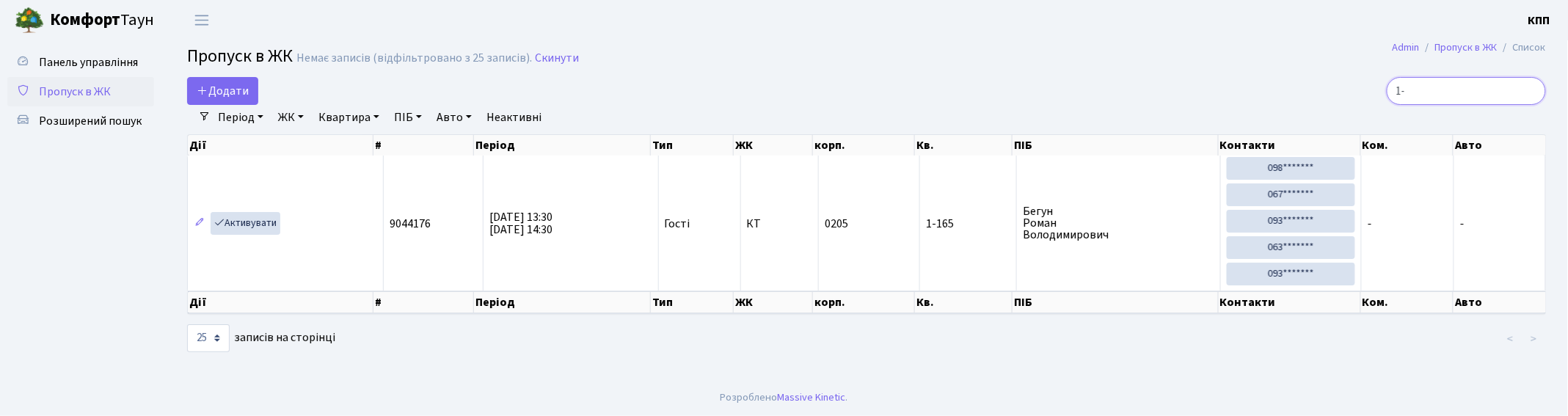
type input "1"
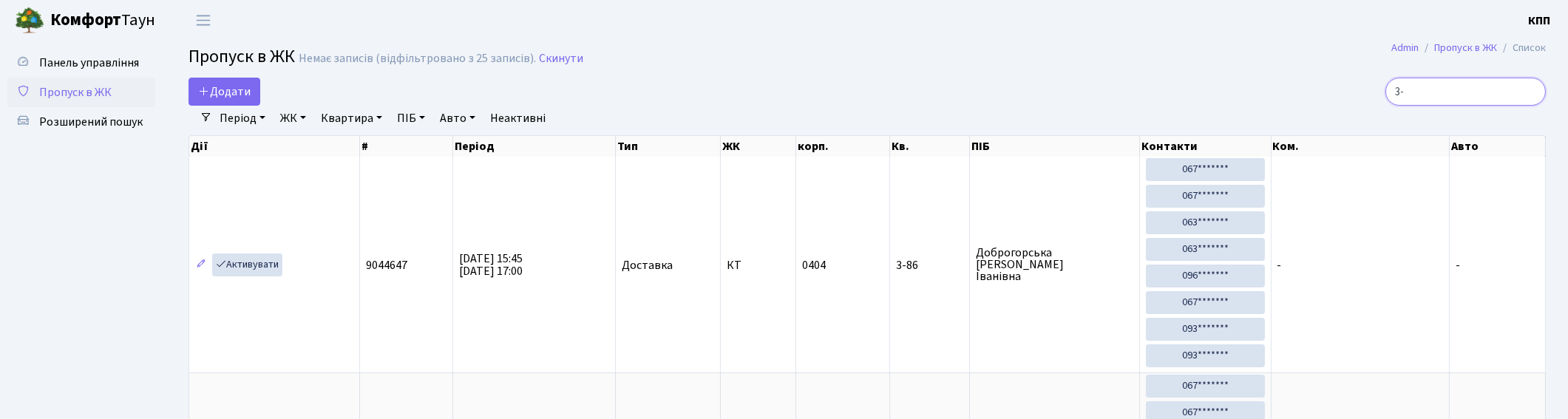
type input "3"
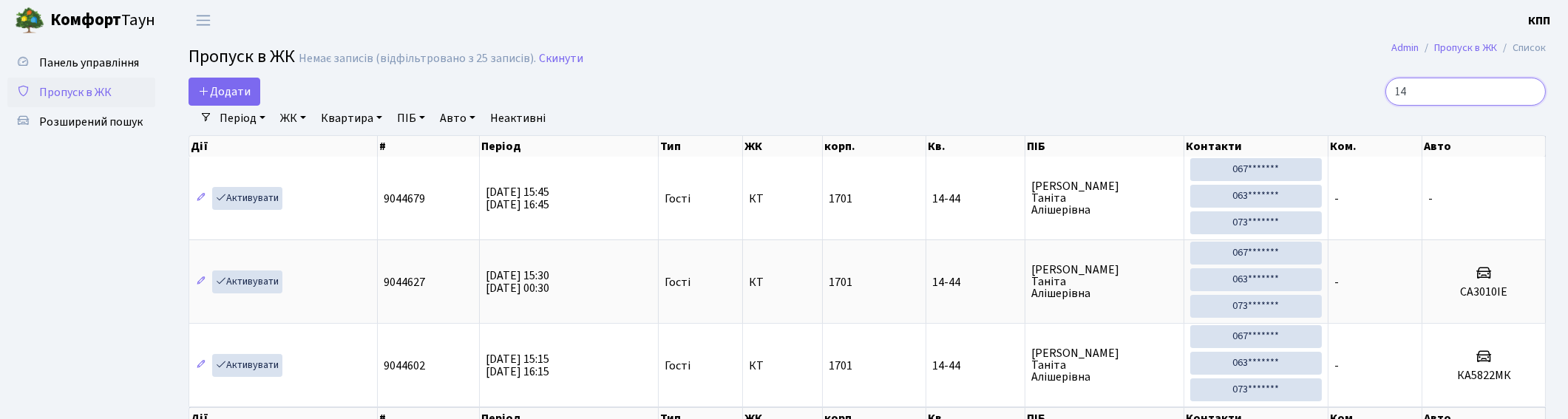
type input "1"
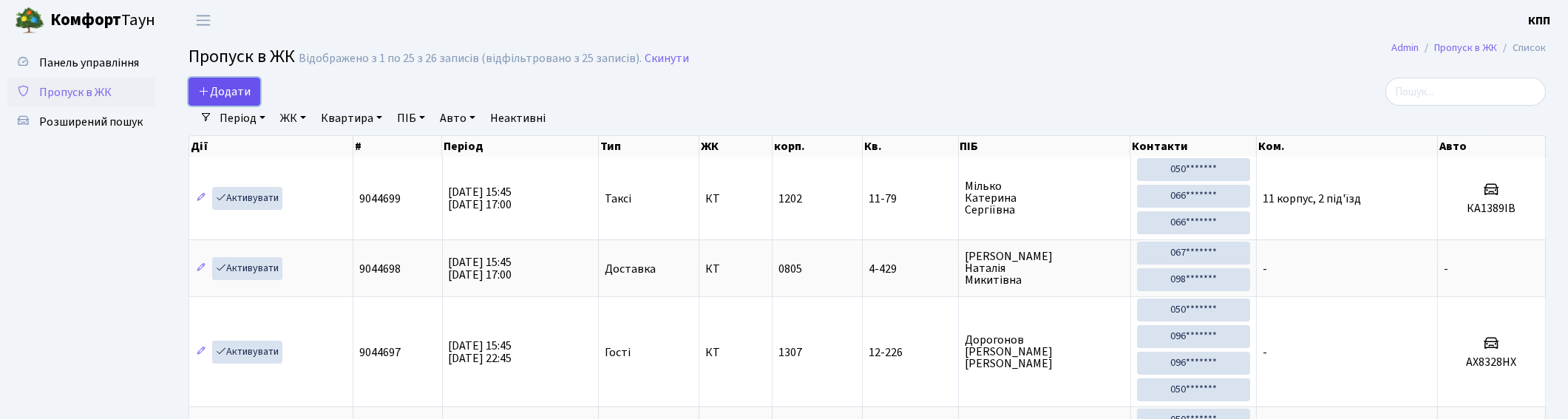
click at [220, 89] on span "Додати" at bounding box center [224, 91] width 53 height 17
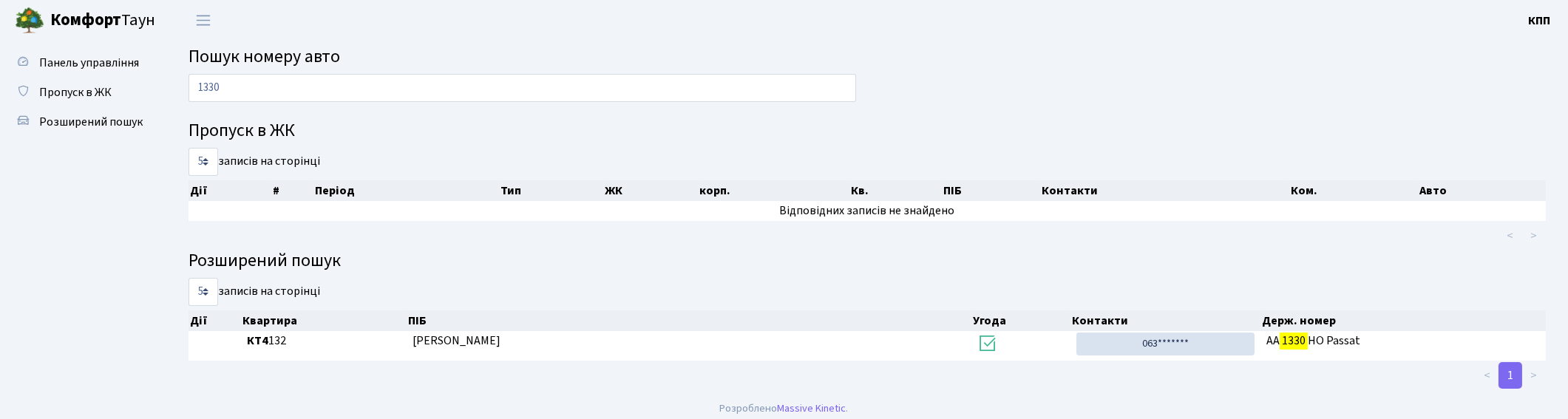
click at [355, 76] on input "1330" at bounding box center [522, 88] width 668 height 28
type input "1"
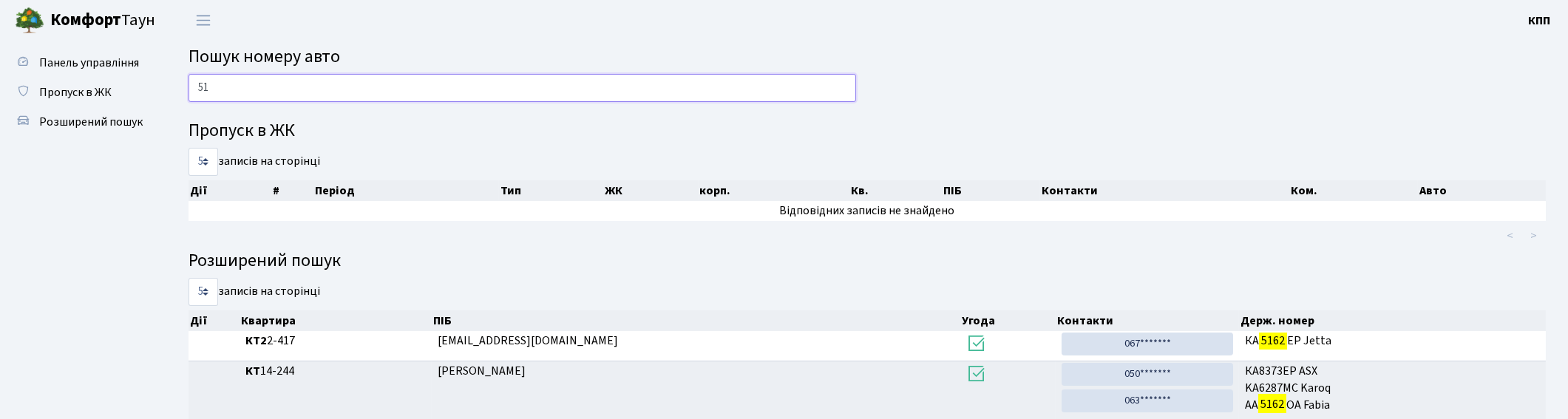
type input "5"
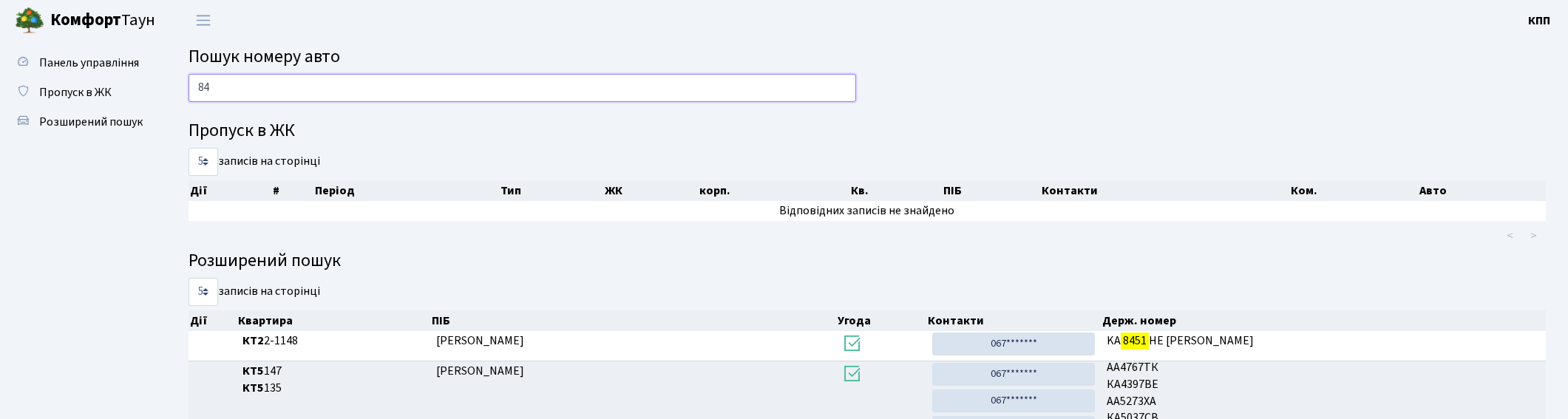
type input "8"
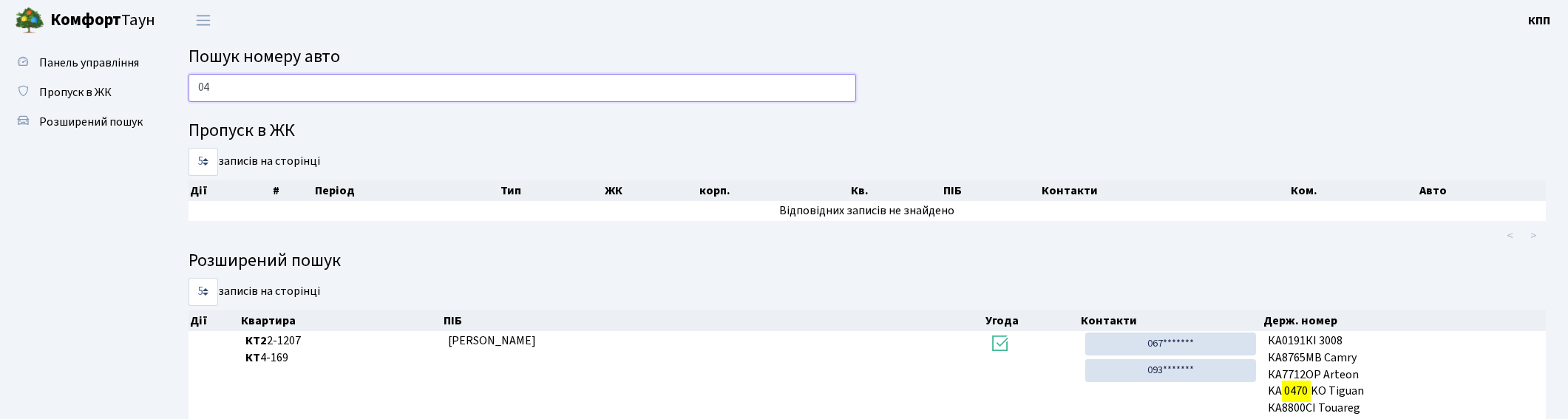
type input "0"
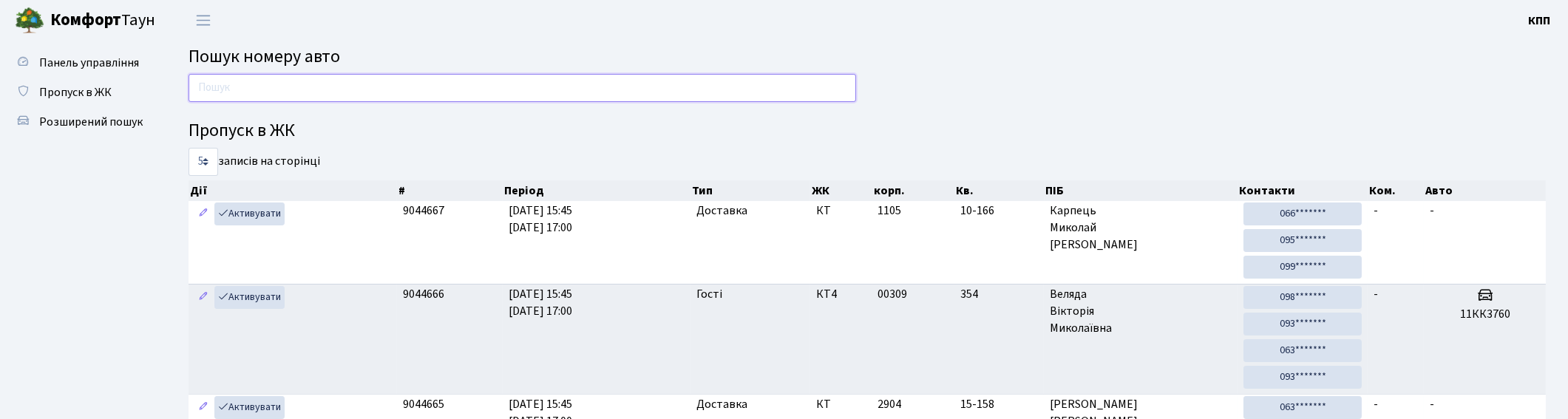
type input "1"
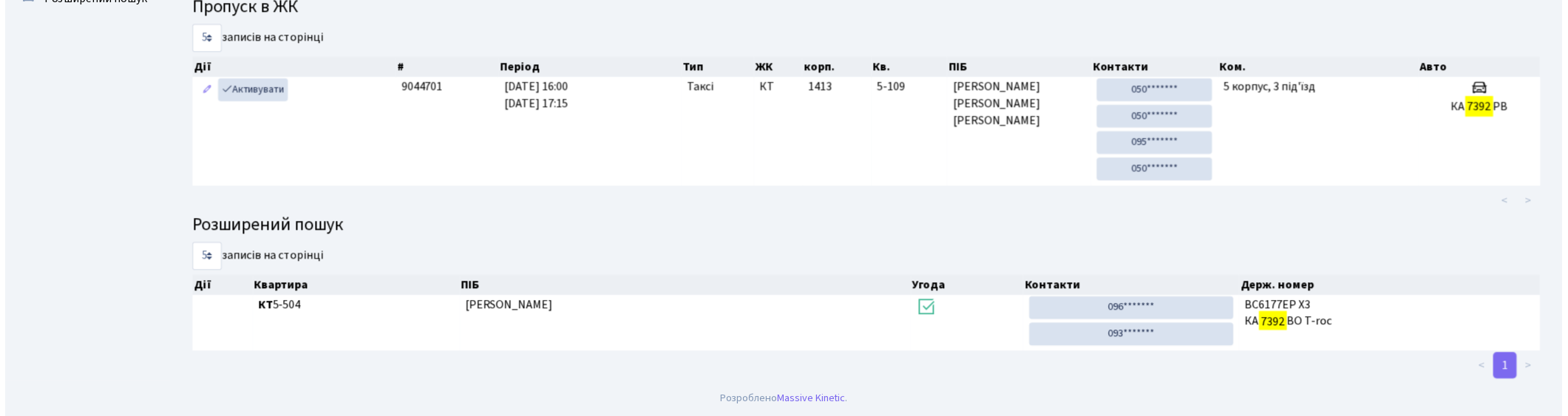
scroll to position [79, 0]
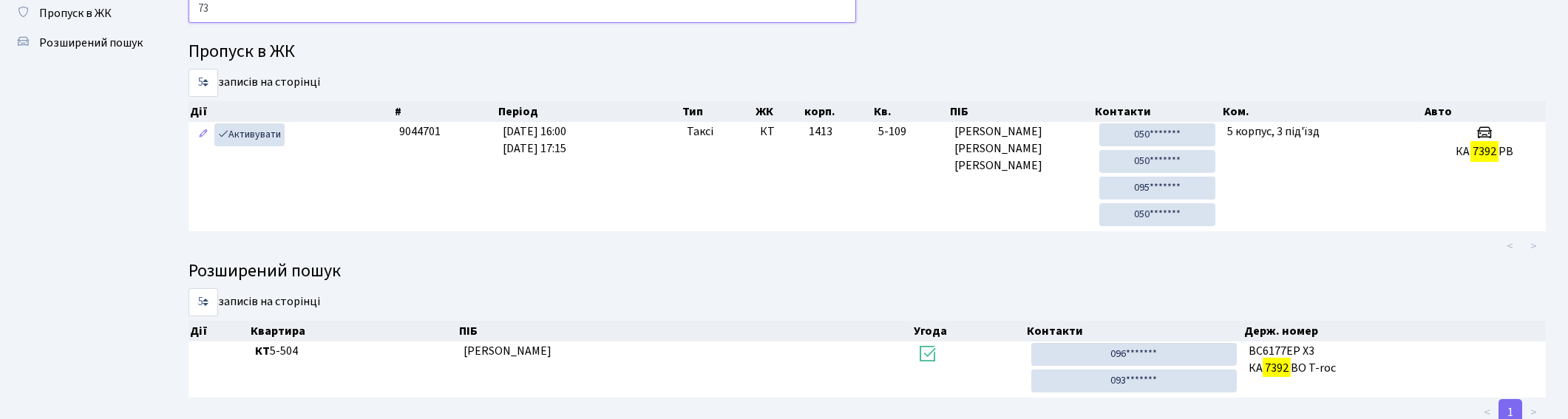
type input "7"
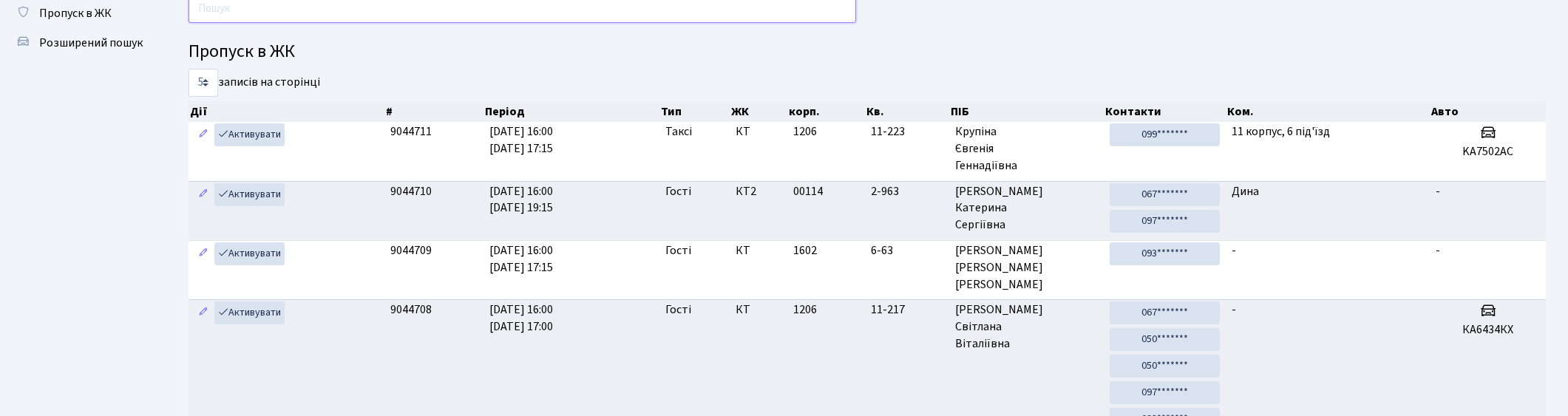
click at [363, 9] on input "text" at bounding box center [522, 9] width 668 height 28
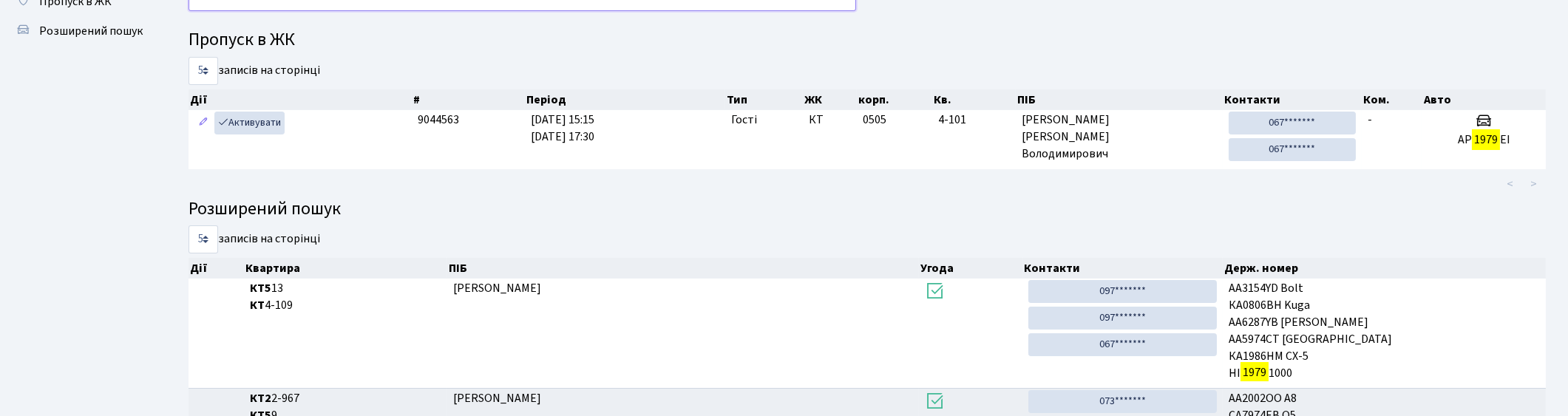
scroll to position [0, 0]
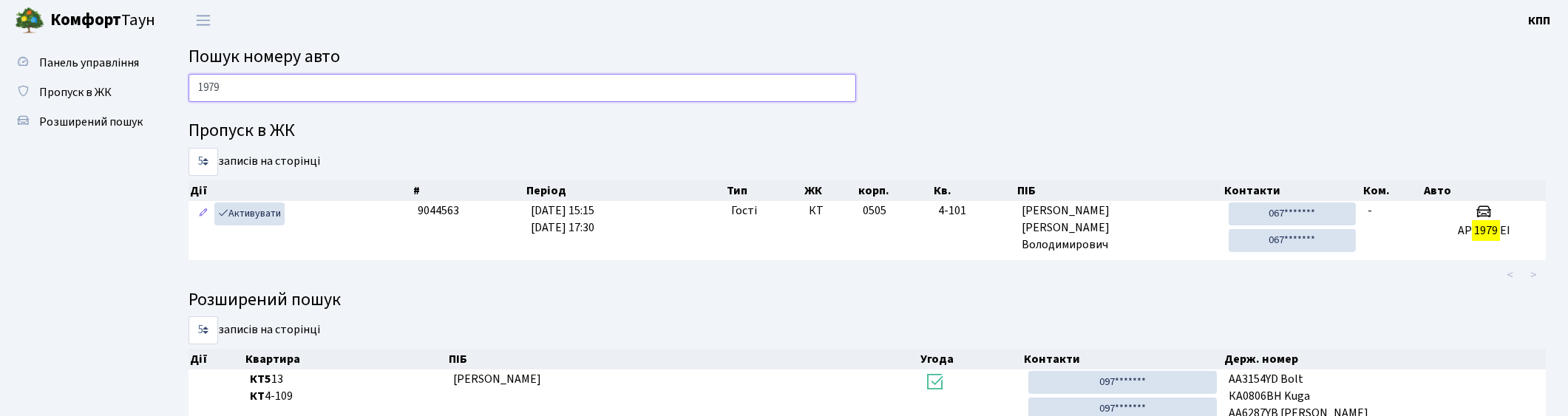
click at [710, 91] on input "1979" at bounding box center [522, 88] width 668 height 28
click at [562, 85] on input "1979" at bounding box center [522, 88] width 668 height 28
type input "1"
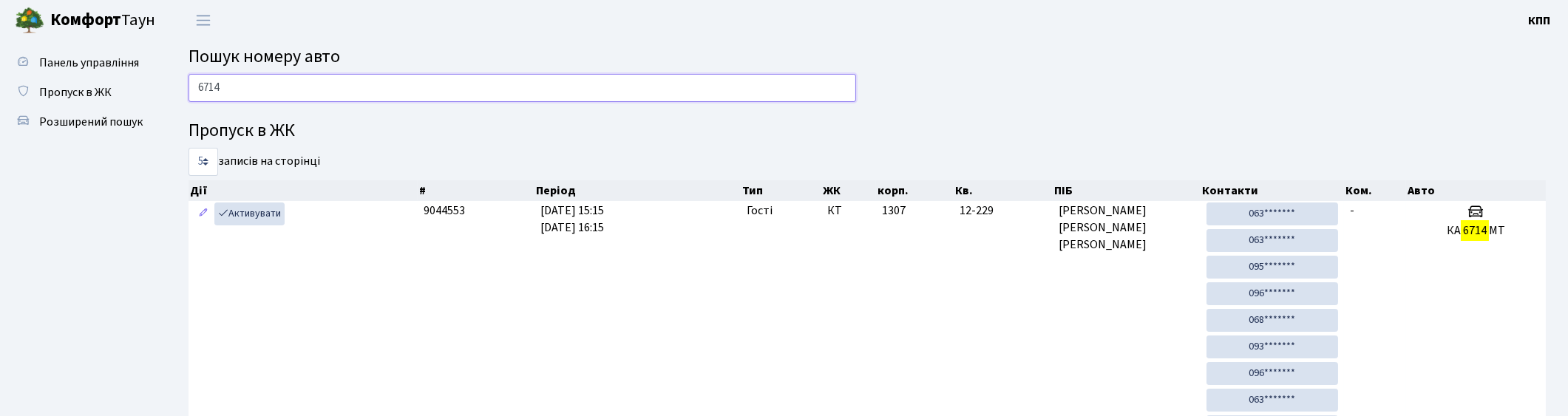
click at [311, 78] on input "6714" at bounding box center [522, 88] width 668 height 28
type input "6"
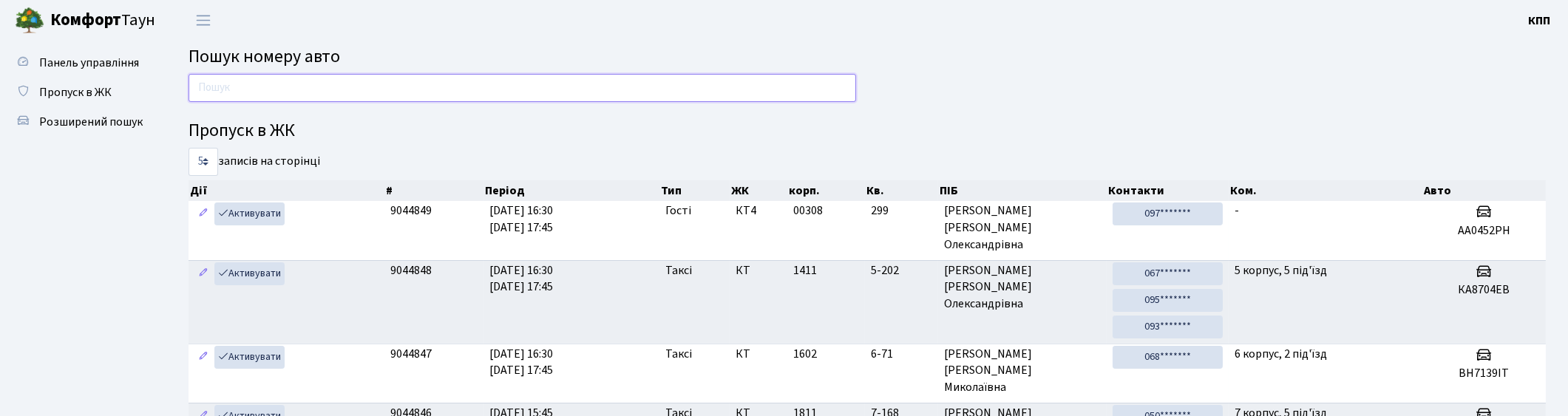
click at [331, 85] on input "text" at bounding box center [522, 88] width 668 height 28
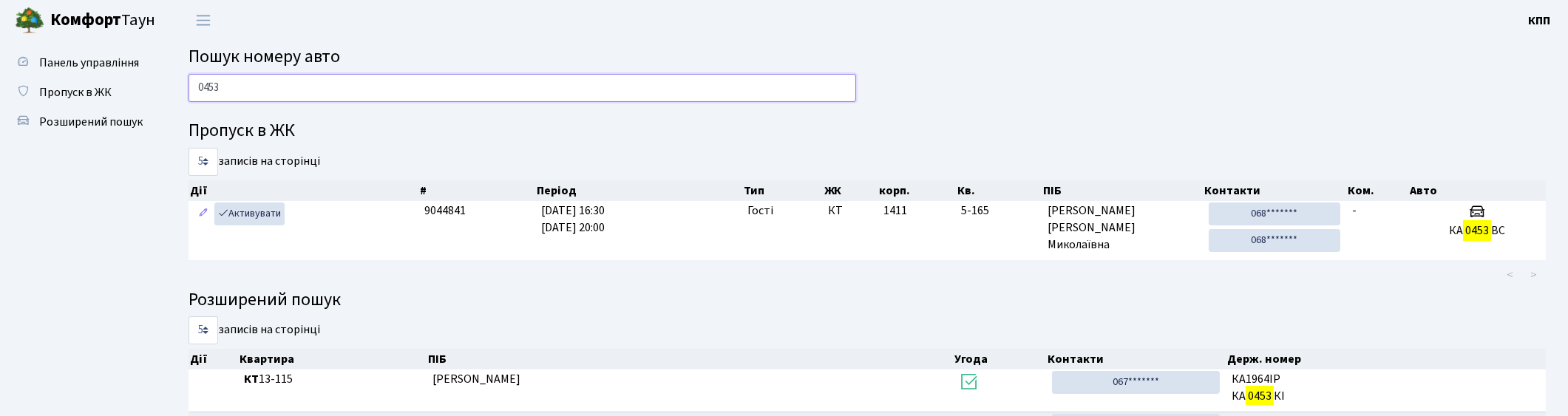
click at [433, 87] on input "0453" at bounding box center [522, 88] width 668 height 28
type input "0"
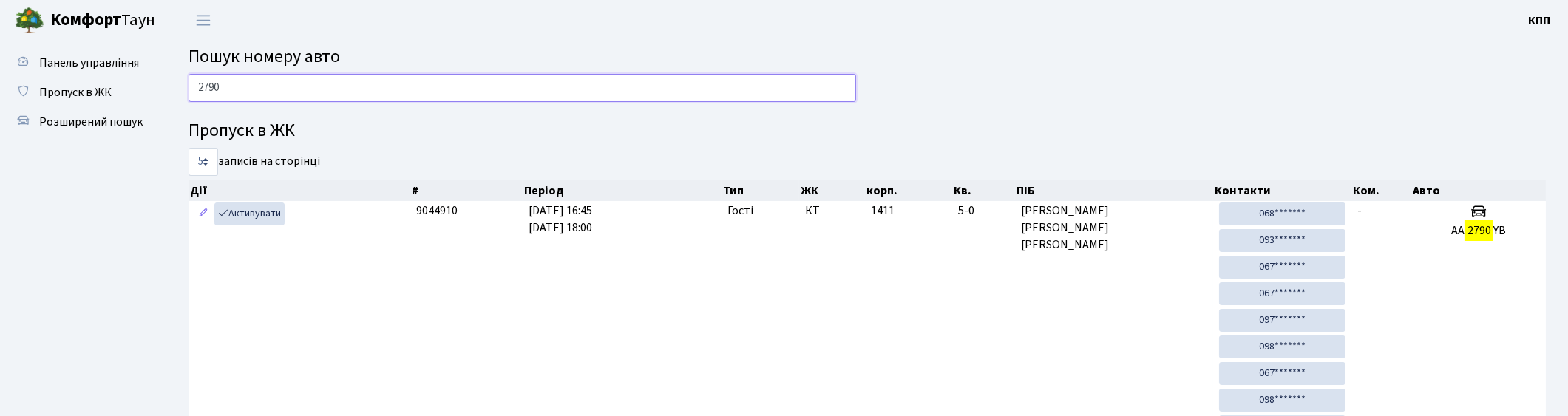
click at [351, 80] on input "2790" at bounding box center [522, 88] width 668 height 28
type input "2"
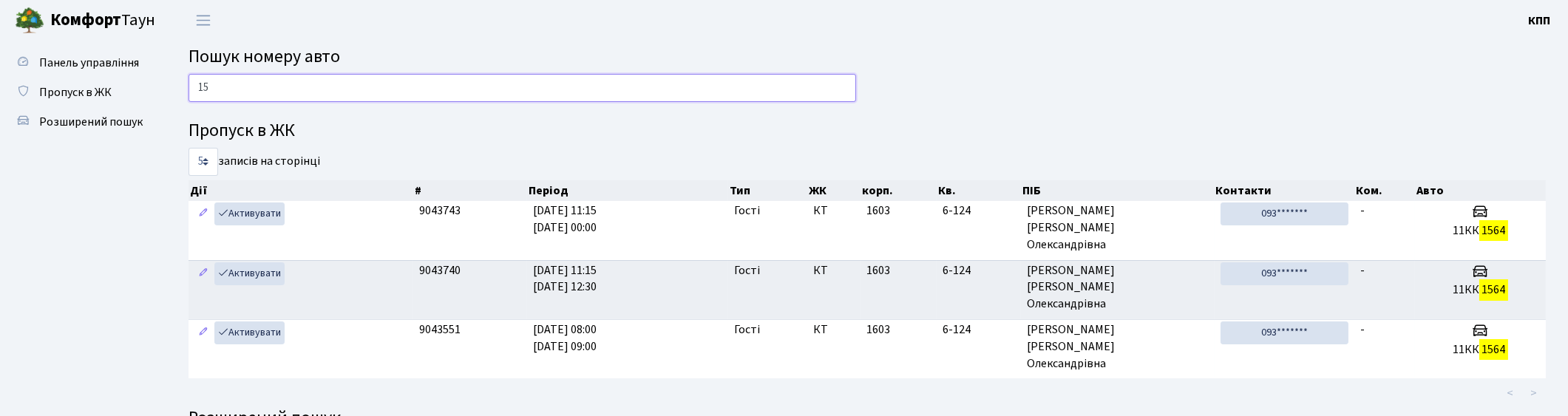
type input "1"
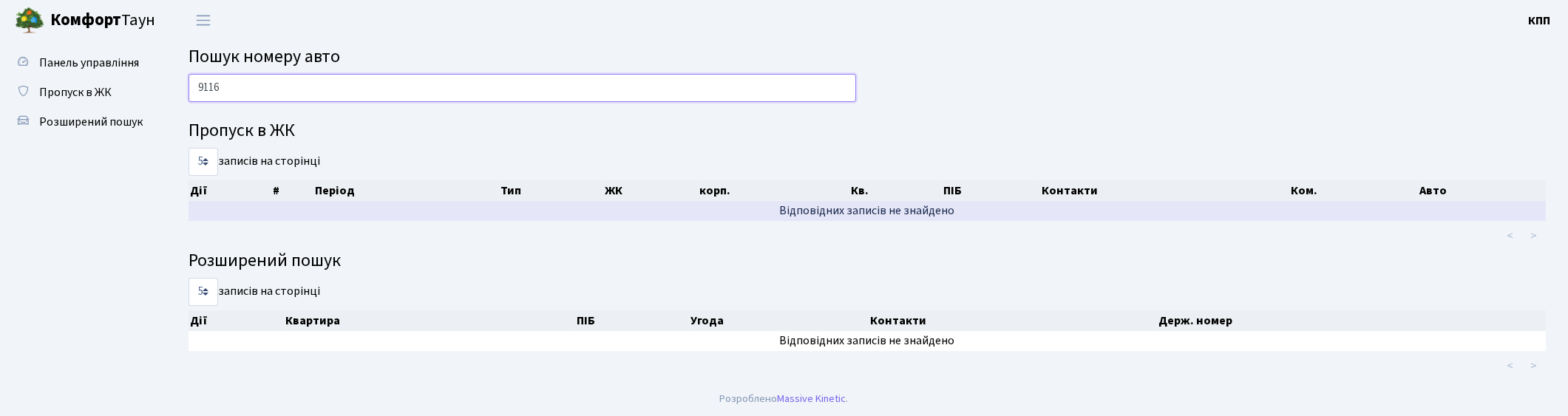
scroll to position [1, 0]
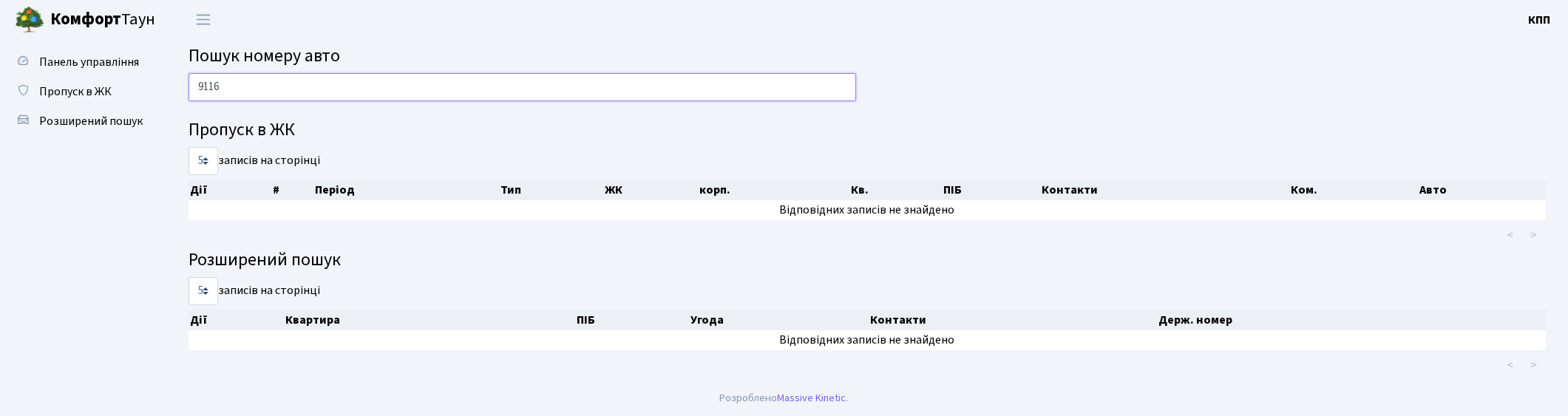
click at [394, 96] on input "9116" at bounding box center [522, 87] width 668 height 28
type input "9"
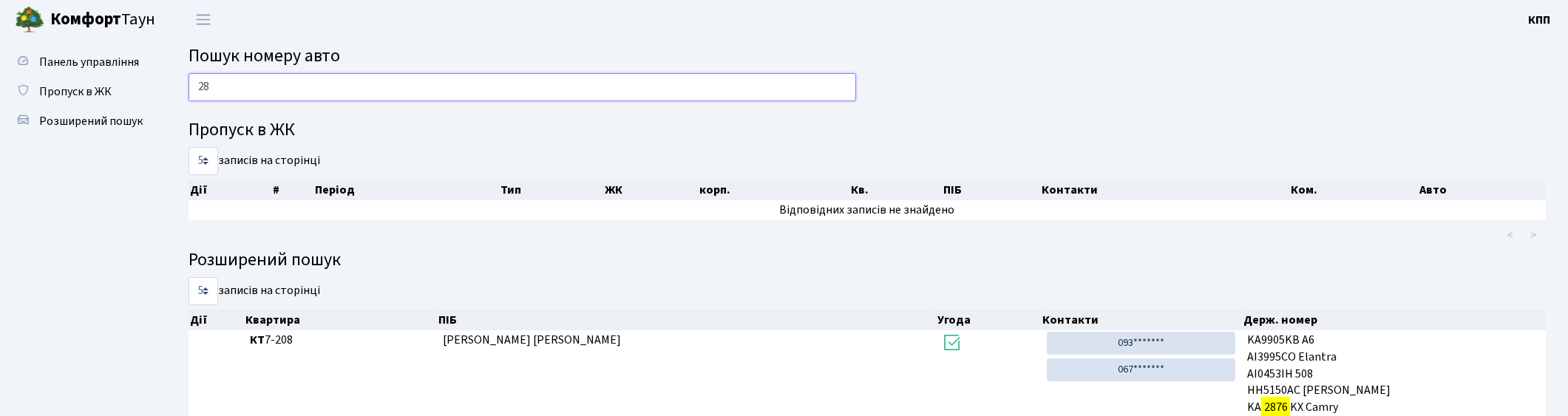
type input "2"
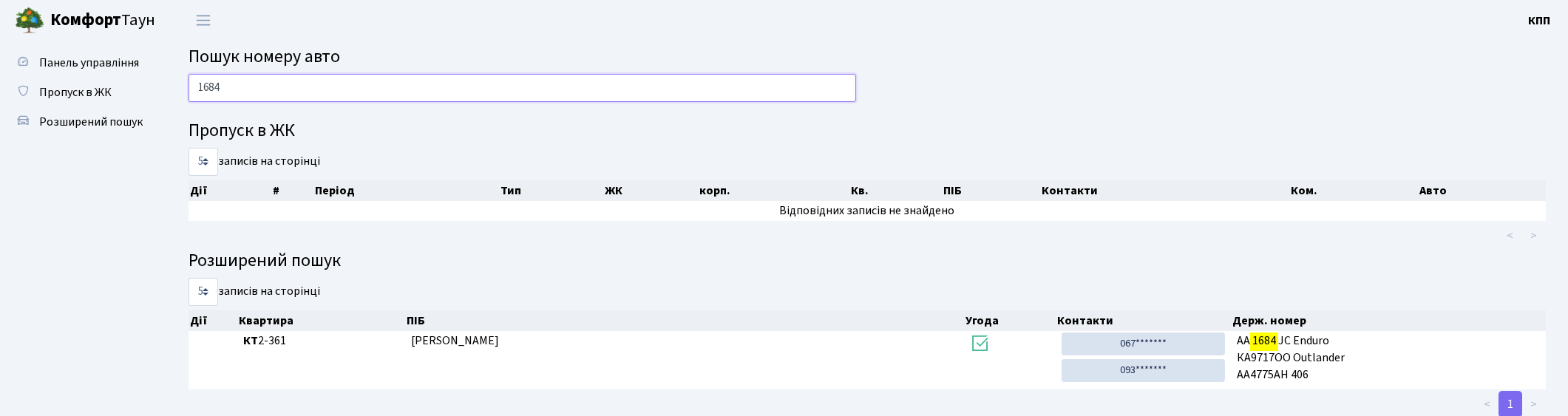
scroll to position [40, 0]
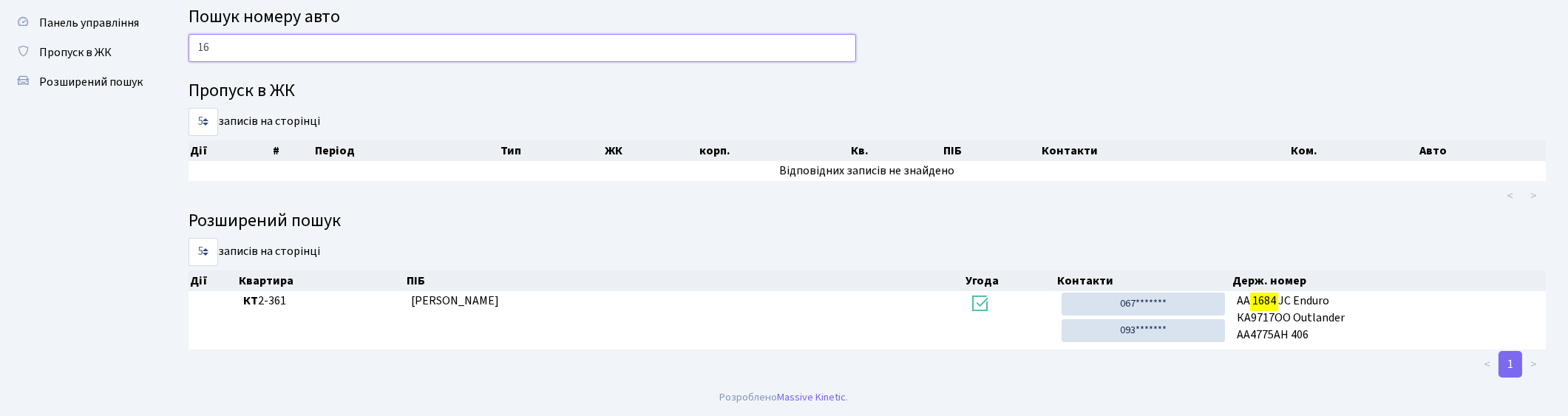
type input "1"
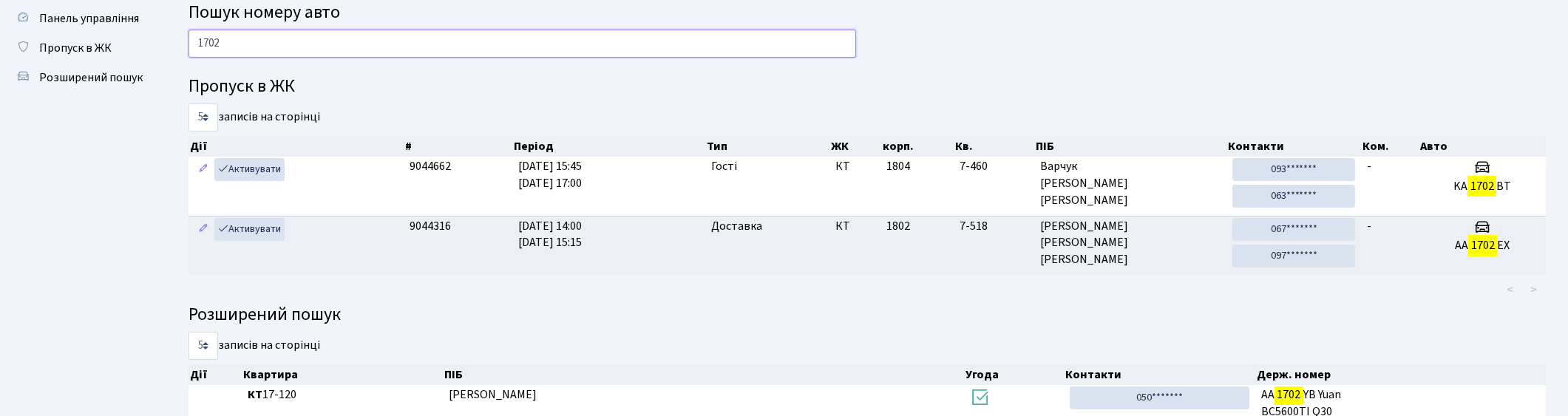
scroll to position [16, 0]
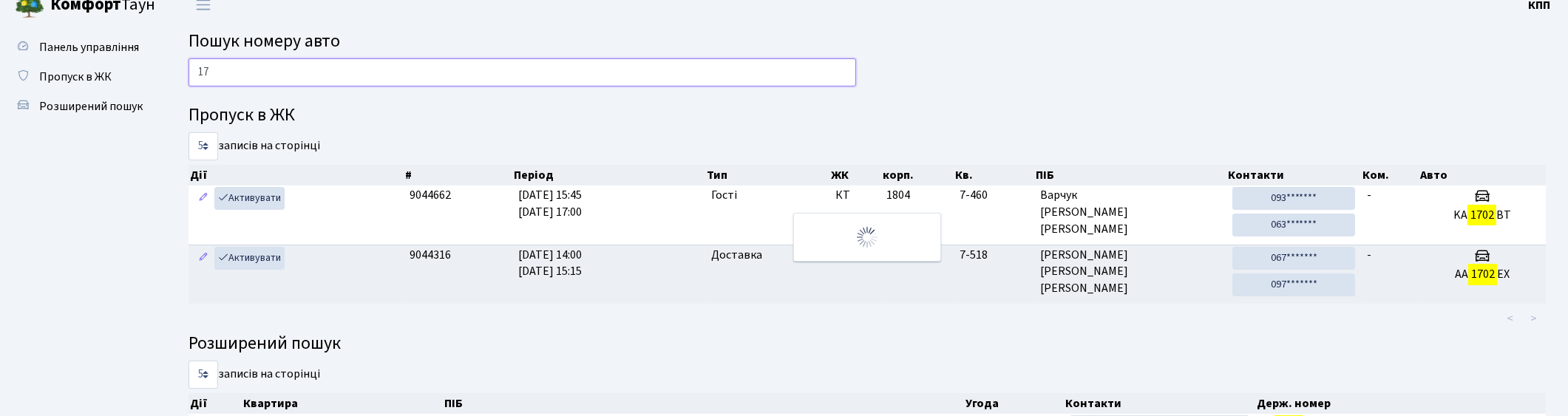
type input "1"
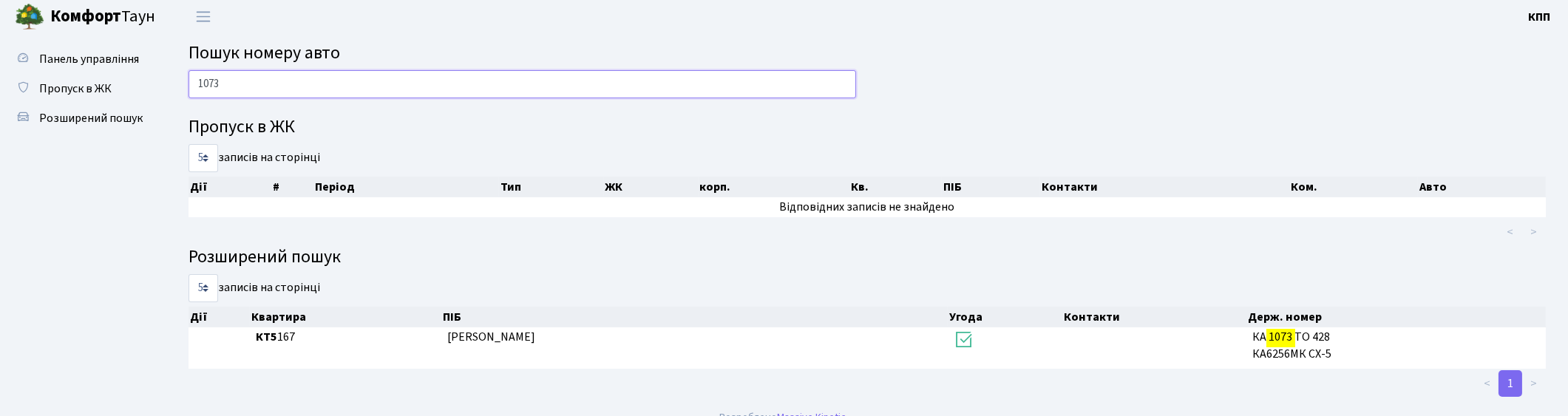
scroll to position [0, 0]
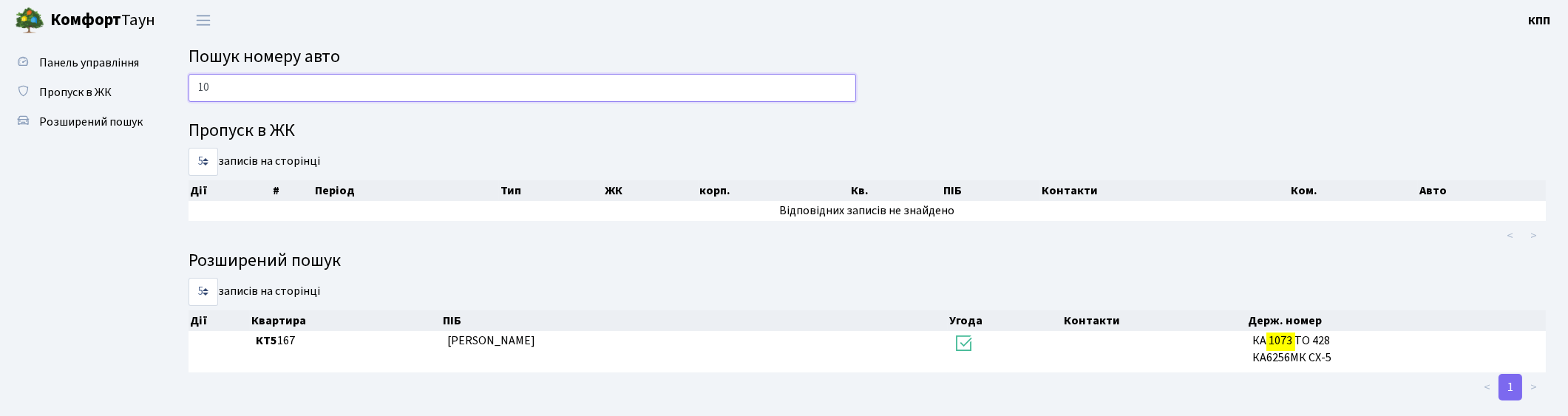
type input "1"
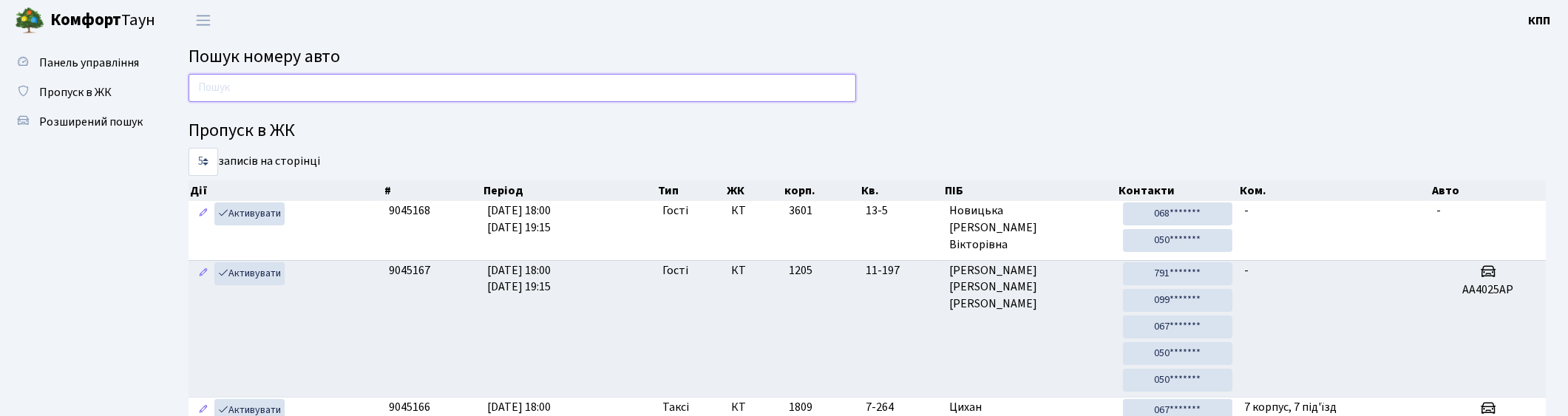
click at [470, 96] on input "text" at bounding box center [522, 88] width 668 height 28
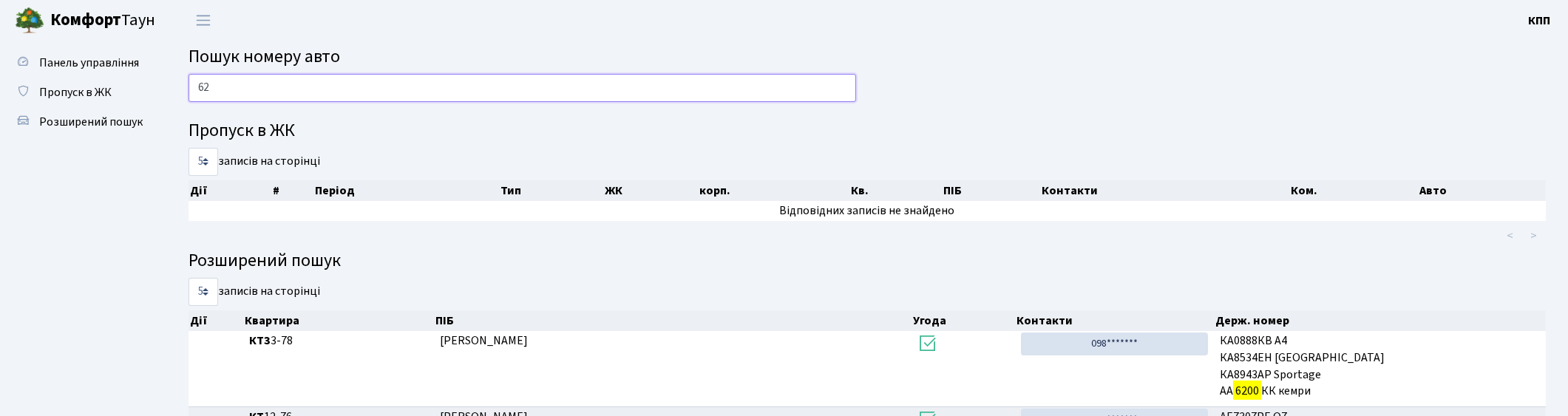
type input "6"
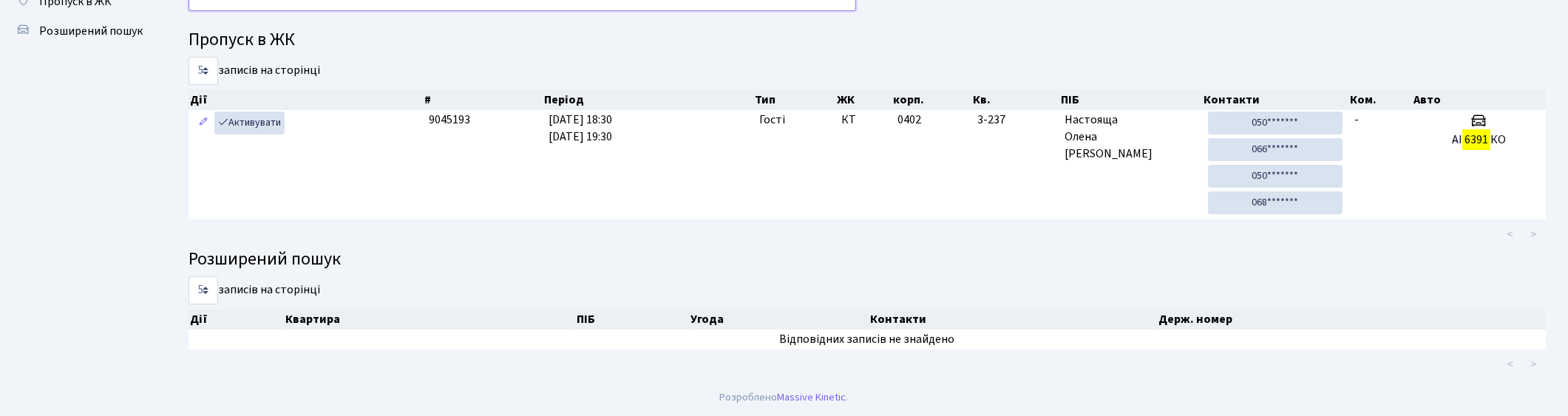
scroll to position [79, 0]
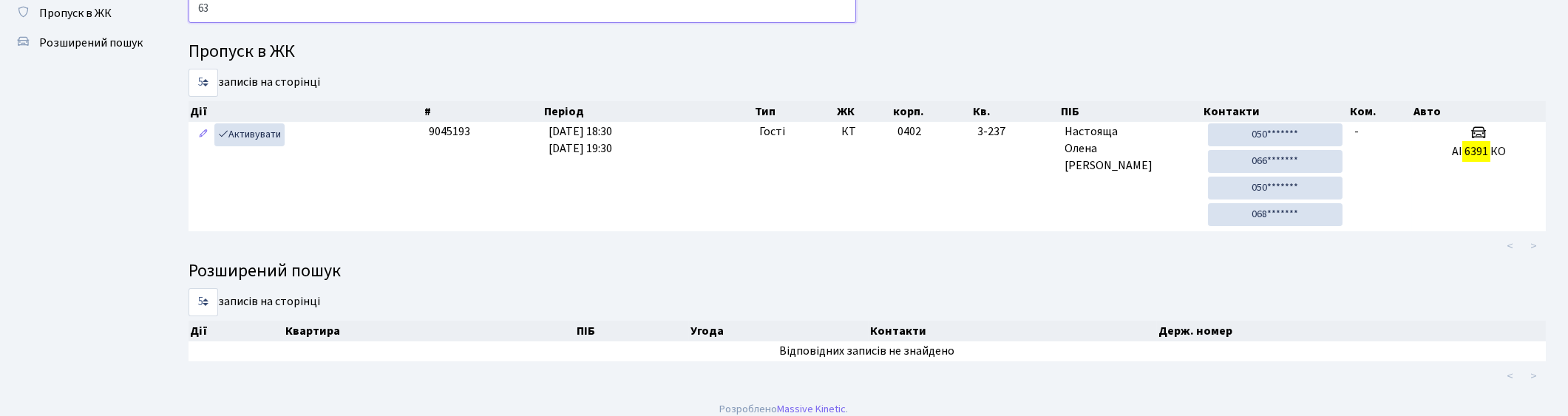
type input "6"
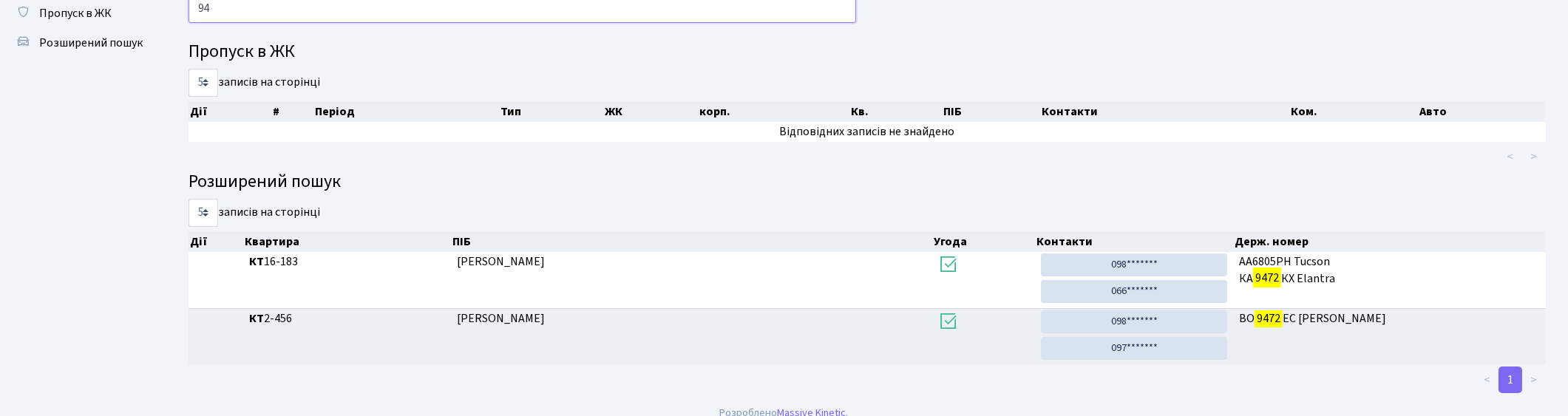
type input "9"
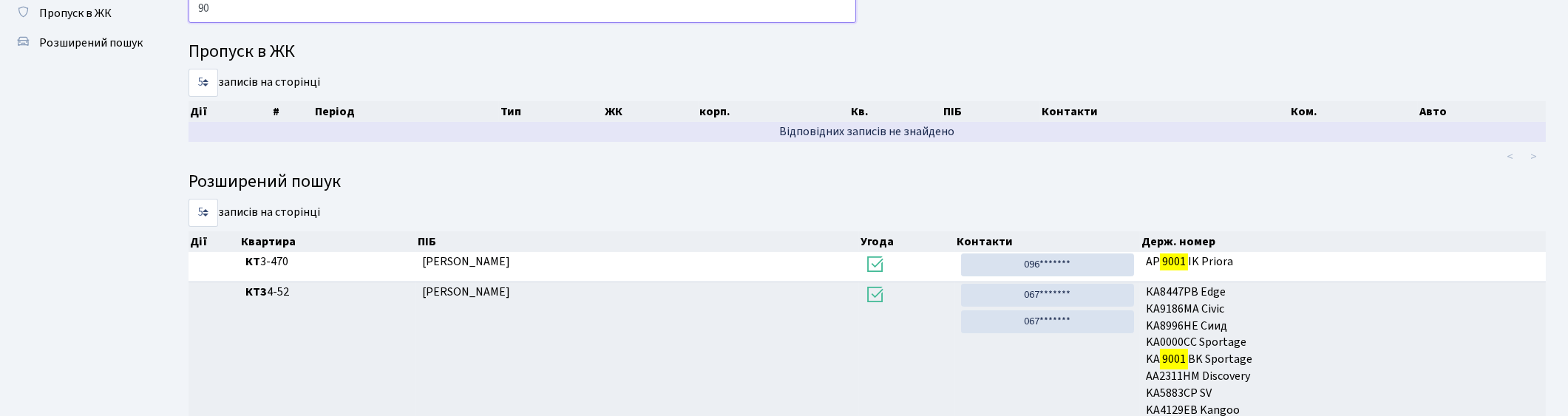
type input "9"
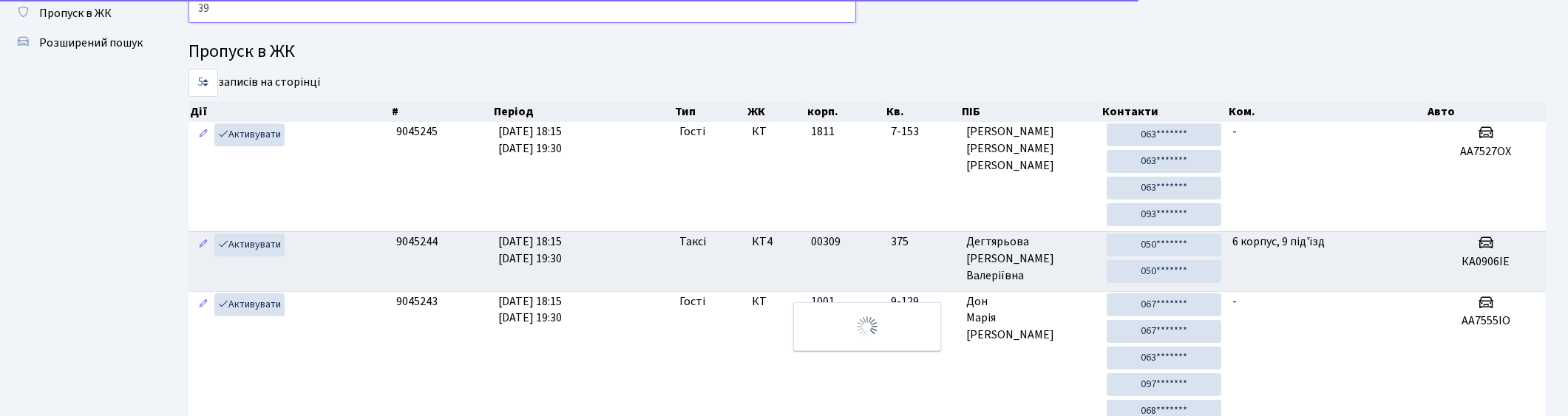
type input "3"
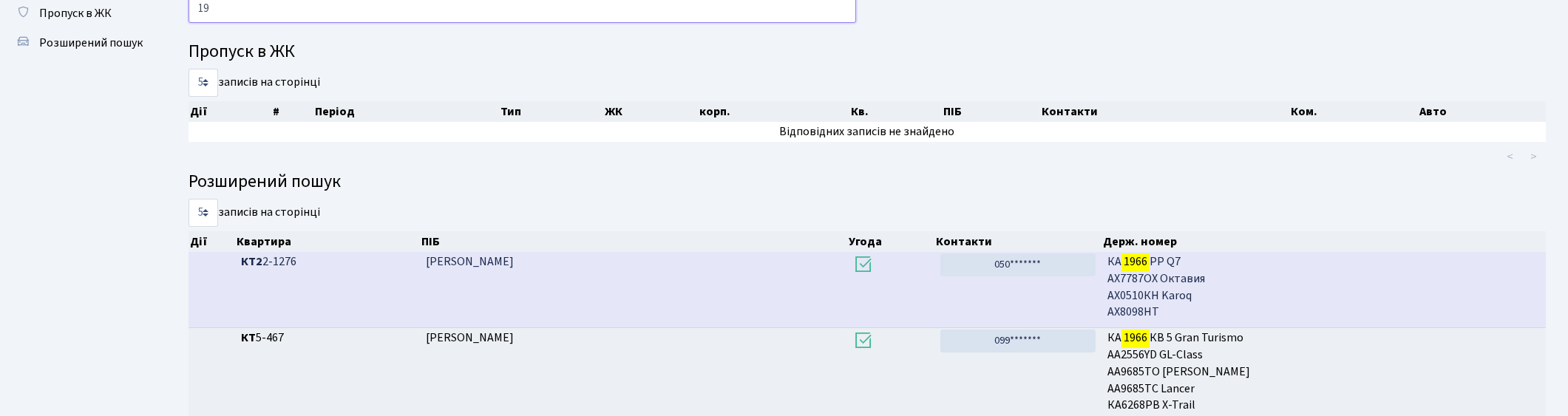
type input "1"
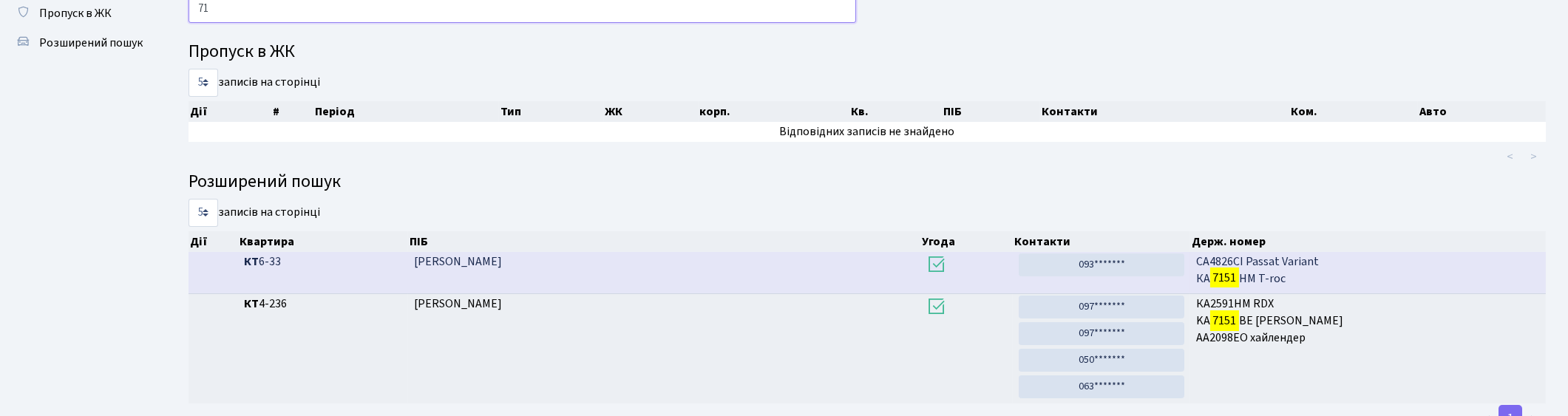
type input "7"
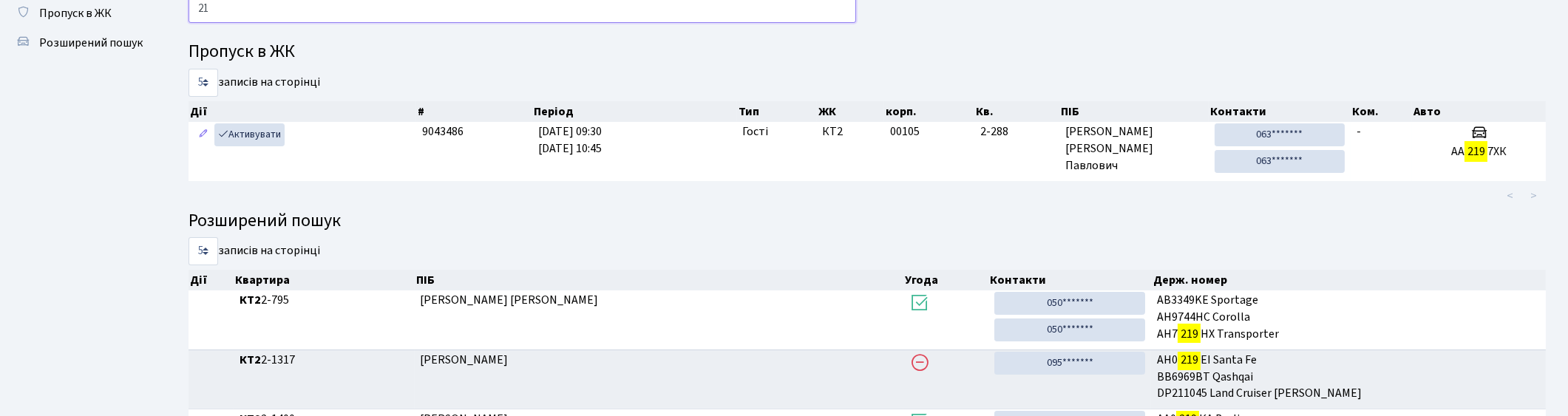
type input "2"
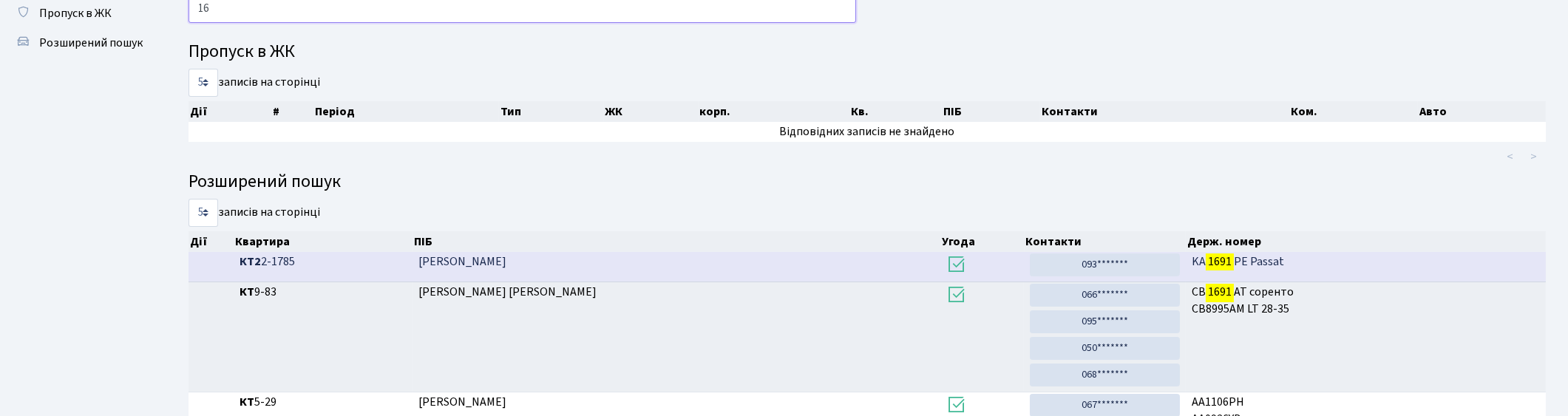
type input "1"
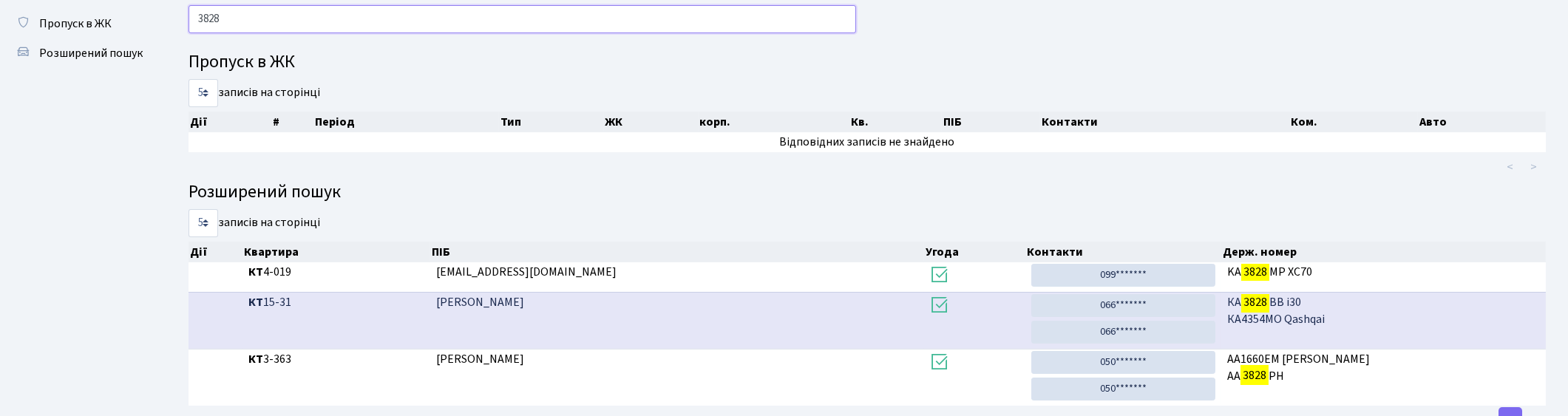
scroll to position [0, 0]
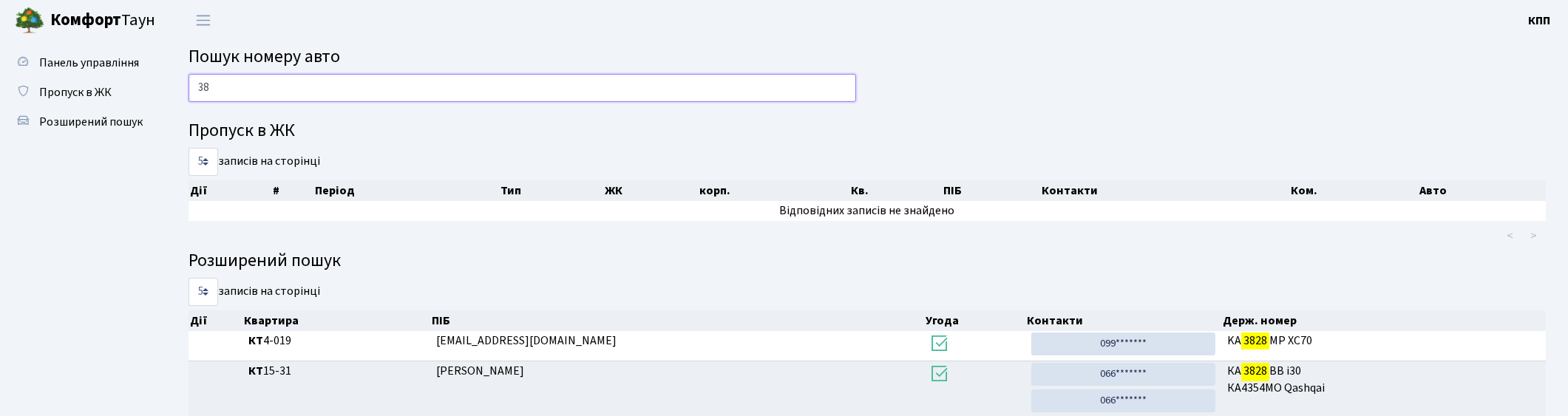
type input "3"
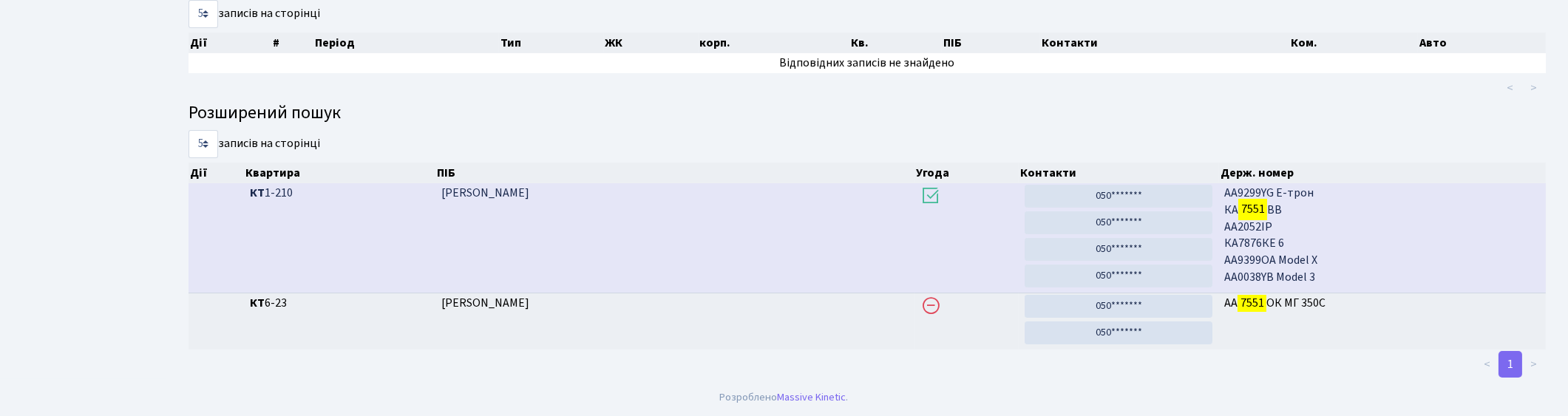
scroll to position [148, 0]
type input "7551"
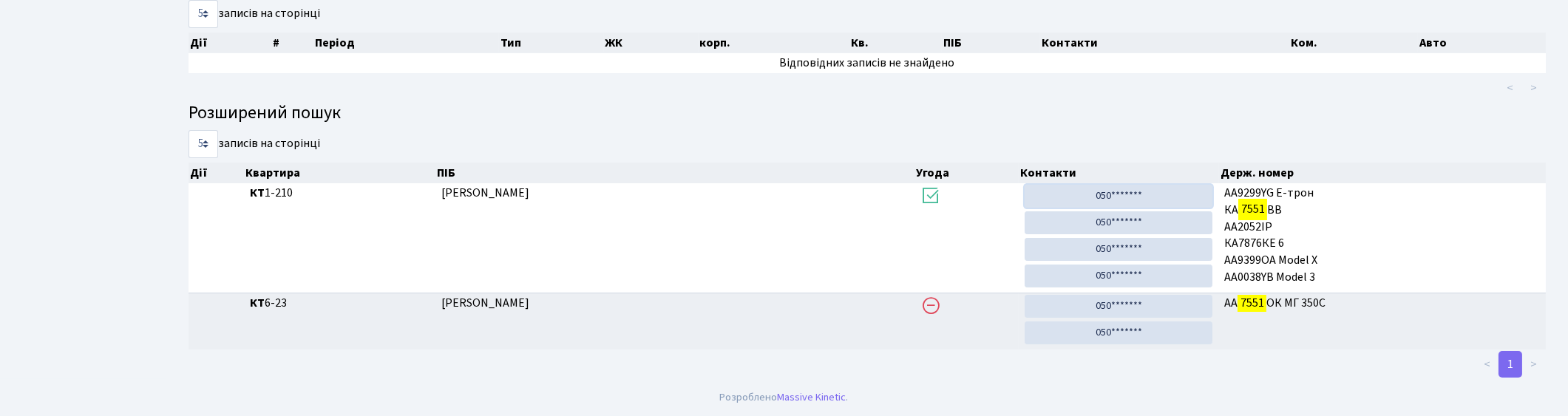
drag, startPoint x: 1117, startPoint y: 196, endPoint x: 828, endPoint y: 85, distance: 309.6
click at [1117, 196] on link "050*******" at bounding box center [1119, 195] width 188 height 23
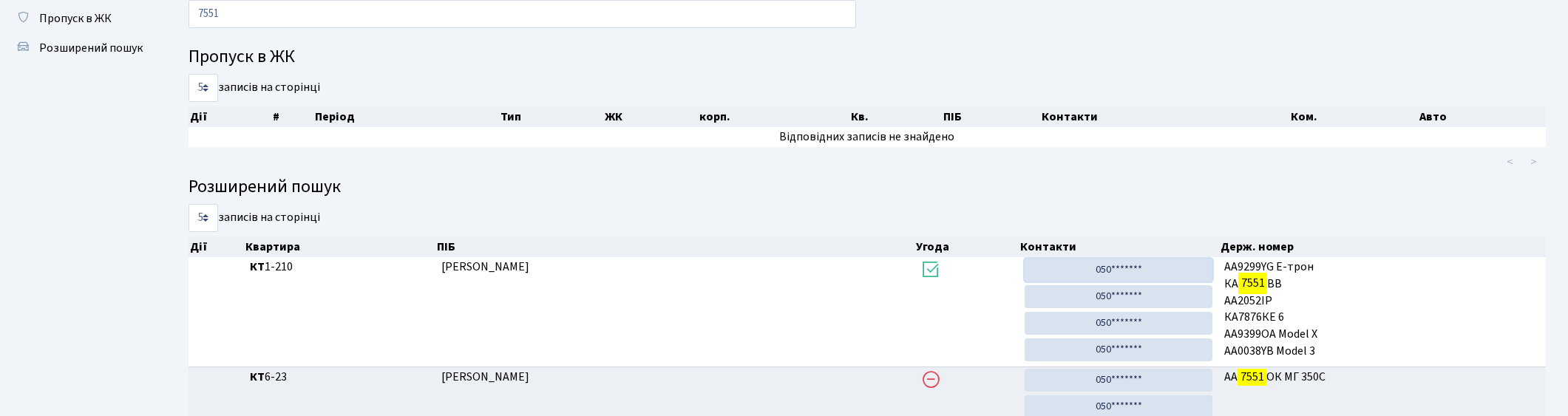
scroll to position [0, 0]
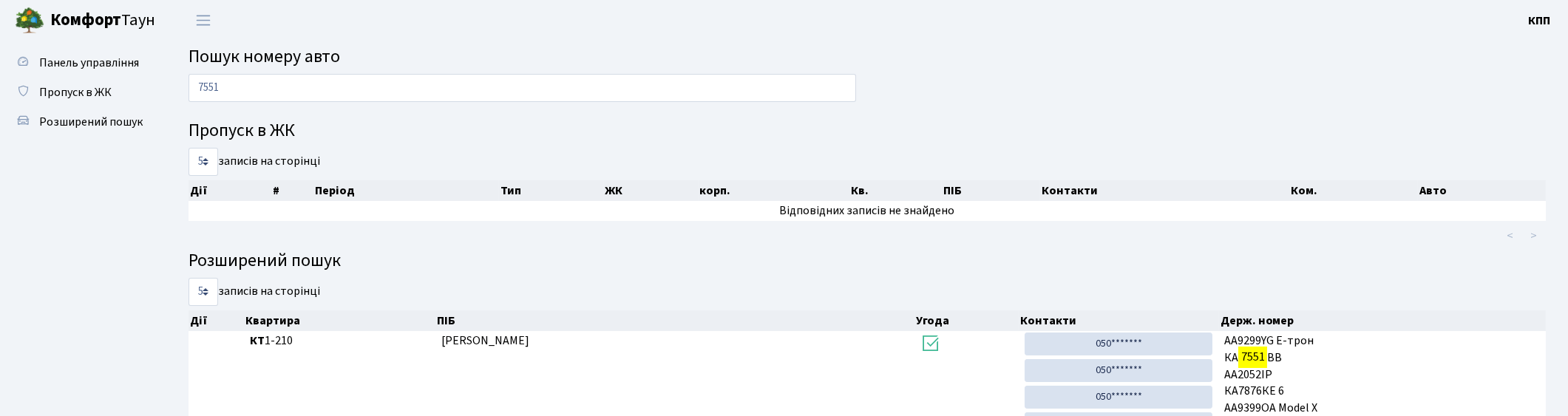
drag, startPoint x: 468, startPoint y: 113, endPoint x: 466, endPoint y: 105, distance: 8.2
click at [468, 113] on div "7551 Пропуск в ЖК 5 10 25 50 записів на сторінці Дії # Період Тип ЖК корп. Кв. …" at bounding box center [867, 300] width 1380 height 453
click at [468, 96] on input "7551" at bounding box center [522, 88] width 668 height 28
drag, startPoint x: 260, startPoint y: 83, endPoint x: 112, endPoint y: 99, distance: 148.9
click at [112, 99] on div "Панель управління Пропуск в ЖК Розширений пошук Пошук номеру авто 7551 Пропуск …" at bounding box center [784, 284] width 1568 height 486
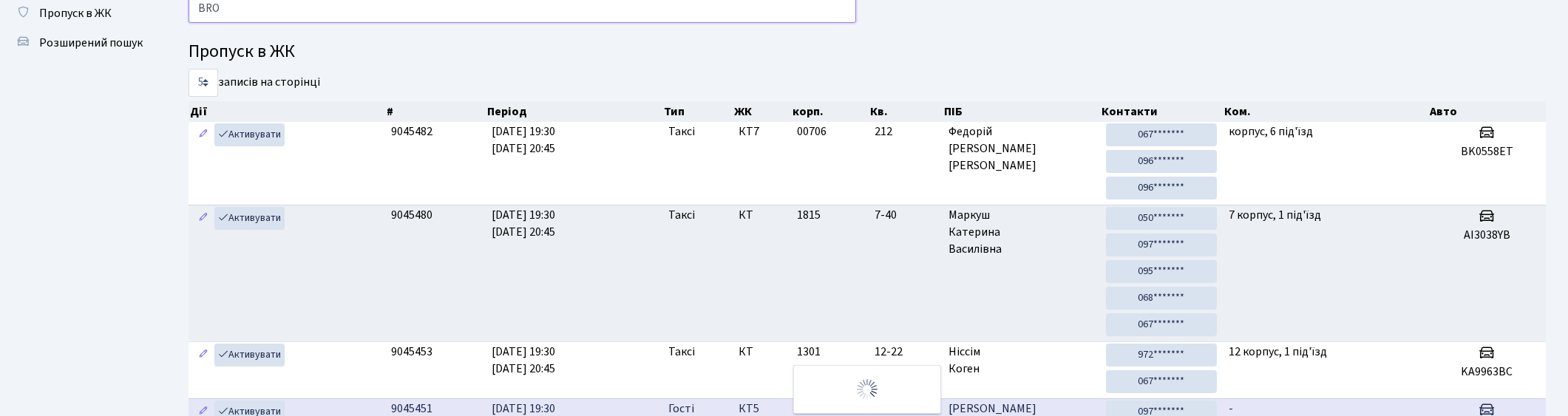
scroll to position [38, 0]
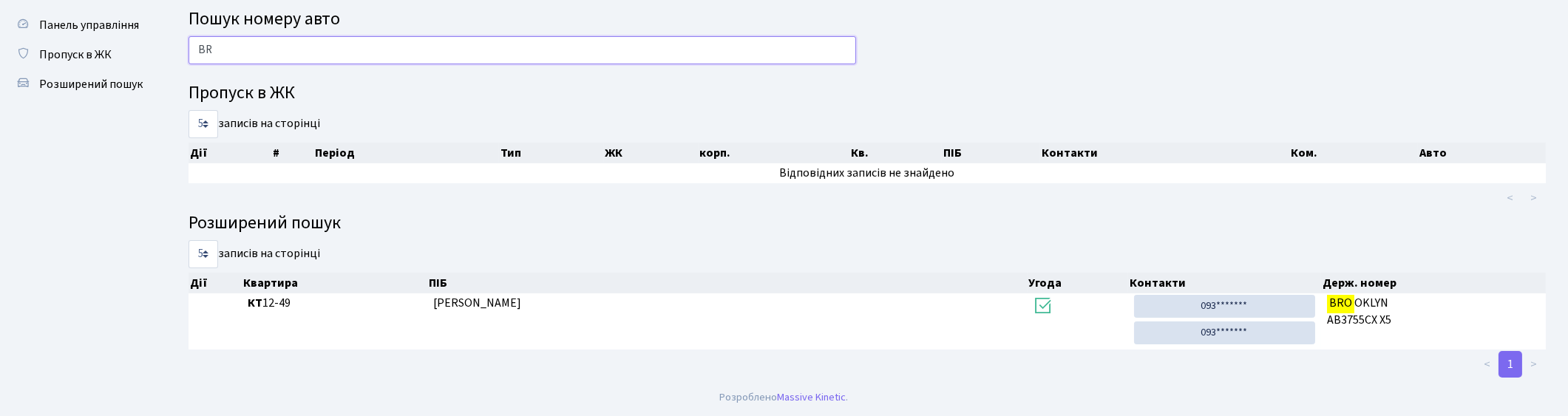
type input "B"
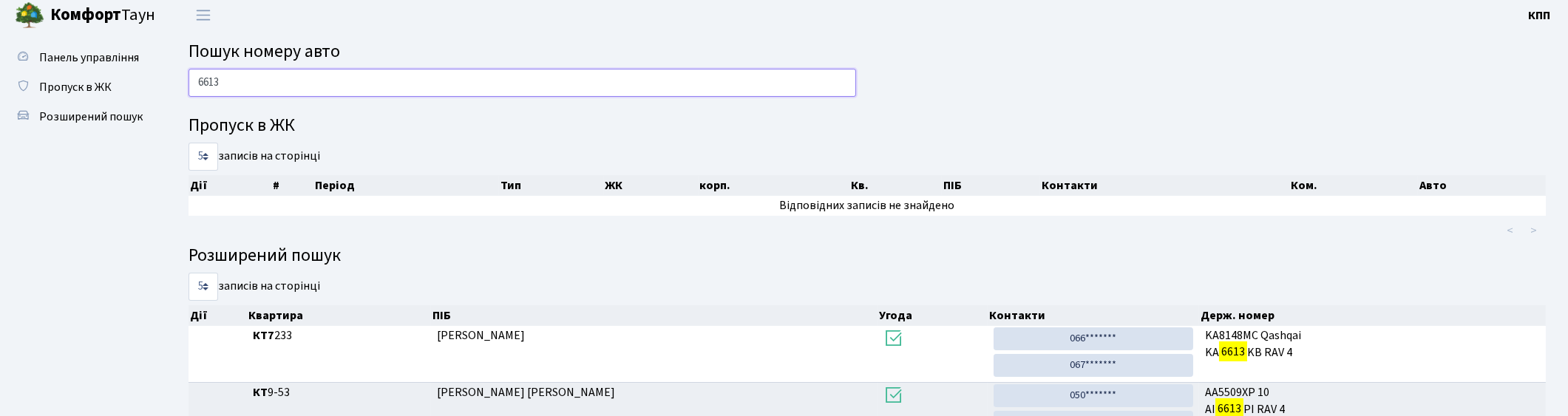
scroll to position [0, 0]
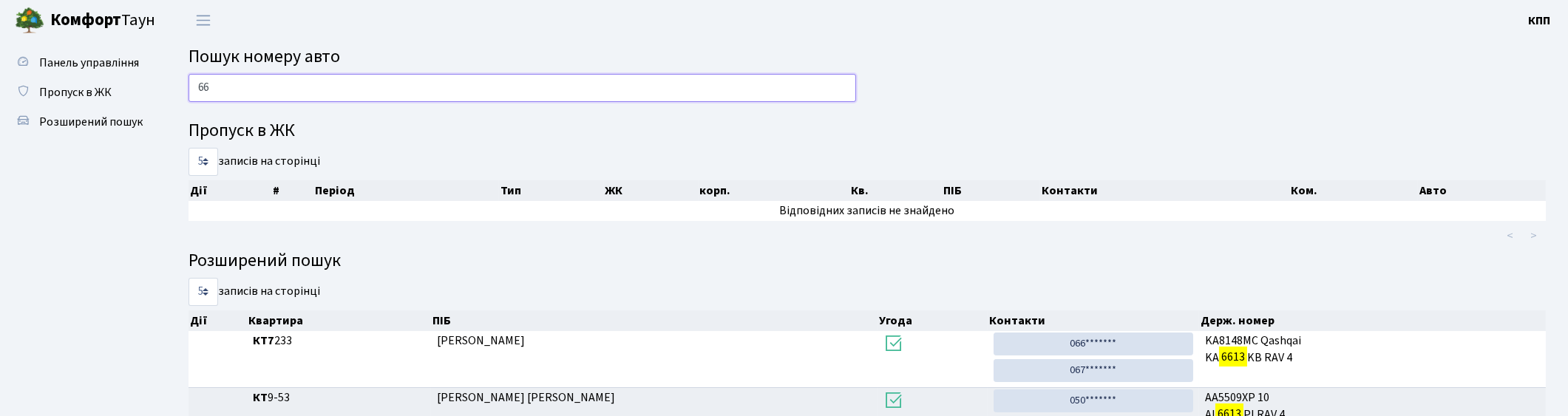
type input "6"
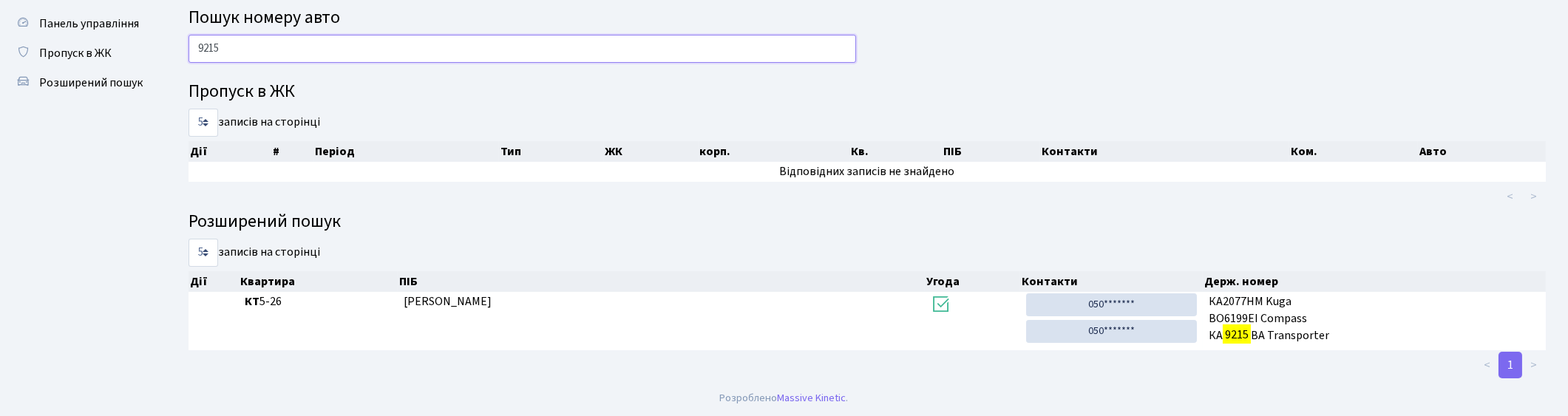
scroll to position [40, 0]
type input "9"
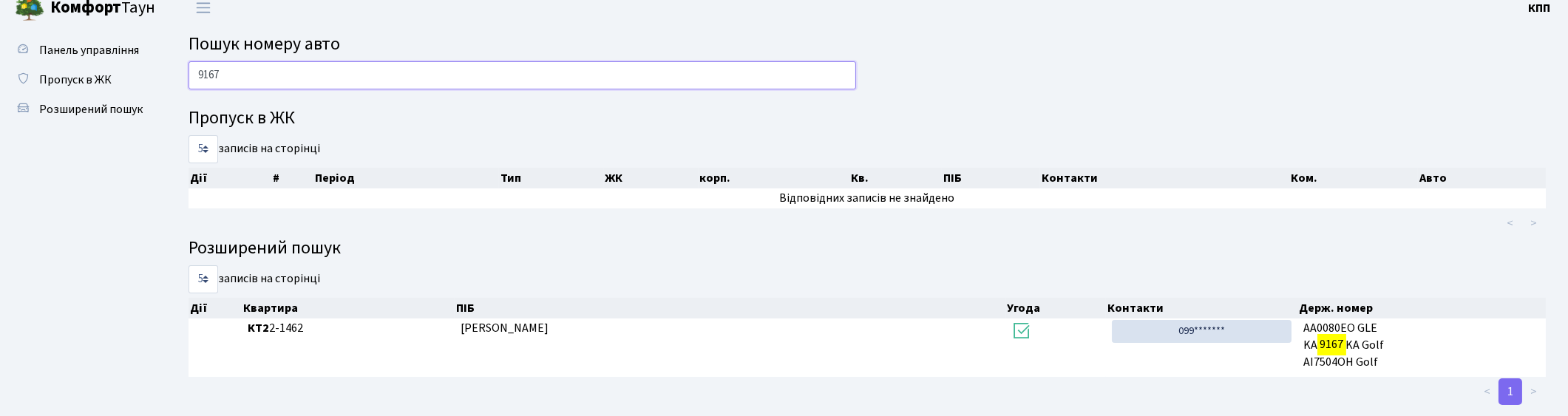
scroll to position [0, 0]
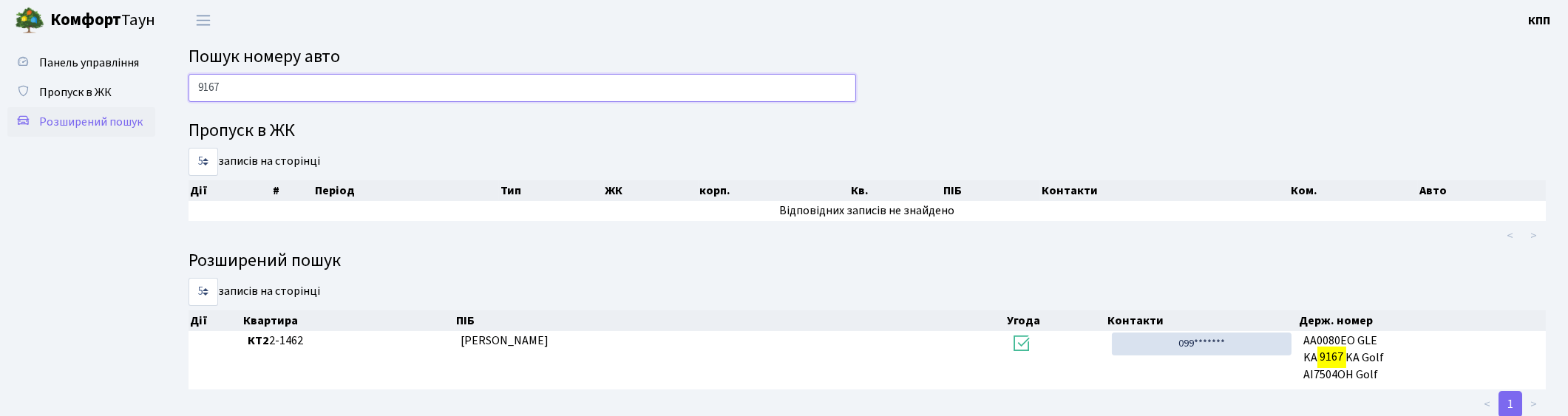
type input "9167"
click at [97, 117] on span "Розширений пошук" at bounding box center [91, 121] width 103 height 17
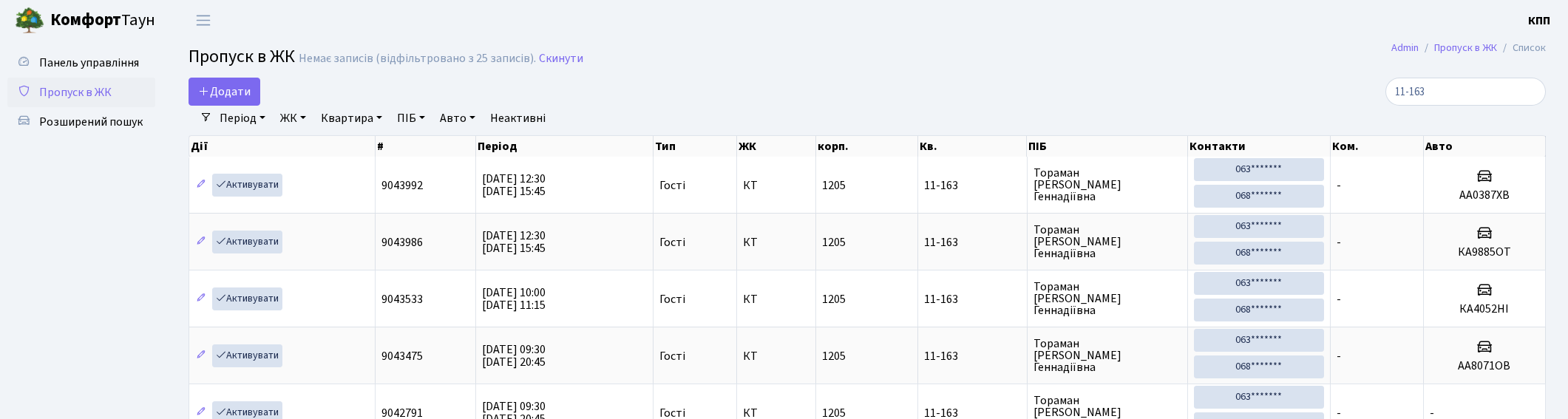
select select "25"
click at [111, 128] on span "Розширений пошук" at bounding box center [91, 121] width 103 height 17
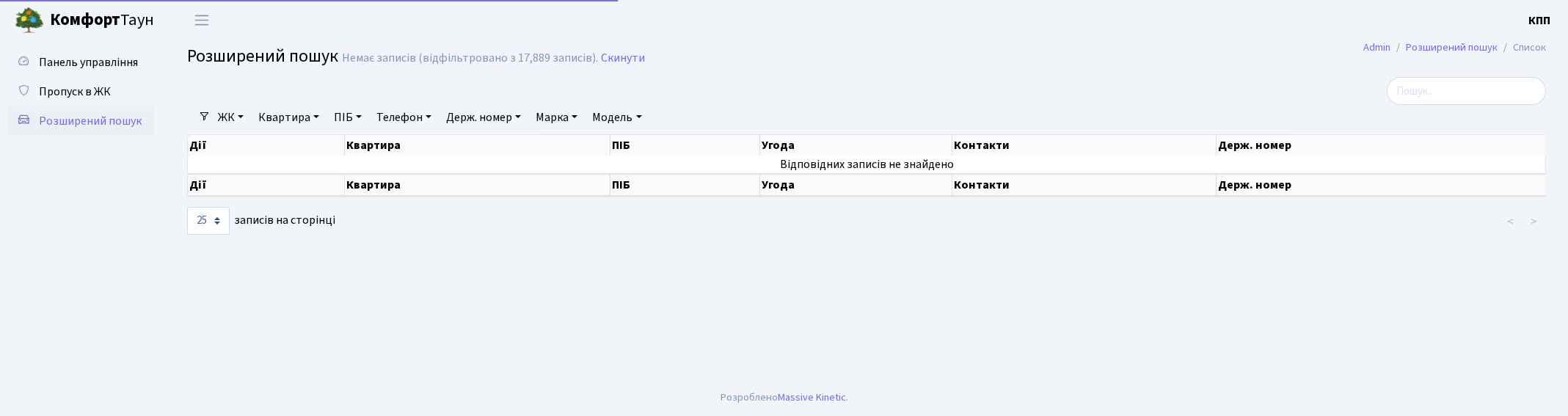
select select "25"
click at [294, 115] on link "Квартира" at bounding box center [289, 117] width 73 height 25
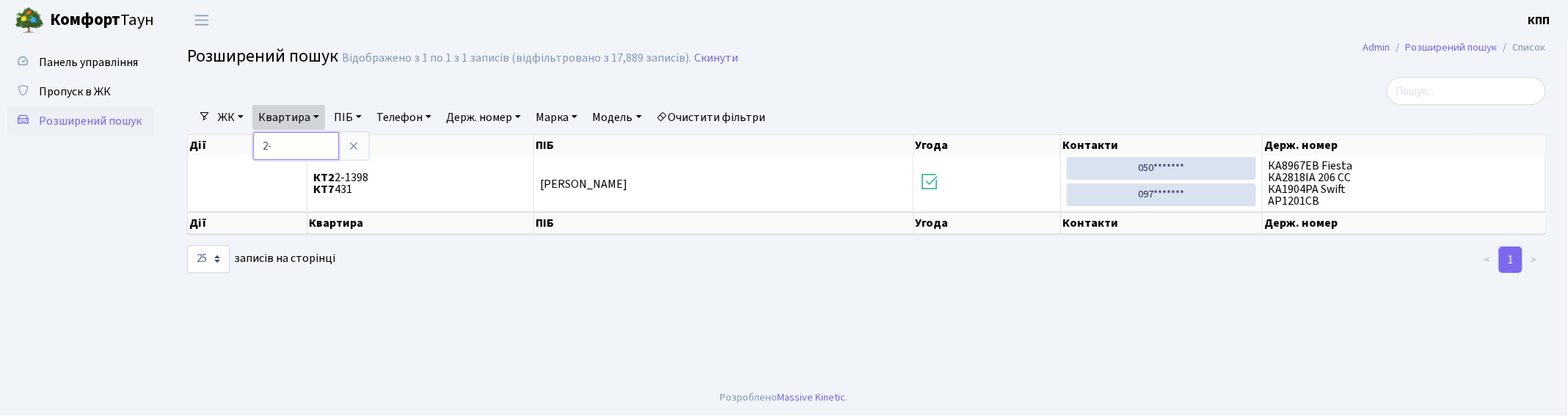
type input "2"
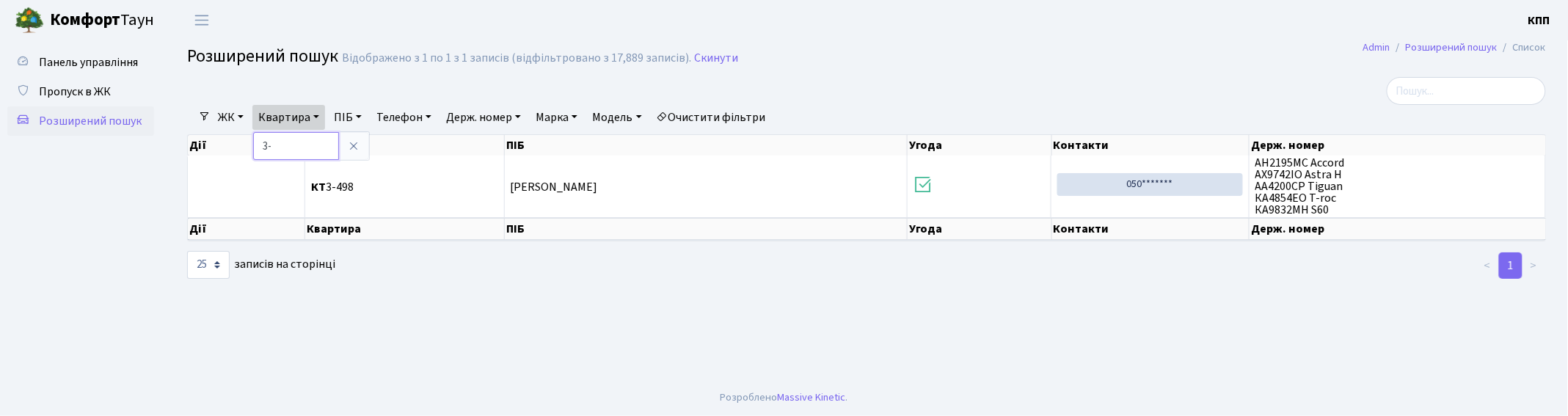
type input "3"
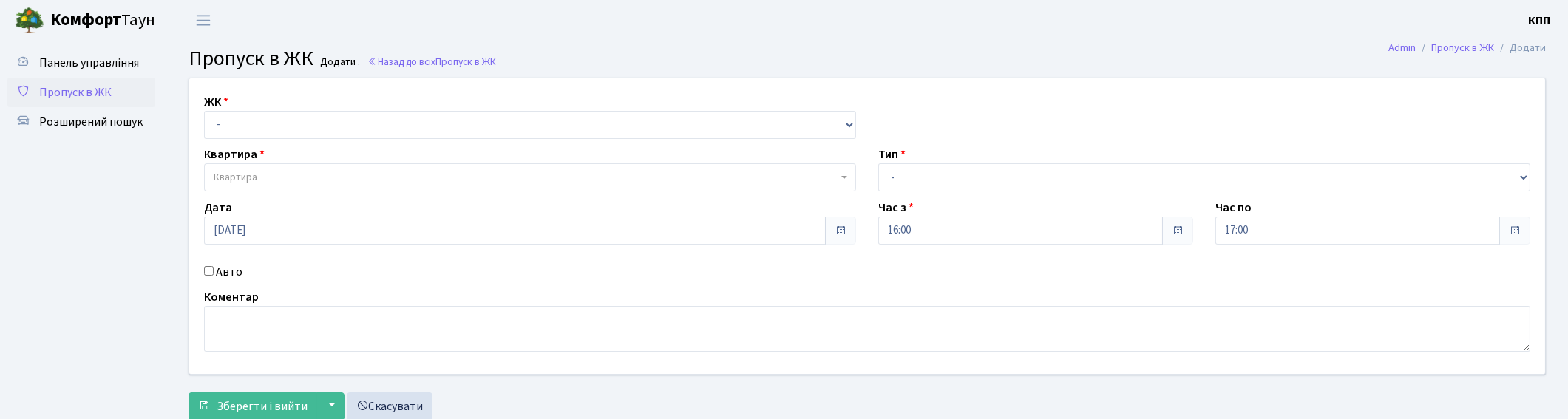
select select "271"
click at [204, 111] on select "- КТ, вул. Регенераторна, 4 КТ2, просп. [STREET_ADDRESS] [STREET_ADDRESS] [PERS…" at bounding box center [530, 125] width 652 height 28
select select
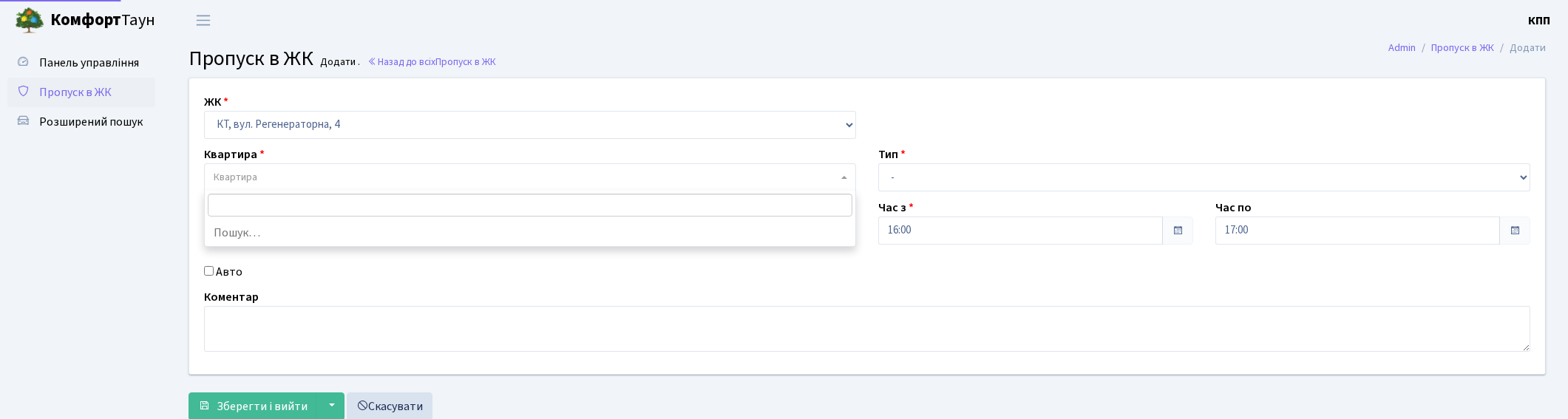
click at [233, 178] on span "Квартира" at bounding box center [235, 177] width 43 height 15
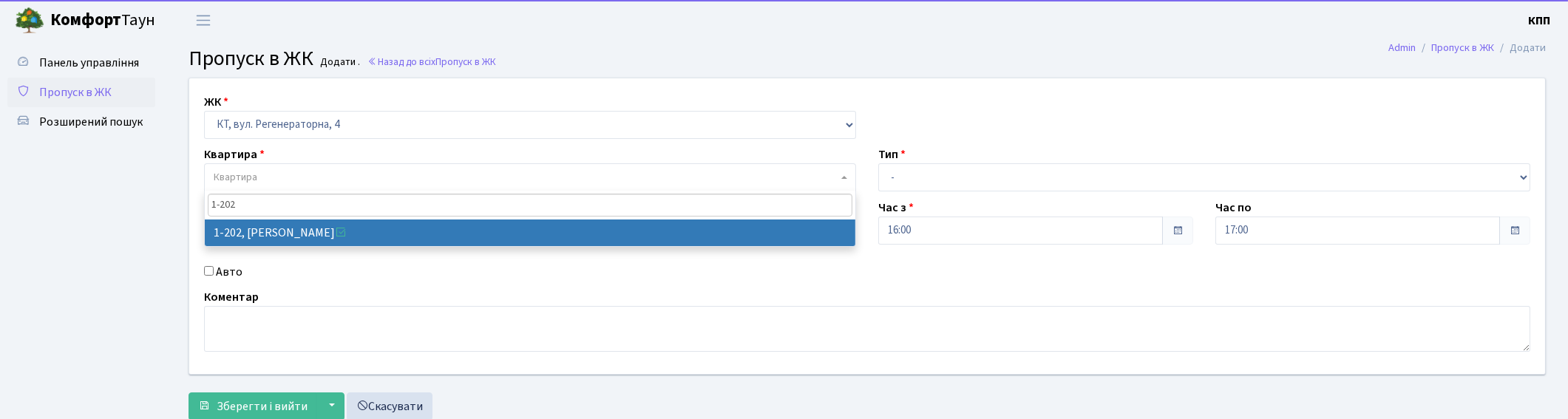
type input "1-202"
select select "202"
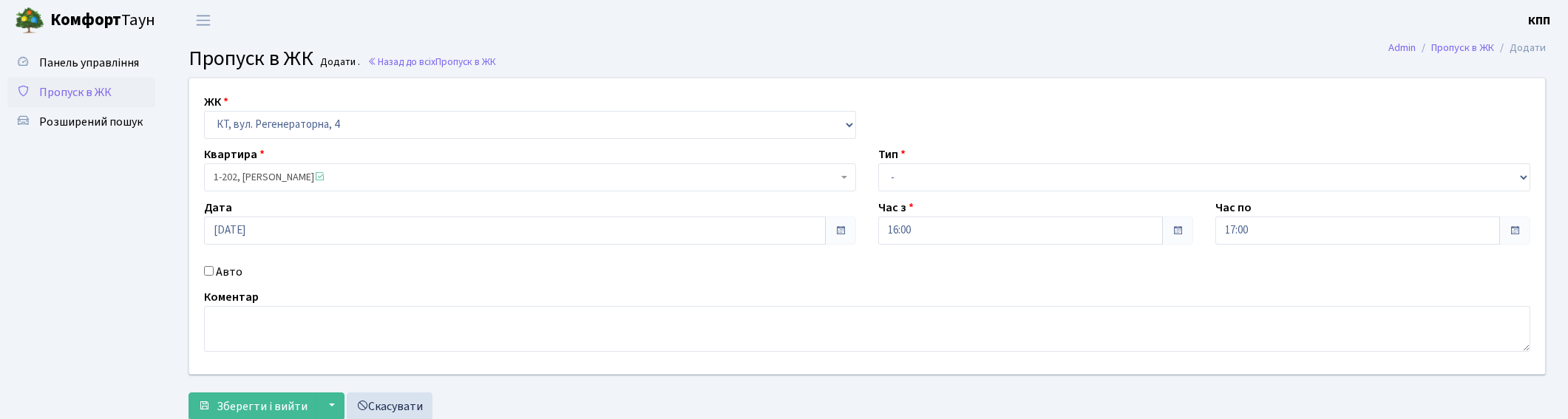
click at [234, 266] on label "Авто" at bounding box center [229, 272] width 27 height 18
click at [214, 266] on input "Авто" at bounding box center [209, 271] width 9 height 9
checkbox input "true"
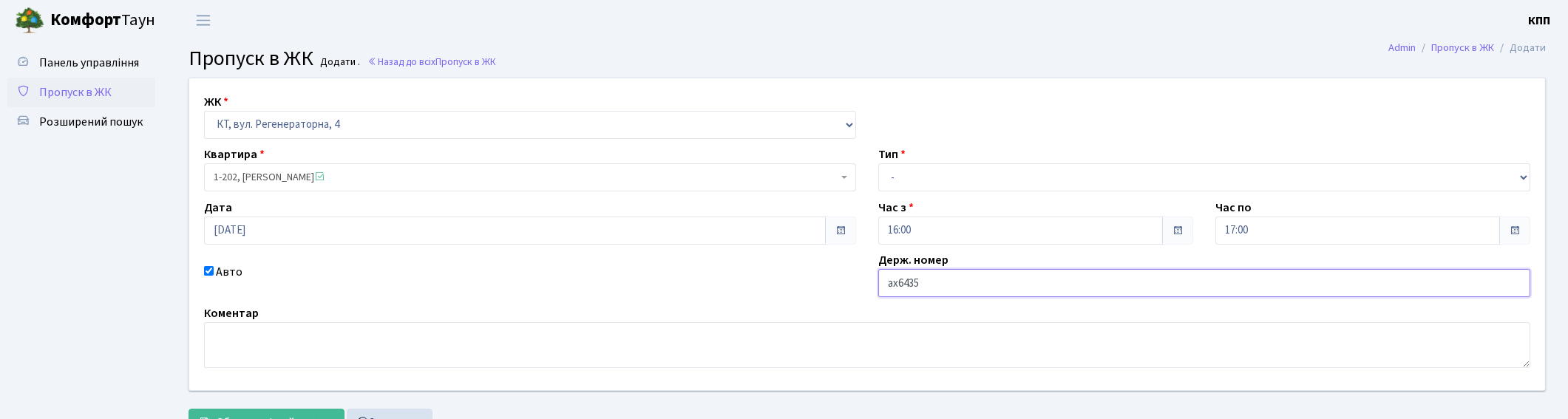
type input "АХ6435МА"
drag, startPoint x: 954, startPoint y: 181, endPoint x: 954, endPoint y: 189, distance: 8.0
click at [954, 181] on select "- Доставка Таксі Гості Сервіс" at bounding box center [1204, 177] width 652 height 28
select select "3"
click at [878, 163] on select "- Доставка Таксі Гості Сервіс" at bounding box center [1204, 177] width 652 height 28
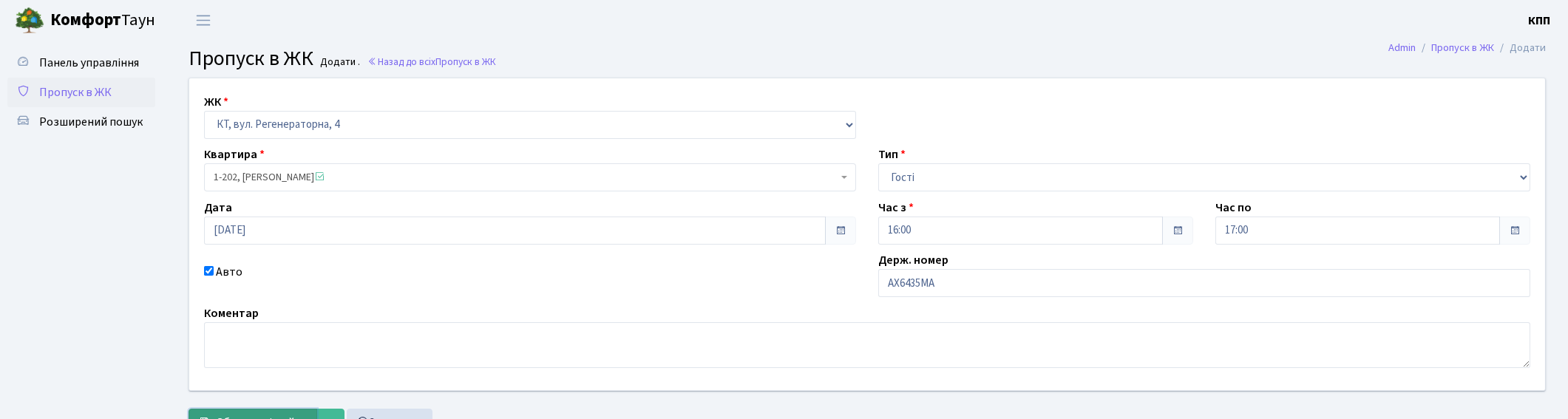
click at [254, 411] on button "Зберегти і вийти" at bounding box center [252, 423] width 128 height 28
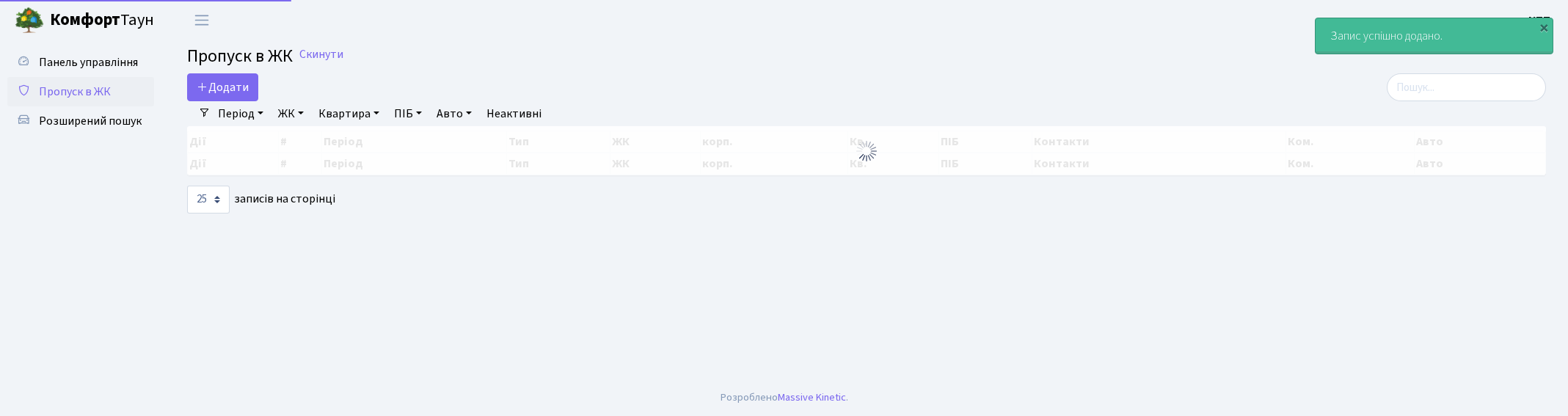
select select "25"
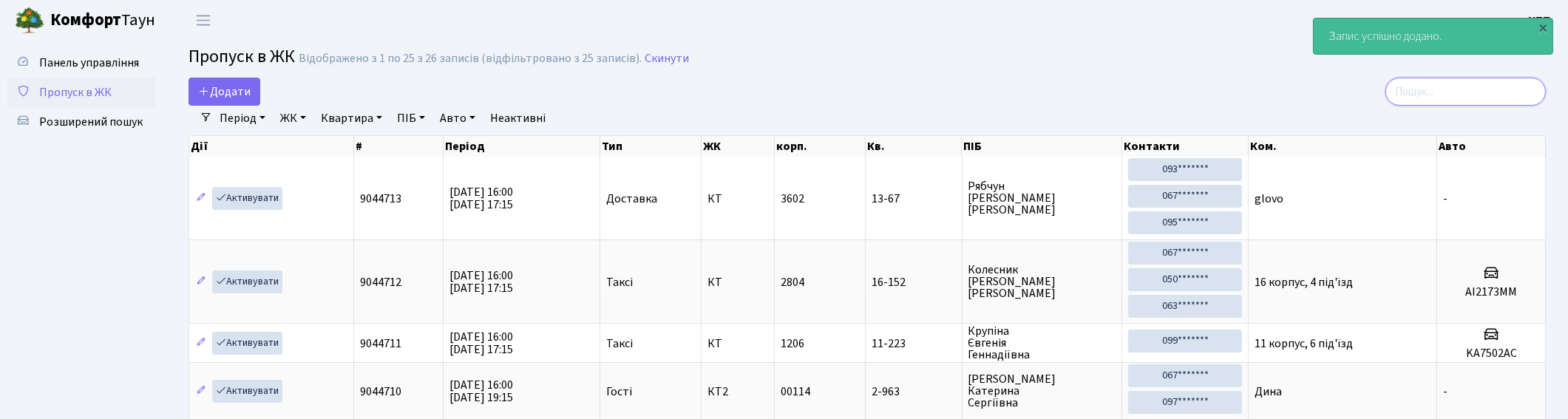
click at [1436, 87] on input "search" at bounding box center [1466, 91] width 161 height 28
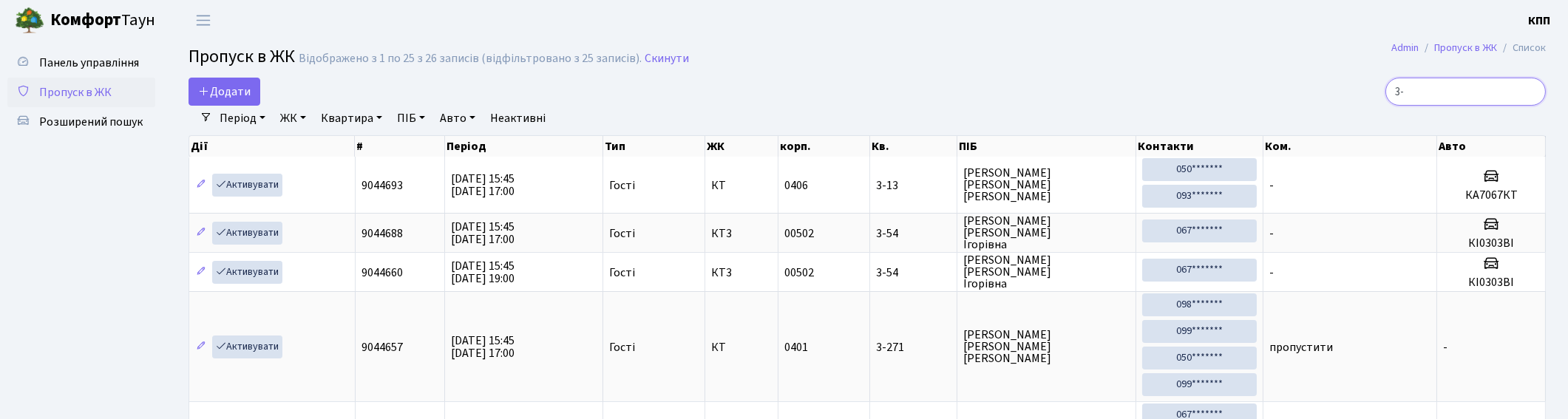
type input "3"
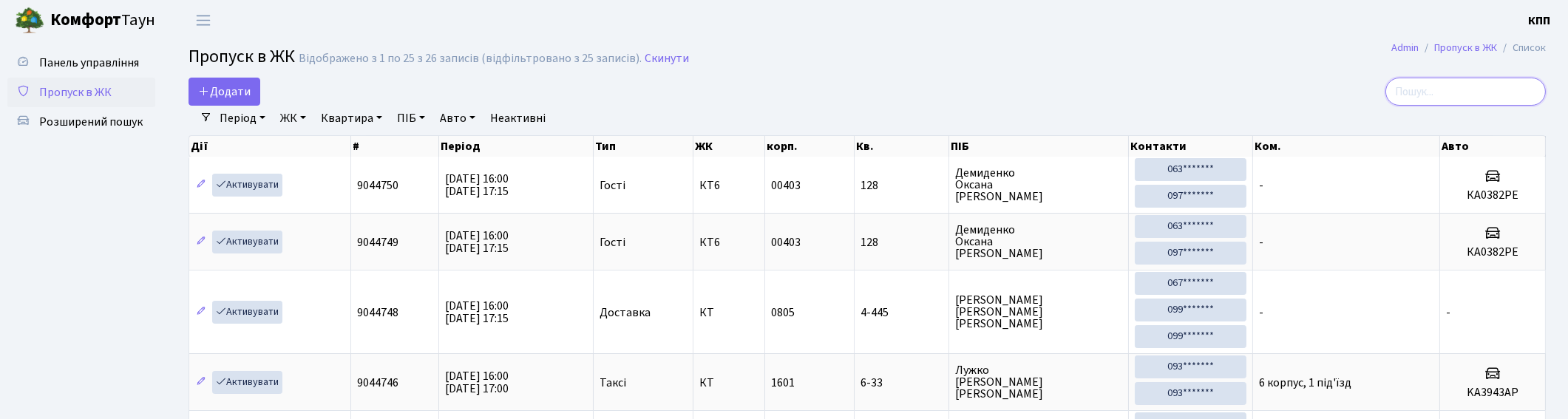
click at [1447, 89] on input "search" at bounding box center [1466, 91] width 161 height 28
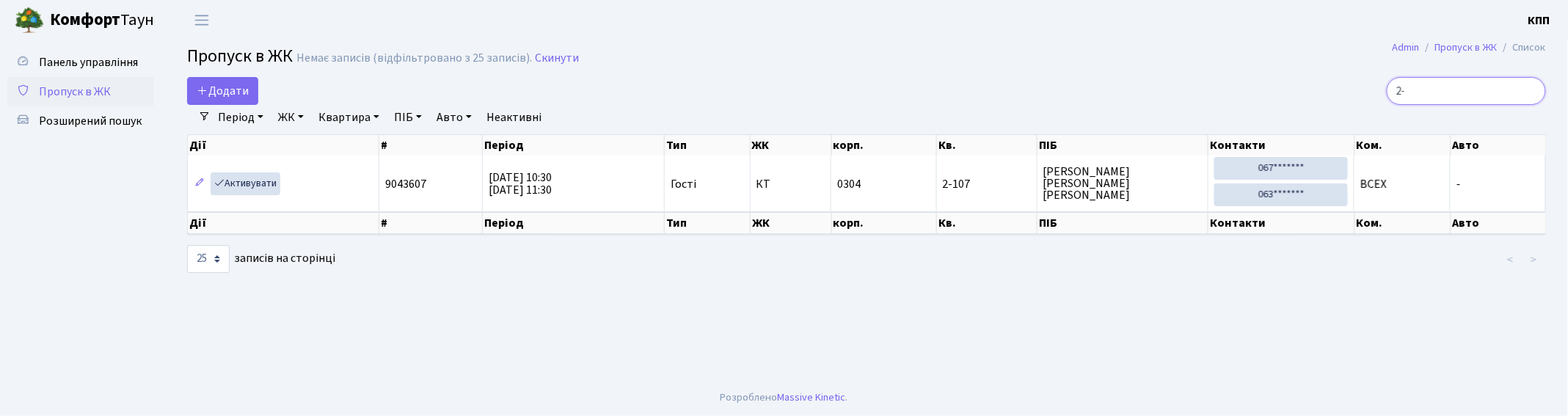
type input "2"
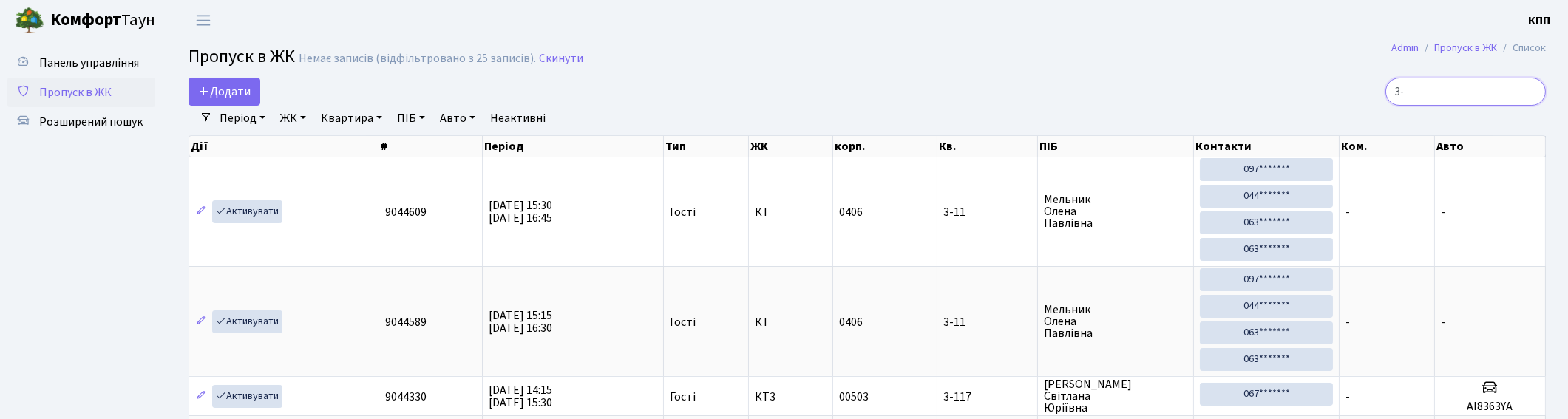
type input "3"
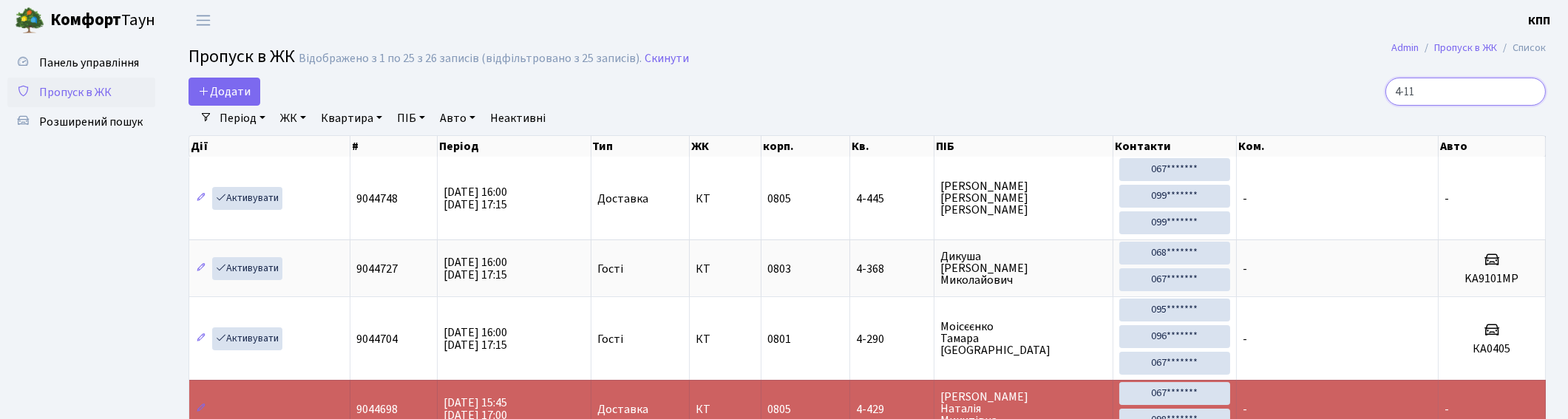
type input "4-114"
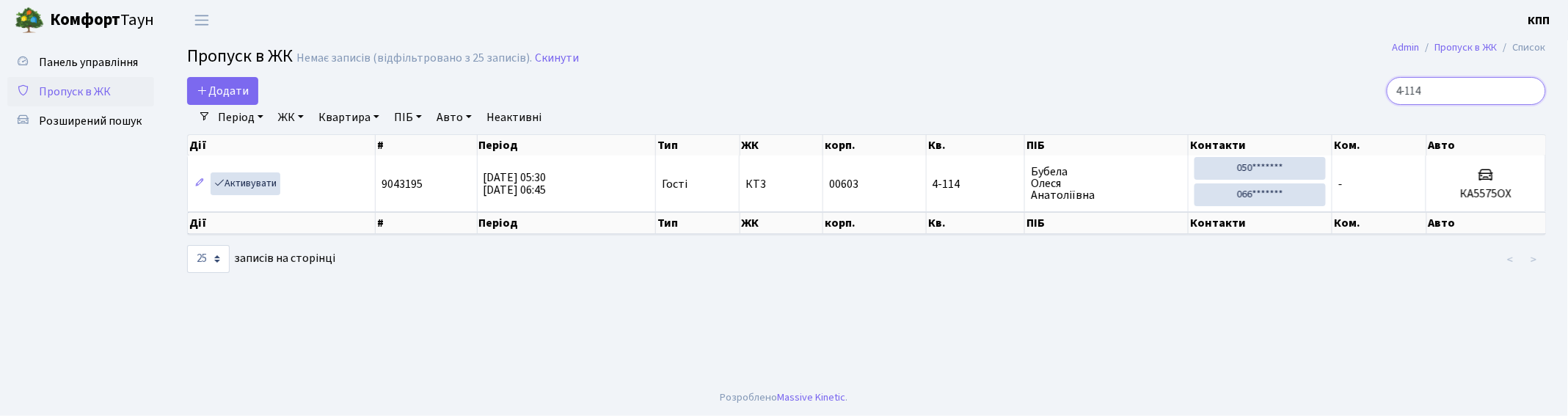
click at [1528, 87] on input "4-114" at bounding box center [1466, 91] width 160 height 28
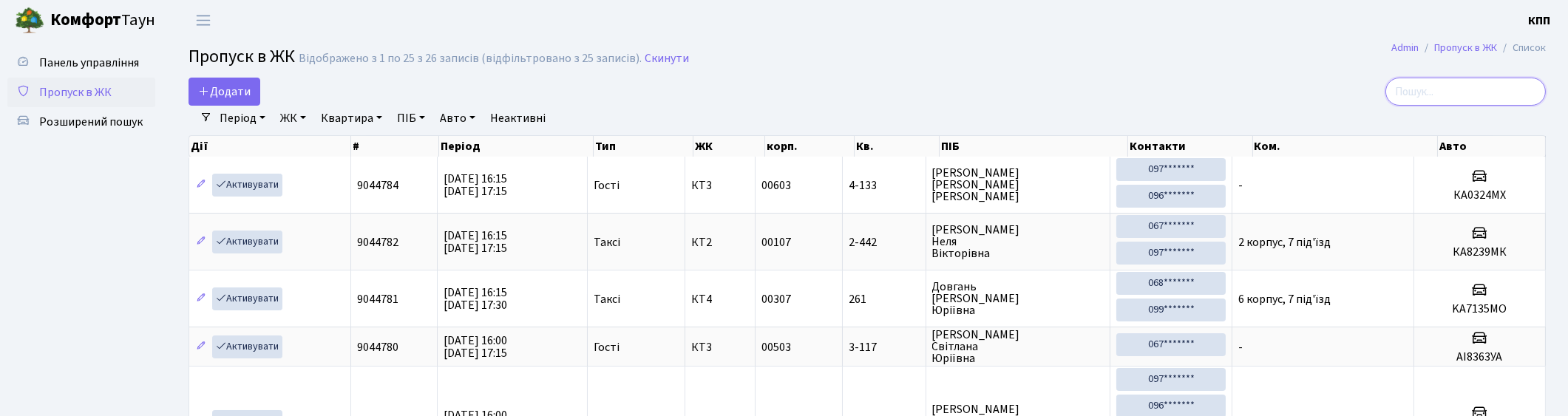
click at [1437, 98] on input "search" at bounding box center [1466, 91] width 161 height 28
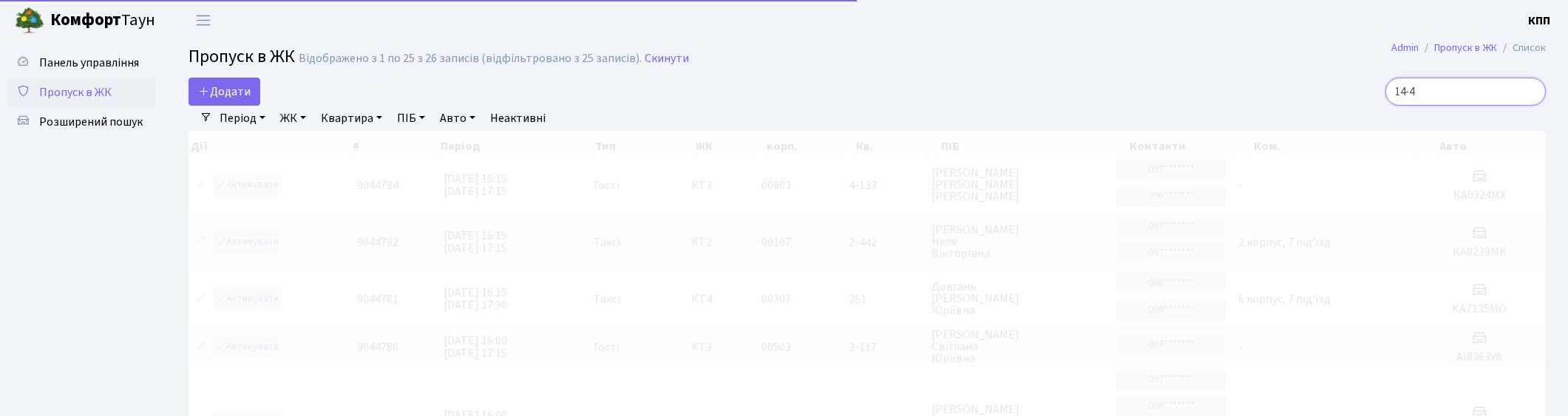
type input "14-46"
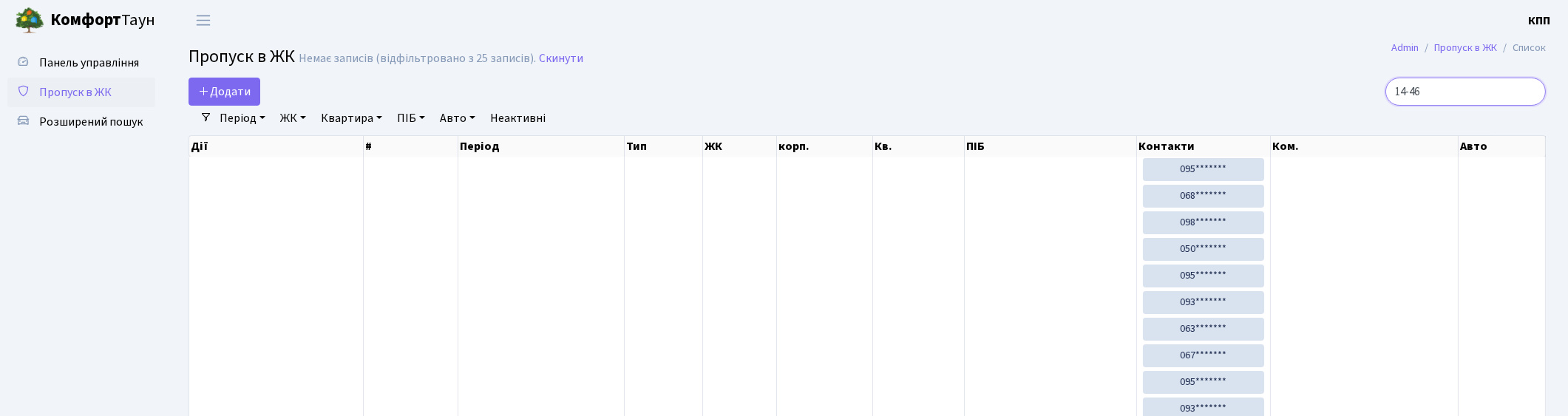
click at [1413, 93] on input "14-46" at bounding box center [1466, 91] width 161 height 28
click at [1528, 91] on input "14-46" at bounding box center [1466, 91] width 161 height 28
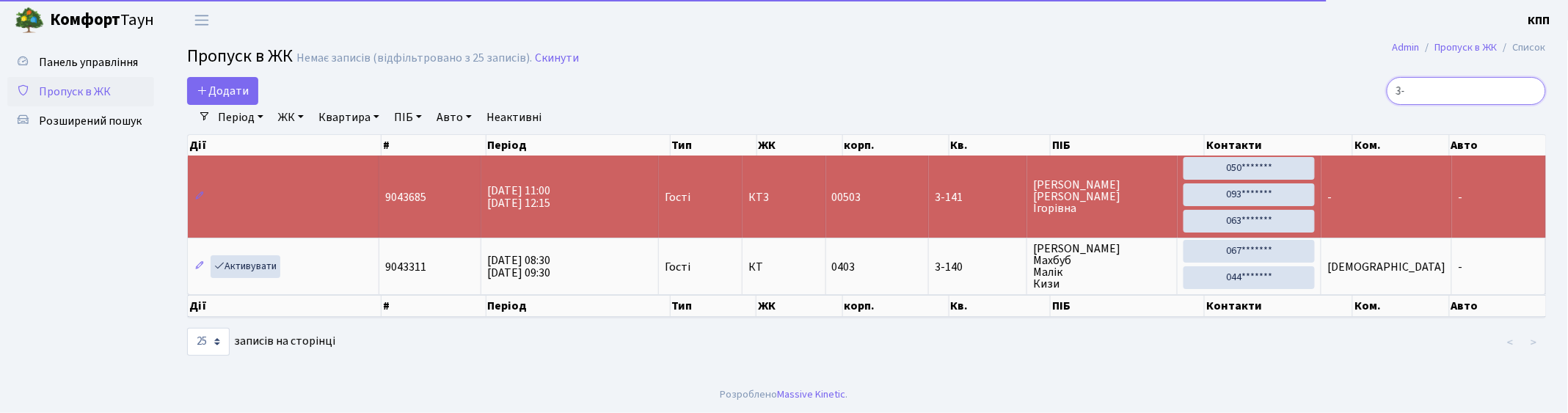
type input "3"
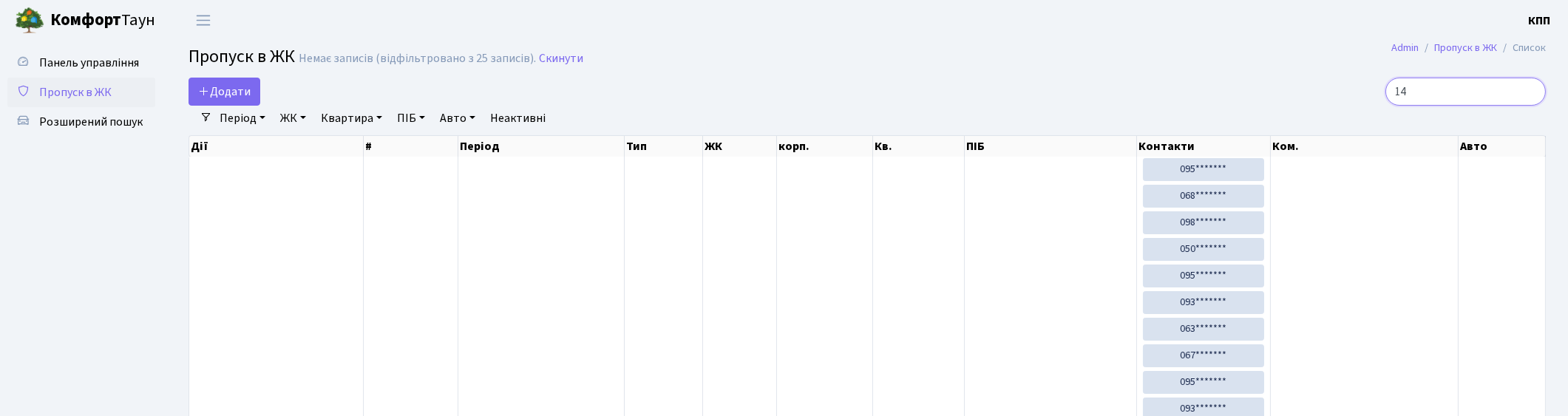
type input "1"
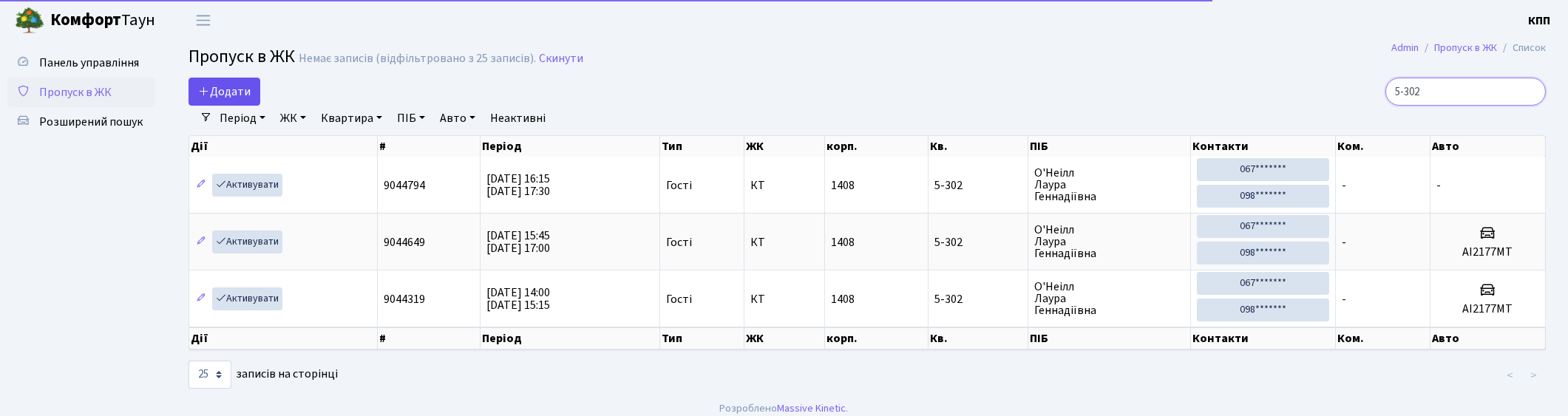
type input "5-302"
click at [222, 89] on span "Додати" at bounding box center [224, 91] width 53 height 17
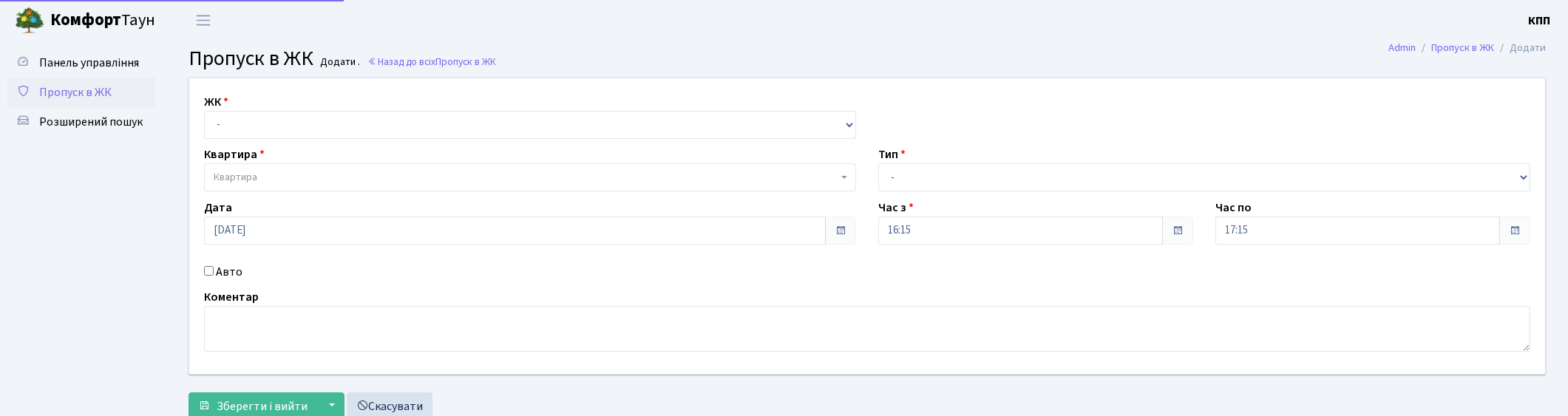
click at [218, 272] on label "Авто" at bounding box center [229, 272] width 27 height 18
click at [214, 272] on input "Авто" at bounding box center [209, 271] width 9 height 9
checkbox input "true"
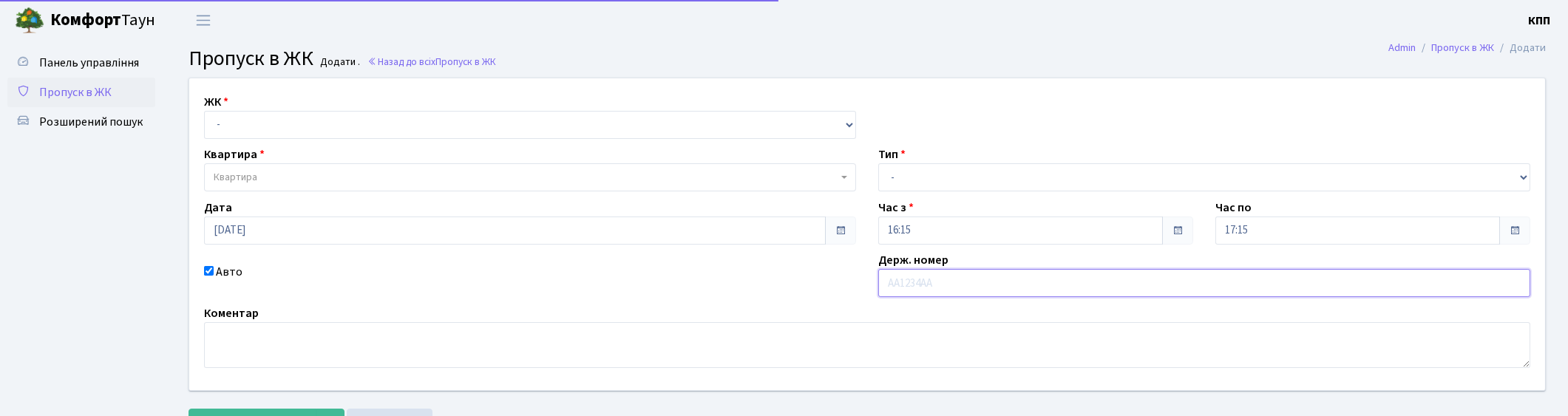
click at [934, 291] on input "text" at bounding box center [1204, 283] width 652 height 28
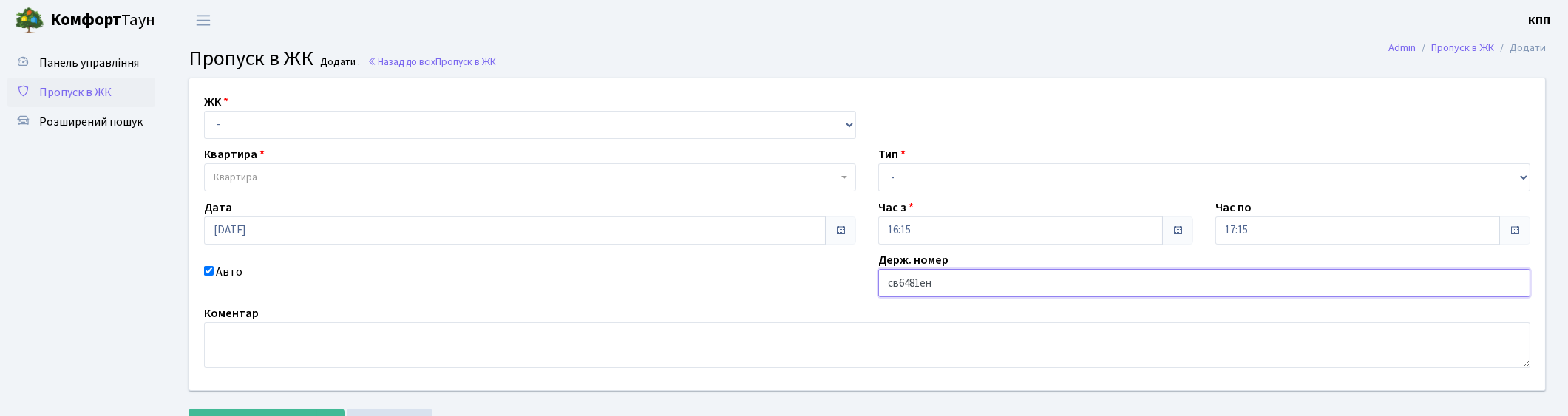
type input "СВ6481ЕН"
click at [966, 166] on select "- Доставка Таксі Гості Сервіс" at bounding box center [1204, 177] width 652 height 28
select select "3"
click at [878, 163] on select "- Доставка Таксі Гості Сервіс" at bounding box center [1204, 177] width 652 height 28
click at [302, 114] on select "- КТ, вул. Регенераторна, 4 КТ2, просп. [STREET_ADDRESS] [STREET_ADDRESS] [PERS…" at bounding box center [530, 125] width 652 height 28
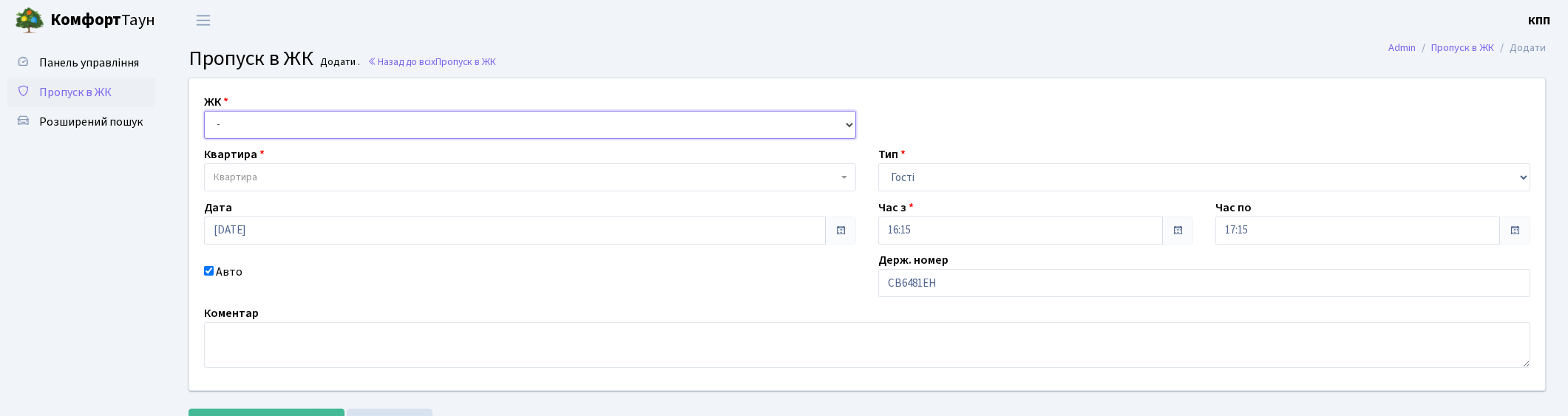
select select "271"
click at [204, 111] on select "- КТ, вул. Регенераторна, 4 КТ2, просп. [STREET_ADDRESS] [STREET_ADDRESS] [PERS…" at bounding box center [530, 125] width 652 height 28
select select
click at [318, 181] on span "Квартира" at bounding box center [526, 177] width 624 height 15
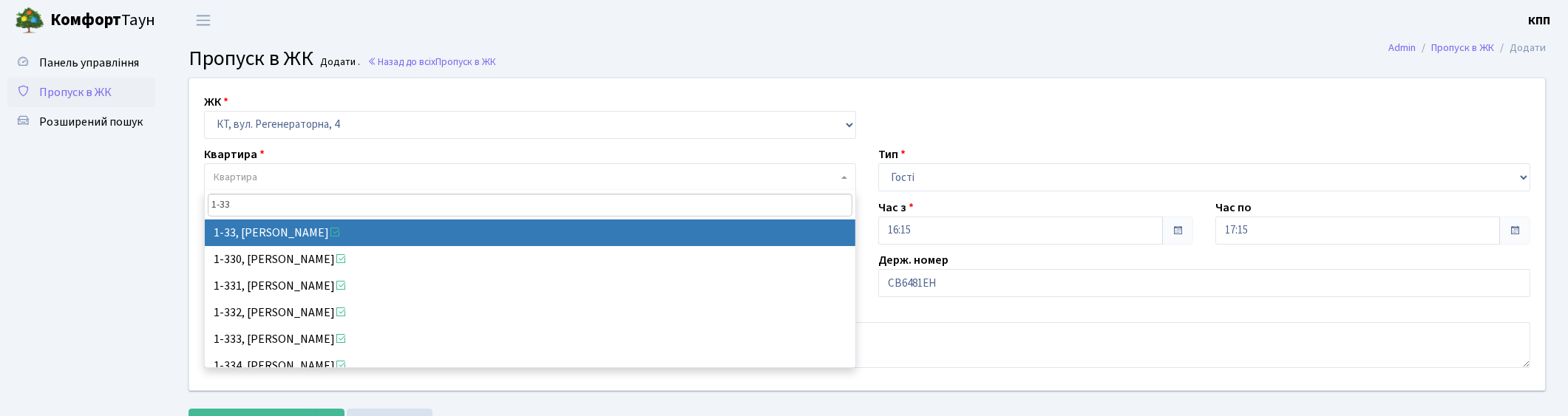
type input "1-33"
select select "33"
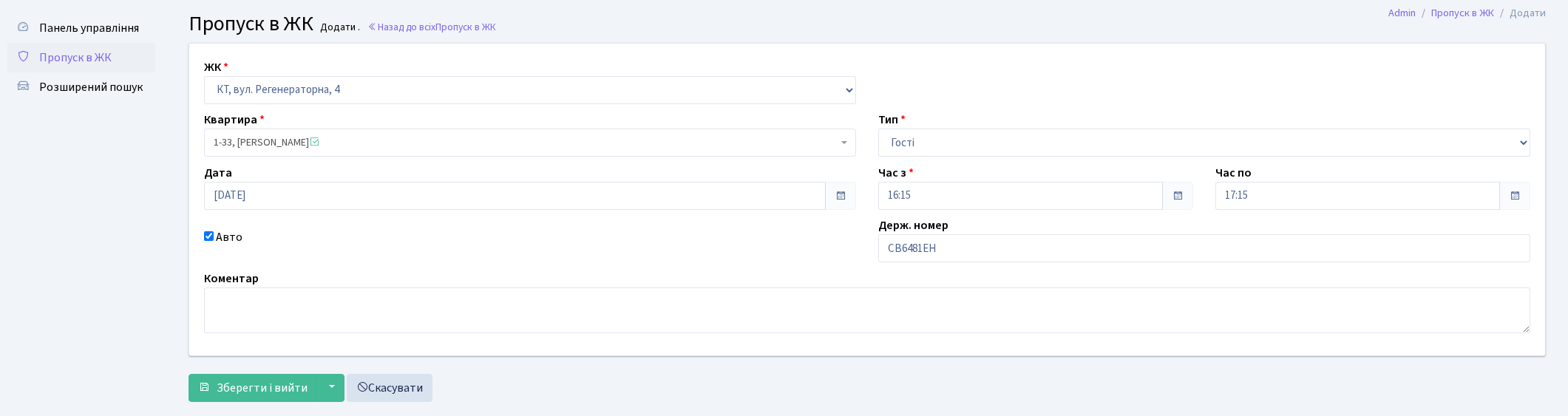
scroll to position [65, 0]
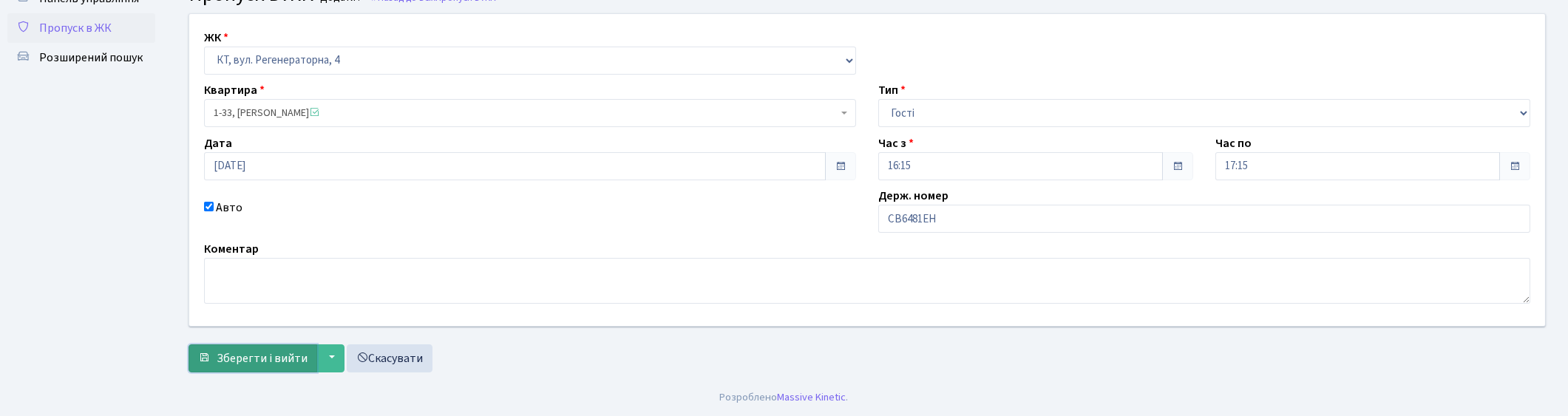
click at [271, 351] on span "Зберегти і вийти" at bounding box center [262, 358] width 91 height 17
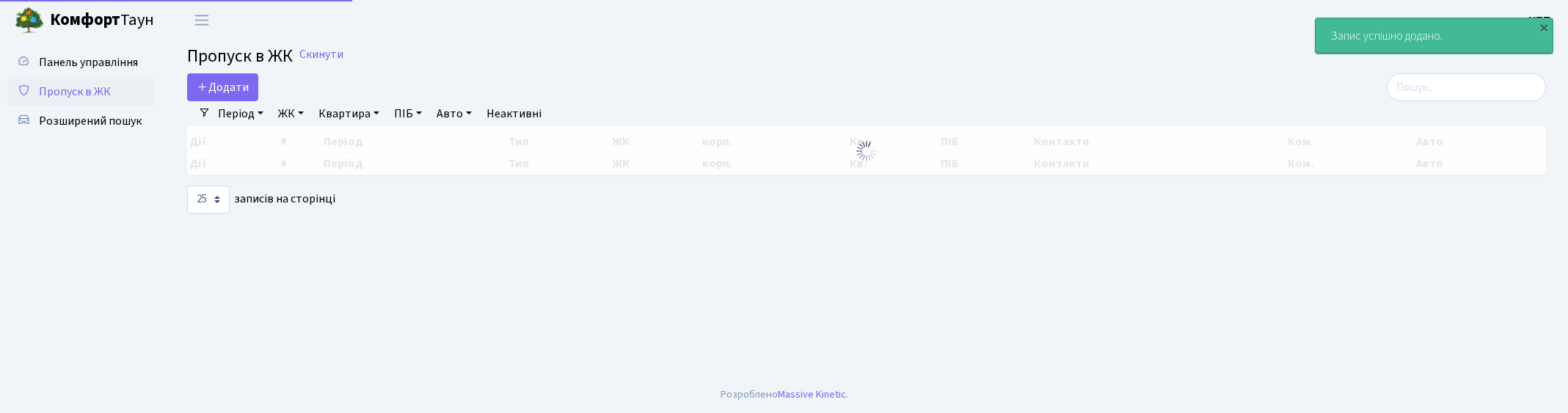
select select "25"
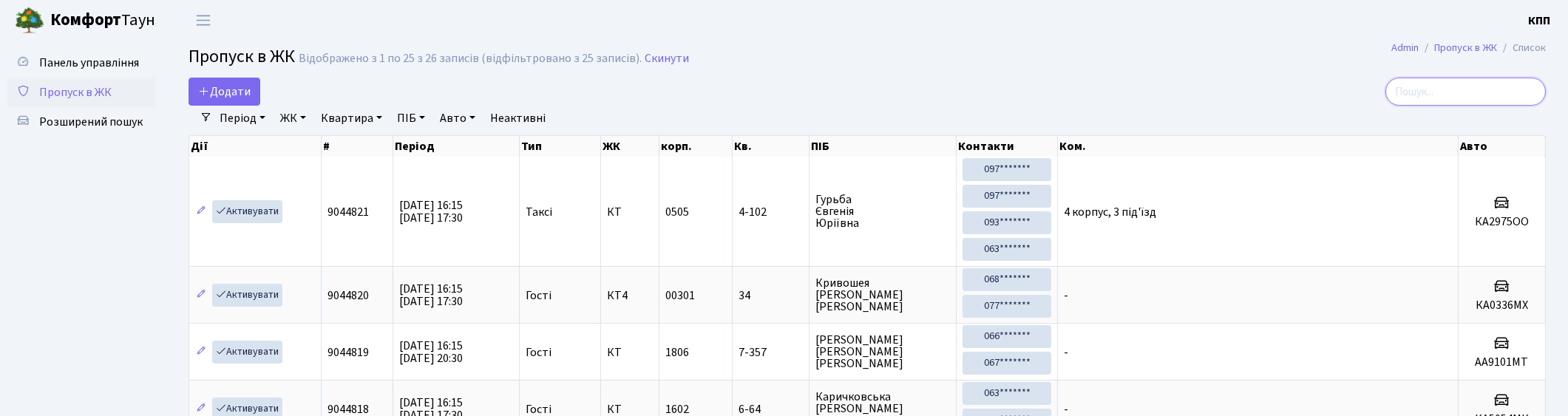
click at [1499, 95] on input "search" at bounding box center [1466, 91] width 161 height 28
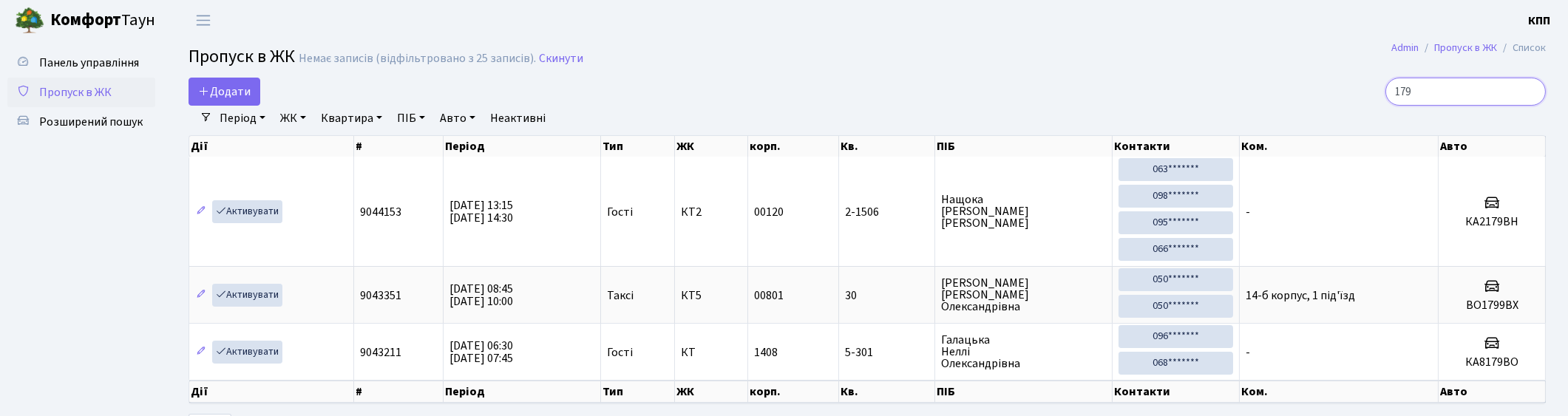
click at [1412, 89] on input "179" at bounding box center [1466, 91] width 161 height 28
click at [1449, 91] on input "179" at bounding box center [1466, 91] width 161 height 28
click at [1415, 91] on input "179" at bounding box center [1466, 91] width 161 height 28
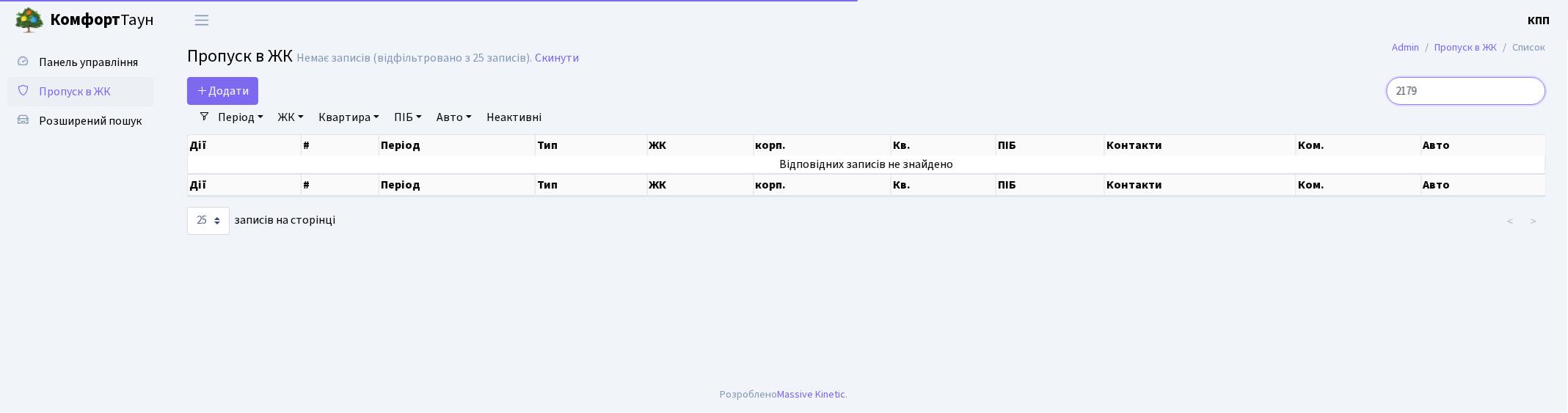
type input "179"
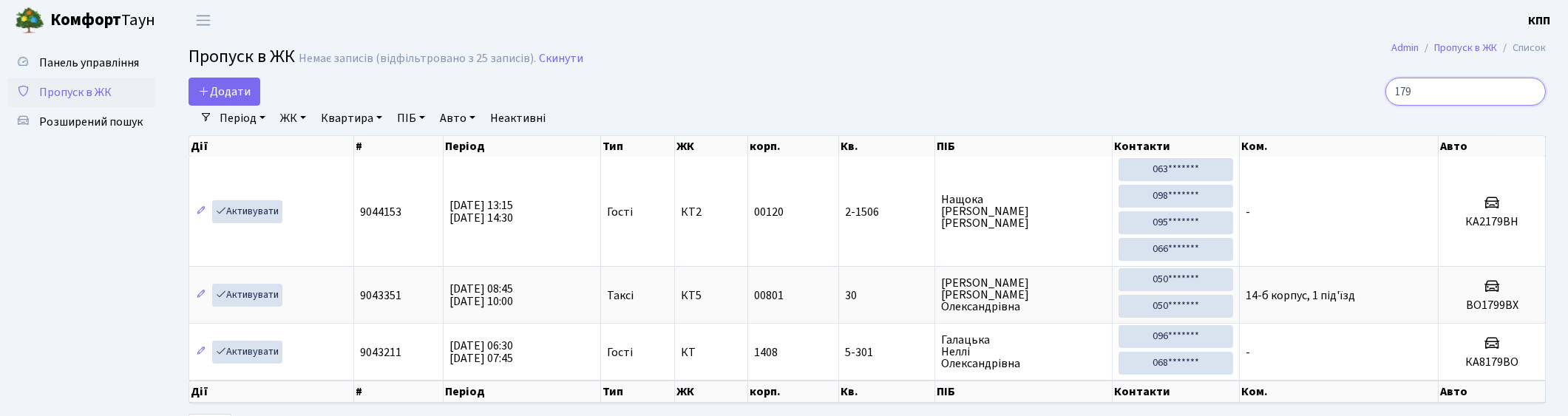
click at [1533, 89] on input "179" at bounding box center [1466, 91] width 161 height 28
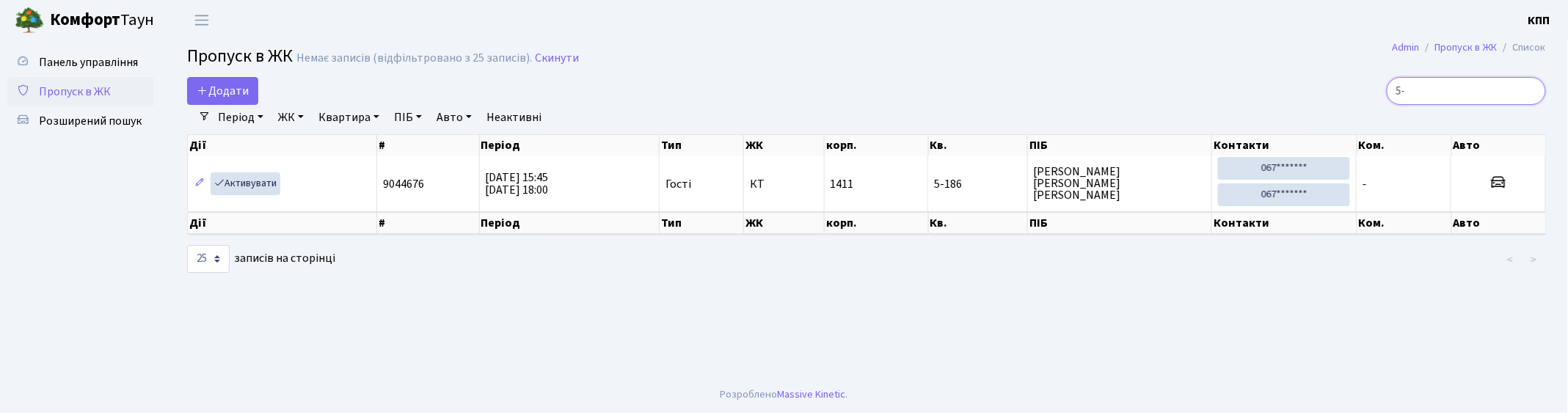
type input "5"
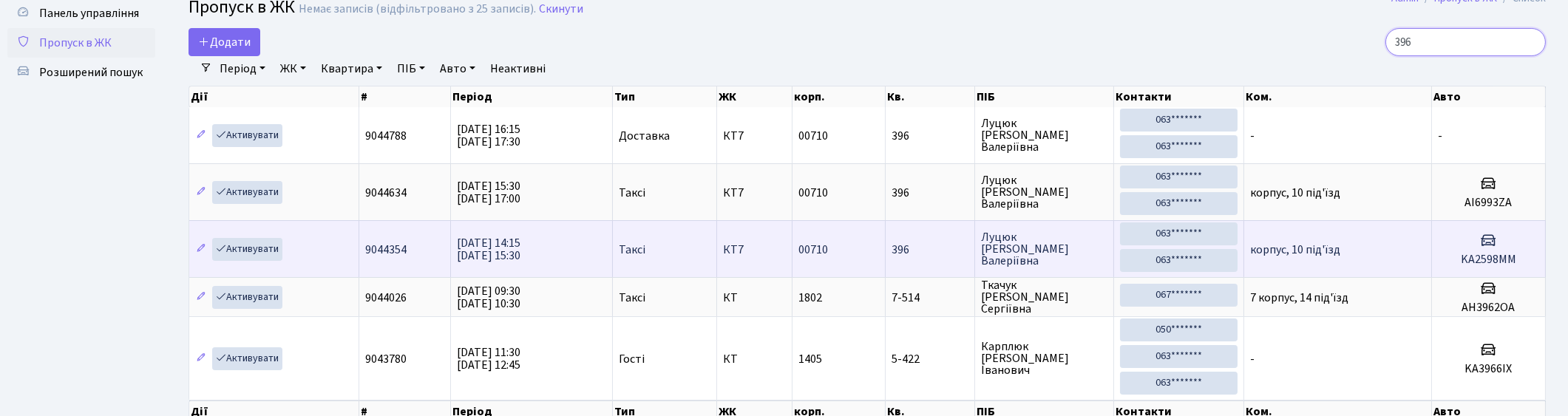
scroll to position [136, 0]
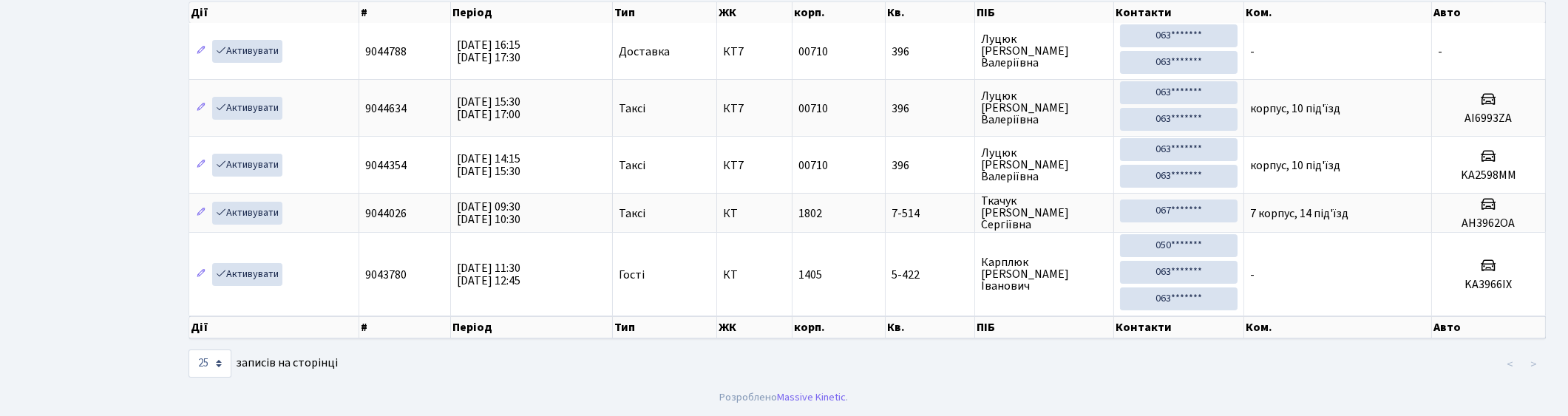
type input "396"
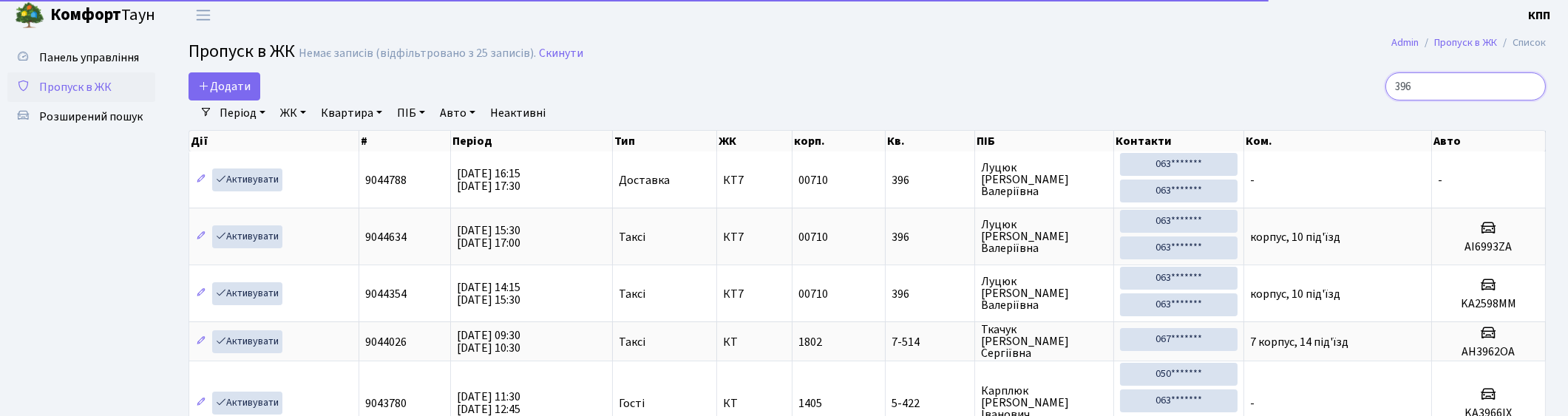
scroll to position [2, 0]
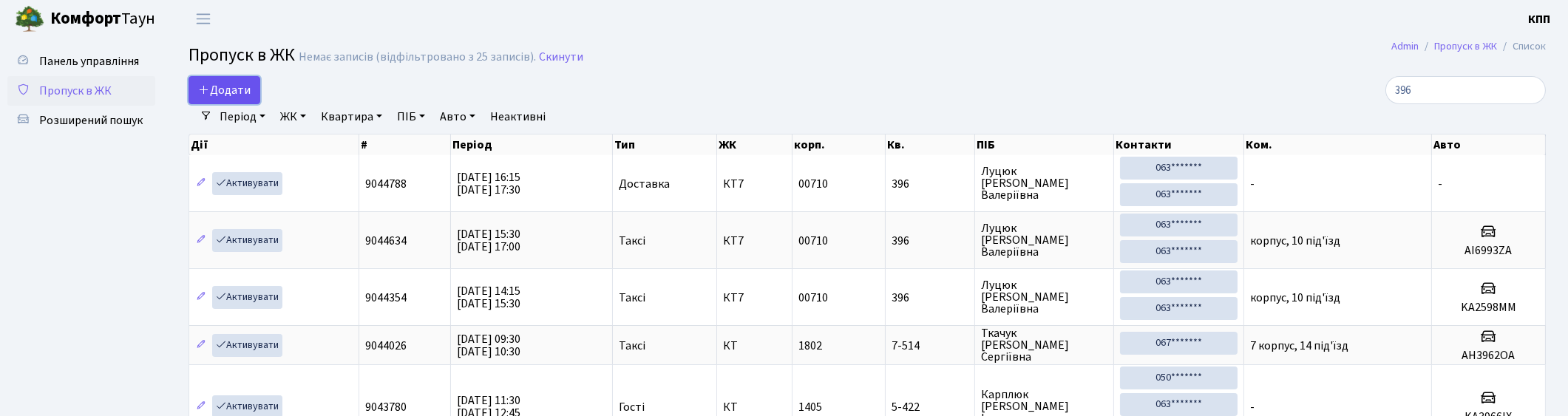
click at [222, 84] on span "Додати" at bounding box center [224, 90] width 53 height 17
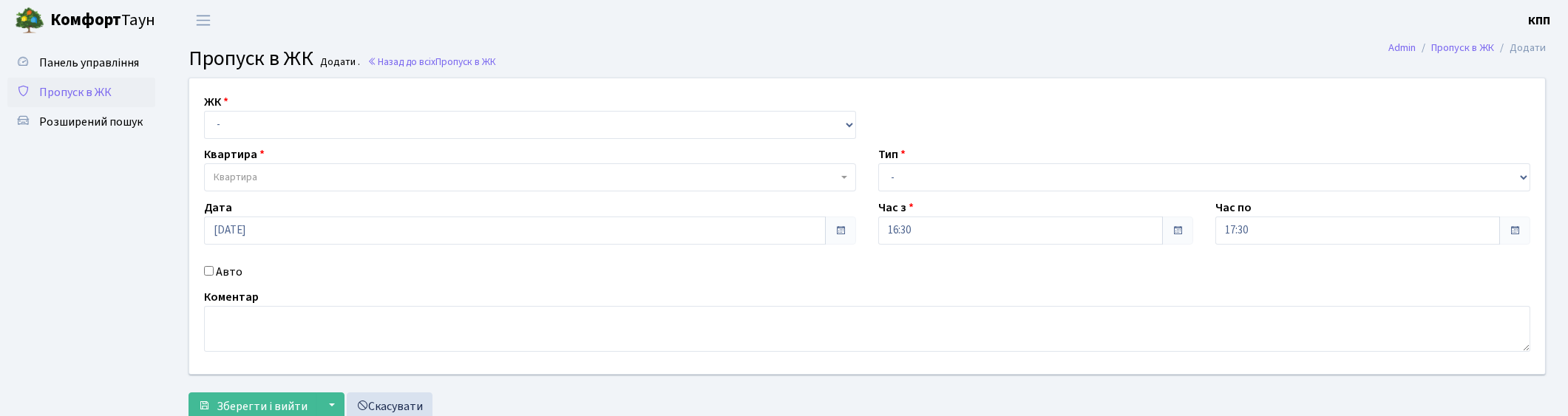
click at [218, 271] on label "Авто" at bounding box center [229, 272] width 27 height 18
click at [214, 271] on input "Авто" at bounding box center [209, 271] width 9 height 9
checkbox input "true"
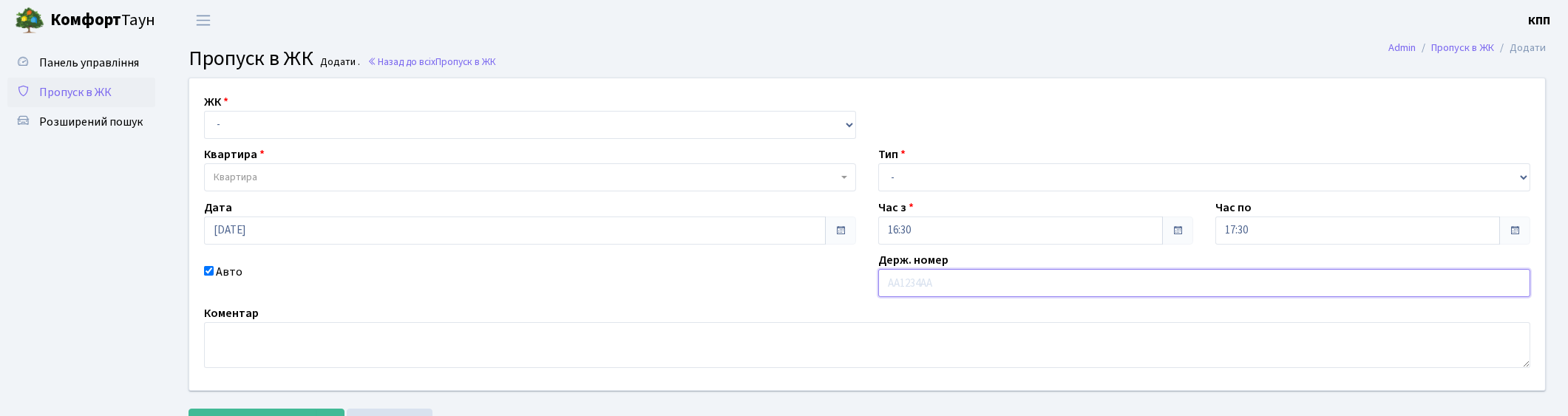
click at [1076, 279] on input "text" at bounding box center [1204, 283] width 652 height 28
type input "аа6714мм"
click at [912, 181] on select "- Доставка Таксі Гості Сервіс" at bounding box center [1204, 177] width 652 height 28
select select "2"
click at [878, 163] on select "- Доставка Таксі Гості Сервіс" at bounding box center [1204, 177] width 652 height 28
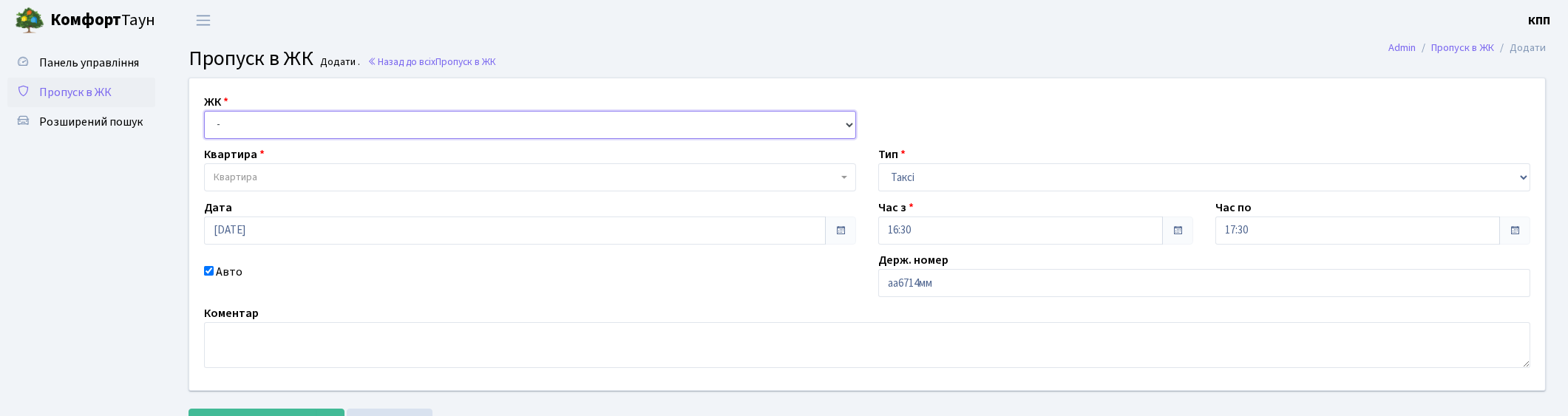
click at [373, 125] on select "- КТ, вул. Регенераторна, 4 КТ2, просп. [STREET_ADDRESS] [STREET_ADDRESS] [PERS…" at bounding box center [530, 125] width 652 height 28
select select "271"
click at [204, 111] on select "- КТ, вул. Регенераторна, 4 КТ2, просп. [STREET_ADDRESS] [STREET_ADDRESS] [PERS…" at bounding box center [530, 125] width 652 height 28
select select
click at [281, 184] on span "Квартира" at bounding box center [526, 177] width 624 height 15
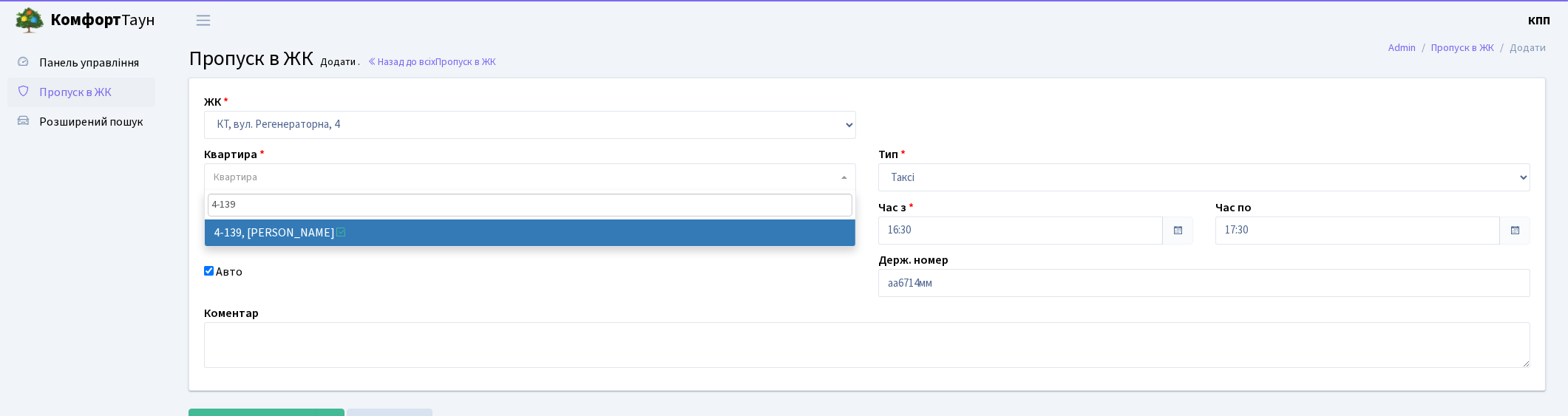
type input "4-139"
select select "1135"
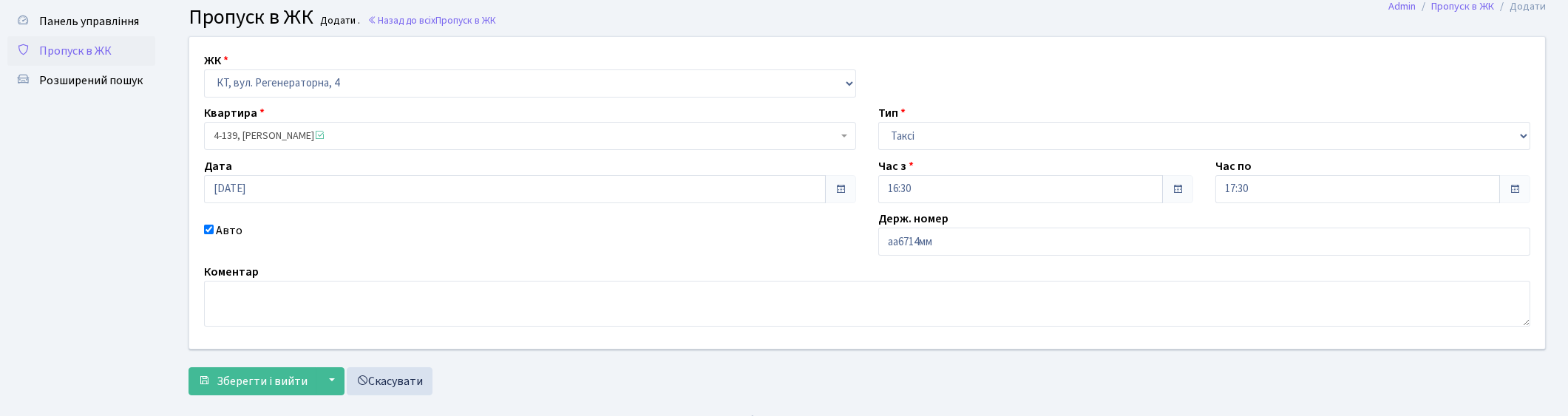
scroll to position [65, 0]
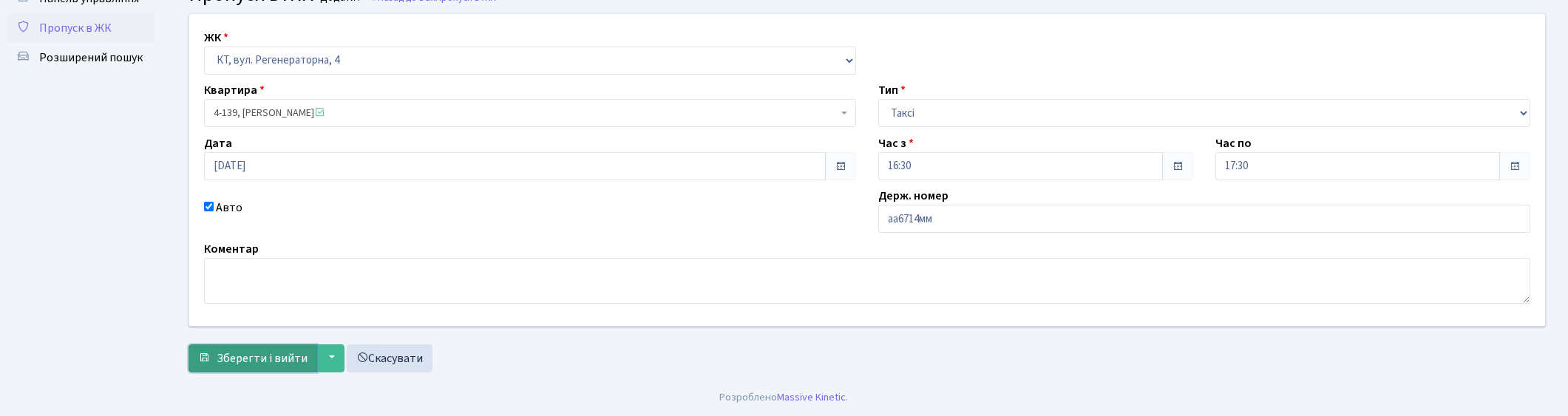
click at [261, 366] on button "Зберегти і вийти" at bounding box center [252, 358] width 128 height 28
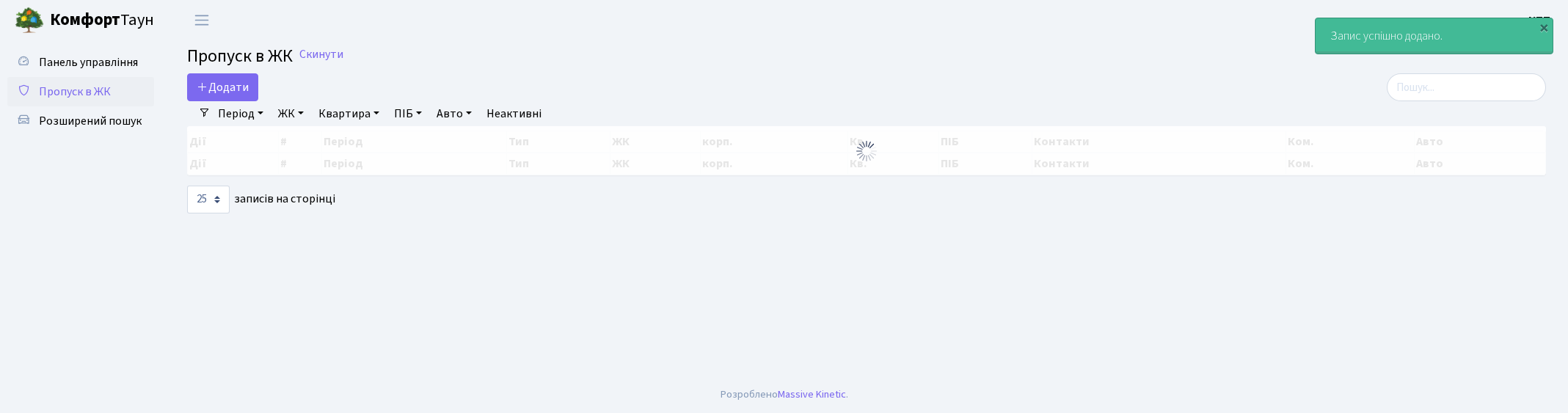
select select "25"
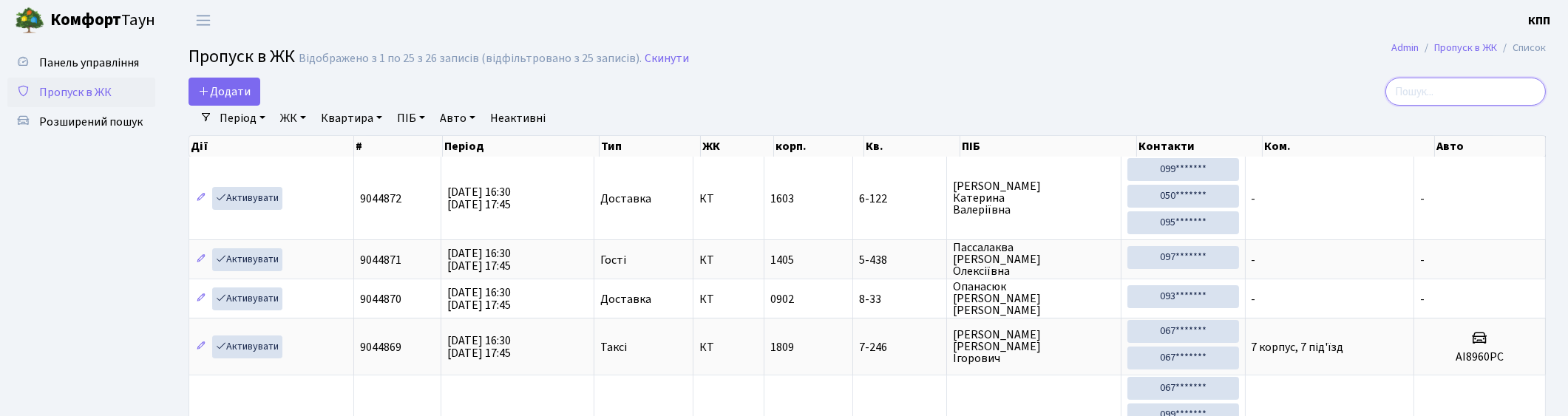
click at [1450, 91] on input "search" at bounding box center [1466, 91] width 161 height 28
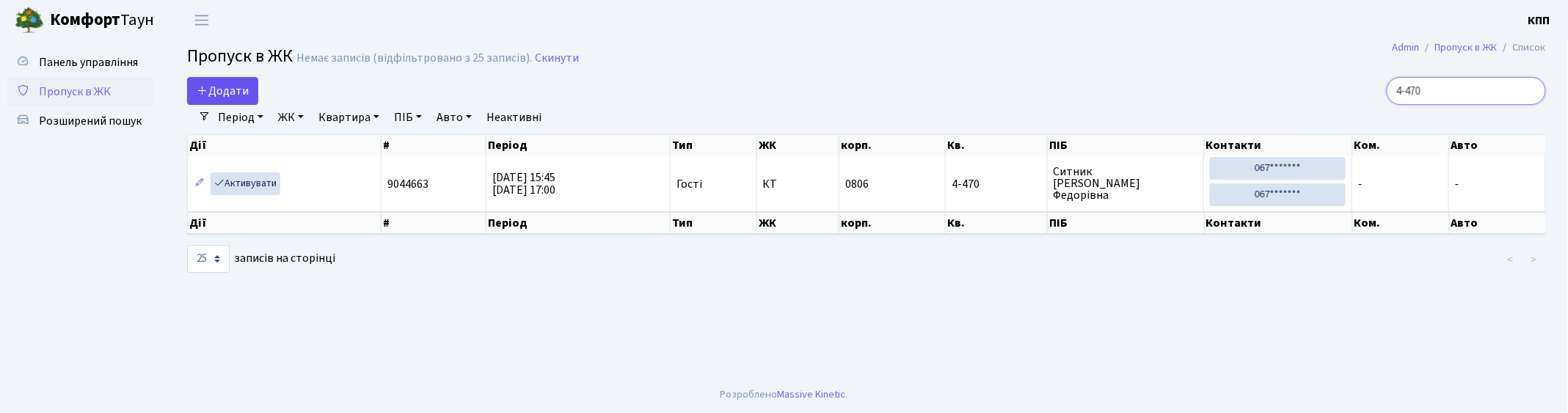
type input "4-470"
click at [230, 96] on span "Додати" at bounding box center [222, 91] width 52 height 16
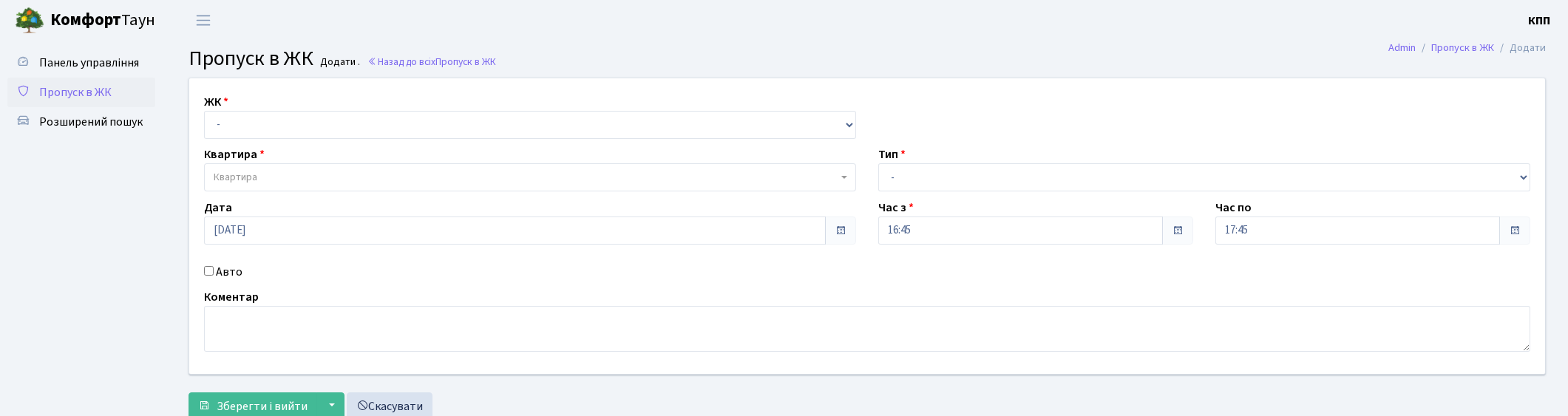
click at [214, 274] on div "Авто" at bounding box center [530, 272] width 674 height 18
click at [207, 268] on input "Авто" at bounding box center [209, 271] width 9 height 9
checkbox input "true"
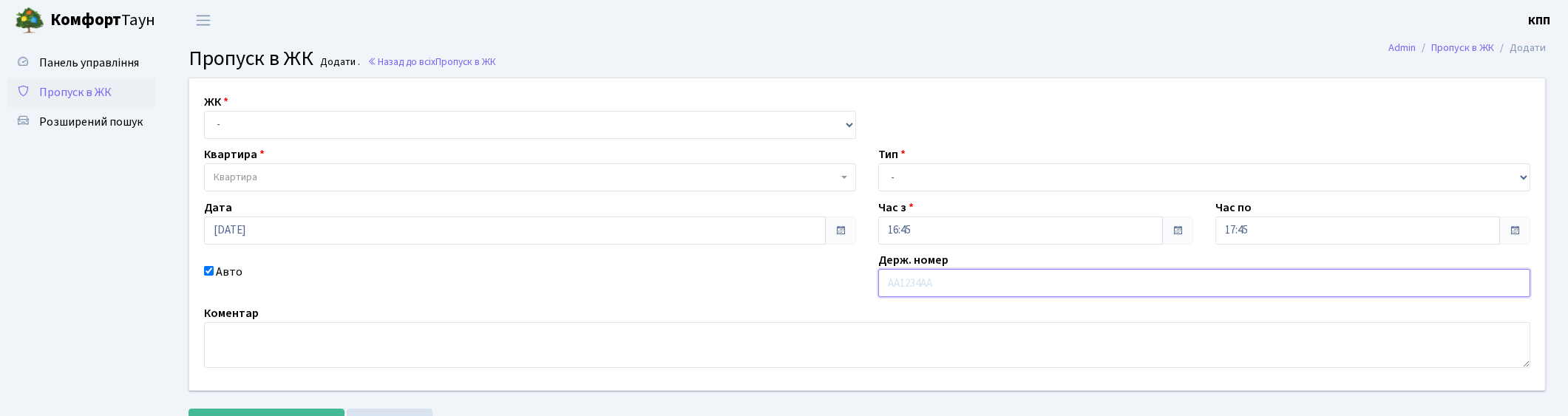
click at [956, 291] on input "text" at bounding box center [1204, 283] width 652 height 28
drag, startPoint x: 956, startPoint y: 291, endPoint x: 903, endPoint y: 280, distance: 54.1
click at [903, 280] on input "text" at bounding box center [1204, 283] width 652 height 28
type input "[DEMOGRAPHIC_DATA]"
click at [340, 121] on select "- КТ, вул. Регенераторна, 4 КТ2, просп. Соборності, 17 КТ3, вул. Березнева, 16 …" at bounding box center [530, 125] width 652 height 28
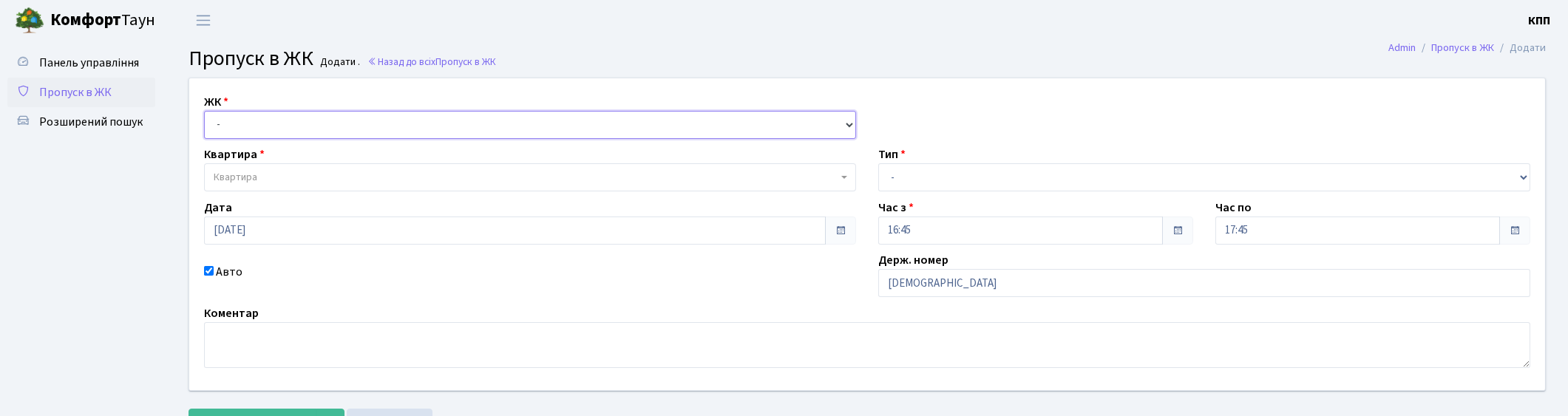
select select "295"
click at [204, 111] on select "- КТ, вул. Регенераторна, 4 КТ2, просп. Соборності, 17 КТ3, вул. Березнева, 16 …" at bounding box center [530, 125] width 652 height 28
select select
drag, startPoint x: 318, startPoint y: 120, endPoint x: 324, endPoint y: 126, distance: 8.5
click at [318, 120] on select "- КТ, вул. Регенераторна, 4 КТ2, просп. Соборності, 17 КТ3, вул. Березнева, 16 …" at bounding box center [530, 125] width 652 height 28
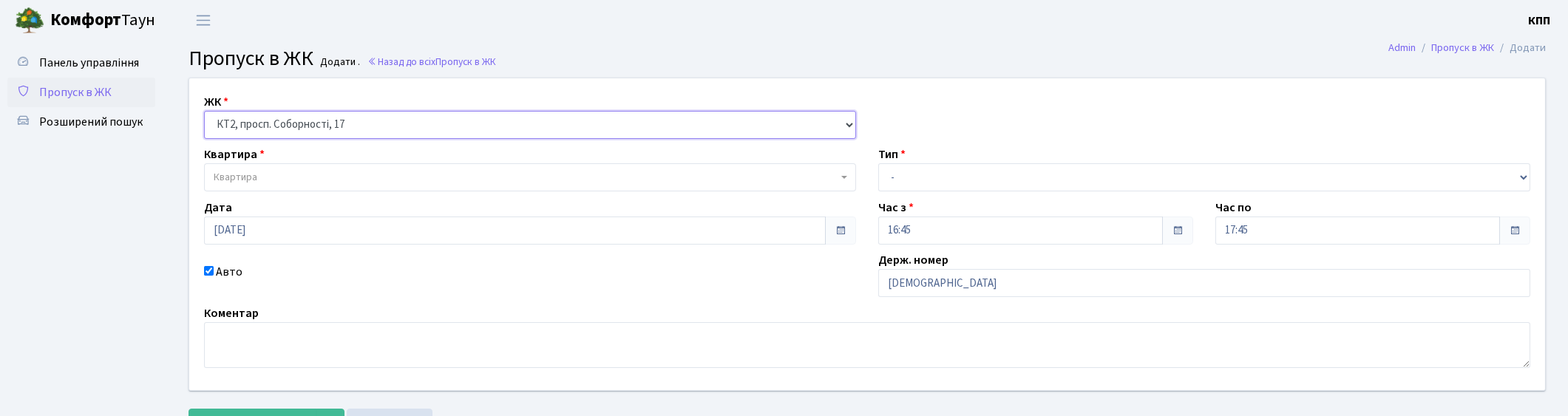
select select "271"
click at [204, 111] on select "- КТ, вул. Регенераторна, 4 КТ2, просп. [STREET_ADDRESS] [STREET_ADDRESS] [PERS…" at bounding box center [530, 125] width 652 height 28
select select
click at [338, 169] on span "Квартира" at bounding box center [530, 177] width 652 height 28
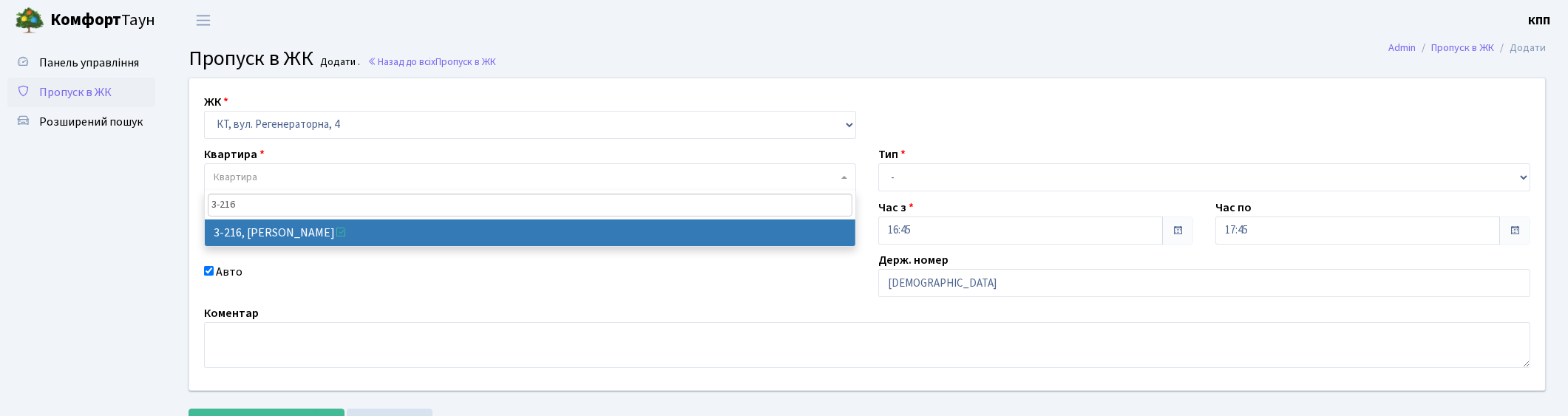
type input "3-216"
select select "785"
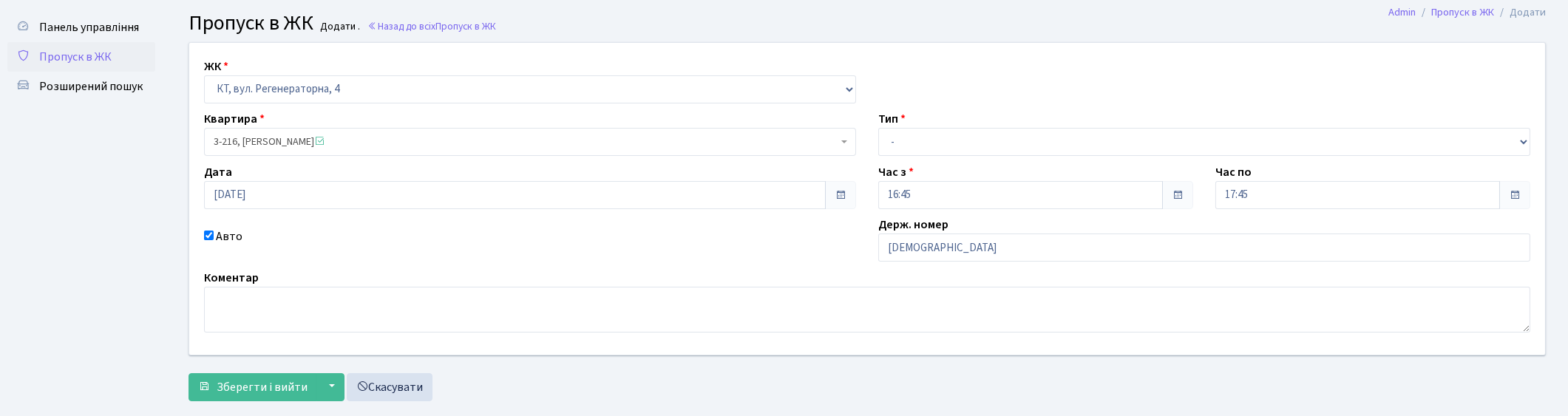
scroll to position [65, 0]
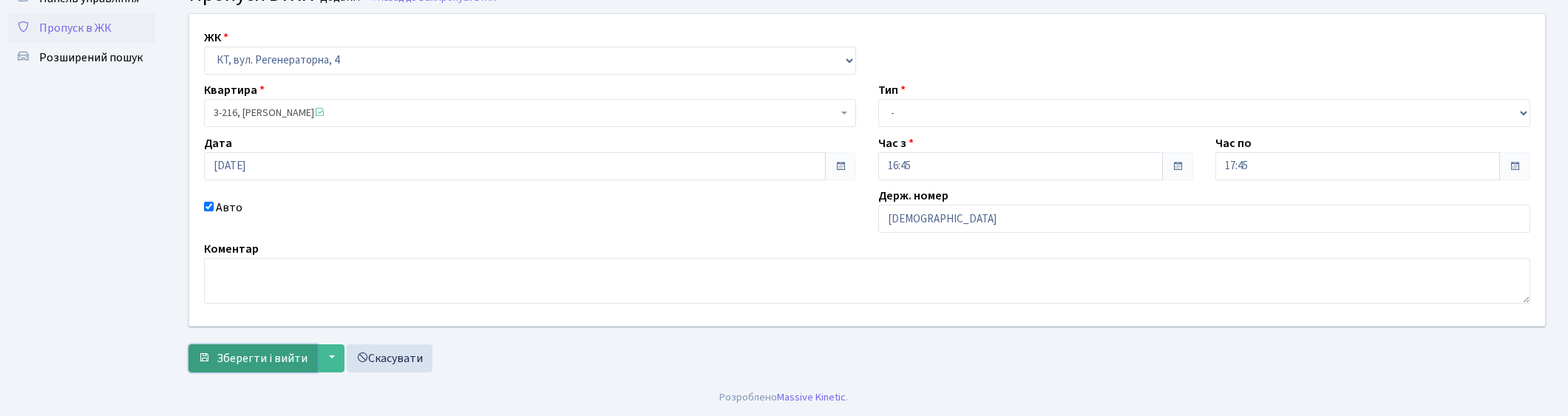
click at [259, 358] on span "Зберегти і вийти" at bounding box center [262, 358] width 91 height 17
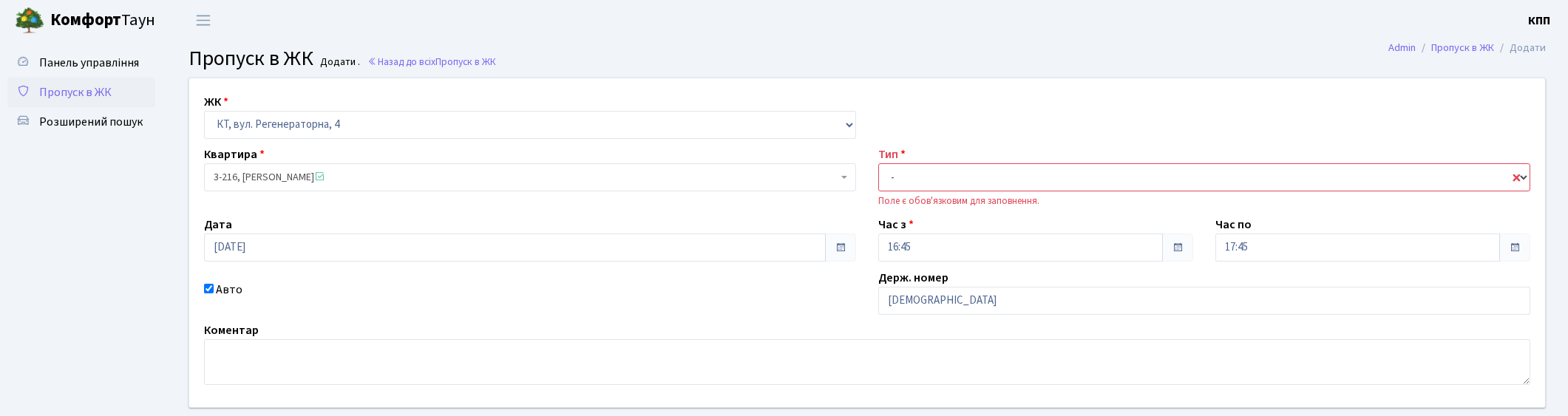
click at [977, 173] on select "- Доставка Таксі Гості Сервіс" at bounding box center [1204, 177] width 652 height 28
select select "2"
click at [878, 163] on select "- Доставка Таксі Гості Сервіс" at bounding box center [1204, 177] width 652 height 28
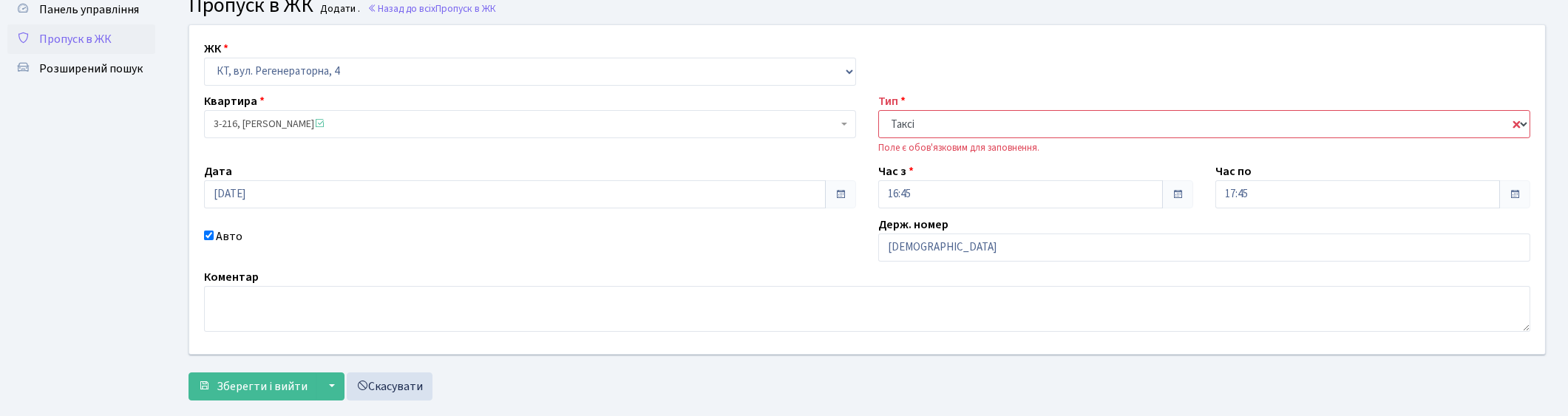
scroll to position [81, 0]
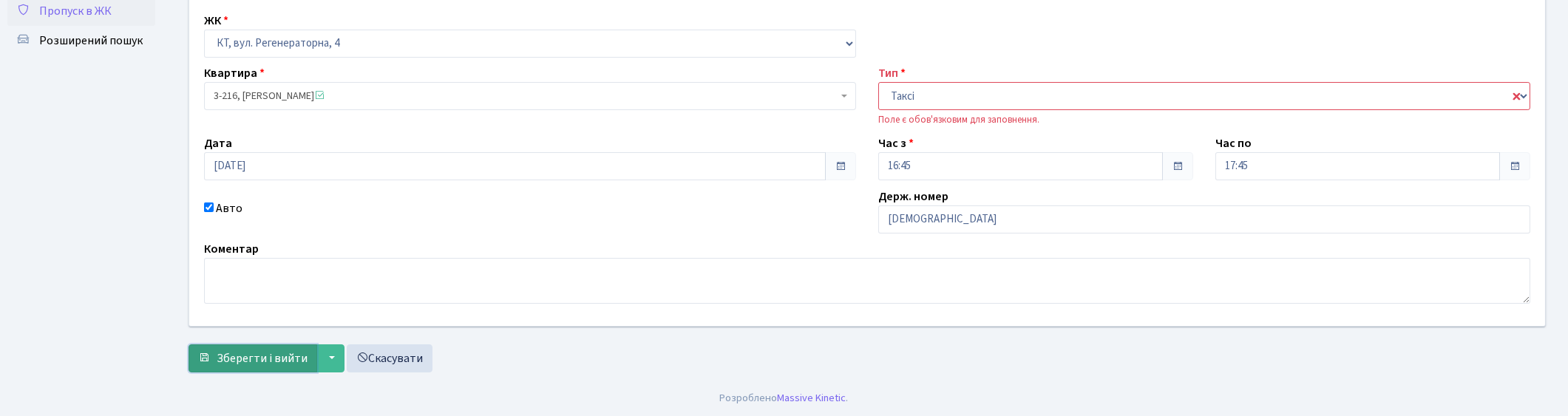
click at [274, 351] on span "Зберегти і вийти" at bounding box center [262, 358] width 91 height 17
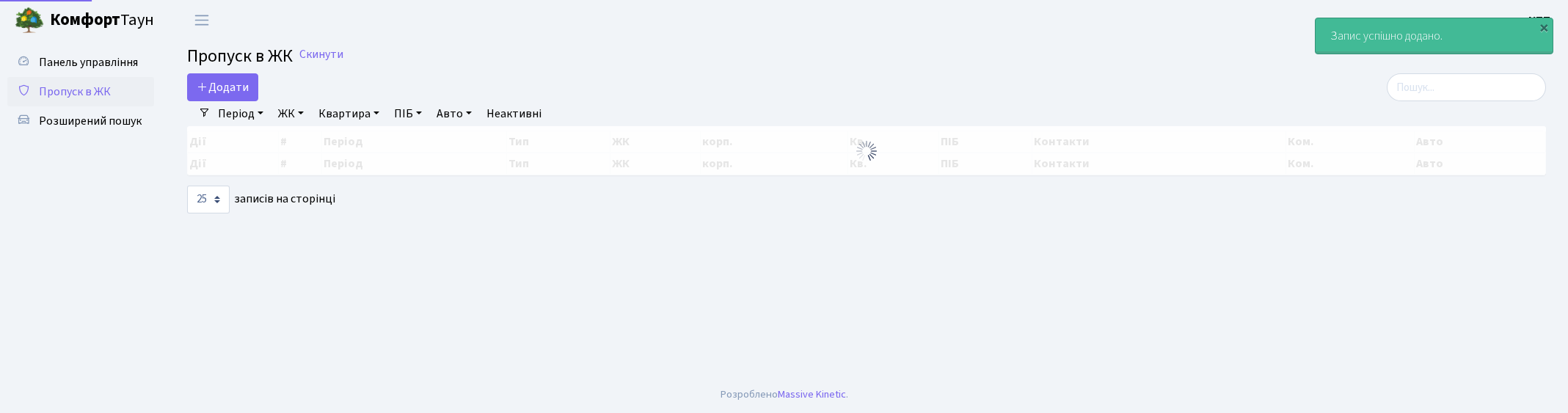
select select "25"
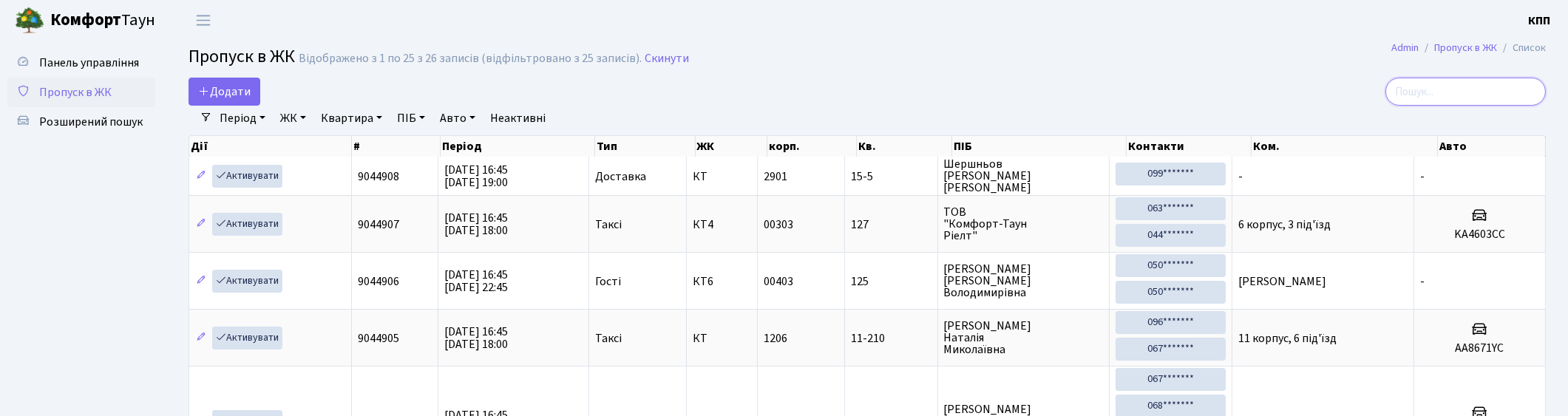
click at [1480, 98] on input "search" at bounding box center [1466, 91] width 161 height 28
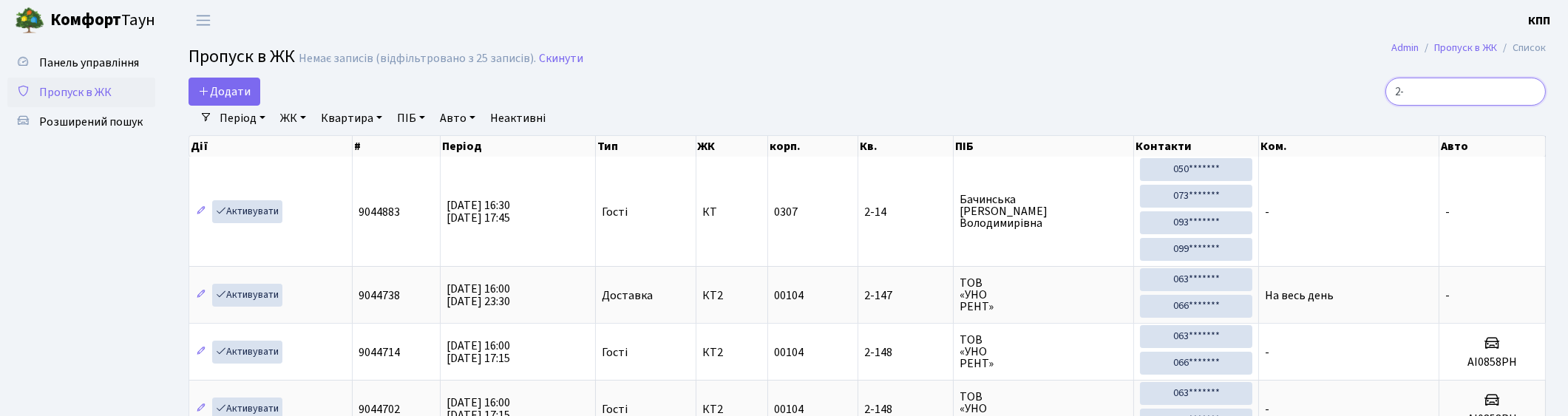
type input "2"
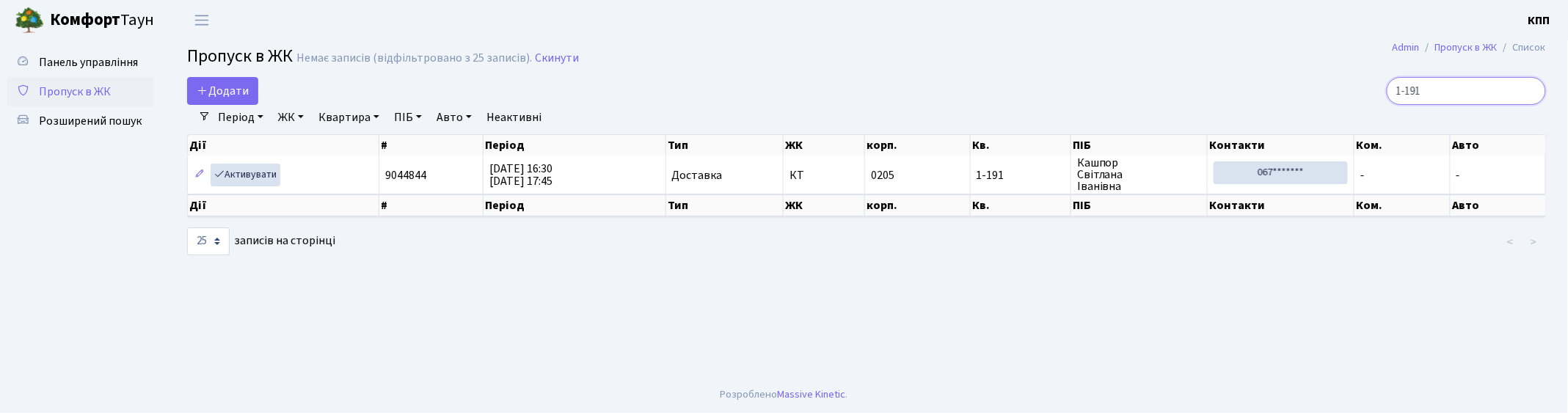
type input "1-191"
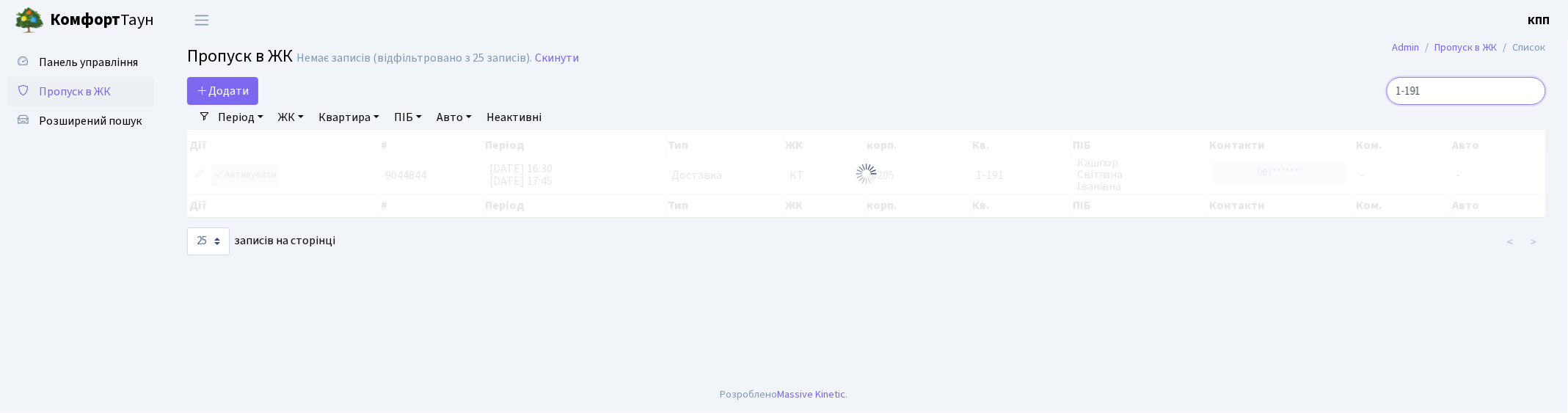
click at [1532, 85] on input "1-191" at bounding box center [1466, 91] width 160 height 28
click at [1527, 88] on input "1-191" at bounding box center [1466, 91] width 160 height 28
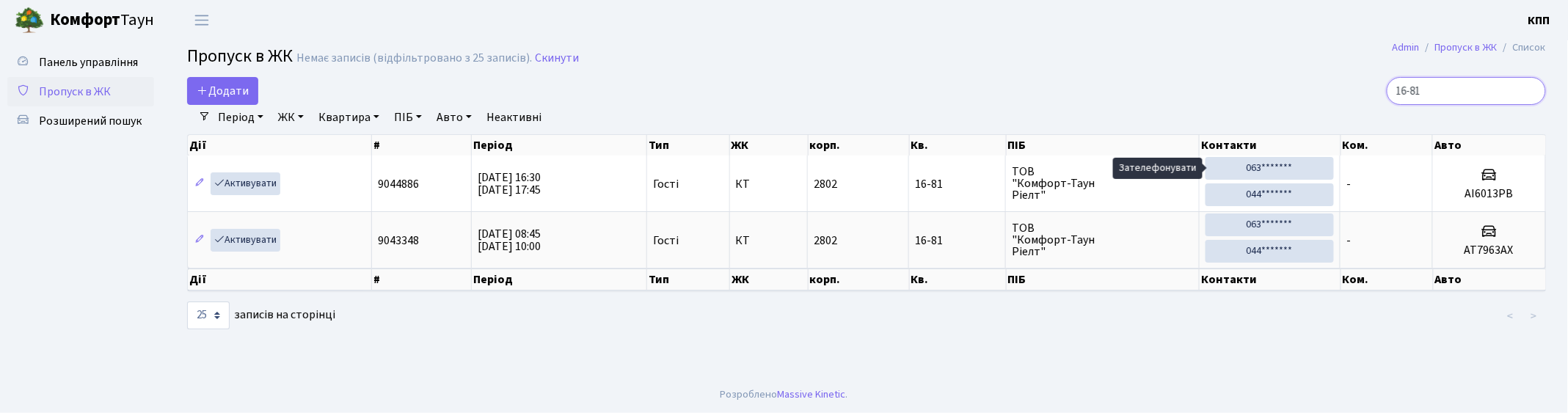
type input "16-8"
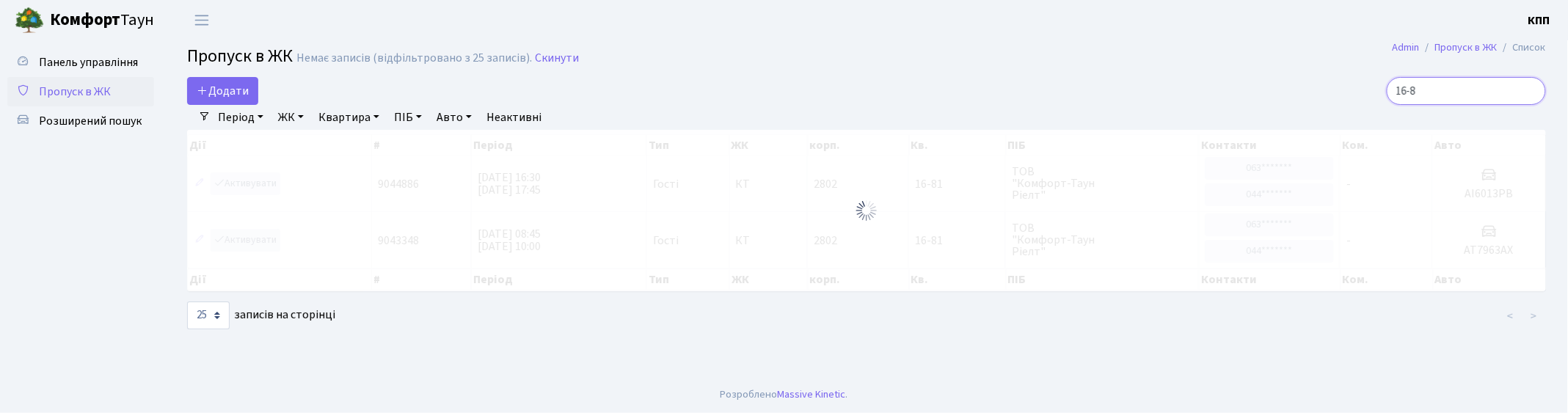
click at [1531, 92] on input "16-8" at bounding box center [1466, 91] width 160 height 28
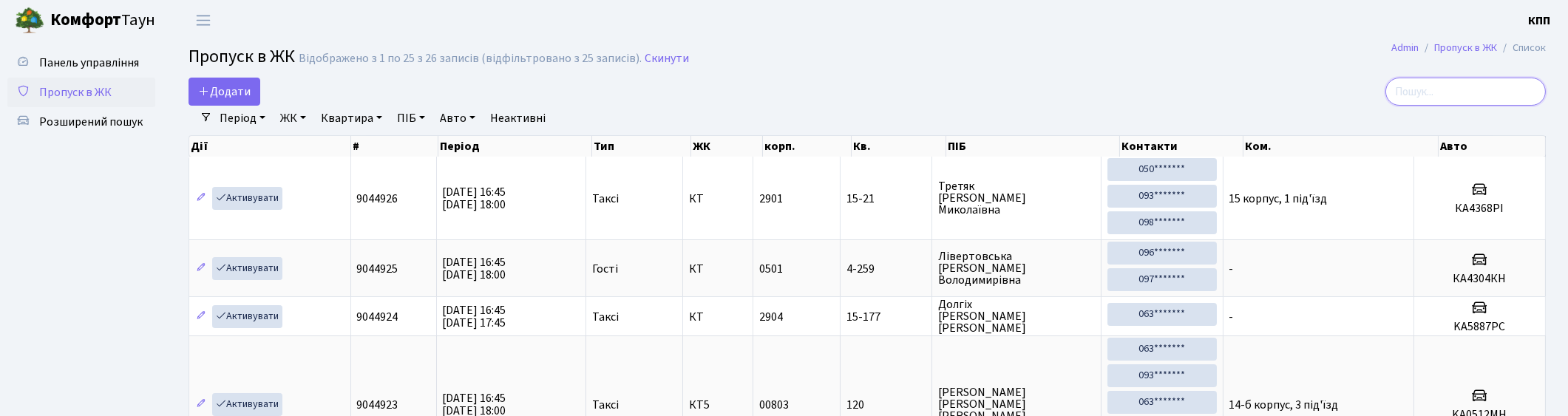
type input "4"
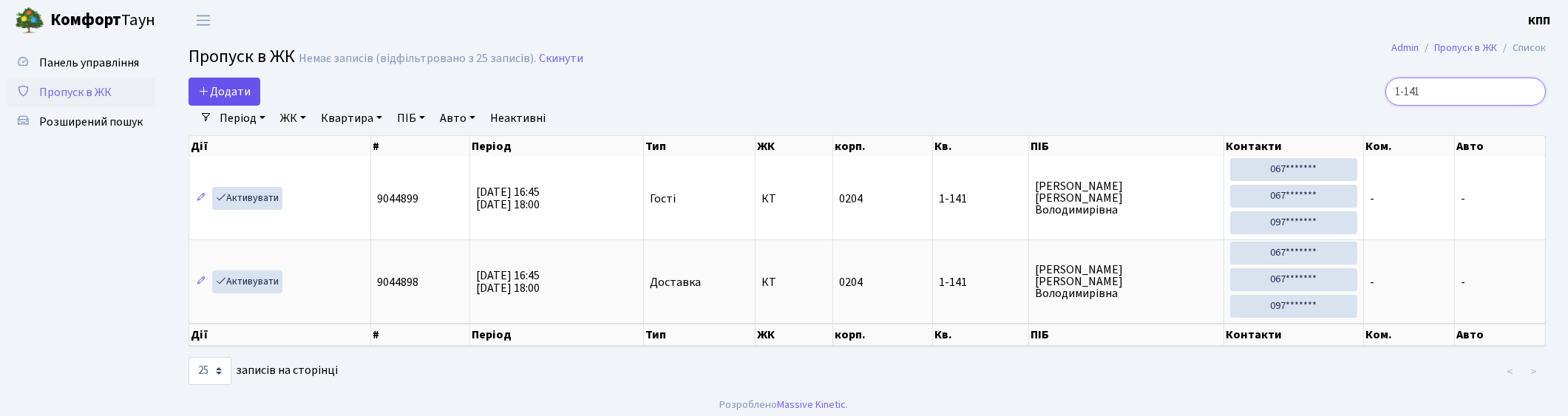
type input "1-141"
click at [208, 87] on icon at bounding box center [203, 91] width 12 height 12
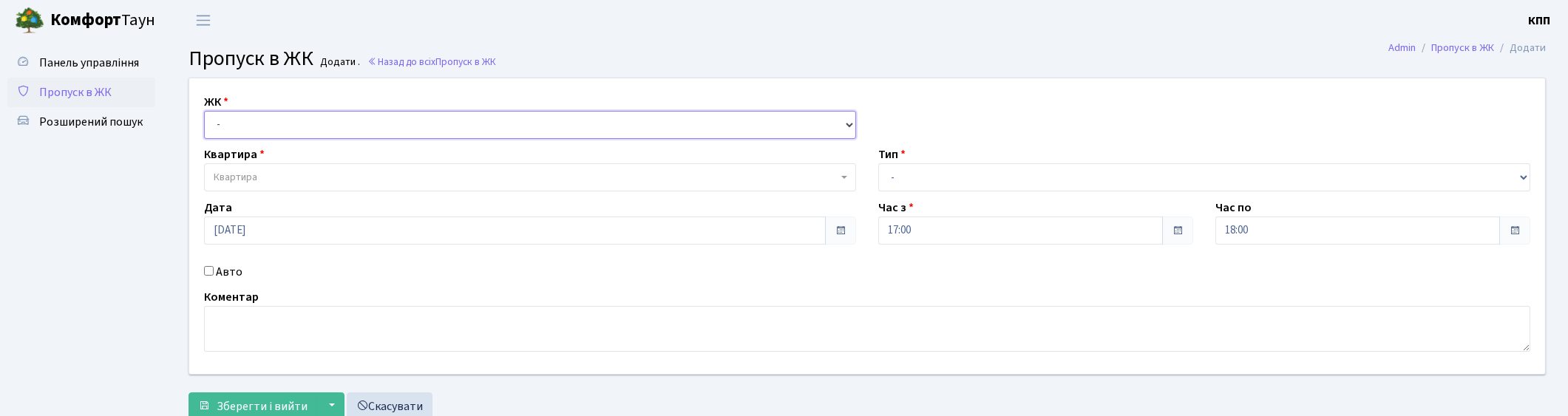
click at [440, 128] on select "- КТ, вул. Регенераторна, 4 КТ2, просп. [STREET_ADDRESS] [STREET_ADDRESS] [PERS…" at bounding box center [530, 125] width 652 height 28
select select "271"
click at [204, 111] on select "- КТ, вул. Регенераторна, 4 КТ2, просп. [STREET_ADDRESS] [STREET_ADDRESS] [PERS…" at bounding box center [530, 125] width 652 height 28
select select
click at [363, 171] on span "Квартира" at bounding box center [526, 177] width 624 height 15
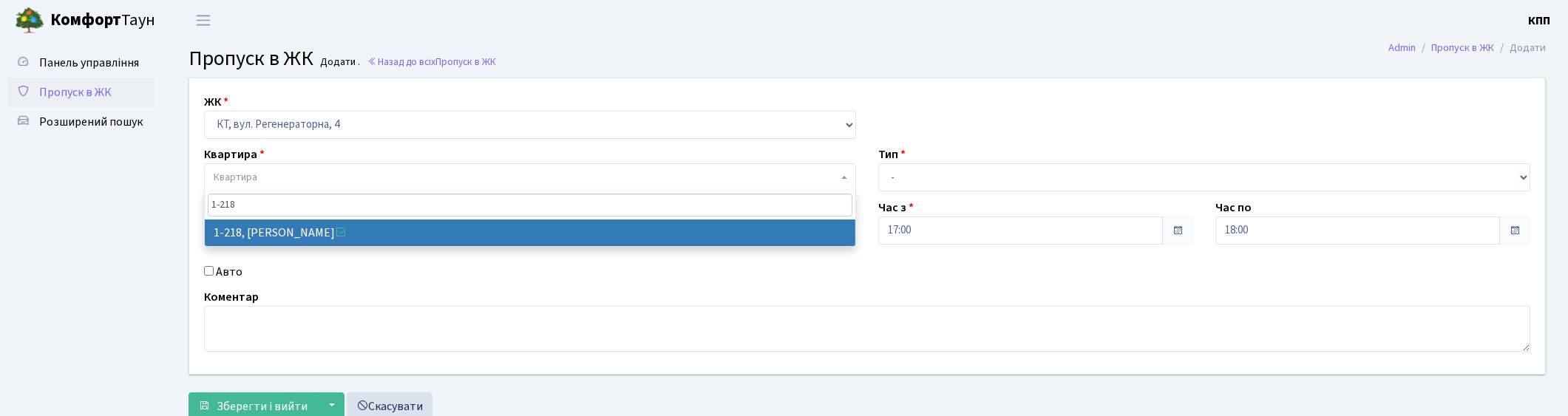
type input "1-218"
select select "218"
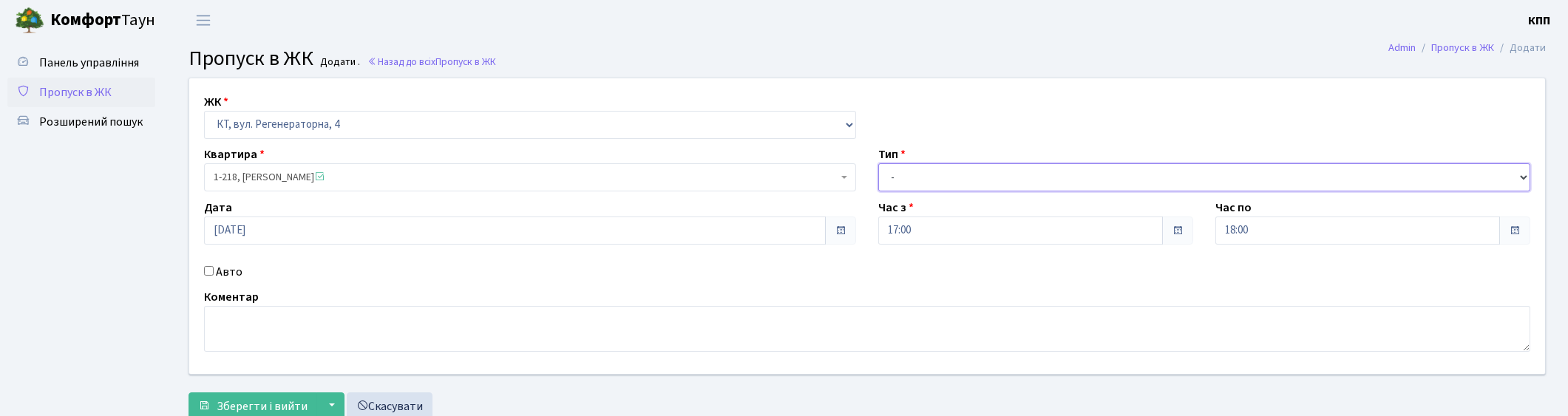
click at [970, 186] on select "- Доставка Таксі Гості Сервіс" at bounding box center [1204, 177] width 652 height 28
select select "3"
click at [878, 163] on select "- Доставка Таксі Гості Сервіс" at bounding box center [1204, 177] width 652 height 28
click at [218, 407] on span "Зберегти і вийти" at bounding box center [262, 406] width 91 height 17
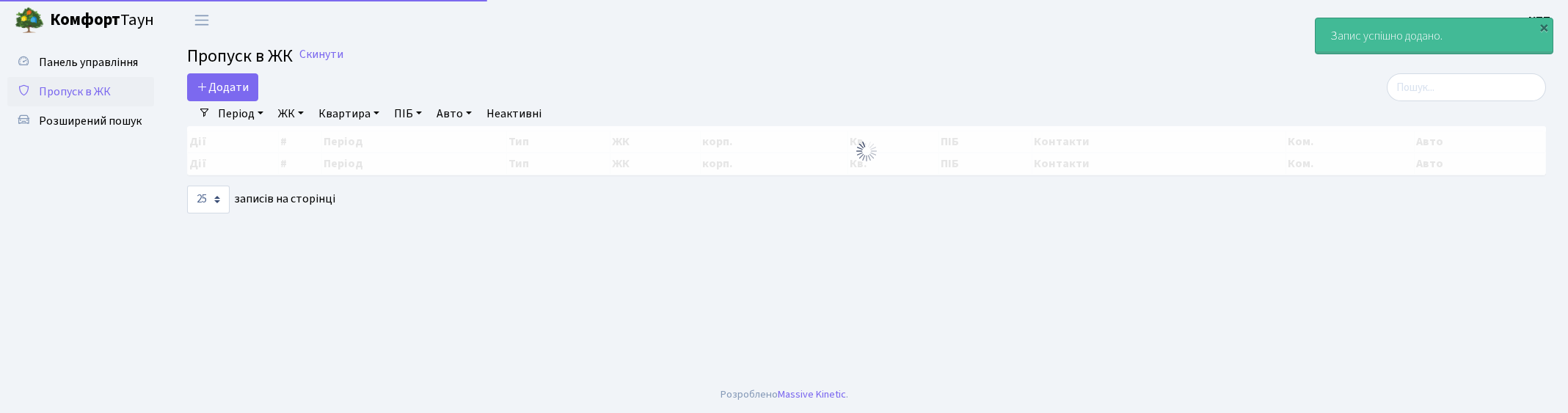
select select "25"
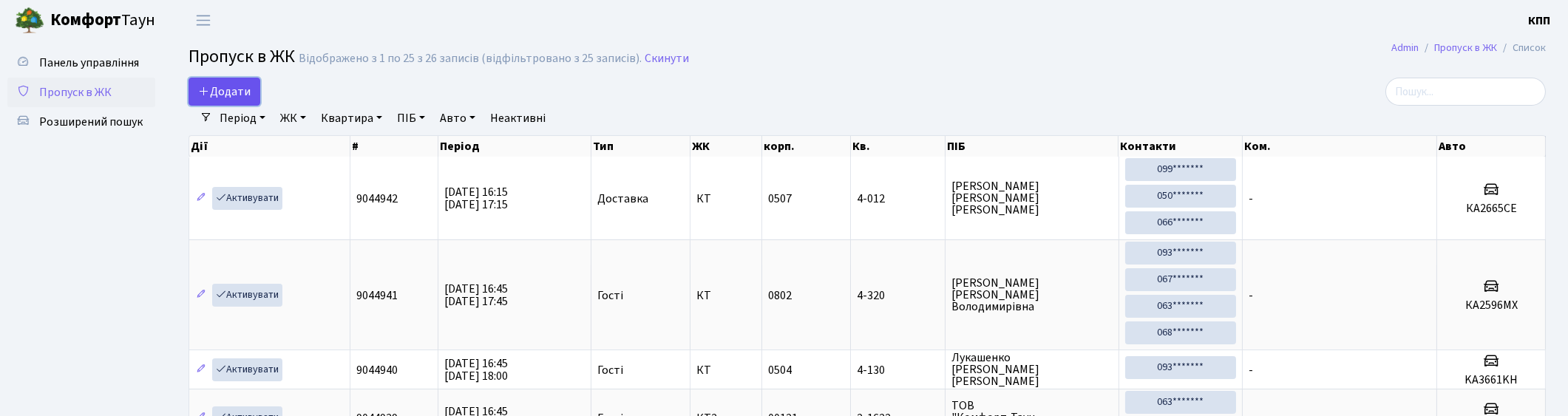
click at [234, 85] on span "Додати" at bounding box center [224, 91] width 53 height 17
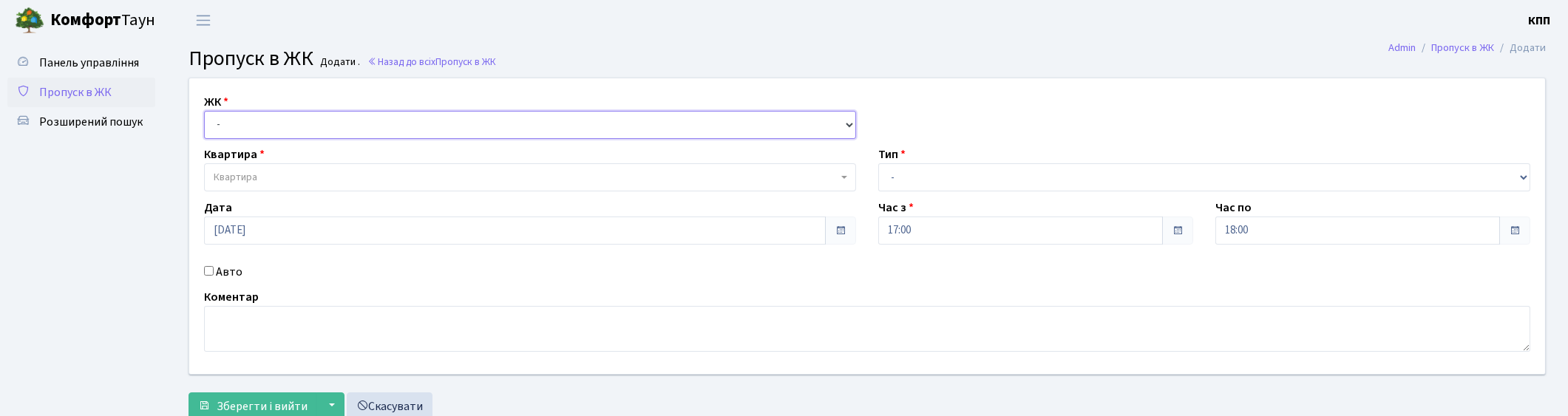
click at [561, 130] on select "- КТ, вул. Регенераторна, 4 КТ2, просп. [STREET_ADDRESS] [STREET_ADDRESS] [PERS…" at bounding box center [530, 125] width 652 height 28
select select "271"
click at [204, 111] on select "- КТ, вул. Регенераторна, 4 КТ2, просп. [STREET_ADDRESS] [STREET_ADDRESS] [PERS…" at bounding box center [530, 125] width 652 height 28
select select
click at [259, 177] on span "Квартира" at bounding box center [526, 177] width 624 height 15
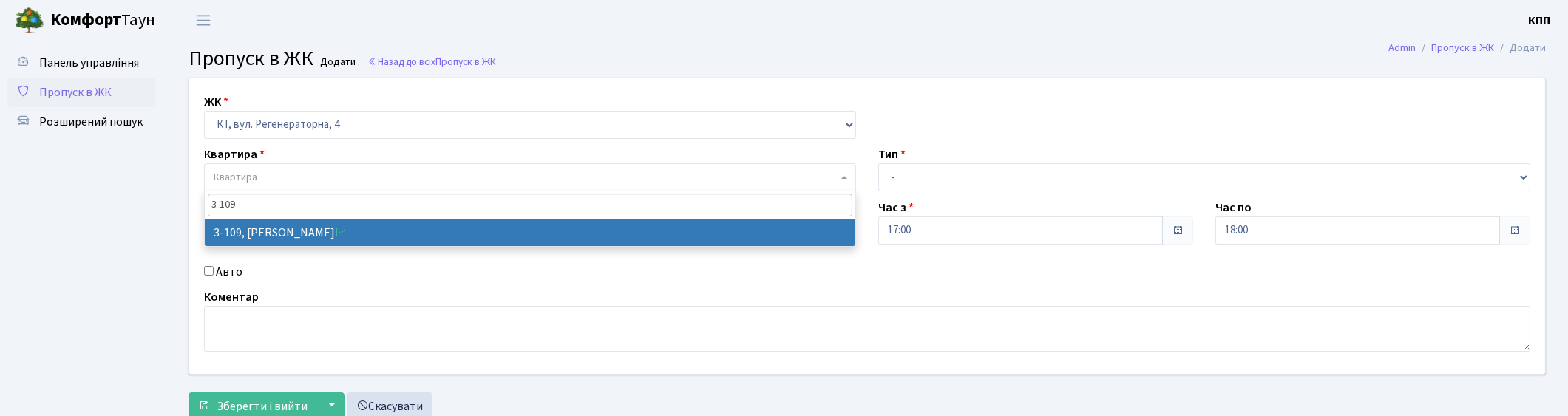
type input "3-109"
select select "918"
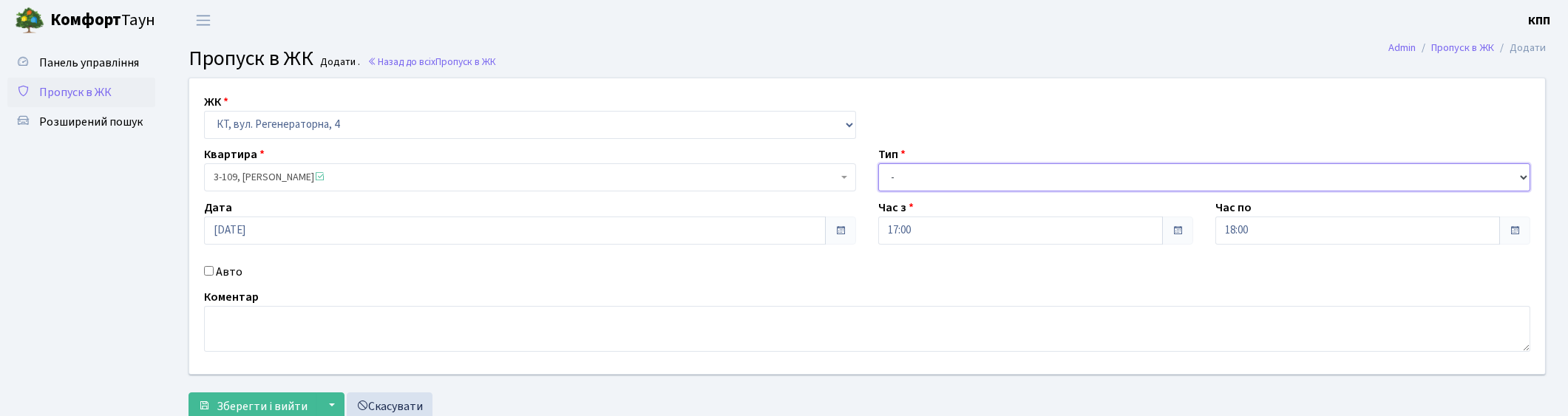
click at [958, 169] on select "- Доставка Таксі Гості Сервіс" at bounding box center [1204, 177] width 652 height 28
select select "1"
click at [878, 163] on select "- Доставка Таксі Гості Сервіс" at bounding box center [1204, 177] width 652 height 28
click at [263, 400] on span "Зберегти і вийти" at bounding box center [262, 406] width 91 height 17
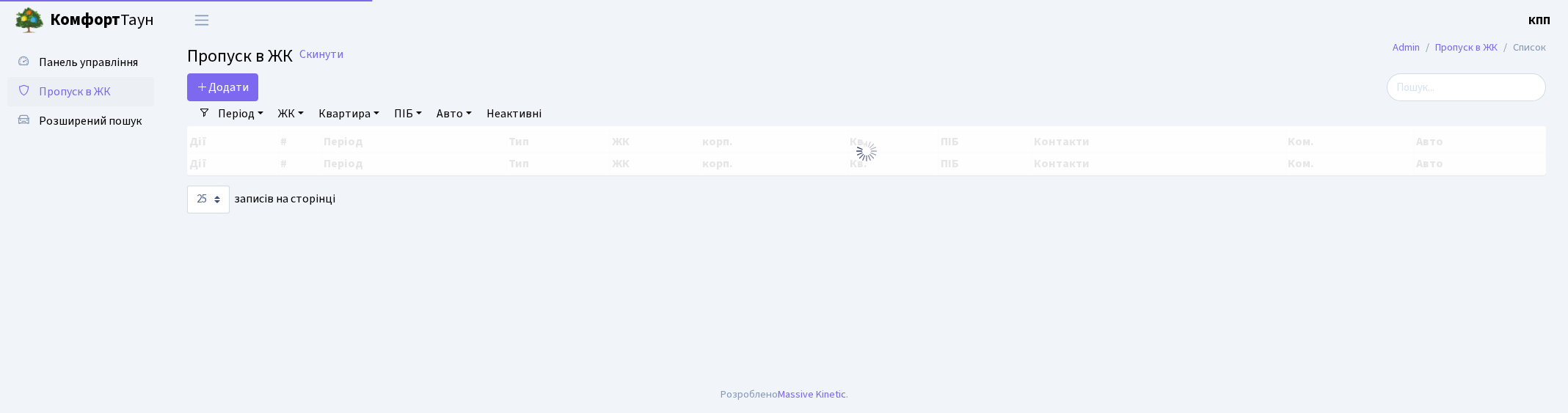
select select "25"
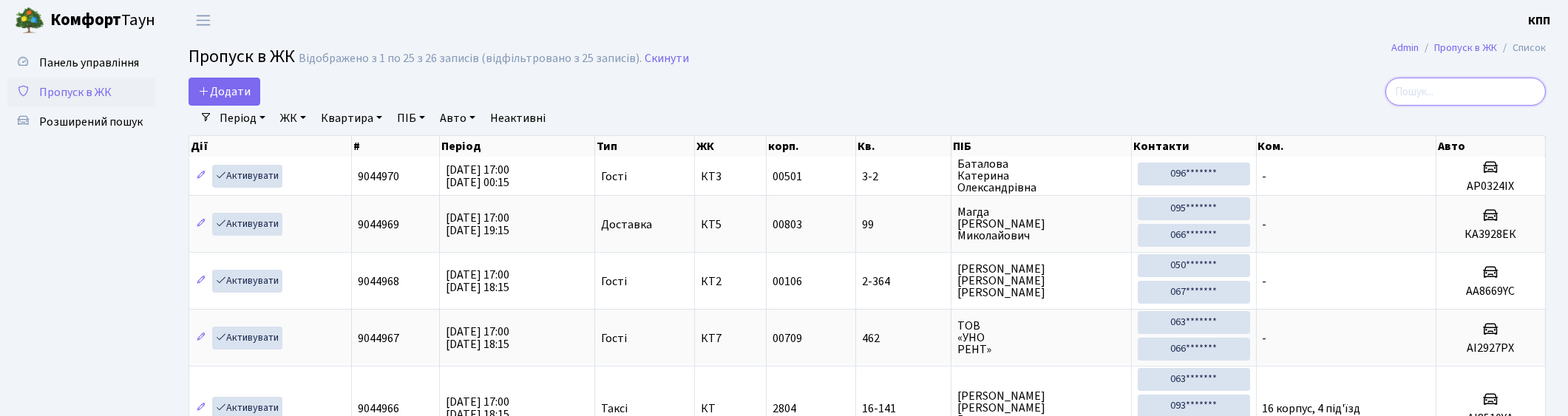
click at [1440, 89] on input "search" at bounding box center [1466, 91] width 161 height 28
type input "2-25"
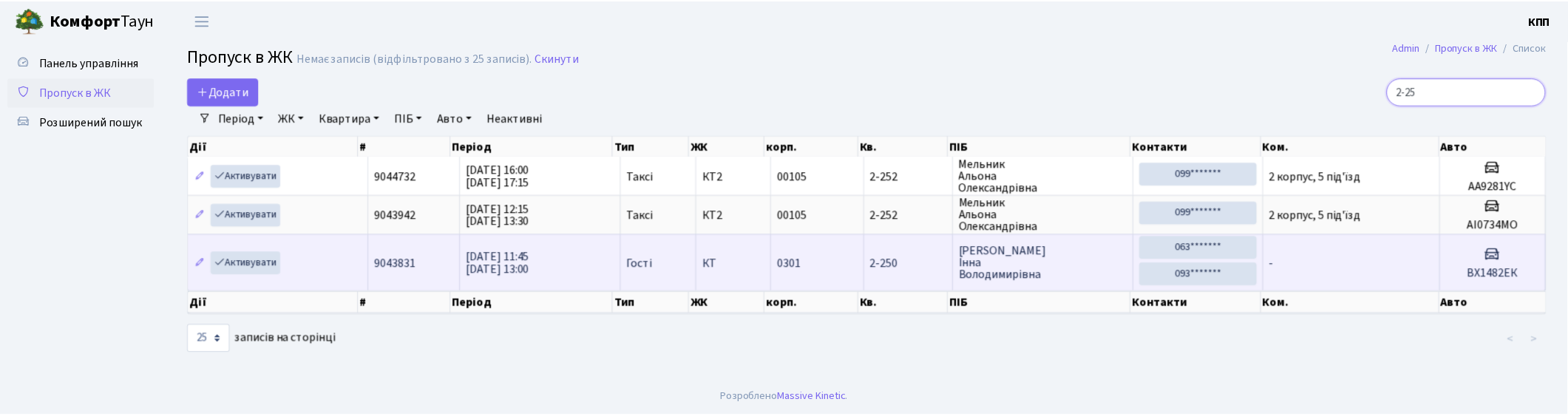
scroll to position [2, 0]
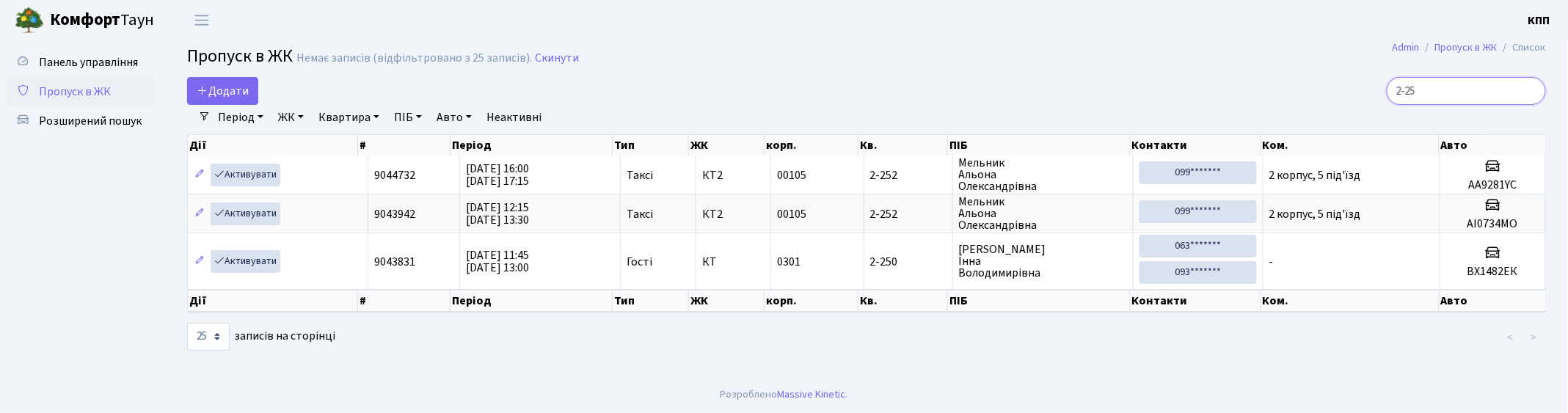
click at [1534, 89] on input "2-25" at bounding box center [1466, 91] width 160 height 28
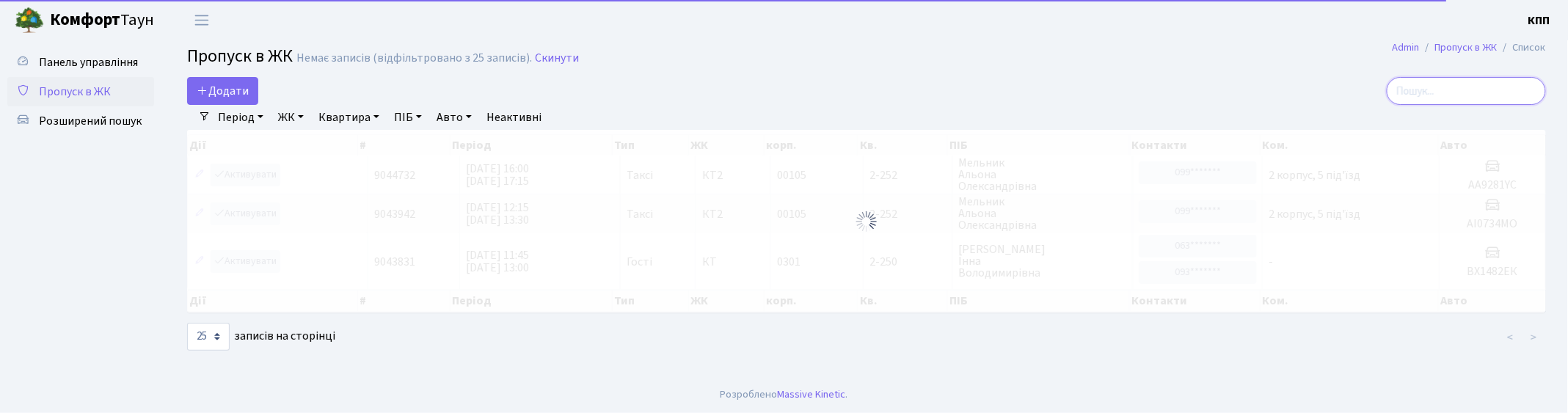
click at [1493, 89] on input "search" at bounding box center [1466, 91] width 160 height 28
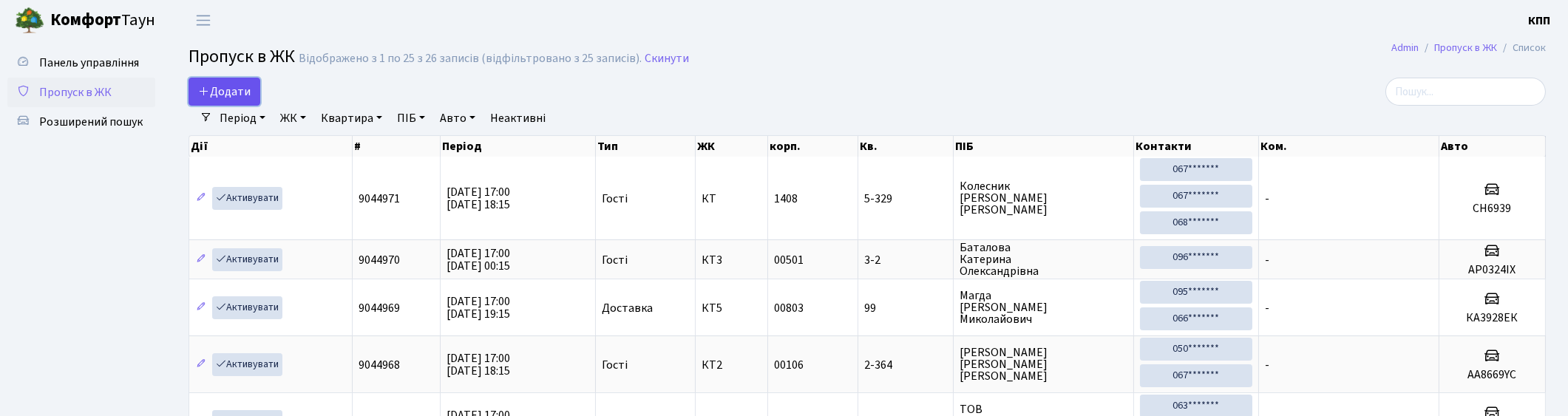
click at [226, 97] on span "Додати" at bounding box center [224, 91] width 53 height 17
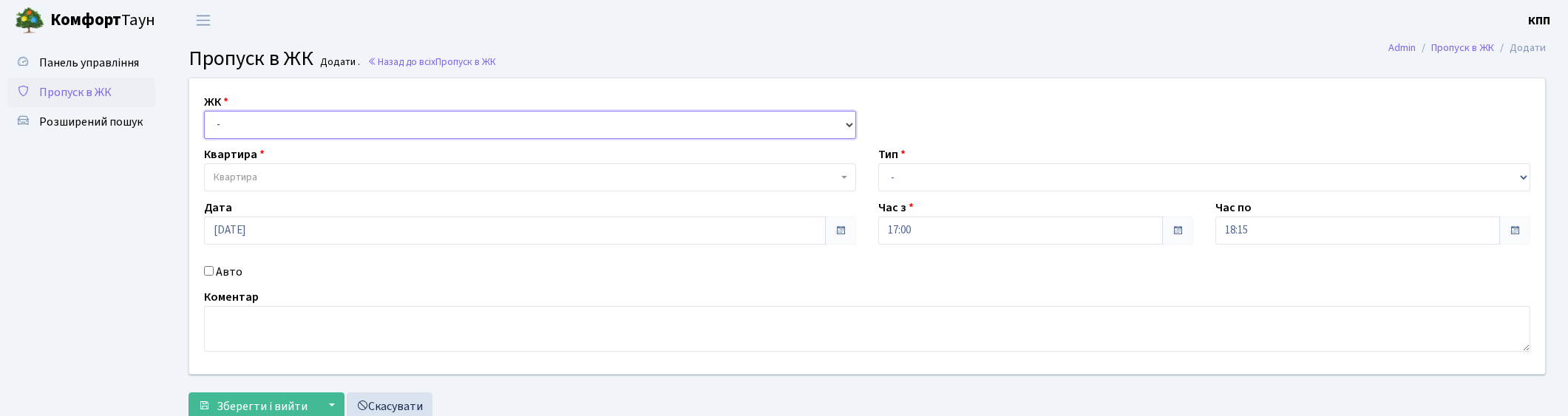
click at [486, 123] on select "- КТ, вул. Регенераторна, 4 КТ2, просп. [STREET_ADDRESS] [STREET_ADDRESS] [PERS…" at bounding box center [530, 125] width 652 height 28
select select "271"
click at [204, 111] on select "- КТ, вул. Регенераторна, 4 КТ2, просп. Соборності, 17 КТ3, вул. Березнева, 16 …" at bounding box center [530, 125] width 652 height 28
select select
click at [511, 166] on span "Квартира" at bounding box center [530, 177] width 652 height 28
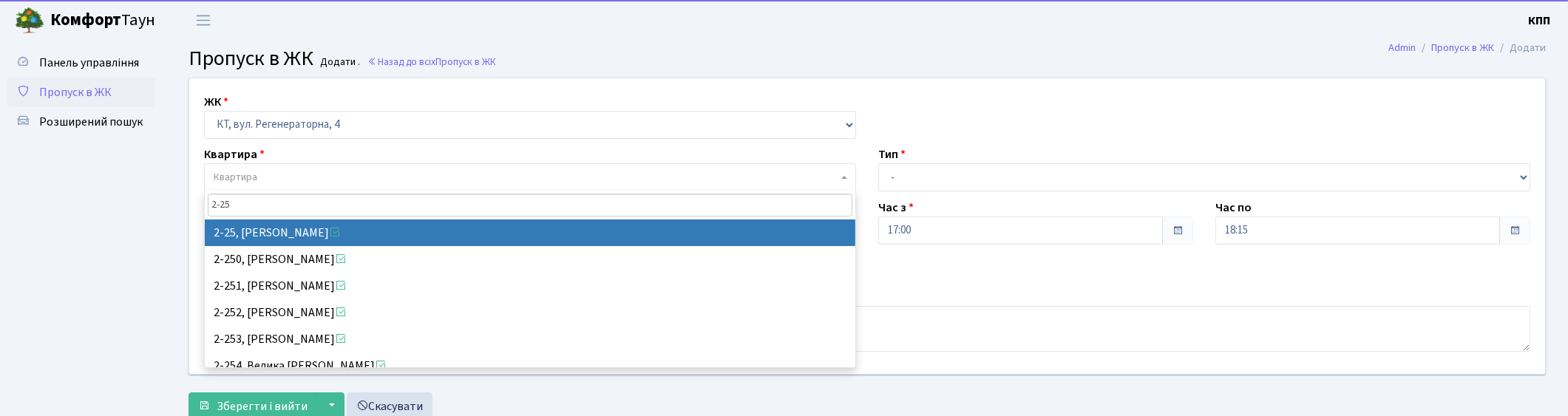
type input "2-25"
select select "720"
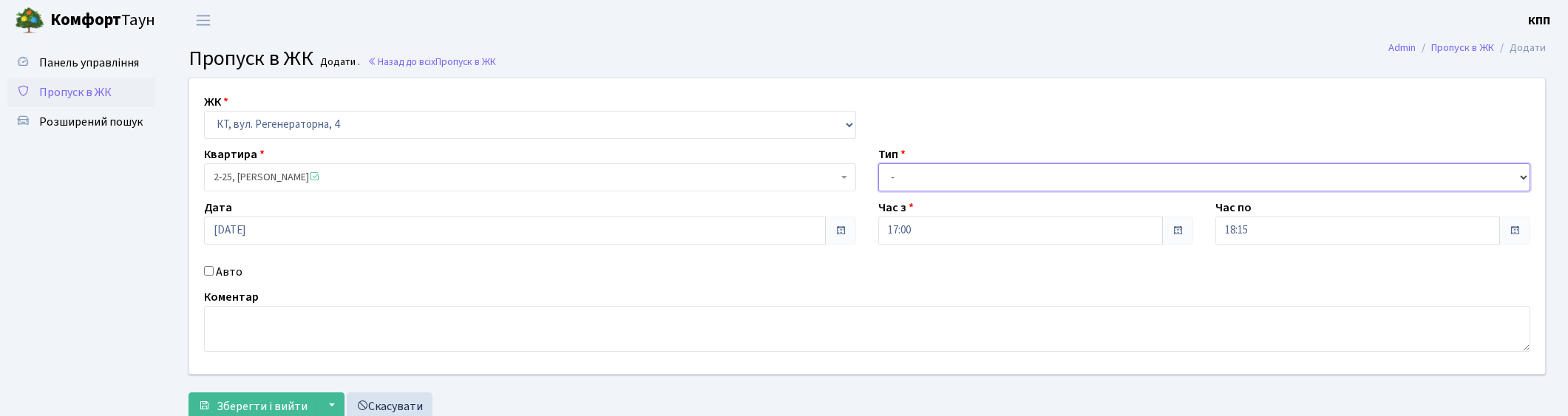
click at [963, 180] on select "- Доставка Таксі Гості Сервіс" at bounding box center [1204, 177] width 652 height 28
select select "3"
click at [878, 163] on select "- Доставка Таксі Гості Сервіс" at bounding box center [1204, 177] width 652 height 28
click at [276, 398] on span "Зберегти і вийти" at bounding box center [262, 406] width 91 height 17
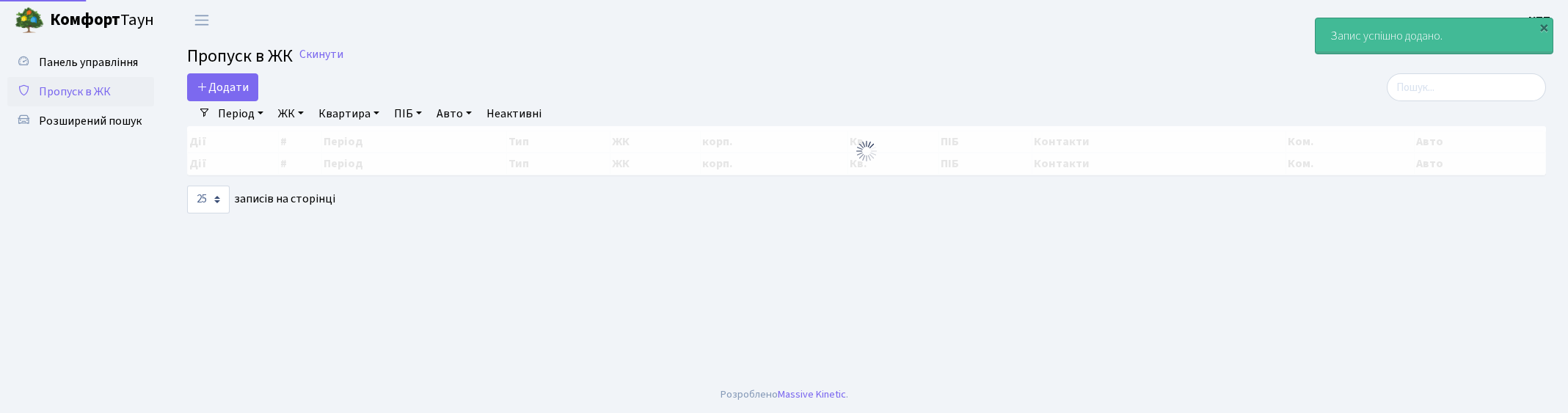
select select "25"
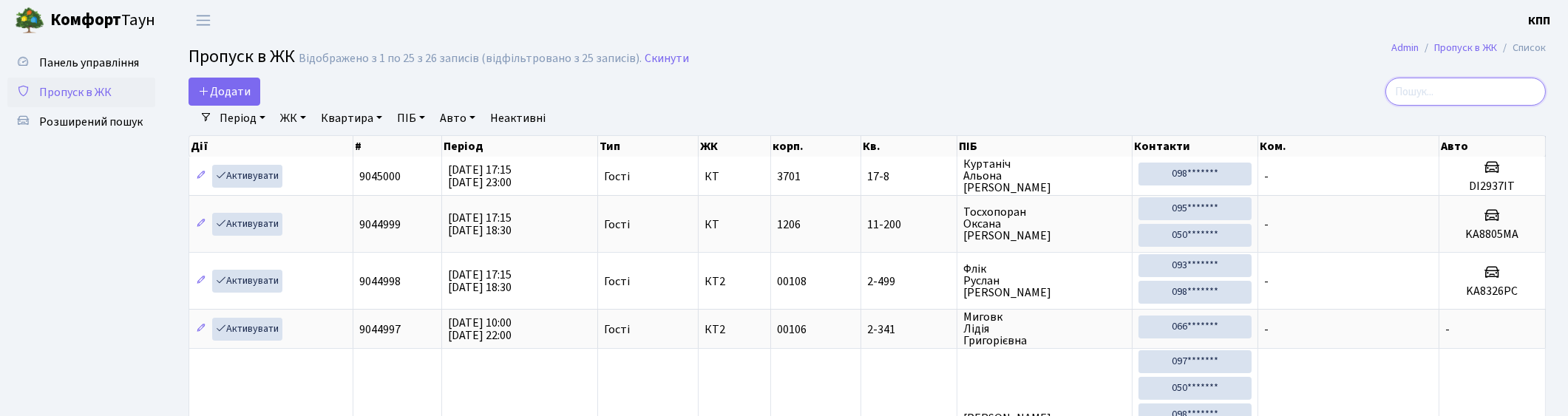
click at [1428, 93] on input "search" at bounding box center [1466, 91] width 161 height 28
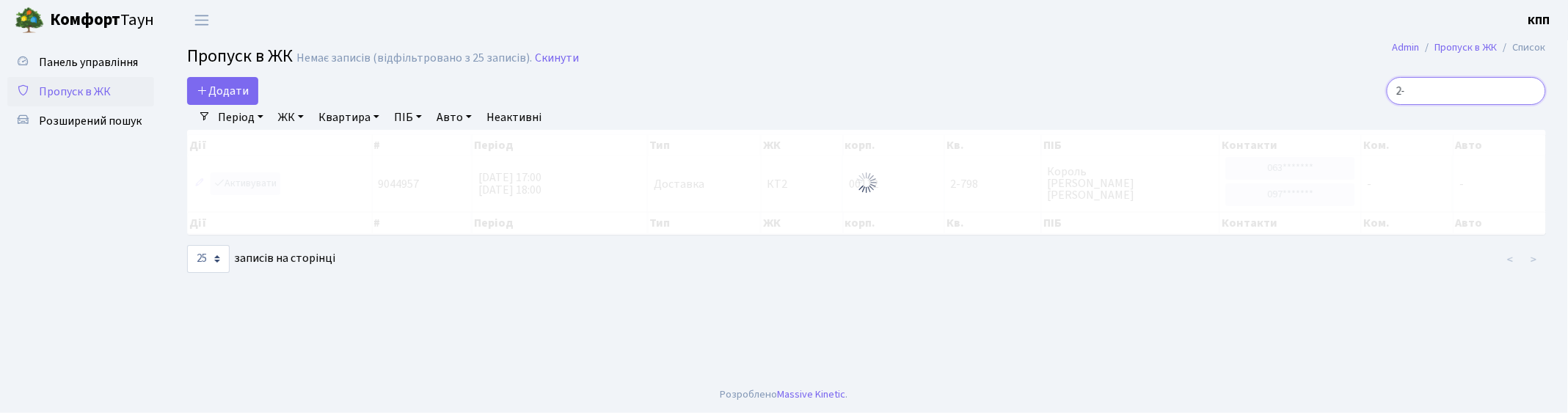
type input "2"
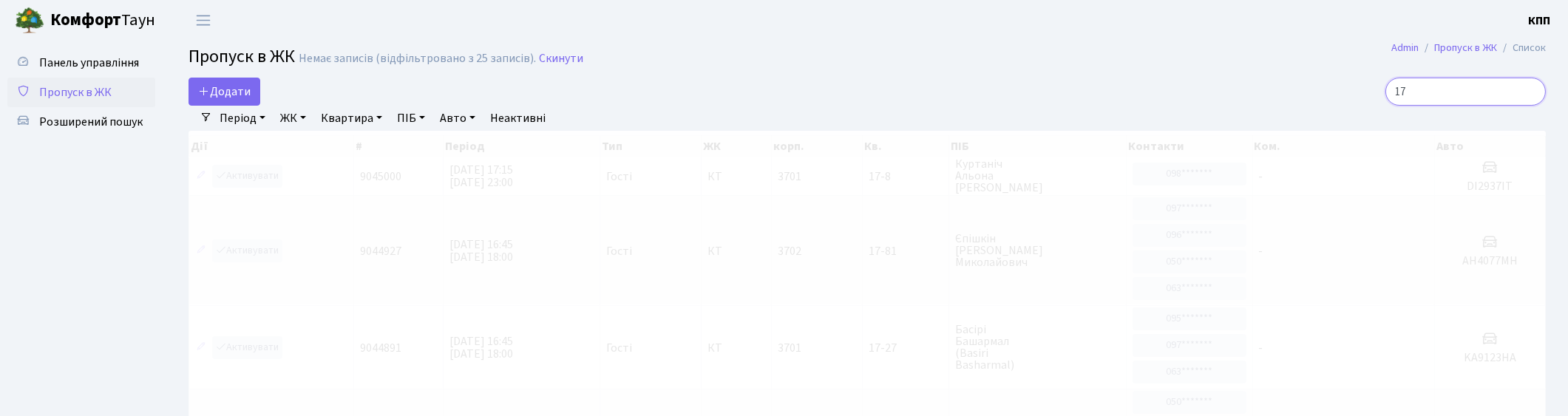
type input "1"
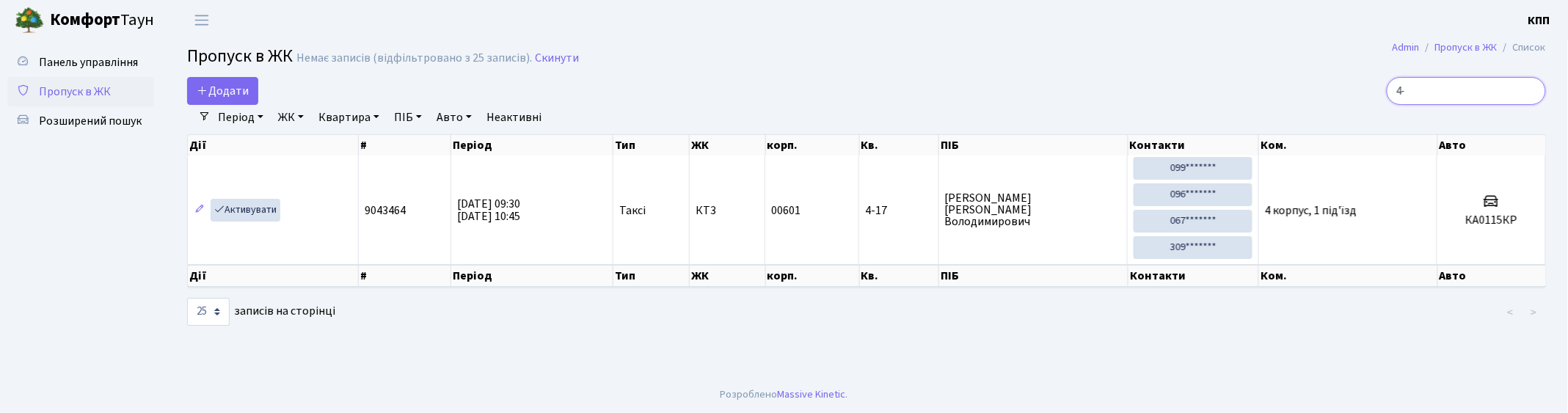
type input "4"
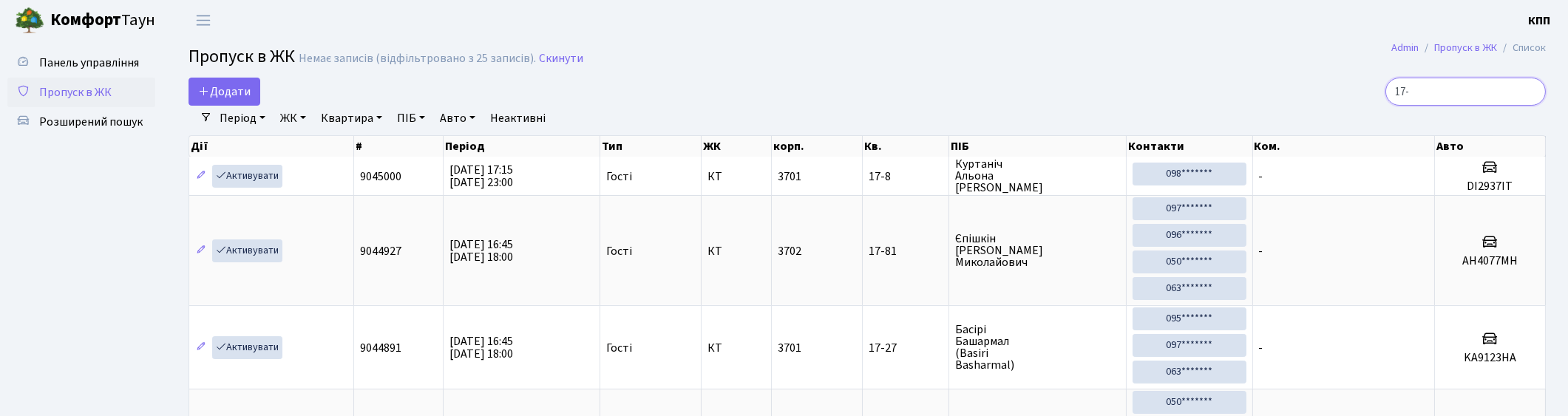
type input "17-"
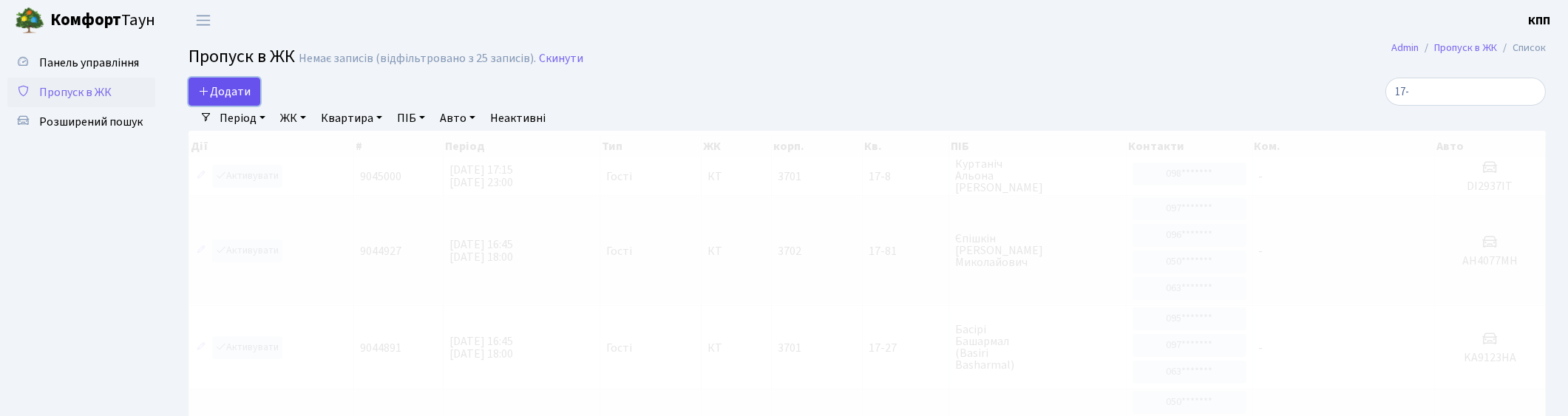
click at [237, 85] on span "Додати" at bounding box center [224, 91] width 53 height 17
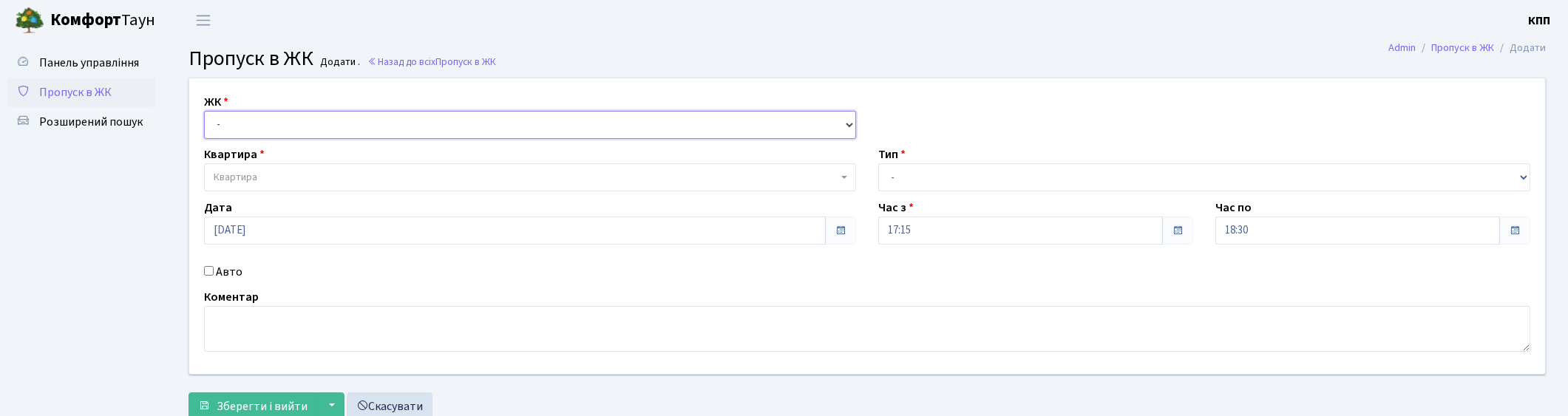
click at [348, 124] on select "- КТ, вул. Регенераторна, 4 КТ2, просп. [STREET_ADDRESS] [STREET_ADDRESS] [PERS…" at bounding box center [530, 125] width 652 height 28
select select "271"
click at [204, 111] on select "- КТ, вул. Регенераторна, 4 КТ2, просп. [STREET_ADDRESS] [STREET_ADDRESS] [PERS…" at bounding box center [530, 125] width 652 height 28
select select
click at [504, 173] on span "Квартира" at bounding box center [526, 177] width 624 height 15
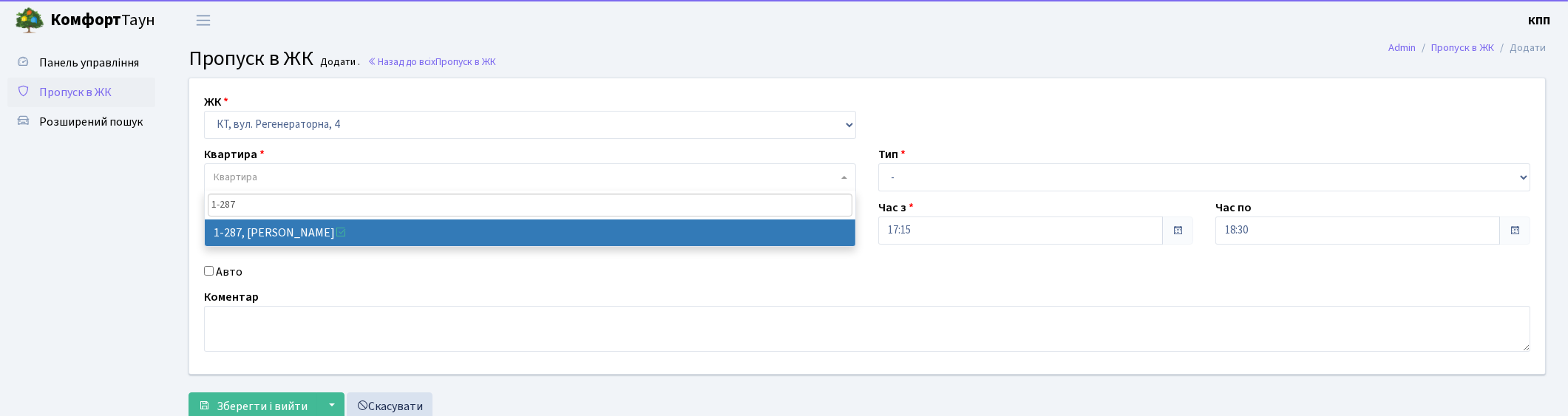
type input "1-287"
select select "287"
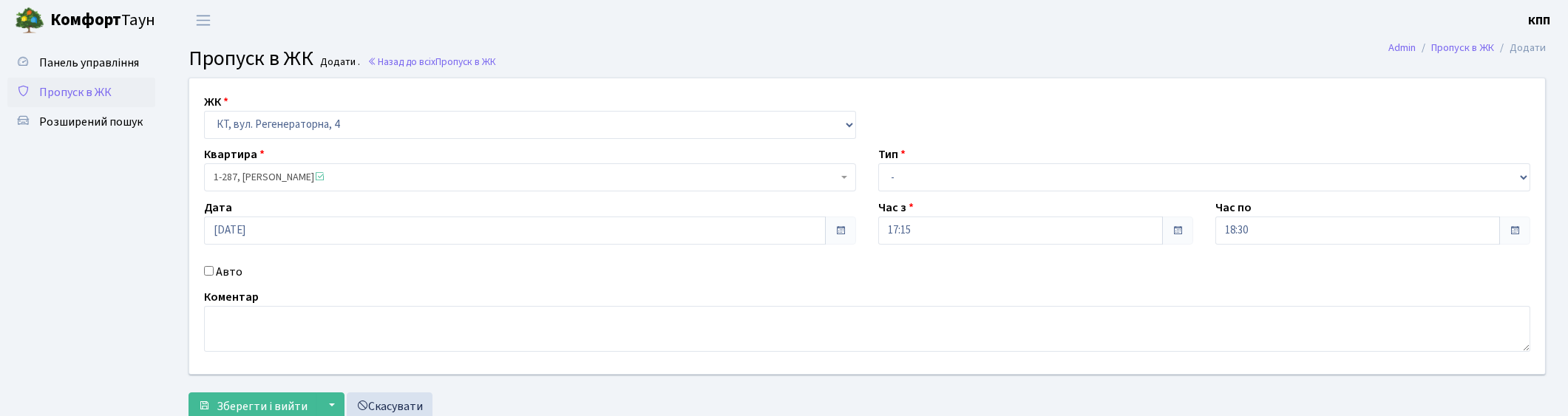
click at [1014, 158] on div "Тип - Доставка Таксі Гості Сервіс" at bounding box center [1204, 169] width 674 height 46
click at [1010, 180] on select "- Доставка Таксі Гості Сервіс" at bounding box center [1204, 177] width 652 height 28
select select "3"
click at [878, 163] on select "- Доставка Таксі Гості Сервіс" at bounding box center [1204, 177] width 652 height 28
click at [286, 403] on span "Зберегти і вийти" at bounding box center [262, 406] width 91 height 17
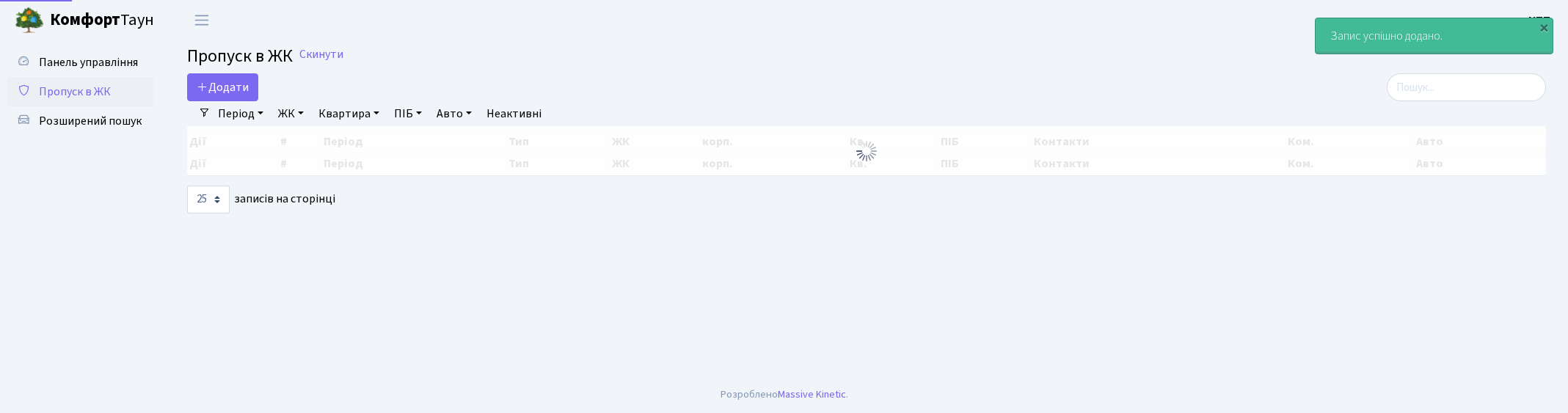
select select "25"
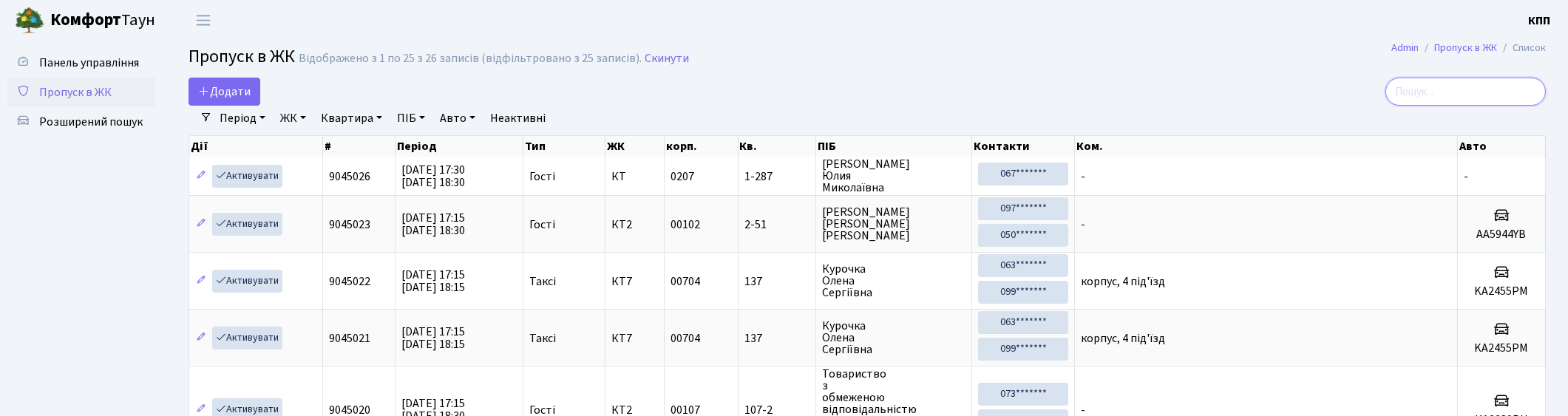
click at [1421, 96] on input "search" at bounding box center [1466, 91] width 161 height 28
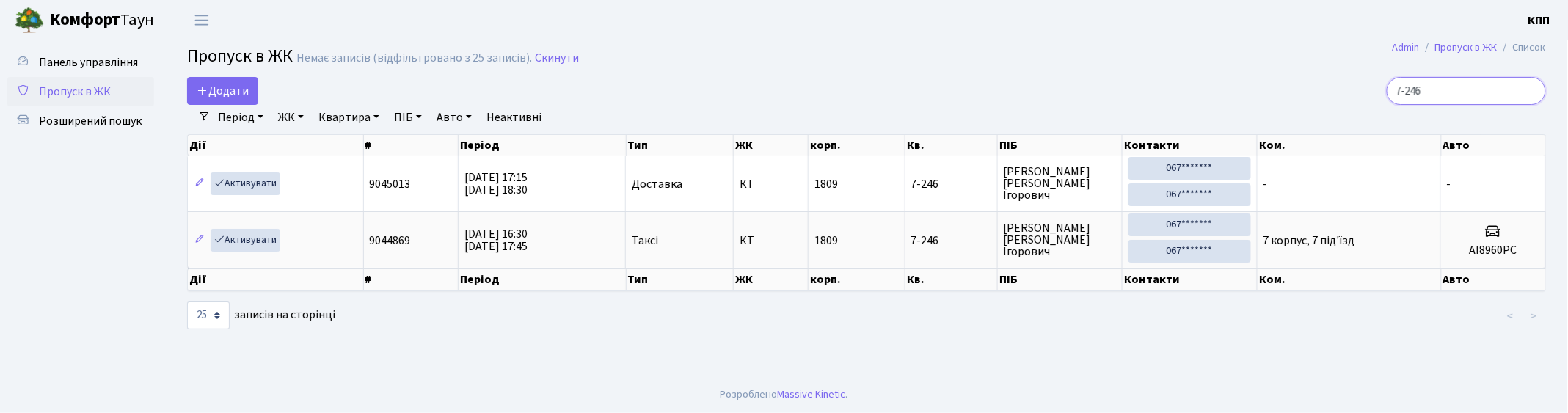
type input "7-246"
click at [1530, 88] on input "7-246" at bounding box center [1466, 91] width 160 height 28
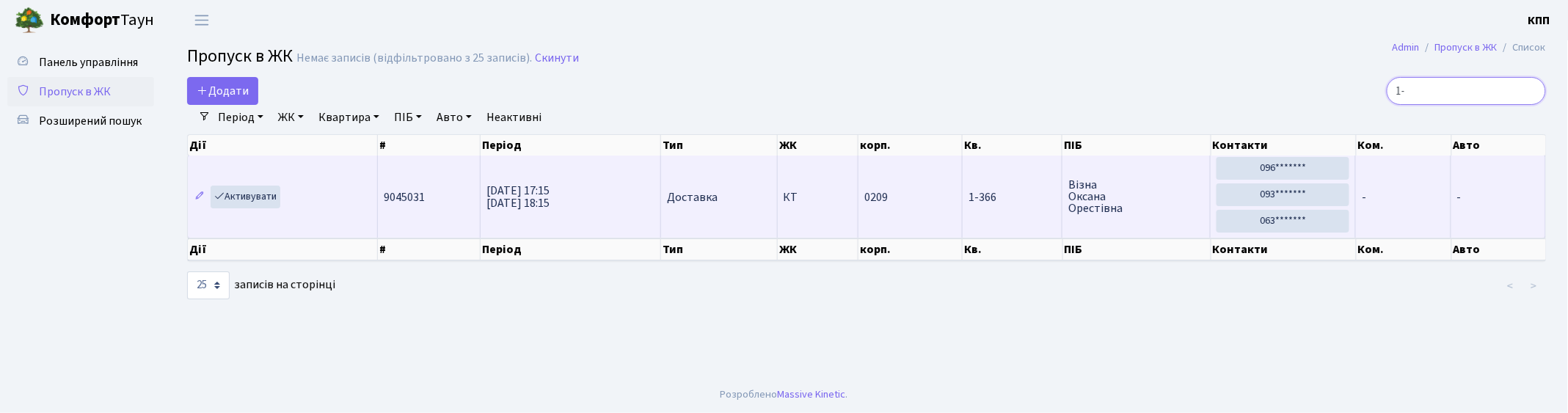
type input "1"
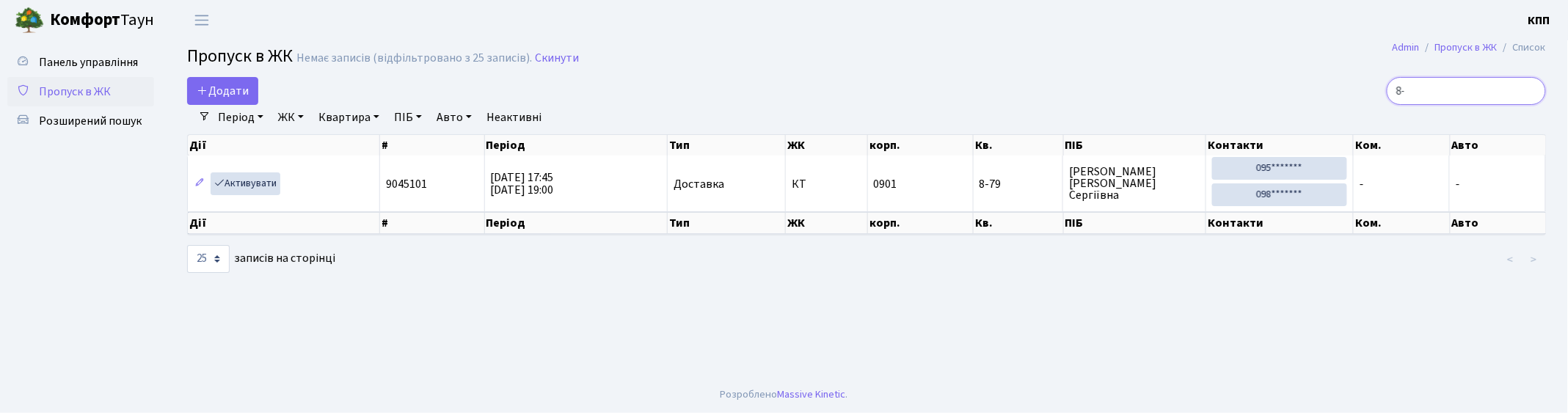
type input "8"
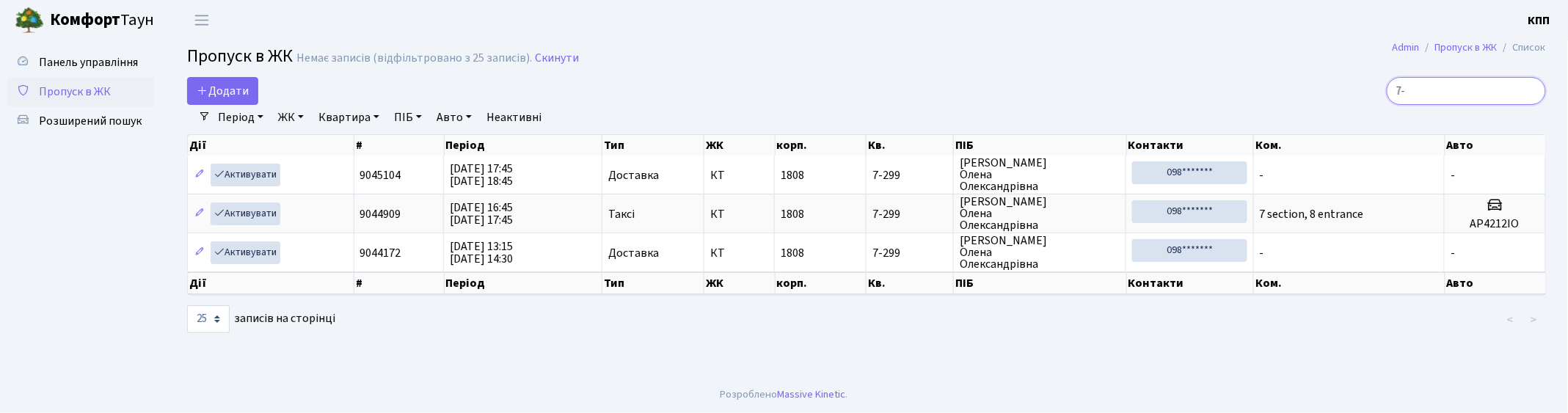
type input "7"
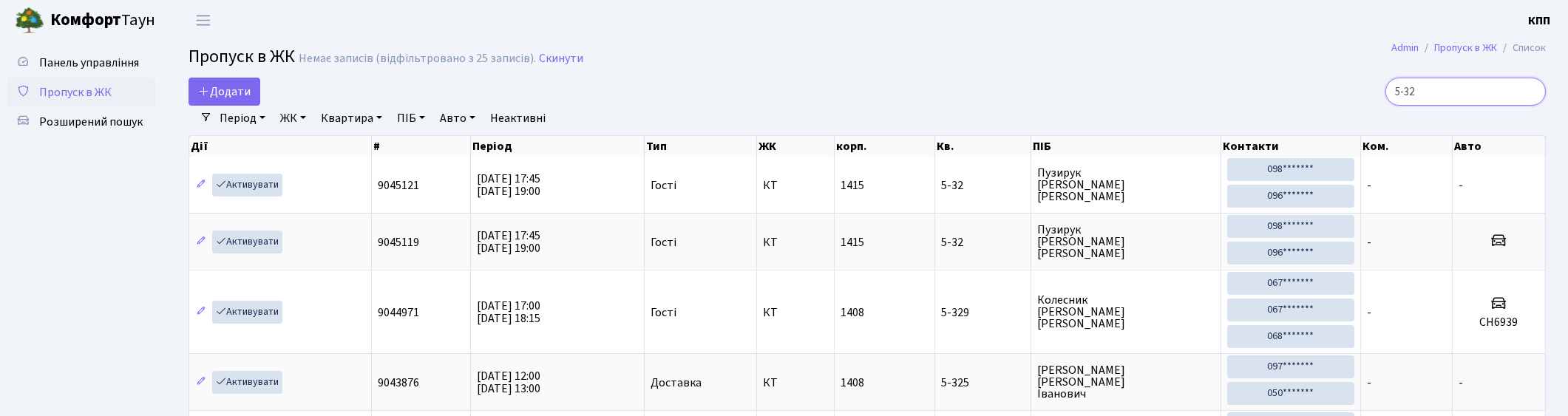
type input "5-32"
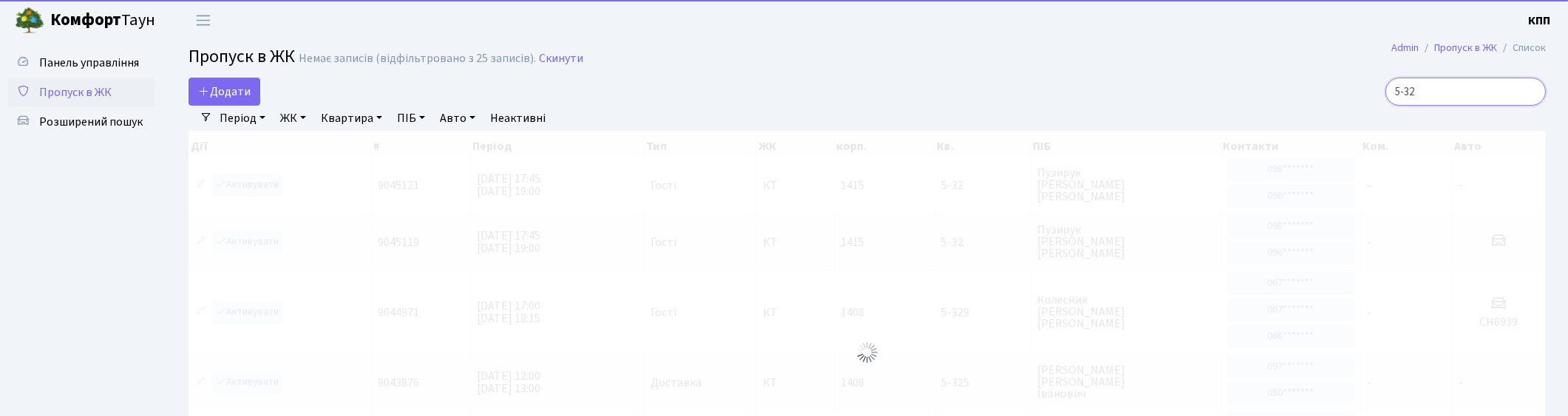
click at [1528, 90] on input "5-32" at bounding box center [1466, 91] width 161 height 28
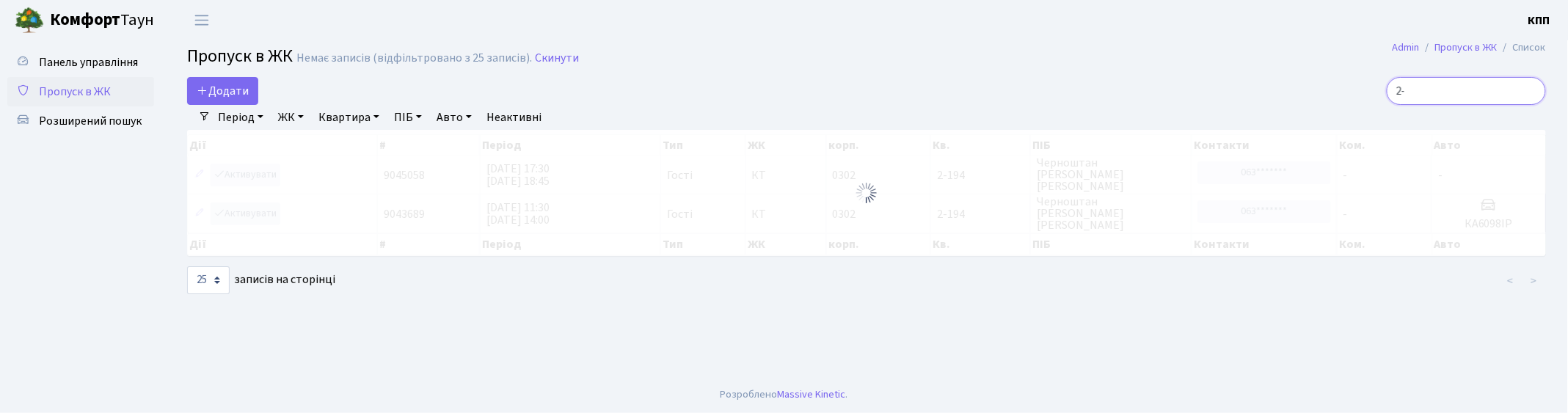
type input "2"
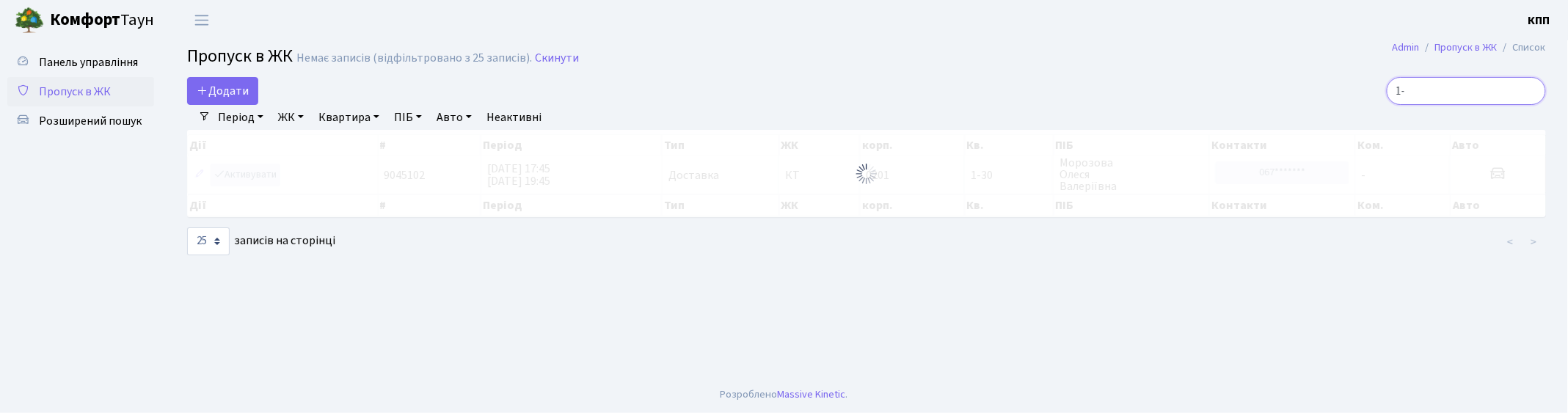
type input "1"
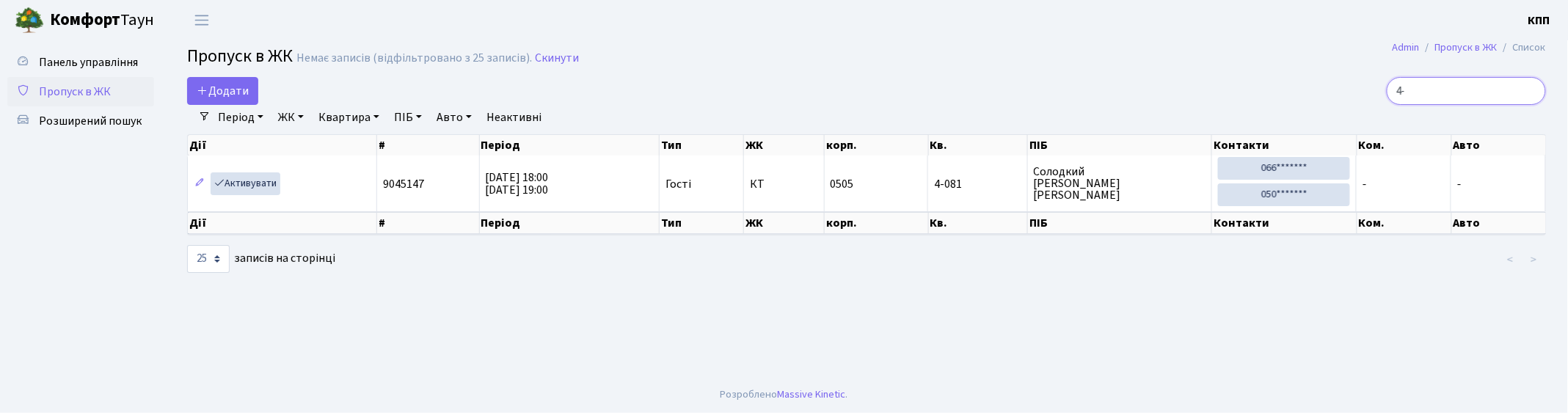
type input "4"
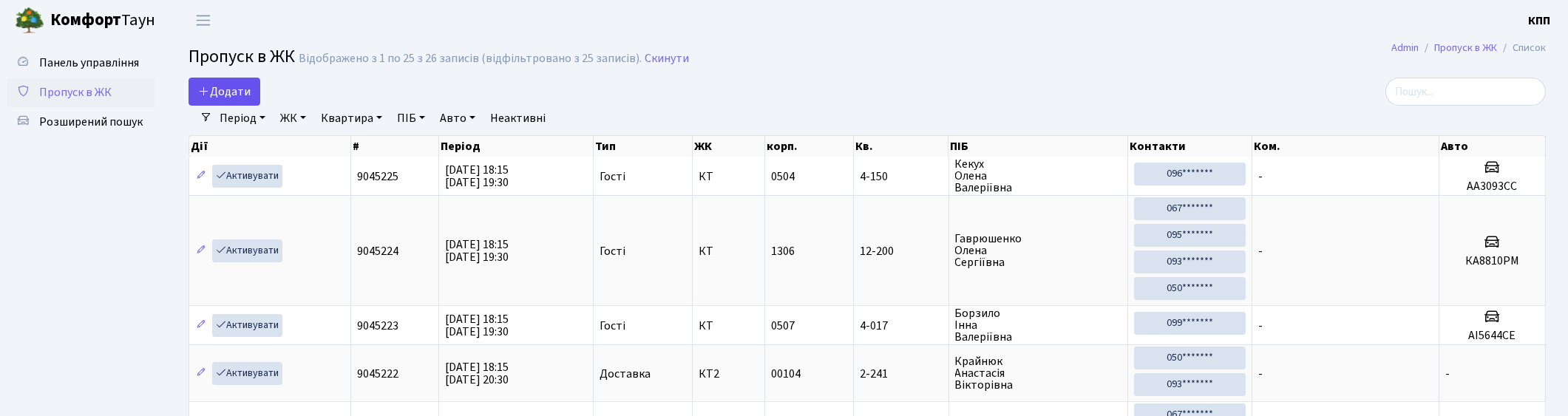
drag, startPoint x: 197, startPoint y: 113, endPoint x: 203, endPoint y: 93, distance: 20.9
click at [204, 91] on icon at bounding box center [203, 91] width 12 height 12
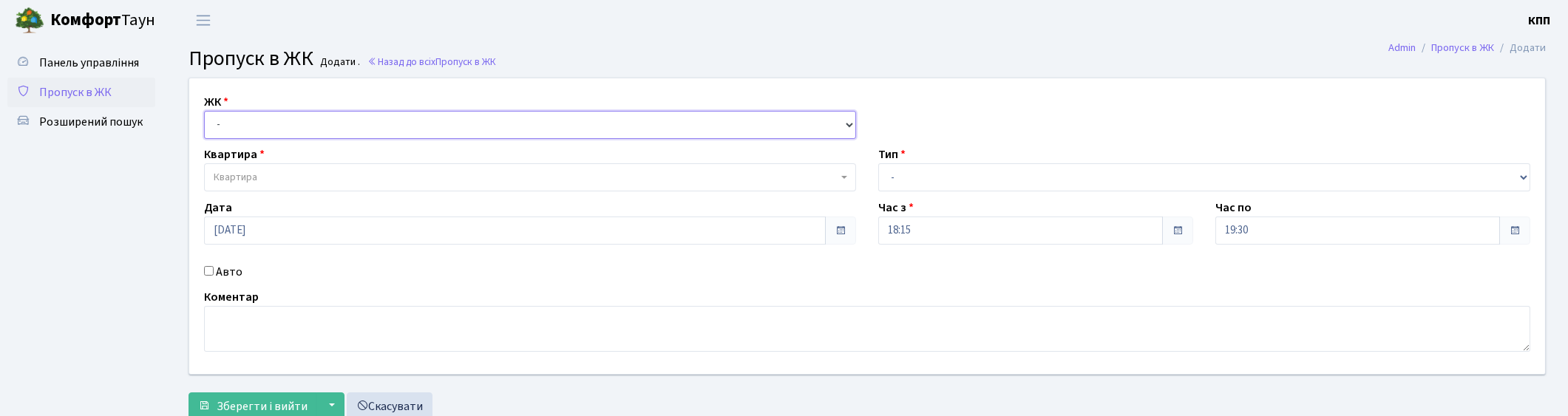
click at [232, 125] on select "- КТ, вул. Регенераторна, 4 КТ2, просп. Соборності, 17 КТ3, вул. Березнева, 16 …" at bounding box center [530, 125] width 652 height 28
select select "271"
click at [204, 111] on select "- КТ, вул. Регенераторна, 4 КТ2, просп. [STREET_ADDRESS] [STREET_ADDRESS] [PERS…" at bounding box center [530, 125] width 652 height 28
select select
click at [281, 180] on span "Квартира" at bounding box center [526, 177] width 624 height 15
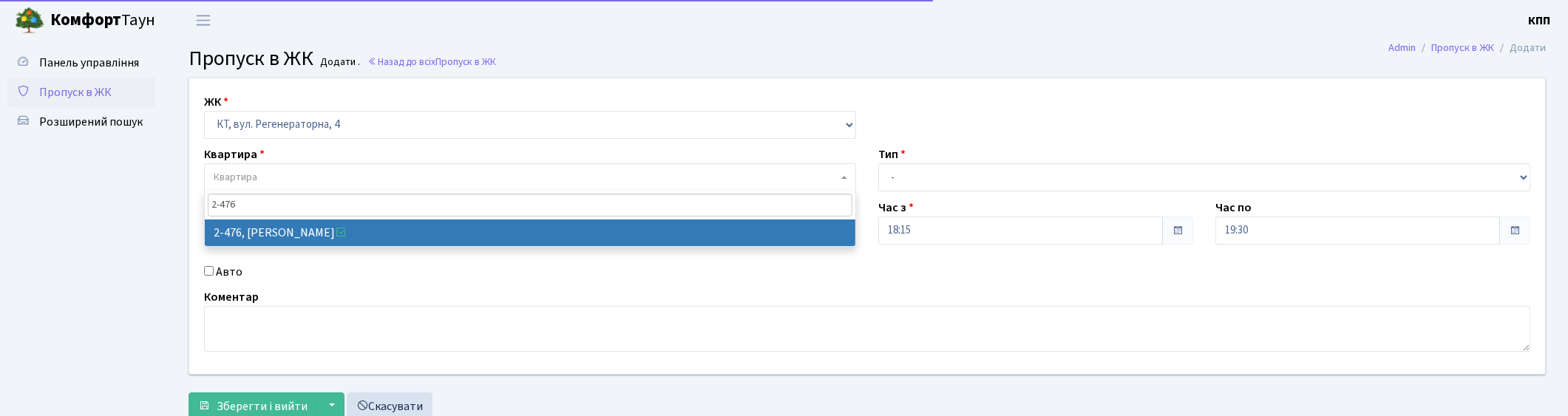
type input "2-476"
select select "1490"
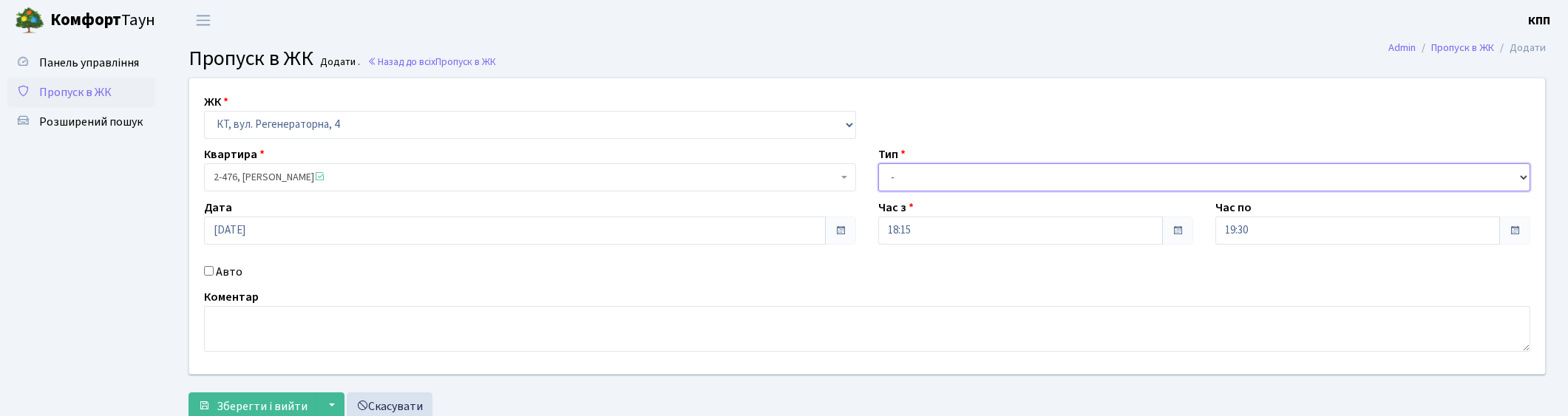
click at [943, 175] on select "- Доставка Таксі Гості Сервіс" at bounding box center [1204, 177] width 652 height 28
select select "1"
click at [878, 163] on select "- Доставка Таксі Гості Сервіс" at bounding box center [1204, 177] width 652 height 28
click at [267, 401] on span "Зберегти і вийти" at bounding box center [262, 406] width 91 height 17
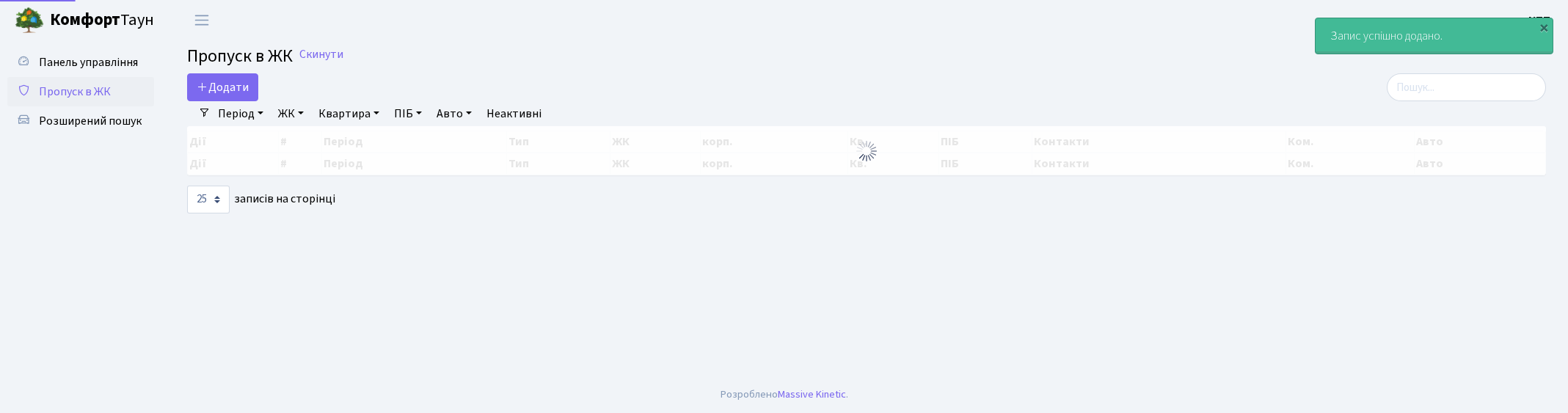
select select "25"
click at [1433, 85] on input "search" at bounding box center [1466, 88] width 160 height 28
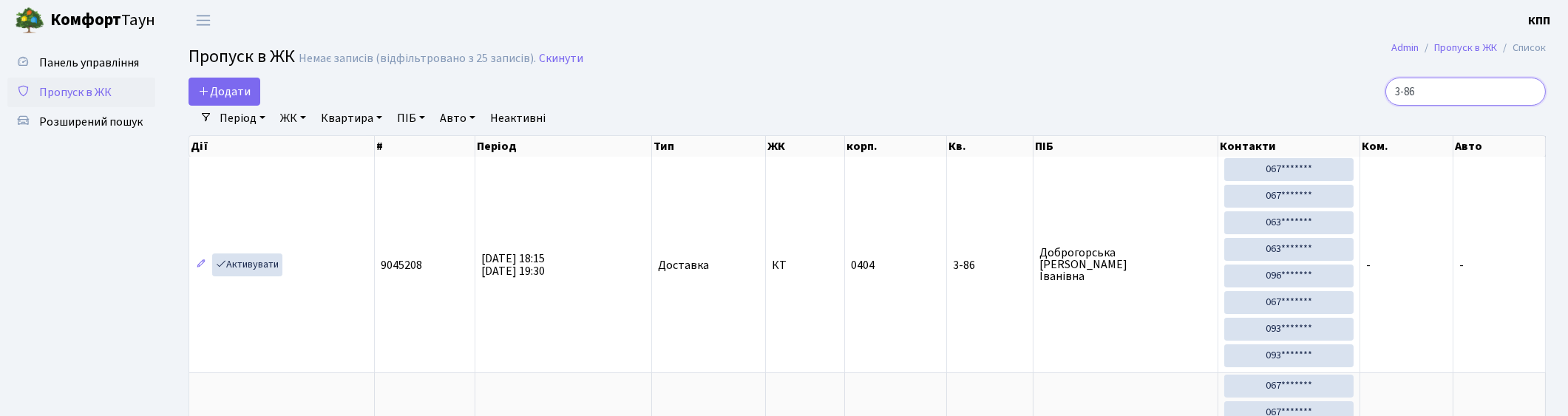
type input "3-86"
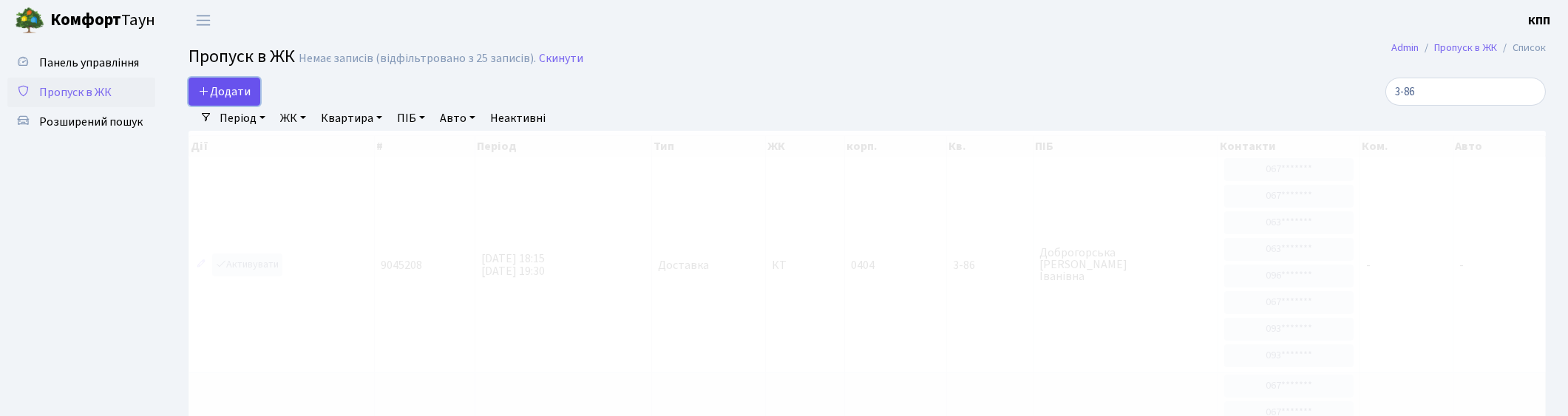
click at [240, 94] on span "Додати" at bounding box center [224, 91] width 53 height 17
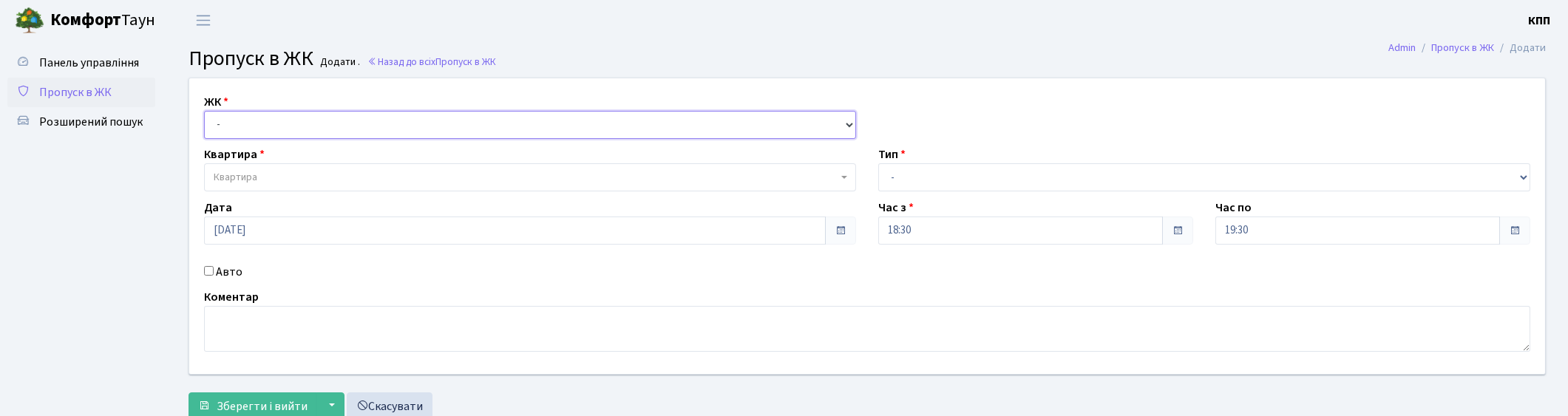
click at [260, 120] on select "- КТ, вул. Регенераторна, 4 КТ2, просп. [STREET_ADDRESS] [STREET_ADDRESS] [PERS…" at bounding box center [530, 125] width 652 height 28
select select "271"
click at [204, 111] on select "- КТ, вул. Регенераторна, 4 КТ2, просп. [STREET_ADDRESS] [STREET_ADDRESS] [PERS…" at bounding box center [530, 125] width 652 height 28
select select
click at [292, 175] on span "Квартира" at bounding box center [526, 177] width 624 height 15
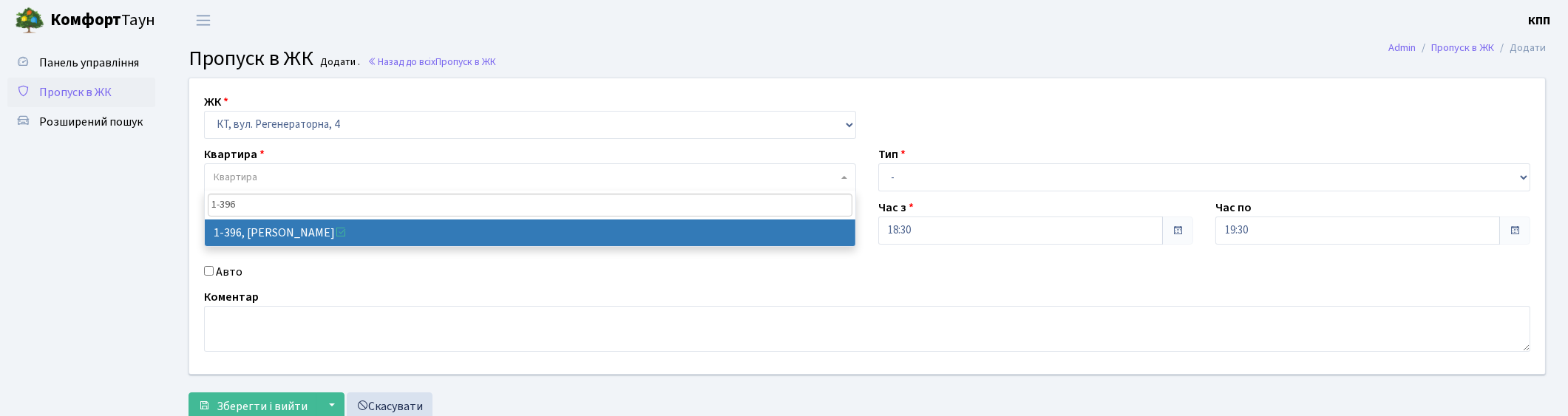
type input "1-396"
select select "448"
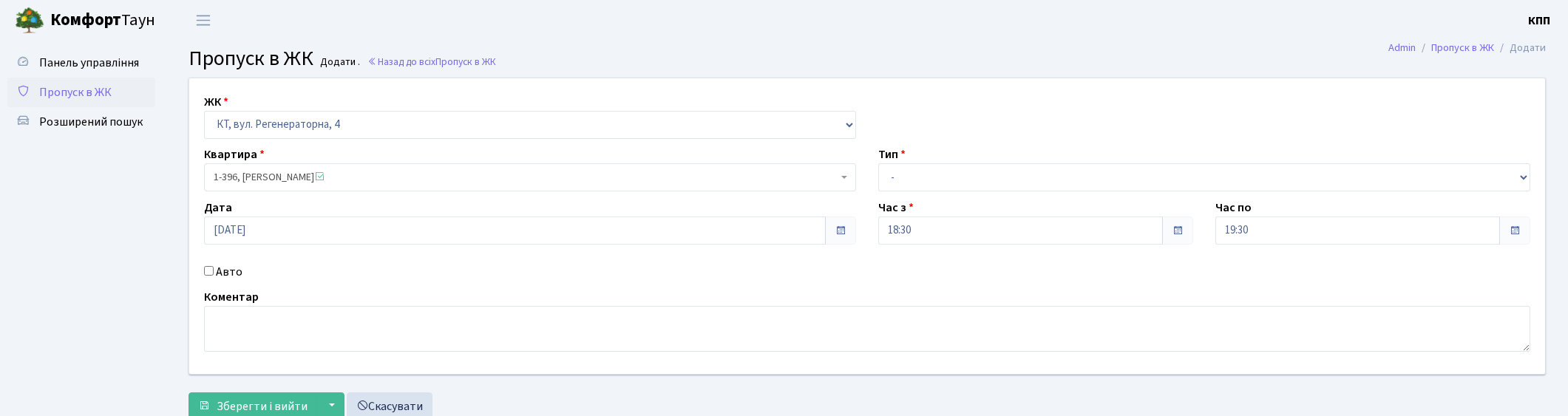
click at [227, 280] on label "Авто" at bounding box center [229, 272] width 27 height 18
click at [214, 276] on input "Авто" at bounding box center [209, 271] width 9 height 9
checkbox input "true"
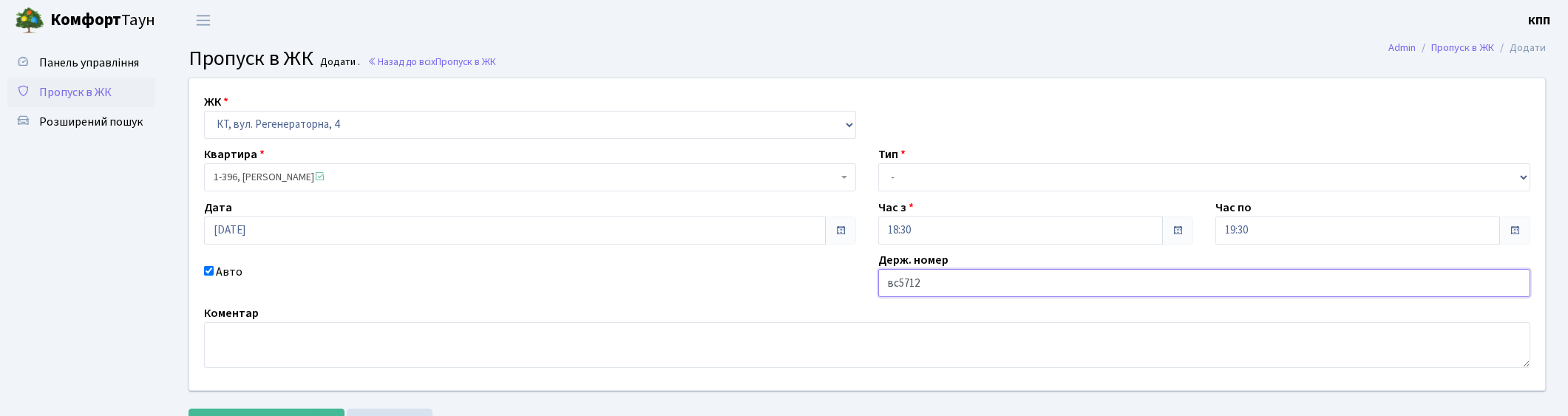
type input "ВС5712ВС"
click at [959, 170] on select "- Доставка Таксі Гості Сервіс" at bounding box center [1204, 177] width 652 height 28
select select "3"
click at [878, 163] on select "- Доставка Таксі Гості Сервіс" at bounding box center [1204, 177] width 652 height 28
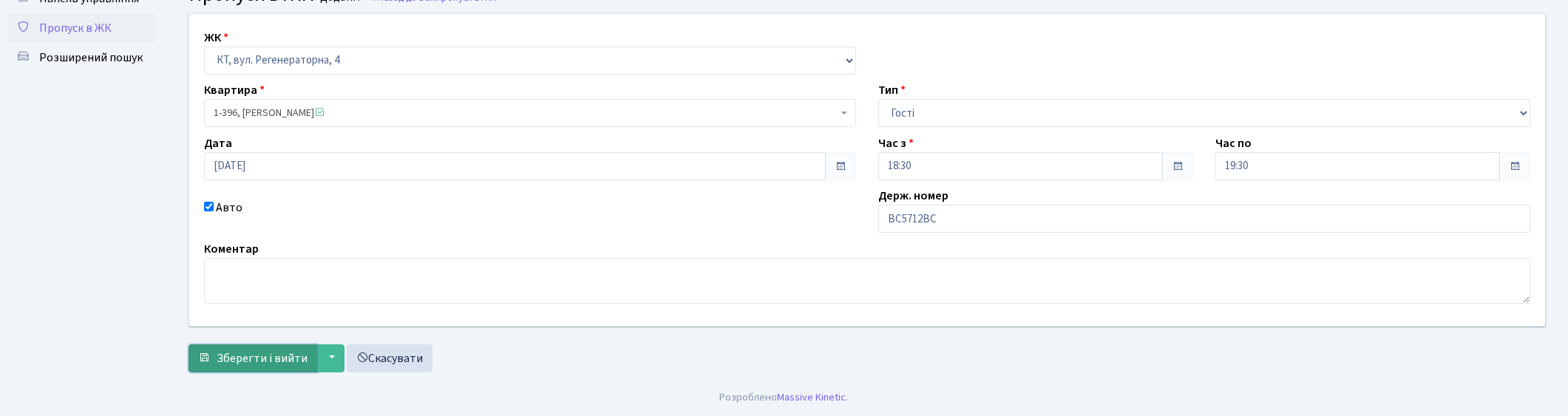
click at [279, 352] on span "Зберегти і вийти" at bounding box center [262, 358] width 91 height 17
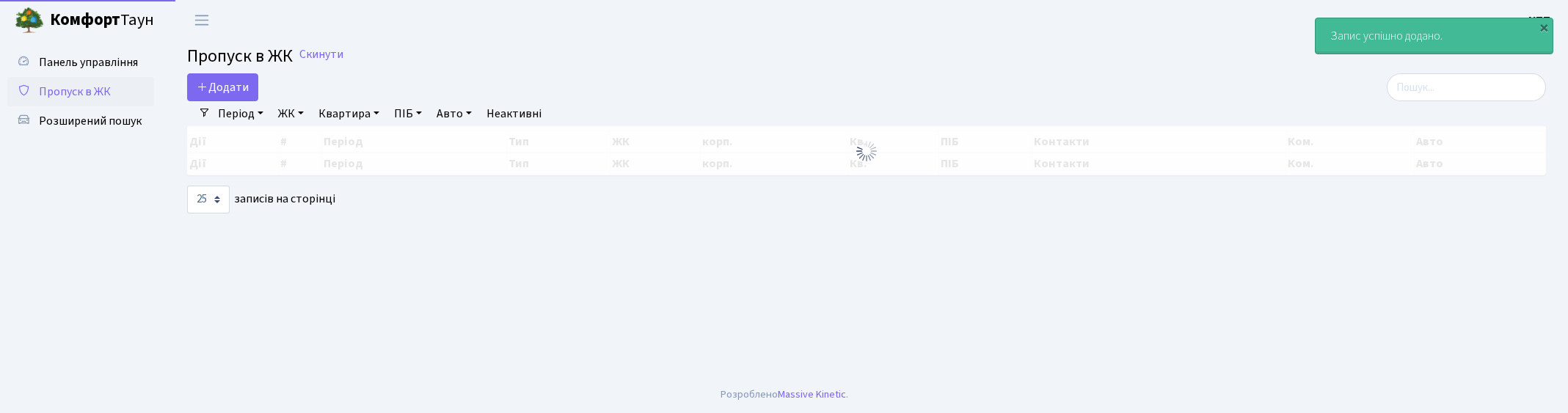
select select "25"
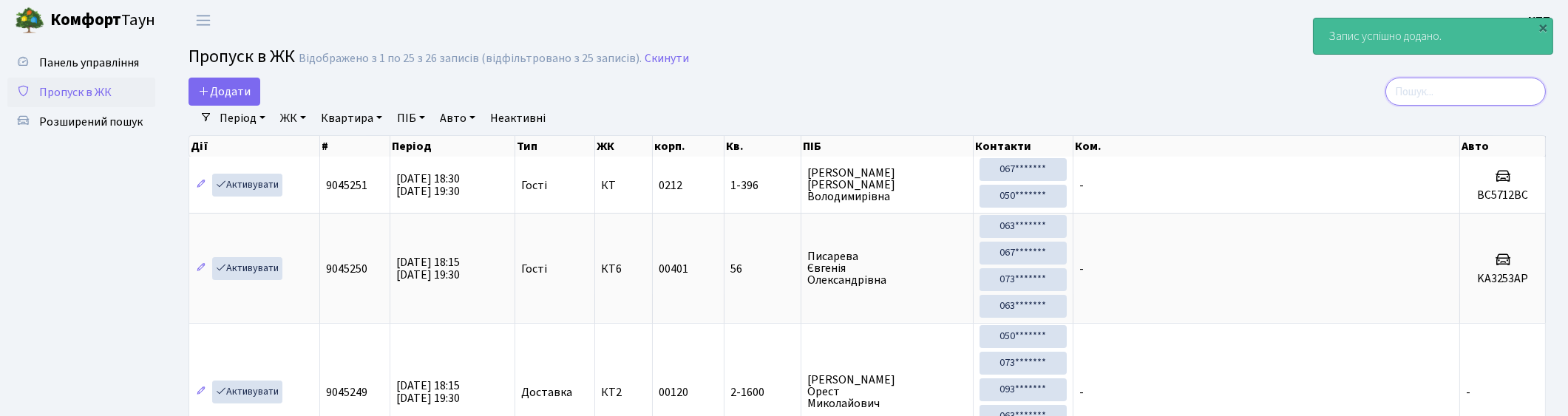
drag, startPoint x: 1469, startPoint y: 91, endPoint x: 1272, endPoint y: 113, distance: 198.2
click at [1466, 90] on input "search" at bounding box center [1466, 91] width 161 height 28
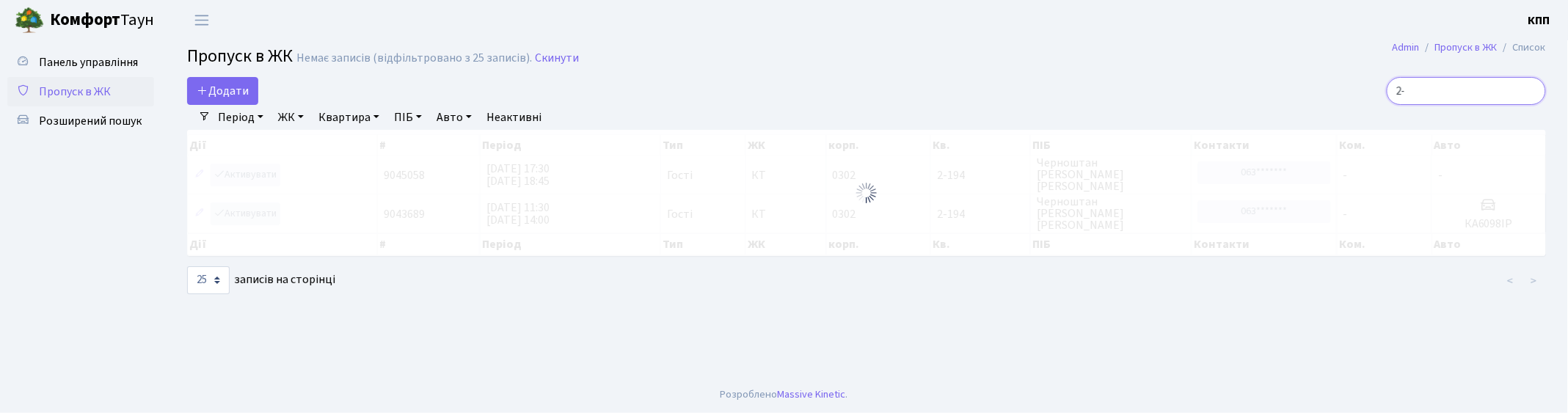
type input "2"
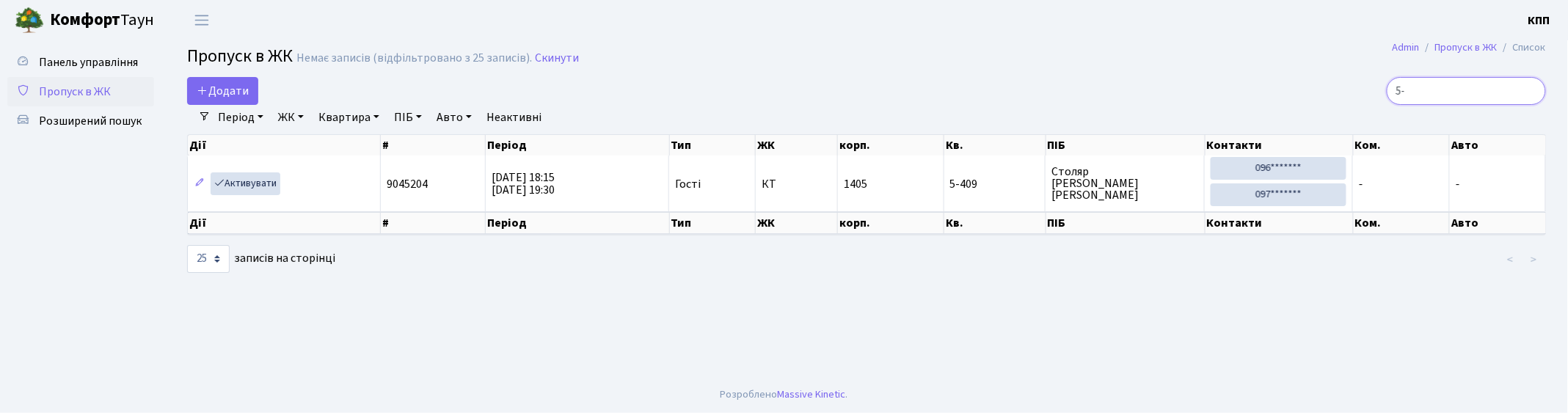
type input "5"
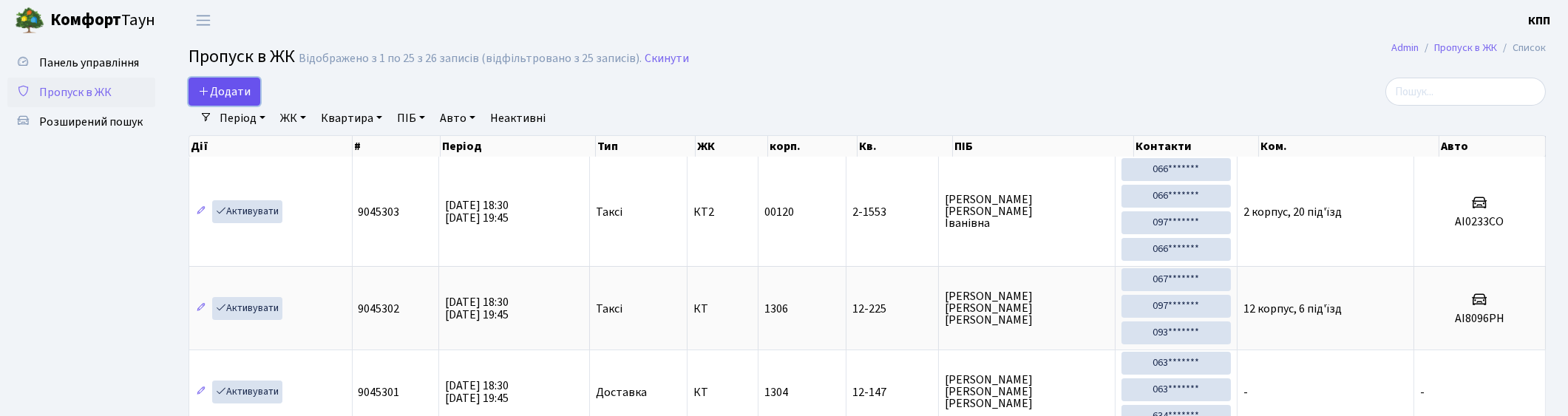
click at [241, 92] on span "Додати" at bounding box center [224, 91] width 53 height 17
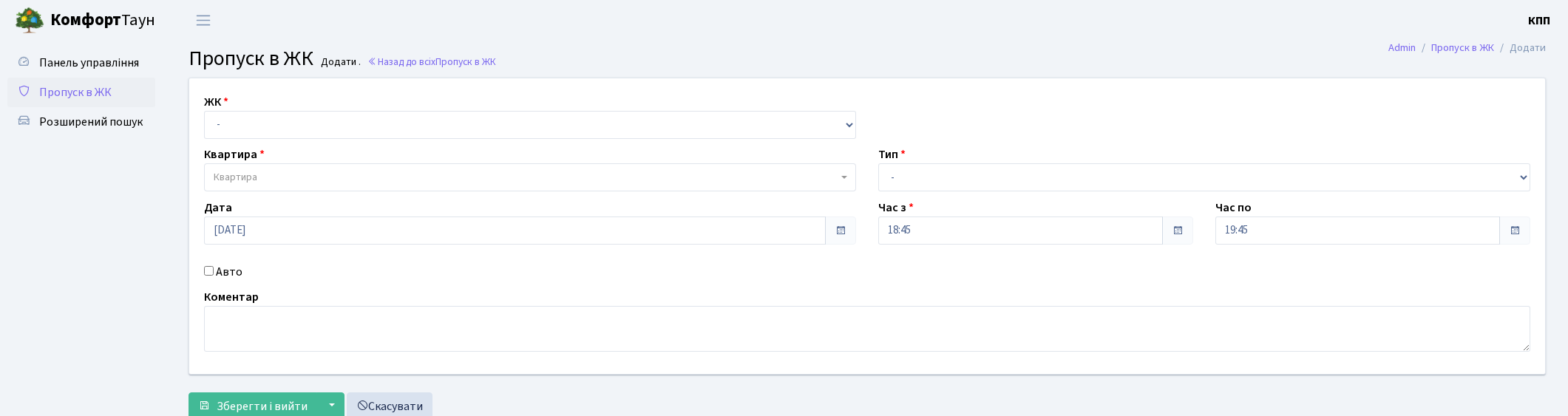
click at [224, 123] on select "- КТ, вул. Регенераторна, 4 КТ2, просп. [STREET_ADDRESS] [STREET_ADDRESS] [PERS…" at bounding box center [530, 125] width 652 height 28
select select "271"
click at [204, 111] on select "- КТ, вул. Регенераторна, 4 КТ2, просп. [STREET_ADDRESS] [STREET_ADDRESS] [PERS…" at bounding box center [530, 125] width 652 height 28
select select
click at [246, 173] on span "Квартира" at bounding box center [235, 177] width 43 height 15
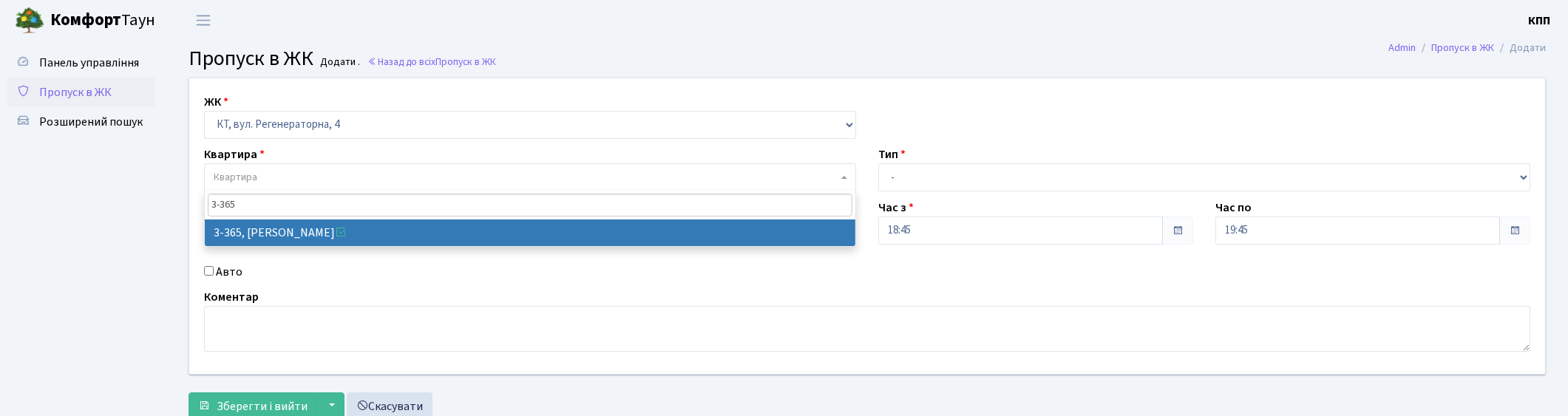
type input "3-365"
select select "1583"
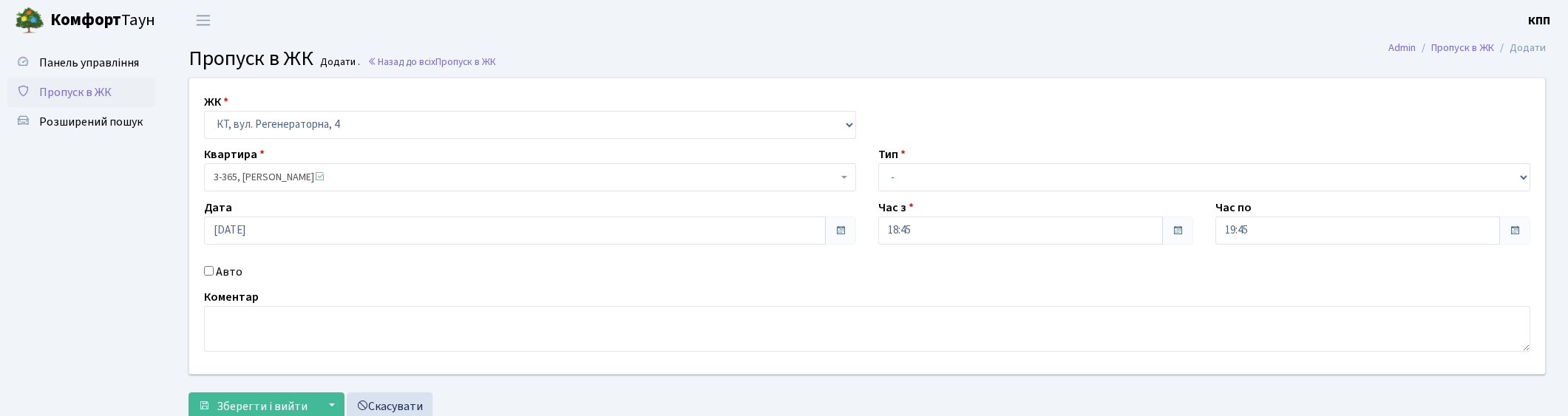
click at [944, 183] on div "Тип - Доставка Таксі Гості Сервіс" at bounding box center [1204, 169] width 674 height 46
click at [918, 185] on select "- Доставка Таксі Гості Сервіс" at bounding box center [1204, 177] width 652 height 28
select select "1"
click at [878, 163] on select "- Доставка Таксі Гості Сервіс" at bounding box center [1204, 177] width 652 height 28
click at [281, 396] on button "Зберегти і вийти" at bounding box center [252, 407] width 128 height 28
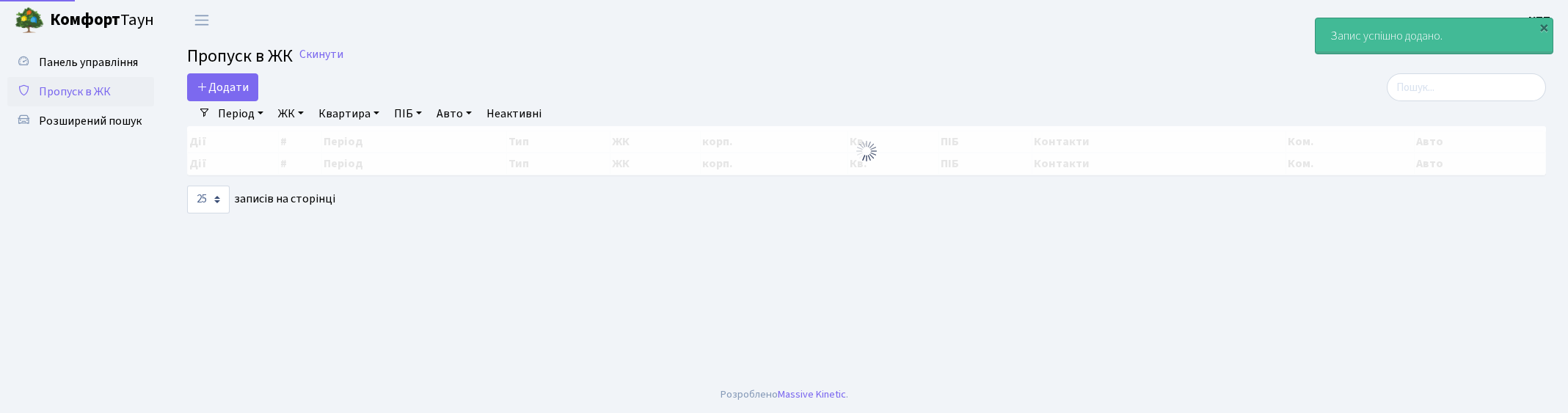
select select "25"
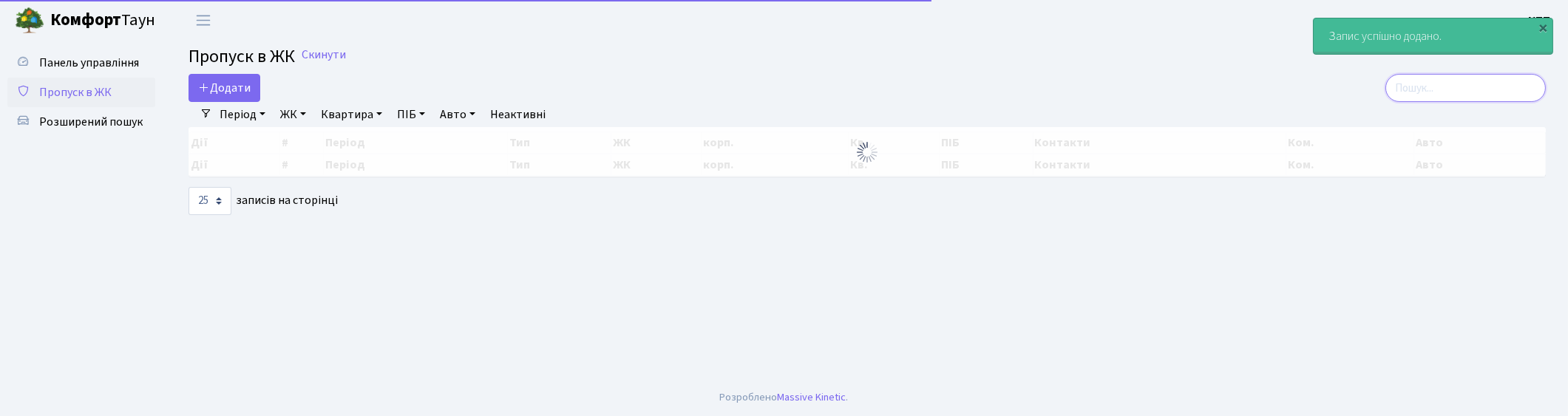
drag, startPoint x: 1440, startPoint y: 87, endPoint x: 1435, endPoint y: 92, distance: 7.1
click at [1440, 87] on input "search" at bounding box center [1466, 88] width 161 height 28
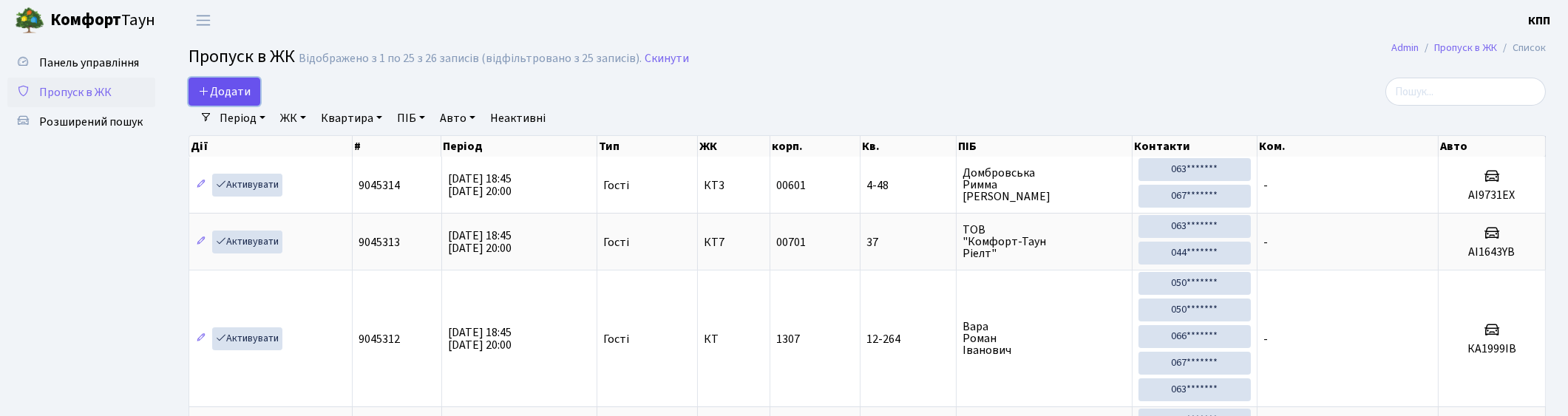
click at [235, 89] on span "Додати" at bounding box center [224, 91] width 53 height 17
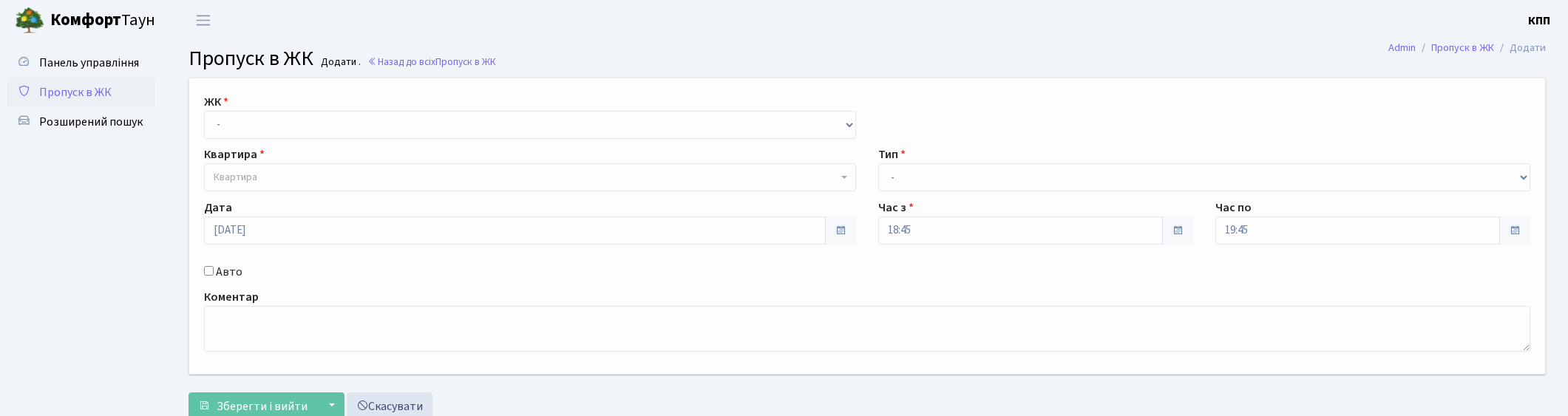
click at [277, 132] on select "- КТ, вул. Регенераторна, 4 КТ2, просп. [STREET_ADDRESS] [STREET_ADDRESS] [PERS…" at bounding box center [530, 125] width 652 height 28
select select "271"
click at [204, 111] on select "- КТ, вул. Регенераторна, 4 КТ2, просп. [STREET_ADDRESS] [STREET_ADDRESS] [PERS…" at bounding box center [530, 125] width 652 height 28
select select
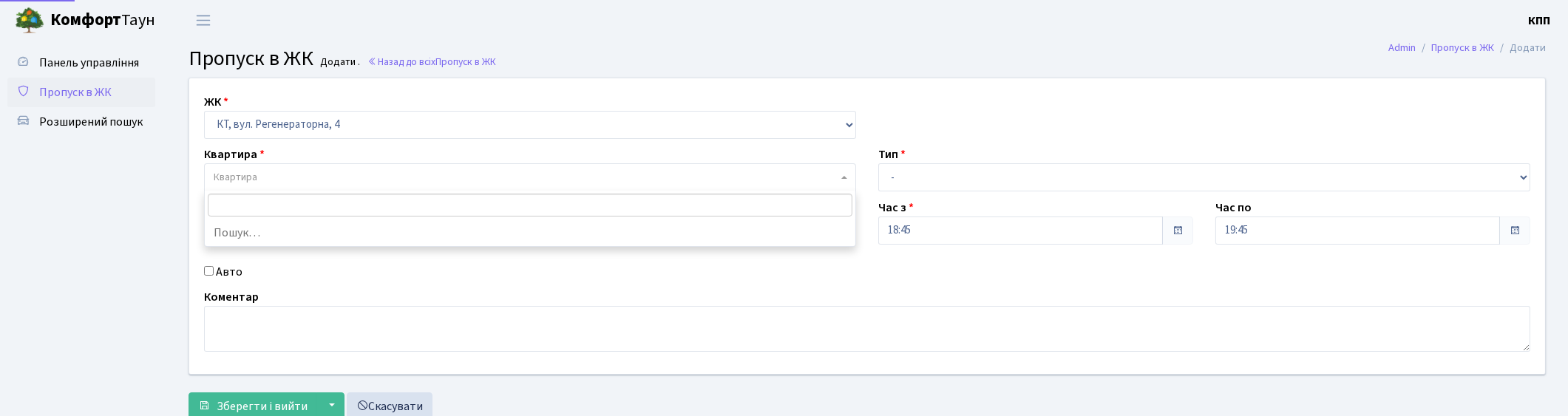
click at [281, 180] on span "Квартира" at bounding box center [526, 177] width 624 height 15
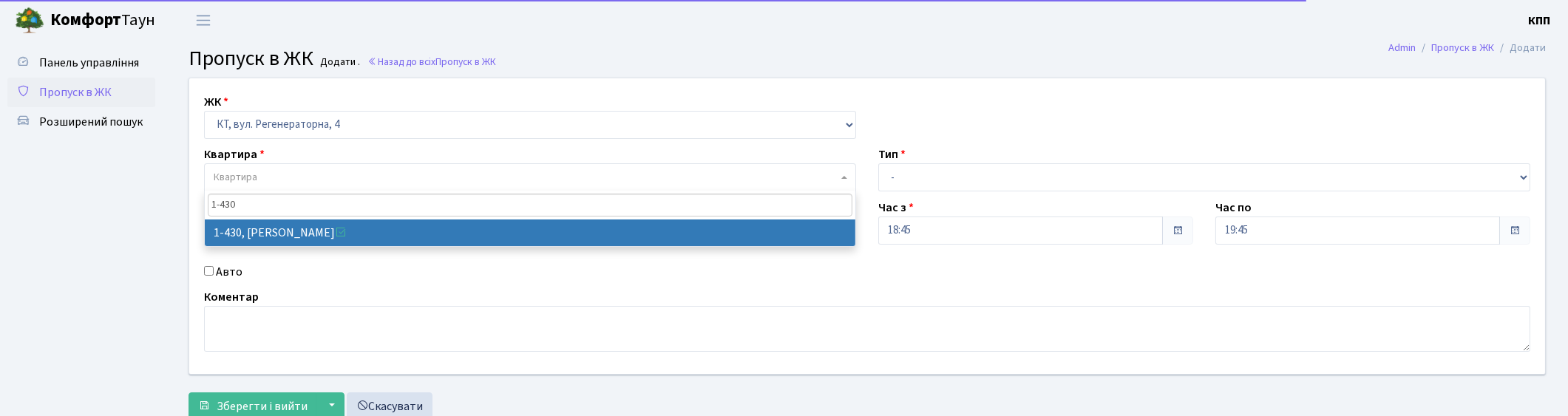
type input "1-430"
drag, startPoint x: 263, startPoint y: 221, endPoint x: 261, endPoint y: 232, distance: 11.2
select select "481"
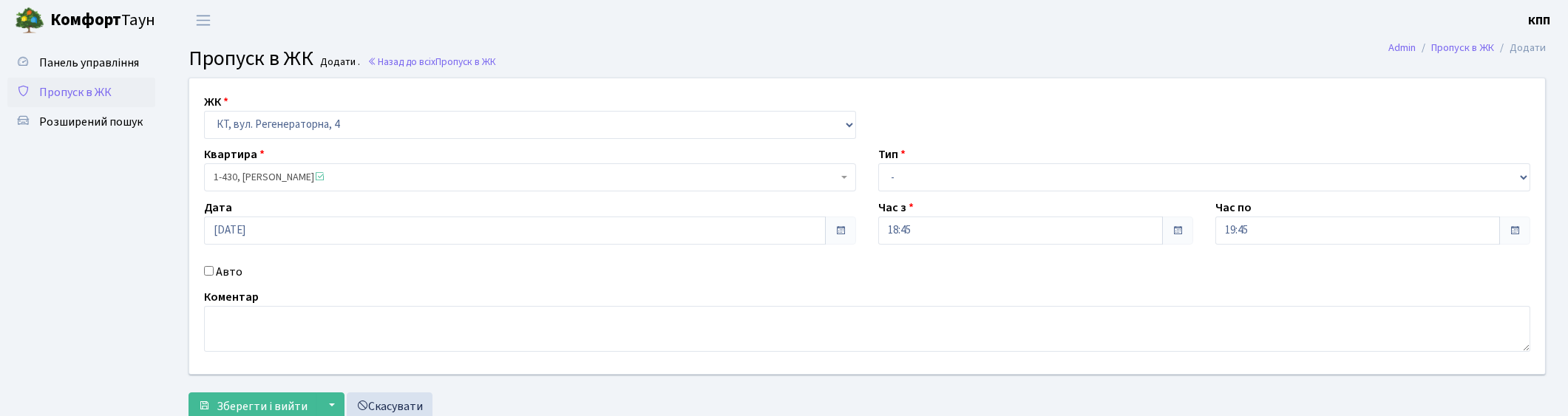
click at [225, 270] on label "Авто" at bounding box center [229, 272] width 27 height 18
click at [214, 270] on input "Авто" at bounding box center [209, 271] width 9 height 9
checkbox input "true"
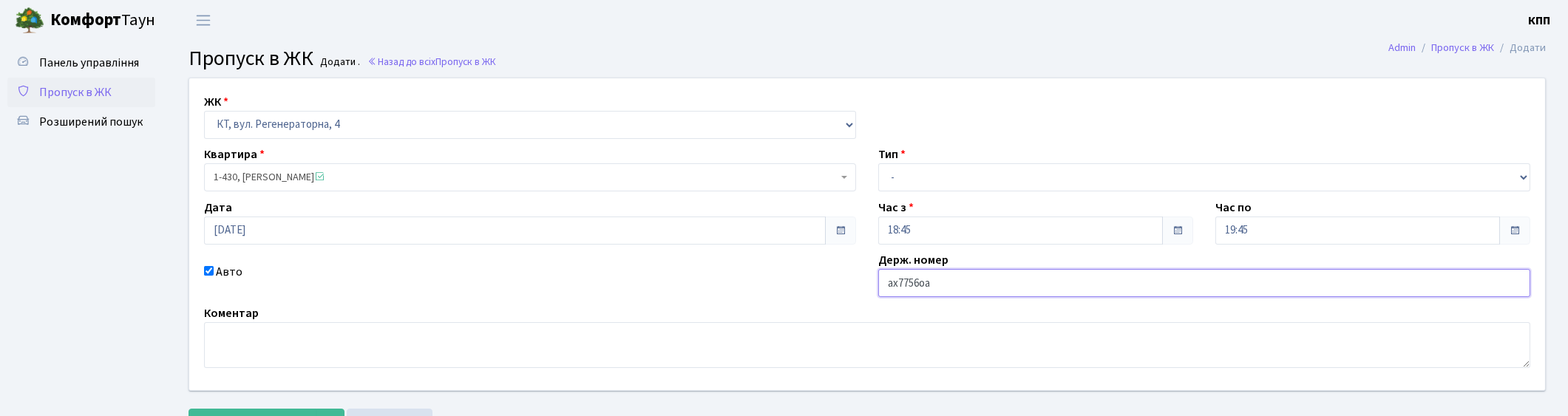
type input "ах7756оа"
click at [926, 189] on select "- Доставка Таксі Гості Сервіс" at bounding box center [1204, 177] width 652 height 28
select select "3"
click at [878, 163] on select "- Доставка Таксі Гості Сервіс" at bounding box center [1204, 177] width 652 height 28
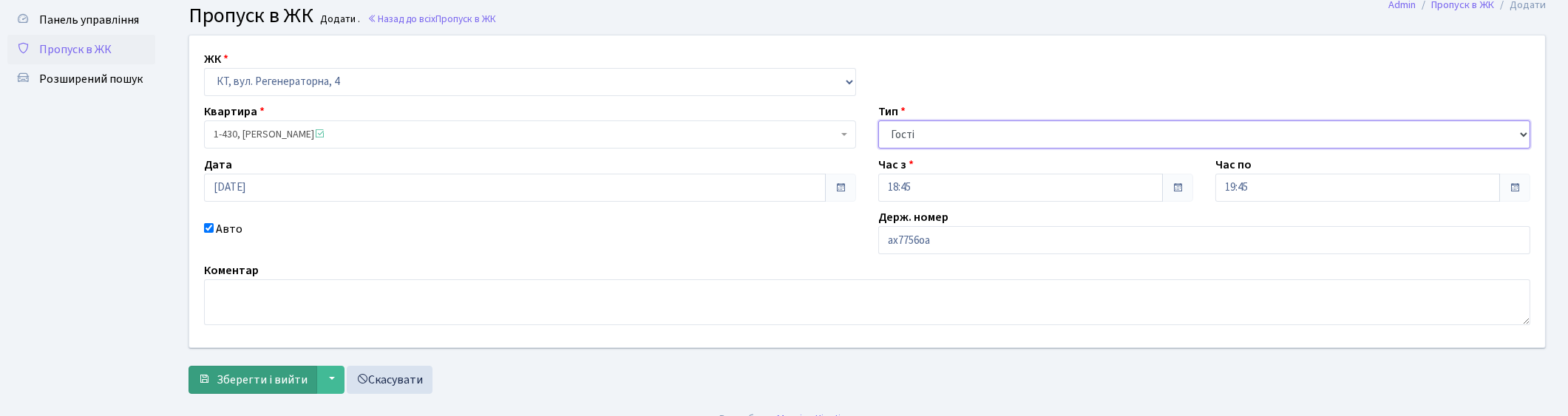
scroll to position [65, 0]
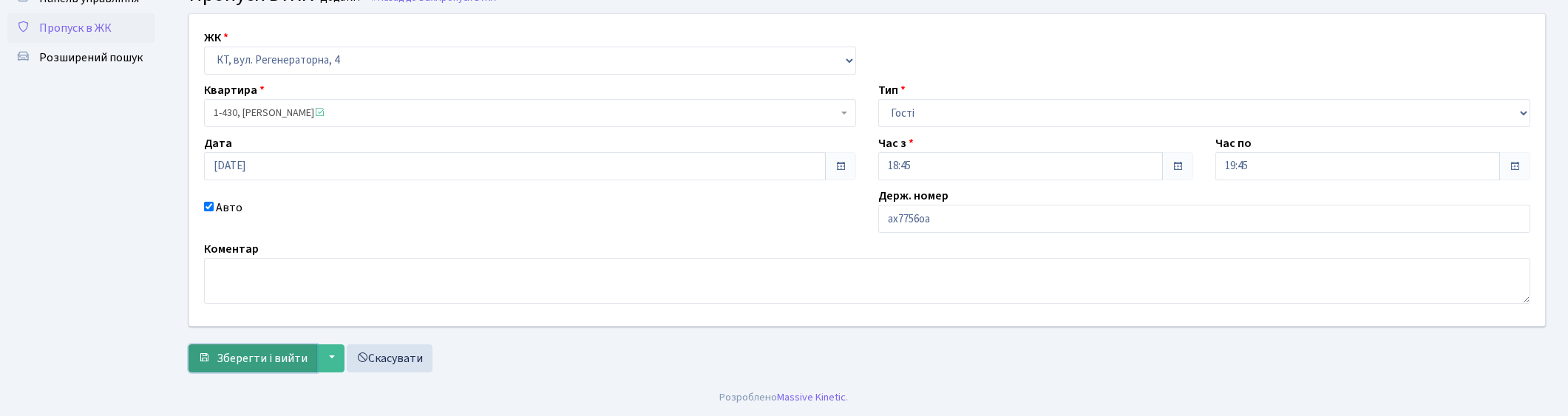
click at [254, 362] on span "Зберегти і вийти" at bounding box center [262, 358] width 91 height 17
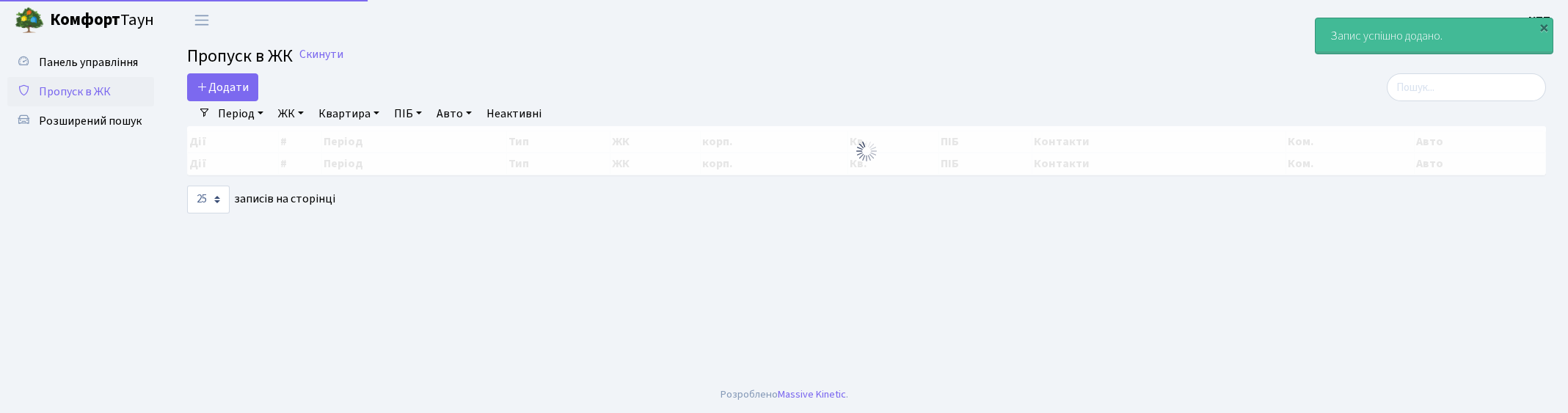
select select "25"
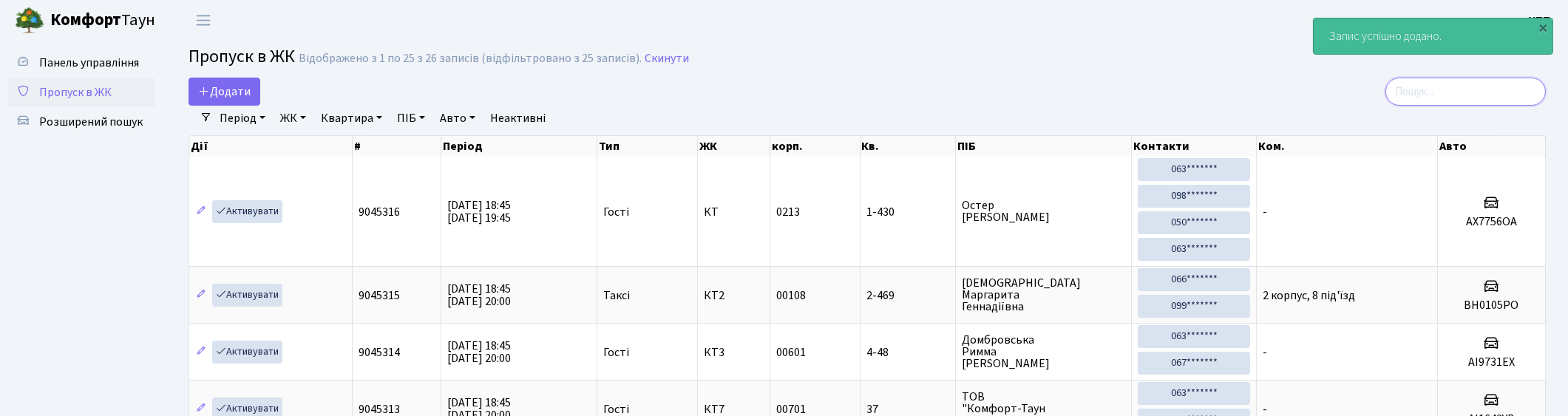
click at [1494, 94] on input "search" at bounding box center [1466, 91] width 161 height 28
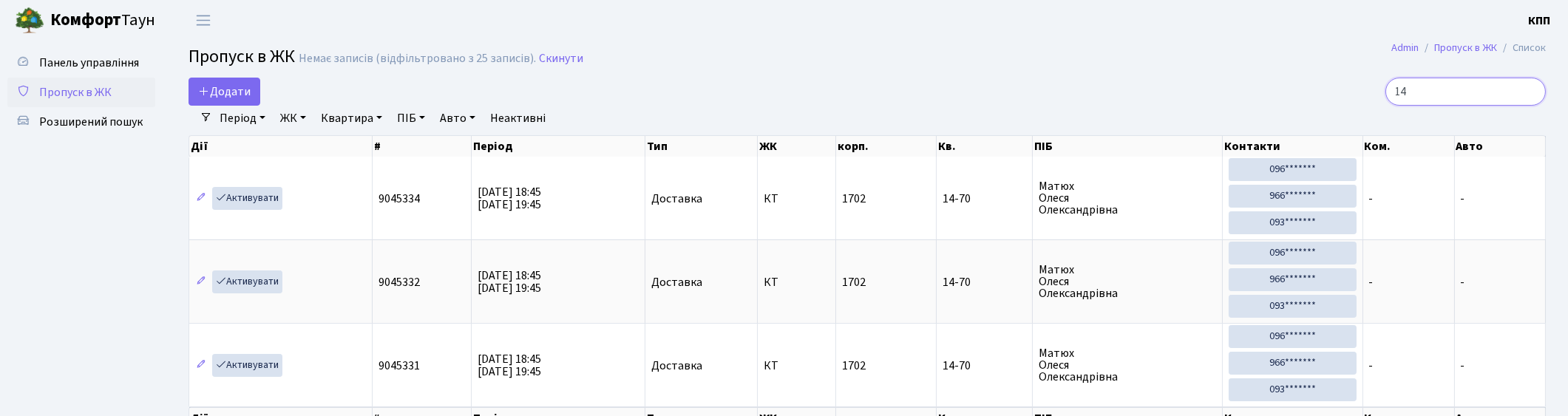
type input "1"
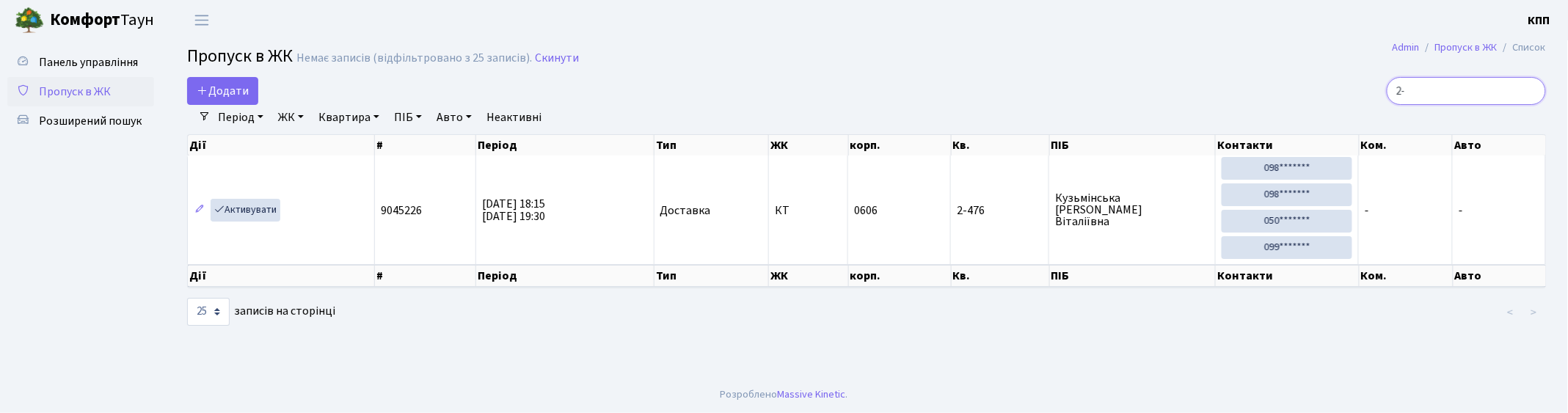
type input "2"
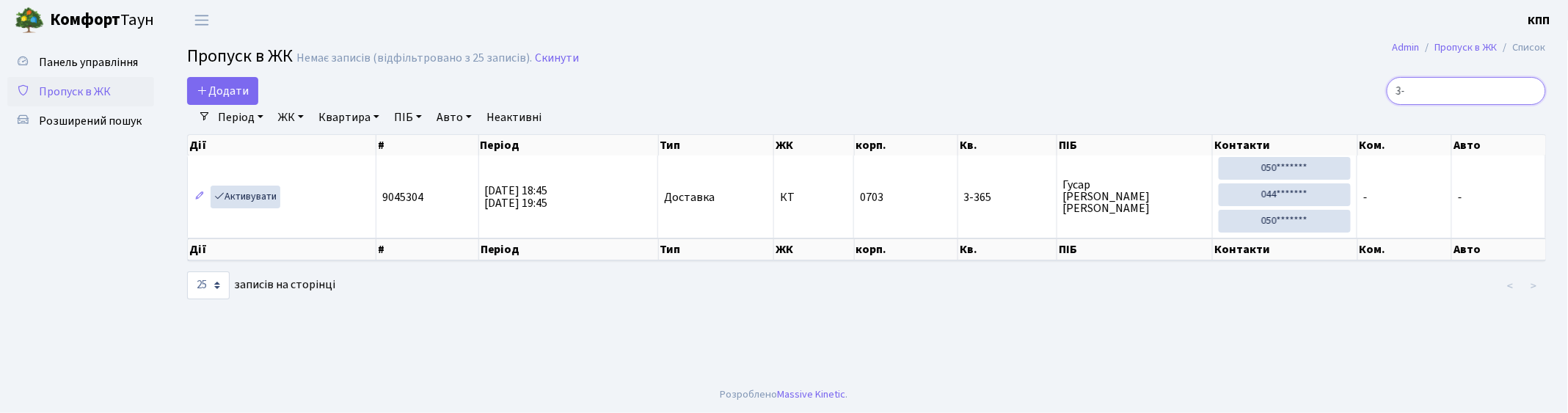
type input "3"
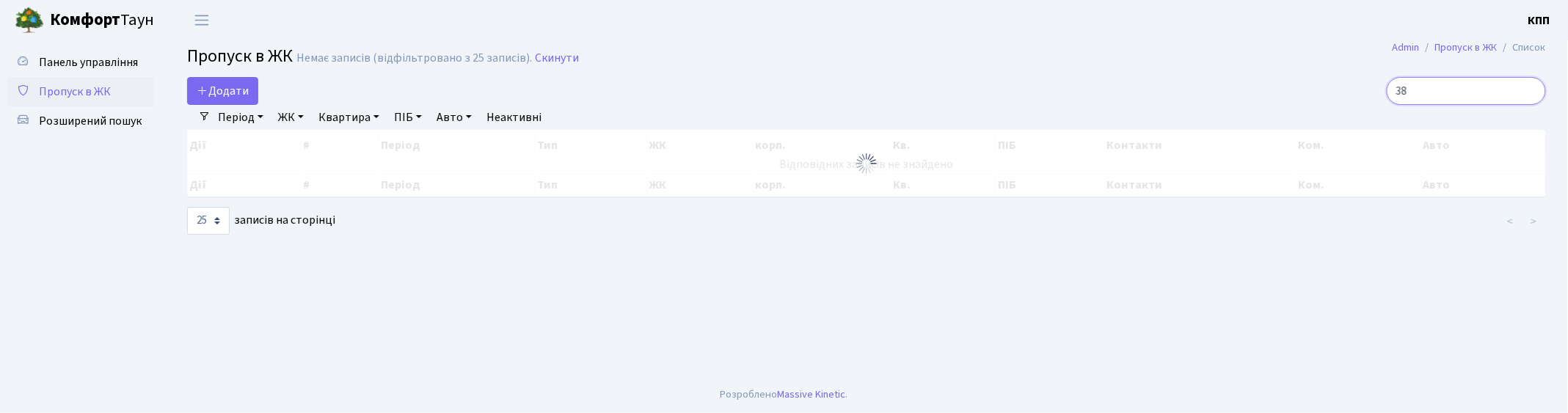
type input "3"
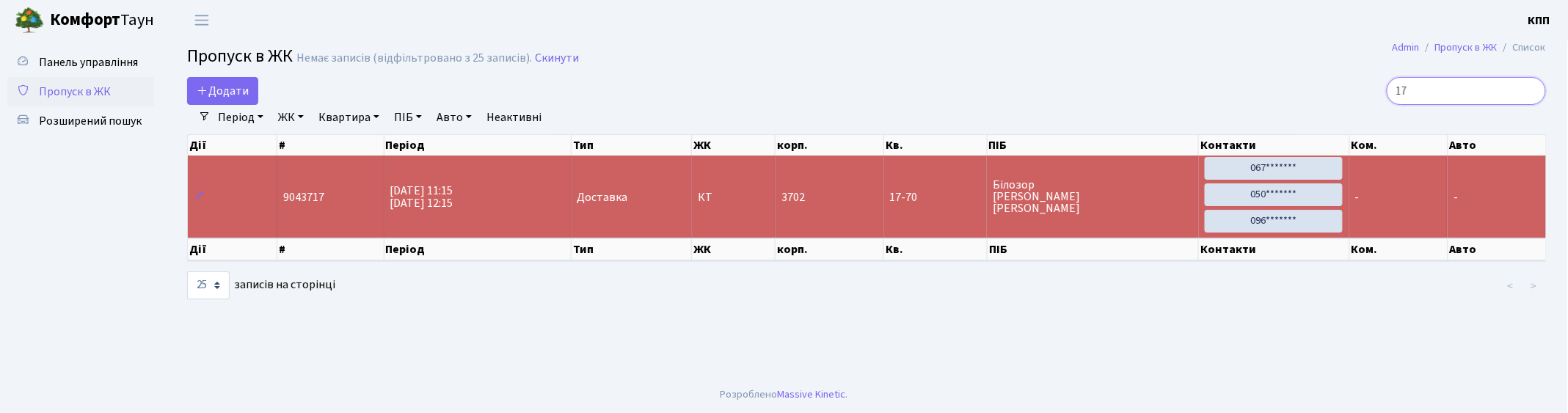
type input "1"
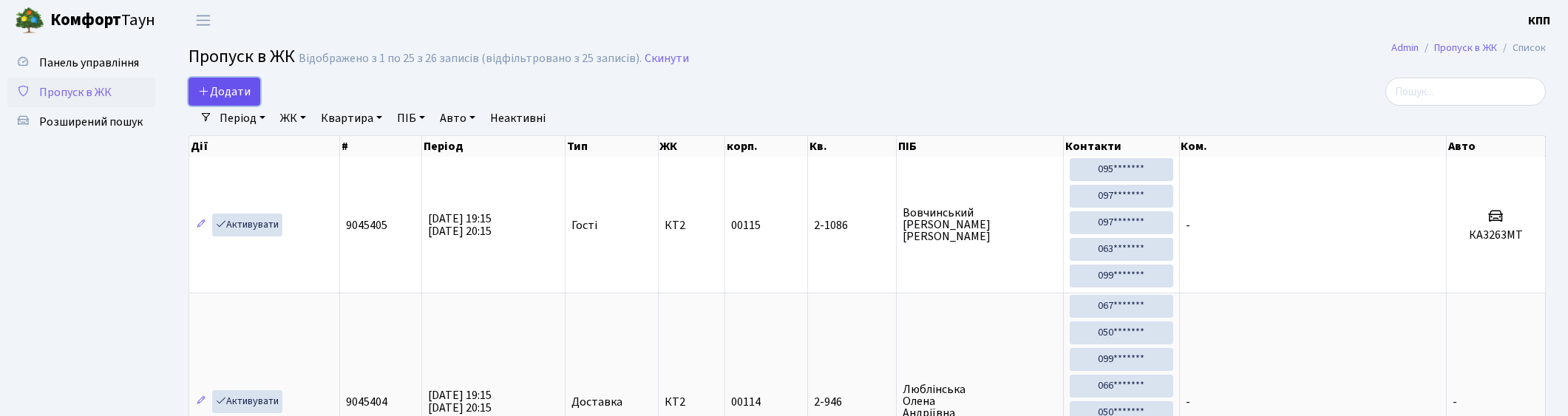
click at [226, 86] on span "Додати" at bounding box center [224, 91] width 53 height 17
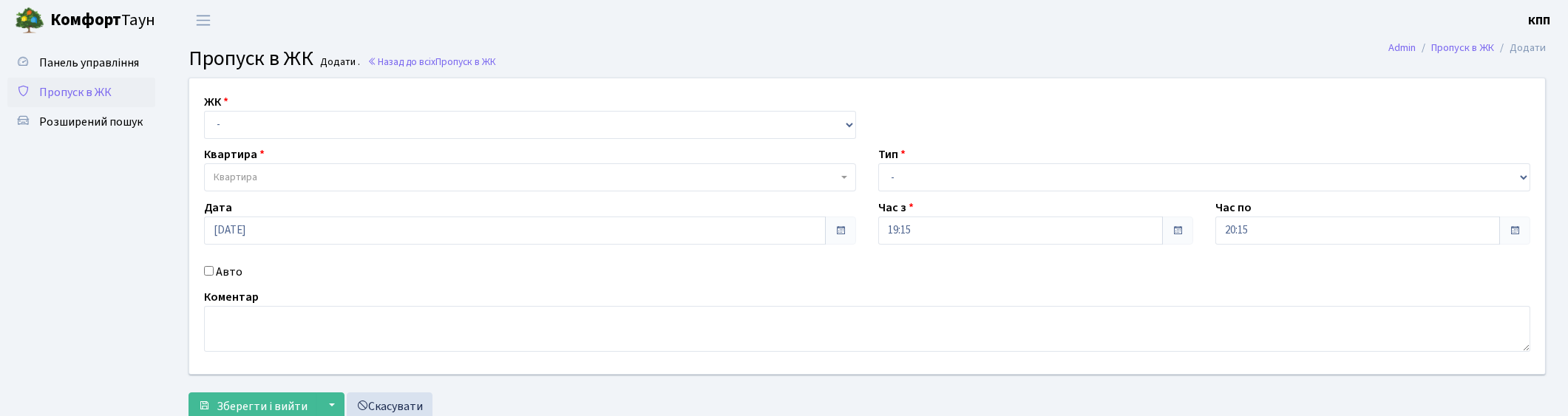
select select "271"
click at [204, 111] on select "- КТ, вул. Регенераторна, 4 КТ2, просп. [STREET_ADDRESS] [STREET_ADDRESS] [PERS…" at bounding box center [530, 125] width 652 height 28
select select
click at [296, 172] on span "Квартира" at bounding box center [526, 177] width 624 height 15
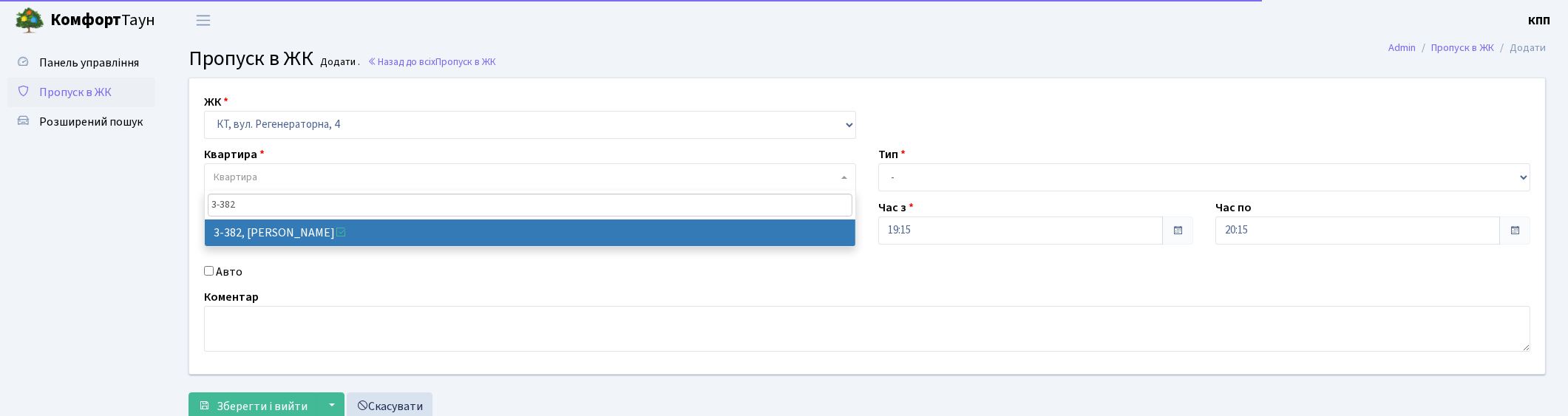
type input "3-382"
select select "1600"
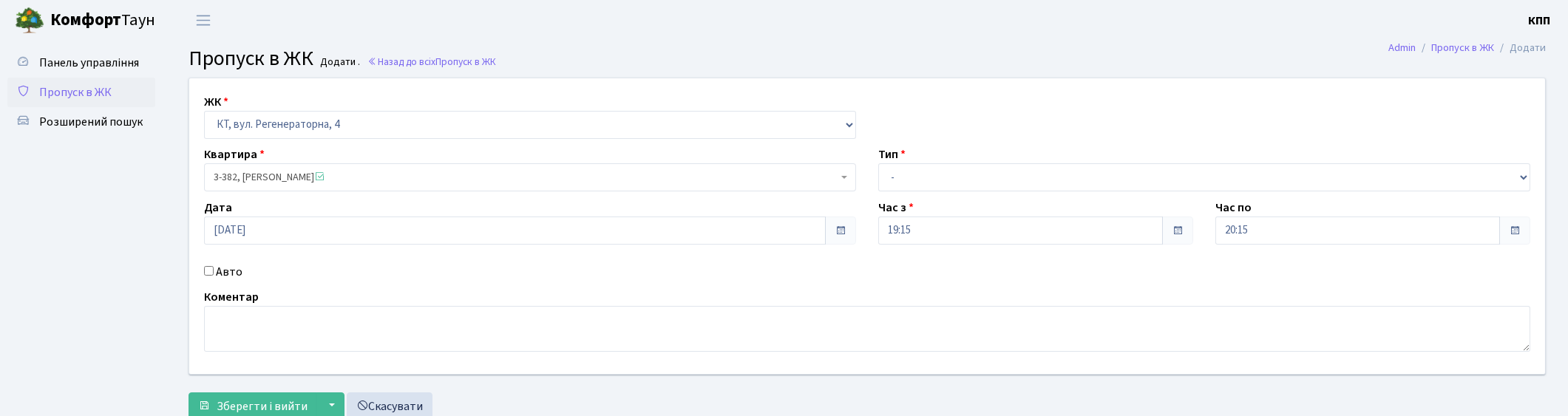
click at [212, 269] on input "Авто" at bounding box center [209, 271] width 9 height 9
checkbox input "true"
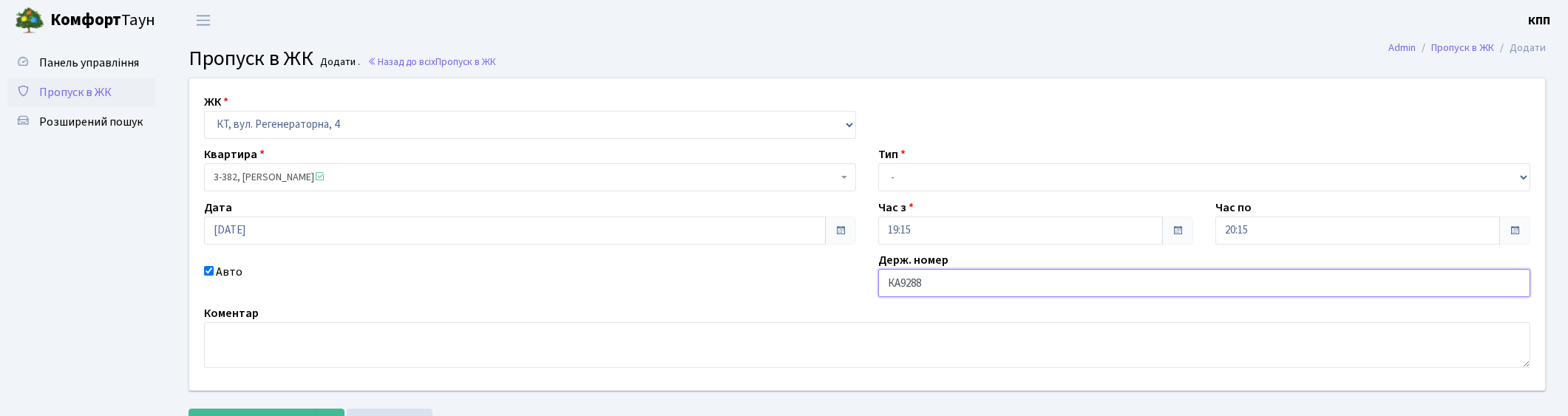
type input "КА9288КО"
click at [950, 174] on select "- Доставка Таксі Гості Сервіс" at bounding box center [1204, 177] width 652 height 28
click at [878, 163] on select "- Доставка Таксі Гості Сервіс" at bounding box center [1204, 177] width 652 height 28
drag, startPoint x: 989, startPoint y: 184, endPoint x: 978, endPoint y: 189, distance: 12.1
click at [989, 184] on select "- Доставка Таксі Гості Сервіс" at bounding box center [1204, 177] width 652 height 28
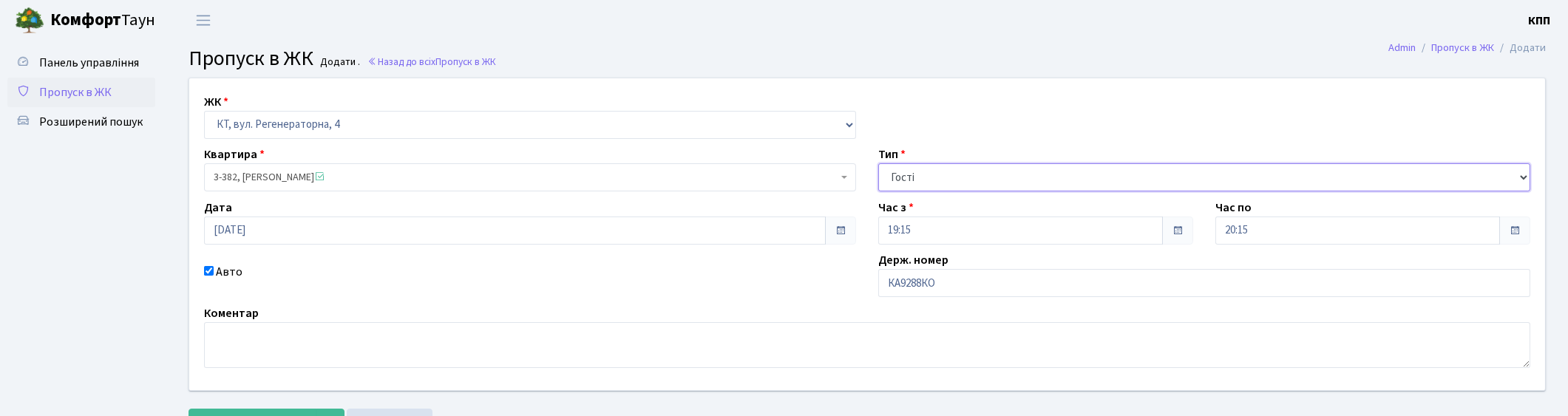
select select "2"
click at [878, 163] on select "- Доставка Таксі Гості Сервіс" at bounding box center [1204, 177] width 652 height 28
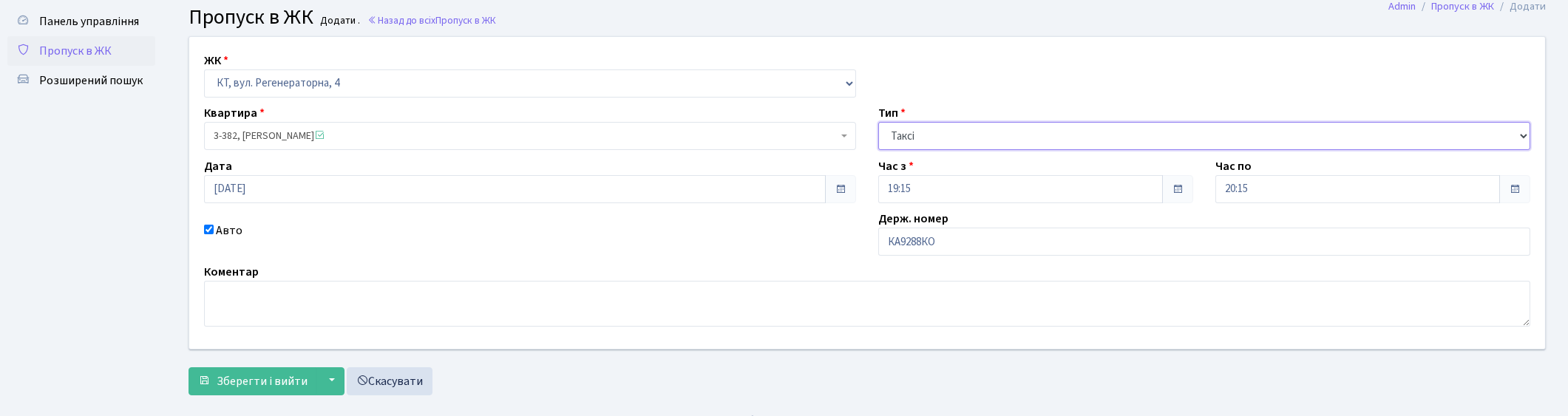
scroll to position [65, 0]
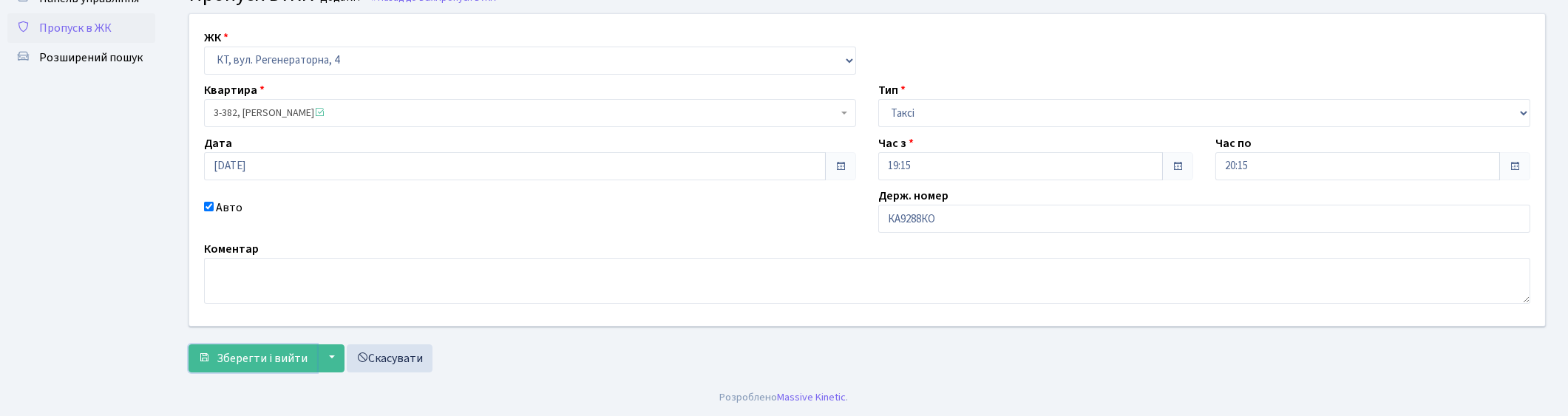
click at [270, 366] on button "Зберегти і вийти" at bounding box center [252, 358] width 128 height 28
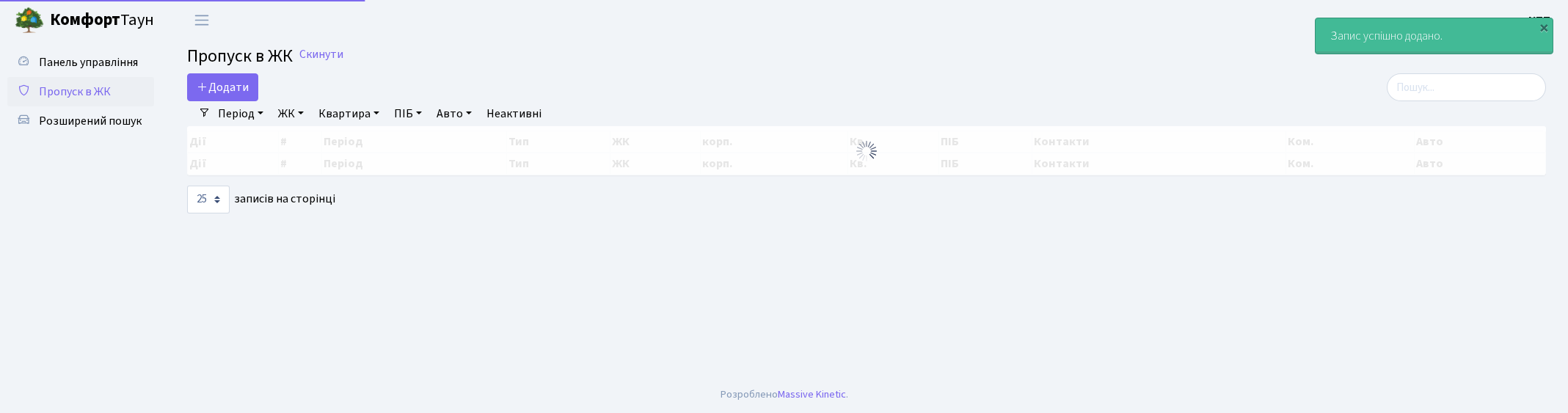
select select "25"
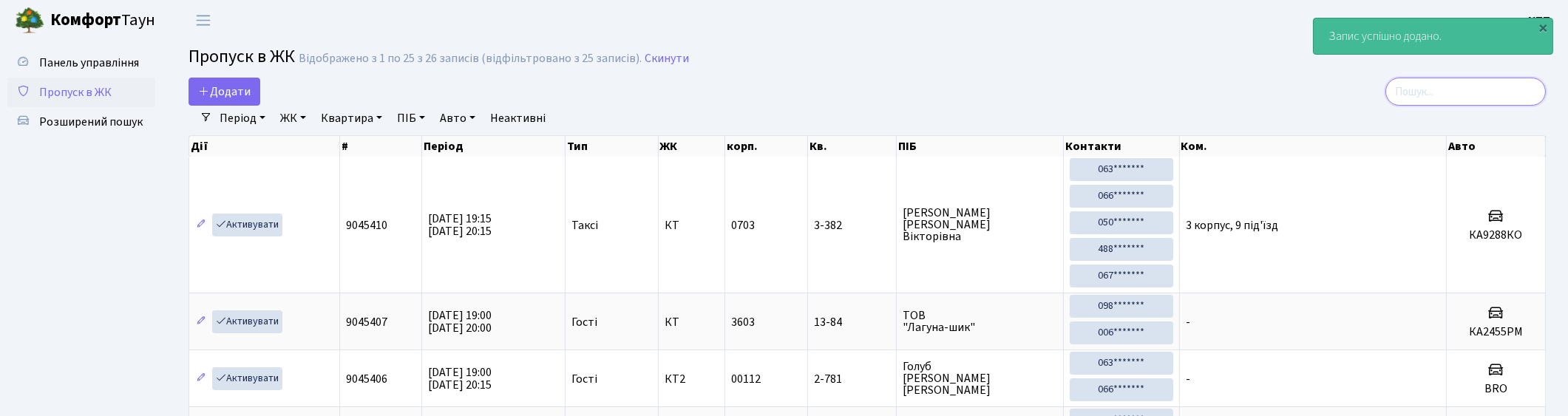
click at [1444, 91] on input "search" at bounding box center [1466, 91] width 161 height 28
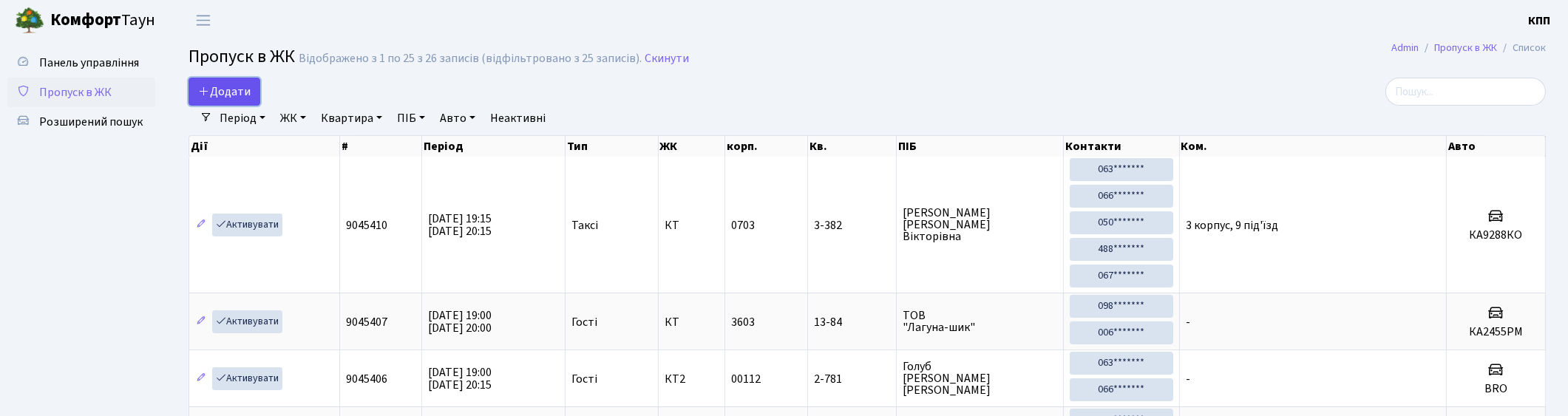
click at [220, 92] on span "Додати" at bounding box center [224, 91] width 53 height 17
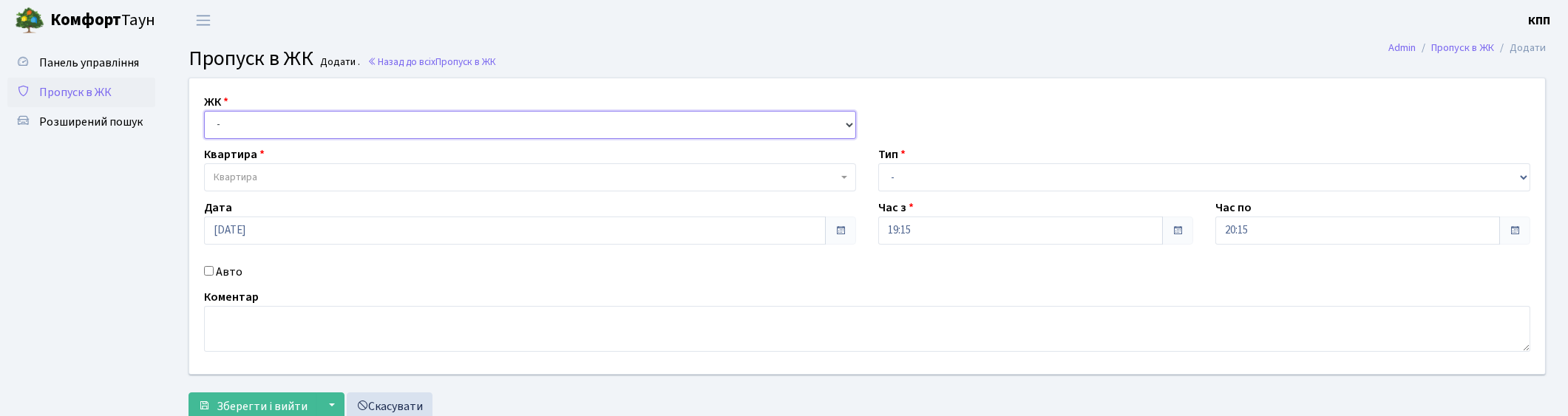
drag, startPoint x: 0, startPoint y: 0, endPoint x: 244, endPoint y: 134, distance: 278.4
click at [244, 134] on select "- КТ, вул. Регенераторна, 4 КТ2, просп. [STREET_ADDRESS] [STREET_ADDRESS] [PERS…" at bounding box center [530, 125] width 652 height 28
select select "271"
click at [204, 111] on select "- КТ, вул. Регенераторна, 4 КТ2, просп. [STREET_ADDRESS] [STREET_ADDRESS] [PERS…" at bounding box center [530, 125] width 652 height 28
select select
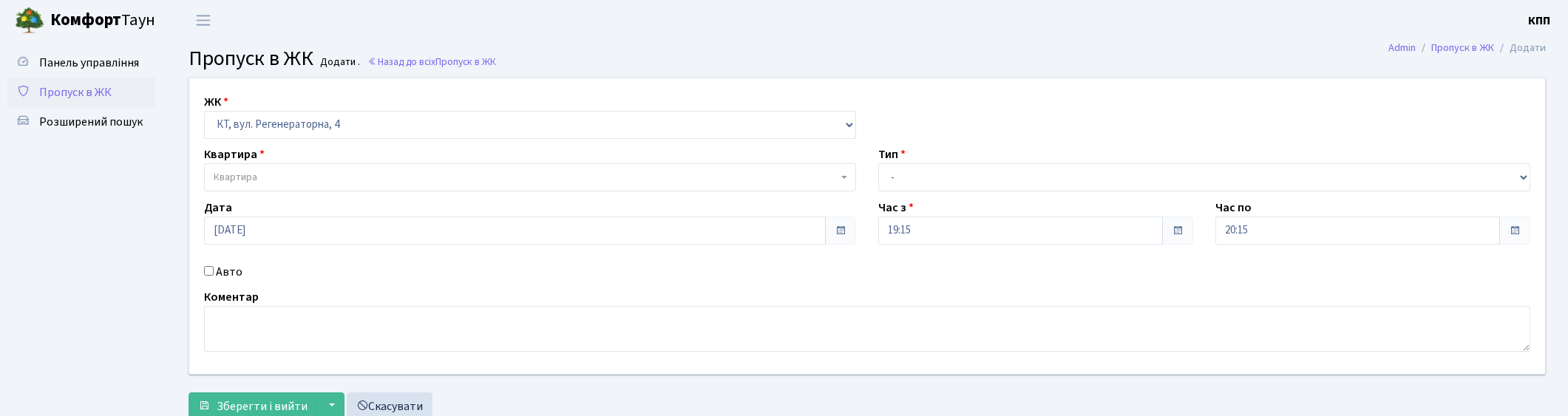
click at [260, 172] on span "Квартира" at bounding box center [526, 177] width 624 height 15
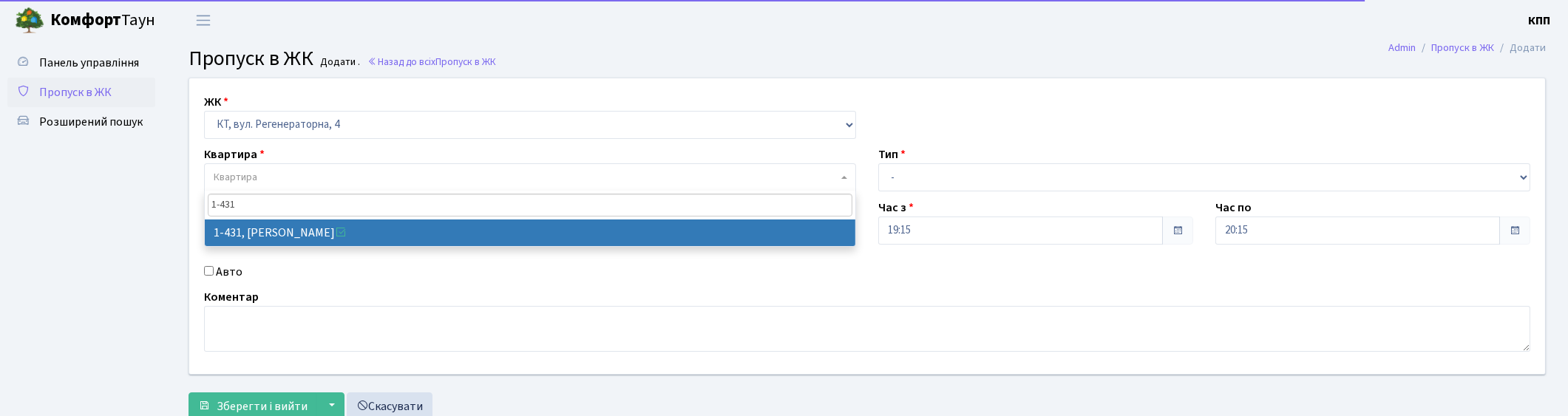
type input "1-431"
select select "482"
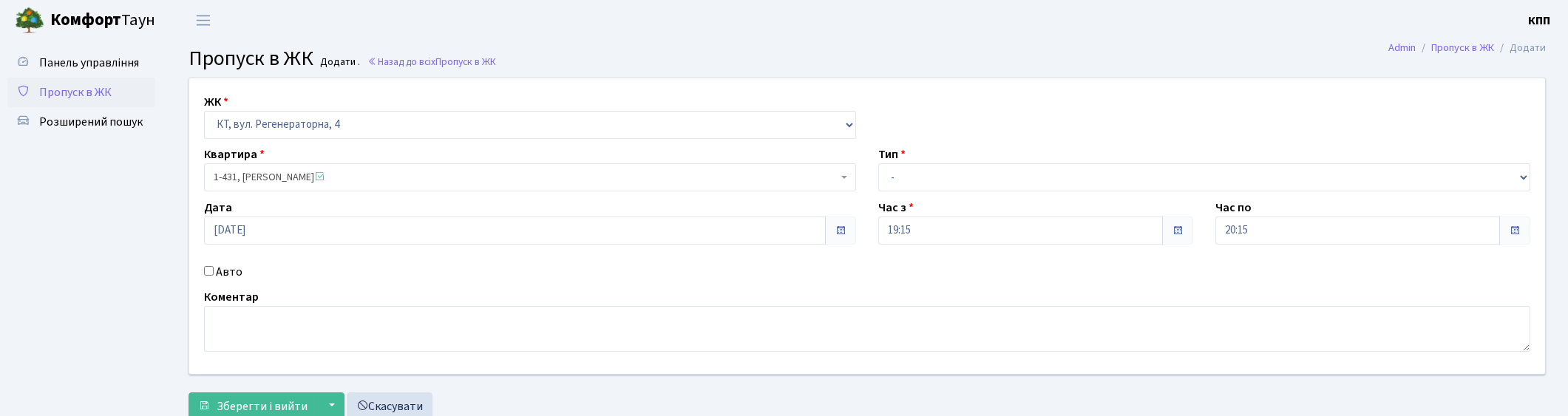
click at [233, 274] on label "Авто" at bounding box center [229, 272] width 27 height 18
click at [214, 274] on input "Авто" at bounding box center [209, 271] width 9 height 9
checkbox input "true"
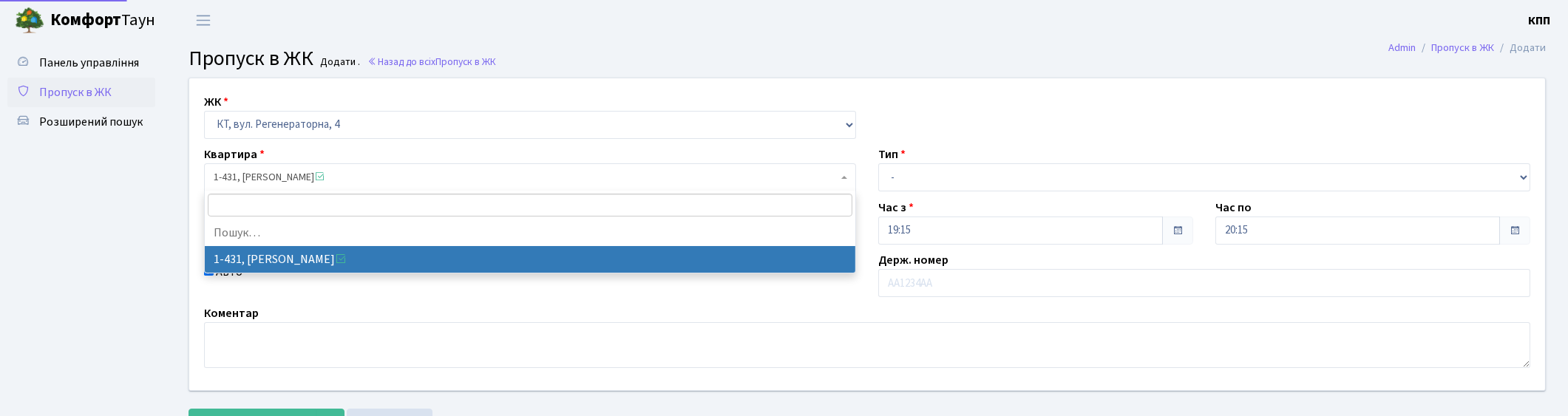
click at [240, 173] on span "1-431, [PERSON_NAME]" at bounding box center [526, 177] width 624 height 15
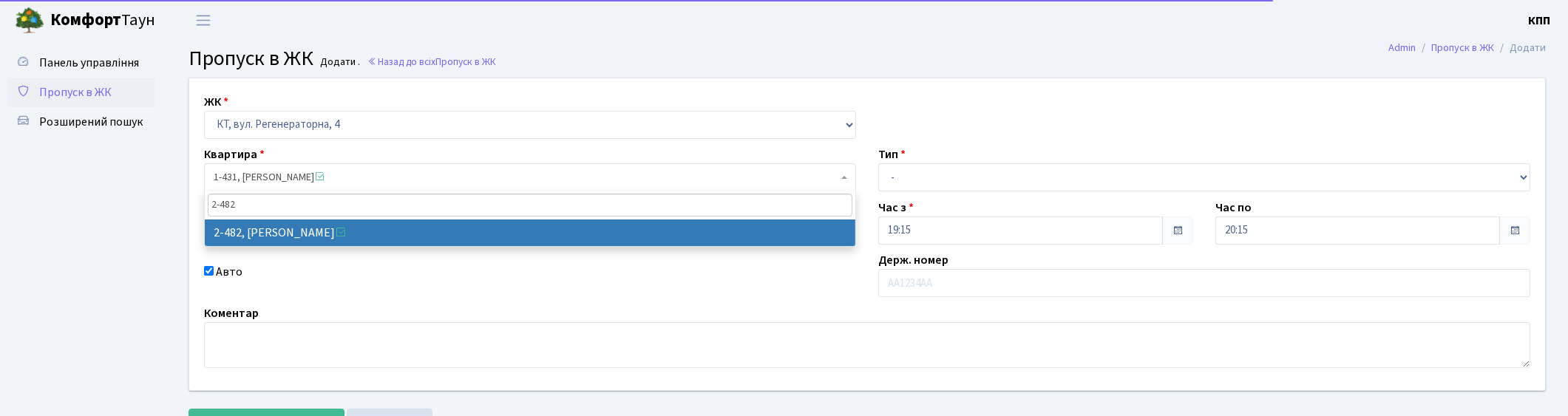
type input "2-482"
select select "1496"
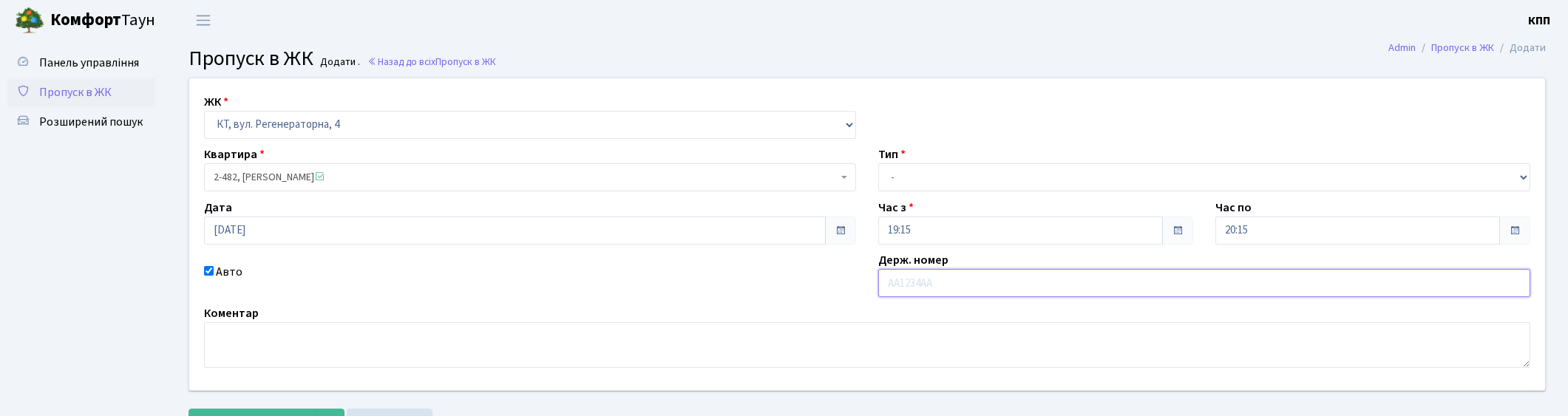
click at [1026, 291] on input "text" at bounding box center [1204, 283] width 652 height 28
type input "АА6361ВН"
click at [1037, 170] on select "- Доставка Таксі Гості Сервіс" at bounding box center [1204, 177] width 652 height 28
select select "3"
click at [878, 163] on select "- Доставка Таксі Гості Сервіс" at bounding box center [1204, 177] width 652 height 28
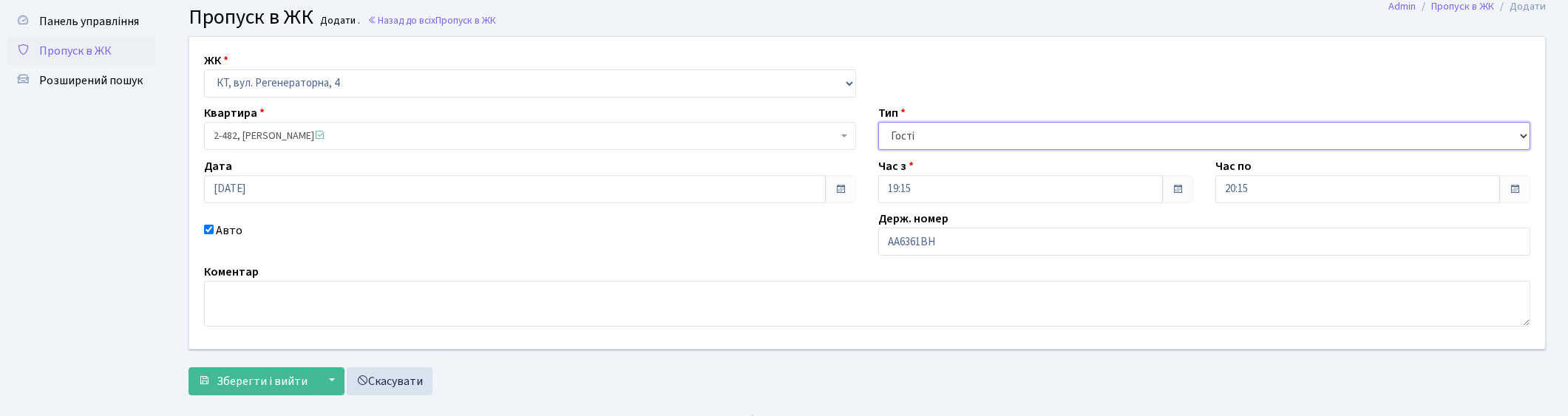
scroll to position [65, 0]
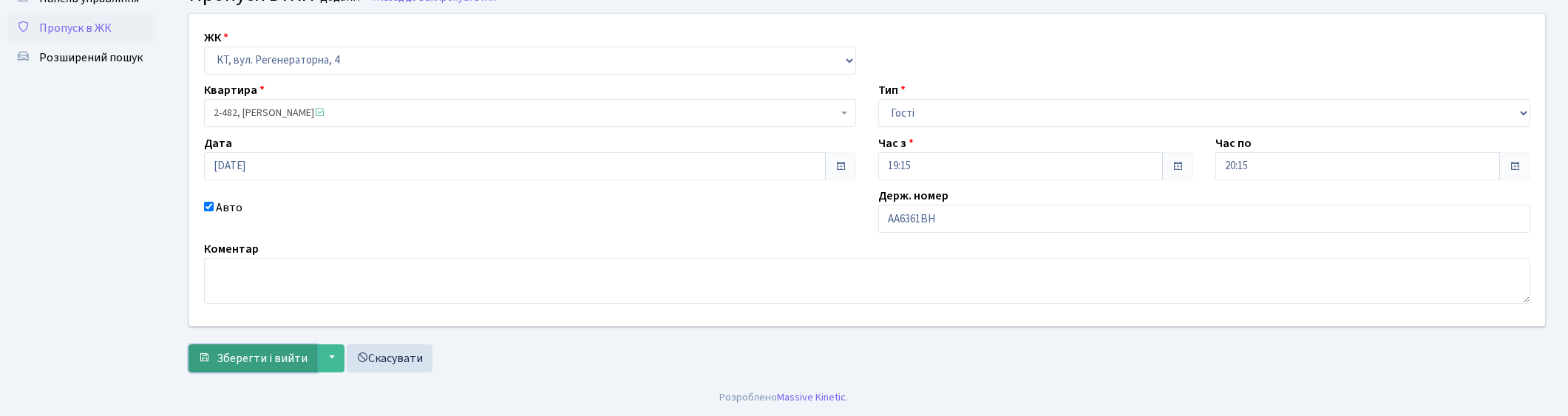
click at [256, 363] on span "Зберегти і вийти" at bounding box center [262, 358] width 91 height 17
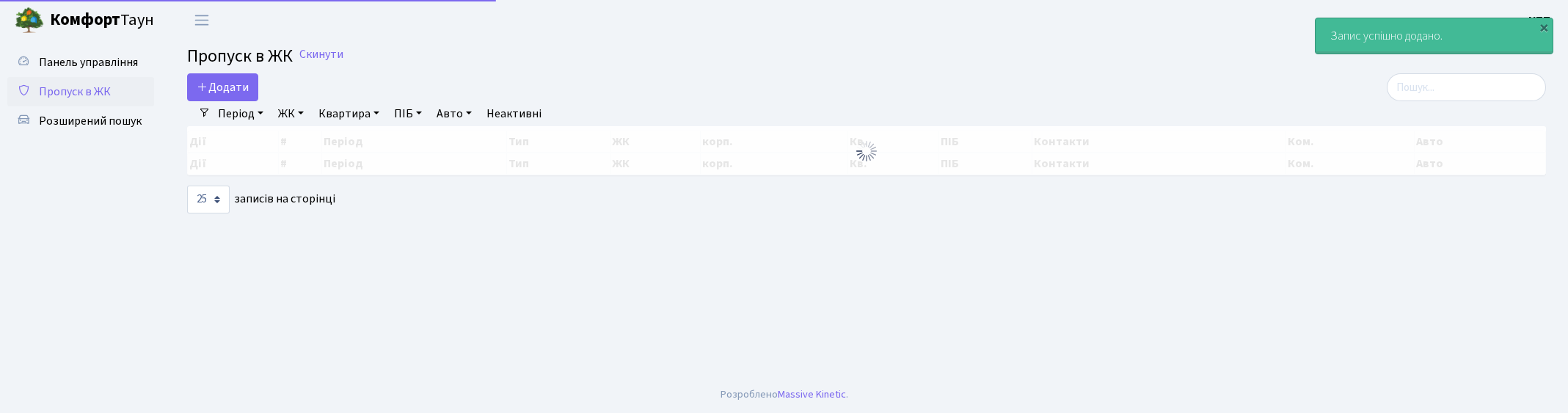
select select "25"
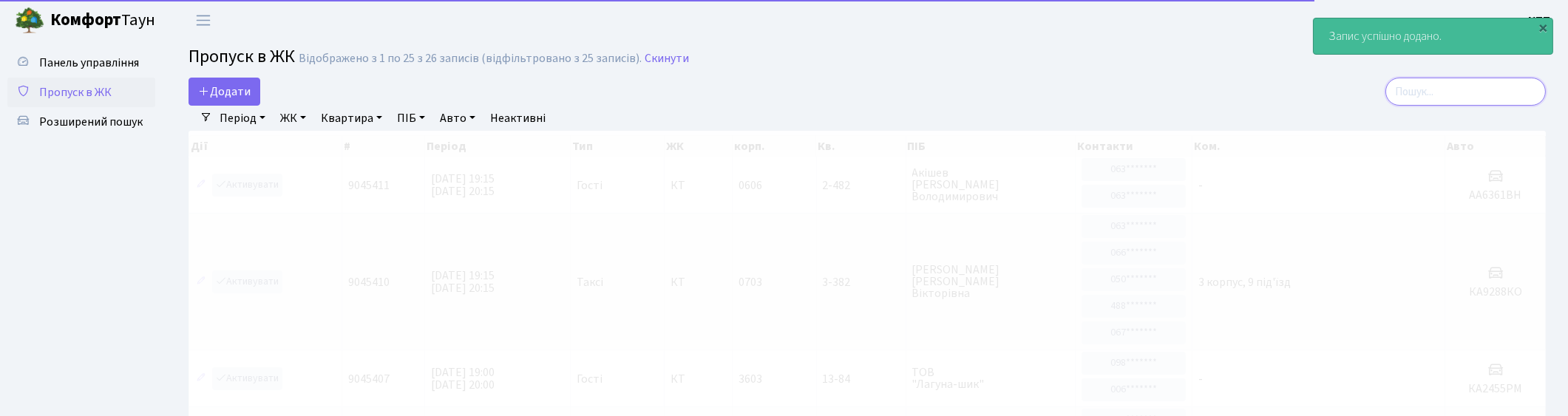
click at [1480, 97] on input "search" at bounding box center [1466, 91] width 161 height 28
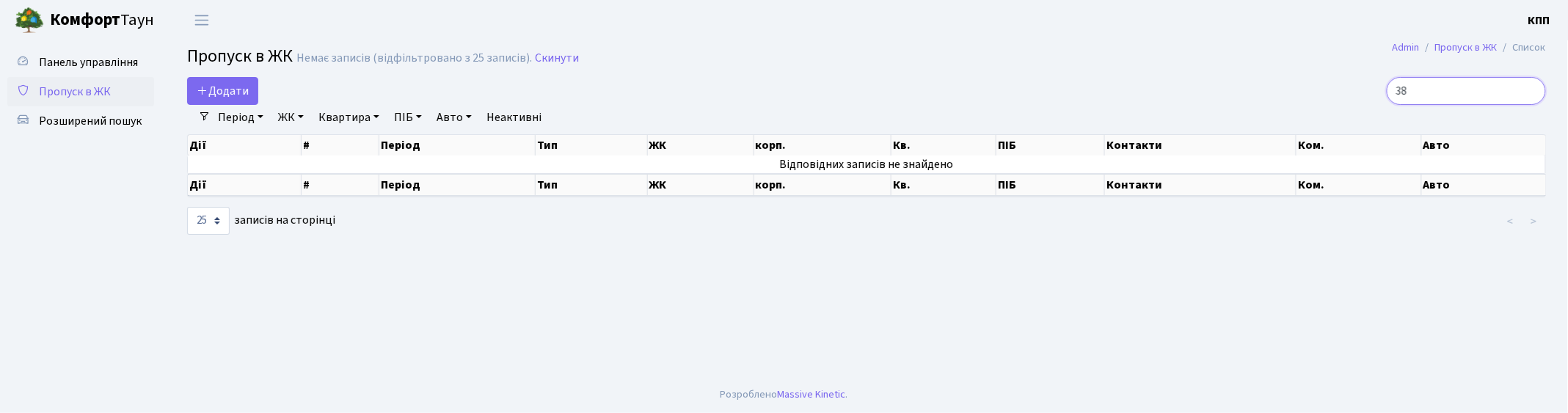
type input "3"
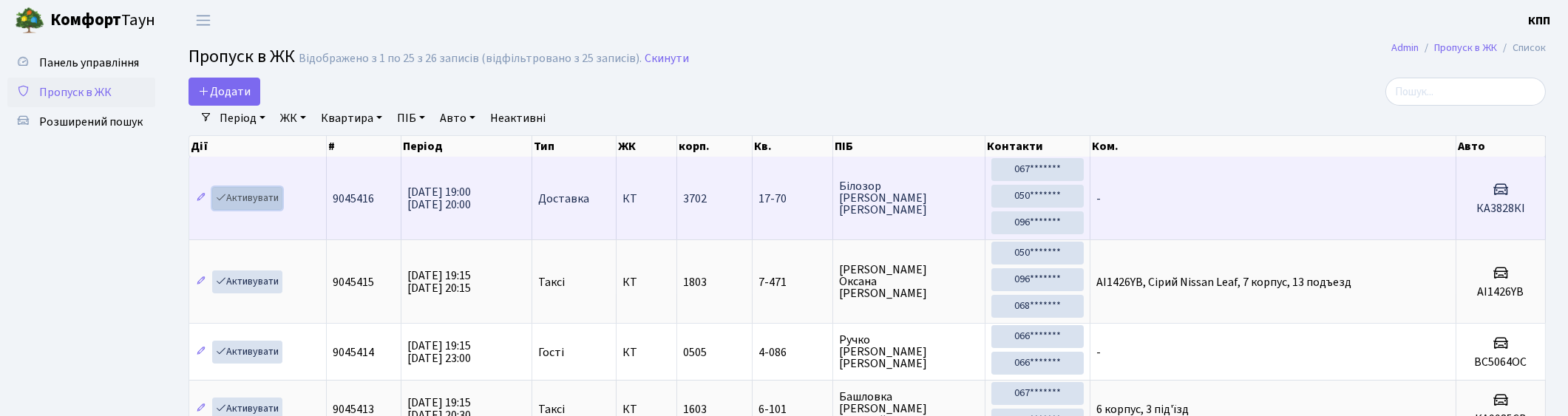
click at [234, 196] on link "Активувати" at bounding box center [247, 198] width 70 height 23
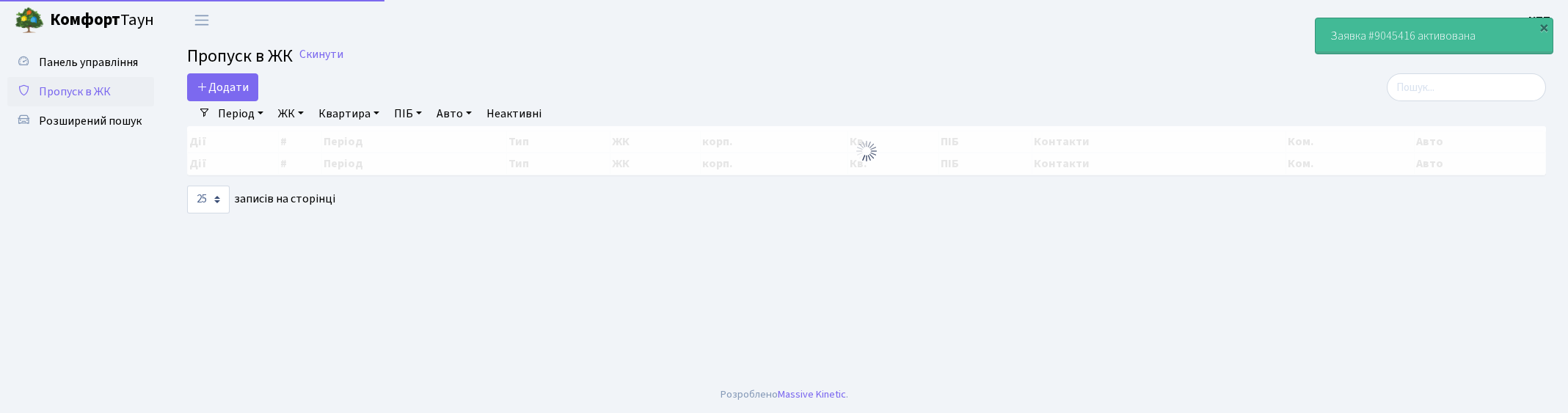
select select "25"
drag, startPoint x: 0, startPoint y: 0, endPoint x: 1416, endPoint y: 104, distance: 1419.8
click at [1455, 94] on input "search" at bounding box center [1466, 88] width 160 height 28
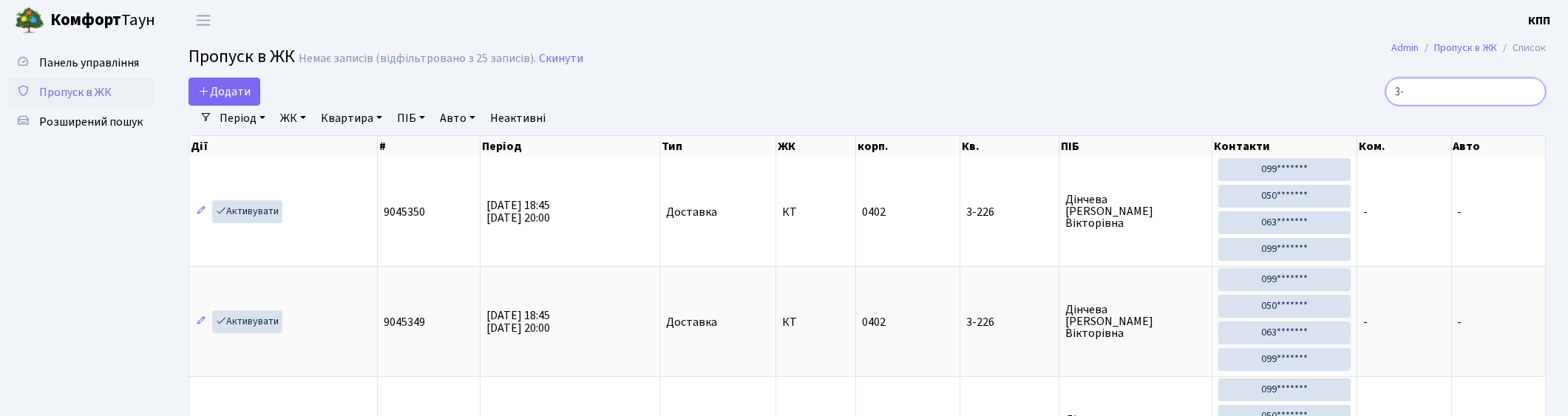
type input "3"
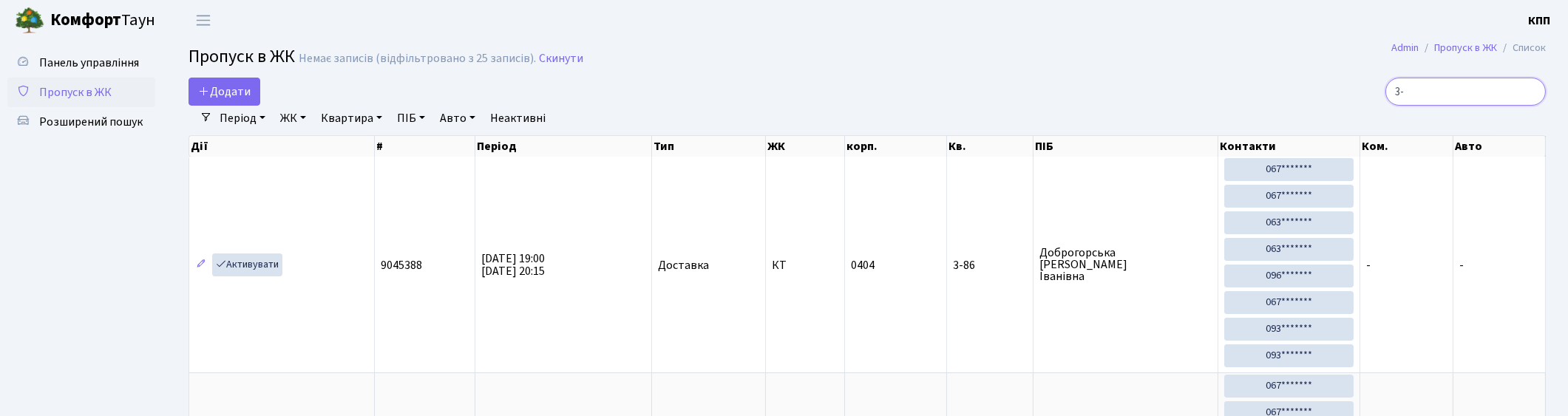
type input "3"
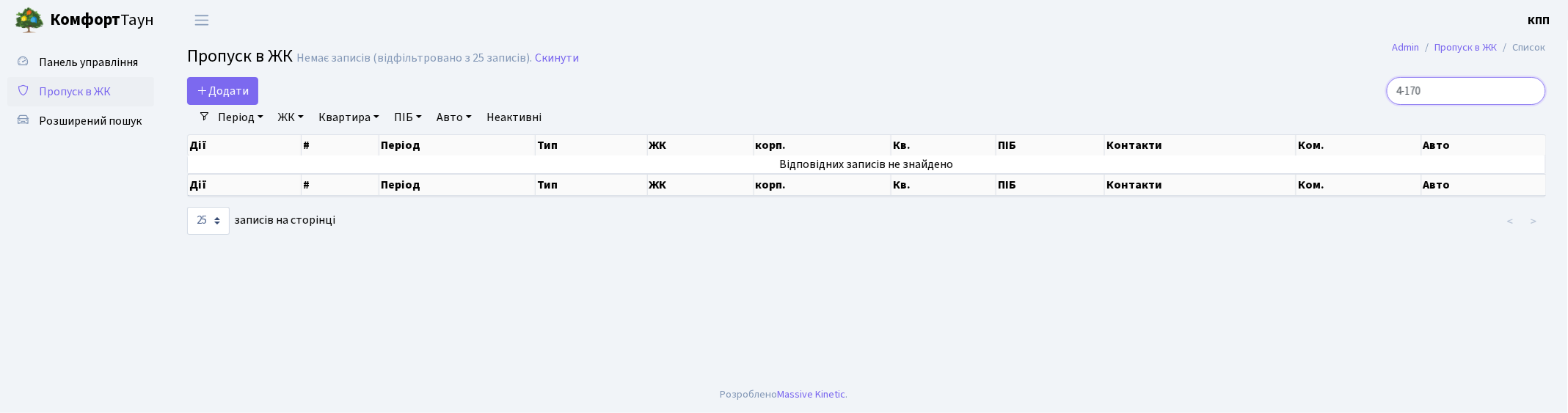
click at [1419, 90] on input "4-170" at bounding box center [1466, 91] width 160 height 28
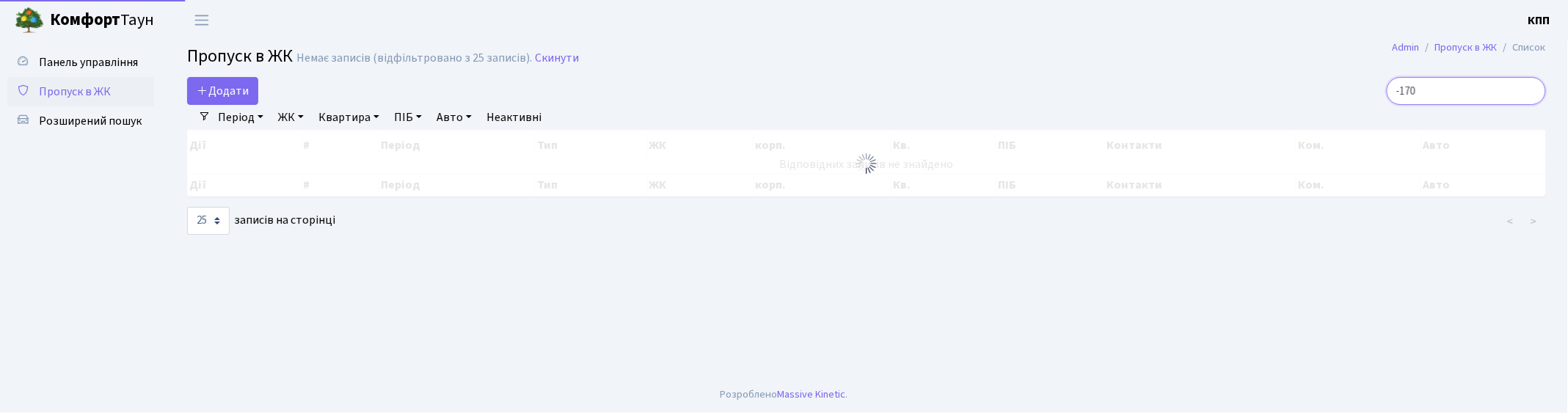
type input "3-170"
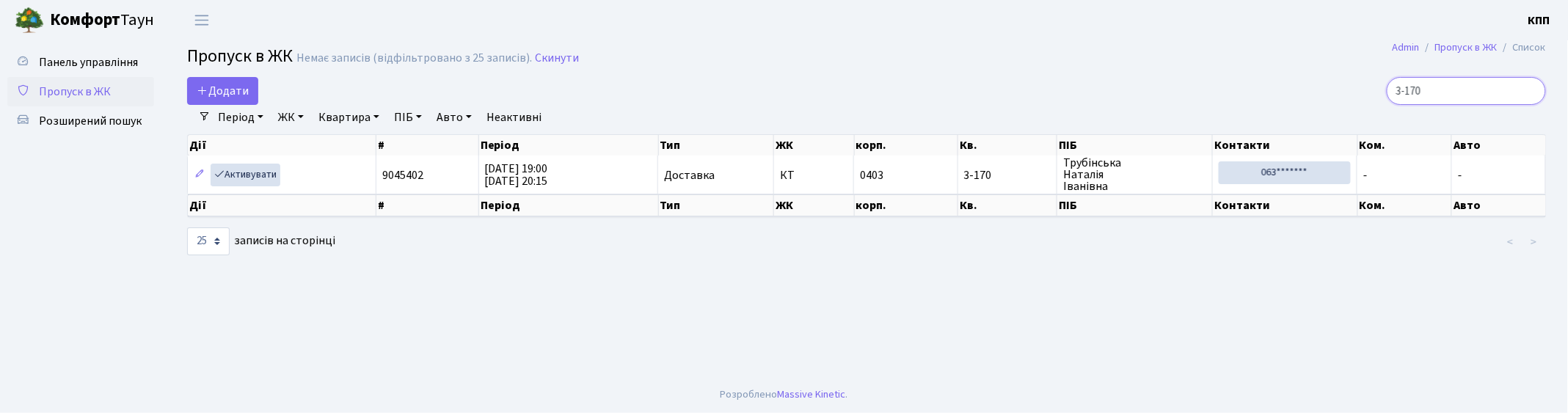
click at [1534, 92] on input "3-170" at bounding box center [1466, 91] width 160 height 28
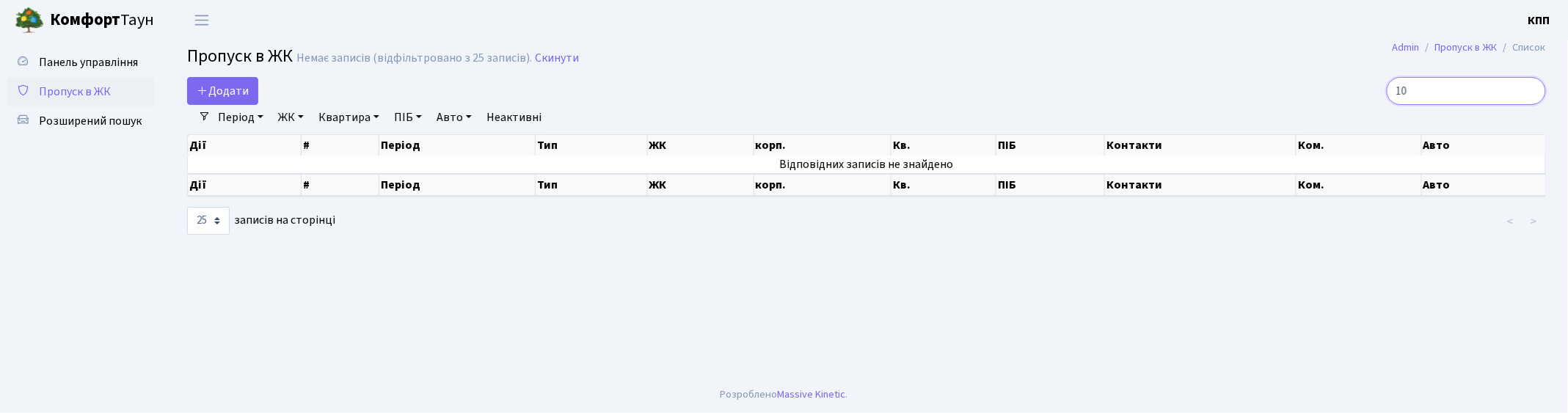
type input "1"
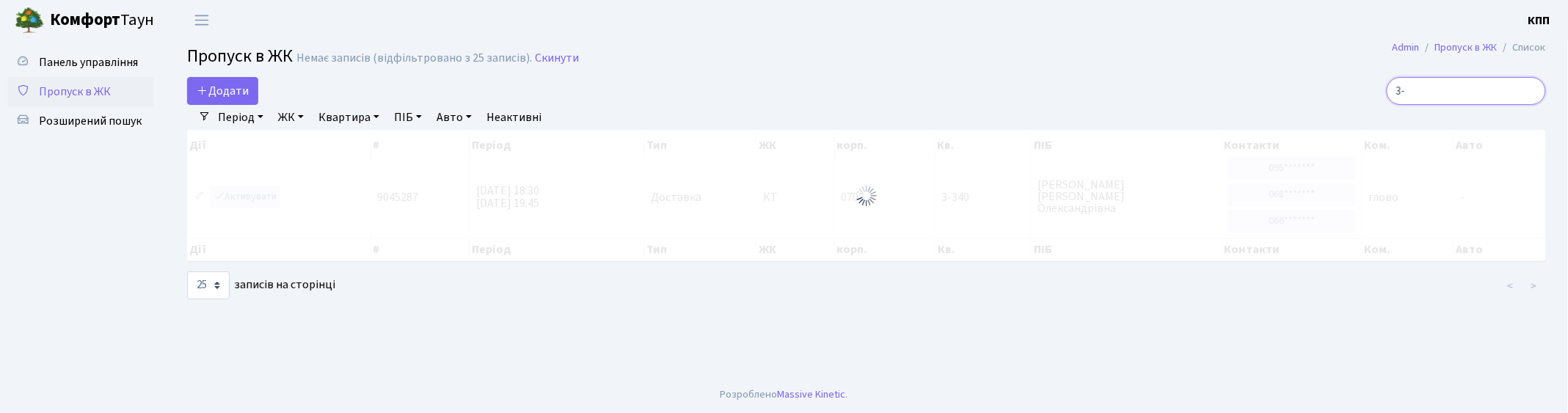
type input "3"
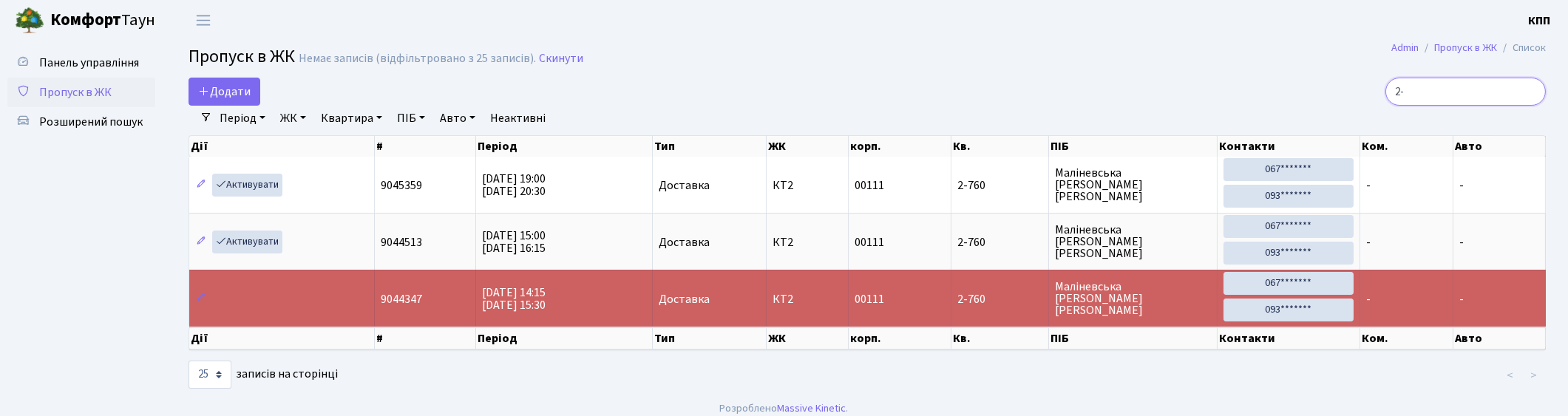
type input "2"
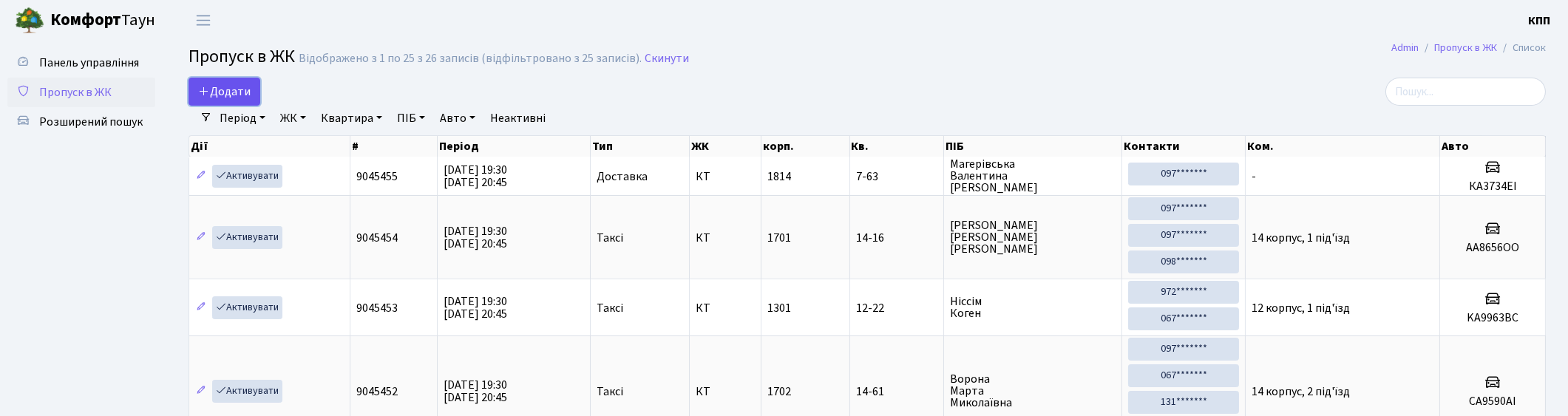
click at [254, 93] on link "Додати" at bounding box center [224, 91] width 72 height 28
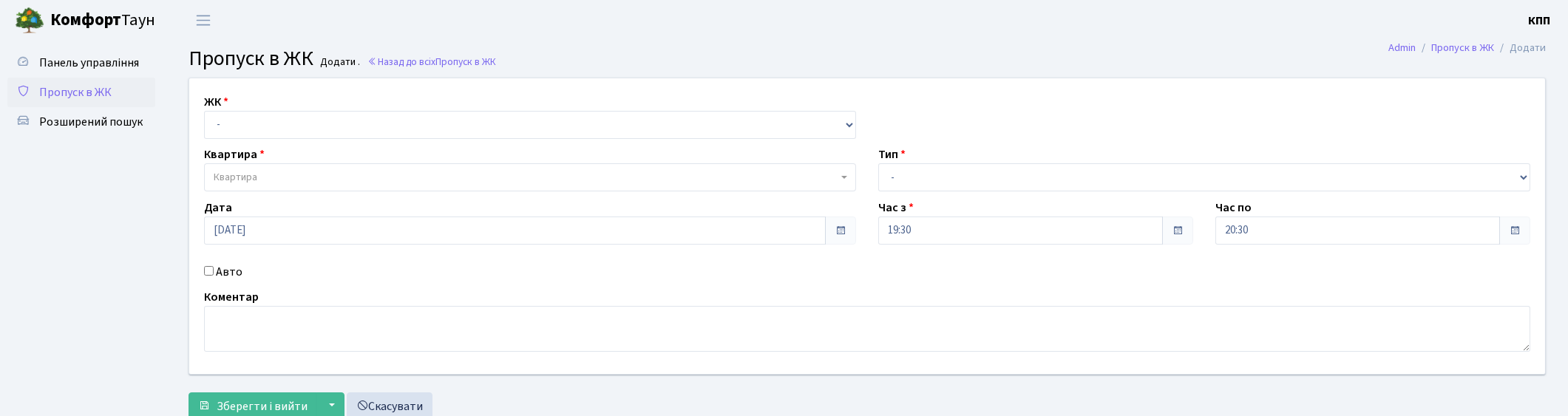
select select "271"
click at [204, 111] on select "- КТ, вул. Регенераторна, 4 КТ2, просп. [STREET_ADDRESS] [STREET_ADDRESS] [PERS…" at bounding box center [530, 125] width 652 height 28
select select
click at [244, 168] on span "Квартира" at bounding box center [530, 177] width 652 height 28
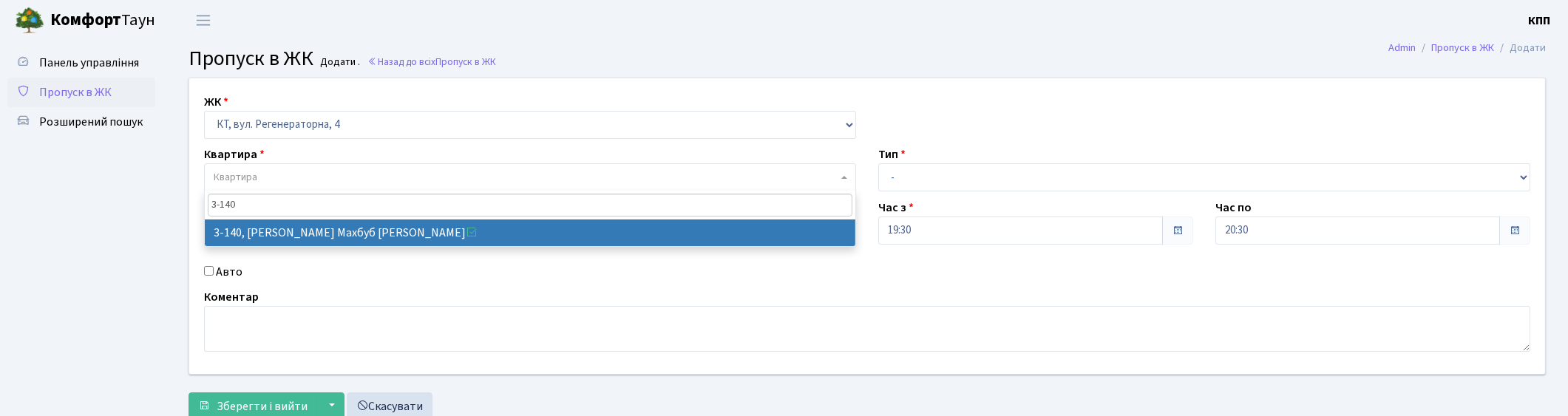
type input "3-140"
select select "807"
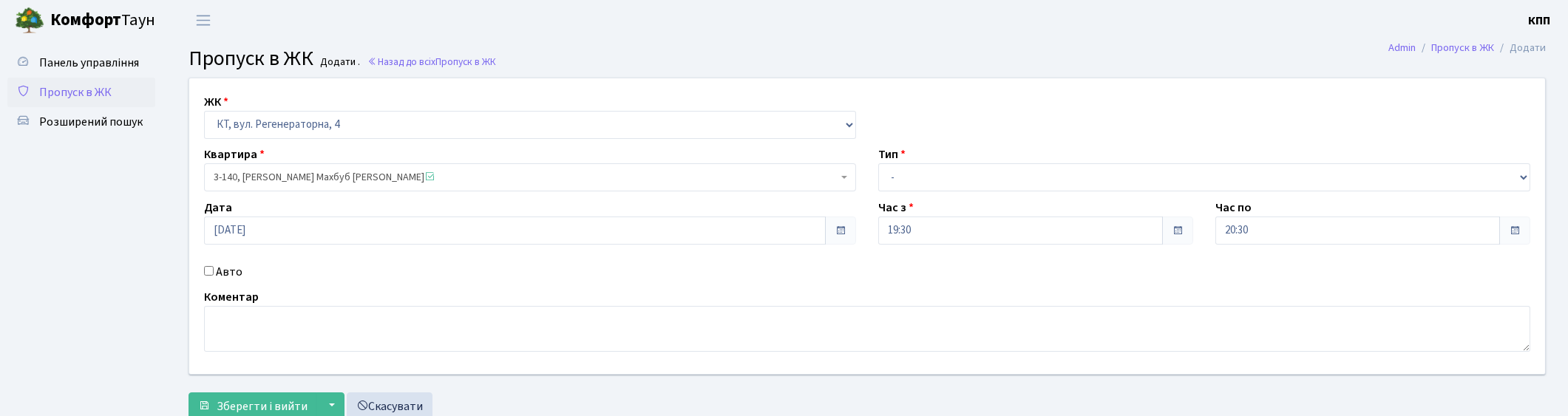
click at [225, 276] on label "Авто" at bounding box center [229, 272] width 27 height 18
click at [214, 276] on input "Авто" at bounding box center [209, 271] width 9 height 9
checkbox input "true"
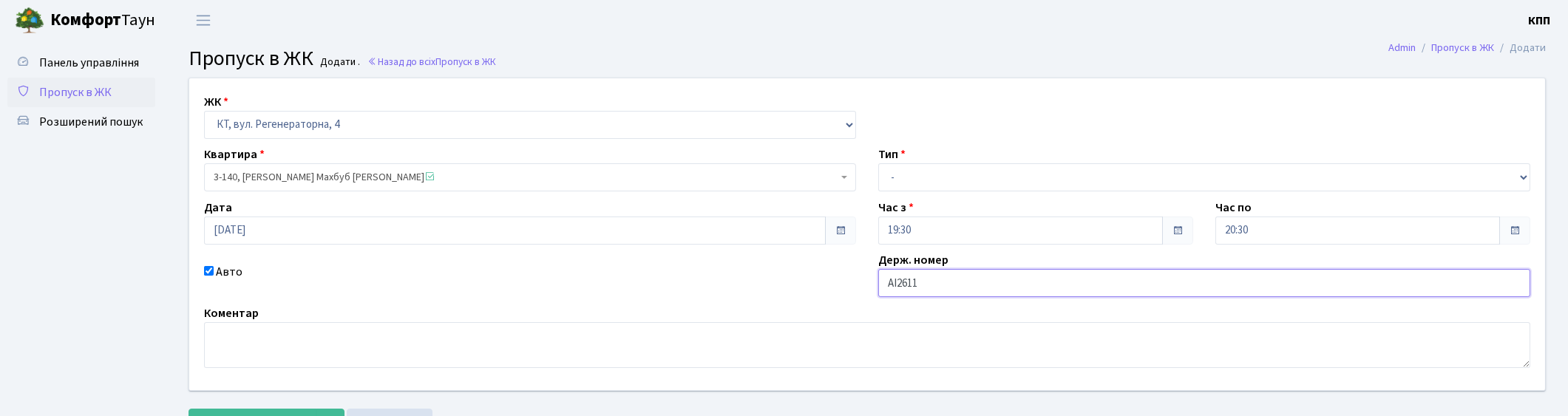
type input "АІ2611ЕТ"
click at [917, 188] on select "- Доставка Таксі Гості Сервіс" at bounding box center [1204, 177] width 652 height 28
select select "3"
click at [878, 163] on select "- Доставка Таксі Гості Сервіс" at bounding box center [1204, 177] width 652 height 28
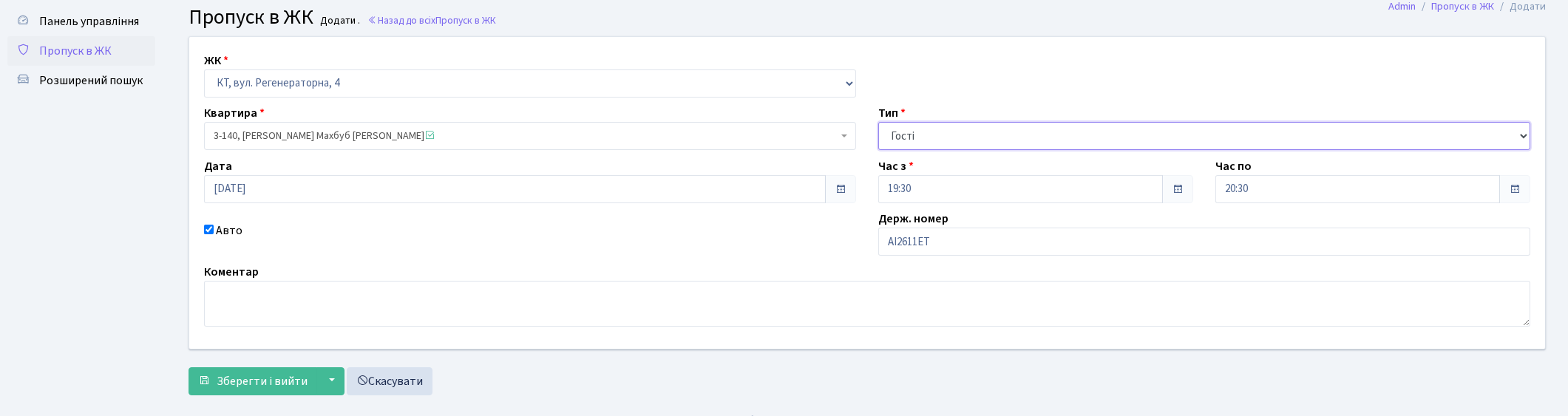
scroll to position [65, 0]
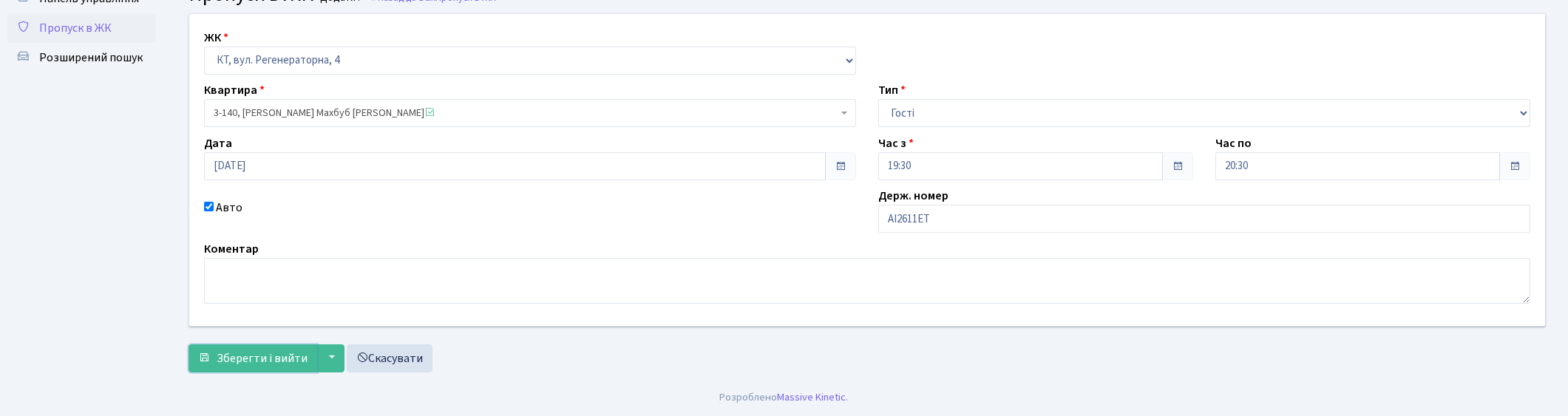
drag, startPoint x: 263, startPoint y: 345, endPoint x: 320, endPoint y: 328, distance: 59.5
click at [264, 345] on button "Зберегти і вийти" at bounding box center [252, 358] width 128 height 28
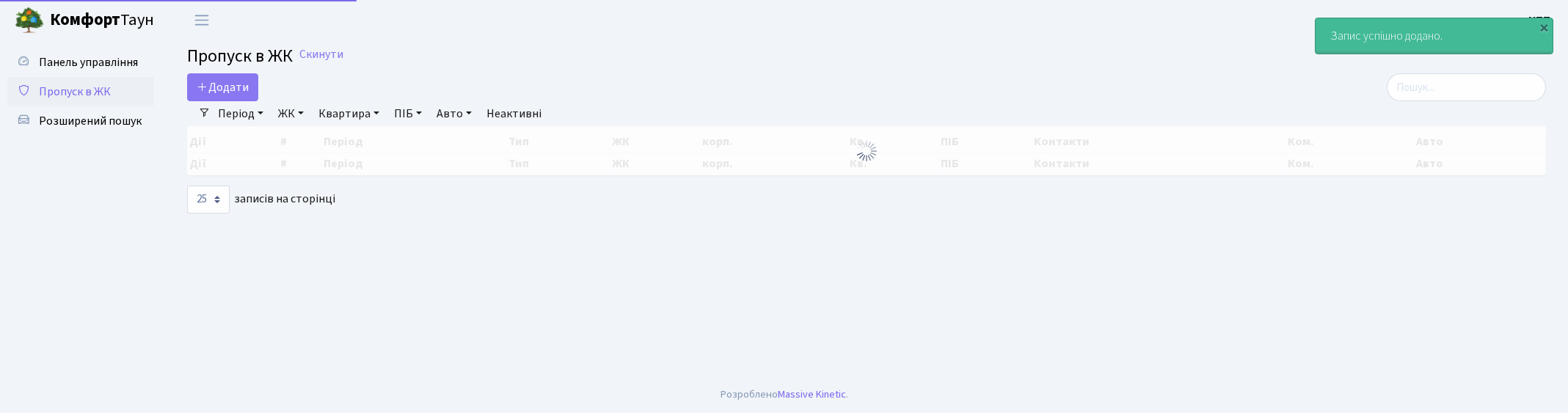
select select "25"
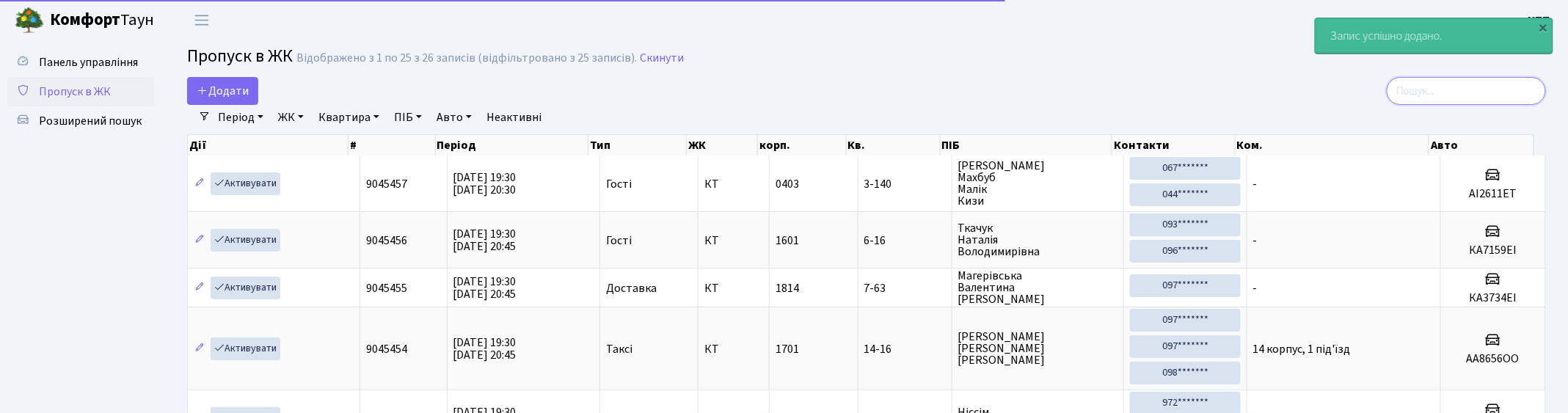
click at [1457, 100] on input "search" at bounding box center [1466, 91] width 160 height 28
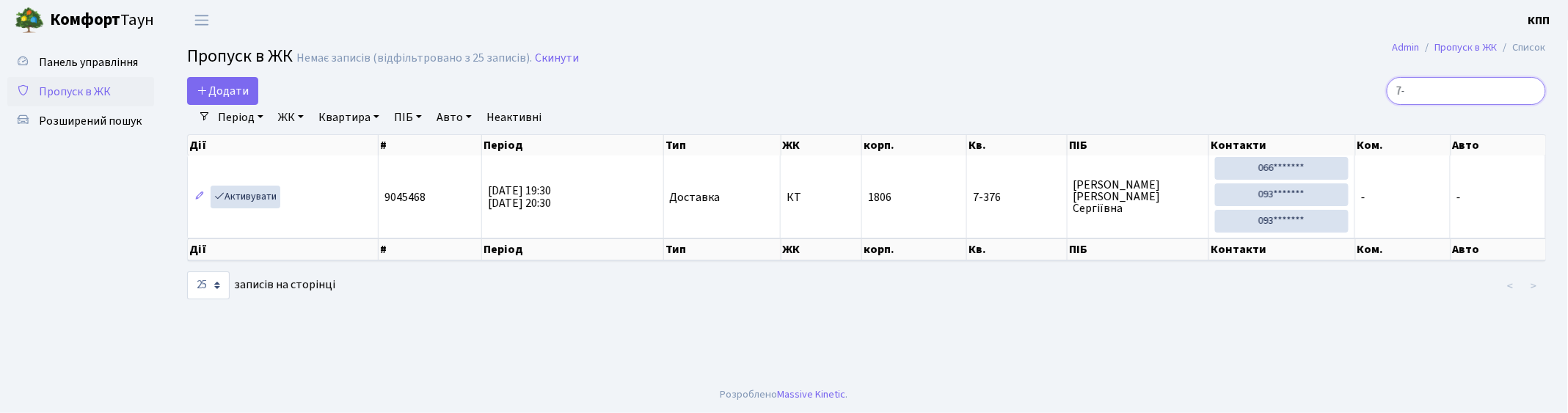
type input "7"
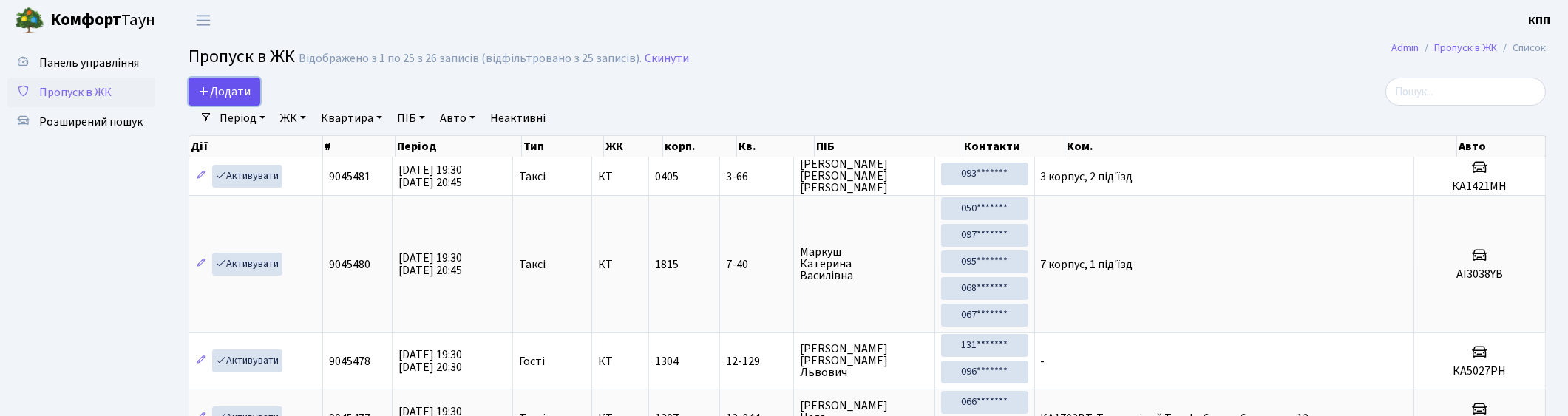
click at [253, 86] on link "Додати" at bounding box center [224, 91] width 72 height 28
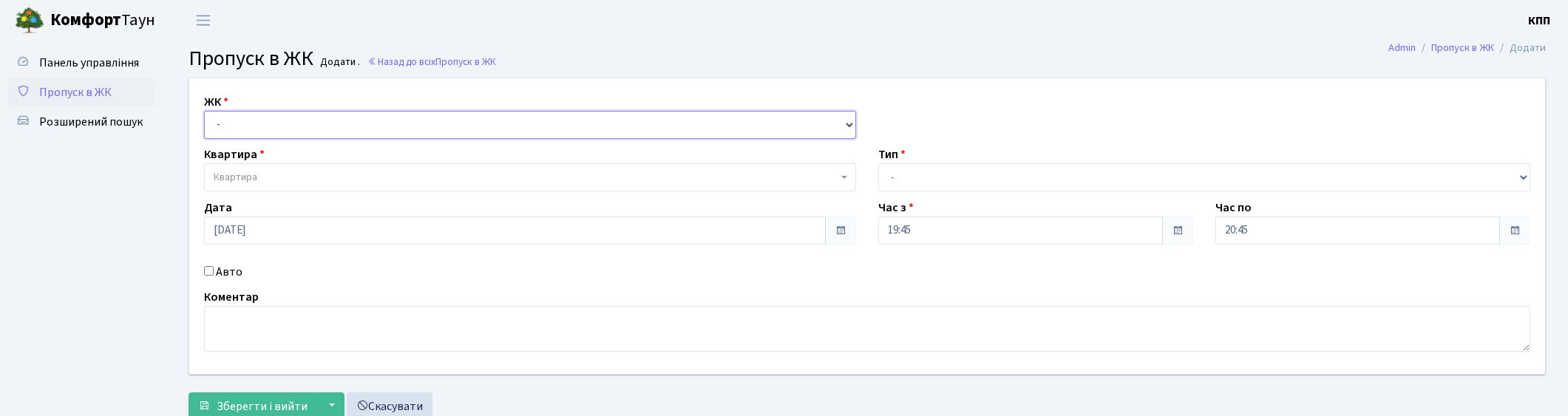
drag, startPoint x: 0, startPoint y: 0, endPoint x: 222, endPoint y: 136, distance: 260.3
click at [213, 129] on select "- КТ, вул. Регенераторна, 4 КТ2, просп. [STREET_ADDRESS] [STREET_ADDRESS] [PERS…" at bounding box center [530, 125] width 652 height 28
select select "271"
click at [204, 111] on select "- КТ, вул. Регенераторна, 4 КТ2, просп. Соборності, 17 КТ3, вул. Березнева, 16 …" at bounding box center [530, 125] width 652 height 28
select select
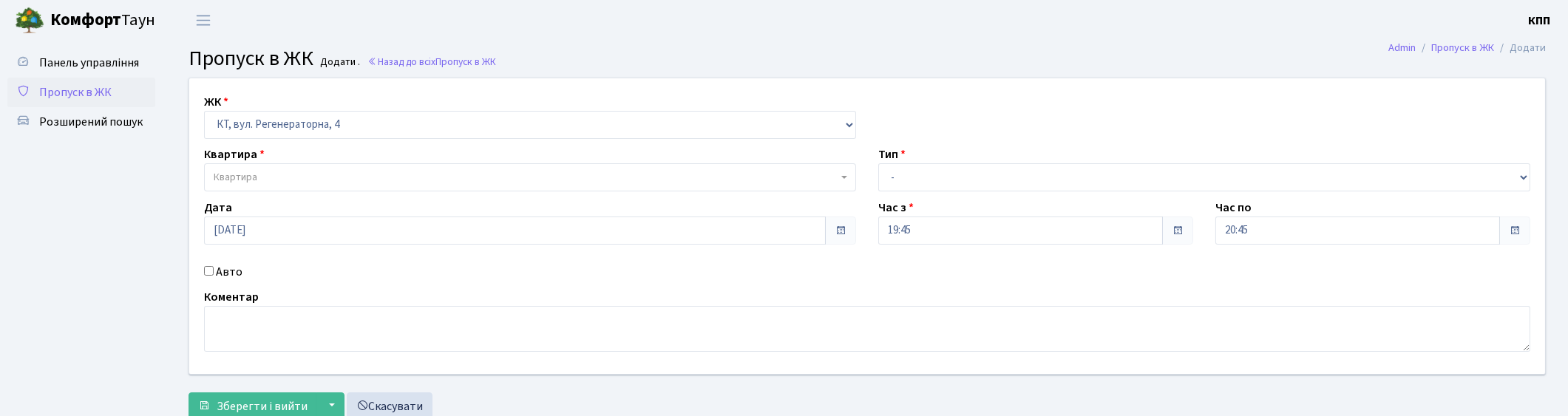
click at [212, 270] on input "Авто" at bounding box center [209, 271] width 9 height 9
checkbox input "true"
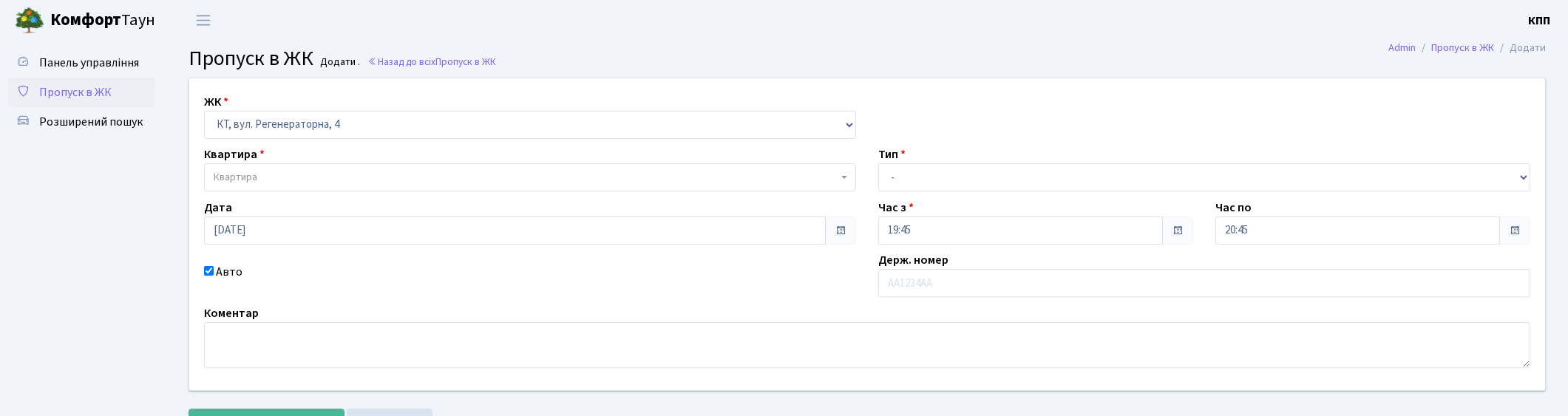
click at [111, 97] on link "Пропуск в ЖК" at bounding box center [81, 92] width 148 height 30
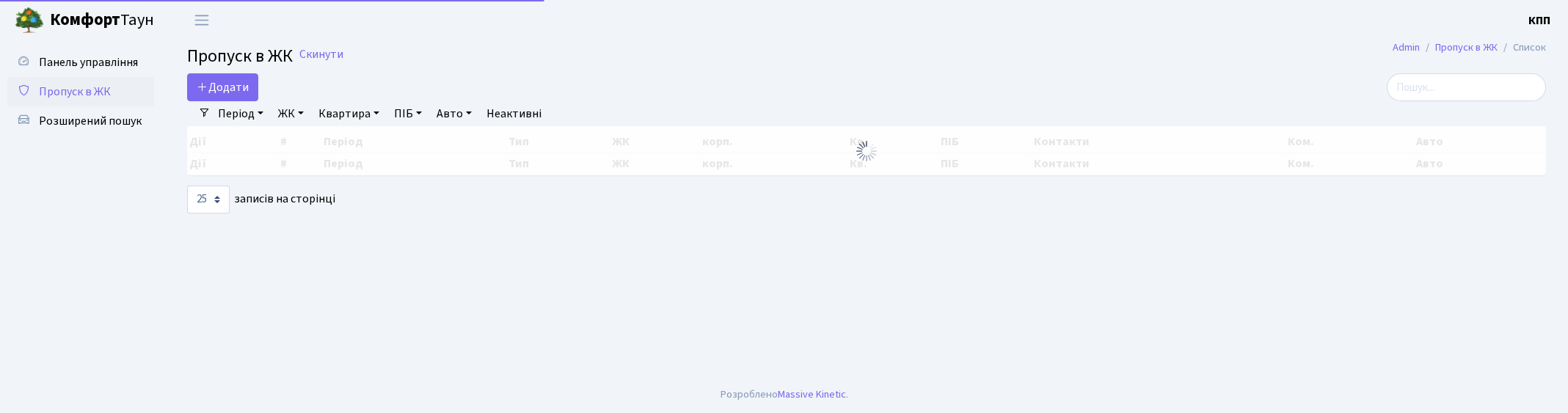
select select "25"
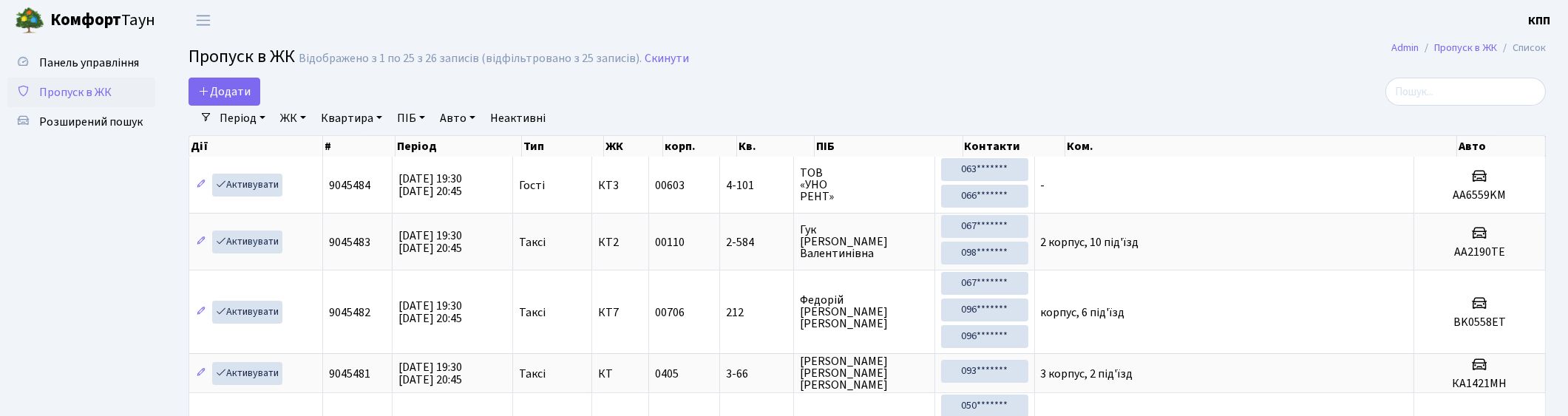
click at [1499, 107] on div "Період [DATE] - [DATE] ЖК - КТ, вул. Регенераторна, 4 КТ2, просп. [STREET_ADDRE…" at bounding box center [873, 118] width 1322 height 25
drag, startPoint x: 1472, startPoint y: 89, endPoint x: 1230, endPoint y: 91, distance: 242.0
click at [1469, 89] on input "search" at bounding box center [1466, 91] width 161 height 28
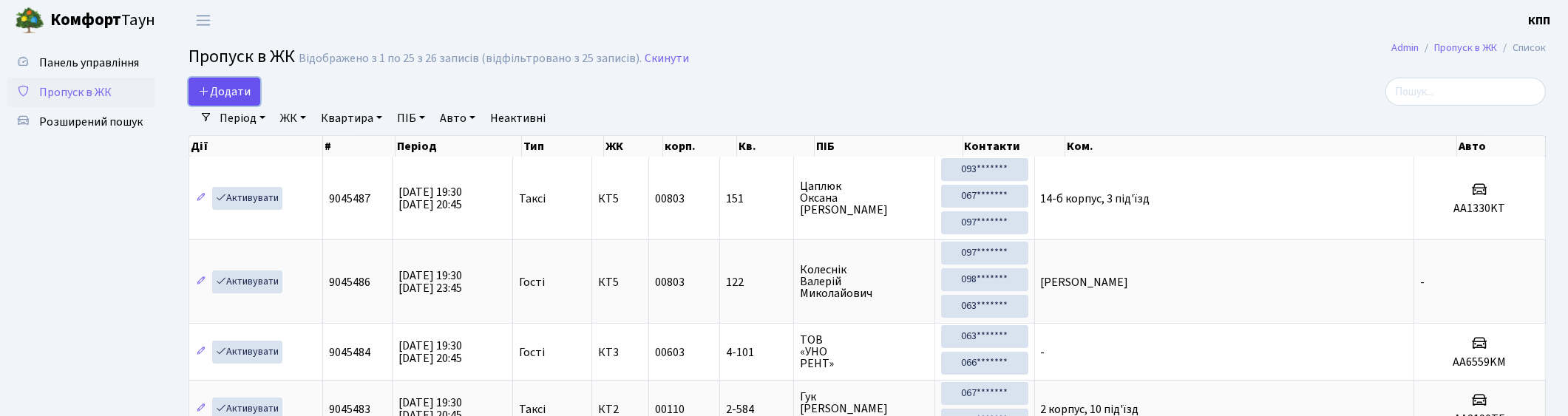
click at [215, 91] on span "Додати" at bounding box center [224, 91] width 53 height 17
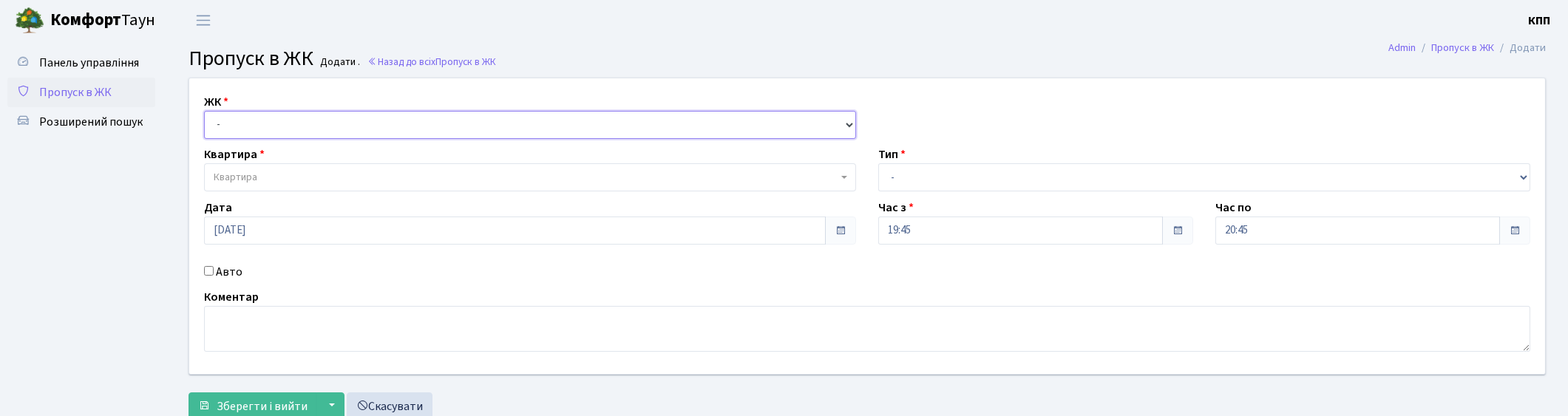
click at [266, 119] on select "- КТ, вул. Регенераторна, 4 КТ2, просп. [STREET_ADDRESS] [STREET_ADDRESS] [PERS…" at bounding box center [530, 125] width 652 height 28
select select "271"
click at [204, 111] on select "- КТ, вул. Регенераторна, 4 КТ2, просп. [STREET_ADDRESS] [STREET_ADDRESS] [PERS…" at bounding box center [530, 125] width 652 height 28
select select
click at [262, 194] on div "ЖК - КТ, вул. Регенераторна, 4 КТ2, просп. Соборності, 17 КТ3, вул. Березнева, …" at bounding box center [867, 225] width 1378 height 295
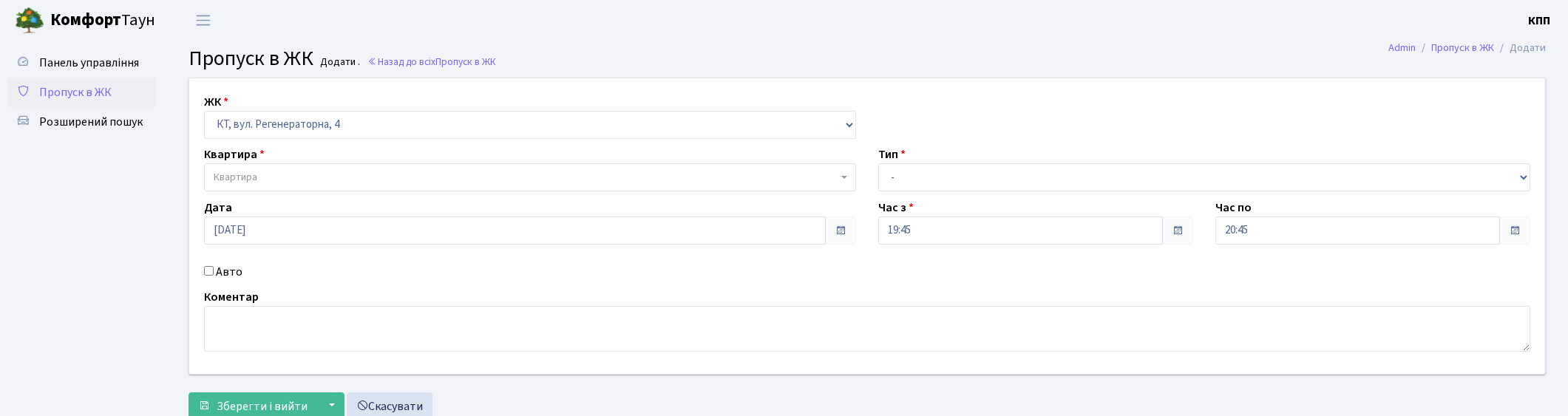
click at [223, 267] on label "Авто" at bounding box center [229, 272] width 27 height 18
click at [214, 267] on input "Авто" at bounding box center [209, 271] width 9 height 9
checkbox input "true"
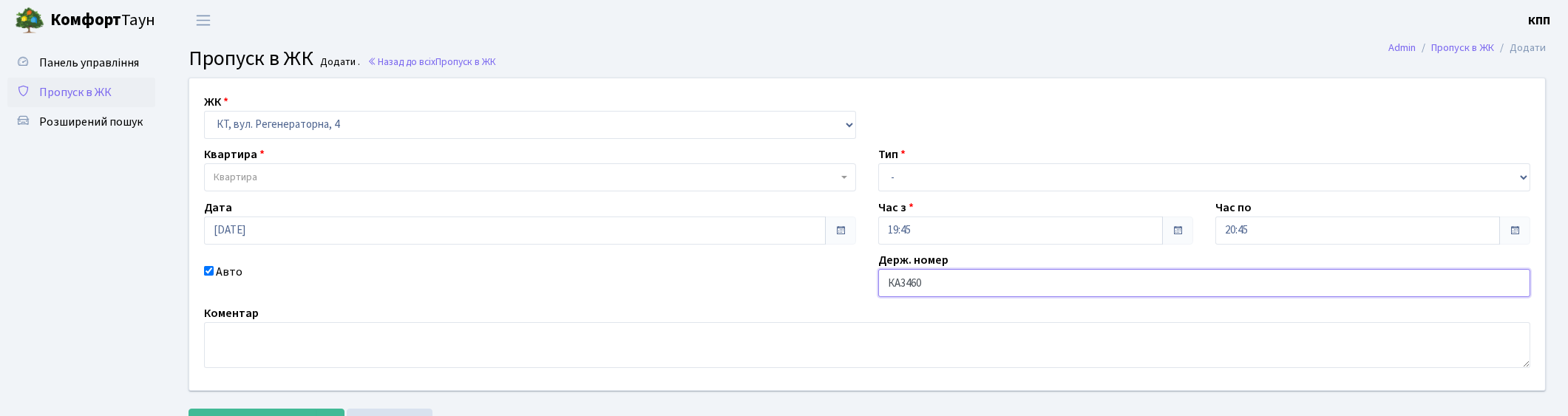
type input "КА3460ЕЕ"
click at [439, 168] on span "Квартира" at bounding box center [530, 177] width 652 height 28
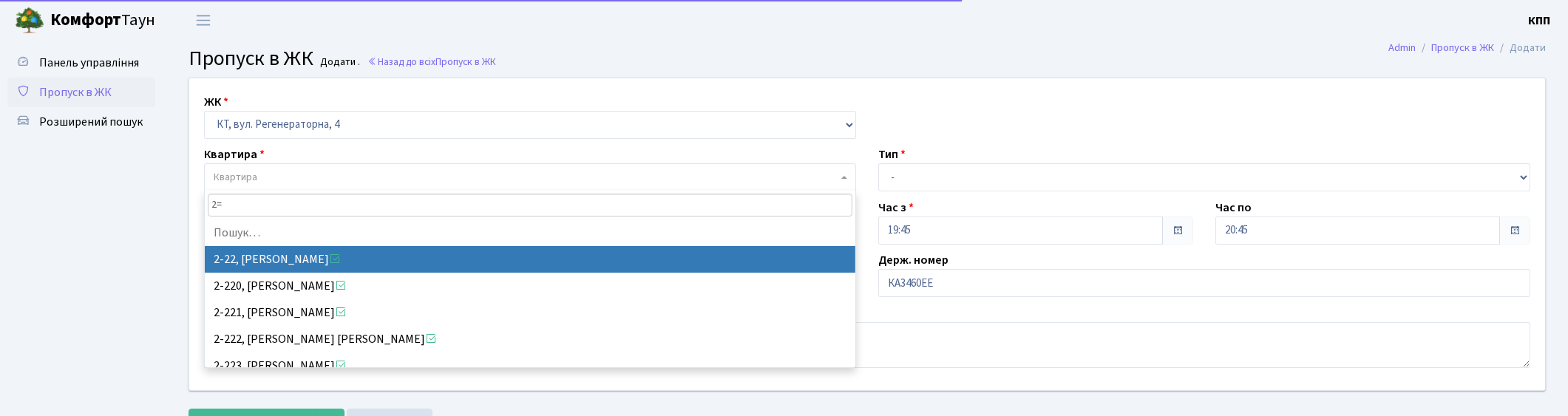
type input "2"
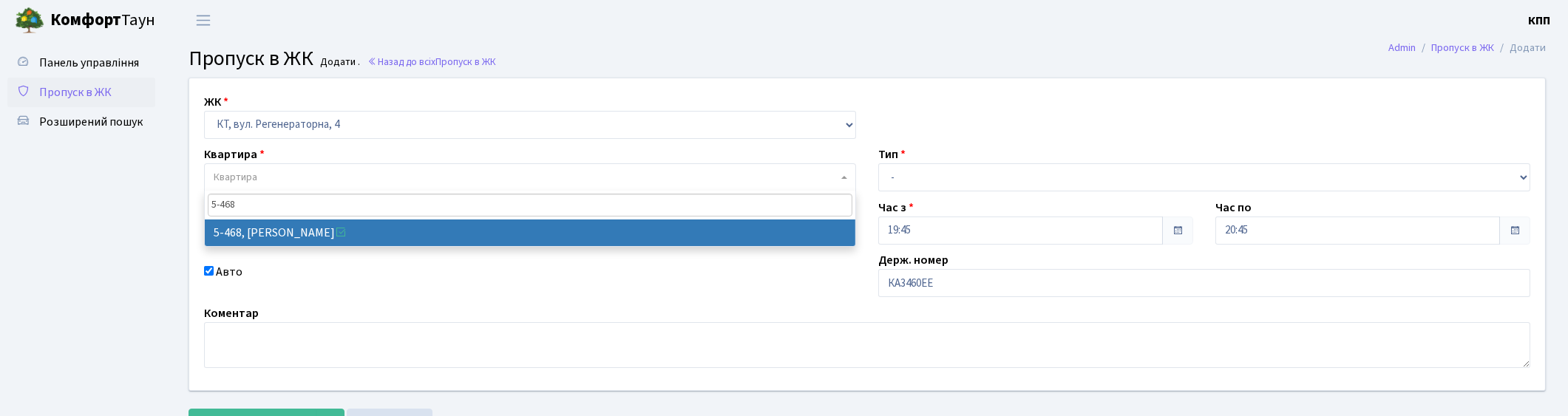
type input "5-468"
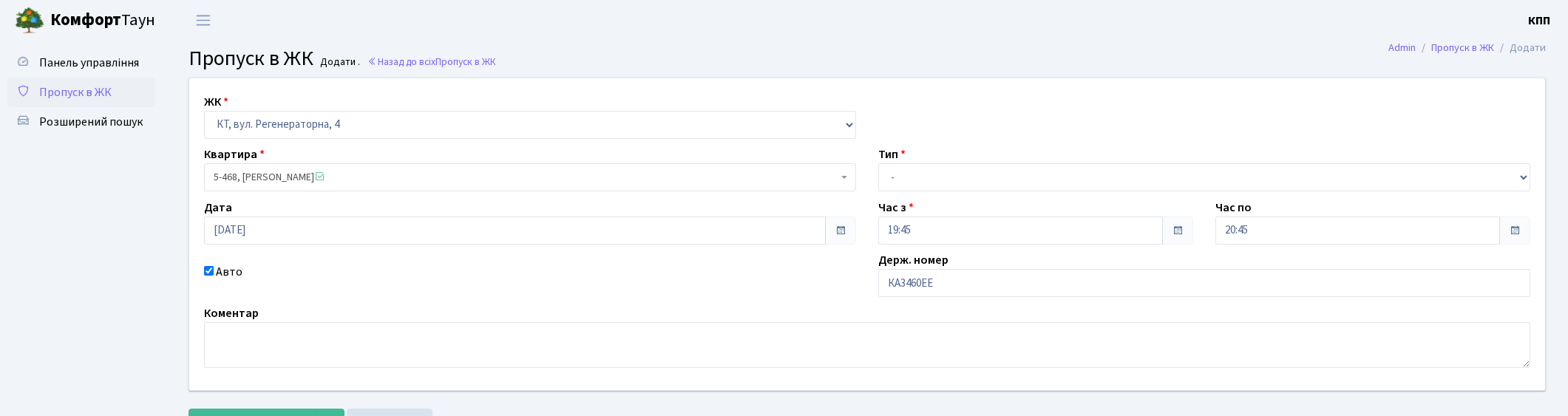
select select "2076"
click at [911, 184] on select "- Доставка Таксі Гості Сервіс" at bounding box center [1204, 177] width 652 height 28
select select "3"
click at [878, 163] on select "- Доставка Таксі Гості Сервіс" at bounding box center [1204, 177] width 652 height 28
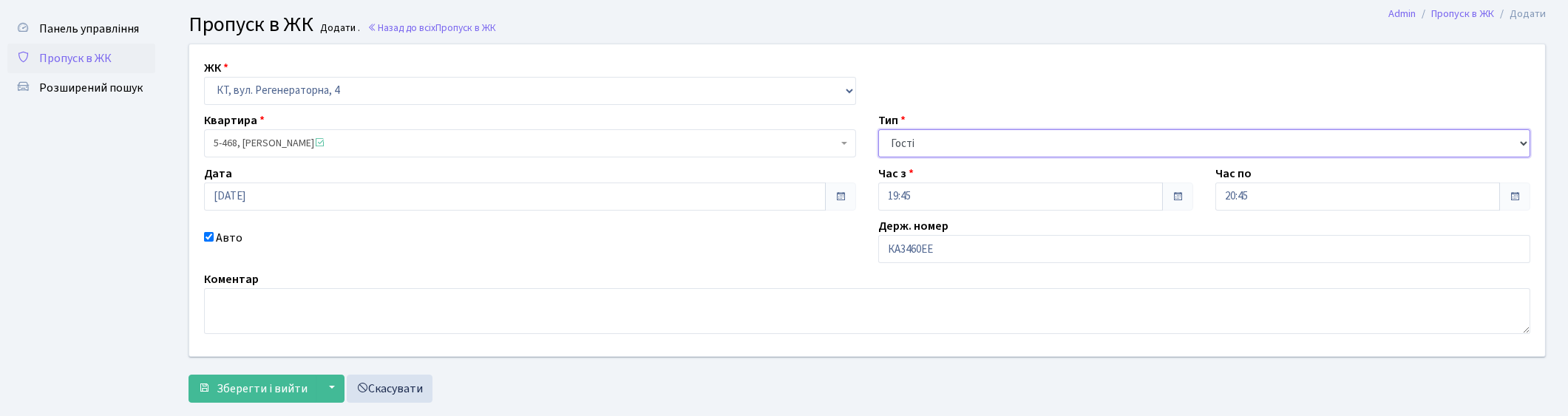
scroll to position [65, 0]
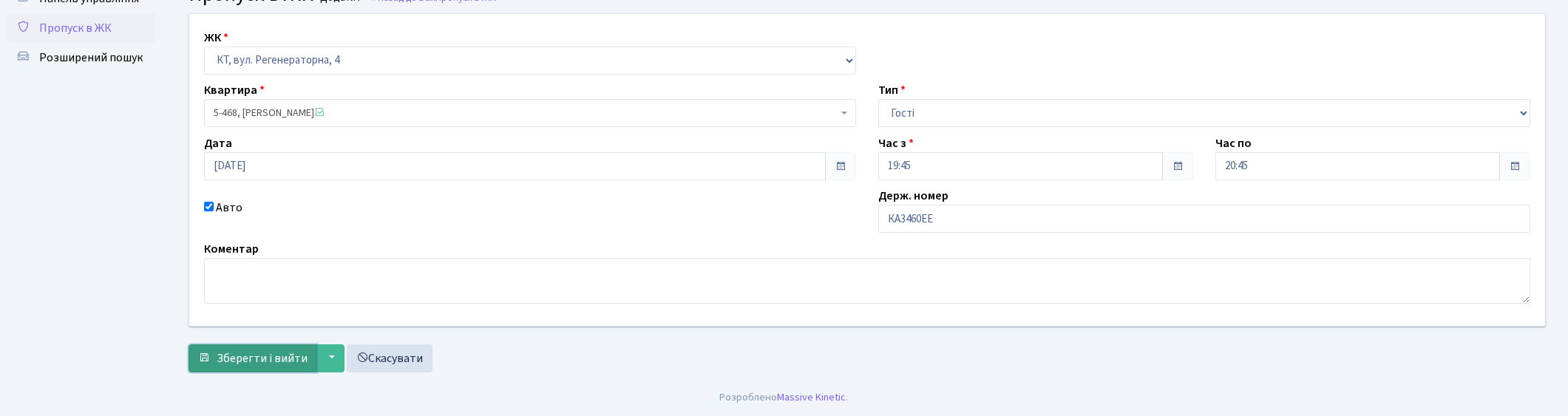
click at [250, 351] on span "Зберегти і вийти" at bounding box center [262, 358] width 91 height 17
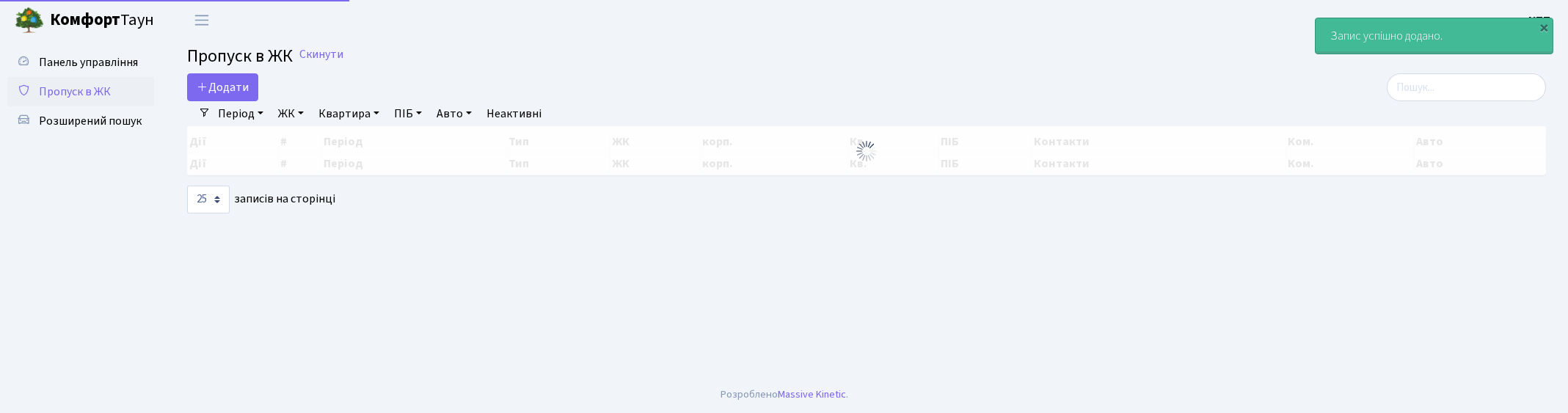
select select "25"
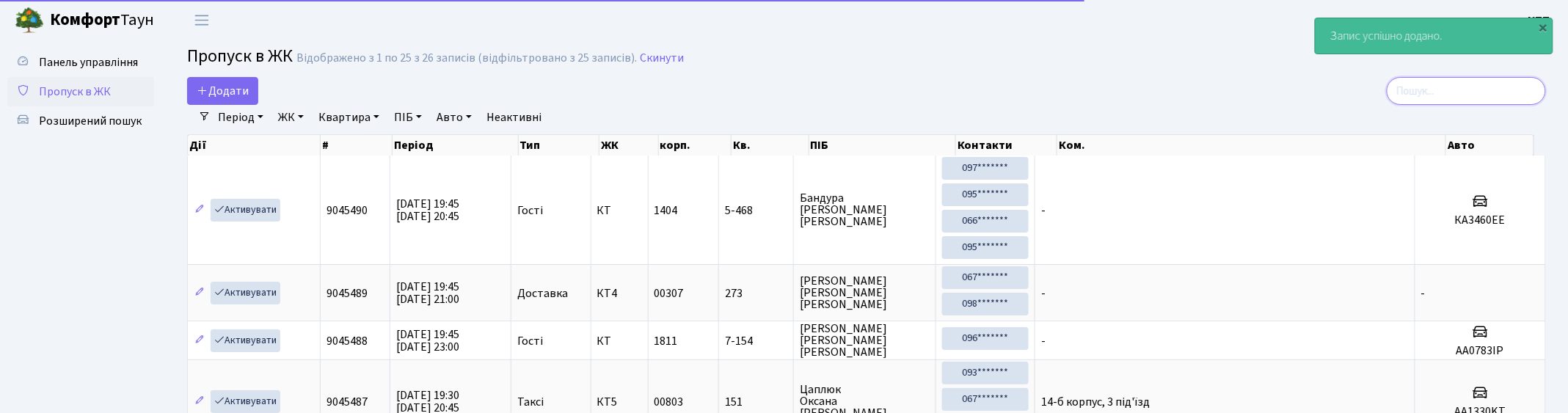
click at [1476, 88] on input "search" at bounding box center [1466, 91] width 160 height 28
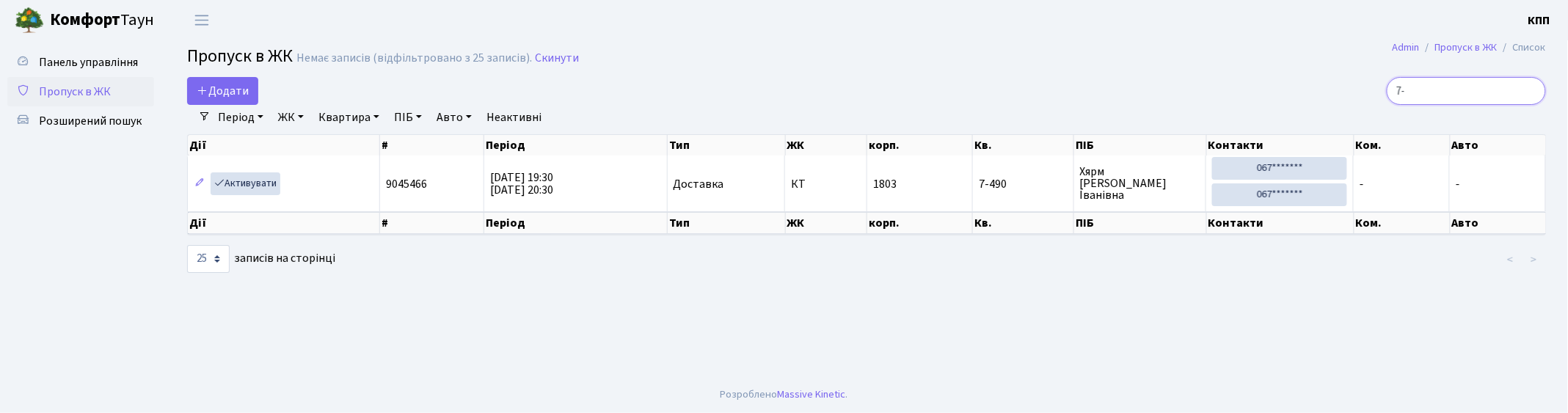
type input "7"
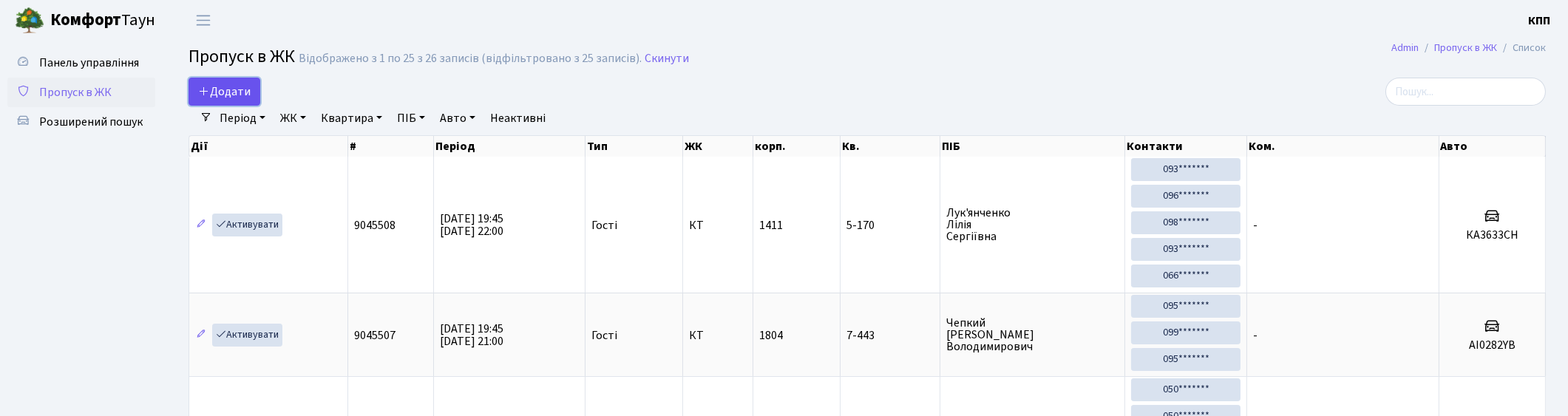
click at [237, 77] on link "Додати" at bounding box center [224, 91] width 72 height 28
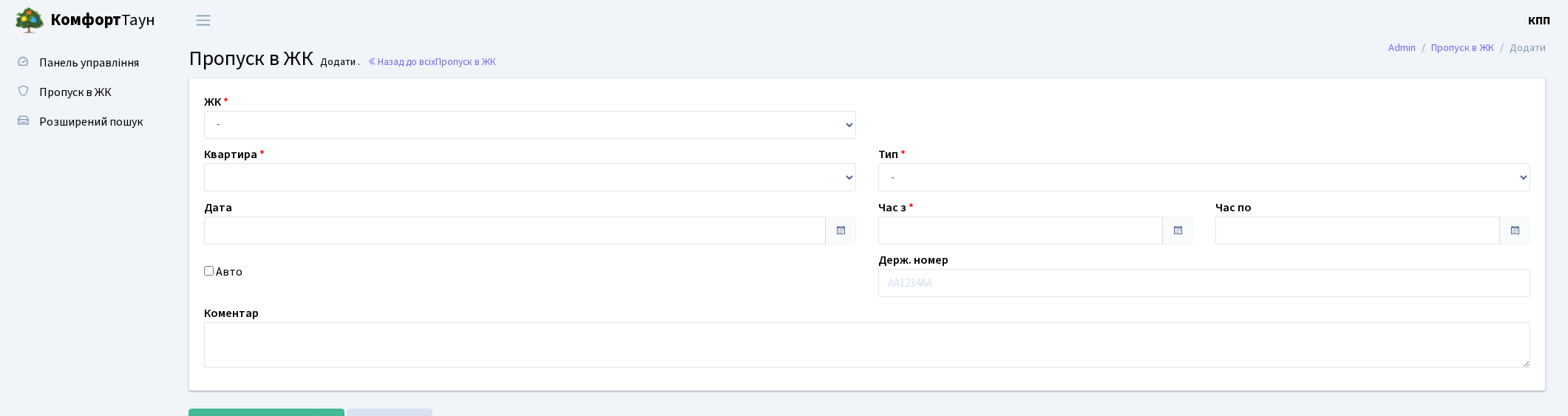
type input "[DATE]"
type input "19:45"
type input "20:45"
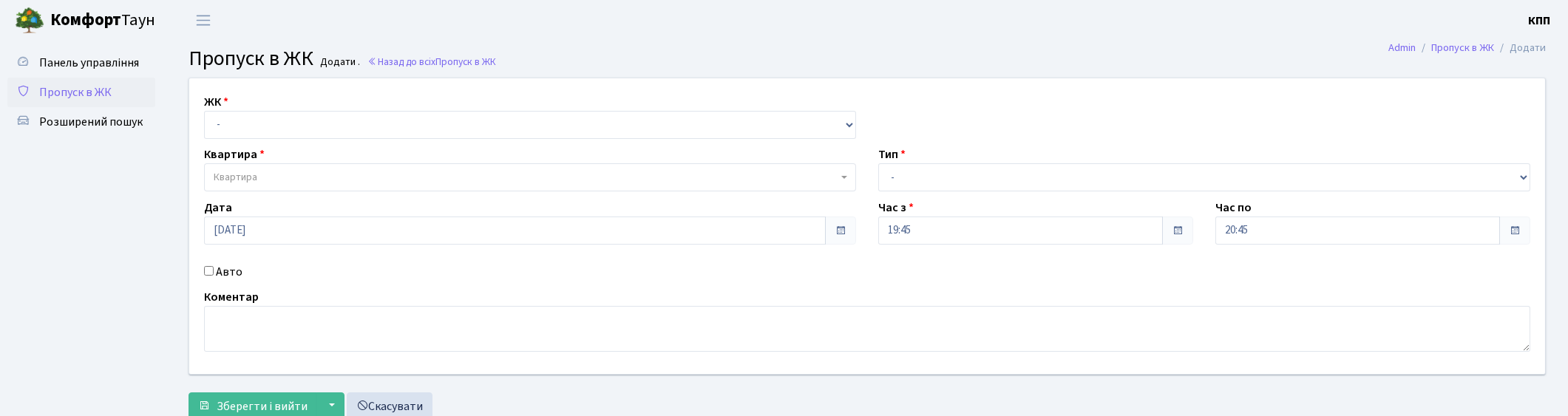
select select "271"
click at [204, 111] on select "- КТ, вул. Регенераторна, 4 КТ2, просп. [STREET_ADDRESS] [STREET_ADDRESS] [PERS…" at bounding box center [530, 125] width 652 height 28
select select
drag, startPoint x: 0, startPoint y: 0, endPoint x: 246, endPoint y: 178, distance: 303.6
click at [246, 178] on span "Квартира" at bounding box center [235, 177] width 43 height 15
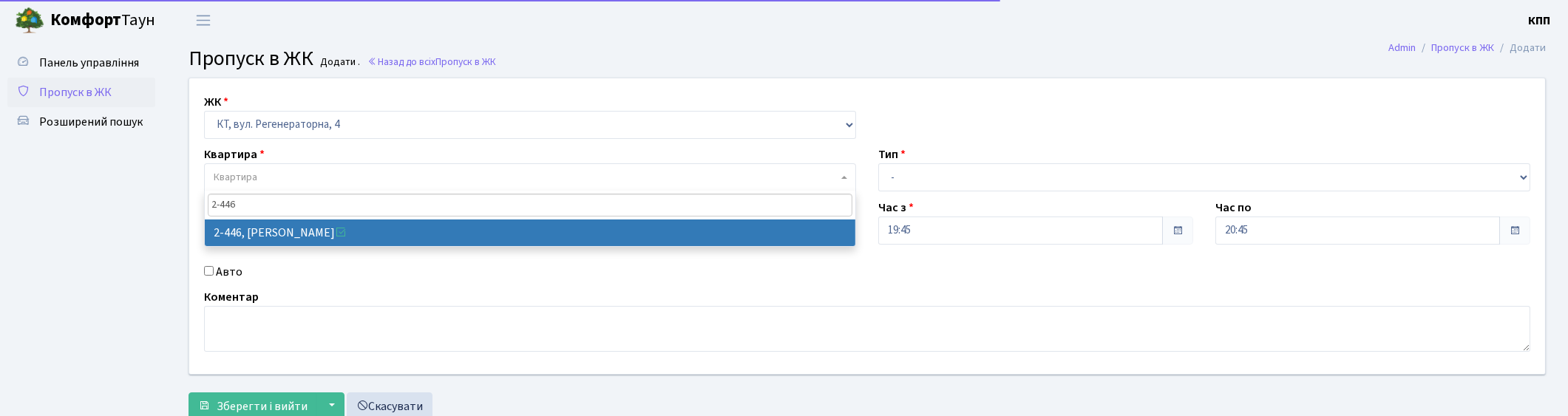
type input "2-446"
drag, startPoint x: 277, startPoint y: 240, endPoint x: 727, endPoint y: 211, distance: 450.9
select select "1460"
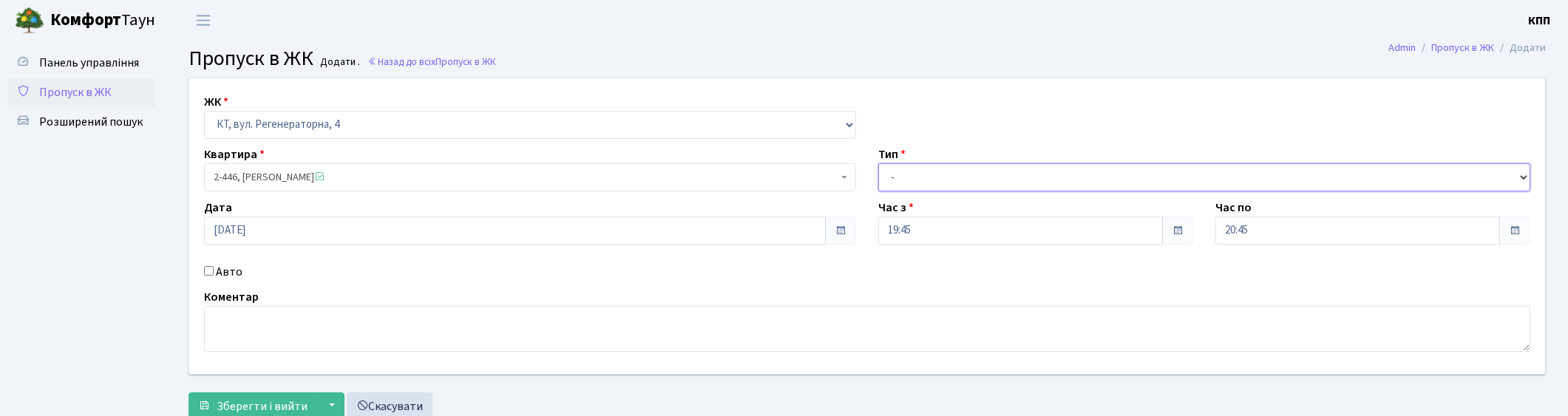
click at [899, 184] on select "- Доставка Таксі Гості Сервіс" at bounding box center [1204, 177] width 652 height 28
select select "1"
click at [878, 163] on select "- Доставка Таксі Гості Сервіс" at bounding box center [1204, 177] width 652 height 28
click at [227, 267] on label "Авто" at bounding box center [229, 272] width 27 height 18
click at [214, 267] on input "Авто" at bounding box center [209, 271] width 9 height 9
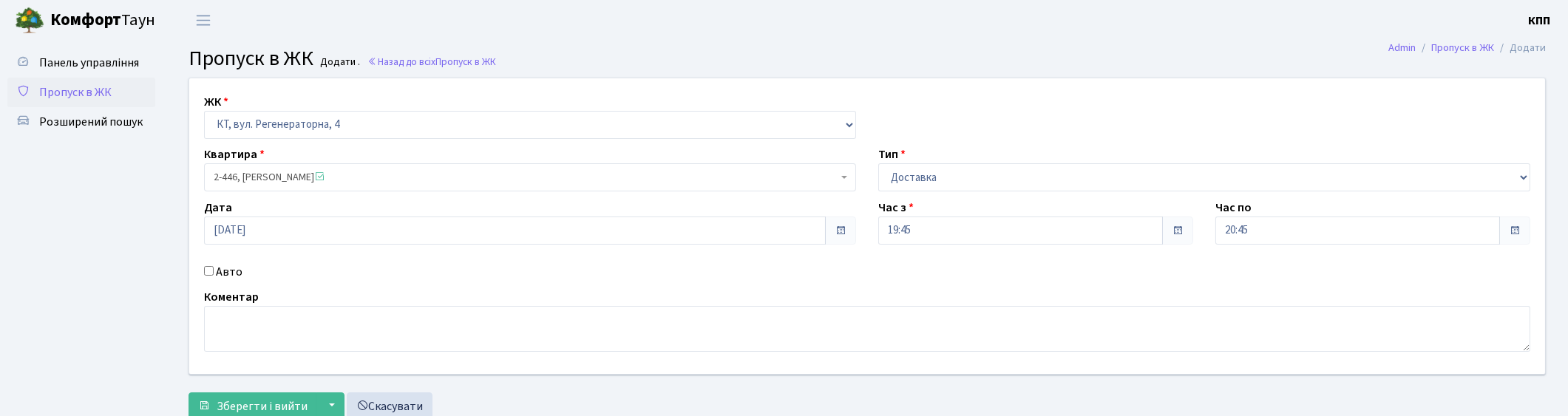
checkbox input "true"
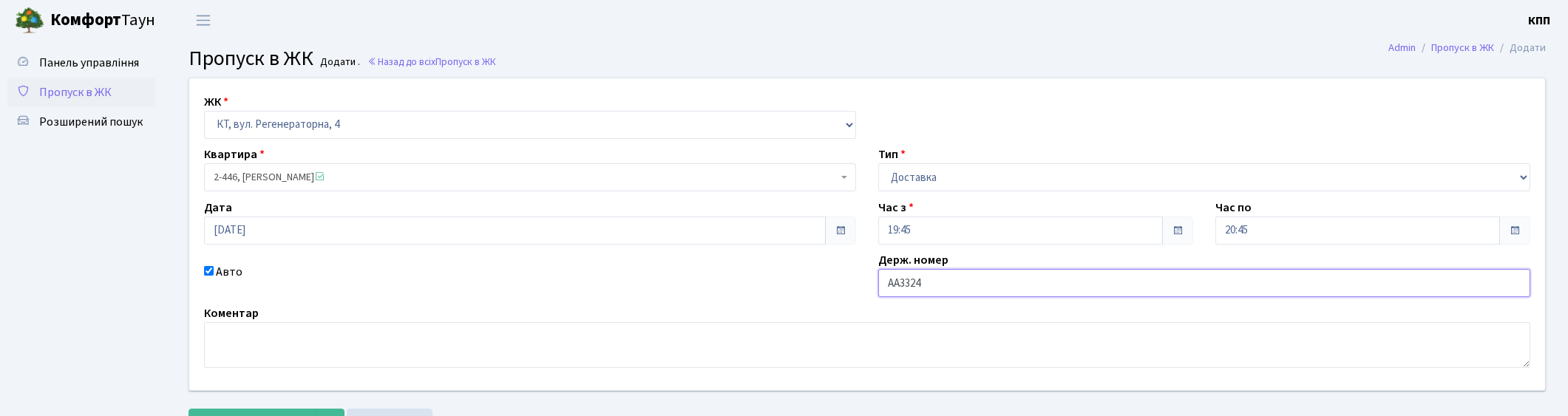
type input "АА3324ZA"
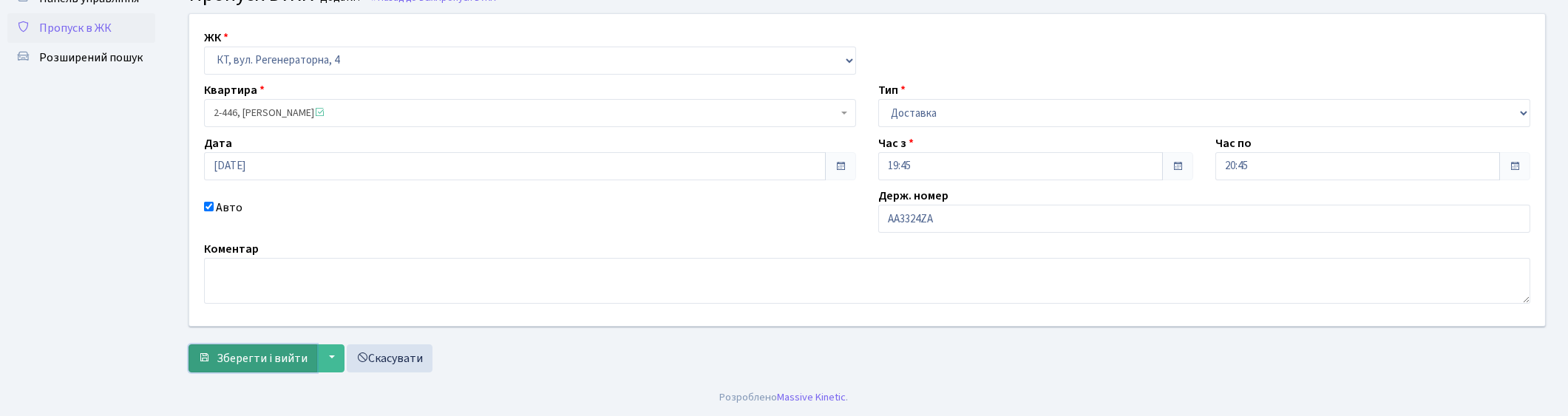
click at [274, 358] on span "Зберегти і вийти" at bounding box center [262, 358] width 91 height 17
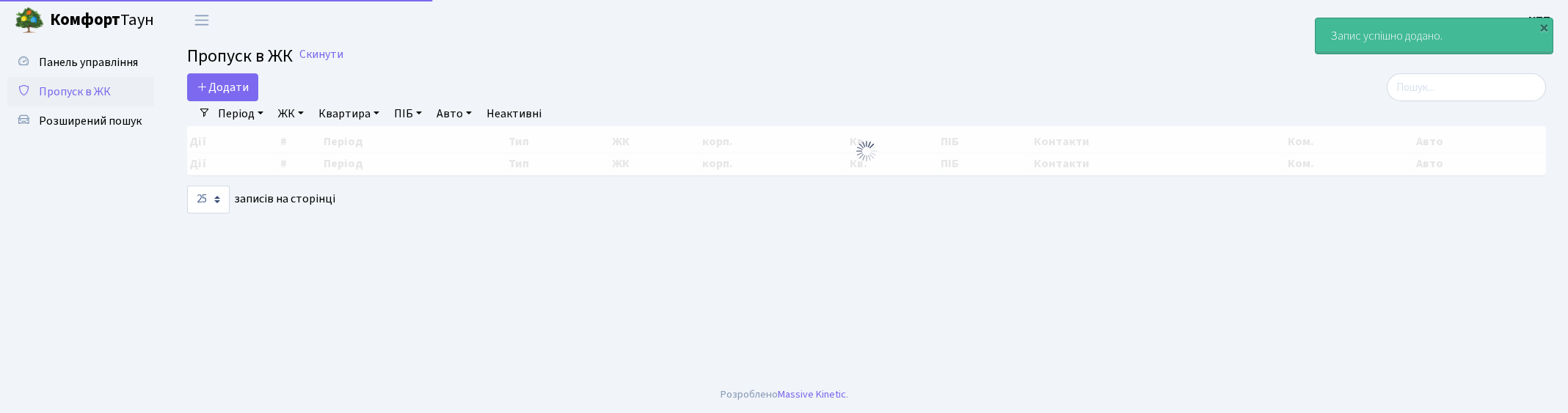
select select "25"
click at [1433, 86] on input "search" at bounding box center [1466, 88] width 160 height 28
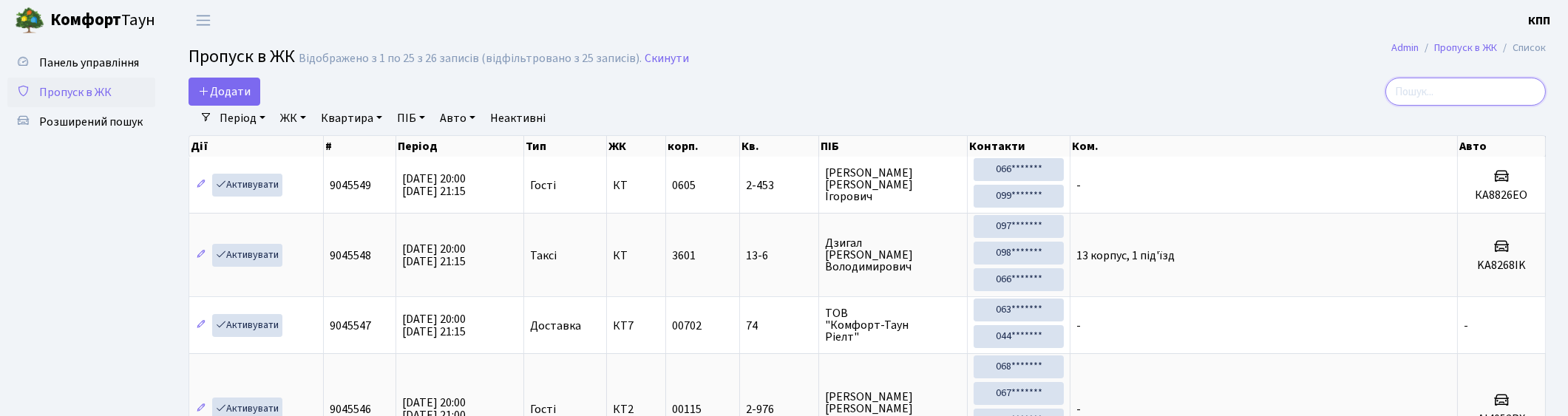
click at [1436, 90] on input "search" at bounding box center [1466, 91] width 161 height 28
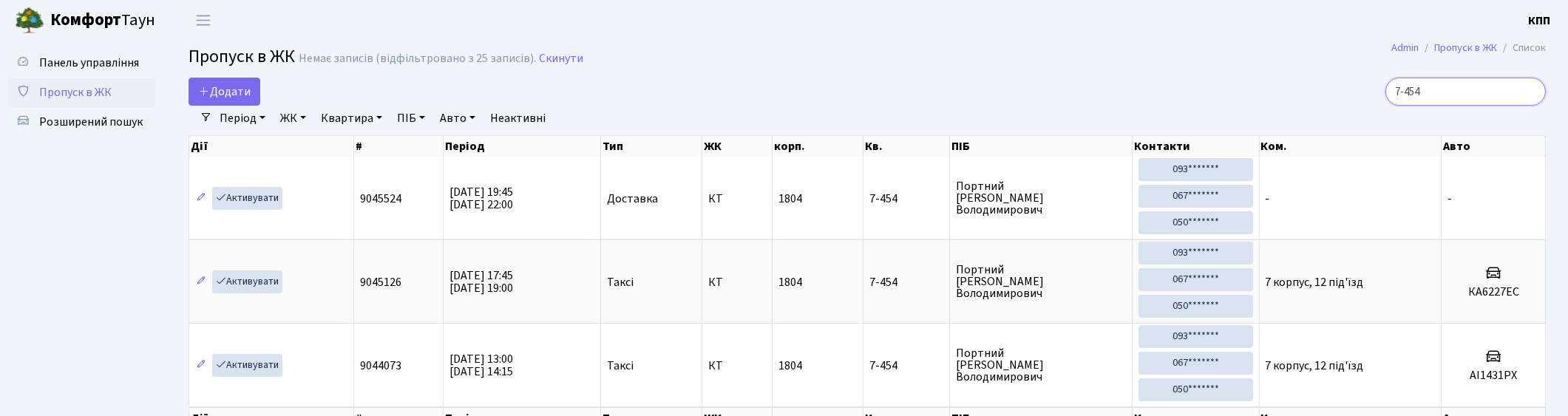
type input "7-454"
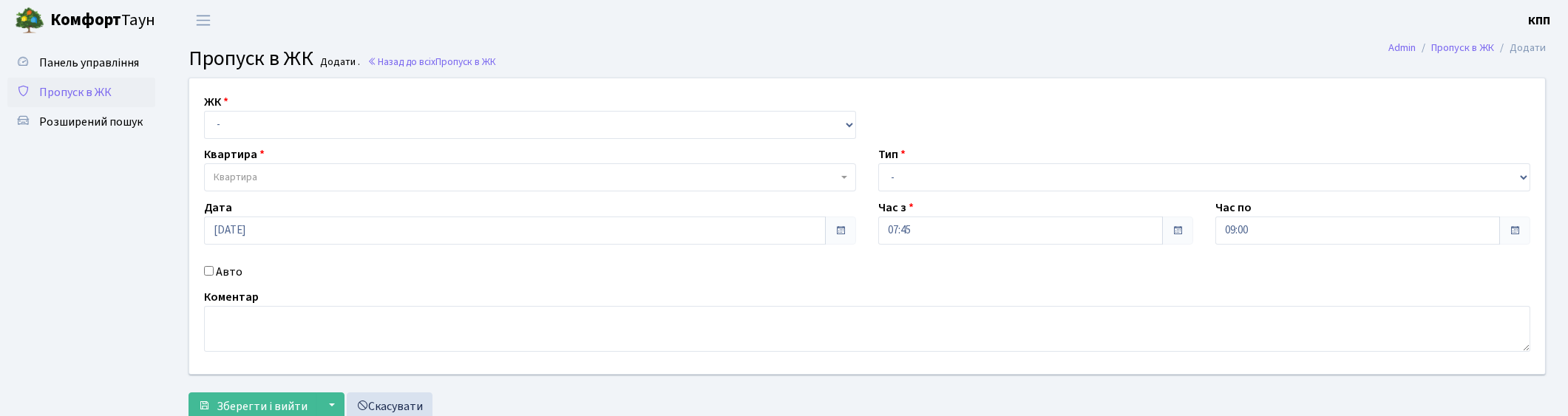
drag, startPoint x: 224, startPoint y: 279, endPoint x: 225, endPoint y: 270, distance: 9.1
click at [225, 270] on label "Авто" at bounding box center [229, 272] width 27 height 18
click at [214, 270] on input "Авто" at bounding box center [209, 271] width 9 height 9
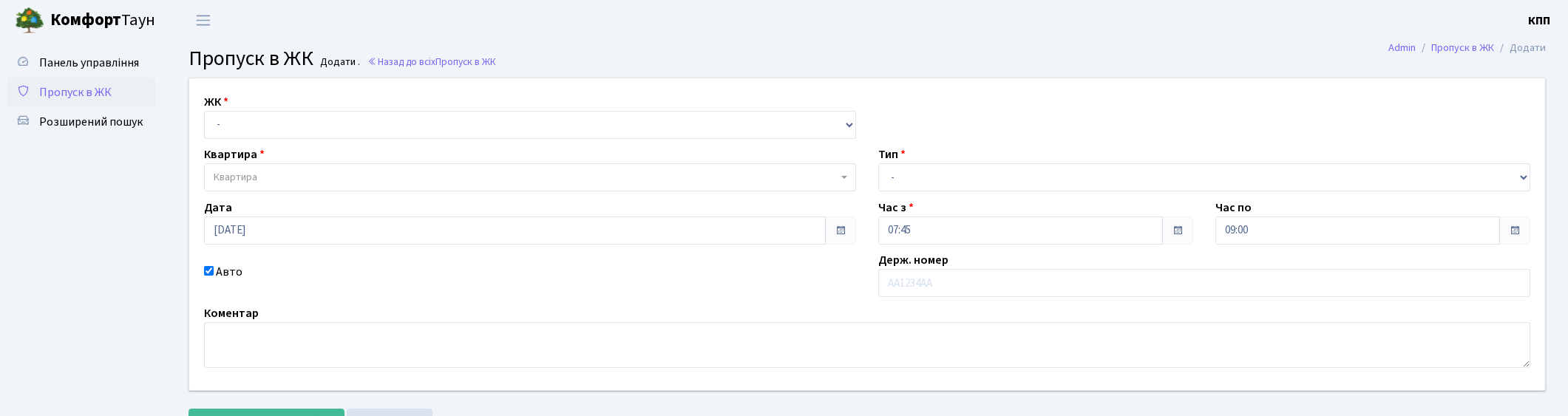
click at [225, 270] on label "Авто" at bounding box center [229, 272] width 27 height 18
click at [214, 270] on input "Авто" at bounding box center [209, 271] width 9 height 9
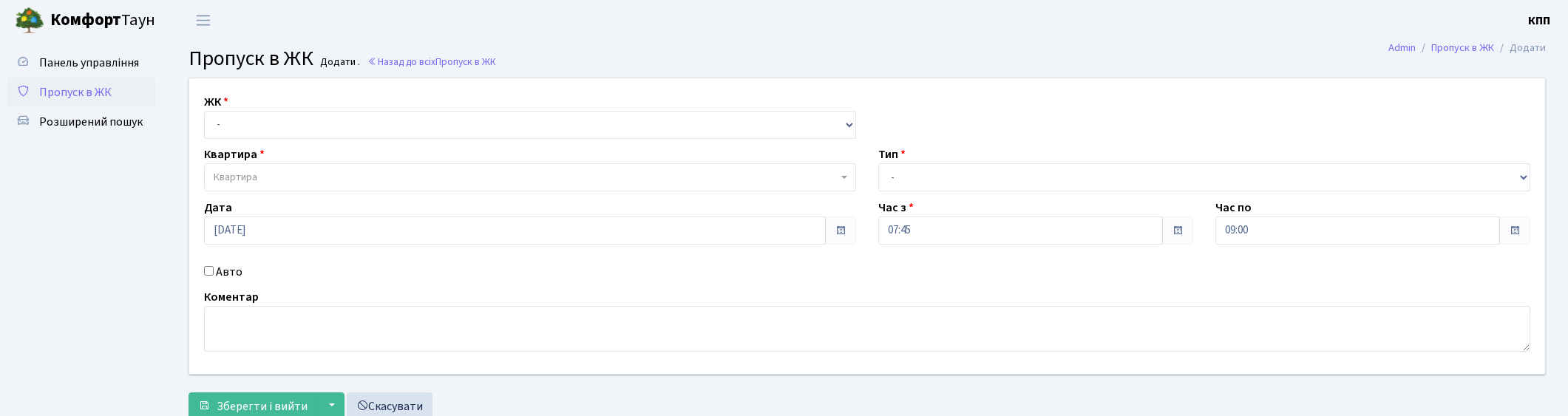
click at [240, 269] on label "Авто" at bounding box center [229, 272] width 27 height 18
click at [214, 269] on input "Авто" at bounding box center [209, 271] width 9 height 9
checkbox input "true"
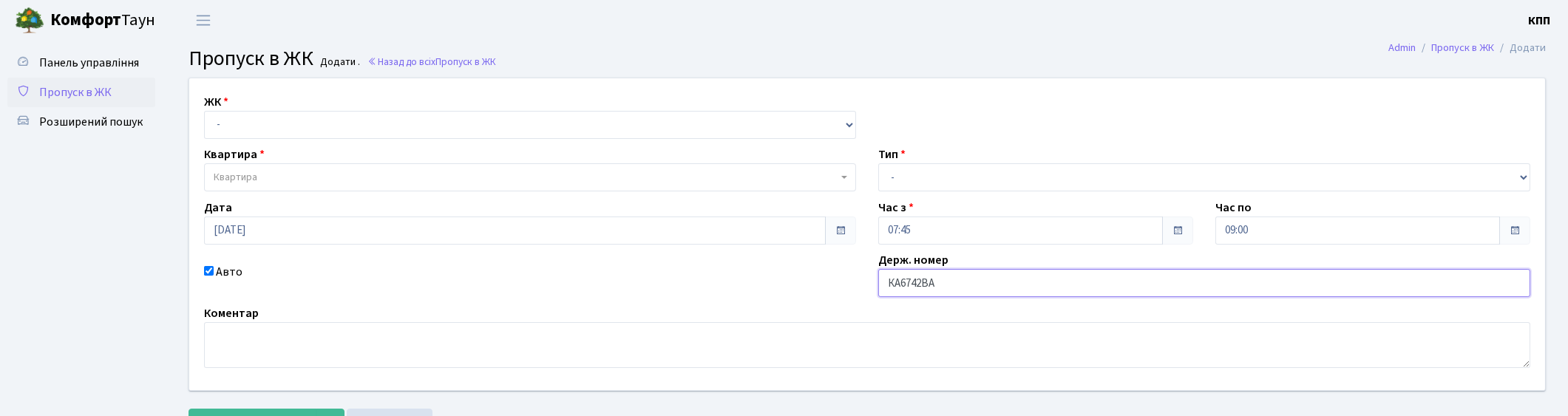
type input "КА6742ВА"
click at [959, 170] on select "- Доставка Таксі Гості Сервіс" at bounding box center [1204, 177] width 652 height 28
select select "2"
click at [878, 163] on select "- Доставка Таксі Гості Сервіс" at bounding box center [1204, 177] width 652 height 28
click at [403, 121] on select "- КТ, вул. Регенераторна, 4 КТ2, просп. Соборності, 17 КТ3, вул. Березнева, 16 …" at bounding box center [530, 125] width 652 height 28
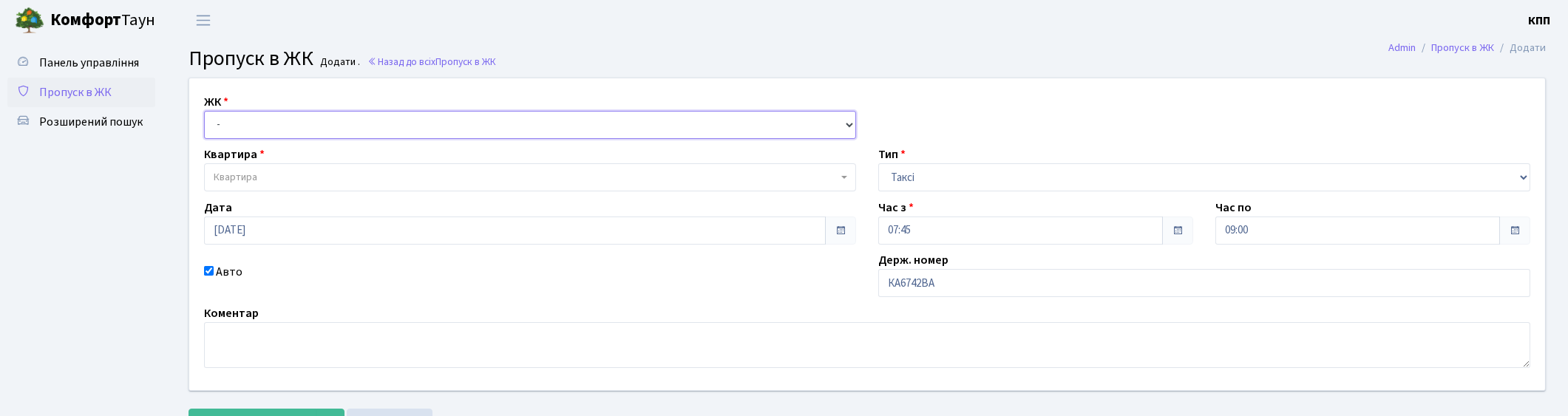
select select "271"
click at [204, 111] on select "- КТ, вул. Регенераторна, 4 КТ2, просп. Соборності, 17 КТ3, вул. Березнева, 16 …" at bounding box center [530, 125] width 652 height 28
select select
click at [374, 176] on span "Квартира" at bounding box center [526, 177] width 624 height 15
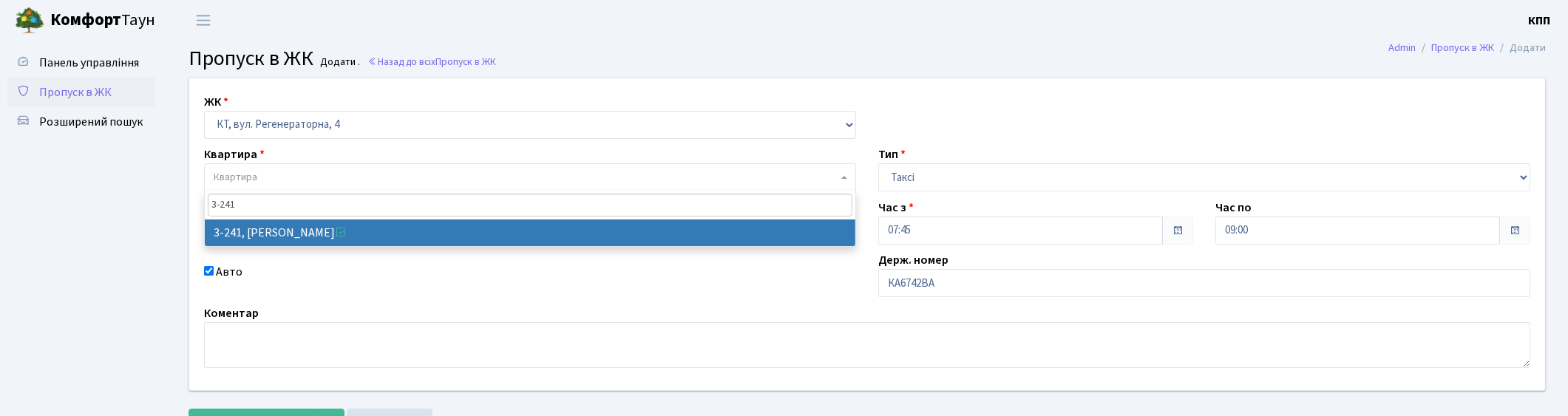
type input "3-241"
select select "742"
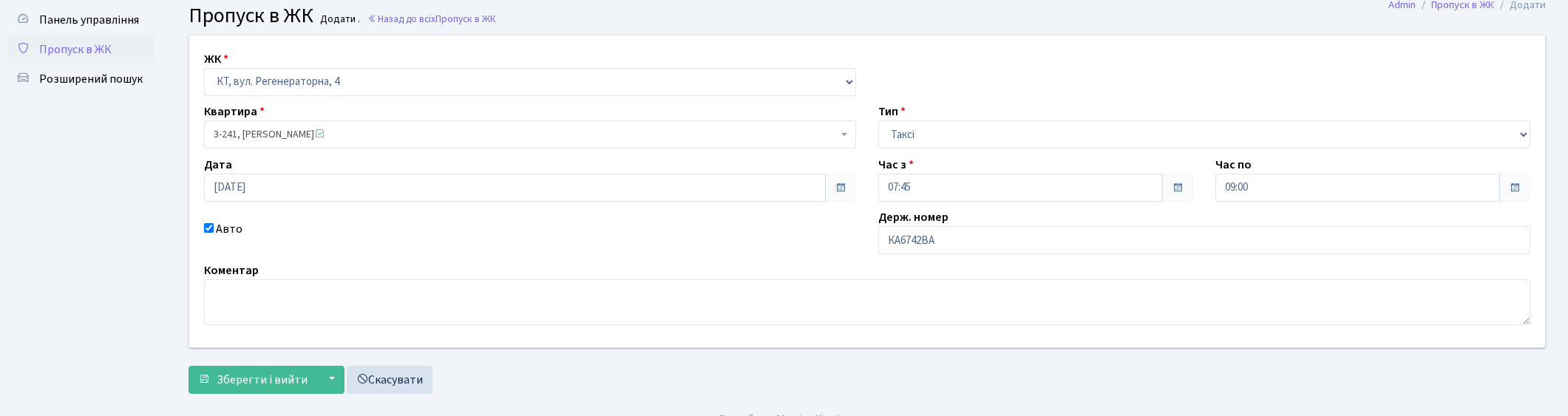
scroll to position [65, 0]
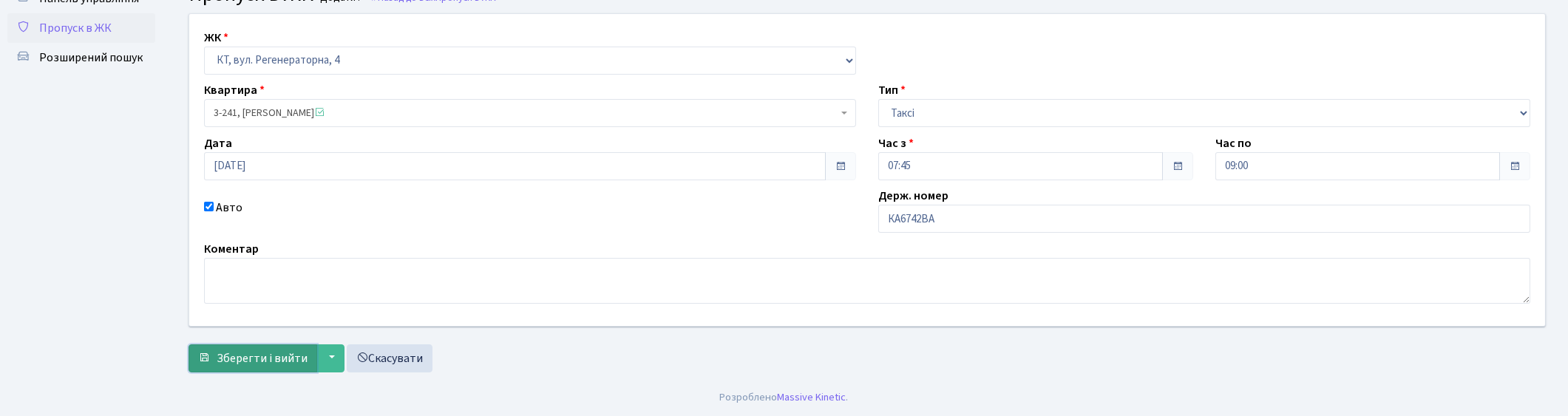
click at [239, 355] on span "Зберегти і вийти" at bounding box center [262, 358] width 91 height 17
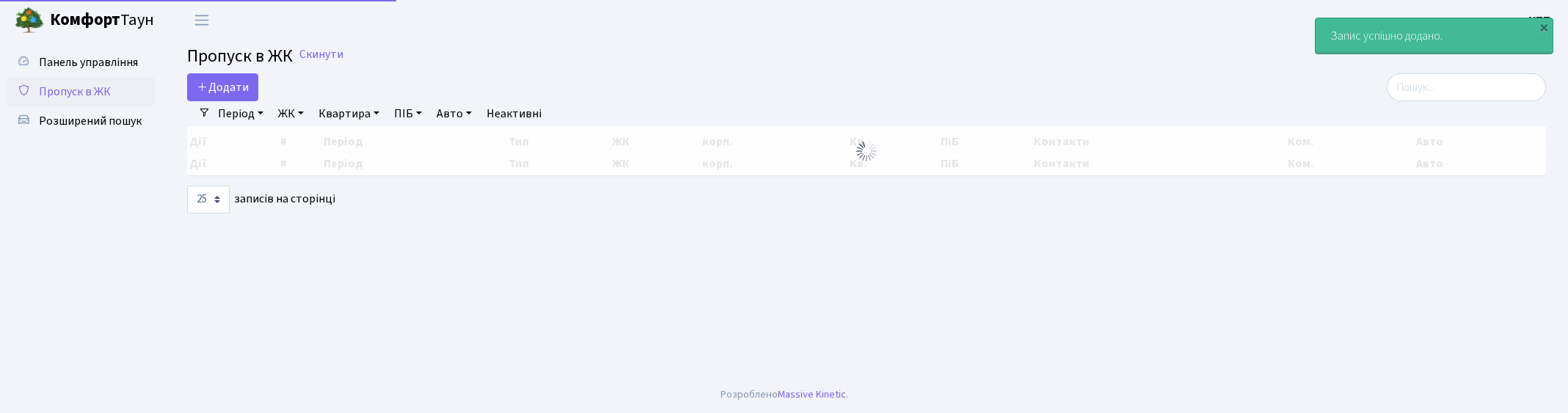
select select "25"
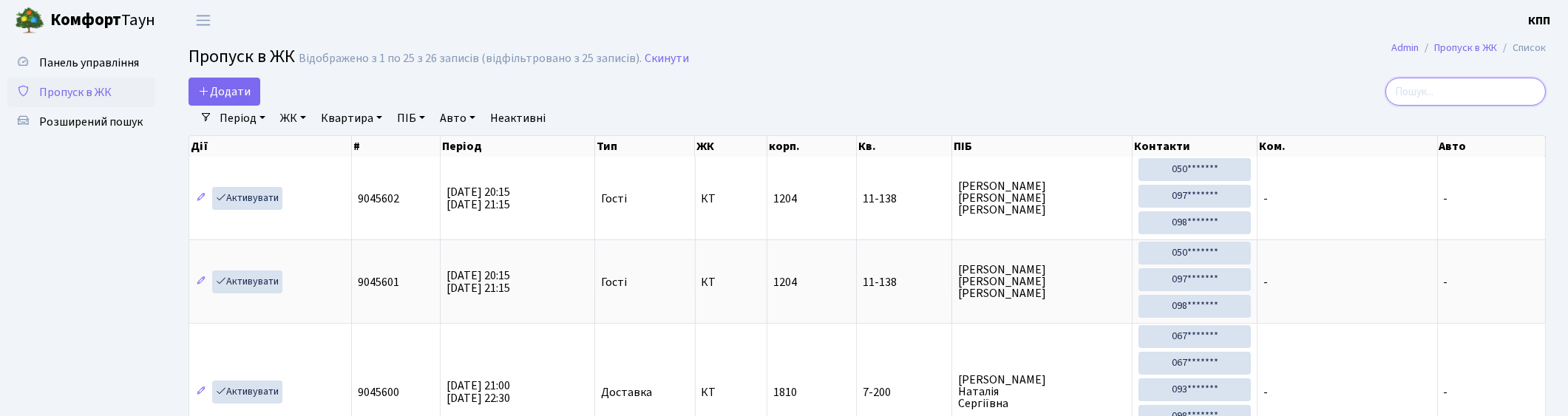
click at [1435, 91] on input "search" at bounding box center [1466, 91] width 161 height 28
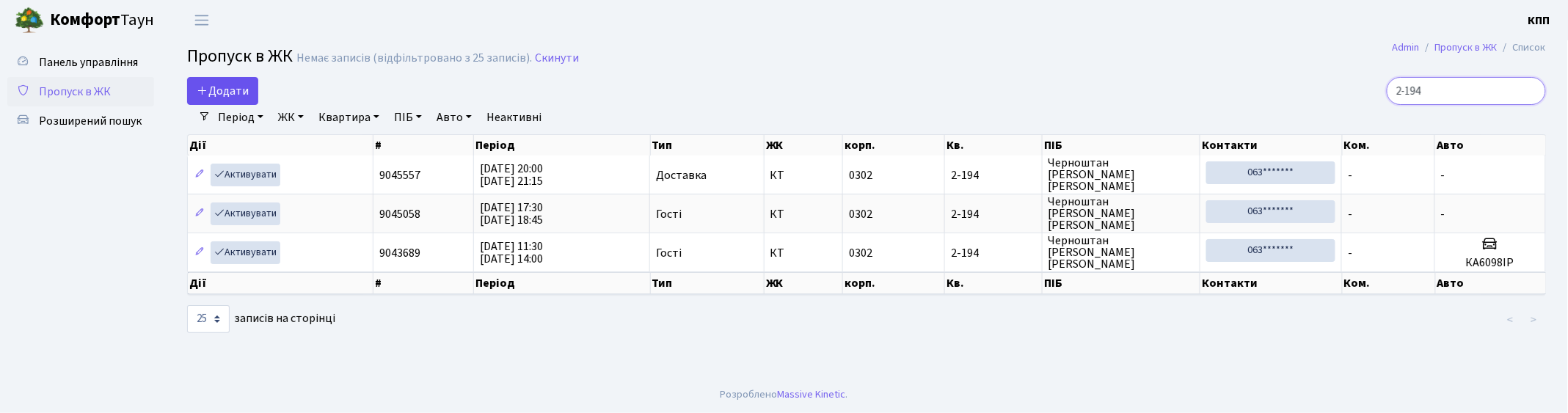
type input "2-194"
click at [225, 87] on span "Додати" at bounding box center [222, 91] width 52 height 16
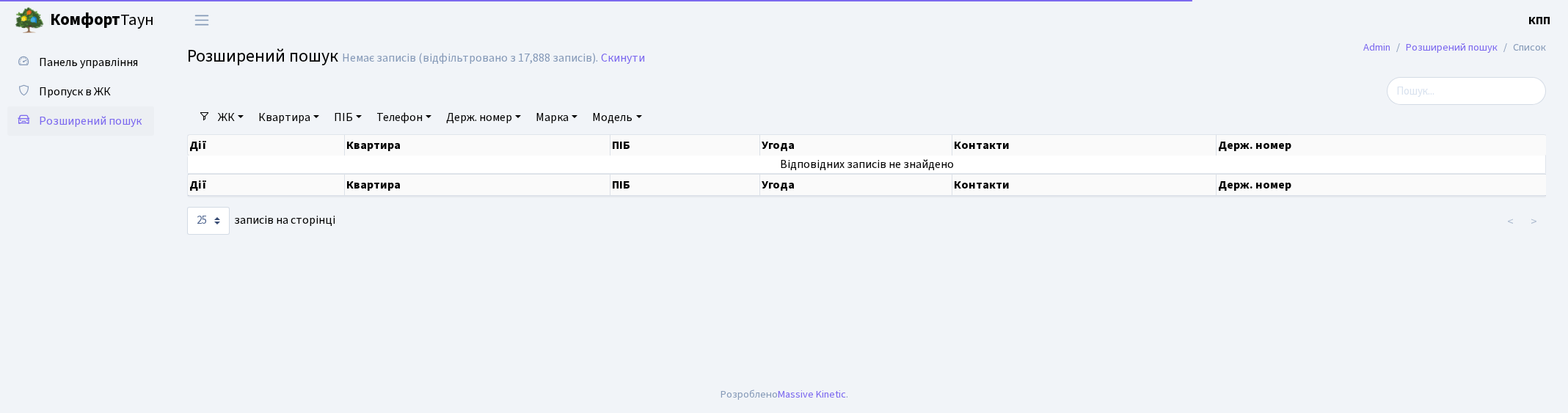
select select "25"
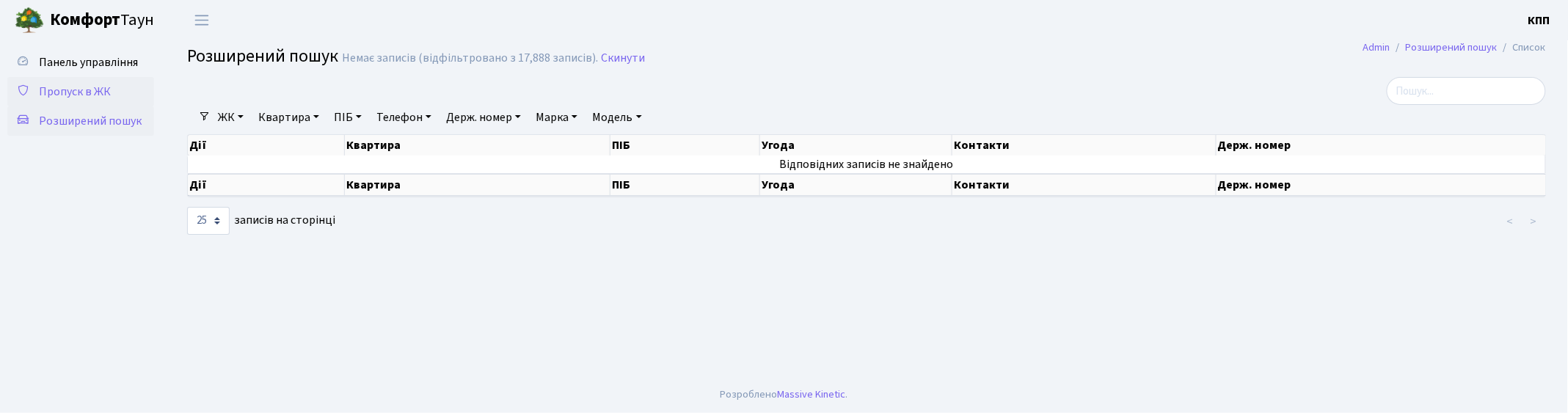
click at [66, 99] on span "Пропуск в ЖК" at bounding box center [75, 92] width 72 height 16
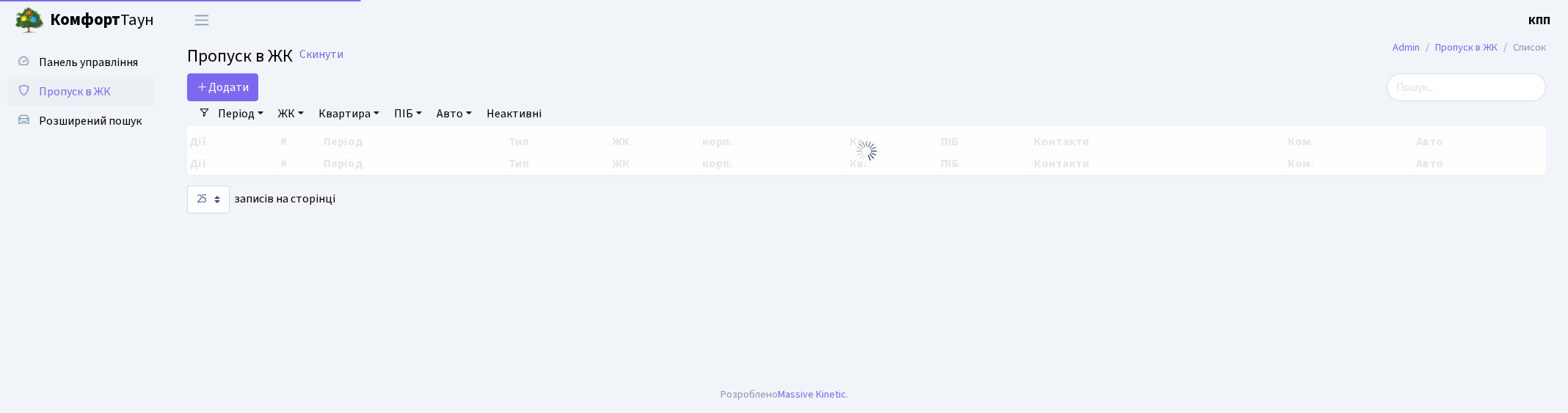
select select "25"
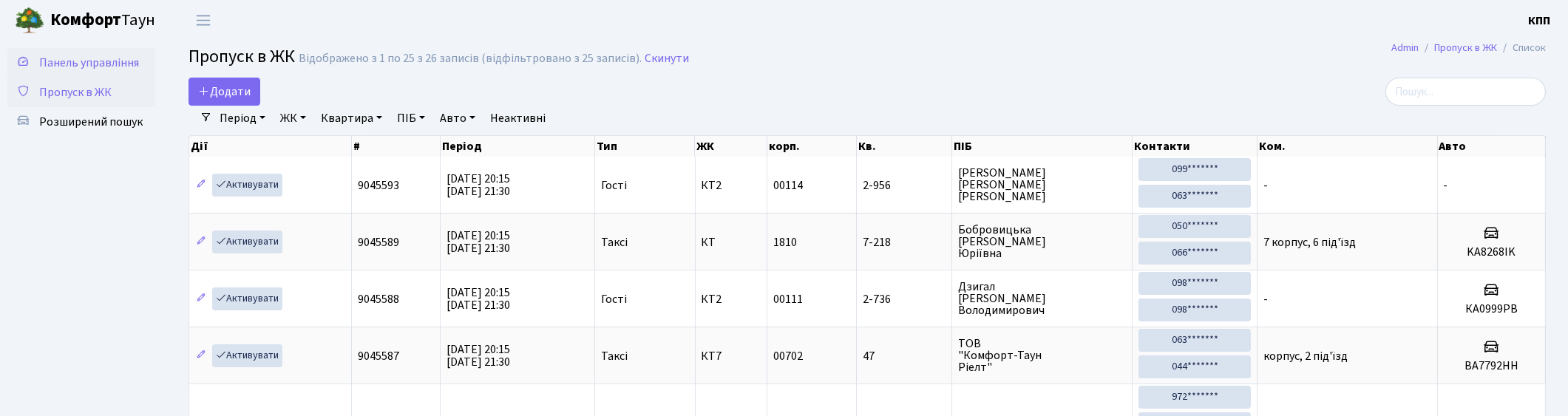
click at [59, 65] on span "Панель управління" at bounding box center [89, 62] width 100 height 17
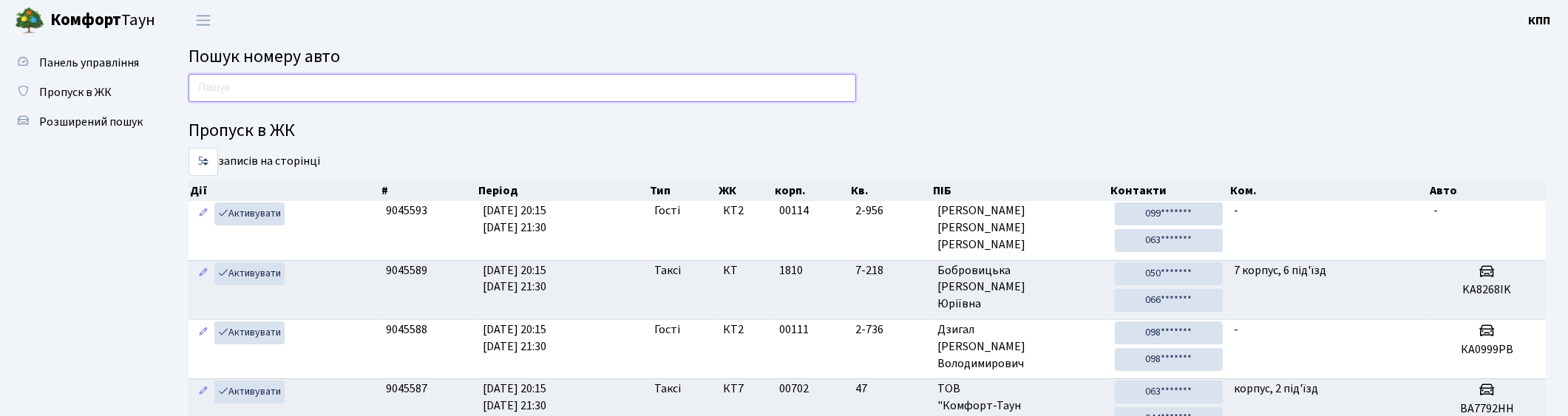
click at [311, 96] on input "text" at bounding box center [522, 88] width 668 height 28
click at [324, 87] on input "text" at bounding box center [522, 88] width 668 height 28
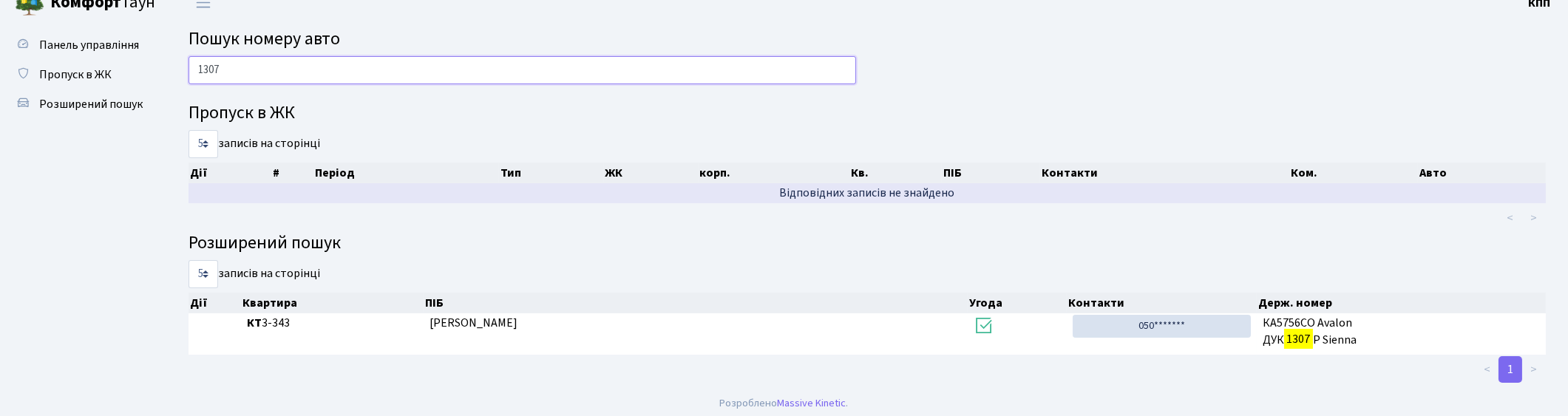
scroll to position [23, 0]
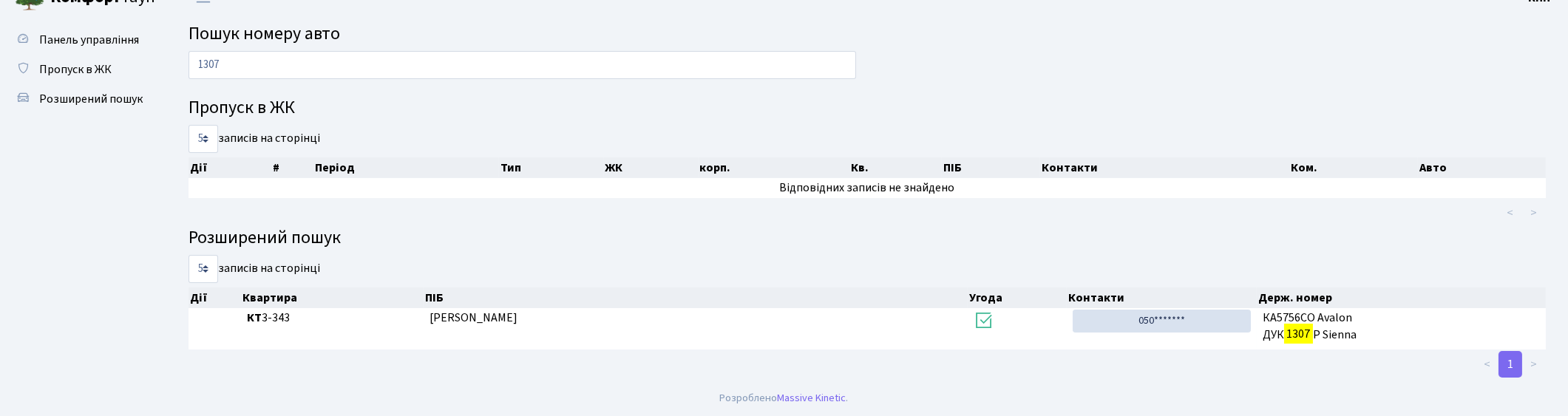
click at [374, 78] on div "1307" at bounding box center [522, 69] width 690 height 35
click at [370, 69] on input "1307" at bounding box center [522, 65] width 668 height 28
type input "1"
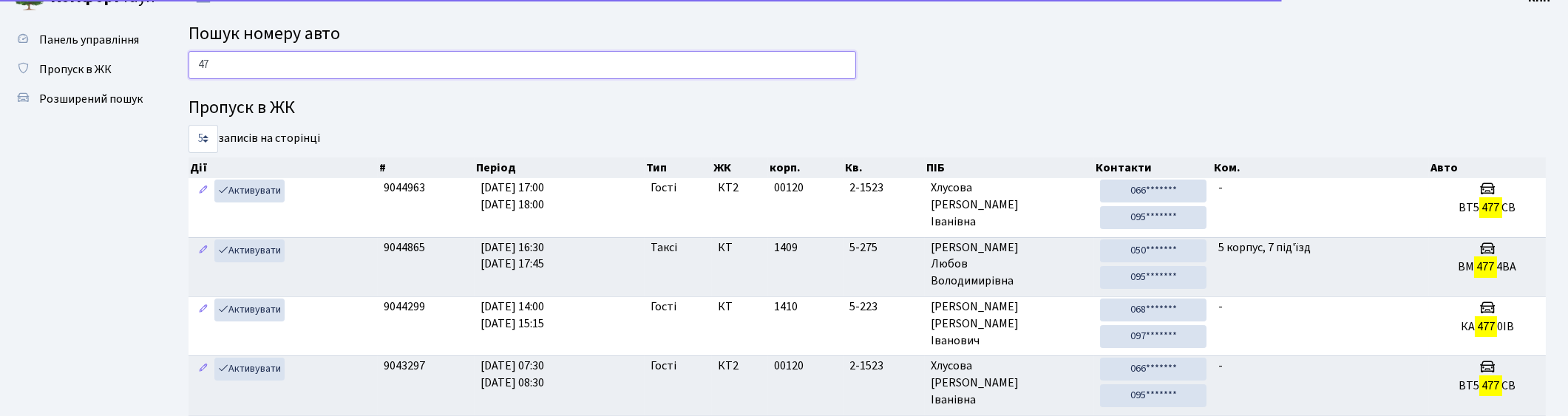
type input "4"
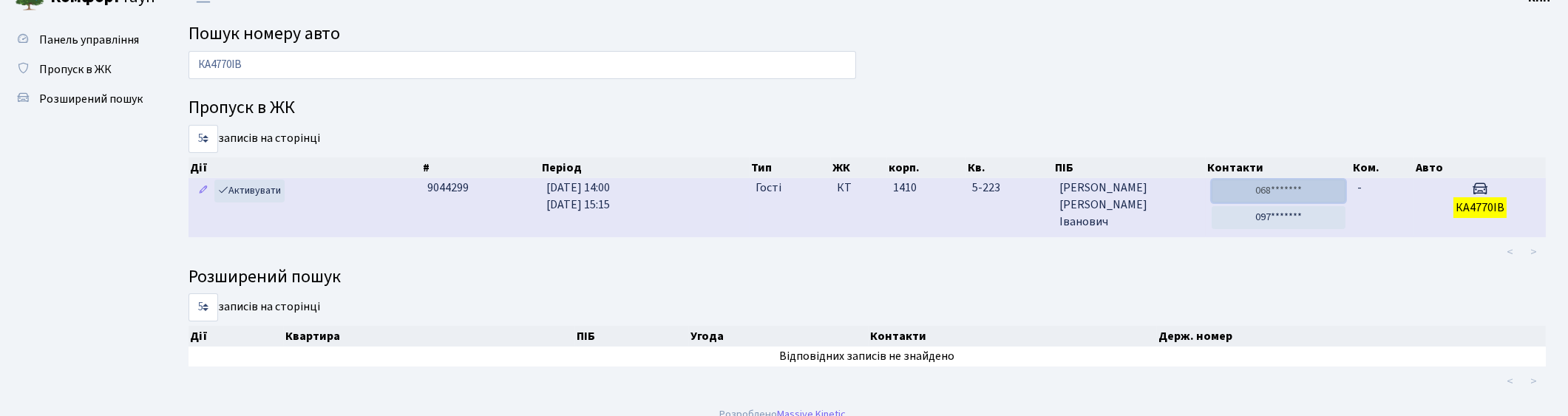
click at [1270, 191] on link "068*******" at bounding box center [1279, 191] width 134 height 23
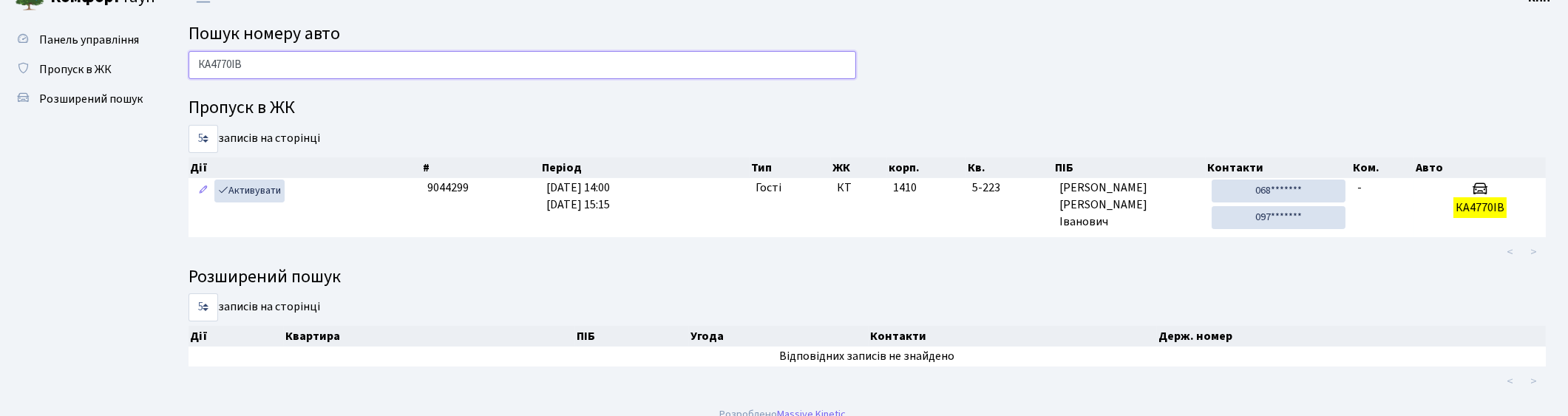
click at [368, 51] on input "КА4770ІВ" at bounding box center [522, 65] width 668 height 28
type input "К"
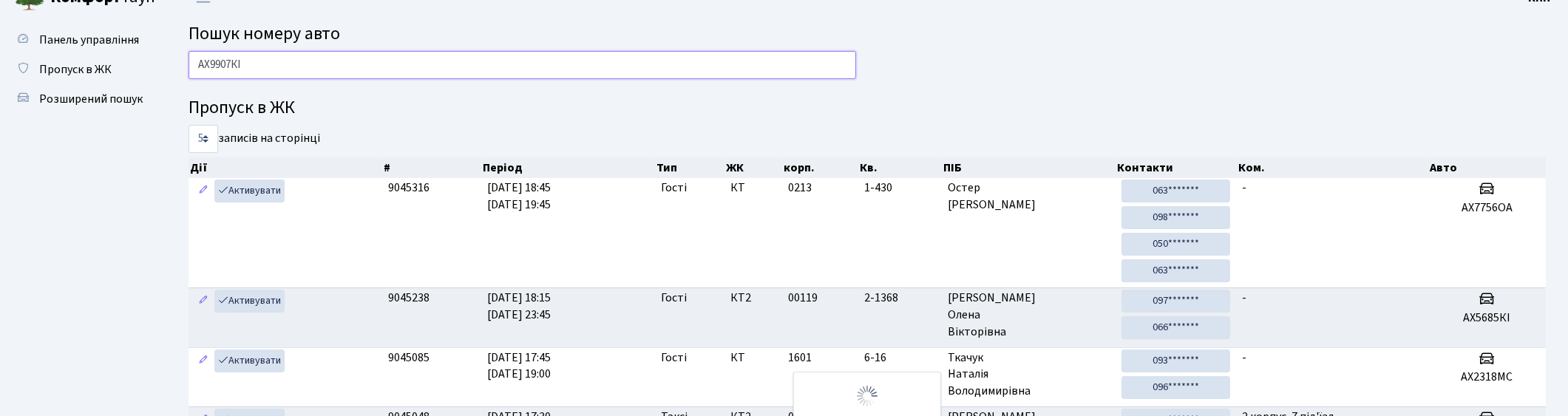
scroll to position [0, 0]
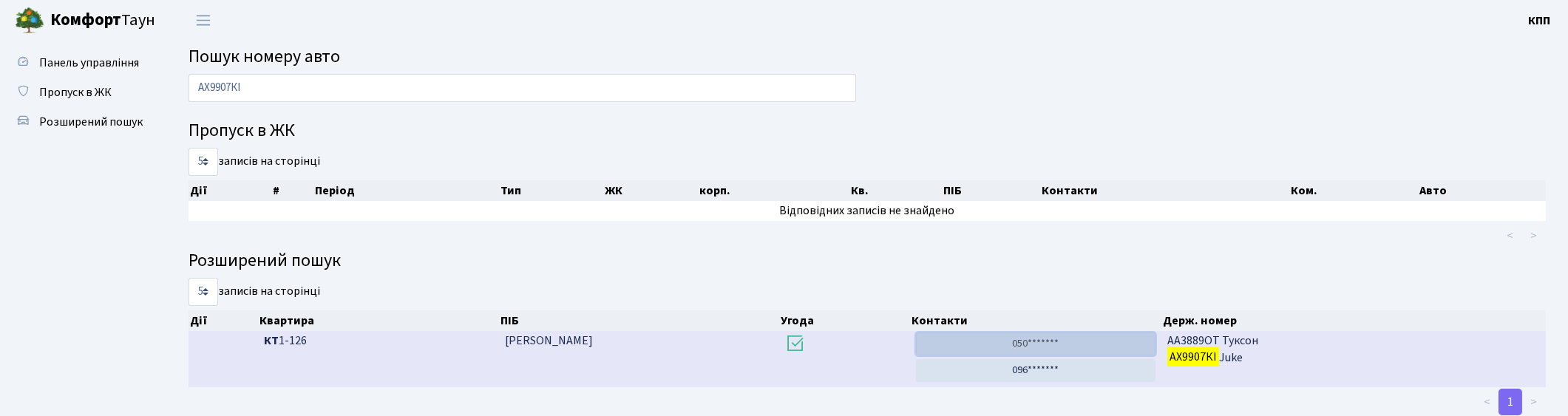
click at [1023, 345] on link "050*******" at bounding box center [1035, 344] width 239 height 23
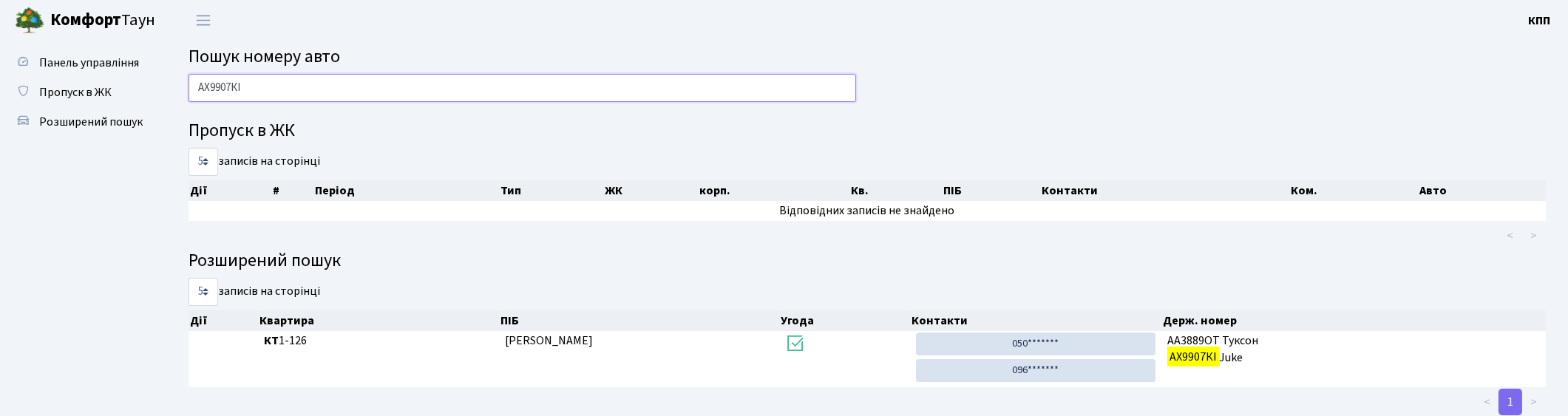
click at [330, 96] on input "АХ9907КІ" at bounding box center [522, 88] width 668 height 28
type input "А"
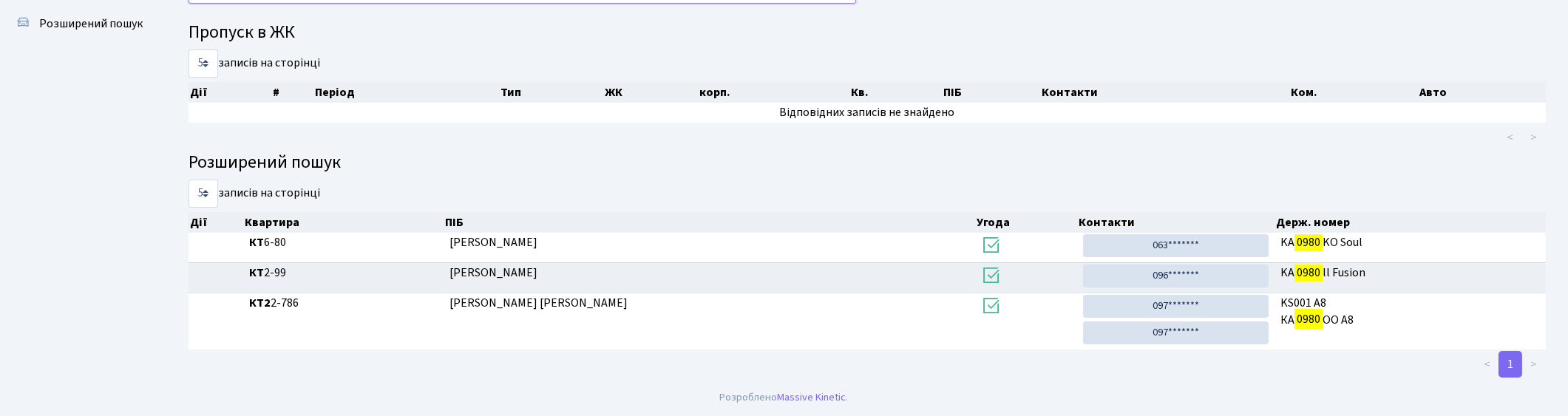
scroll to position [79, 0]
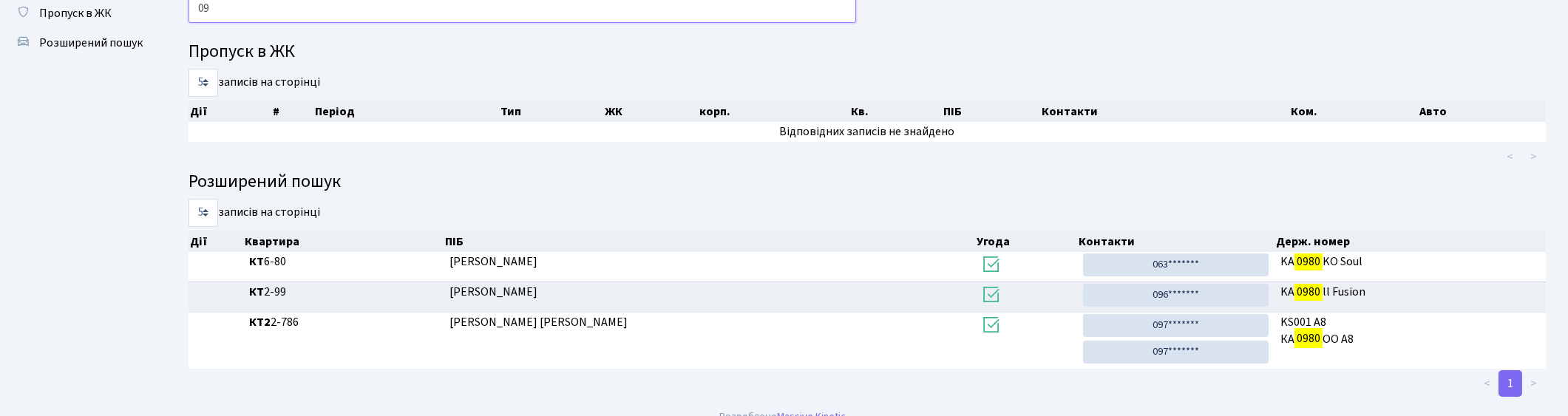
type input "0"
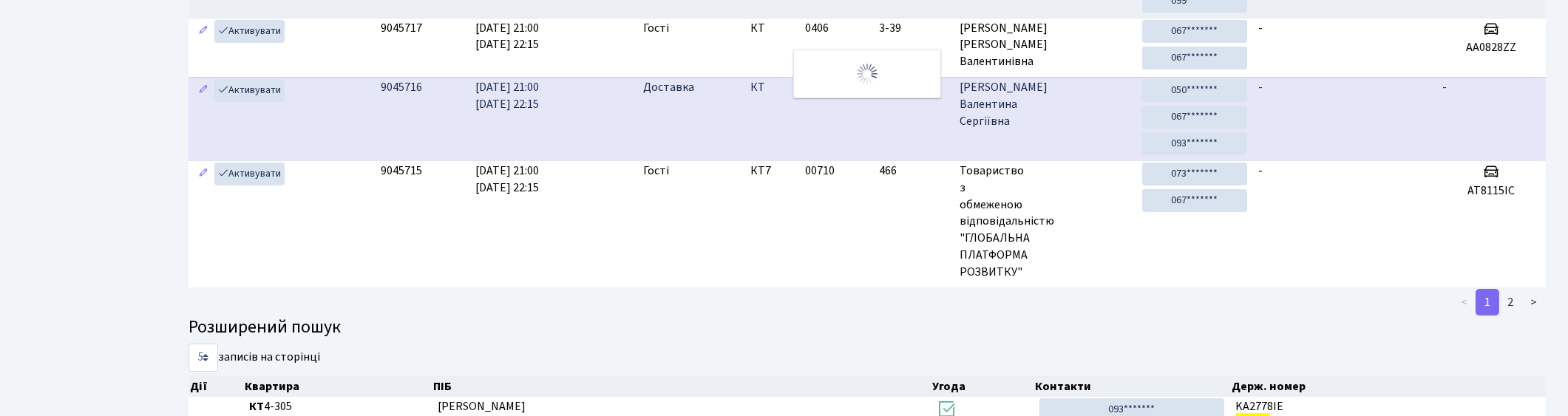
scroll to position [74, 0]
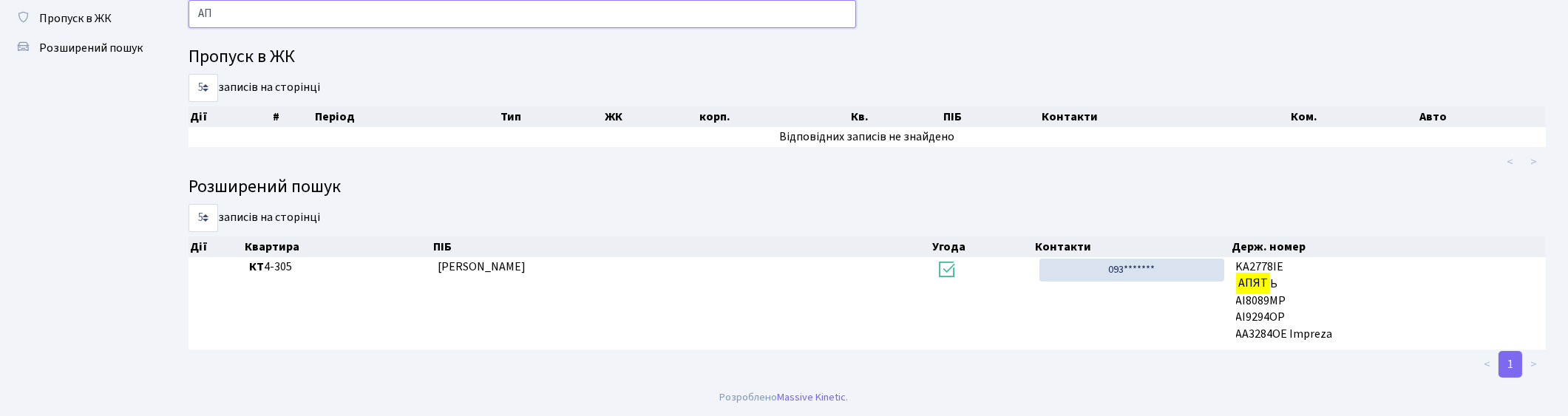
type input "А"
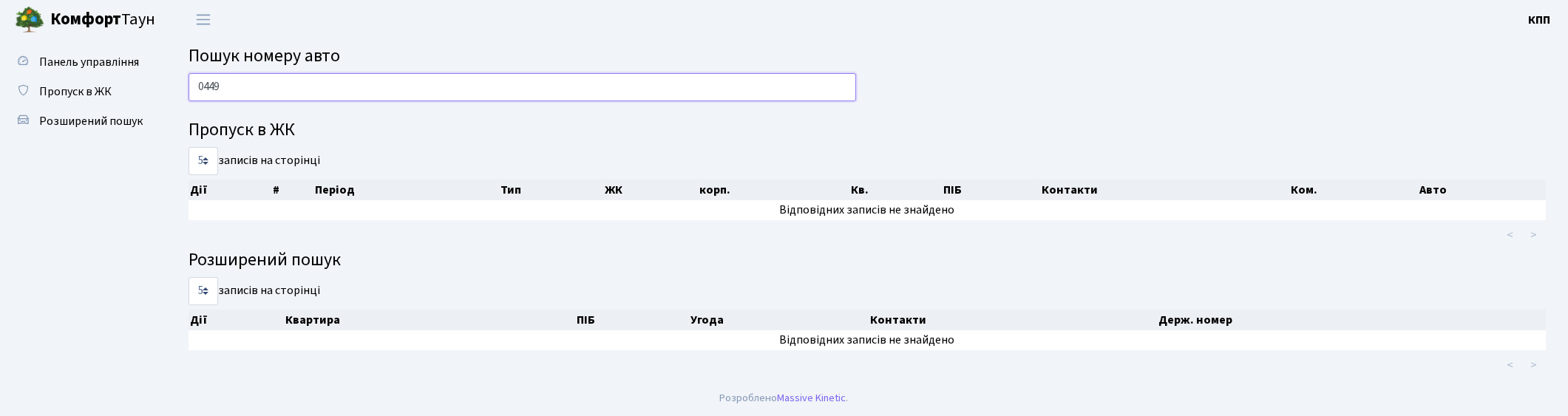
scroll to position [0, 0]
type input "0"
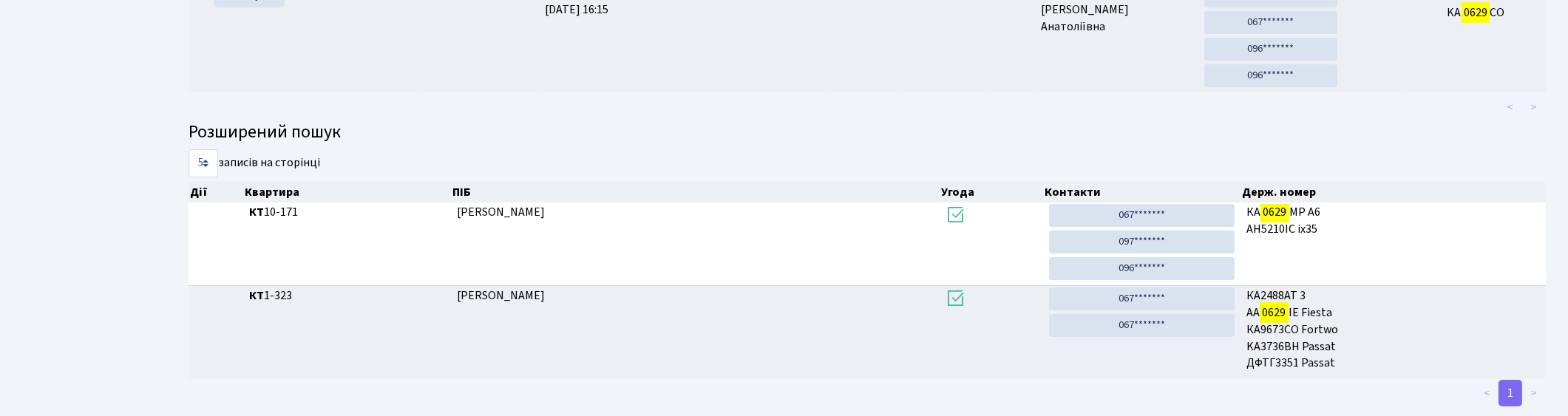
scroll to position [79, 0]
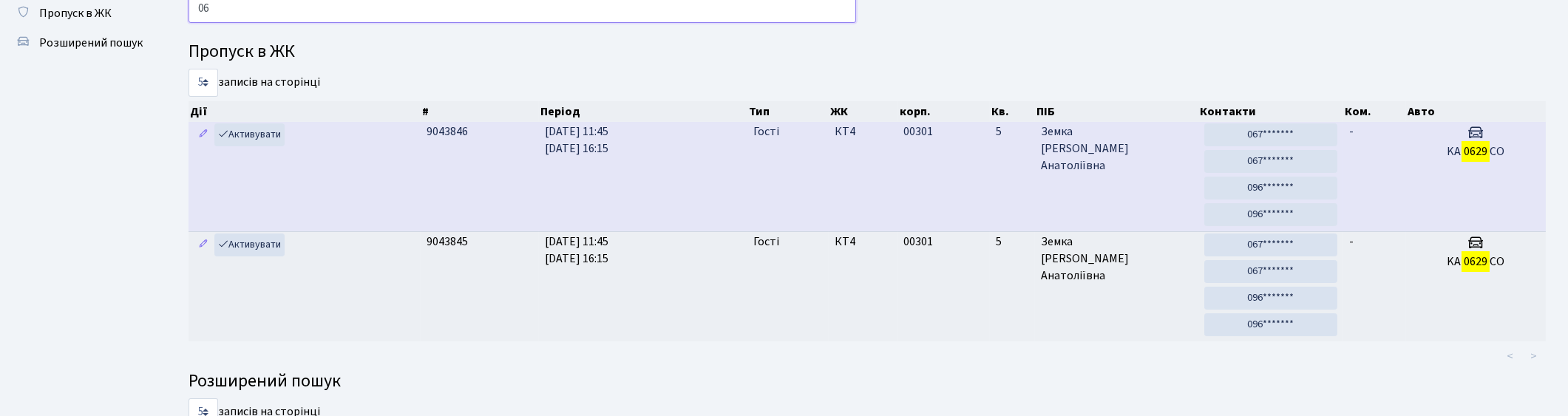
type input "0"
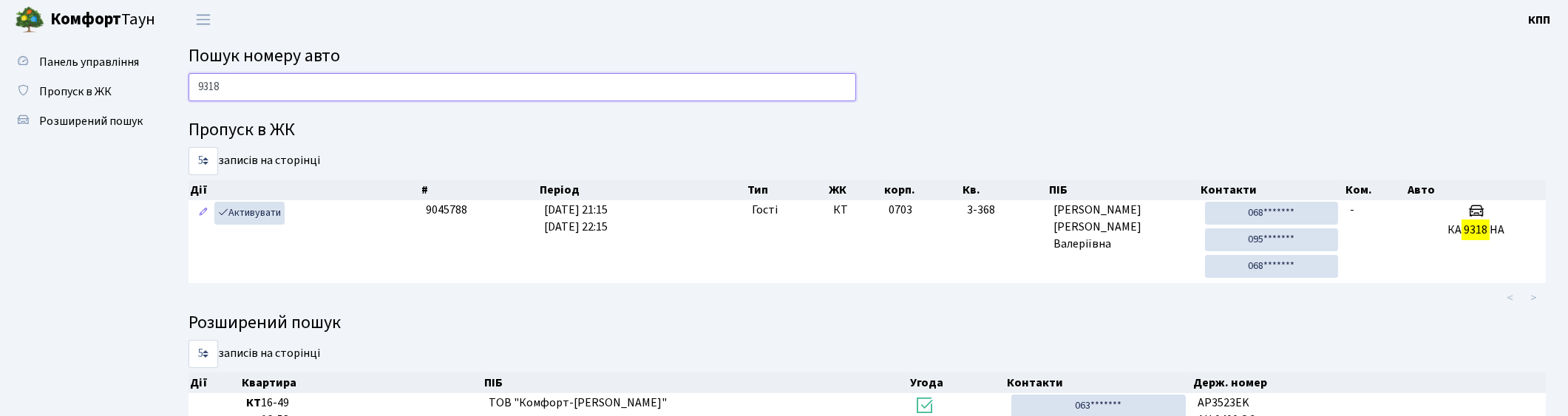
scroll to position [0, 0]
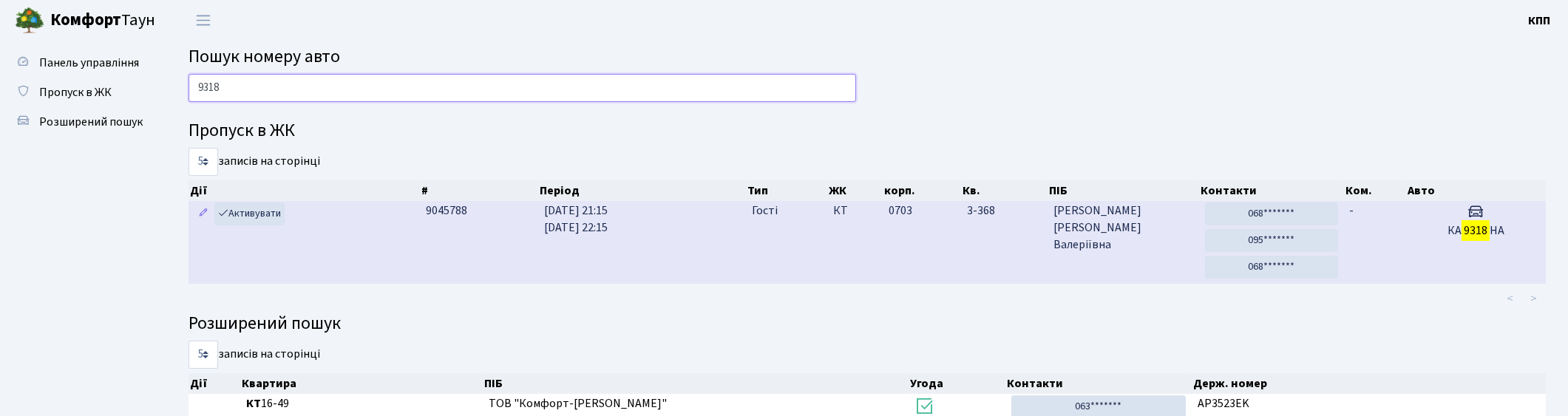
type input "9318"
click at [1116, 248] on span "Жукова Марина Валеріївна" at bounding box center [1123, 228] width 140 height 51
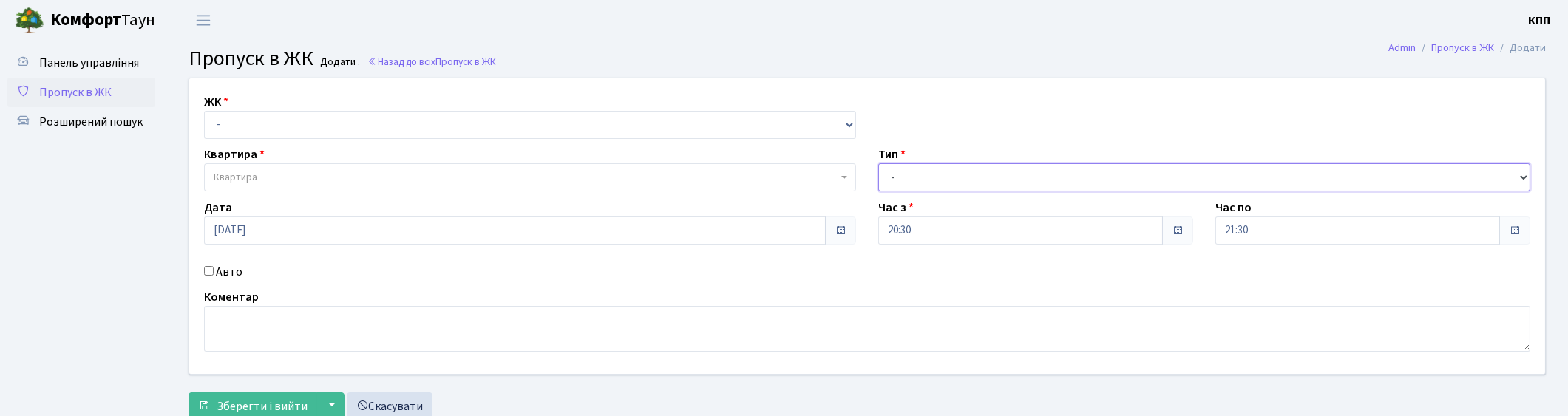
click at [944, 178] on select "- Доставка Таксі Гості Сервіс" at bounding box center [1204, 177] width 652 height 28
select select "1"
click at [878, 163] on select "- Доставка Таксі Гості Сервіс" at bounding box center [1204, 177] width 652 height 28
click at [418, 122] on select "- КТ, вул. Регенераторна, 4 КТ2, просп. Соборності, 17 КТ3, вул. Березнева, 16 …" at bounding box center [530, 125] width 652 height 28
select select "271"
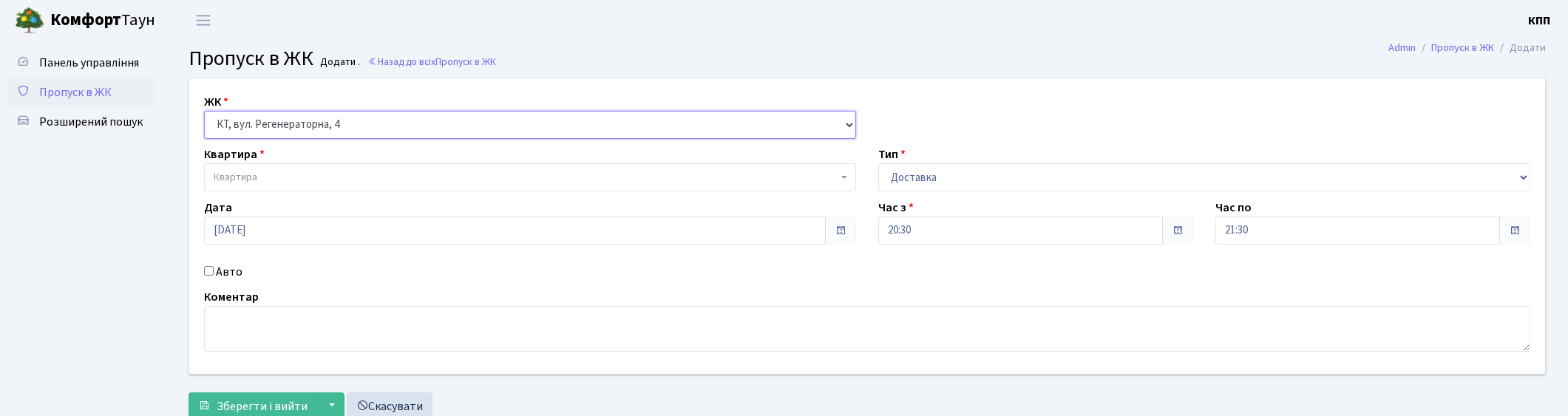
click at [204, 111] on select "- КТ, вул. Регенераторна, 4 КТ2, просп. Соборності, 17 КТ3, вул. Березнева, 16 …" at bounding box center [530, 125] width 652 height 28
select select
click at [253, 176] on span "Квартира" at bounding box center [235, 177] width 43 height 15
click at [274, 166] on span "Квартира" at bounding box center [530, 177] width 652 height 28
click at [274, 173] on span "Квартира" at bounding box center [526, 177] width 624 height 15
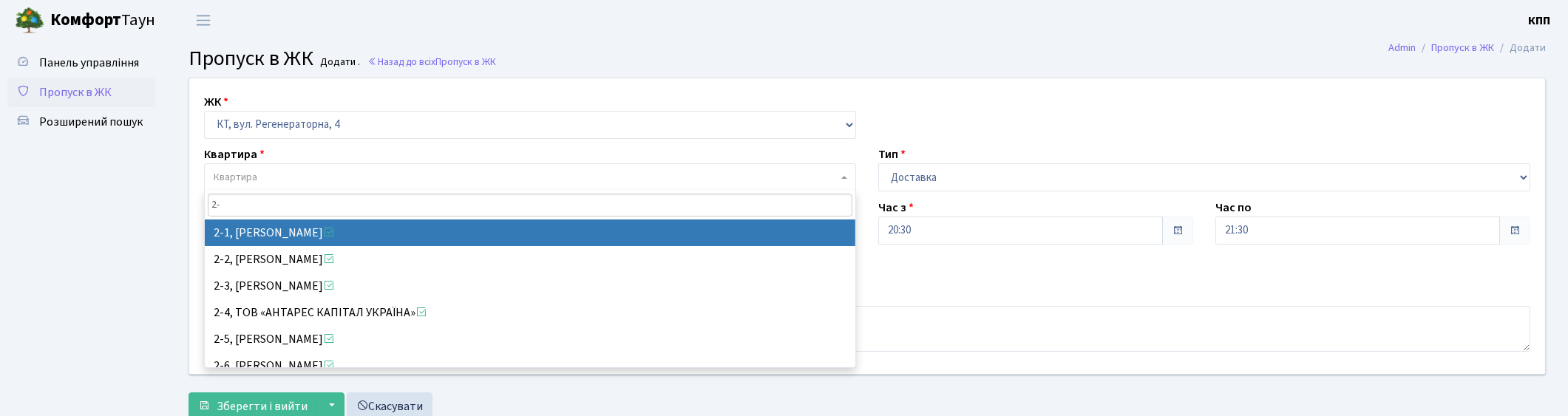
type input "2-"
drag, startPoint x: 359, startPoint y: 110, endPoint x: 355, endPoint y: 136, distance: 26.3
click at [355, 132] on select "- КТ, вул. Регенераторна, 4 КТ2, просп. Соборності, 17 КТ3, вул. Березнева, 16 …" at bounding box center [530, 125] width 652 height 28
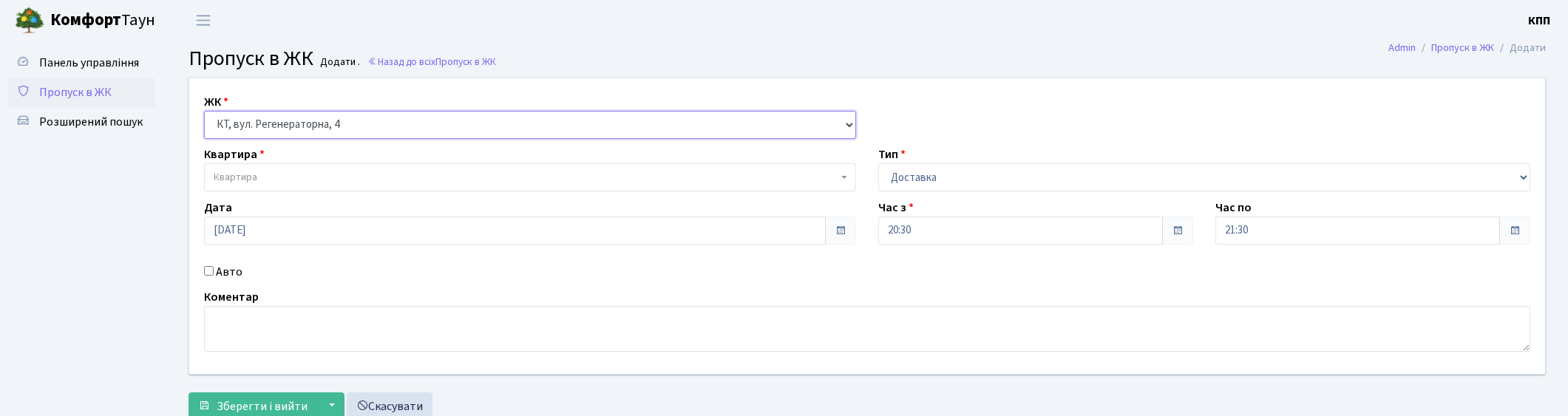
select select "295"
click at [204, 111] on select "- КТ, вул. Регенераторна, 4 КТ2, просп. [STREET_ADDRESS] [STREET_ADDRESS] [PERS…" at bounding box center [530, 125] width 652 height 28
select select
click at [335, 173] on span "Квартира" at bounding box center [526, 177] width 624 height 15
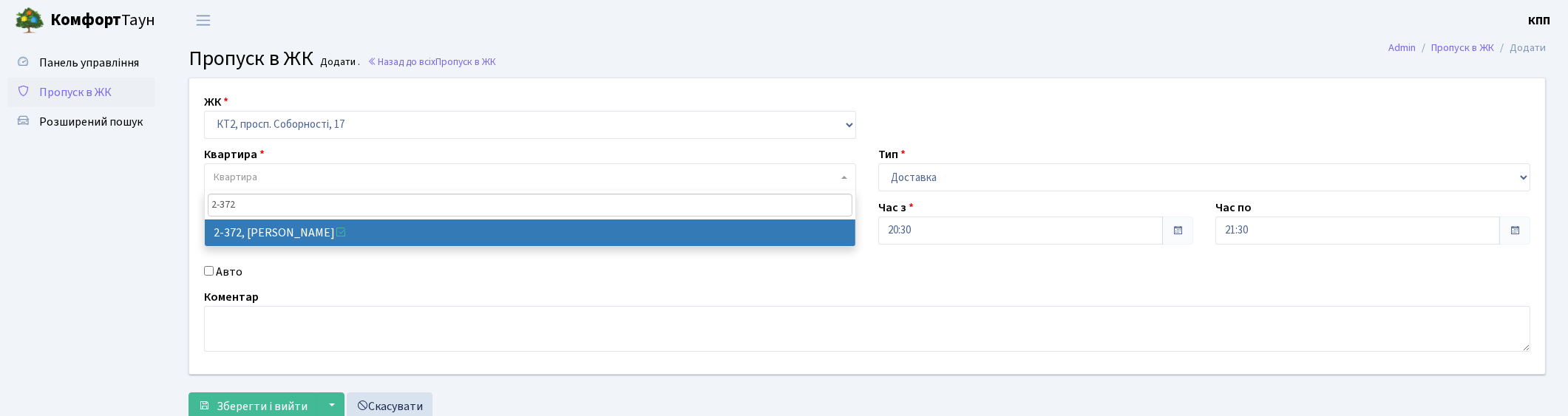
type input "2-372"
select select "15420"
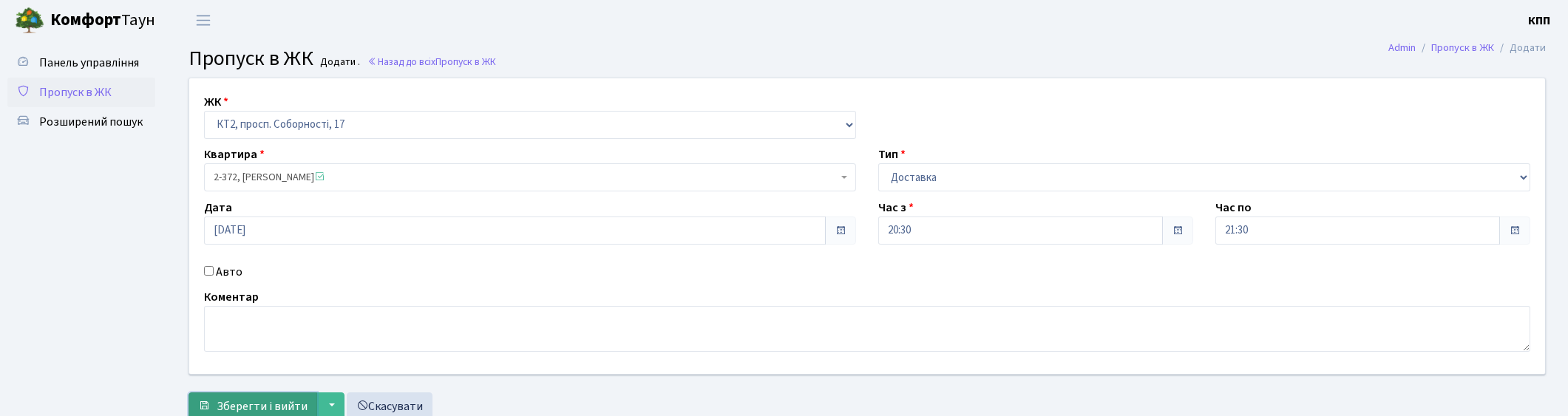
click at [255, 407] on span "Зберегти і вийти" at bounding box center [262, 406] width 91 height 17
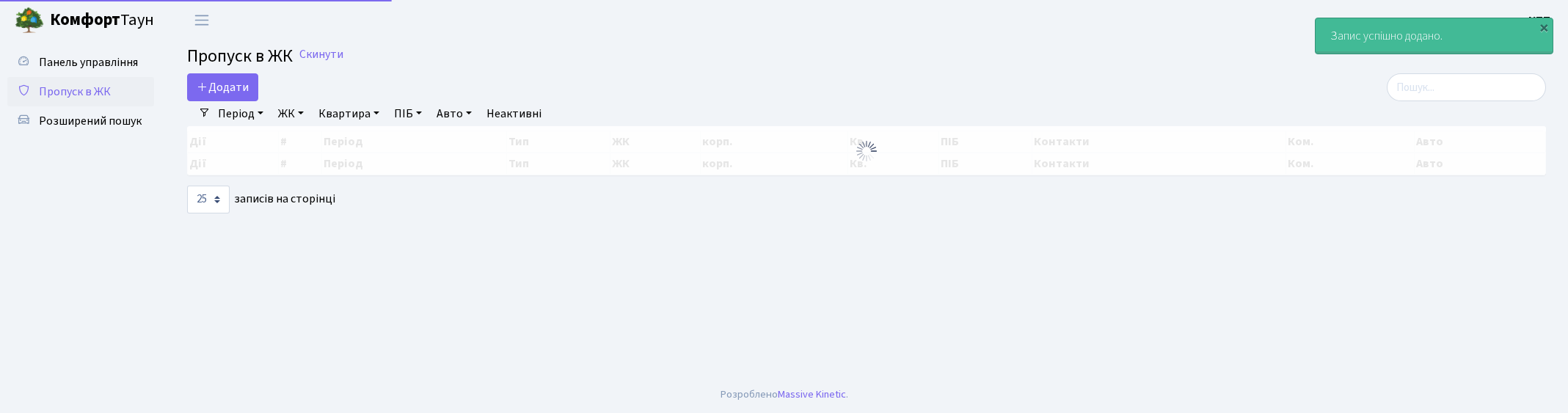
select select "25"
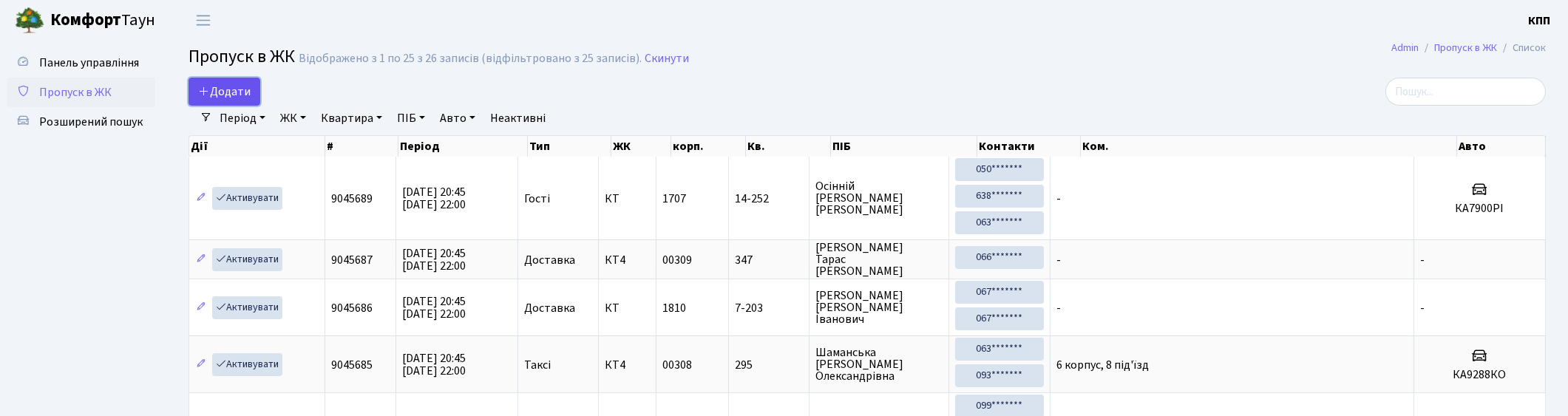
click at [223, 85] on span "Додати" at bounding box center [224, 91] width 53 height 17
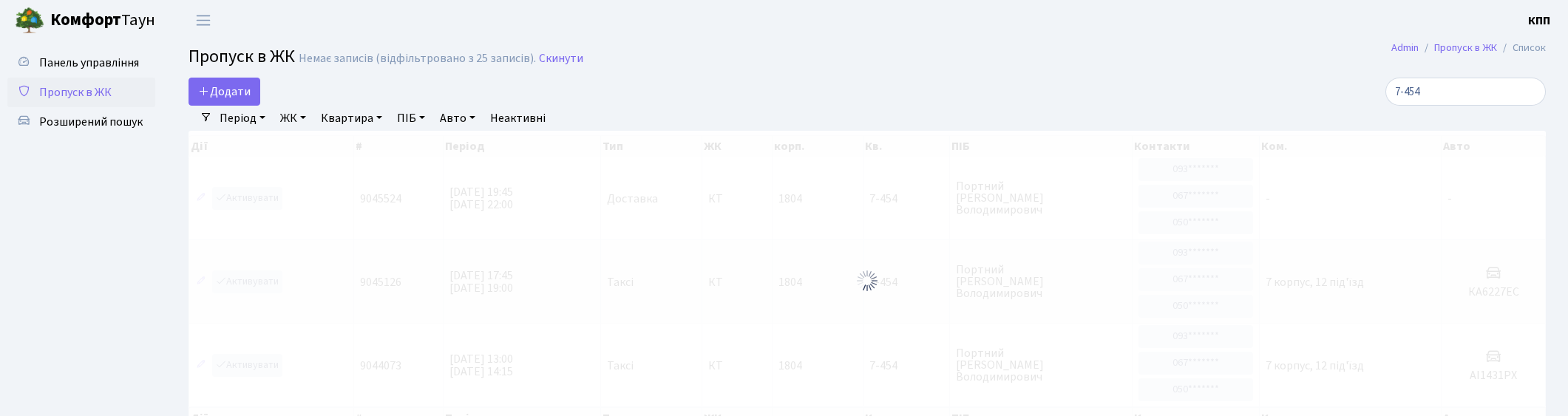
select select "25"
click at [233, 90] on span "Додати" at bounding box center [224, 91] width 53 height 17
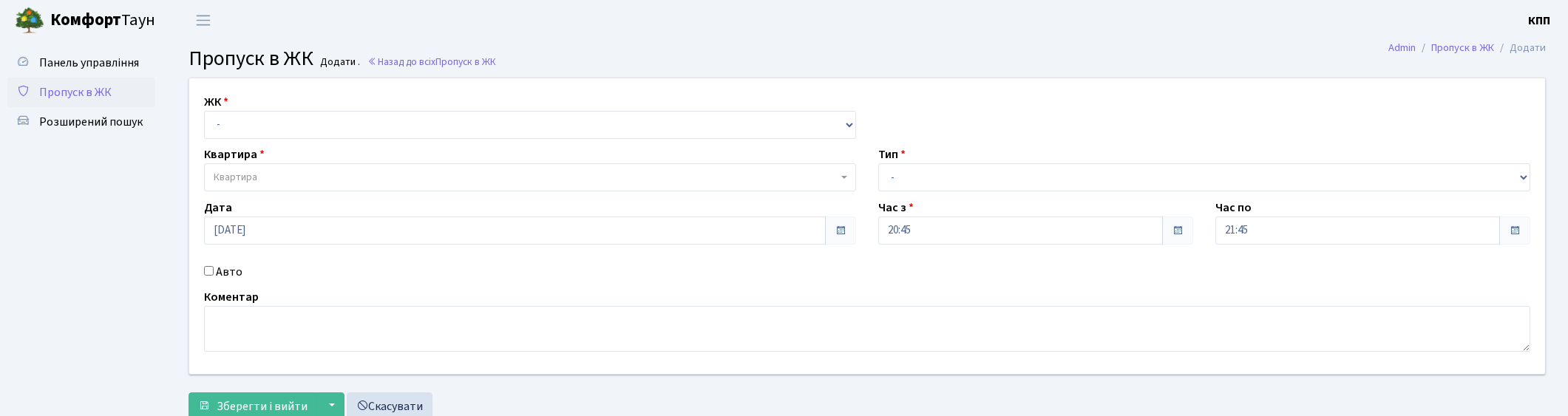
click at [222, 275] on label "Авто" at bounding box center [229, 272] width 27 height 18
click at [214, 275] on input "Авто" at bounding box center [209, 271] width 9 height 9
checkbox input "true"
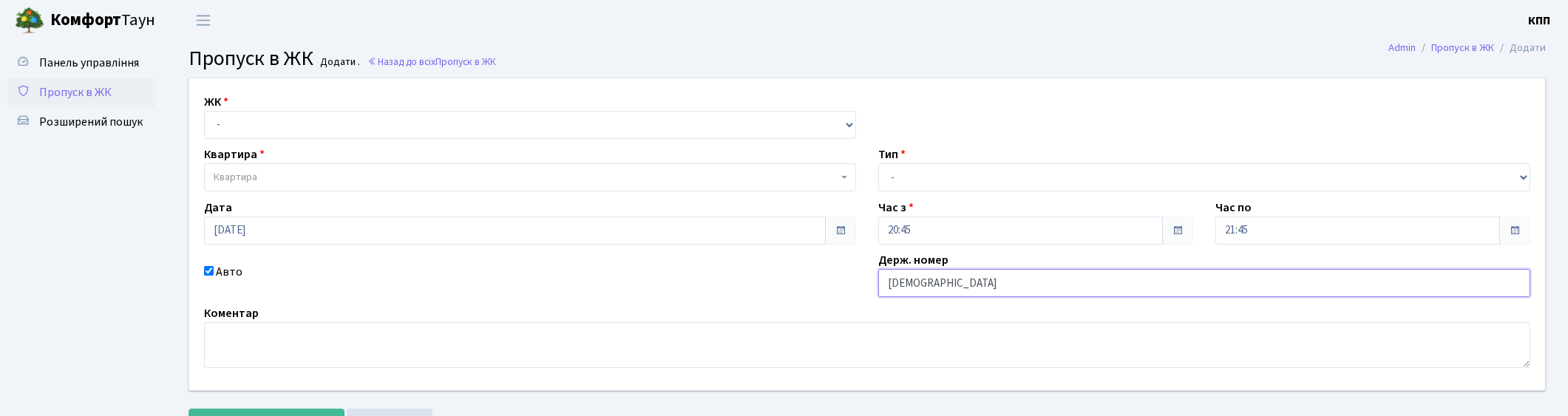
type input "[DEMOGRAPHIC_DATA]"
click at [913, 182] on select "- Доставка Таксі Гості Сервіс" at bounding box center [1204, 177] width 652 height 28
select select "2"
click at [878, 163] on select "- Доставка Таксі Гості Сервіс" at bounding box center [1204, 177] width 652 height 28
click at [415, 116] on select "- КТ, вул. Регенераторна, 4 КТ2, просп. Соборності, 17 КТ3, вул. Березнева, 16 …" at bounding box center [530, 125] width 652 height 28
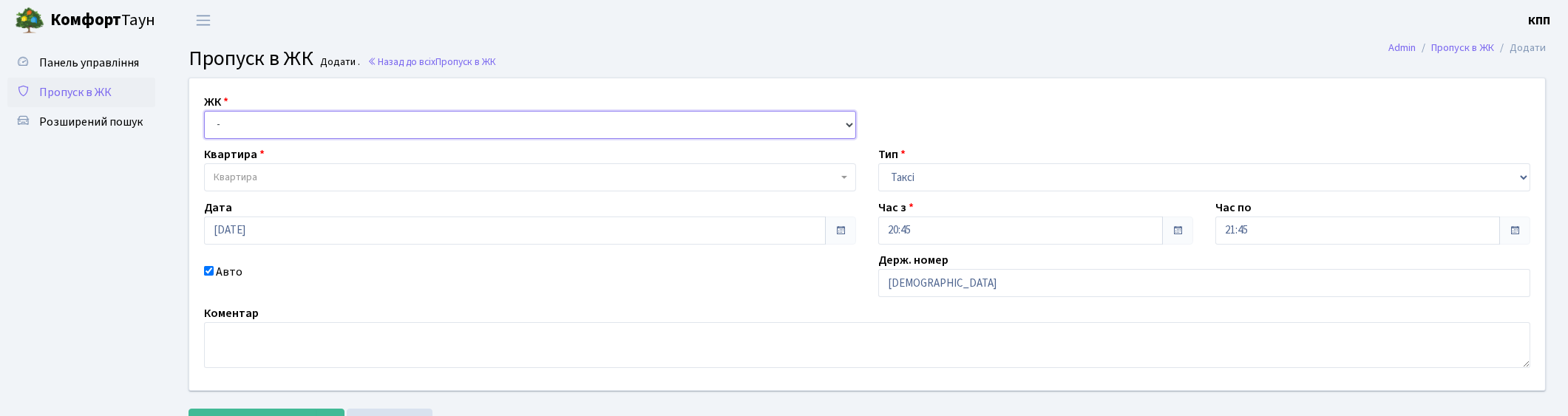
select select "271"
click at [204, 111] on select "- КТ, вул. Регенераторна, 4 КТ2, просп. Соборності, 17 КТ3, вул. Березнева, 16 …" at bounding box center [530, 125] width 652 height 28
select select
click at [397, 176] on span "Квартира" at bounding box center [526, 177] width 624 height 15
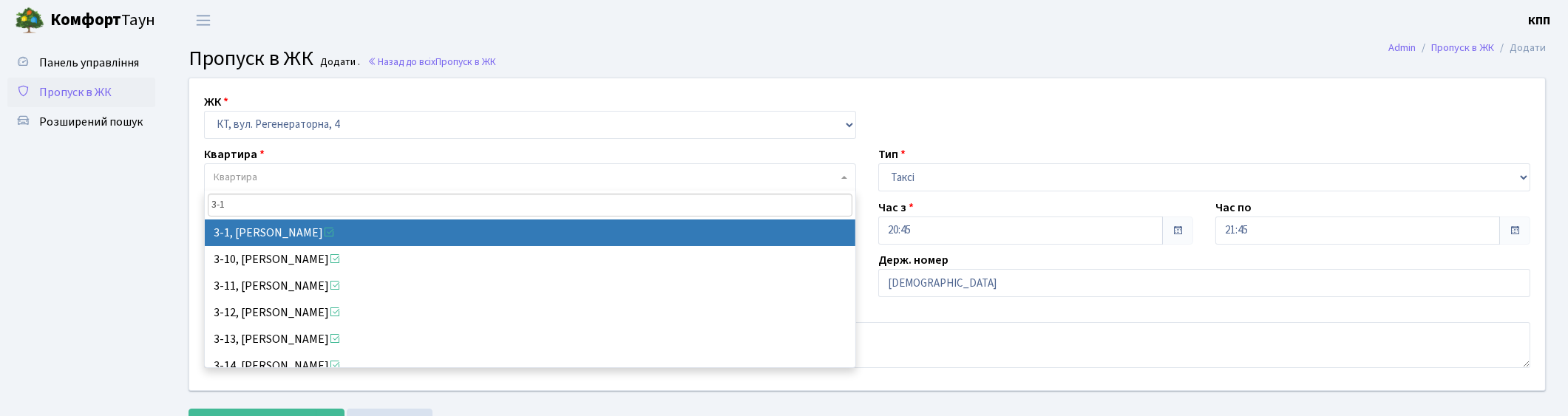
type input "3-1"
select select "972"
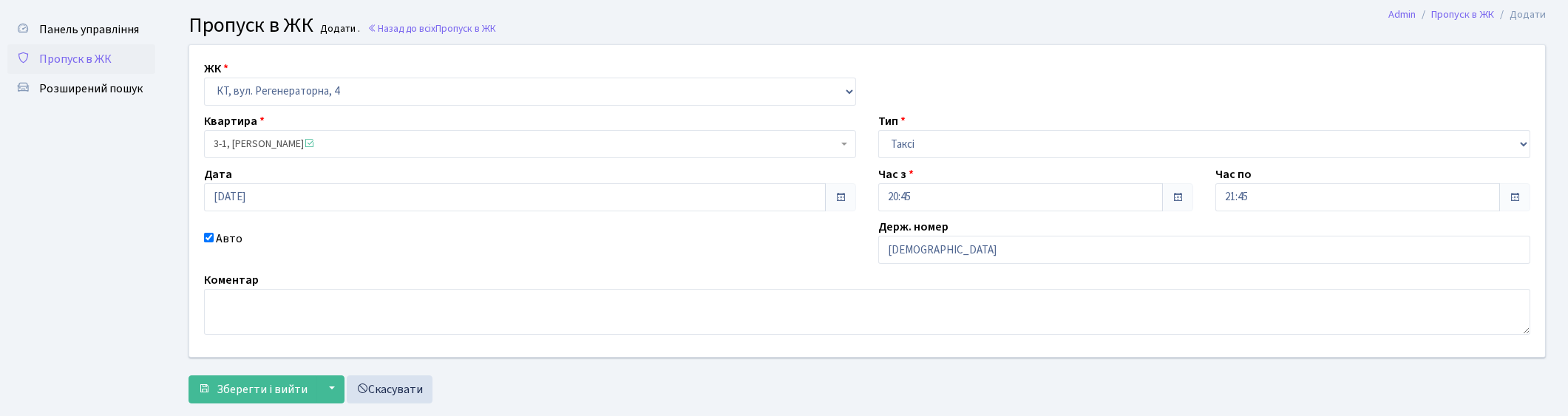
scroll to position [65, 0]
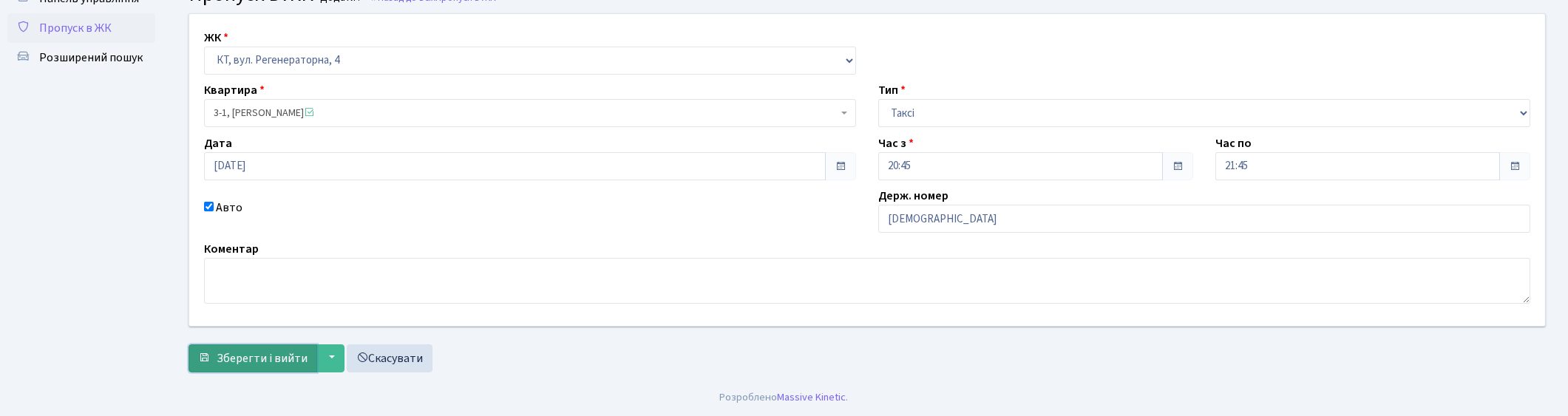
click at [261, 352] on span "Зберегти і вийти" at bounding box center [262, 358] width 91 height 17
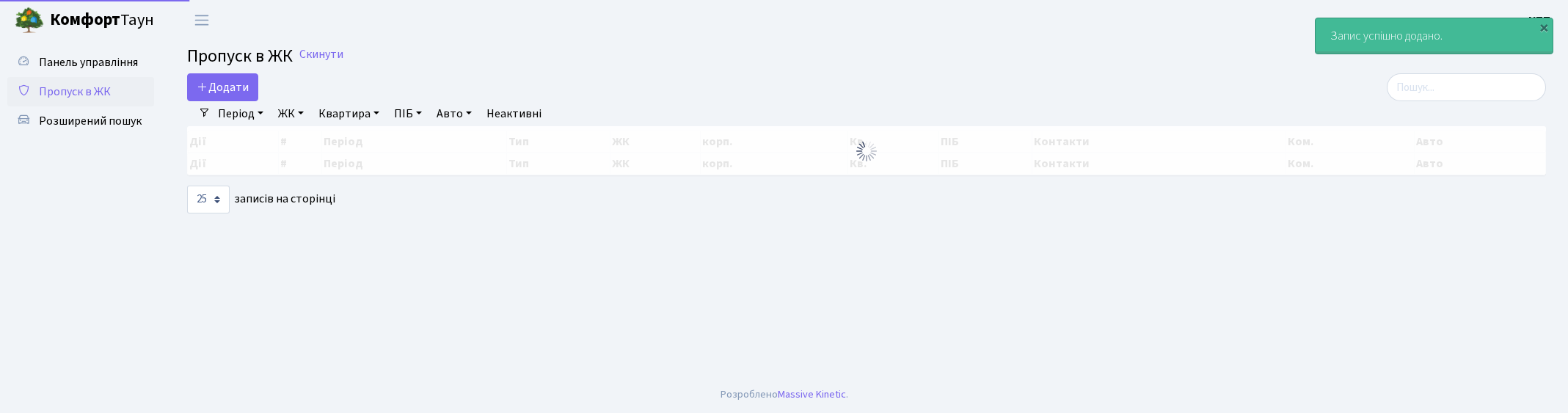
select select "25"
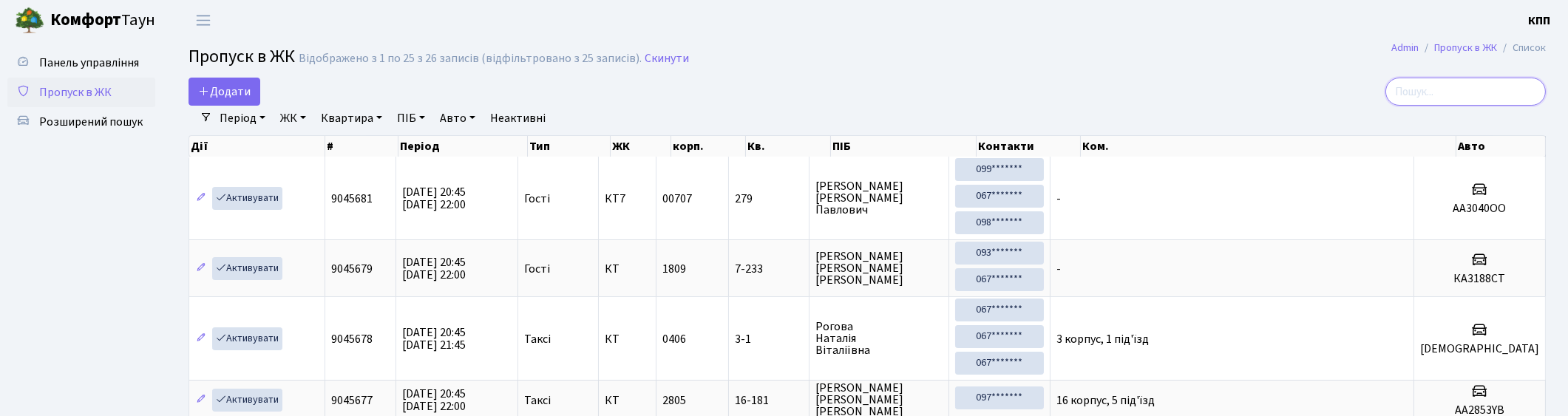
click at [1431, 102] on input "search" at bounding box center [1466, 91] width 161 height 28
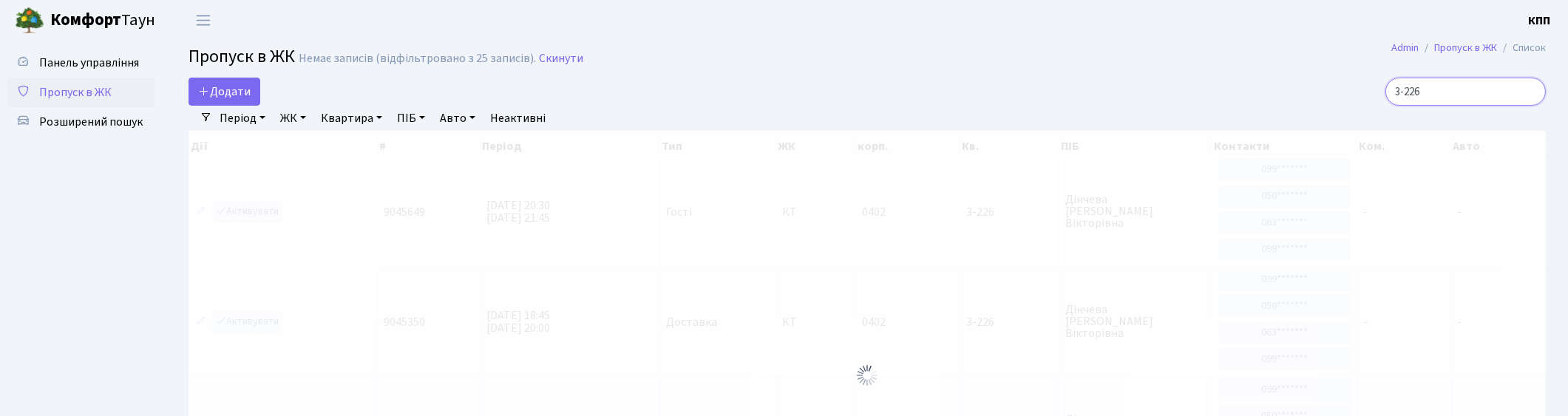
type input "3-226"
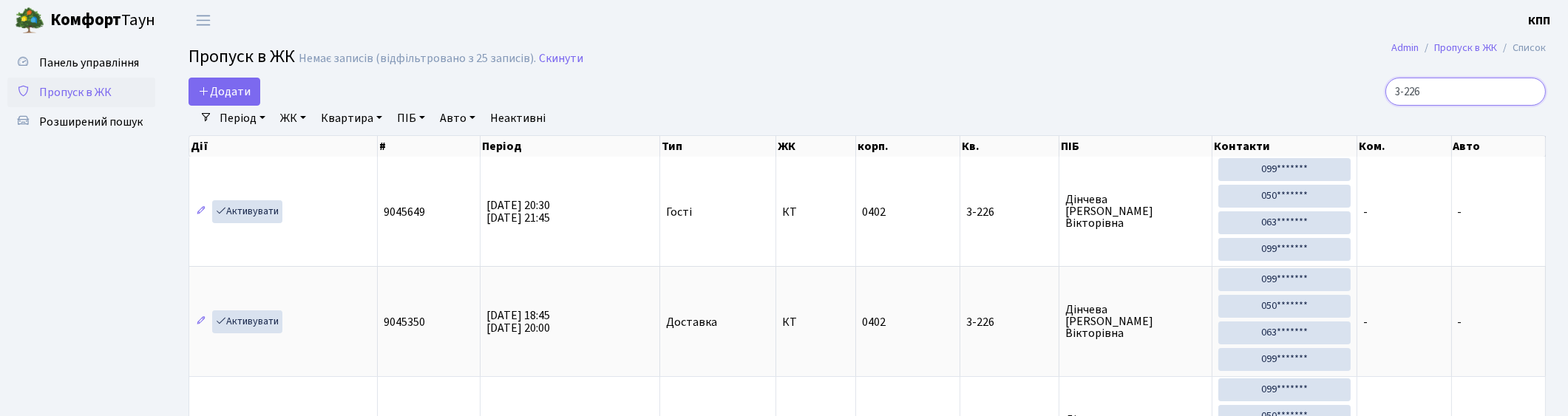
click at [1495, 94] on input "3-226" at bounding box center [1466, 91] width 161 height 28
click at [1530, 94] on input "3-226" at bounding box center [1466, 91] width 161 height 28
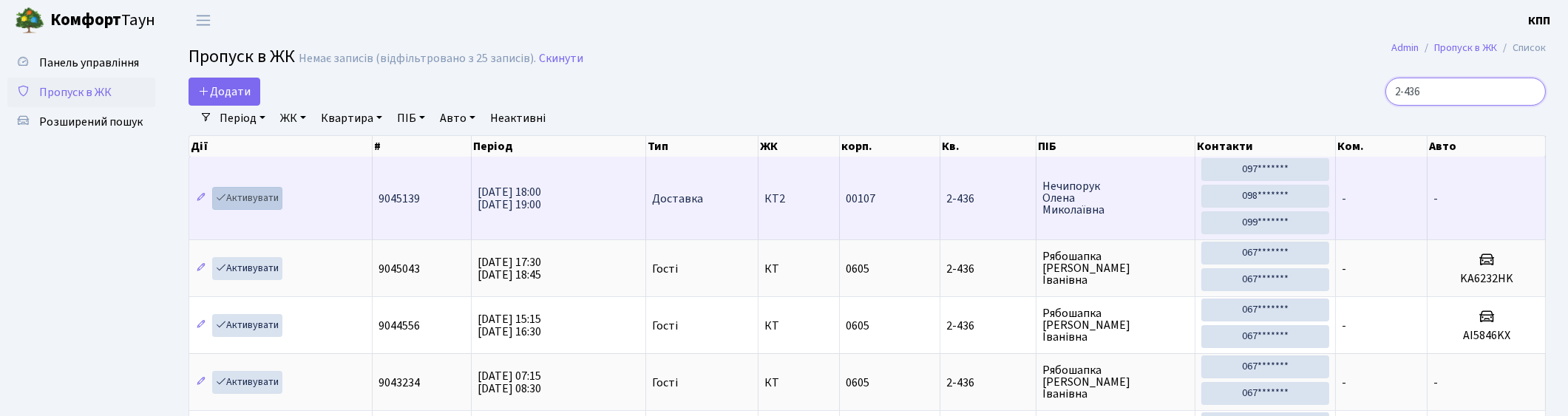
type input "2-436"
click at [247, 197] on link "Активувати" at bounding box center [247, 198] width 70 height 23
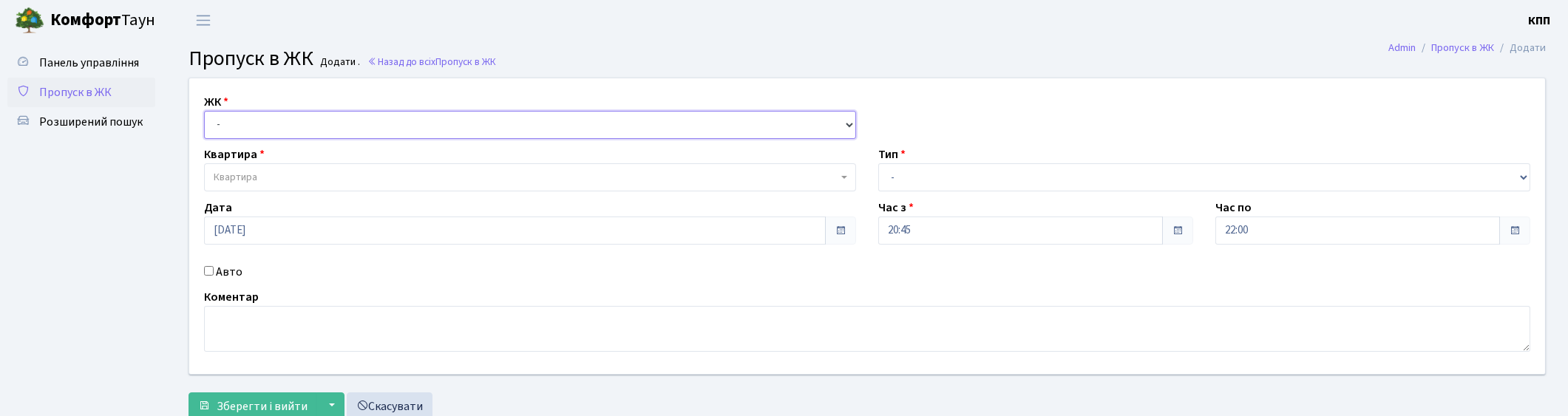
click at [353, 118] on select "- КТ, вул. Регенераторна, 4 КТ2, просп. [STREET_ADDRESS] [STREET_ADDRESS] [PERS…" at bounding box center [530, 125] width 652 height 28
select select "271"
click at [204, 111] on select "- КТ, вул. Регенераторна, 4 КТ2, просп. [STREET_ADDRESS] [STREET_ADDRESS] [PERS…" at bounding box center [530, 125] width 652 height 28
select select
click at [333, 170] on span "Квартира" at bounding box center [526, 177] width 624 height 15
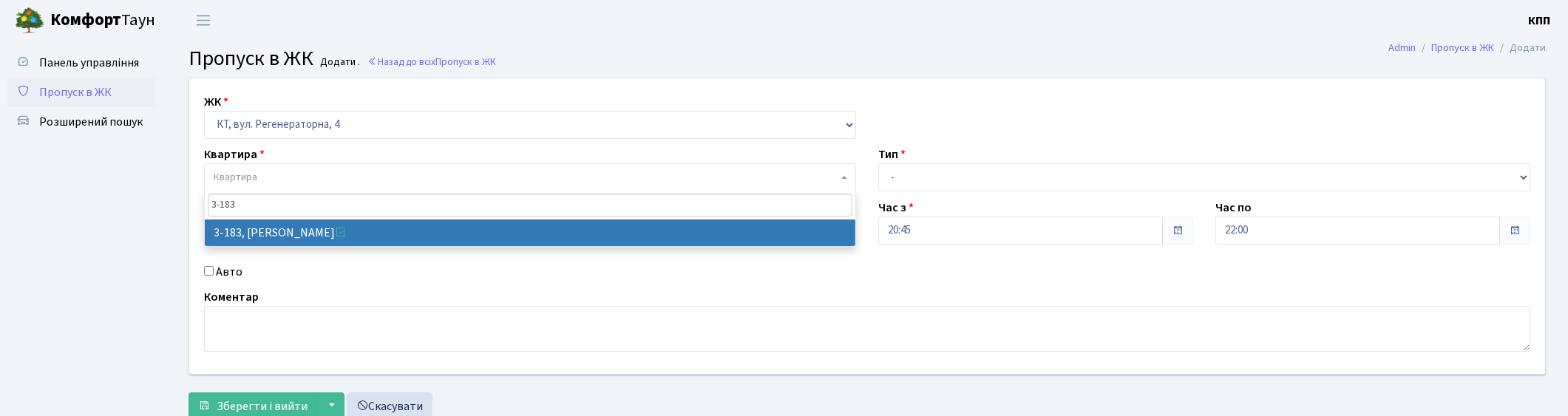
type input "3-183"
select select "850"
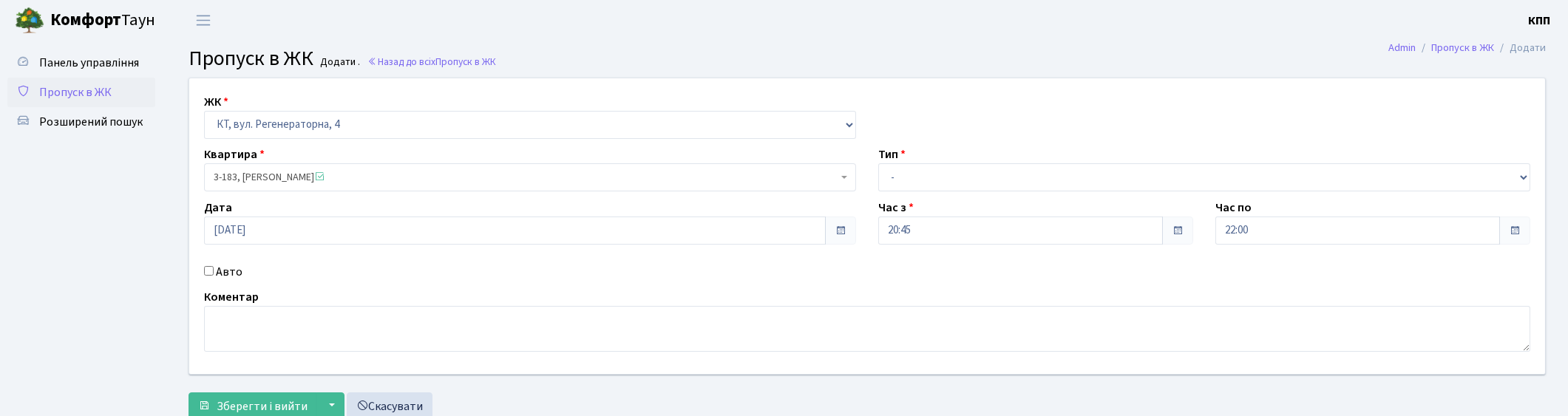
click at [955, 161] on div "Тип - Доставка Таксі Гості Сервіс" at bounding box center [1204, 169] width 674 height 46
click at [955, 168] on select "- Доставка Таксі Гості Сервіс" at bounding box center [1204, 177] width 652 height 28
select select "1"
click at [878, 163] on select "- Доставка Таксі Гості Сервіс" at bounding box center [1204, 177] width 652 height 28
click at [229, 402] on span "Зберегти і вийти" at bounding box center [262, 406] width 91 height 17
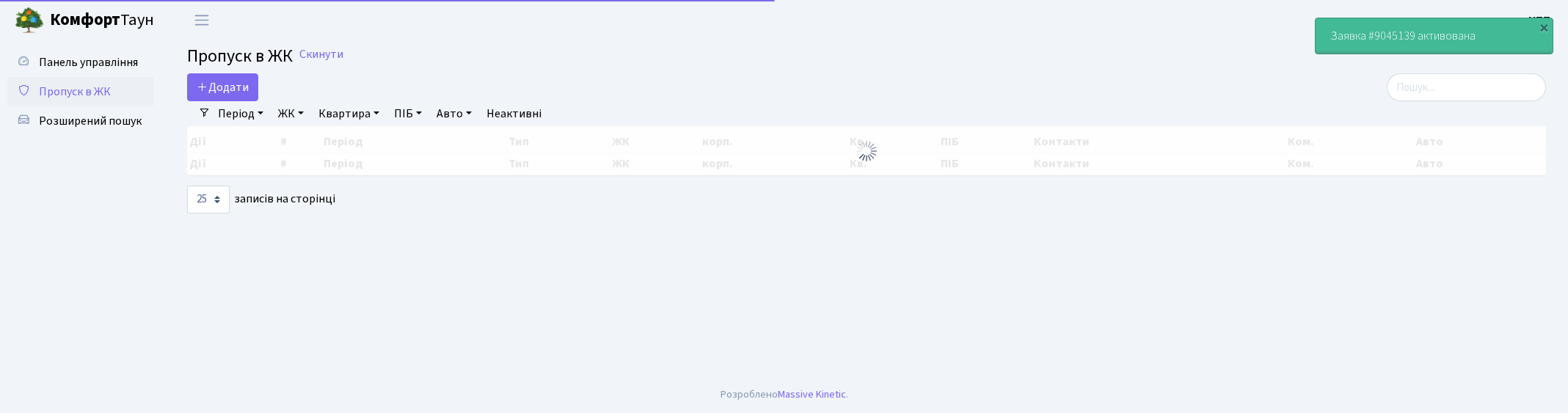
select select "25"
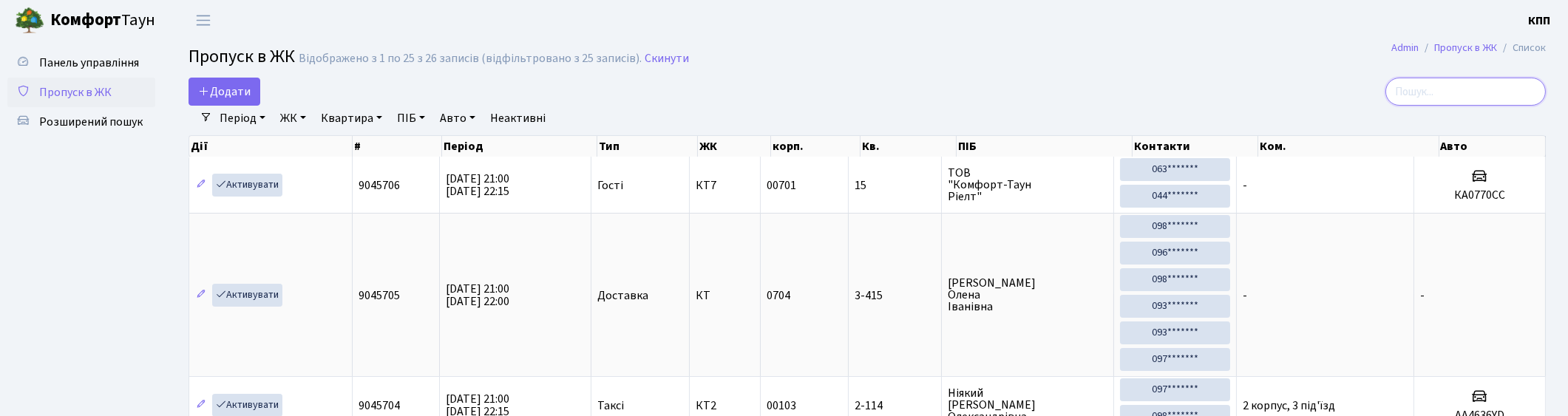
click at [1529, 95] on input "search" at bounding box center [1466, 91] width 161 height 28
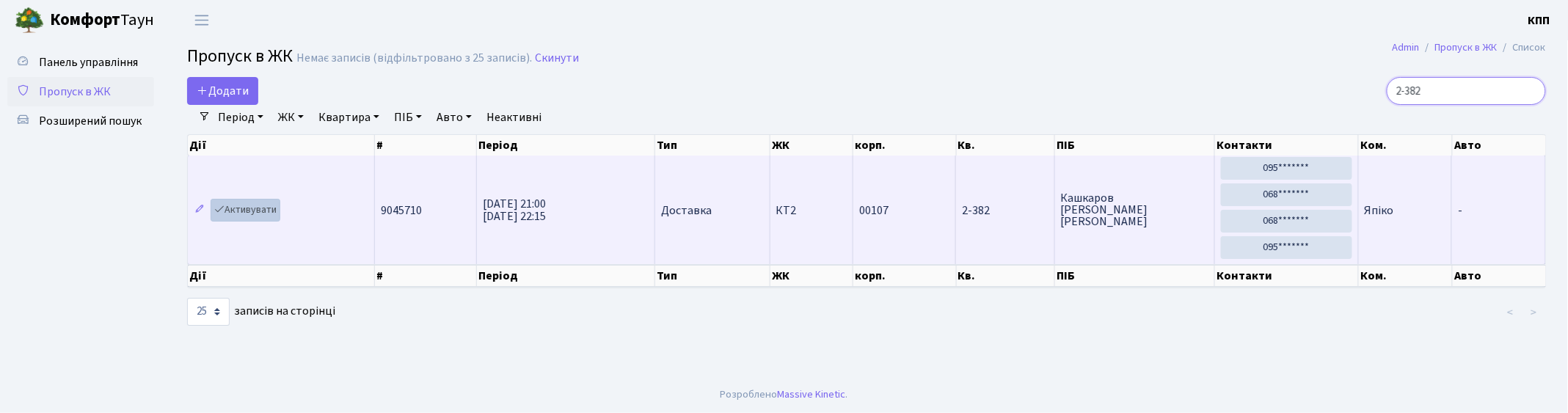
type input "2-382"
click at [255, 208] on link "Активувати" at bounding box center [245, 210] width 70 height 23
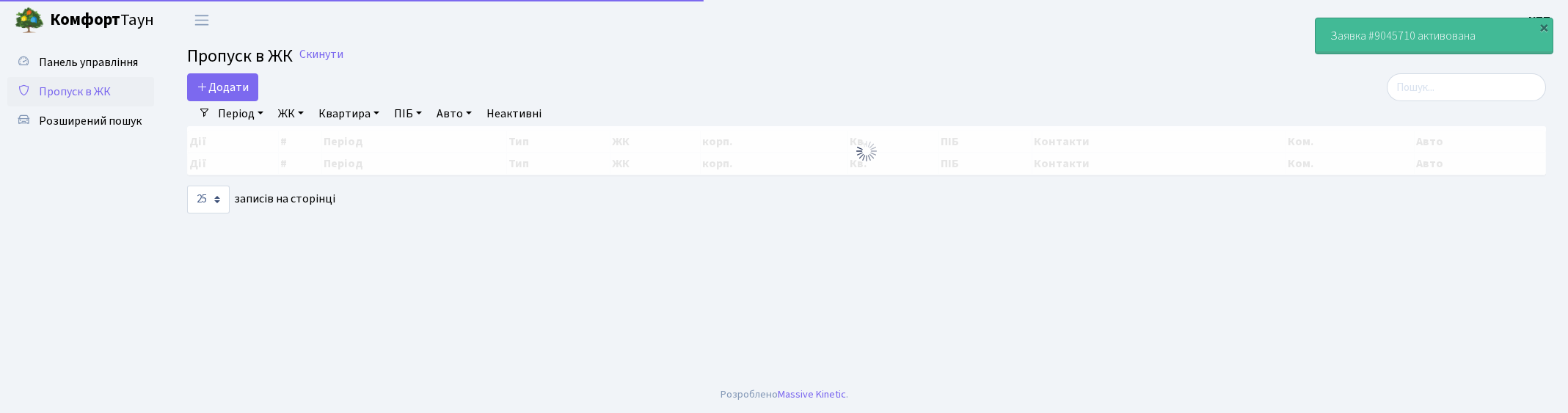
select select "25"
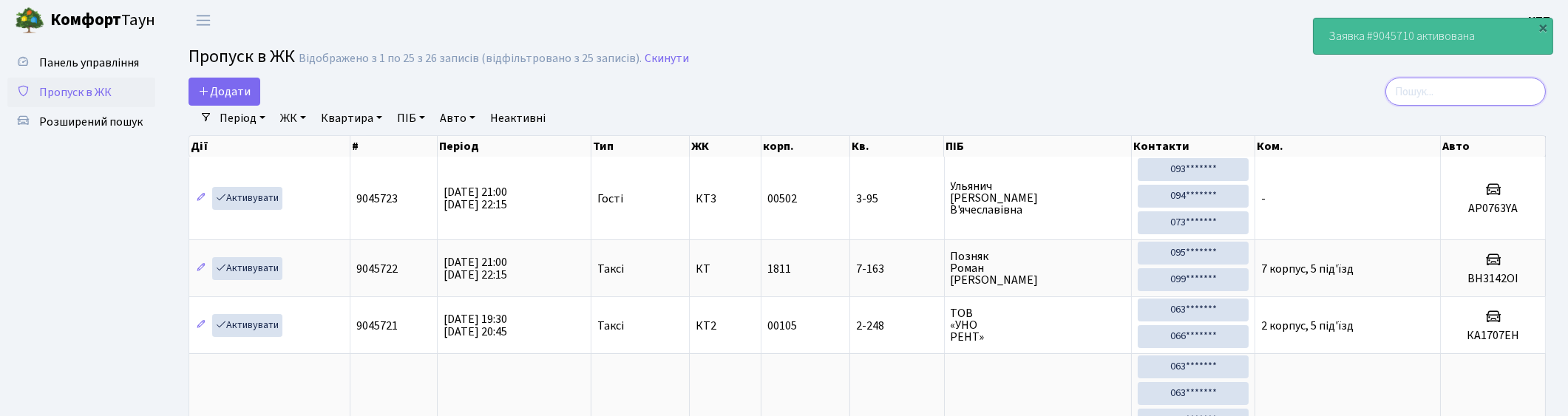
click at [1474, 82] on input "search" at bounding box center [1466, 91] width 161 height 28
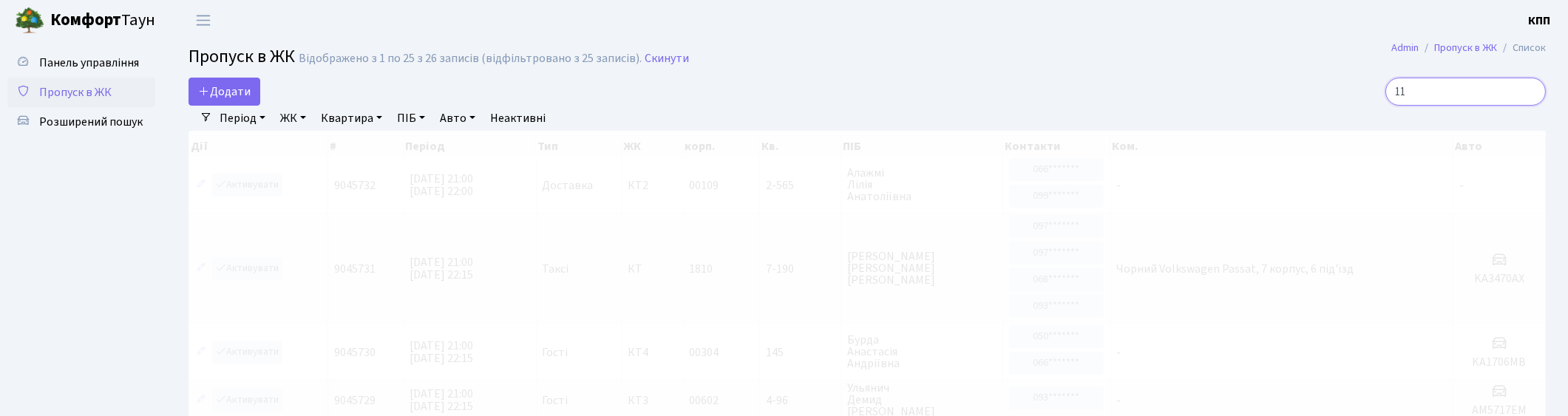
type input "11-"
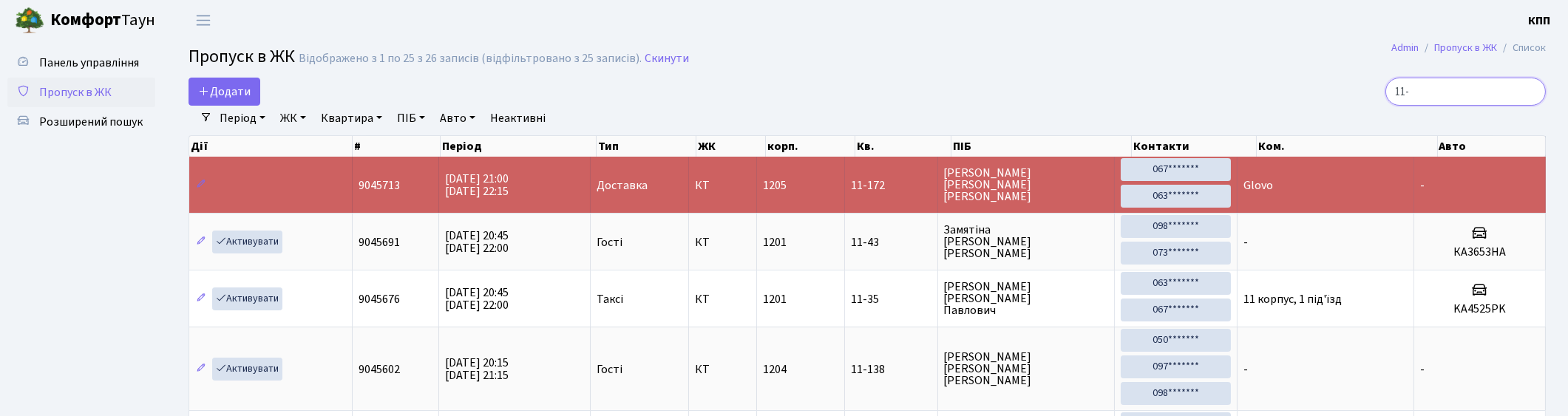
click at [1531, 91] on input "11-" at bounding box center [1466, 91] width 161 height 28
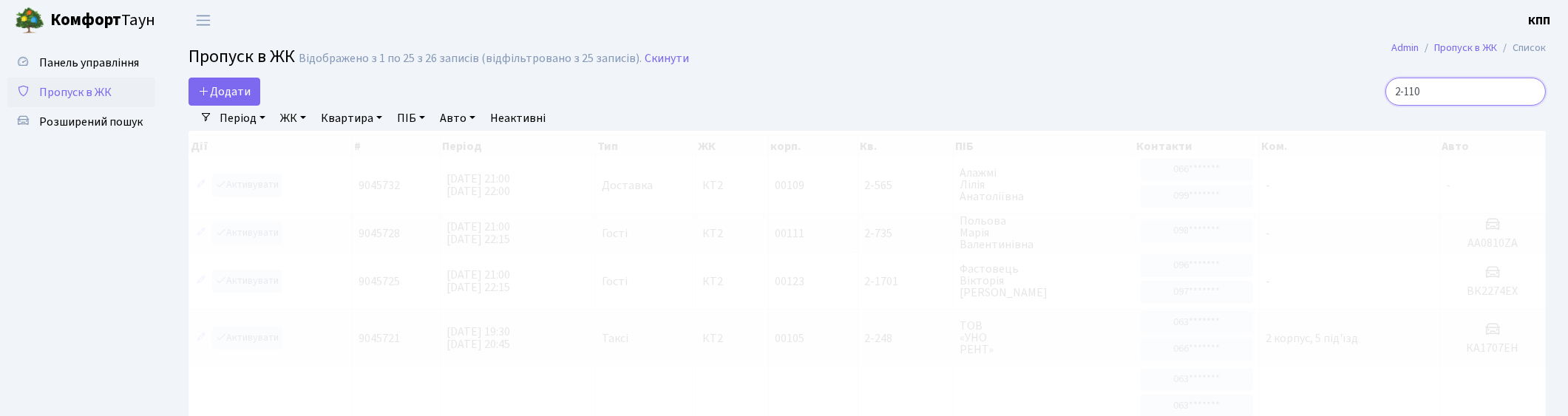
type input "2-1109"
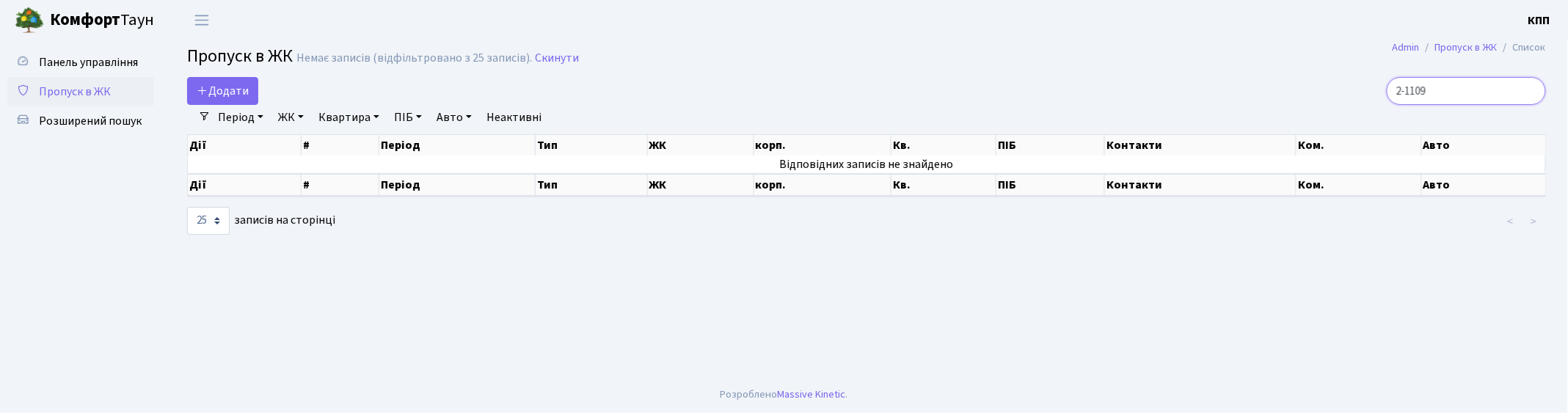
click at [1531, 90] on input "2-1109" at bounding box center [1466, 91] width 160 height 28
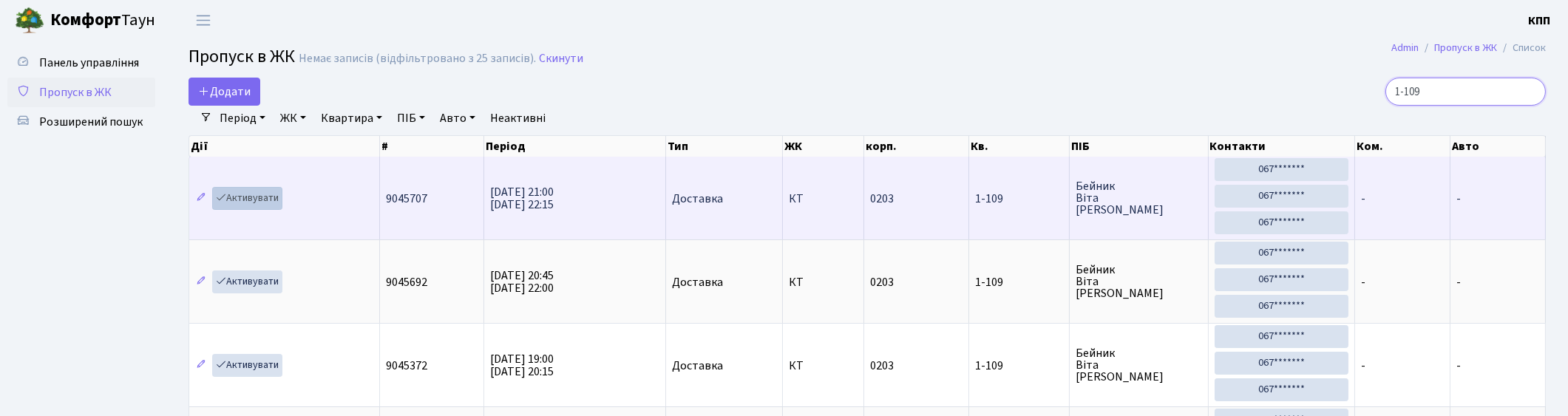
type input "1-109"
click at [244, 196] on link "Активувати" at bounding box center [247, 198] width 70 height 23
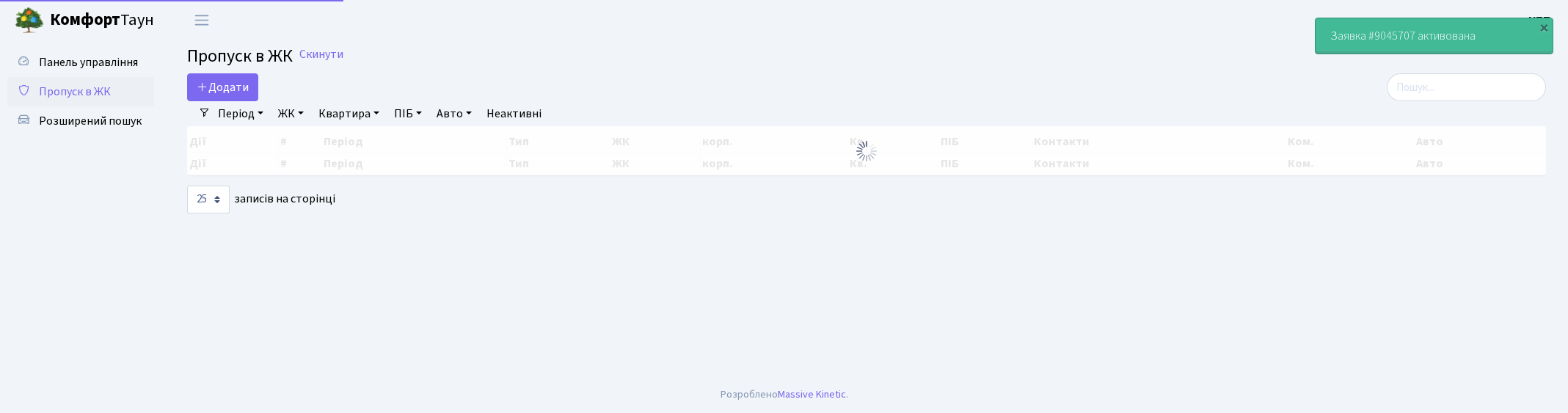
select select "25"
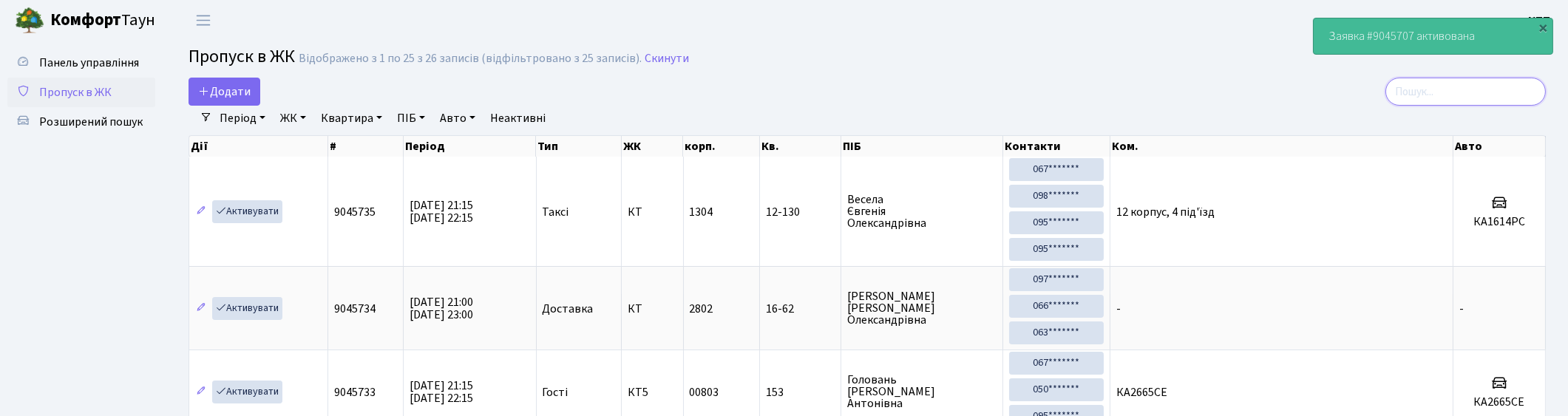
click at [1523, 96] on input "search" at bounding box center [1466, 91] width 161 height 28
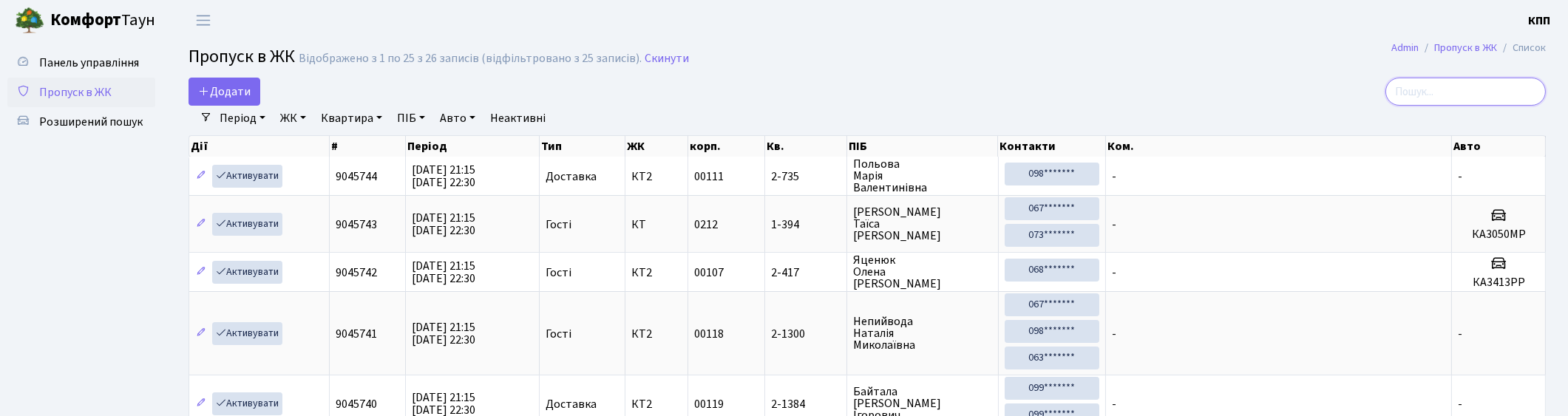
click at [1538, 90] on input "search" at bounding box center [1466, 91] width 161 height 28
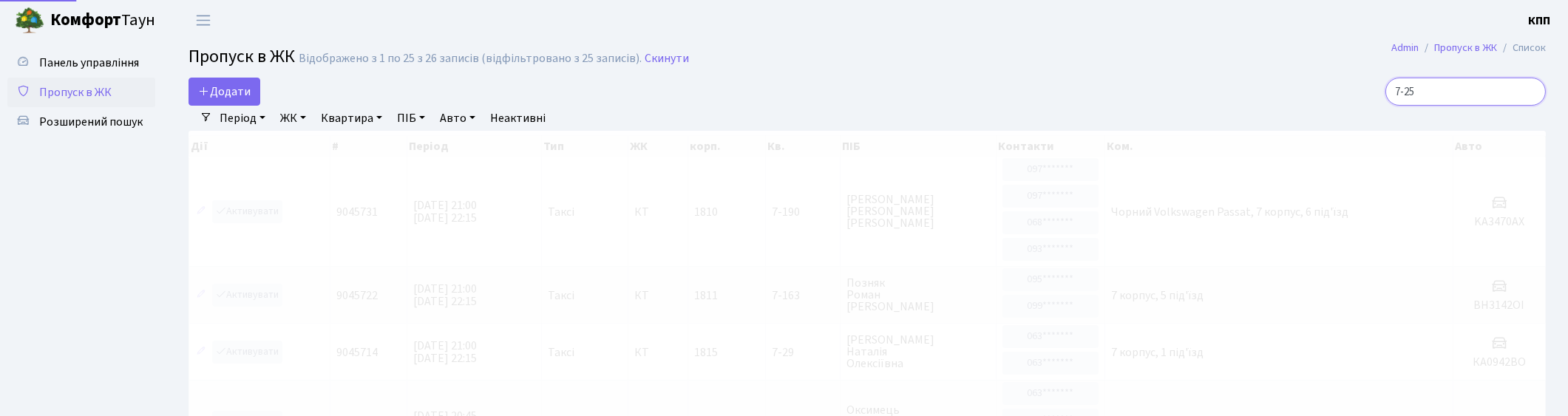
type input "7-257"
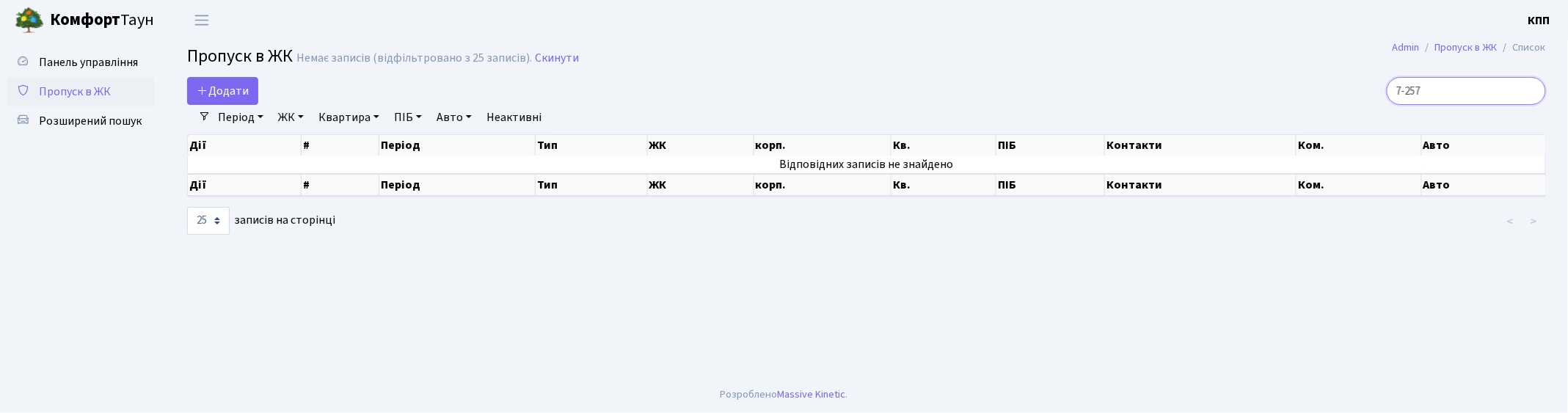
click at [1530, 87] on input "7-257" at bounding box center [1466, 91] width 160 height 28
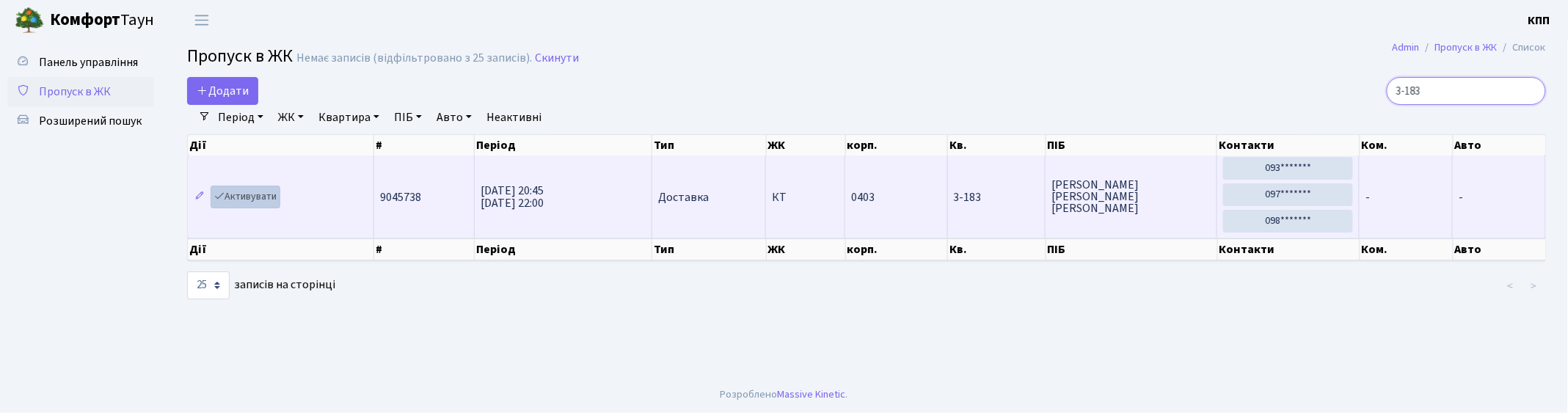
type input "3-183"
click at [251, 195] on link "Активувати" at bounding box center [245, 196] width 70 height 23
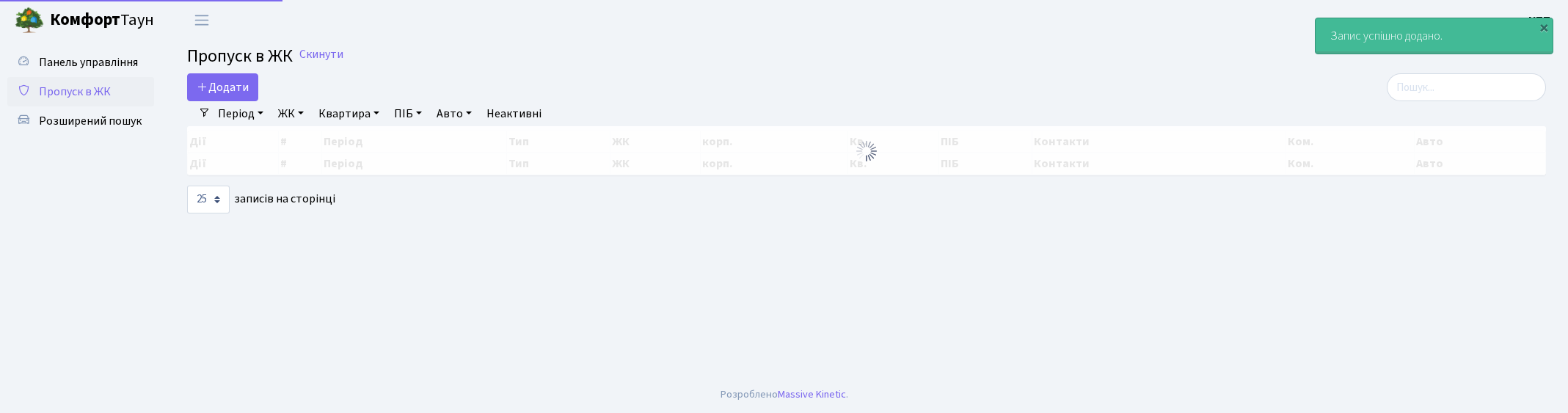
select select "25"
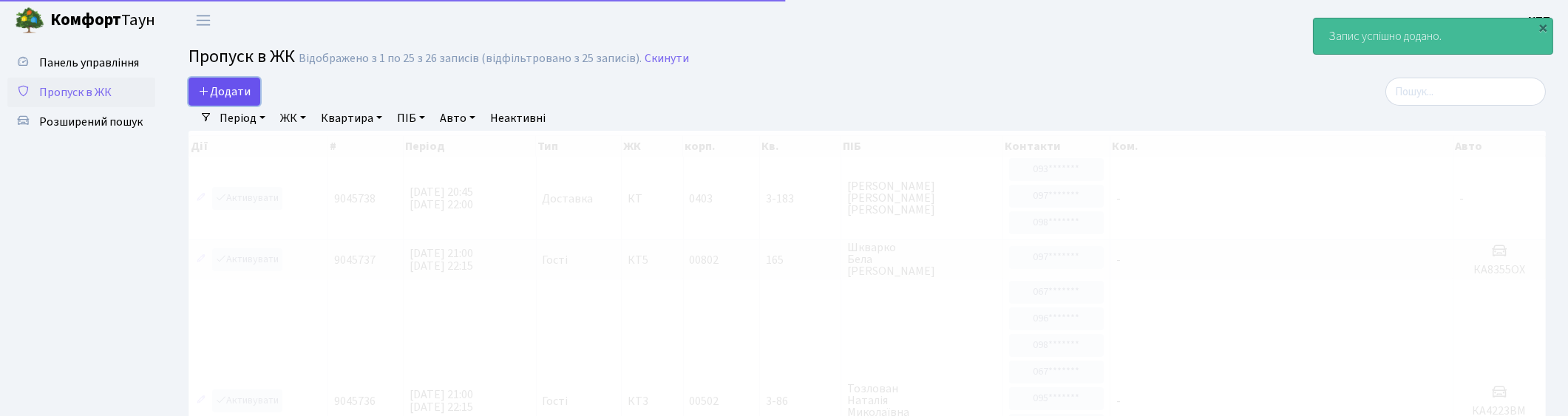
click at [231, 95] on span "Додати" at bounding box center [224, 91] width 53 height 17
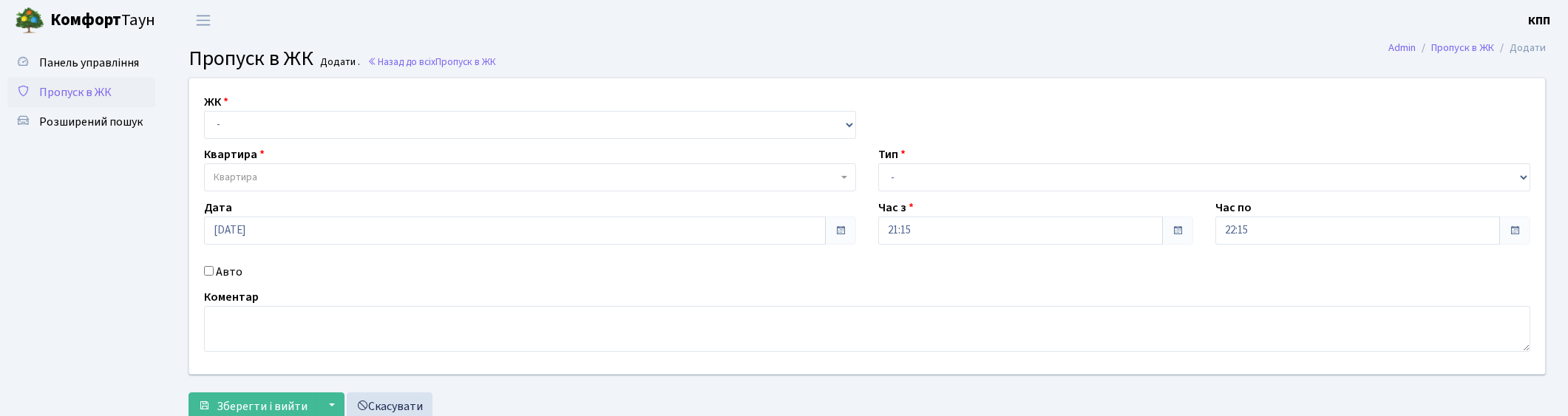
click at [207, 269] on input "Авто" at bounding box center [209, 271] width 9 height 9
checkbox input "true"
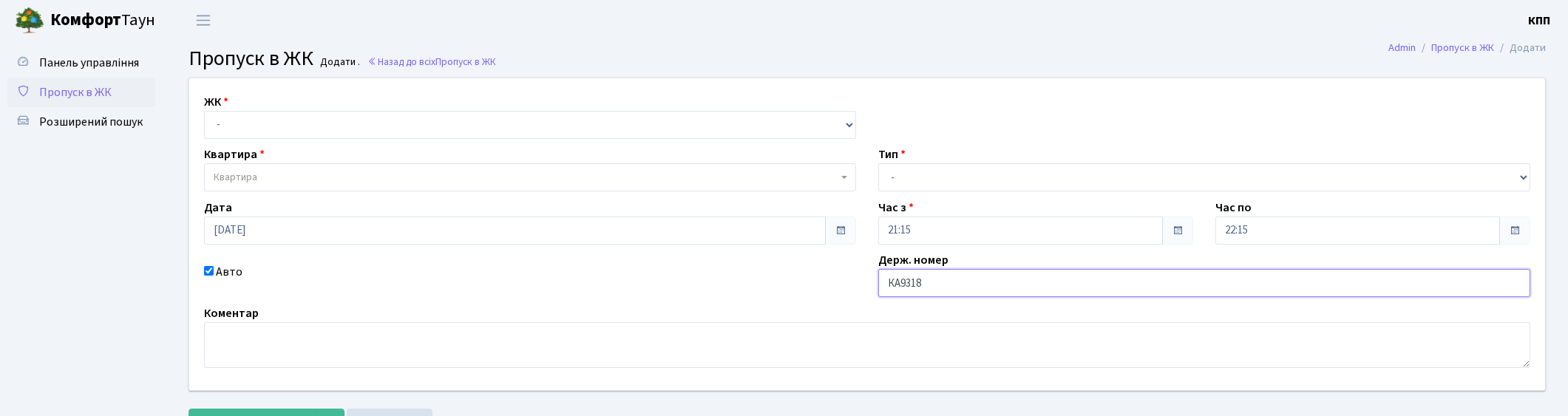
type input "КА9318НА"
click at [922, 188] on select "- Доставка Таксі Гості Сервіс" at bounding box center [1204, 177] width 652 height 28
select select "3"
click at [878, 163] on select "- Доставка Таксі Гості Сервіс" at bounding box center [1204, 177] width 652 height 28
click at [330, 121] on select "- КТ, вул. Регенераторна, 4 КТ2, просп. [STREET_ADDRESS] [STREET_ADDRESS] [PERS…" at bounding box center [530, 125] width 652 height 28
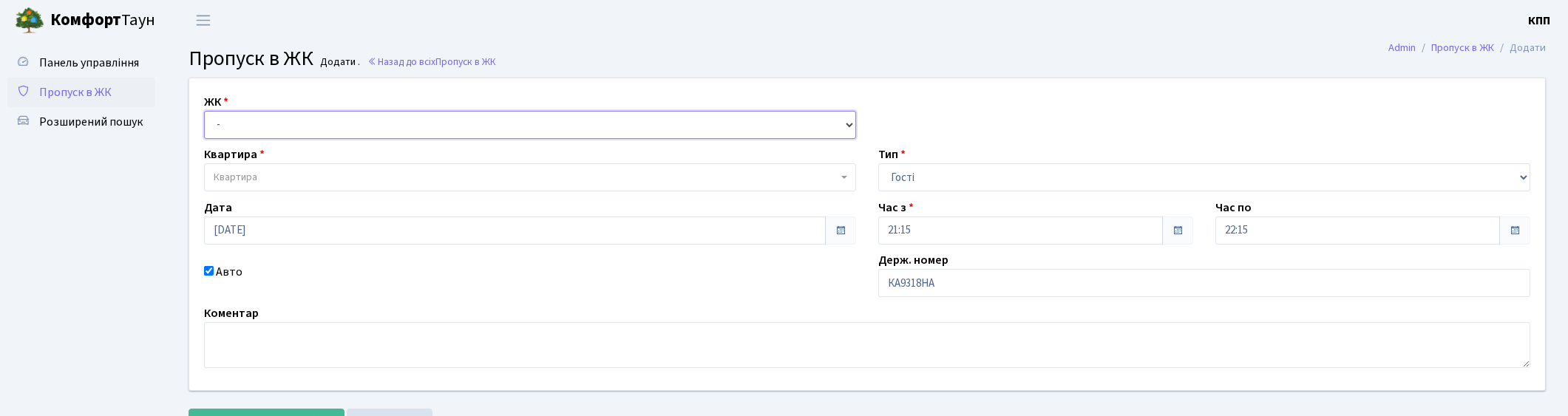
select select "271"
click at [204, 111] on select "- КТ, вул. Регенераторна, 4 КТ2, просп. [STREET_ADDRESS] [STREET_ADDRESS] [PERS…" at bounding box center [530, 125] width 652 height 28
select select
click at [316, 180] on span "Квартира" at bounding box center [526, 177] width 624 height 15
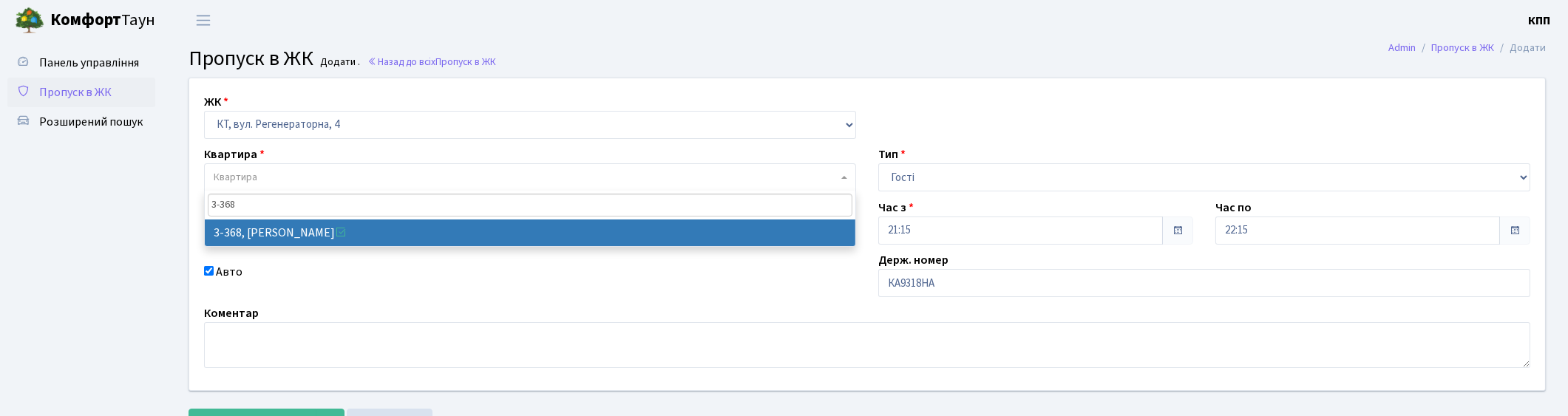
type input "3-368"
select select "1586"
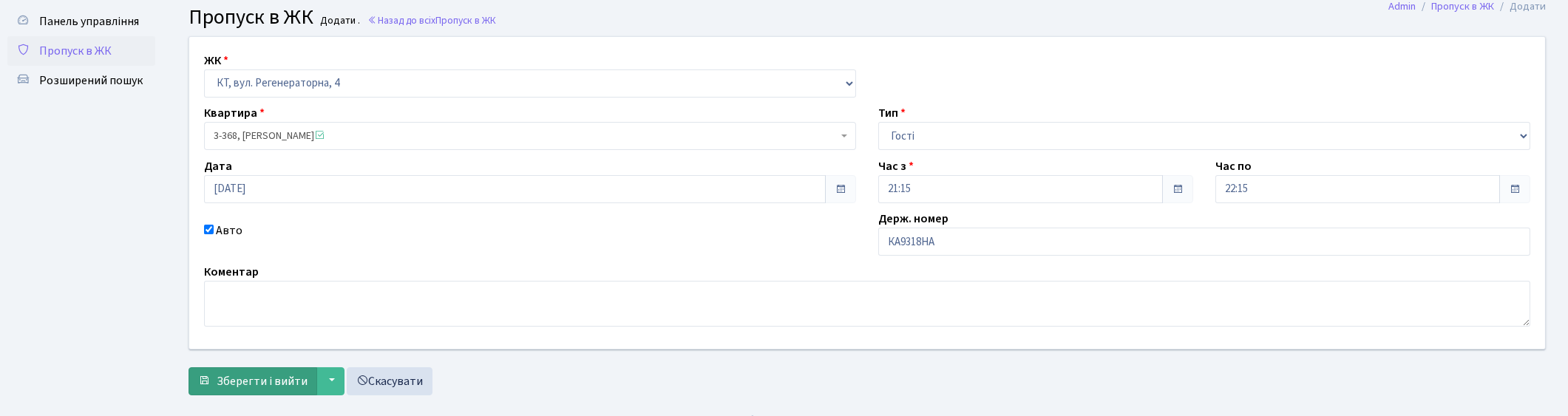
scroll to position [65, 0]
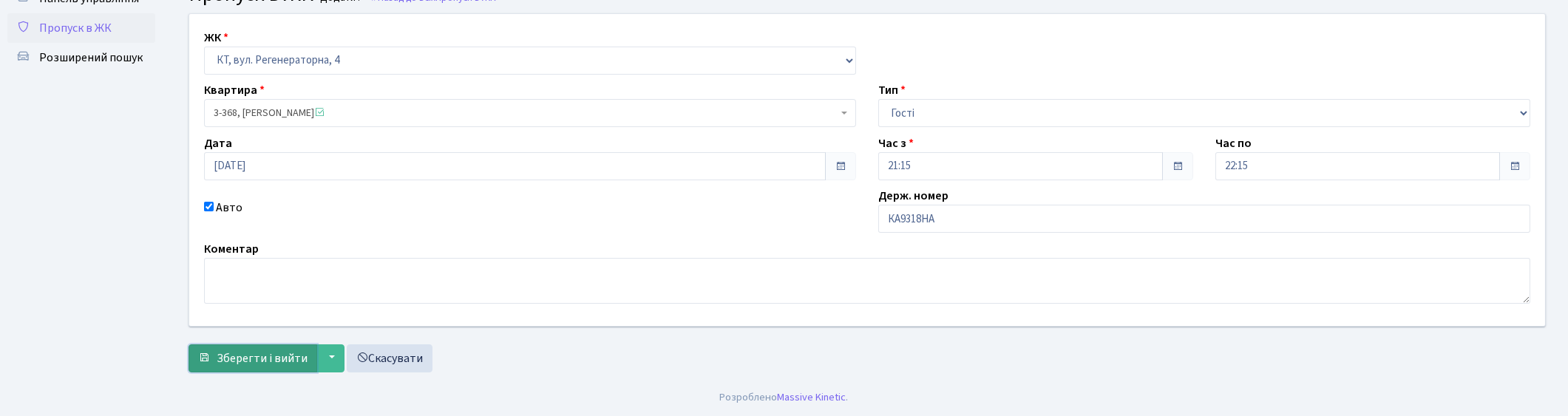
click at [253, 351] on span "Зберегти і вийти" at bounding box center [262, 358] width 91 height 17
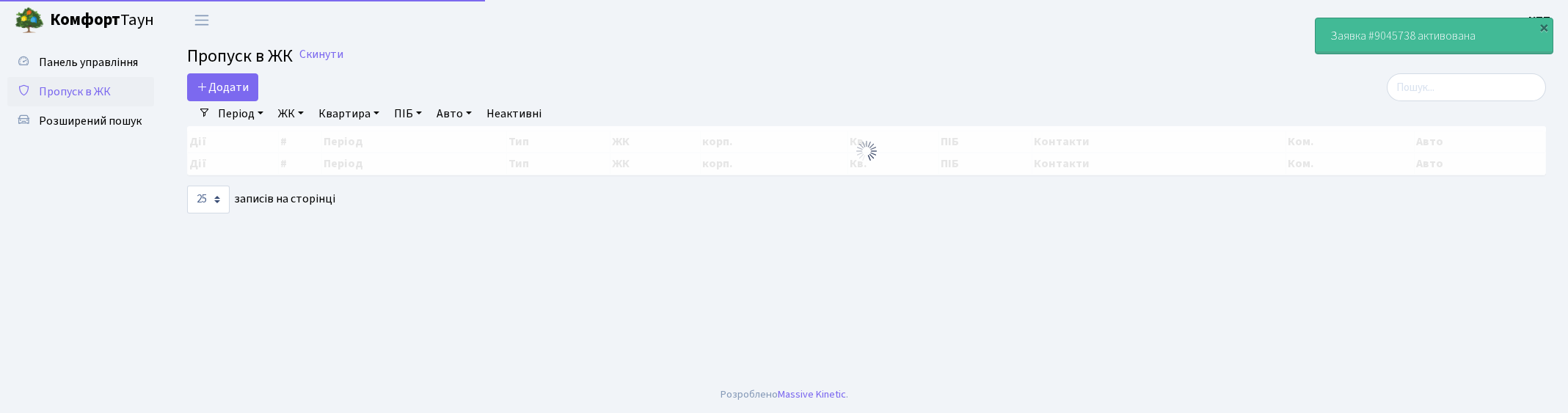
select select "25"
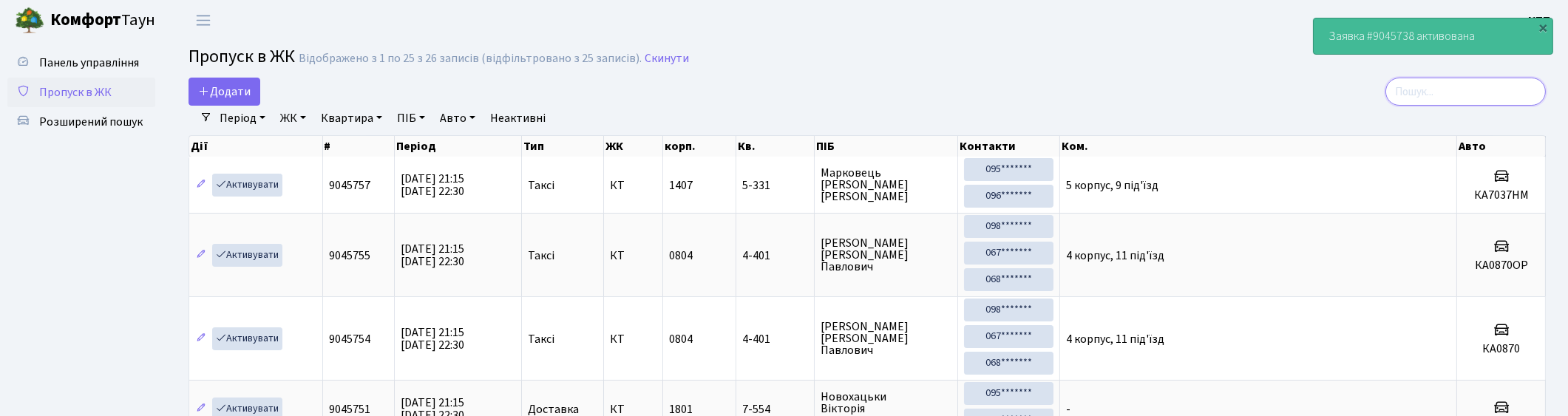
click at [1439, 89] on input "search" at bounding box center [1466, 91] width 161 height 28
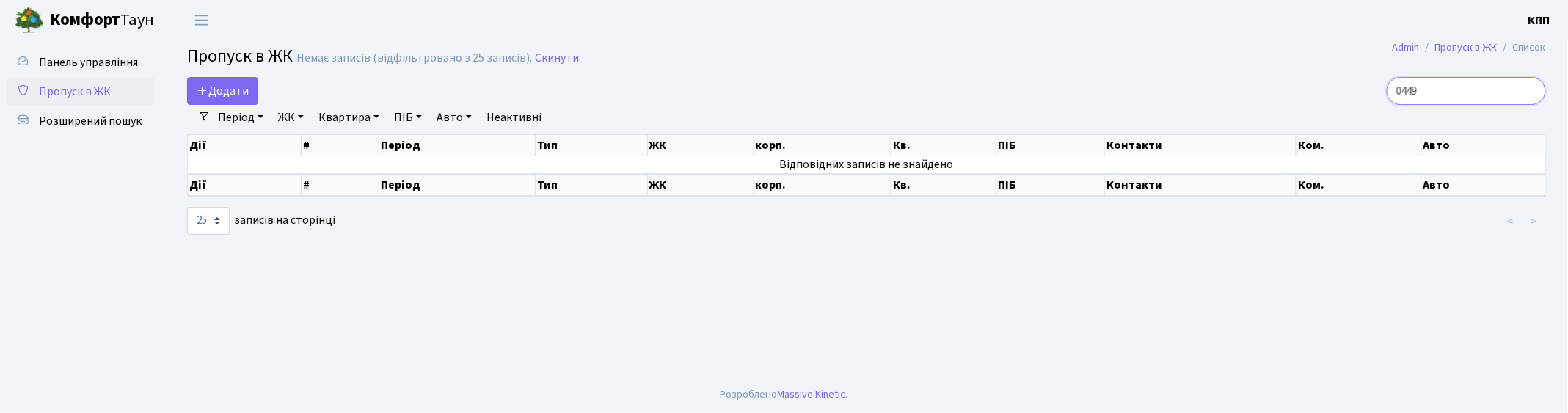
type input "0449"
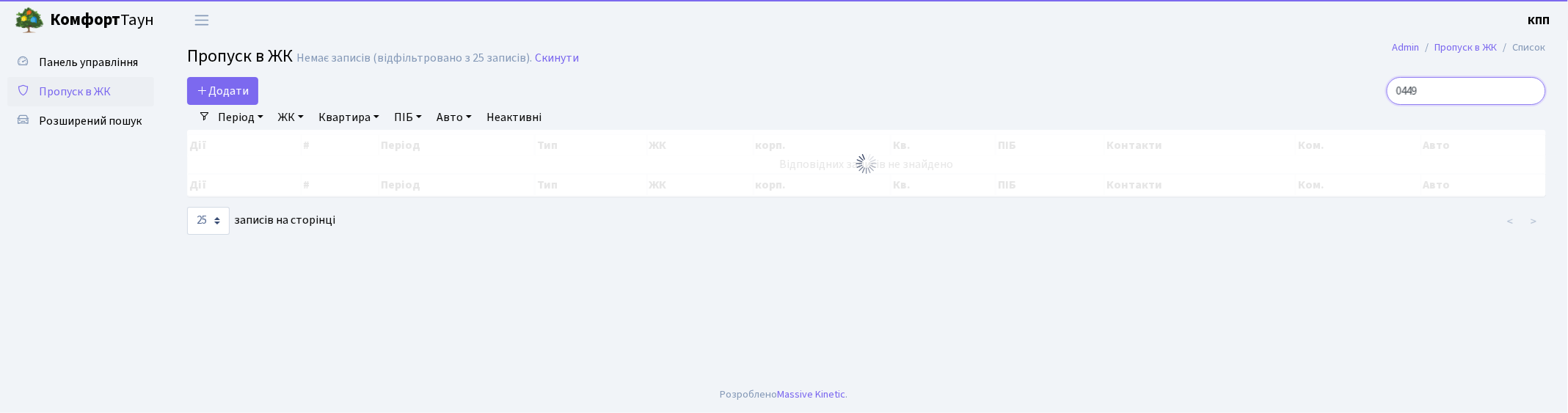
click at [1530, 91] on input "0449" at bounding box center [1466, 91] width 160 height 28
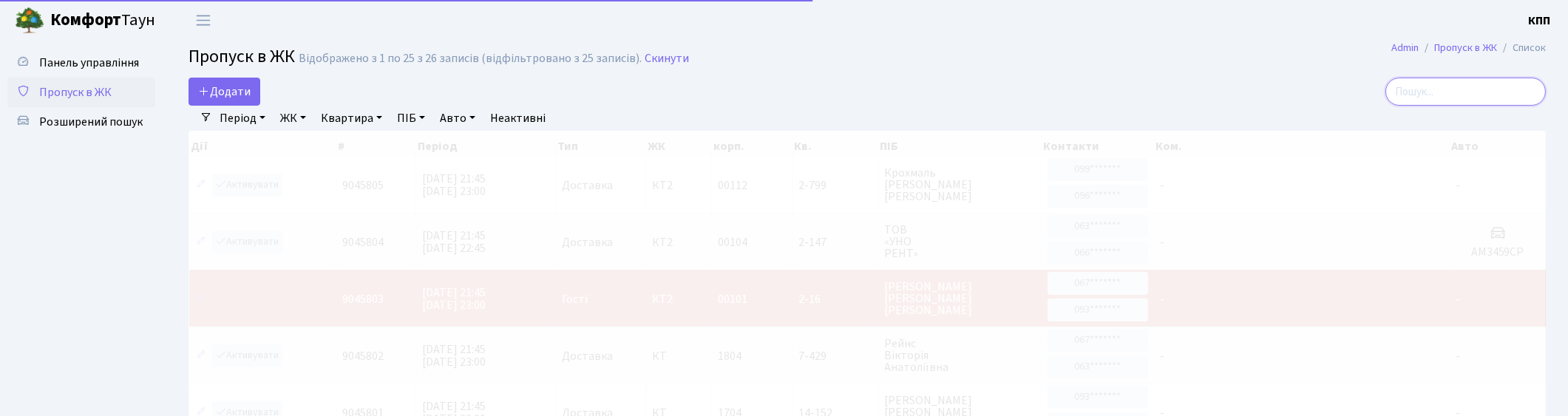
click at [1518, 98] on input "search" at bounding box center [1466, 91] width 161 height 28
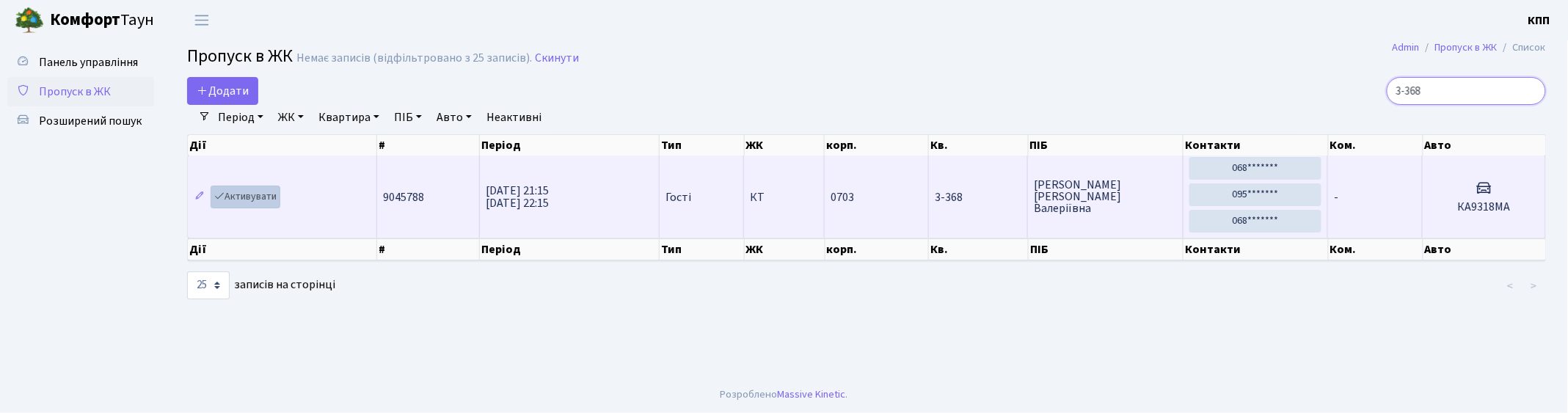
type input "3-368"
click at [254, 196] on link "Активувати" at bounding box center [245, 196] width 70 height 23
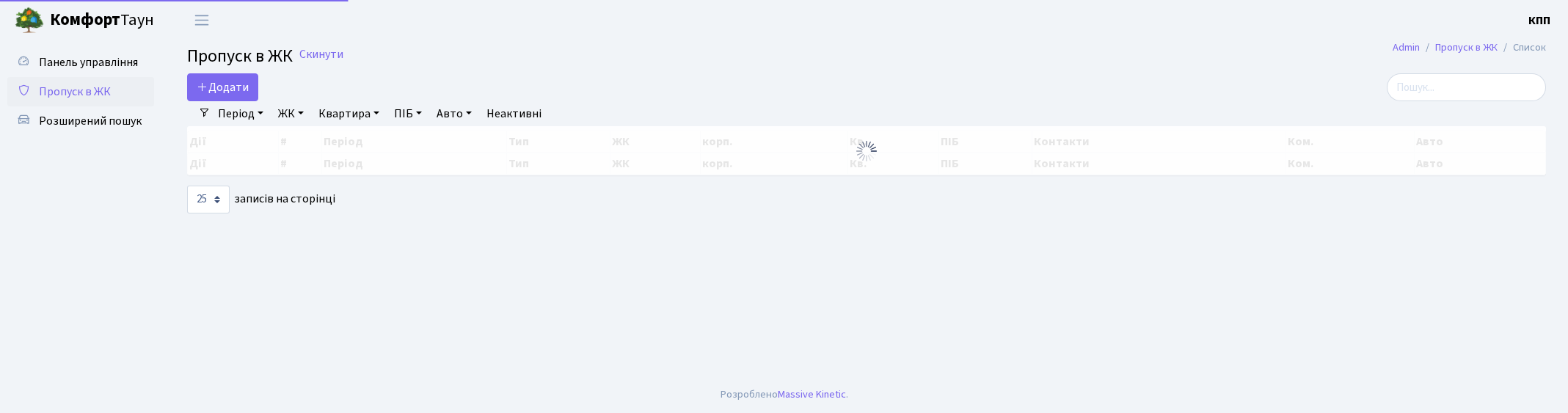
select select "25"
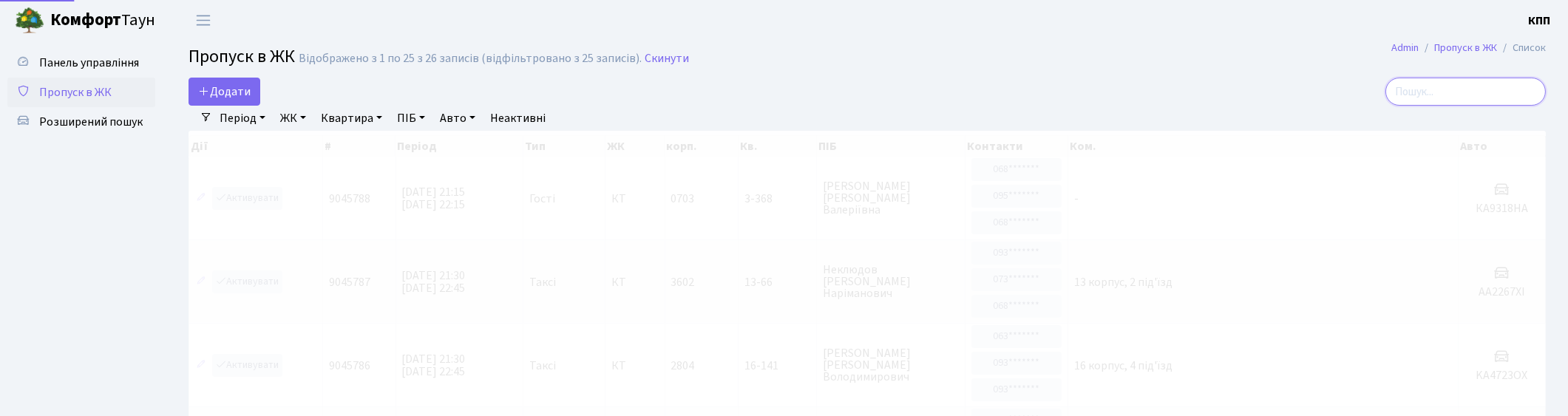
click at [1511, 94] on input "search" at bounding box center [1466, 91] width 161 height 28
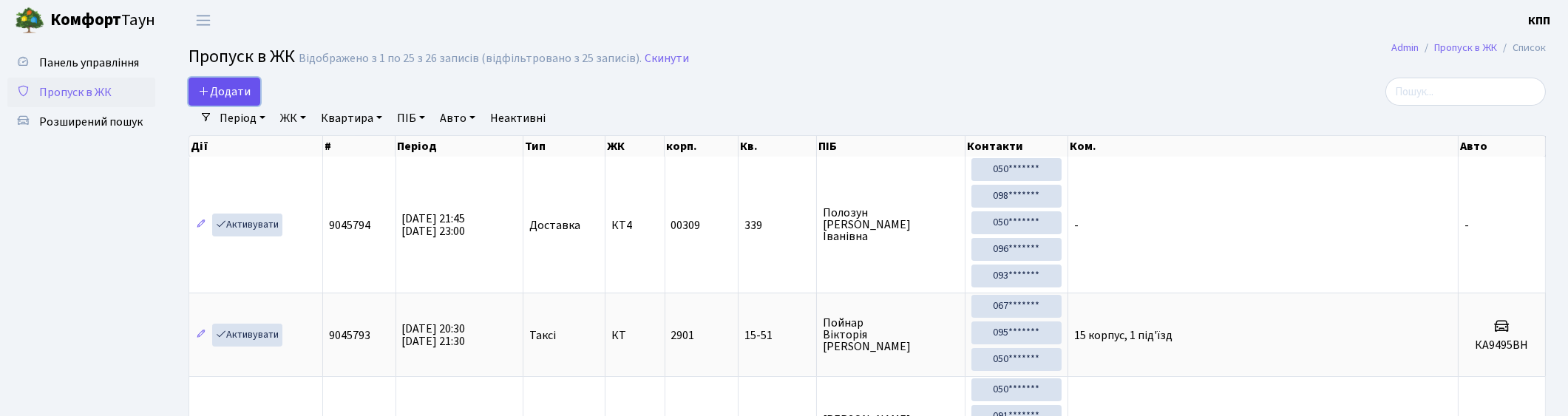
click at [213, 91] on span "Додати" at bounding box center [224, 91] width 53 height 17
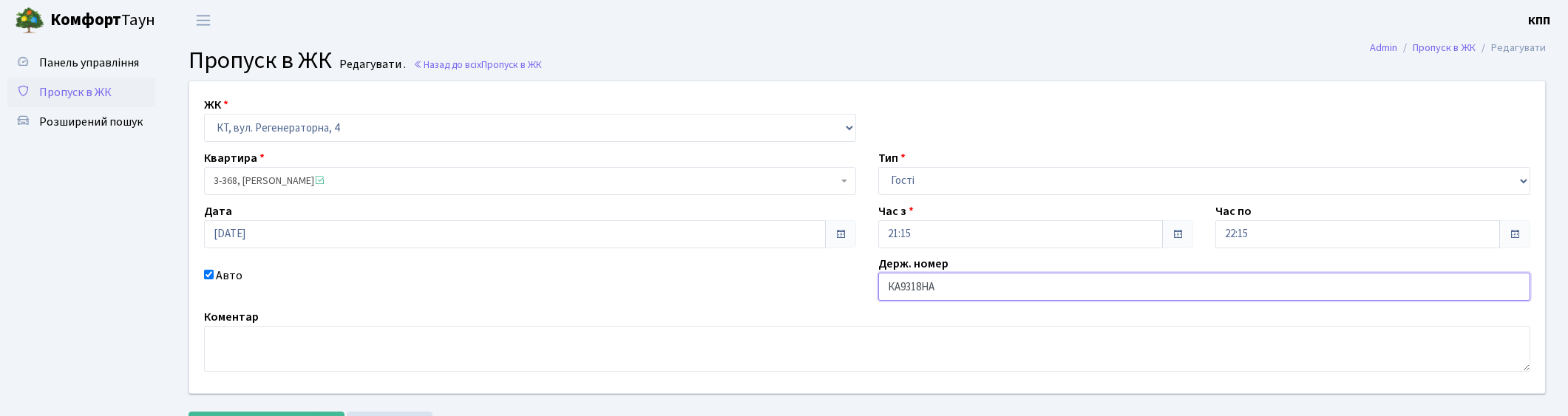
click at [950, 281] on input "КА9318НА" at bounding box center [1204, 287] width 652 height 28
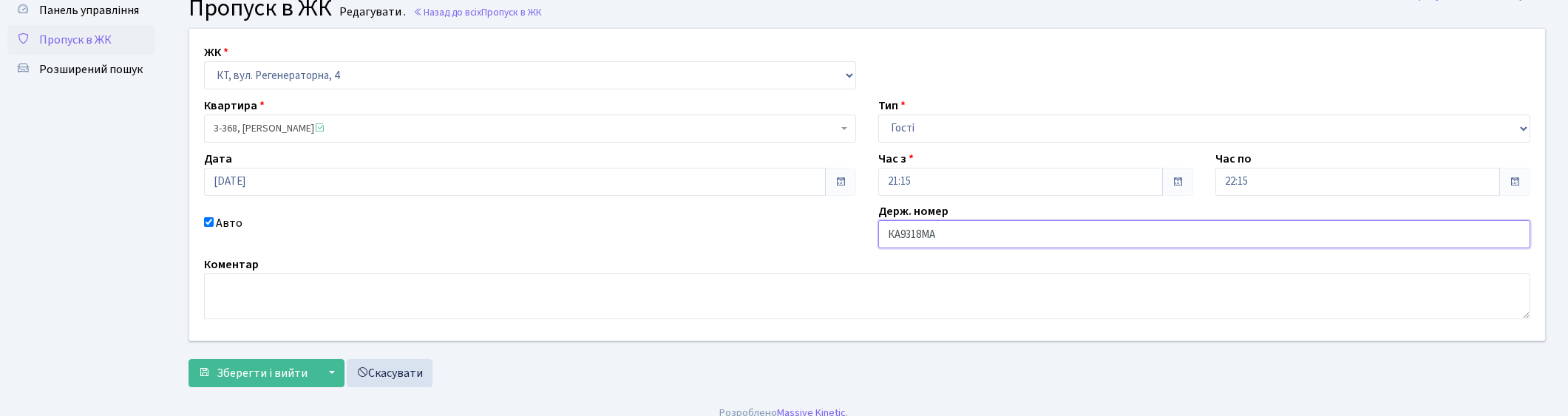
scroll to position [68, 0]
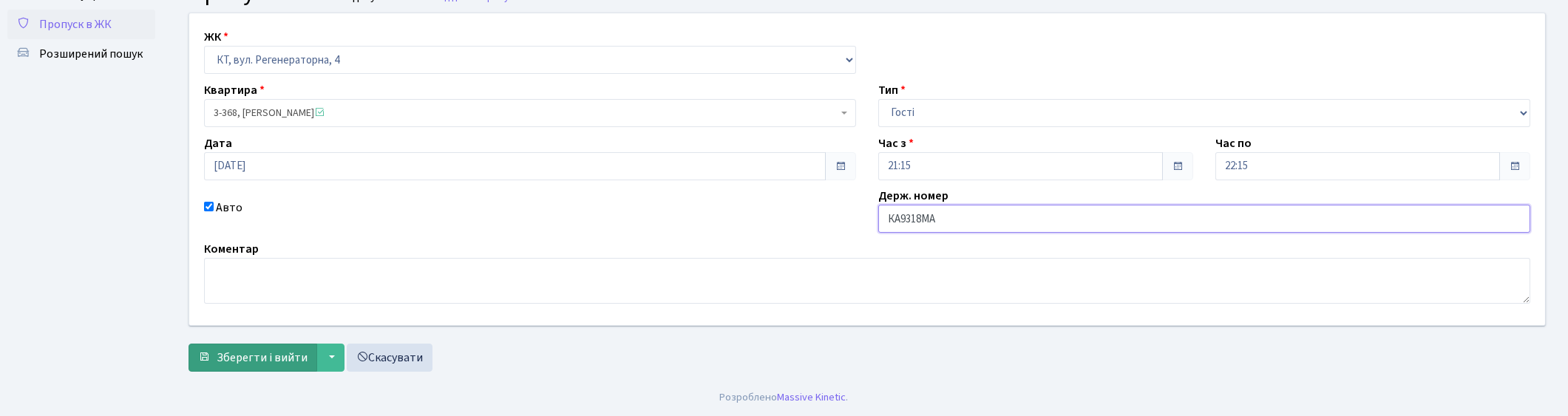
type input "КА9318МА"
click at [251, 363] on span "Зберегти і вийти" at bounding box center [262, 358] width 91 height 17
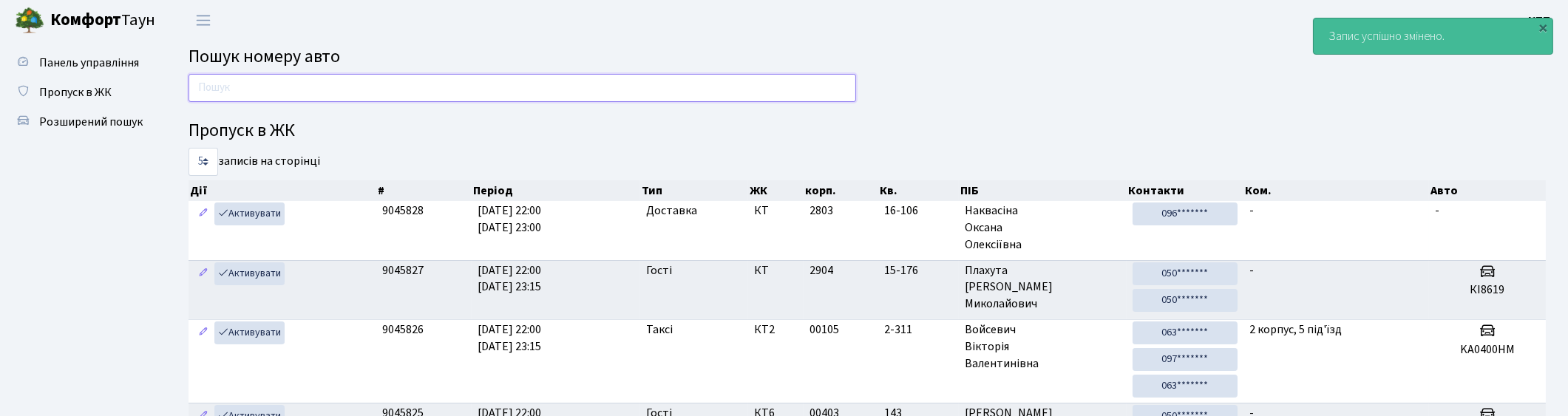
click at [596, 89] on input "text" at bounding box center [522, 88] width 668 height 28
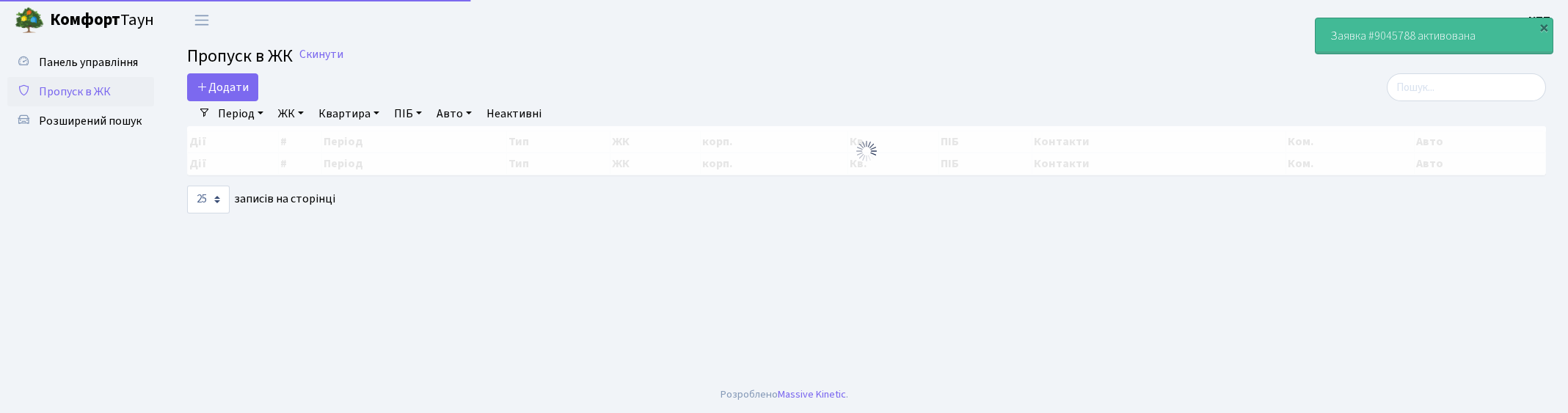
select select "25"
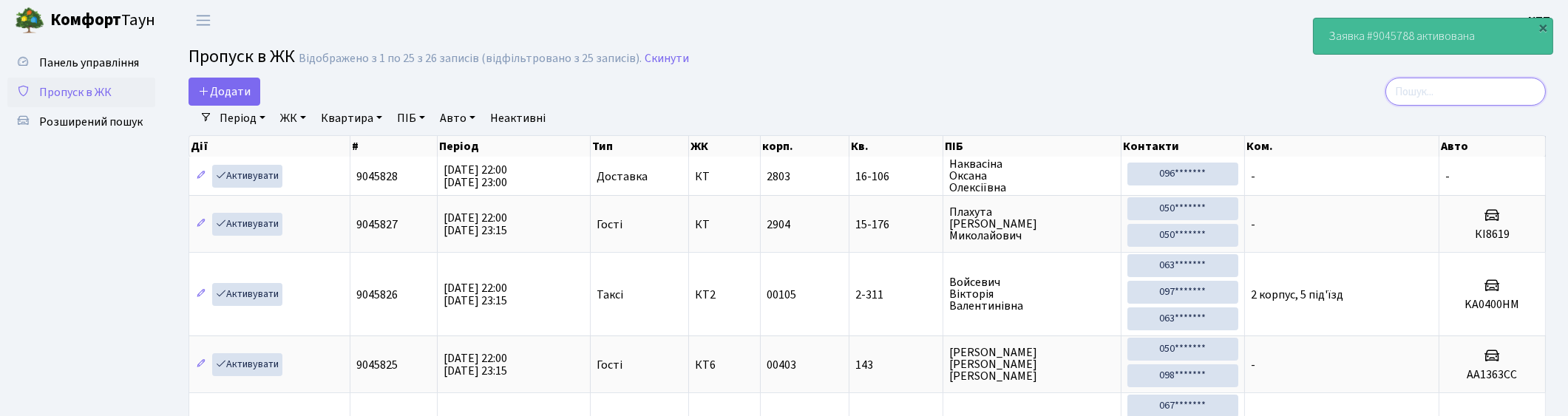
click at [1516, 91] on input "search" at bounding box center [1466, 91] width 161 height 28
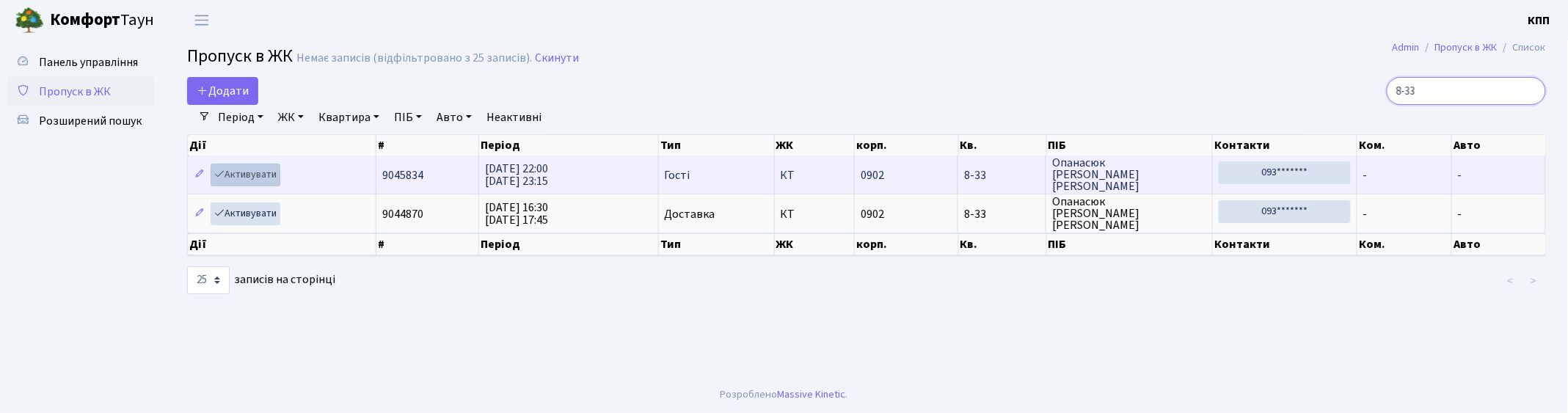
type input "8-33"
drag, startPoint x: 254, startPoint y: 169, endPoint x: 203, endPoint y: 189, distance: 54.8
click at [252, 170] on link "Активувати" at bounding box center [245, 174] width 70 height 23
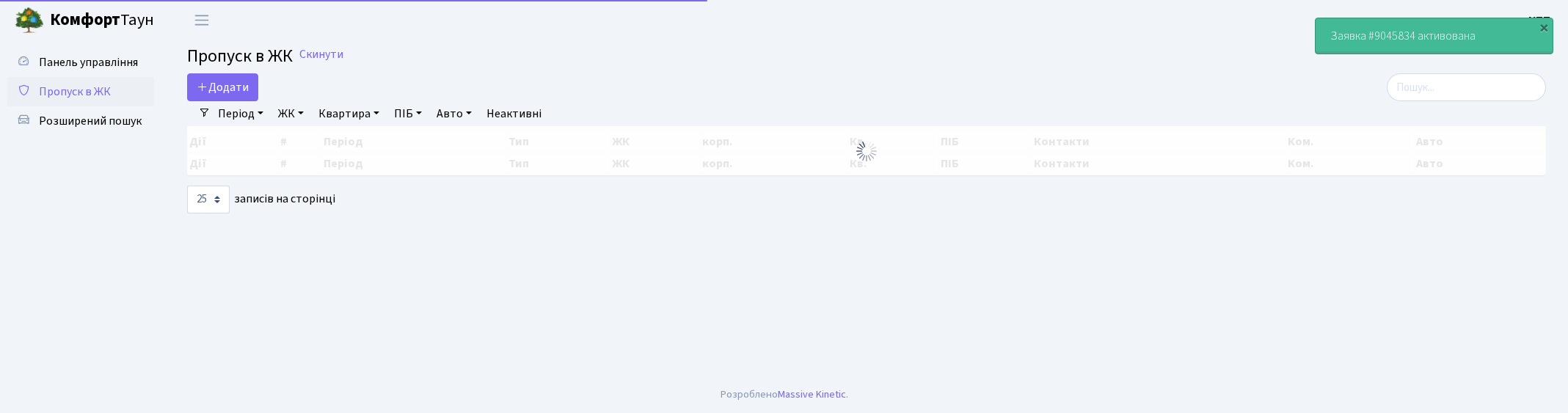
select select "25"
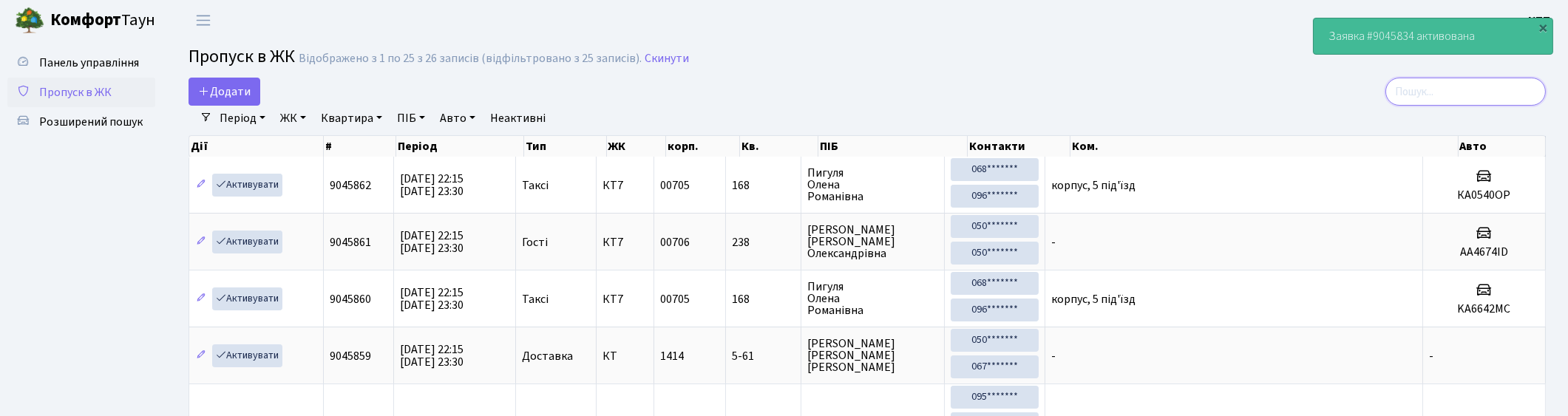
click at [1475, 83] on input "search" at bounding box center [1466, 91] width 161 height 28
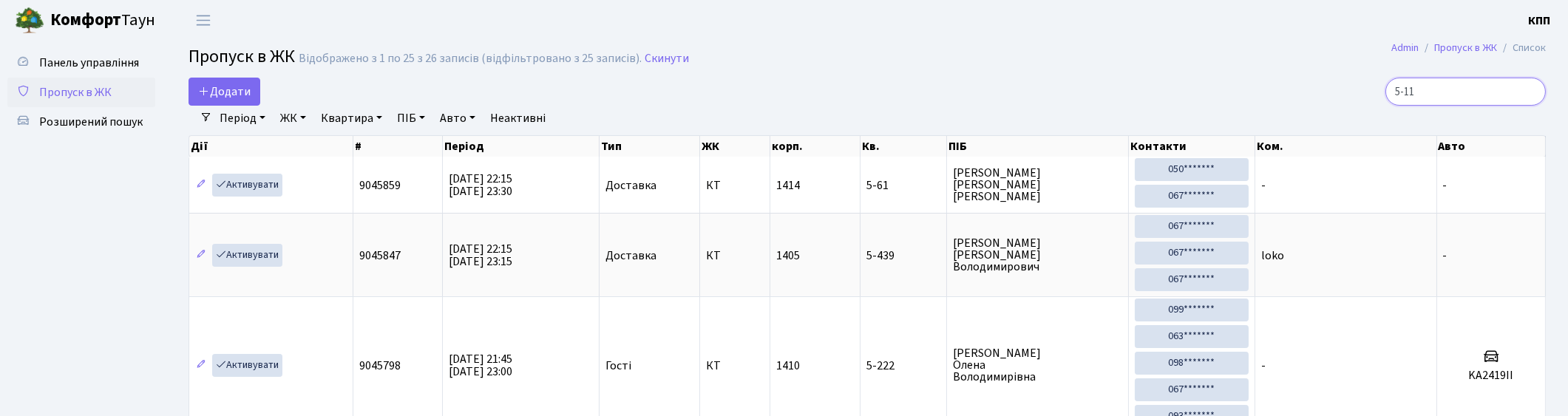
type input "5-116"
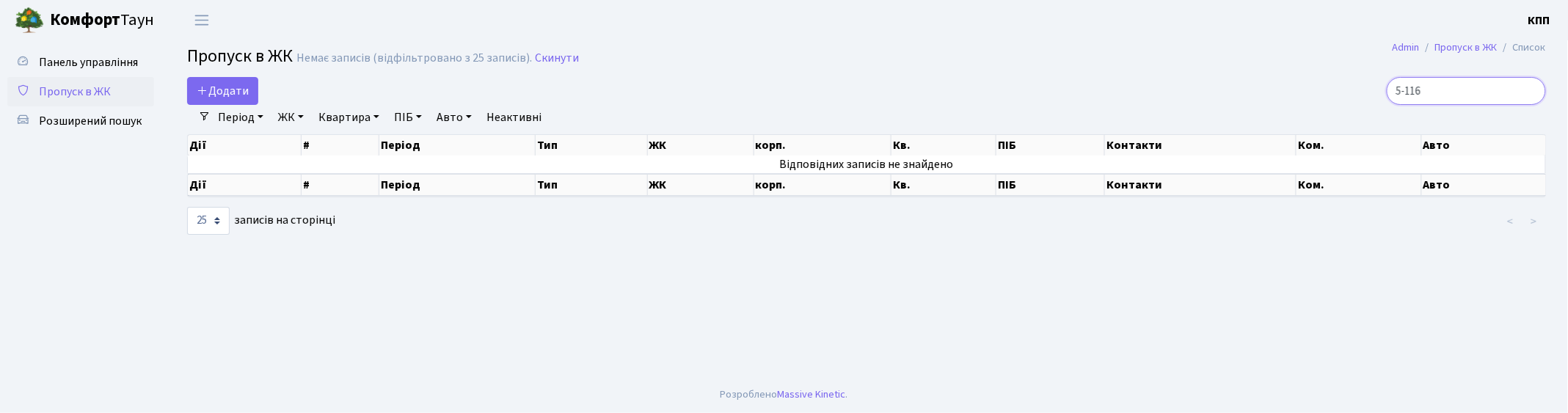
click at [1530, 92] on input "5-116" at bounding box center [1466, 91] width 160 height 28
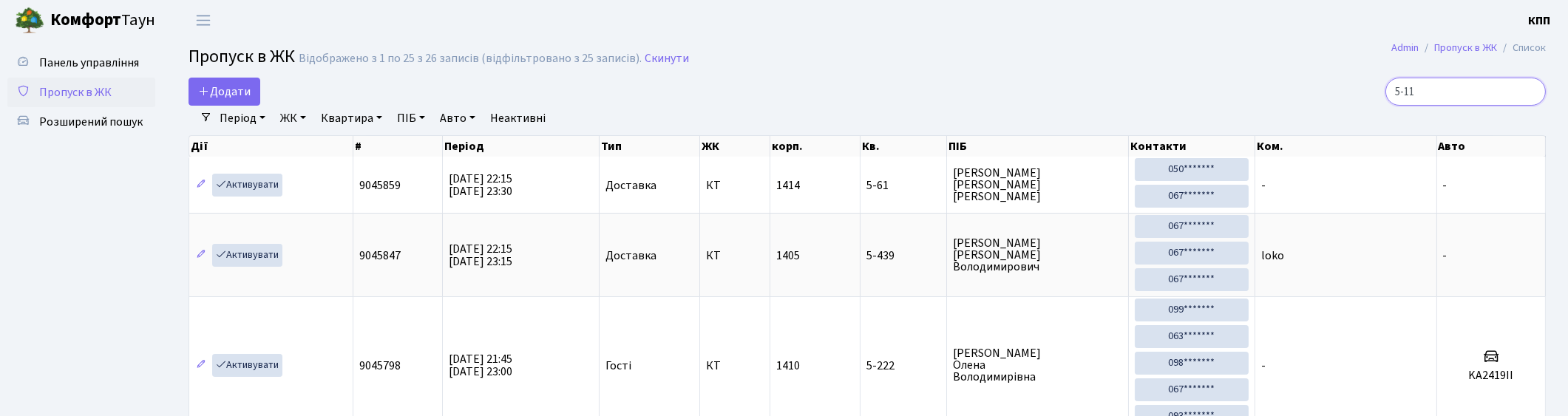
type input "5-119"
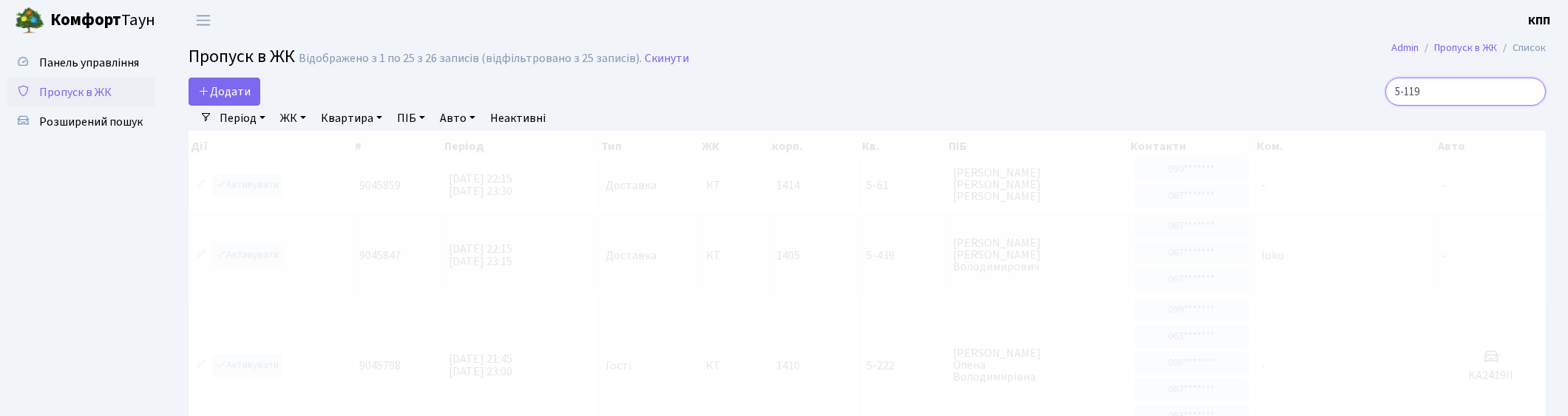
scroll to position [2, 0]
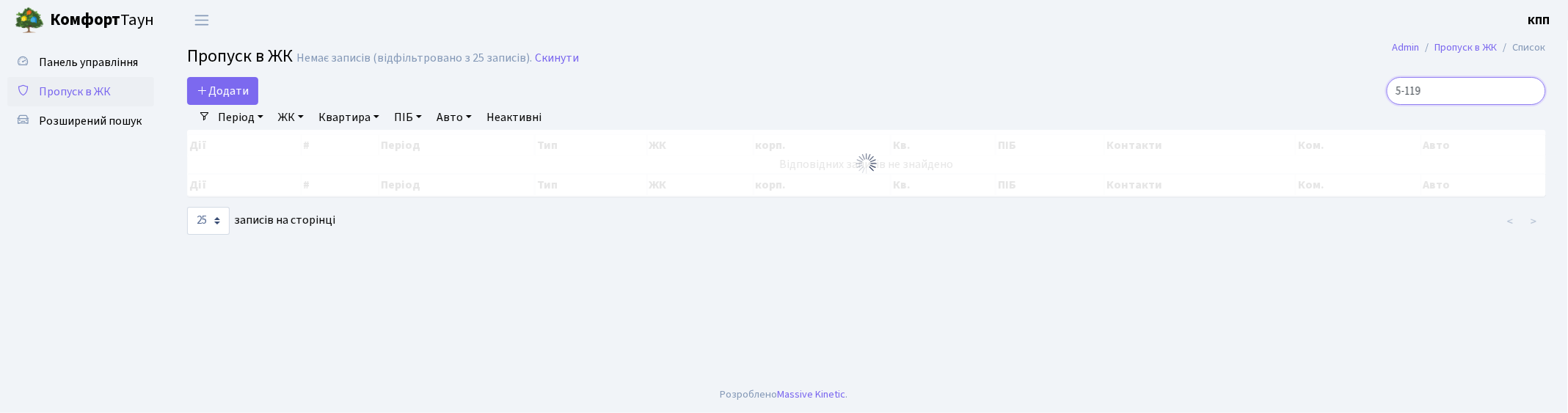
click at [1530, 89] on input "5-119" at bounding box center [1466, 91] width 160 height 28
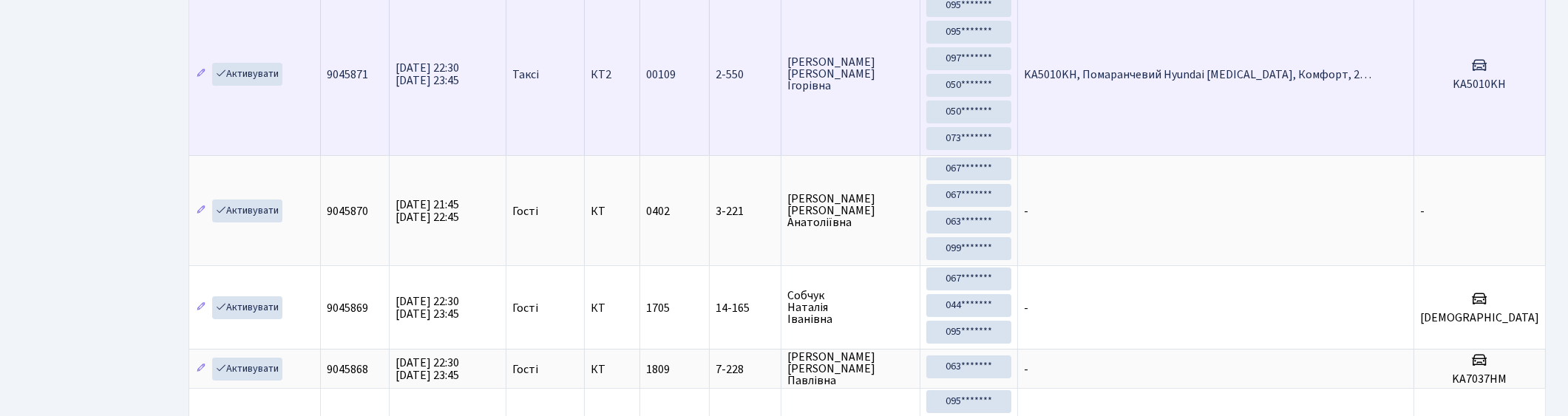
scroll to position [82, 0]
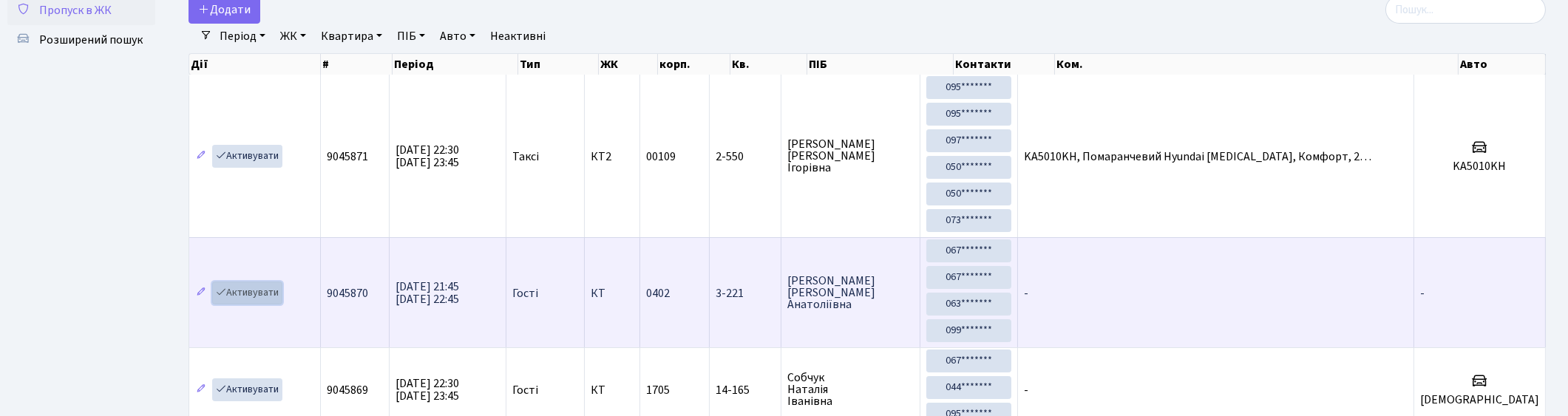
click at [262, 292] on link "Активувати" at bounding box center [247, 292] width 70 height 23
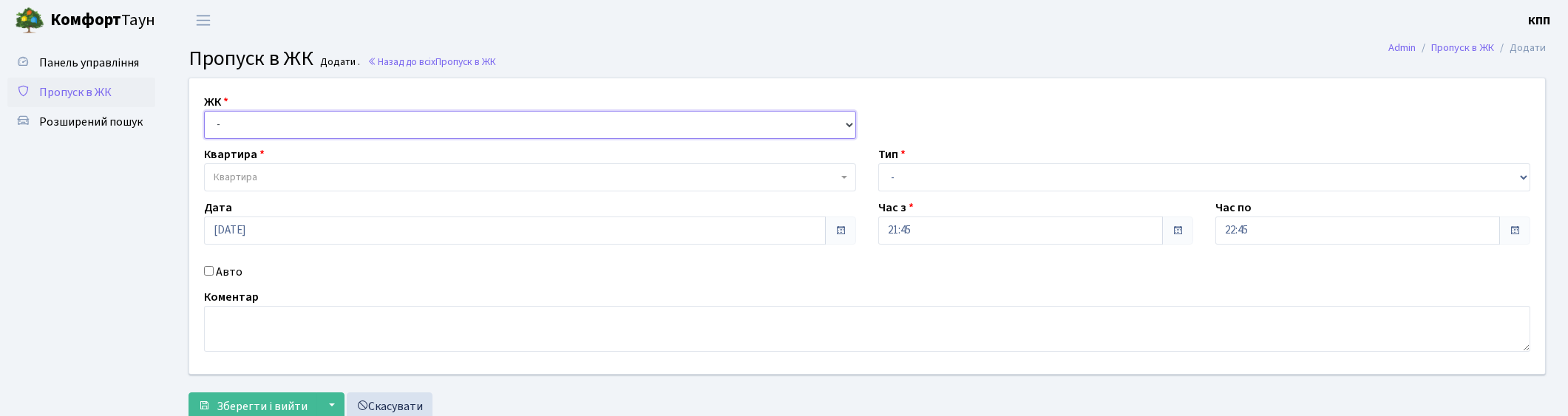
click at [255, 124] on select "- КТ, вул. Регенераторна, 4 КТ2, просп. [STREET_ADDRESS] [STREET_ADDRESS] [PERS…" at bounding box center [530, 125] width 652 height 28
select select "271"
click at [204, 111] on select "- КТ, вул. Регенераторна, 4 КТ2, просп. [STREET_ADDRESS] [STREET_ADDRESS] [PERS…" at bounding box center [530, 125] width 652 height 28
select select
click at [276, 173] on span "Квартира" at bounding box center [526, 177] width 624 height 15
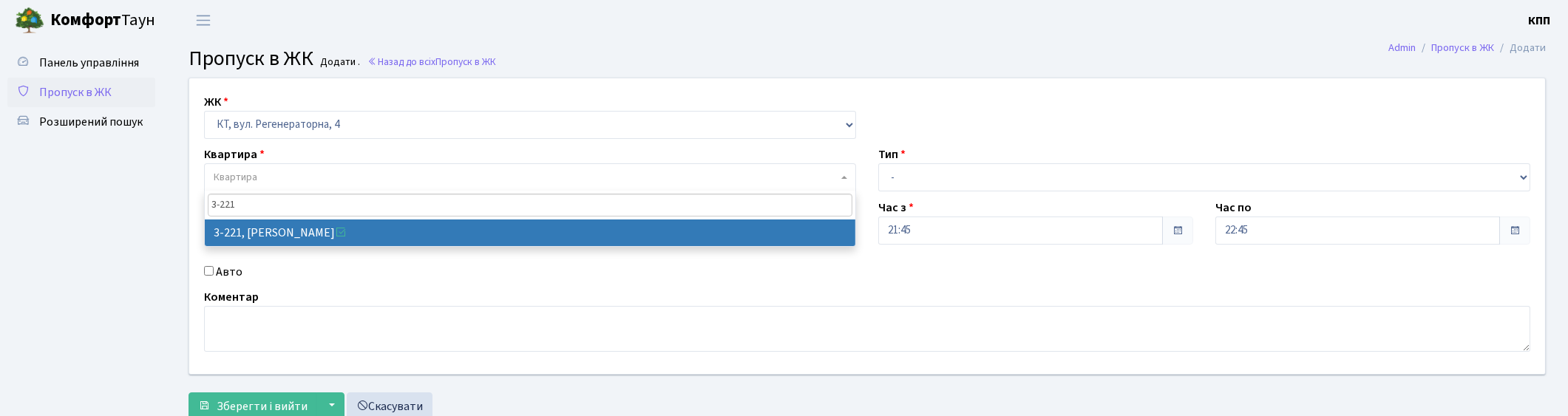
type input "3-221"
select select "790"
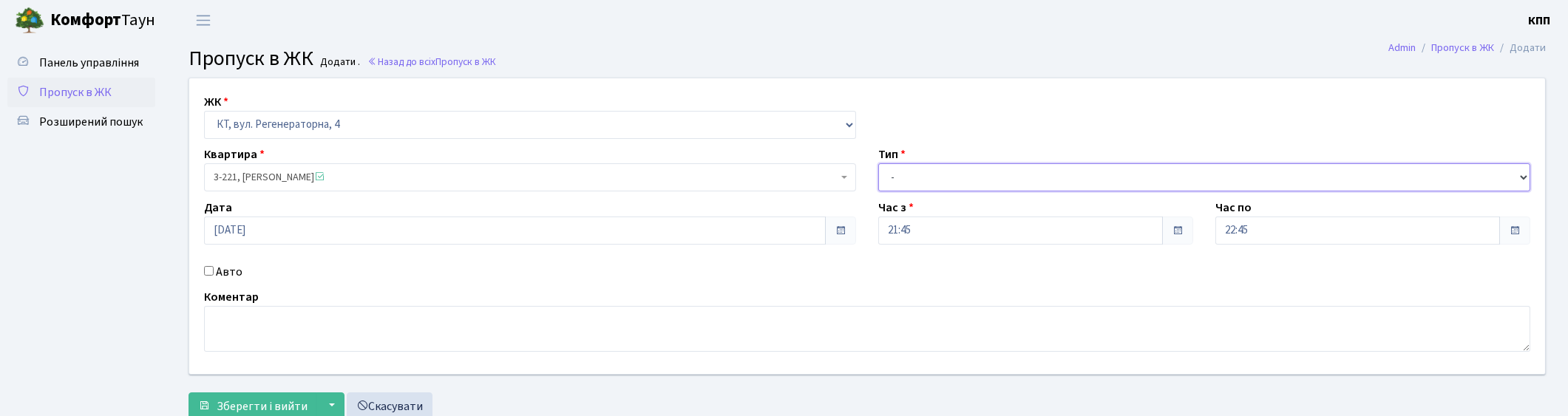
click at [951, 175] on select "- Доставка Таксі Гості Сервіс" at bounding box center [1204, 177] width 652 height 28
select select "3"
click at [878, 163] on select "- Доставка Таксі Гості Сервіс" at bounding box center [1204, 177] width 652 height 28
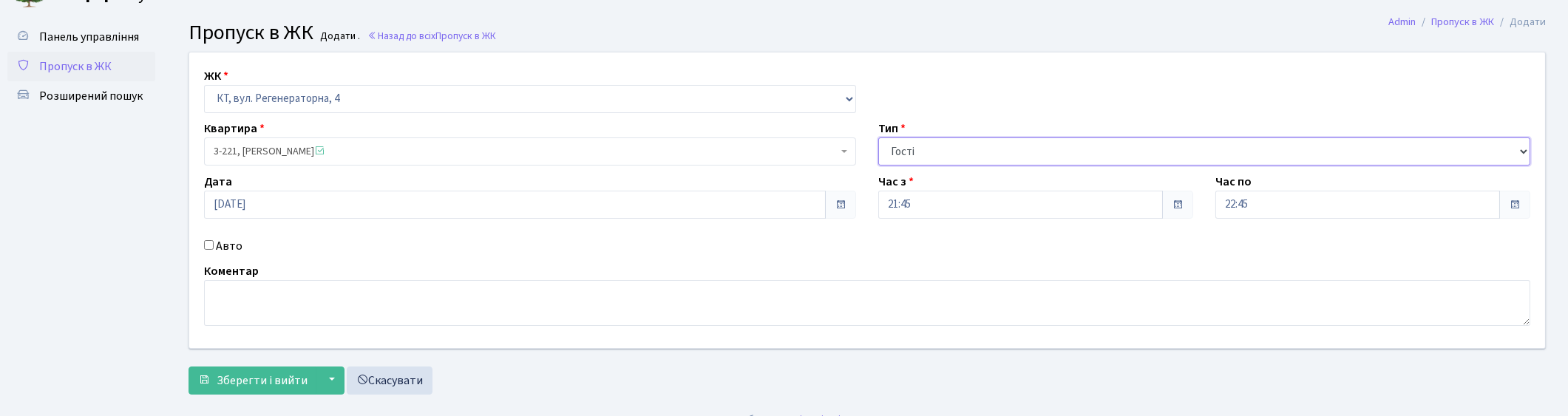
scroll to position [48, 0]
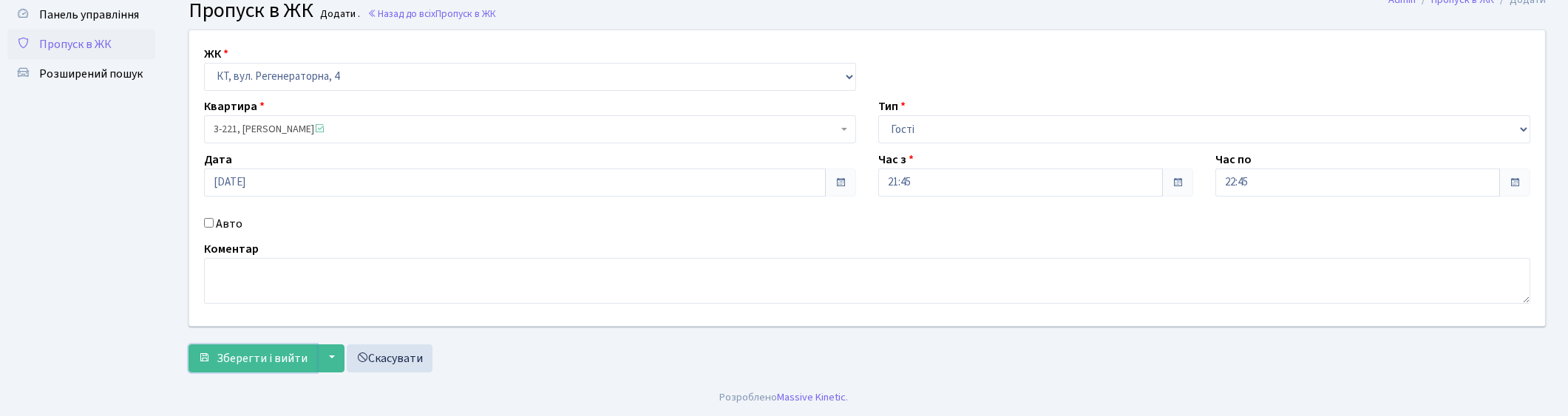
click at [233, 363] on span "Зберегти і вийти" at bounding box center [262, 358] width 91 height 17
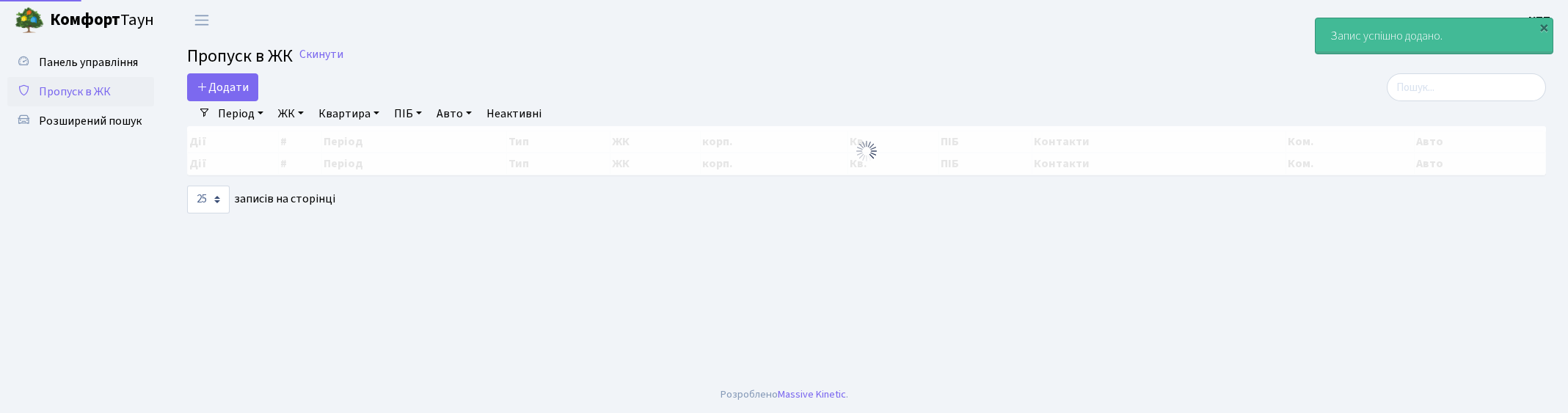
select select "25"
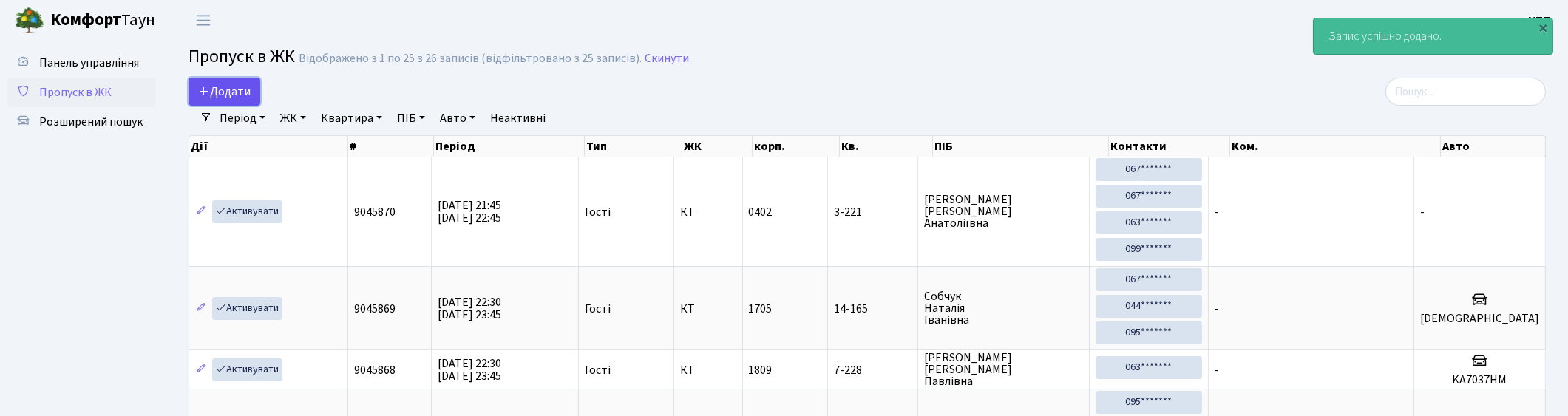
click at [226, 85] on span "Додати" at bounding box center [224, 91] width 53 height 17
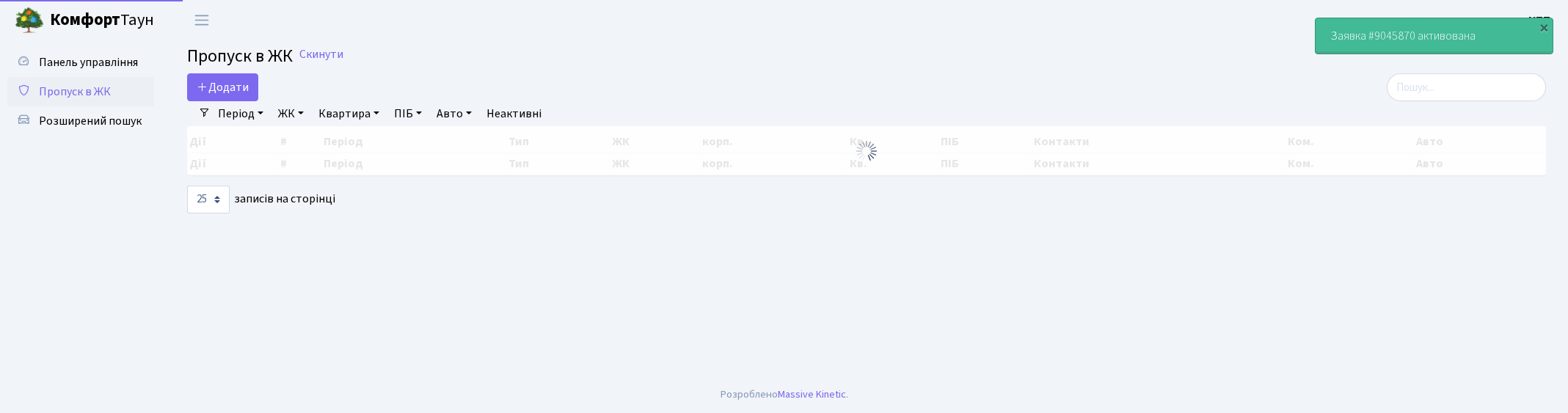
select select "25"
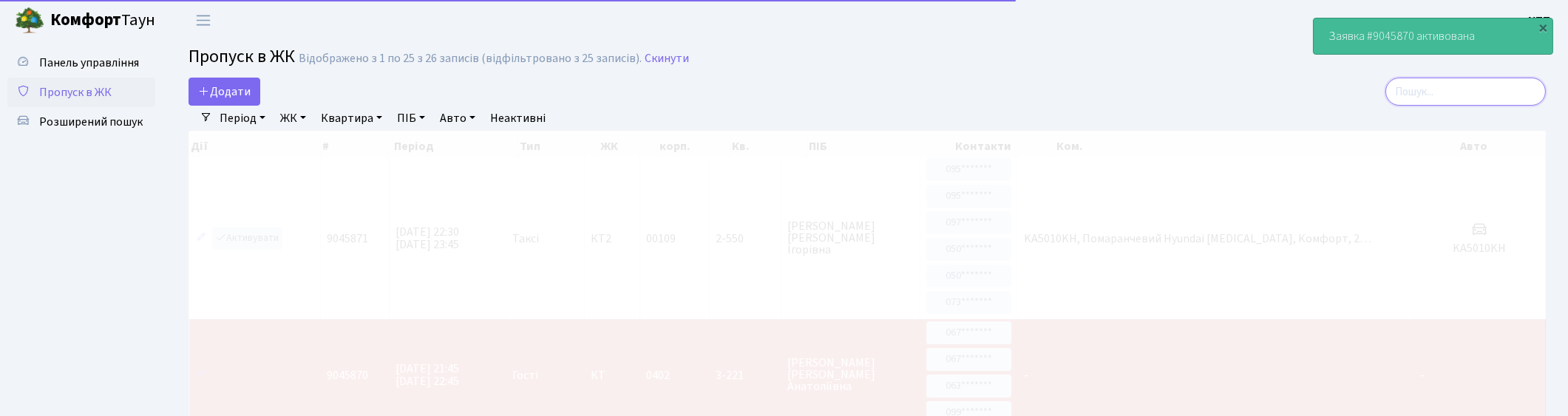
click at [1450, 98] on input "search" at bounding box center [1466, 91] width 161 height 28
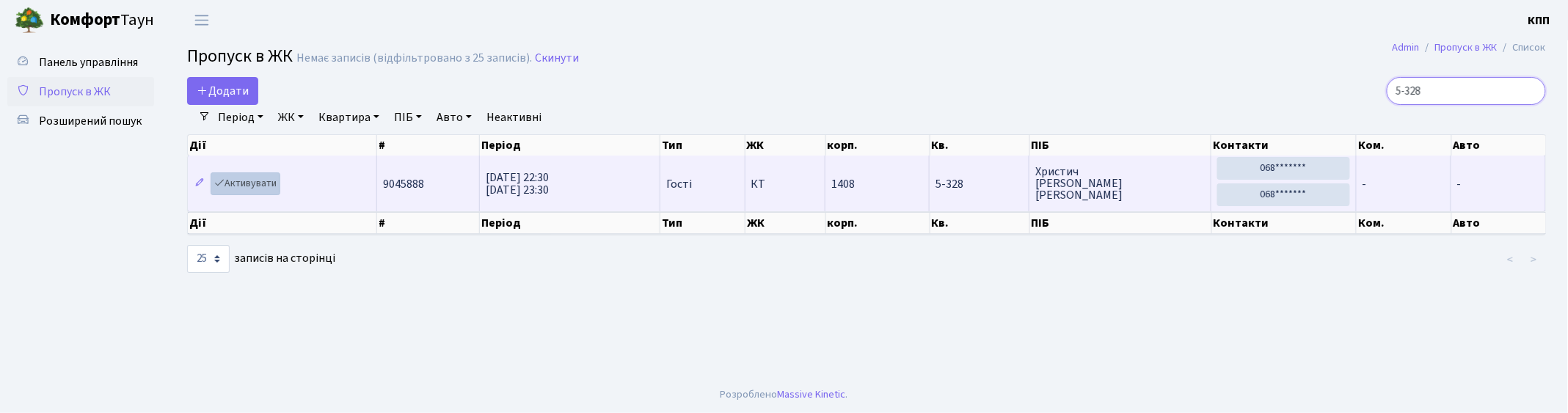
type input "5-328"
click at [254, 185] on link "Активувати" at bounding box center [245, 183] width 70 height 23
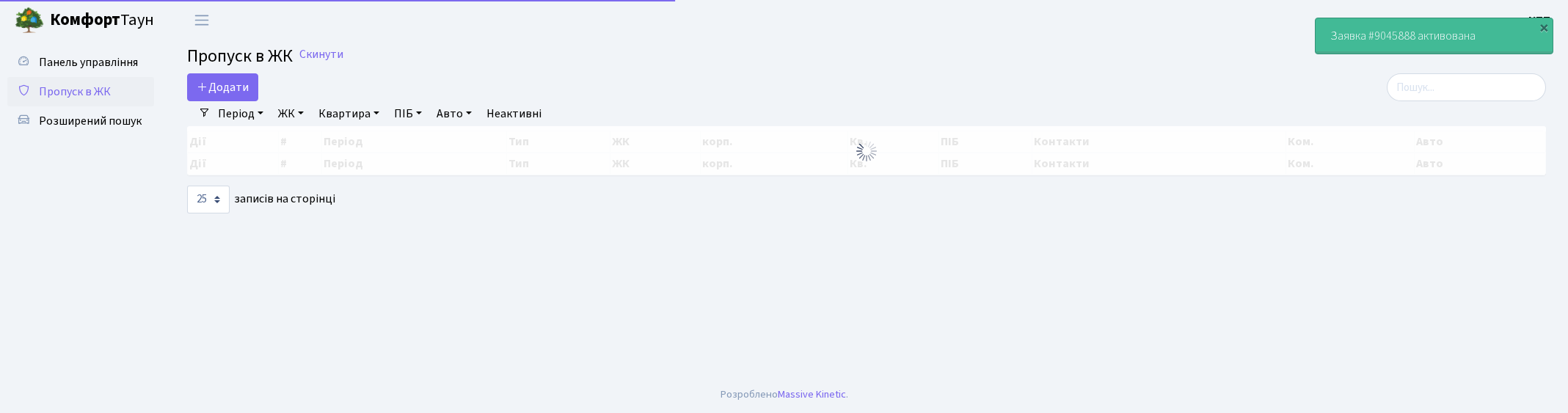
select select "25"
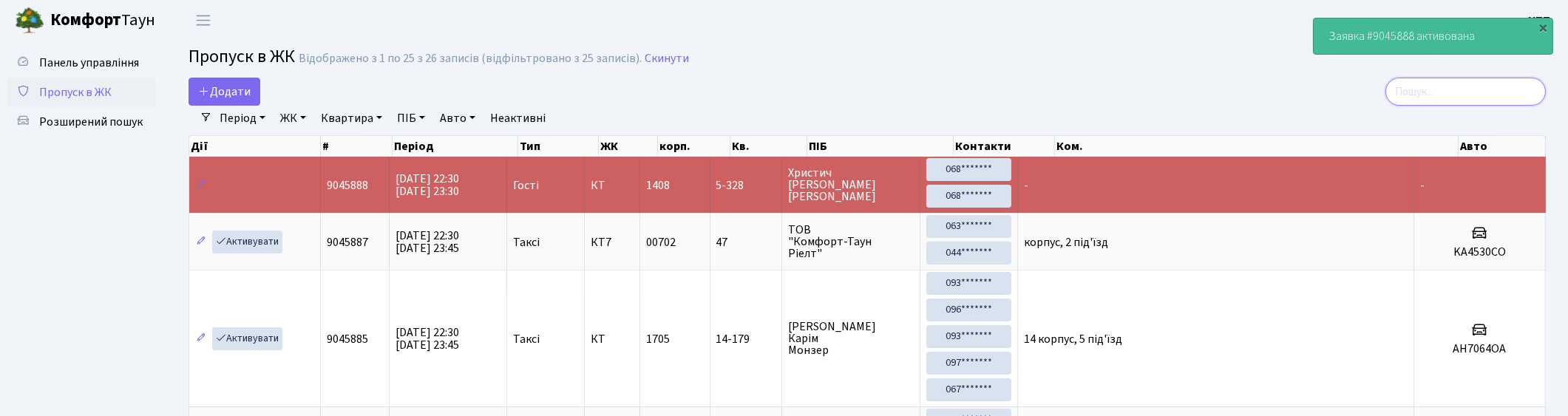
click at [1502, 93] on input "search" at bounding box center [1466, 91] width 161 height 28
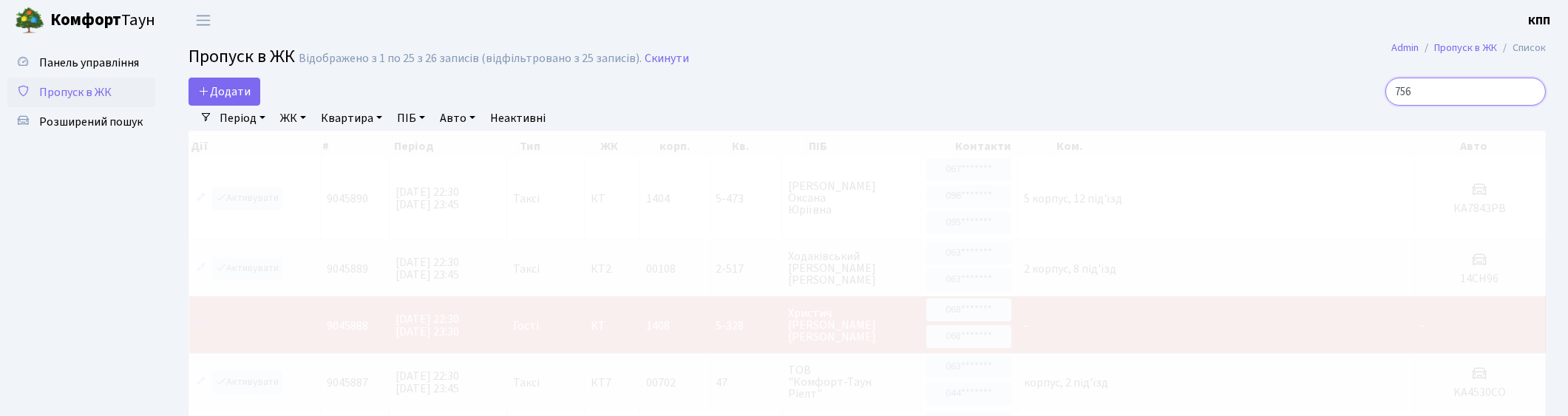
type input "7560"
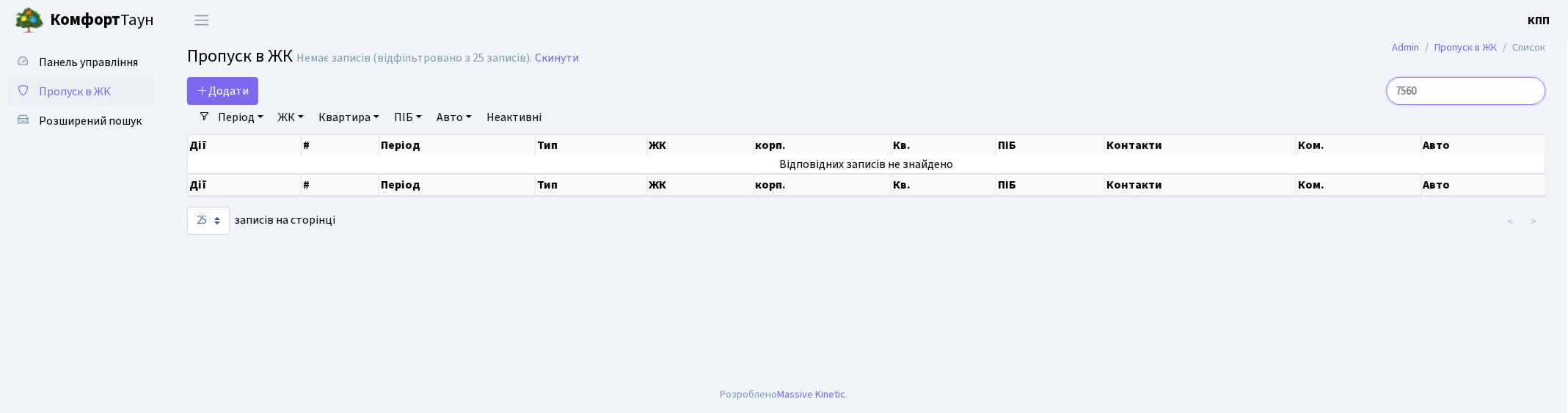
click at [1531, 92] on input "7560" at bounding box center [1466, 91] width 160 height 28
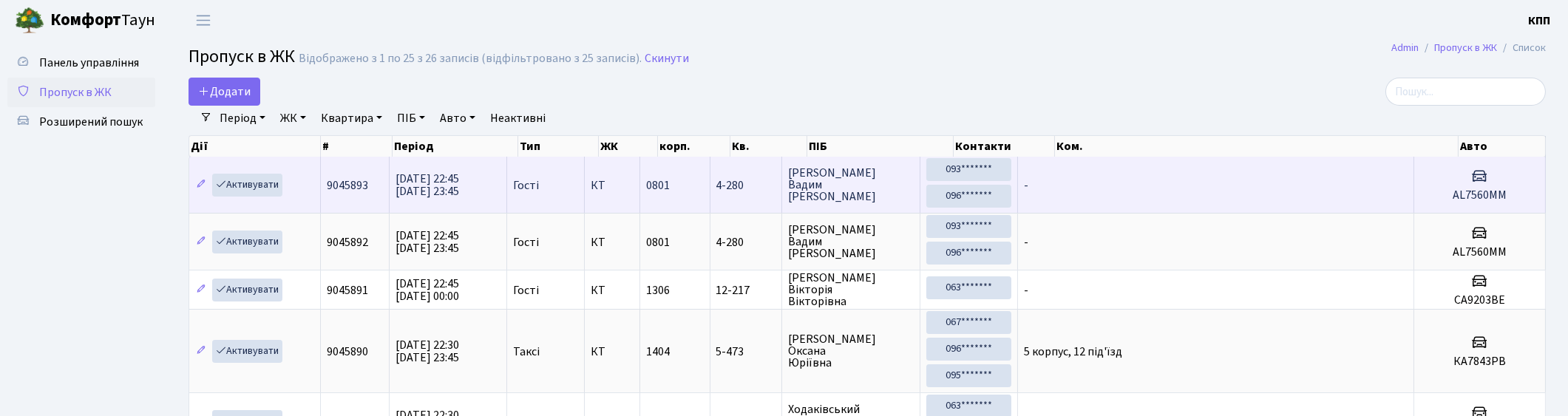
click at [1317, 196] on td "-" at bounding box center [1216, 184] width 397 height 56
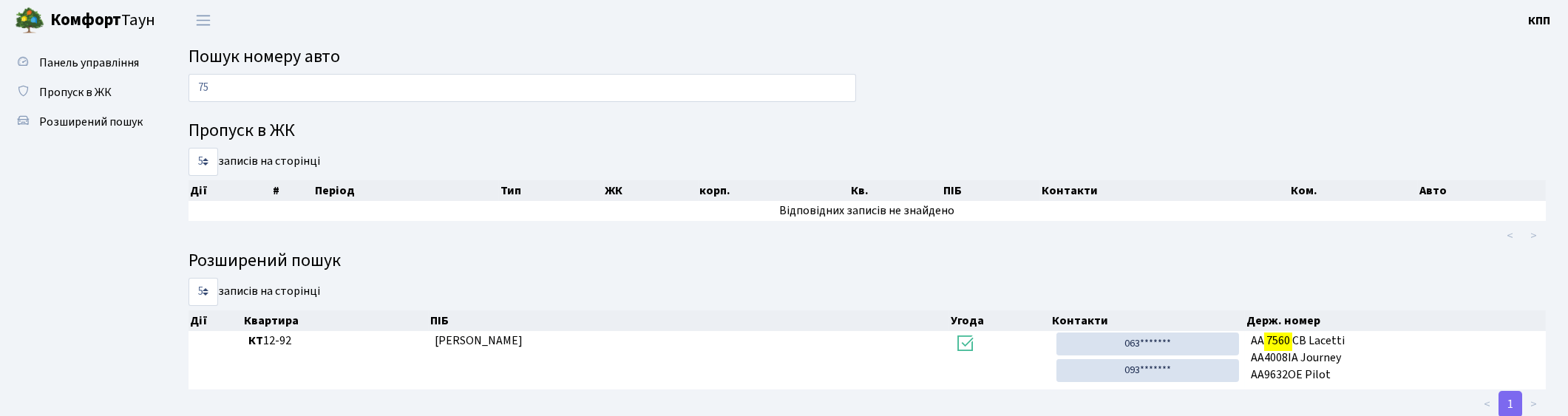
type input "7"
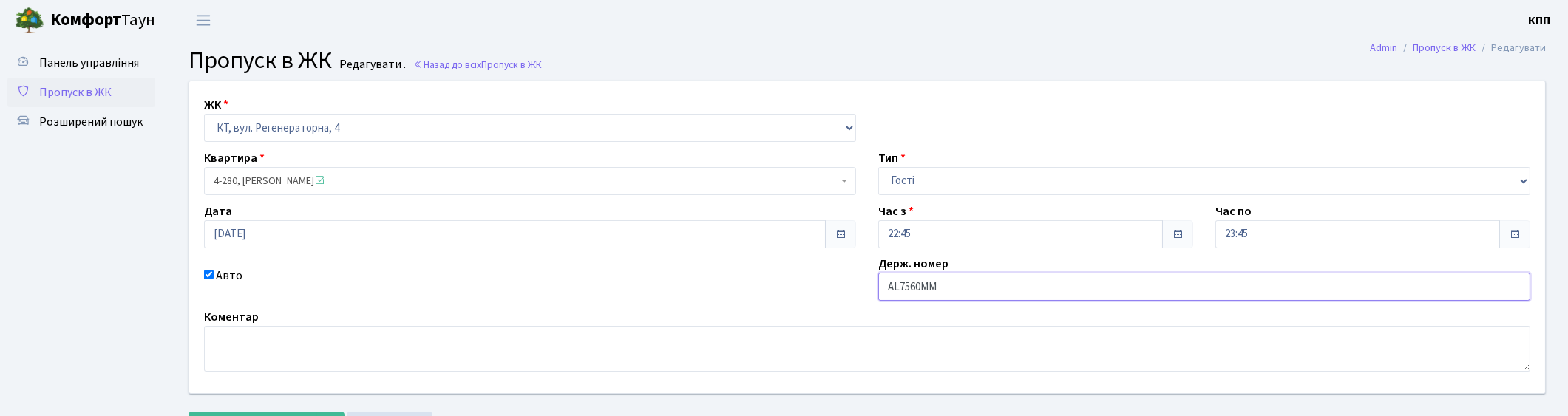
click at [1089, 291] on input "AL7560MM" at bounding box center [1204, 287] width 652 height 28
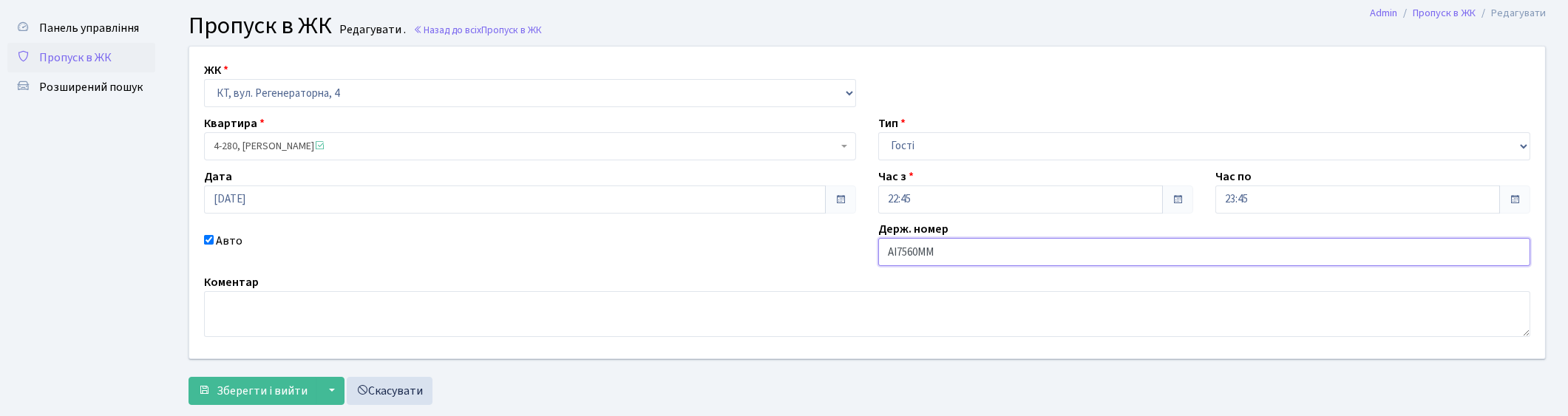
scroll to position [68, 0]
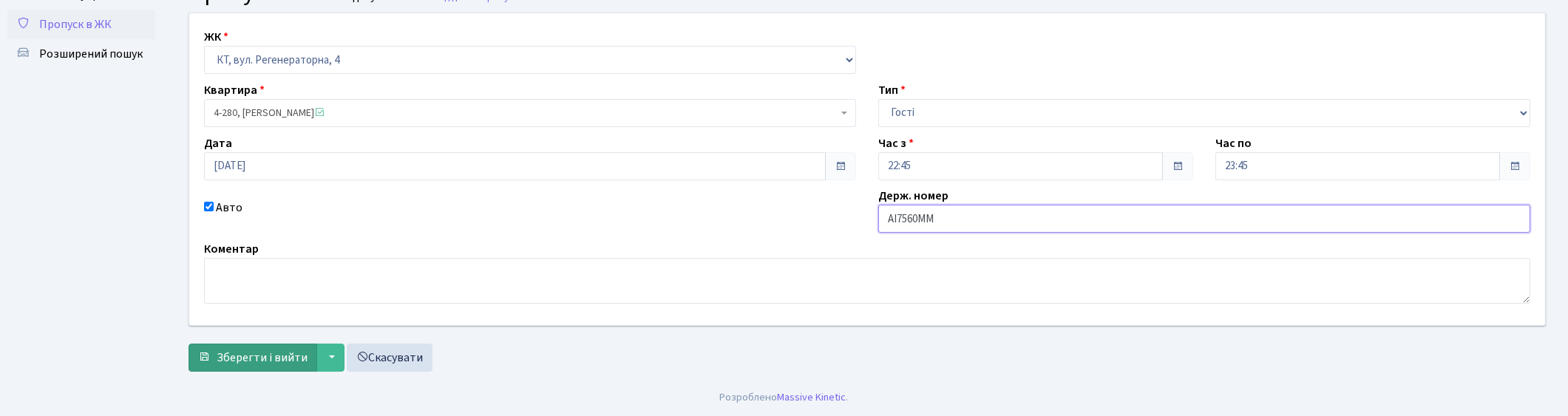
type input "AІ7560MM"
click at [241, 358] on span "Зберегти і вийти" at bounding box center [262, 358] width 91 height 17
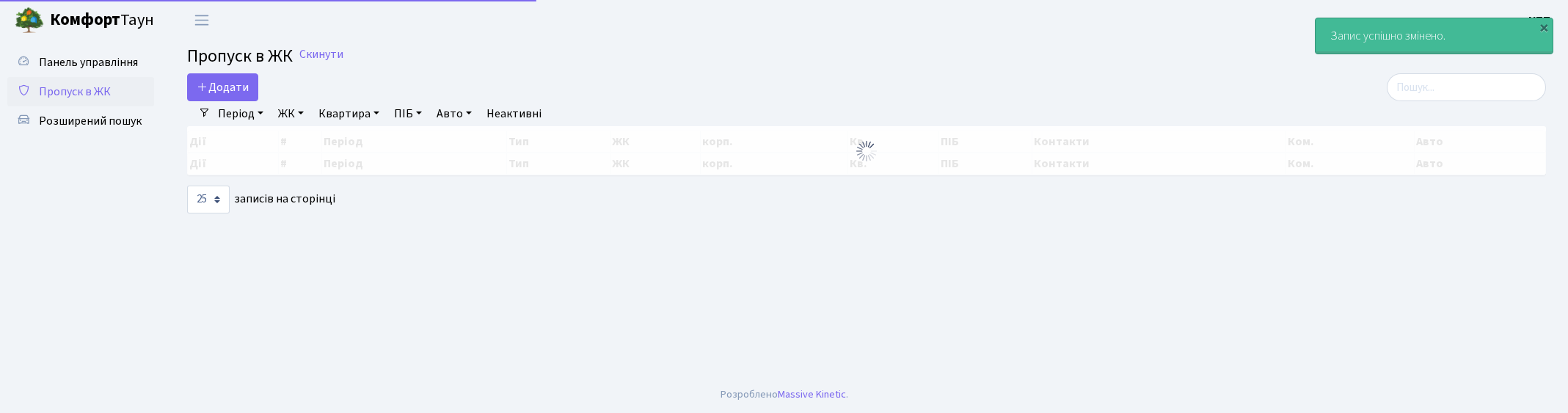
select select "25"
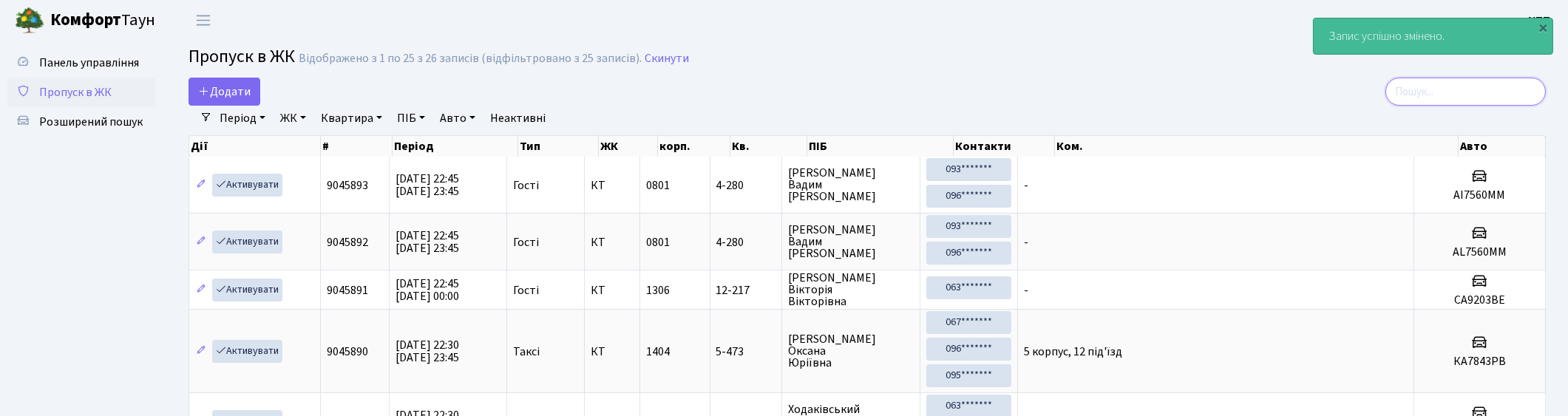
click at [1438, 98] on input "search" at bounding box center [1466, 91] width 161 height 28
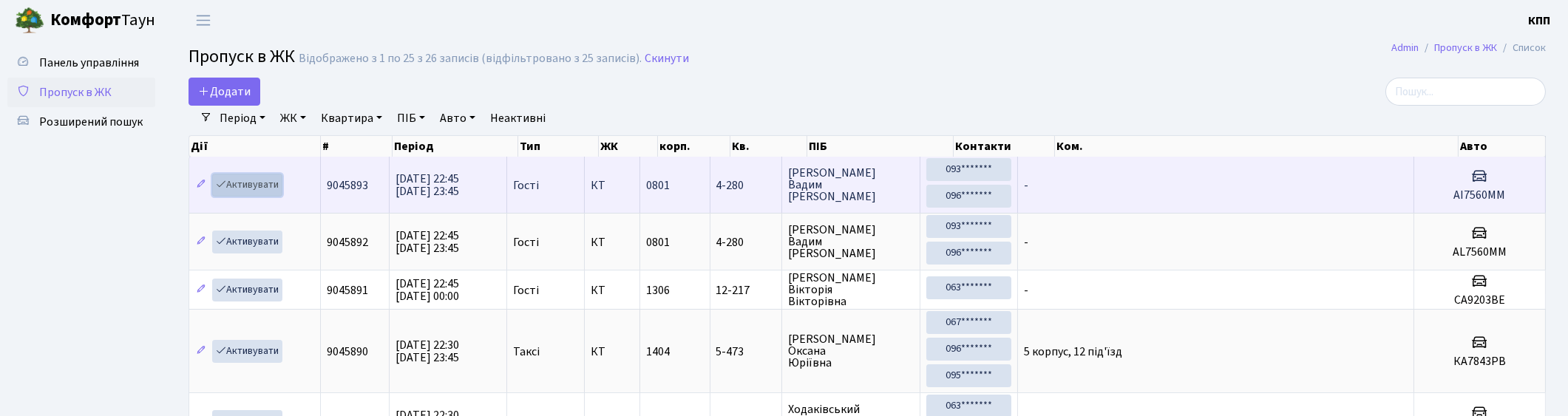
click at [270, 183] on link "Активувати" at bounding box center [247, 184] width 70 height 23
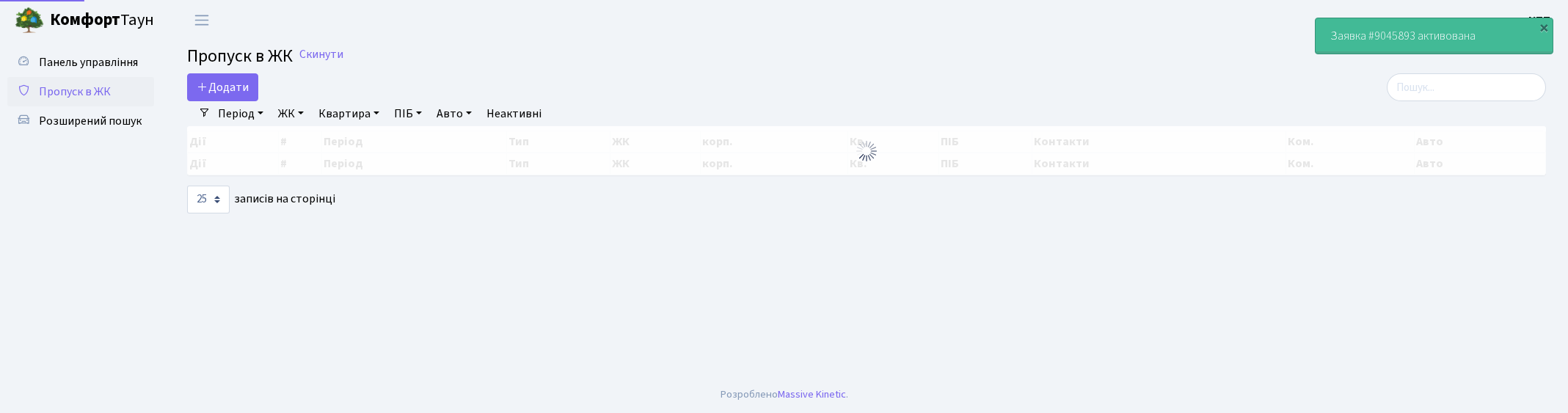
select select "25"
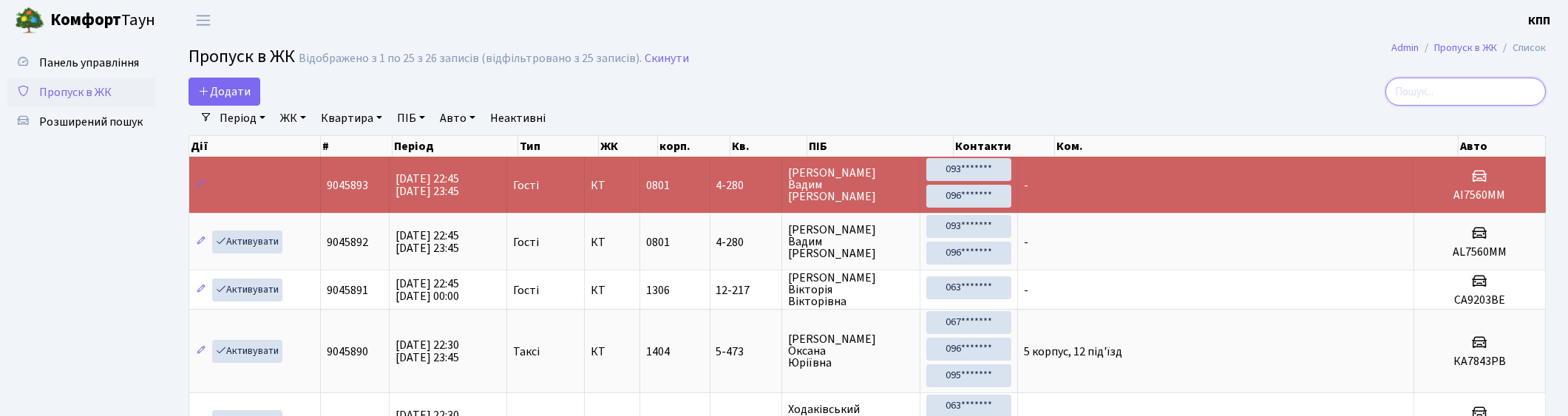
click at [1521, 98] on input "search" at bounding box center [1466, 91] width 161 height 28
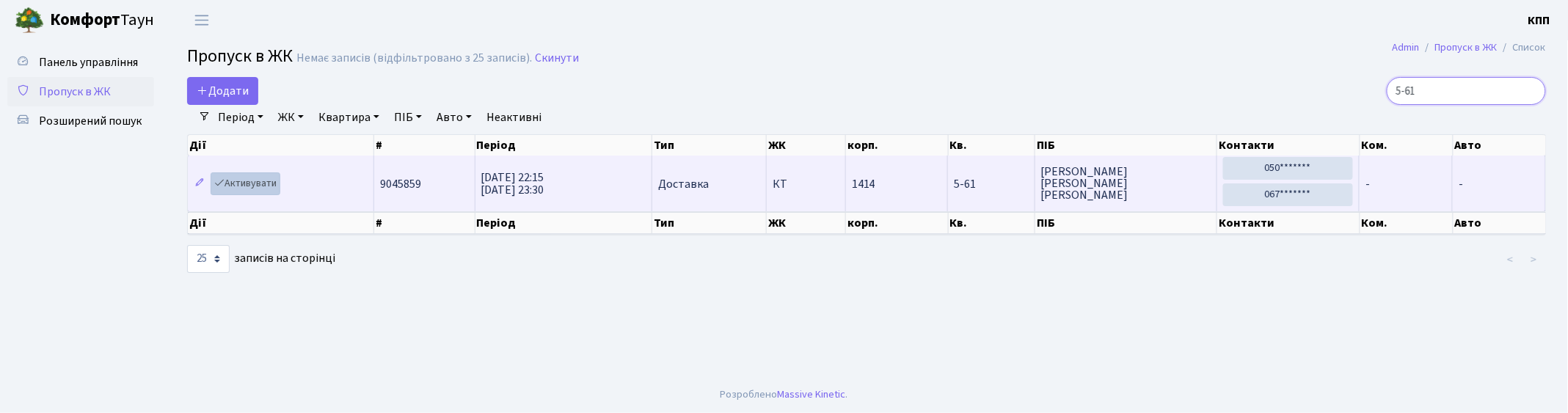
type input "5-61"
click at [243, 189] on link "Активувати" at bounding box center [245, 183] width 70 height 23
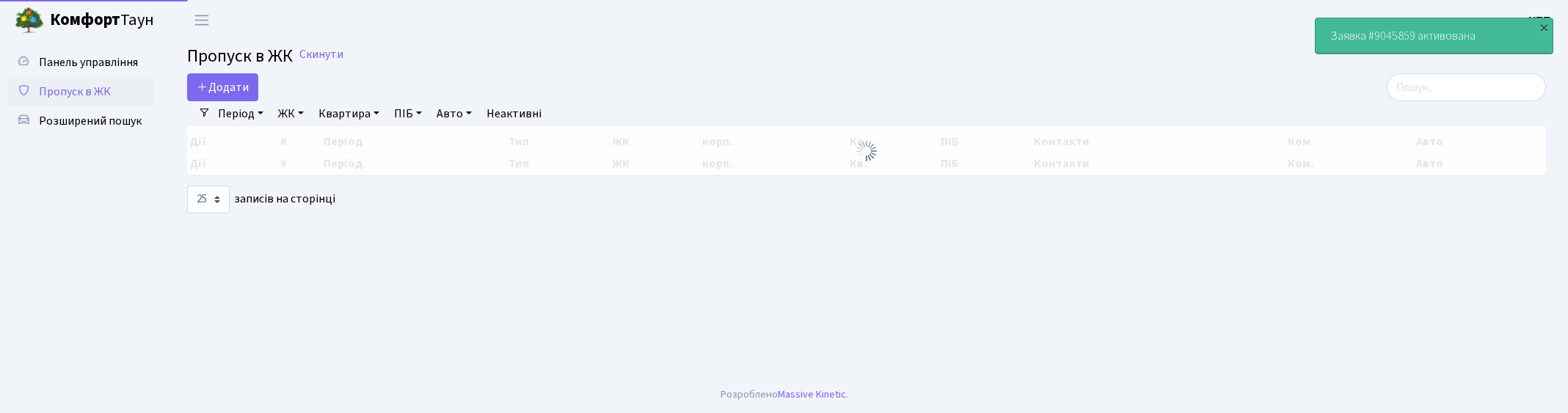
select select "25"
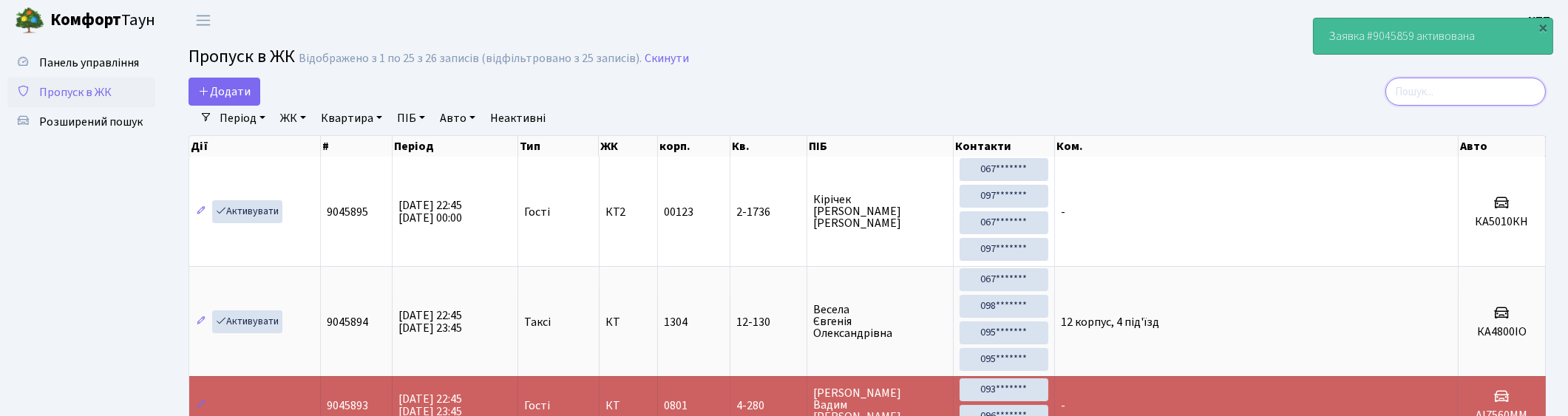
click at [1510, 89] on input "search" at bounding box center [1466, 91] width 161 height 28
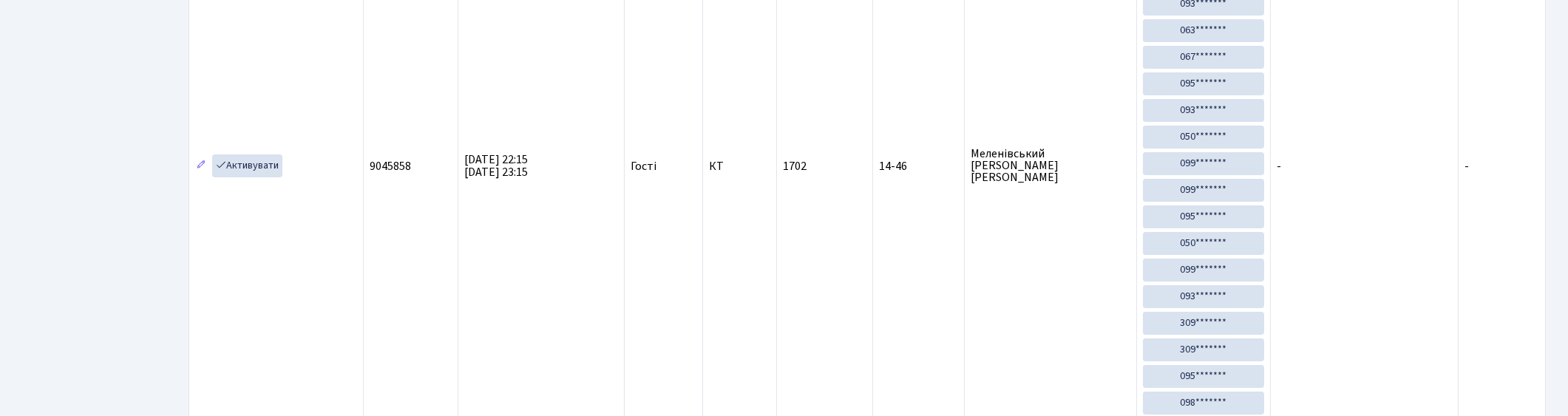
scroll to position [328, 0]
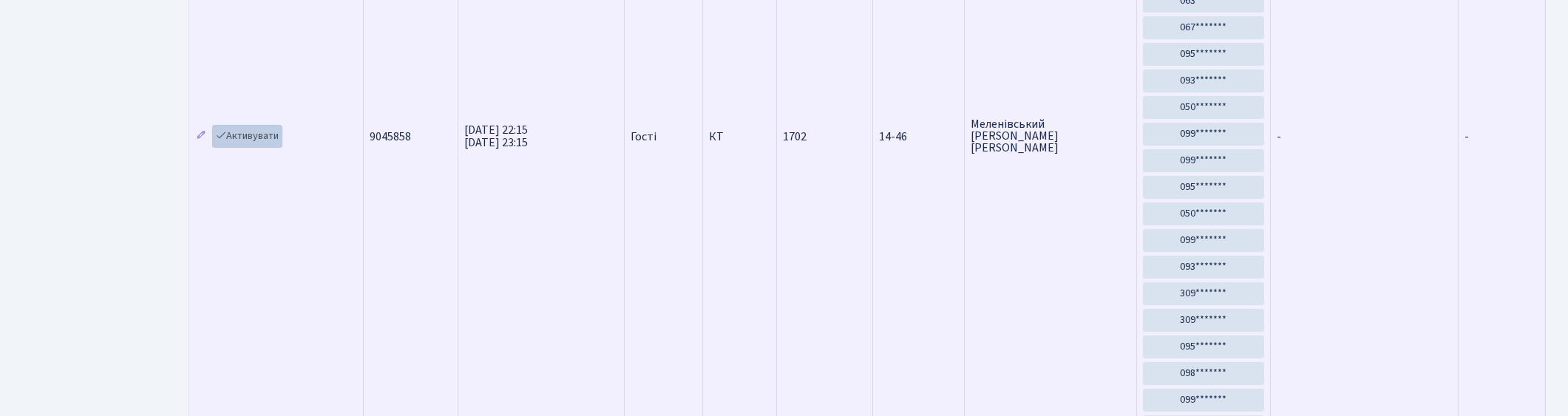
type input "14-46"
click at [238, 136] on link "Активувати" at bounding box center [247, 136] width 70 height 23
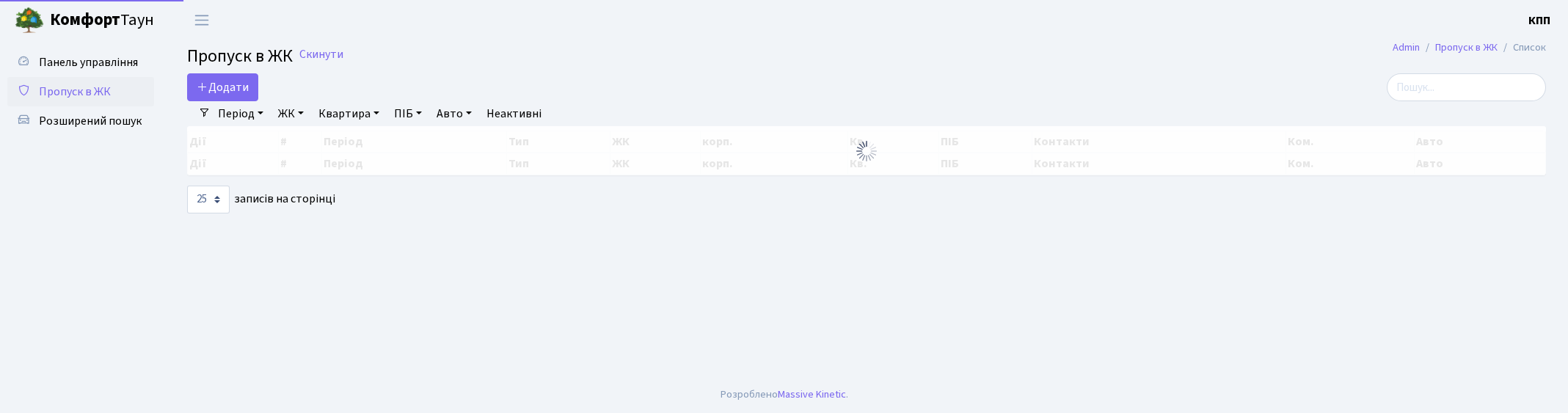
select select "25"
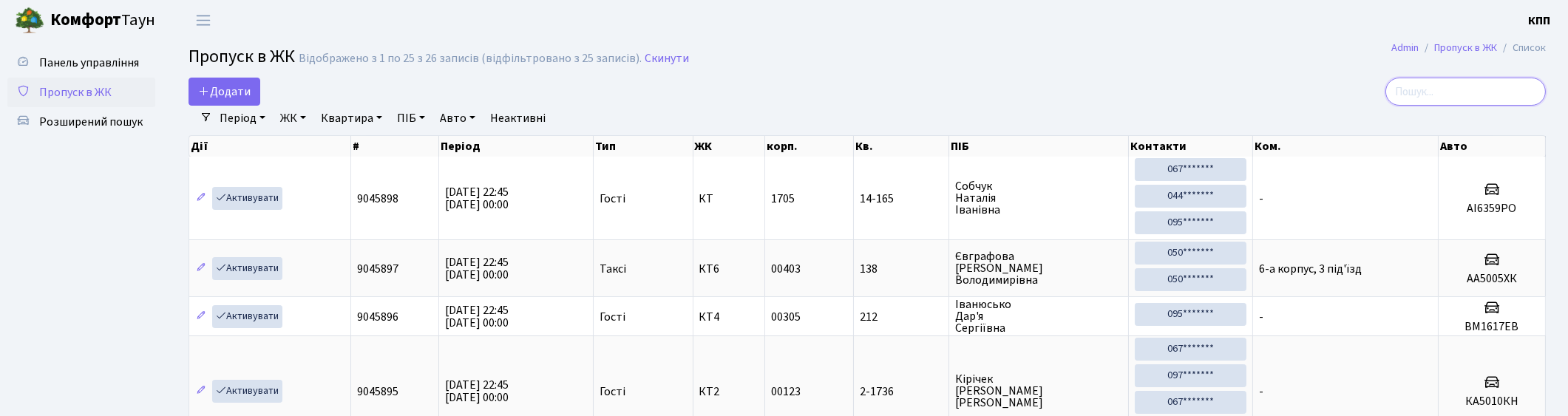
click at [1492, 100] on input "search" at bounding box center [1466, 91] width 161 height 28
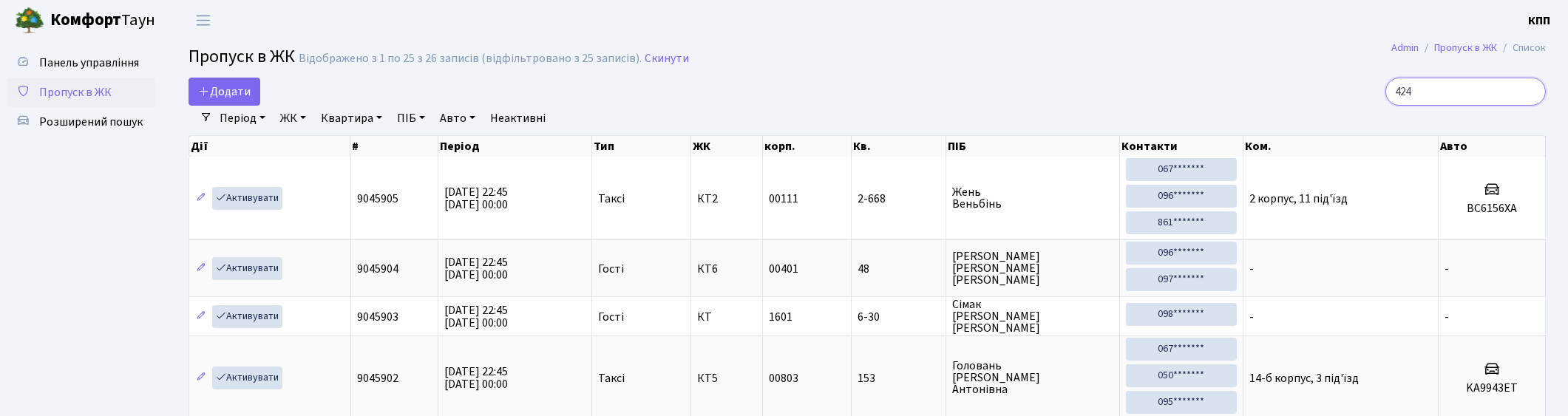
type input "4248"
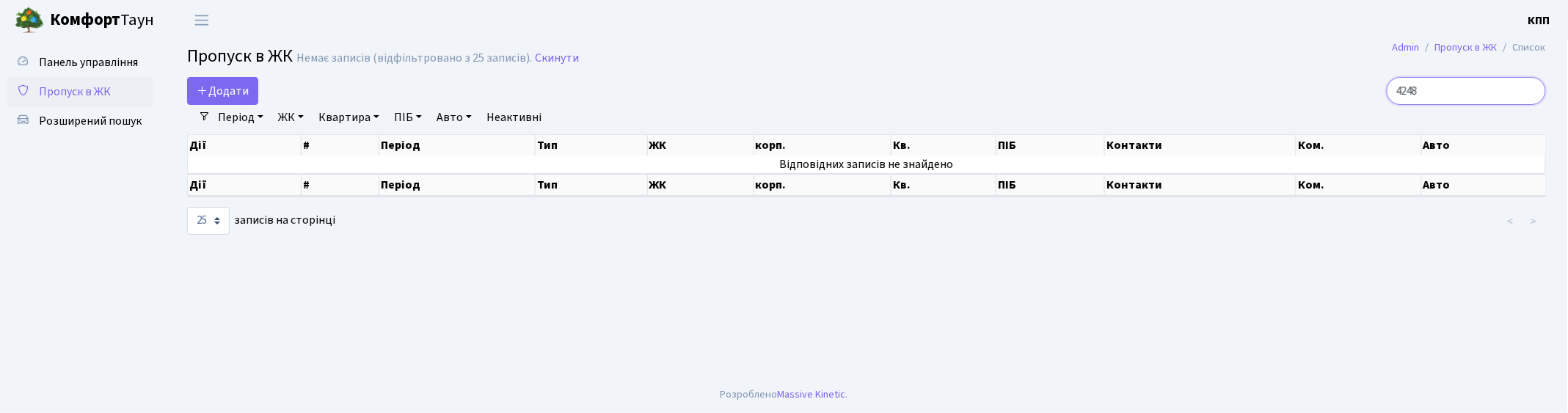
click at [1530, 90] on input "4248" at bounding box center [1466, 91] width 160 height 28
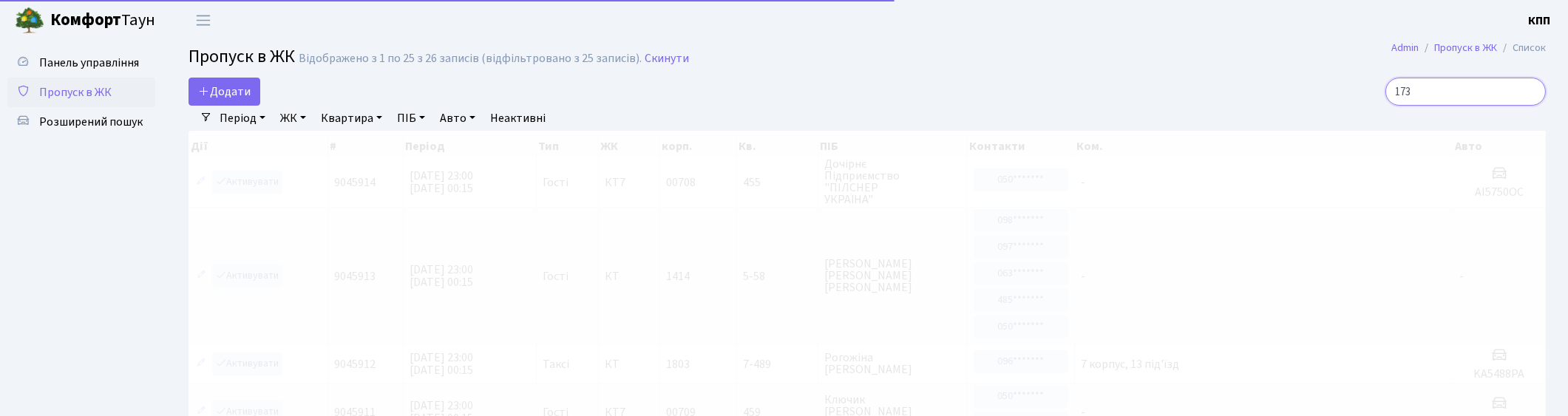
type input "1732"
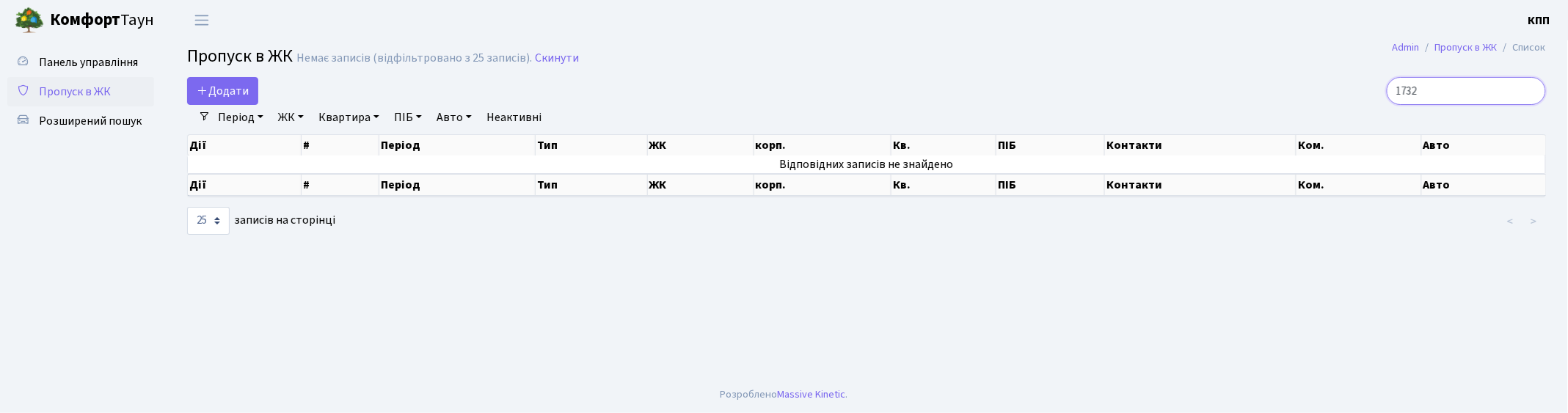
click at [1532, 91] on input "1732" at bounding box center [1466, 91] width 160 height 28
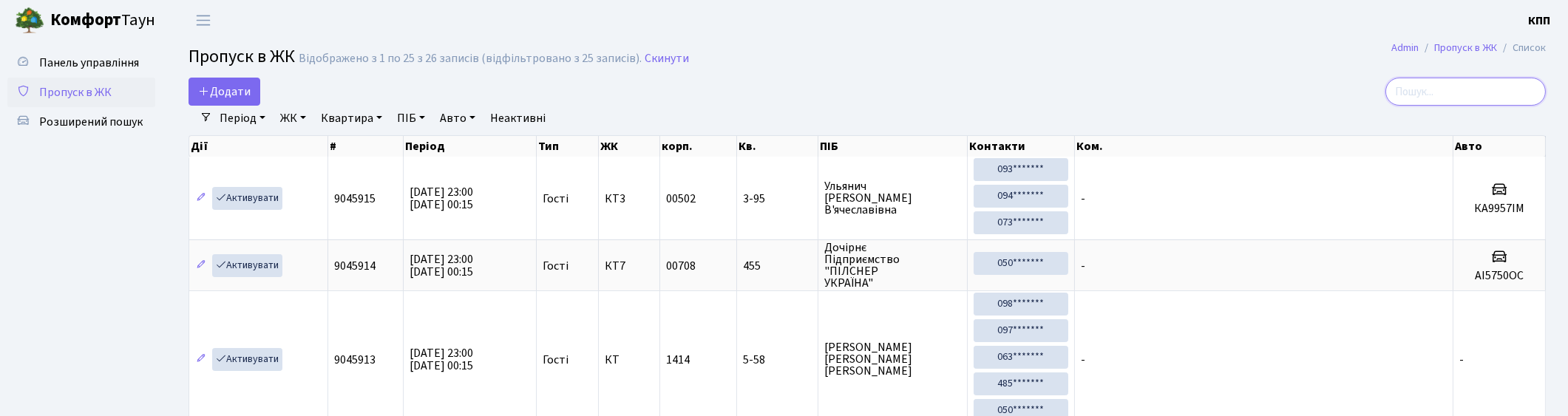
click at [1520, 98] on input "search" at bounding box center [1466, 91] width 161 height 28
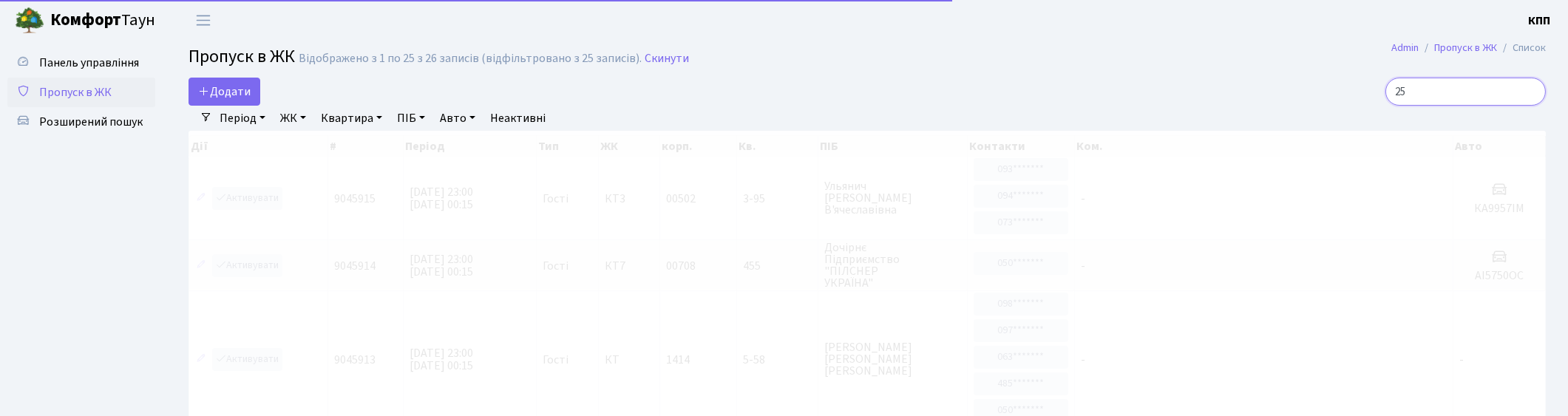
type input "251"
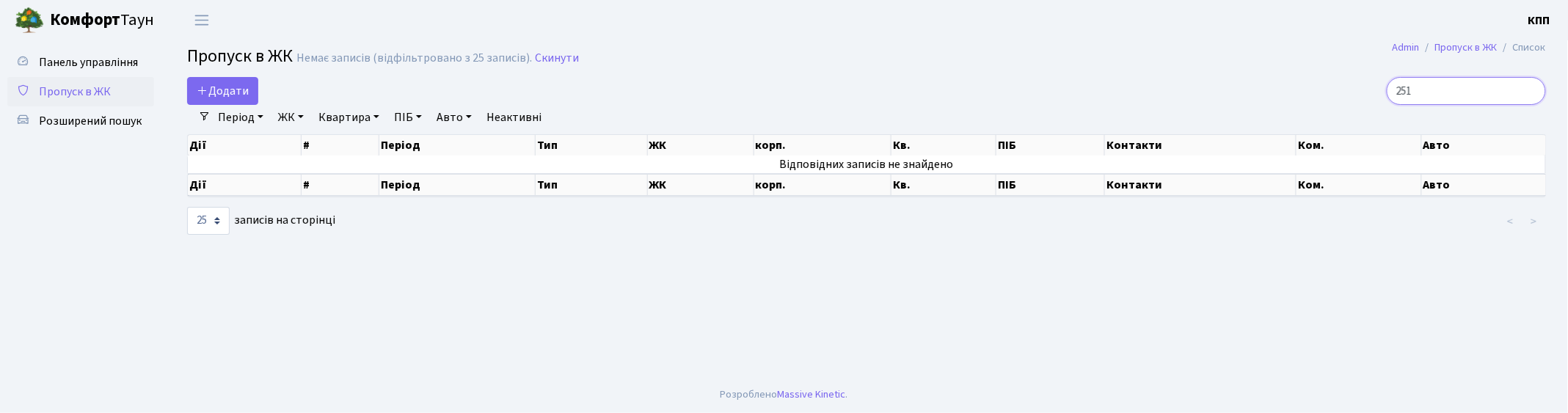
click at [1530, 92] on input "251" at bounding box center [1466, 91] width 160 height 28
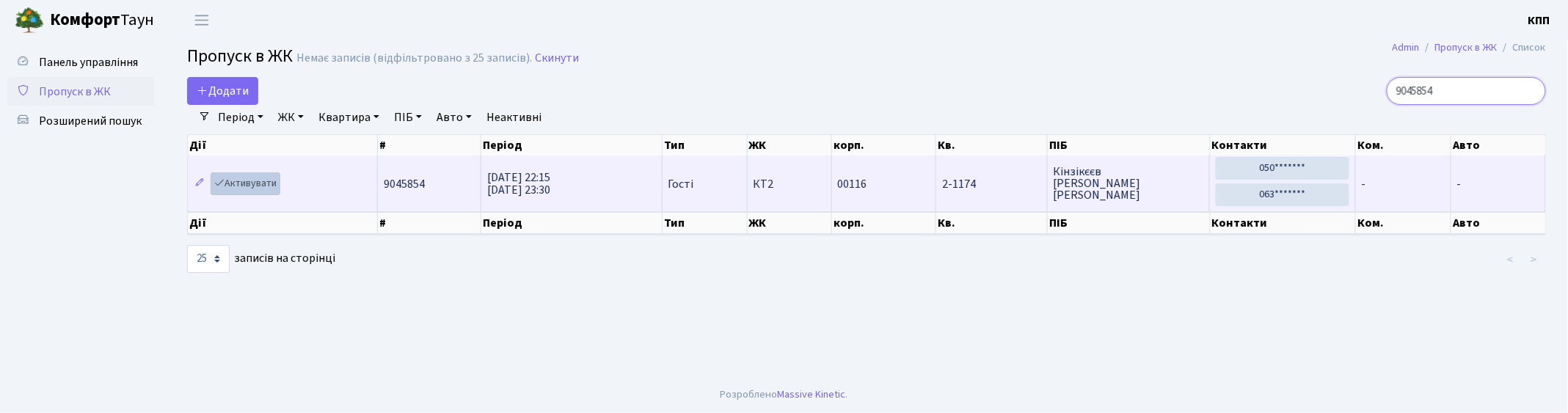
type input "9045854"
click at [240, 180] on link "Активувати" at bounding box center [245, 183] width 70 height 23
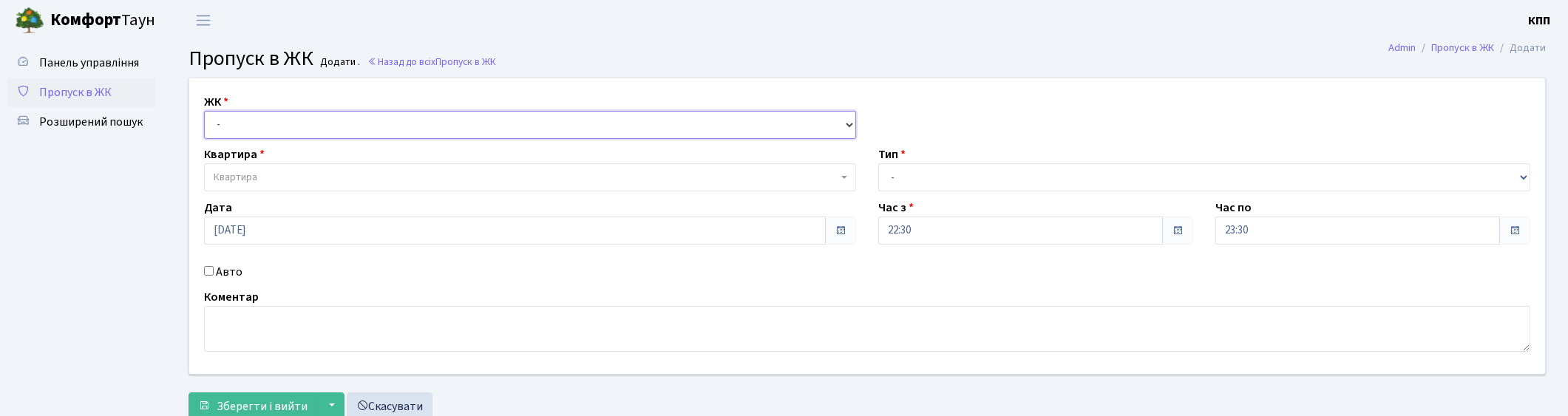
click at [230, 116] on select "- КТ, вул. Регенераторна, 4 КТ2, просп. [STREET_ADDRESS] [STREET_ADDRESS] [PERS…" at bounding box center [530, 125] width 652 height 28
select select "302"
click at [204, 111] on select "- КТ, вул. Регенераторна, 4 КТ2, просп. [STREET_ADDRESS] [STREET_ADDRESS] [PERS…" at bounding box center [530, 125] width 652 height 28
select select
click at [260, 180] on span "Квартира" at bounding box center [526, 177] width 624 height 15
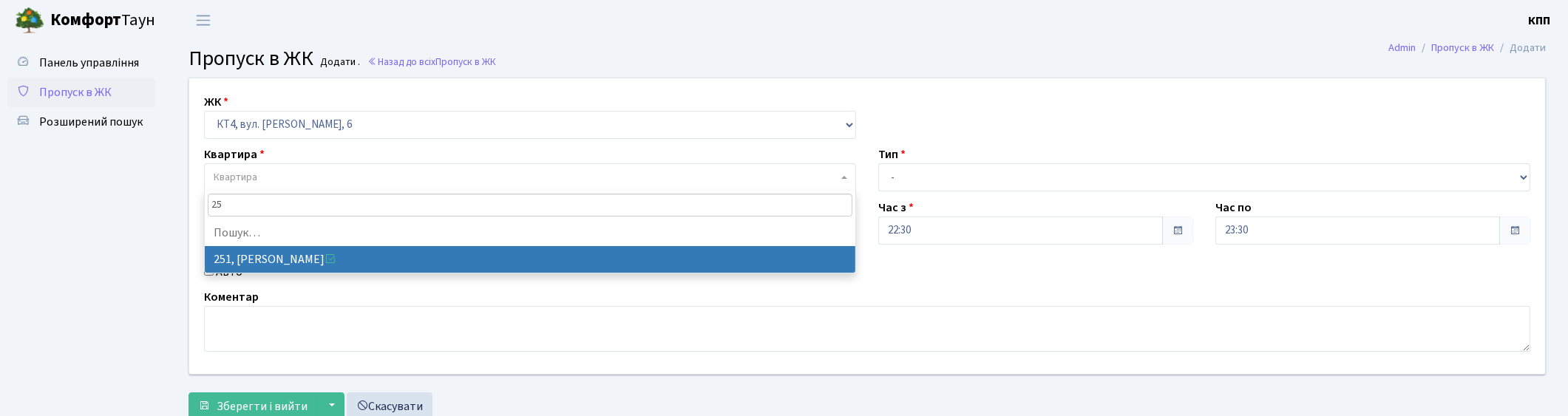
type input "2"
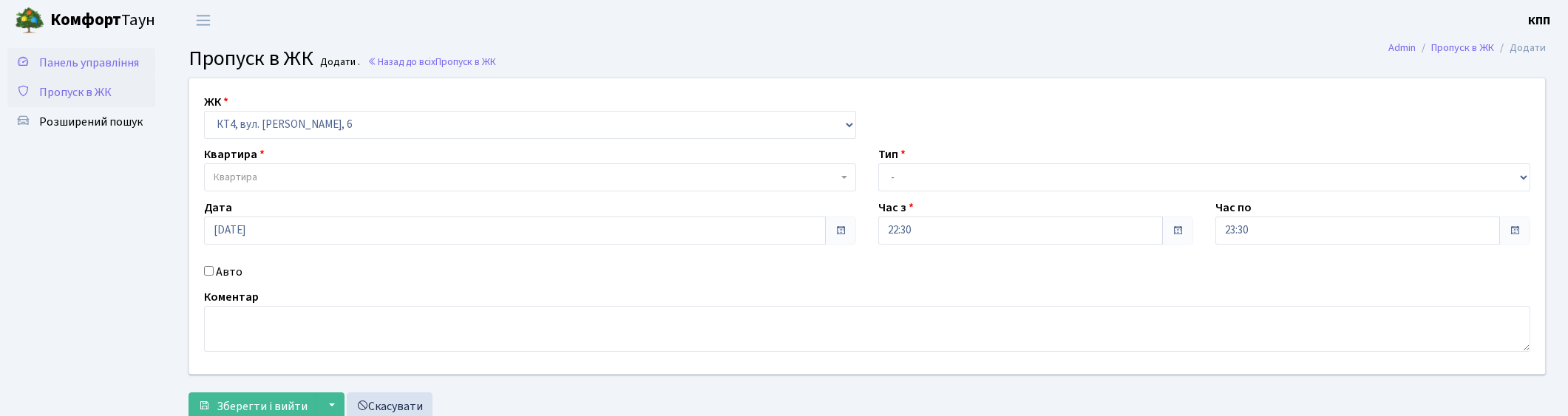
click at [72, 64] on span "Панель управління" at bounding box center [89, 62] width 100 height 17
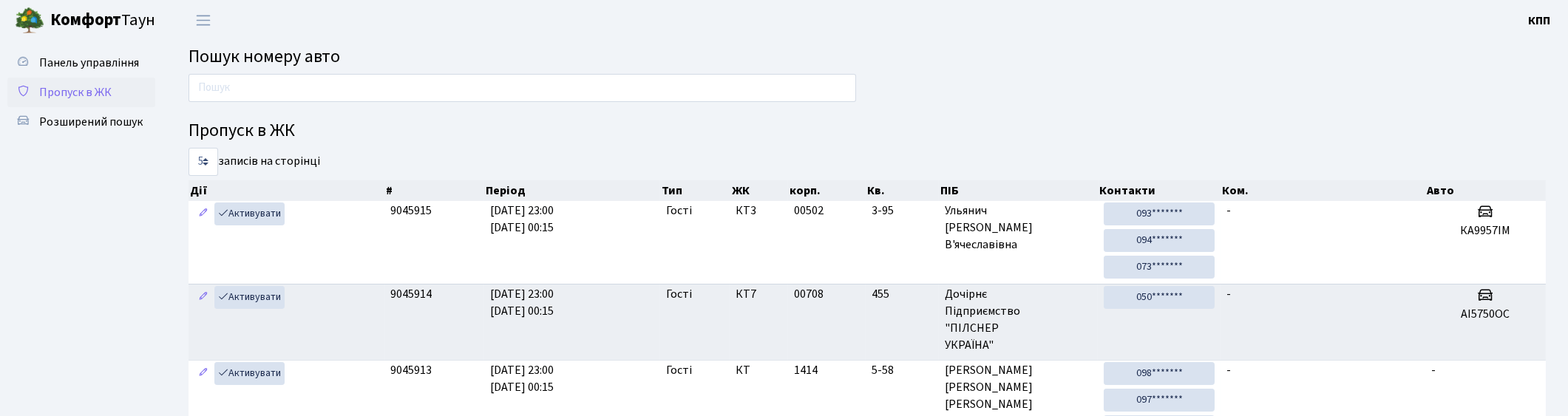
click at [84, 89] on span "Пропуск в ЖК" at bounding box center [76, 92] width 73 height 17
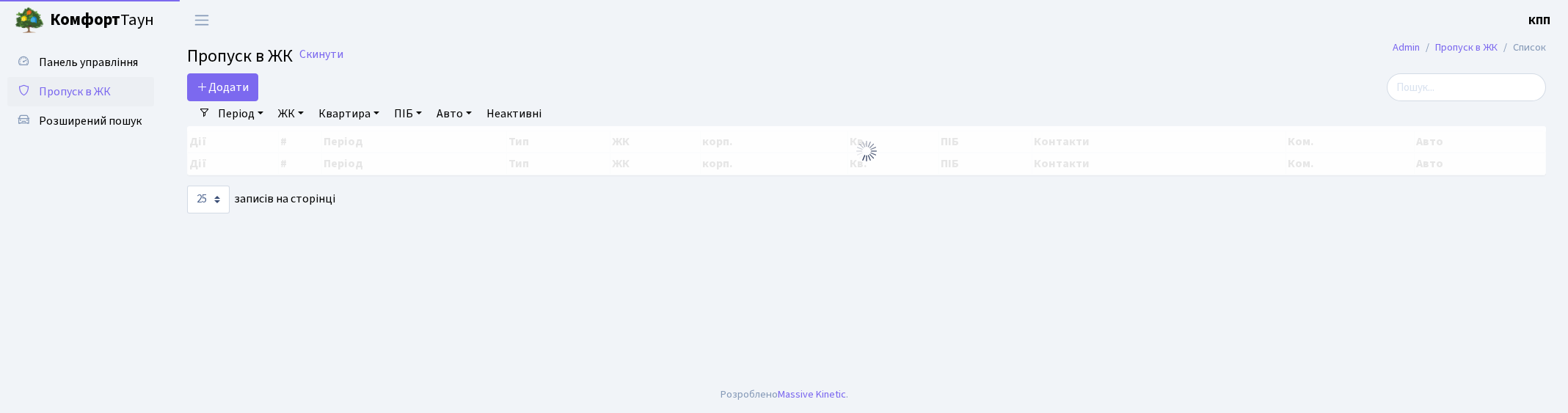
select select "25"
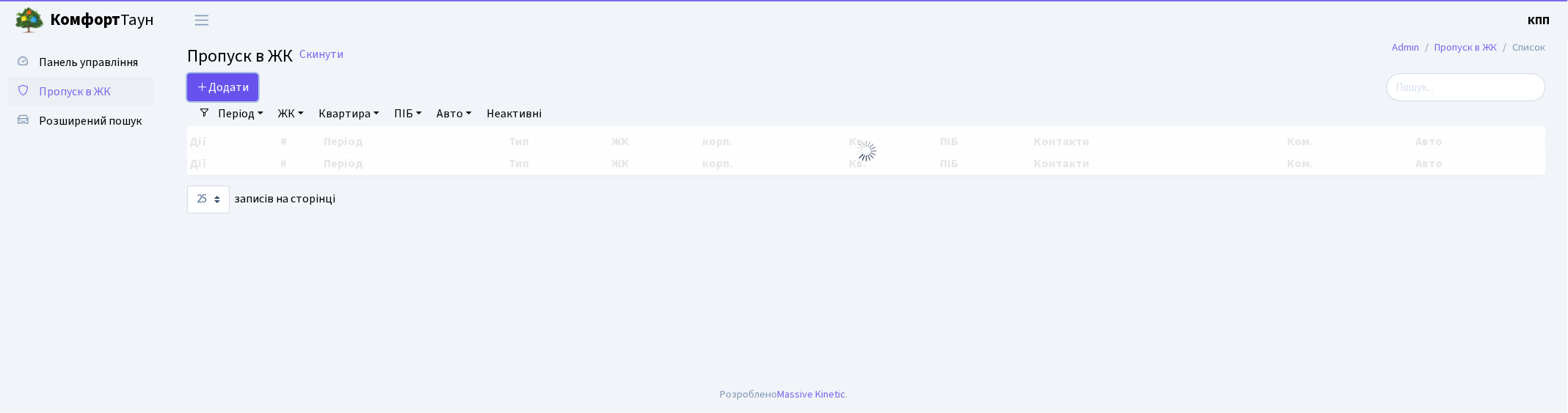
click at [228, 86] on span "Додати" at bounding box center [222, 87] width 52 height 16
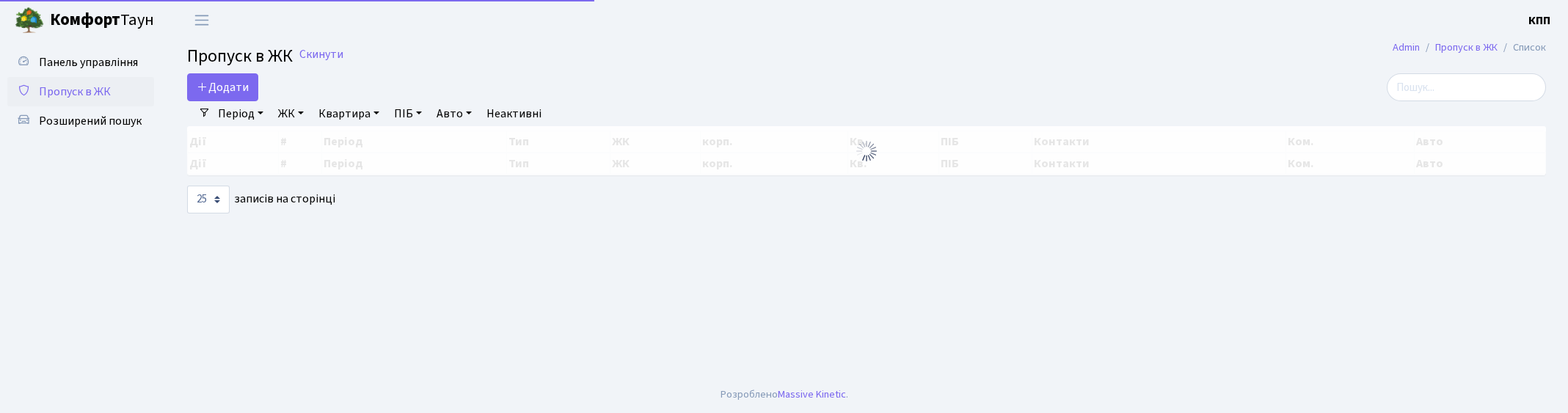
select select "25"
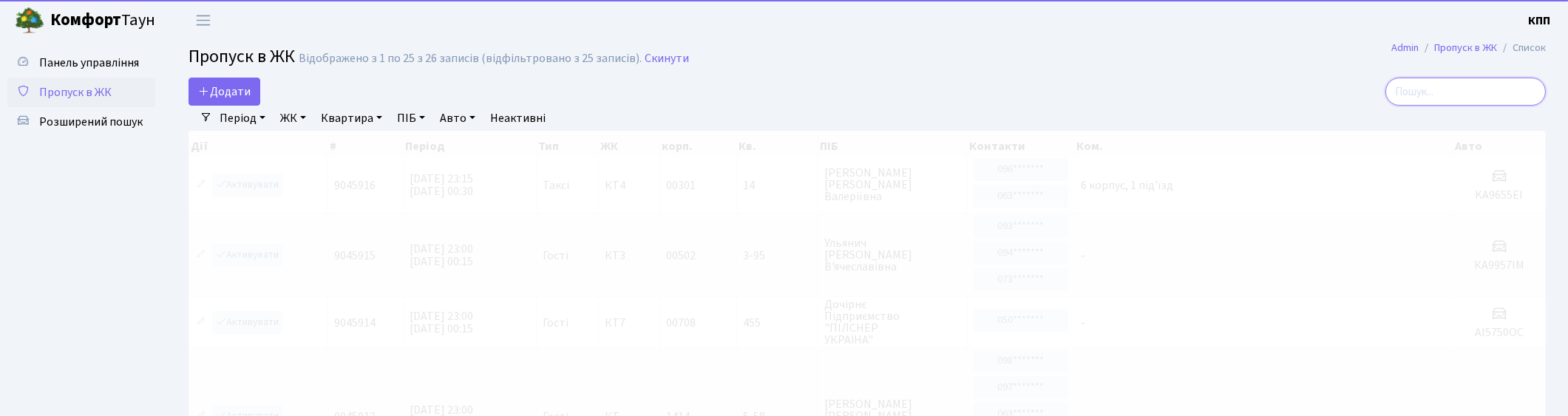
click at [1503, 93] on input "search" at bounding box center [1466, 91] width 161 height 28
